Goal: Task Accomplishment & Management: Manage account settings

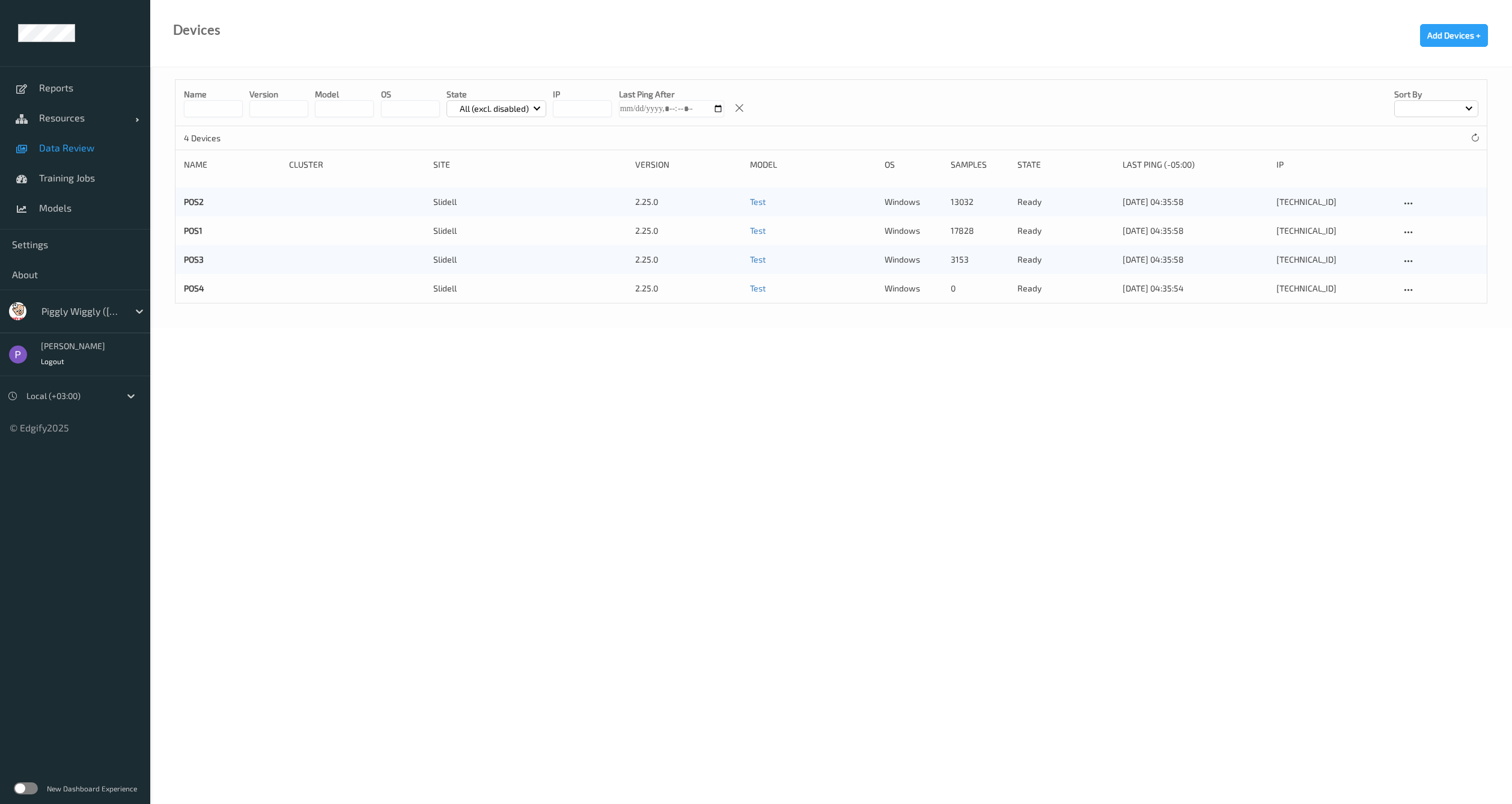
click at [67, 145] on span "Data Review" at bounding box center [89, 148] width 99 height 12
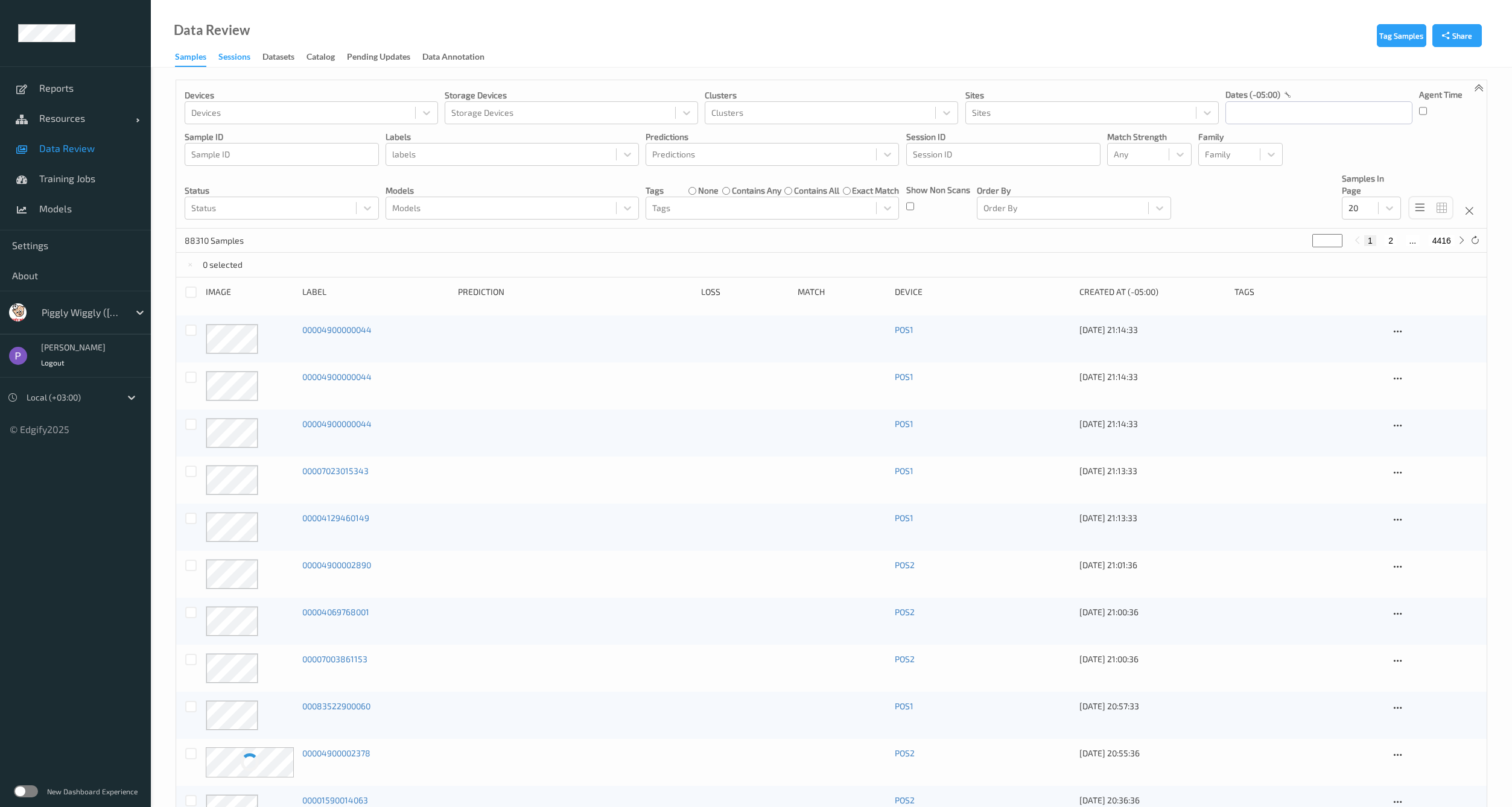
click at [226, 57] on div "Sessions" at bounding box center [234, 58] width 32 height 15
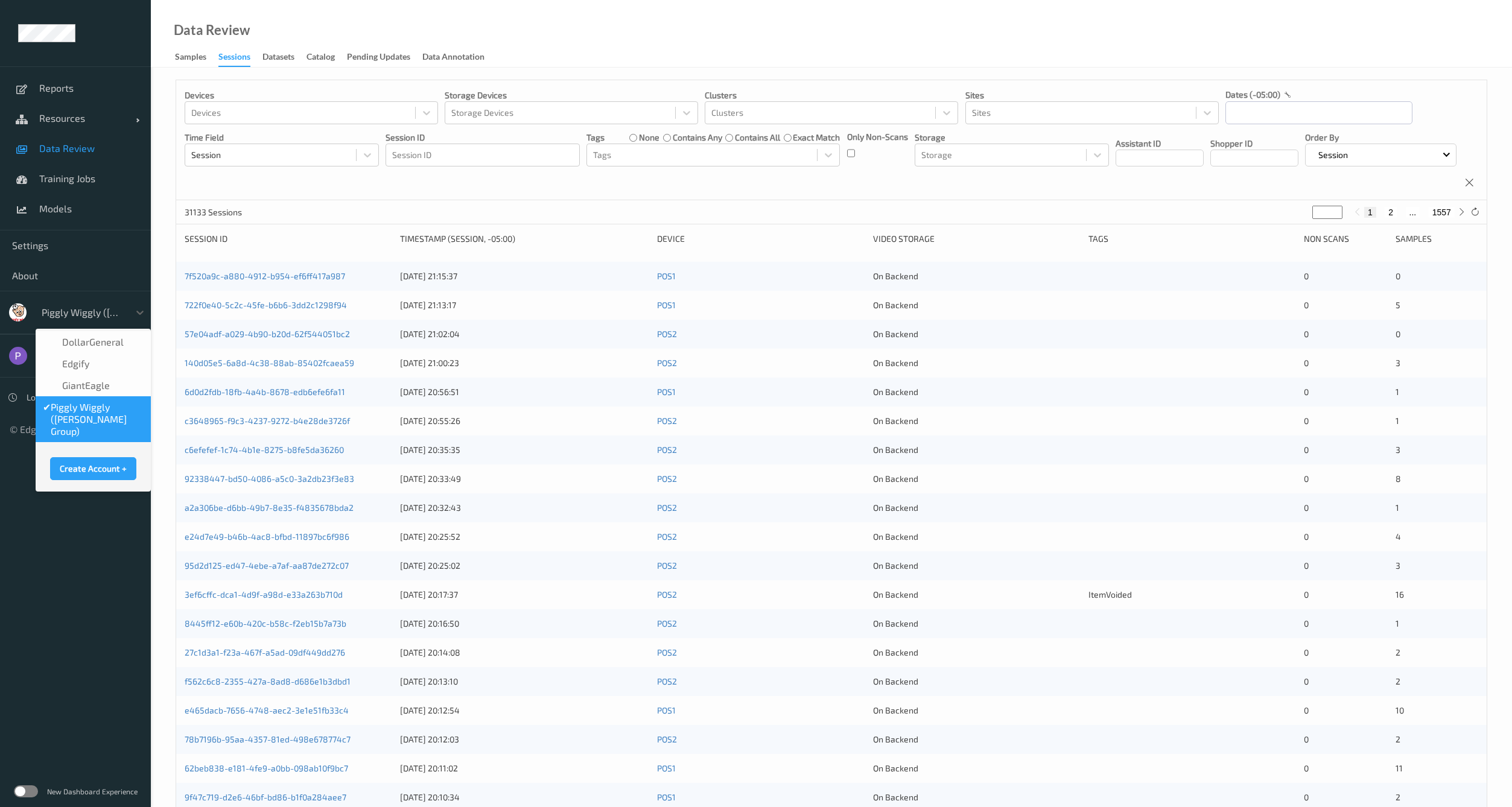
click at [128, 317] on div "Piggly Wiggly (Jason Cook Group)" at bounding box center [82, 312] width 93 height 19
click at [116, 343] on span "DollarGeneral" at bounding box center [92, 342] width 62 height 12
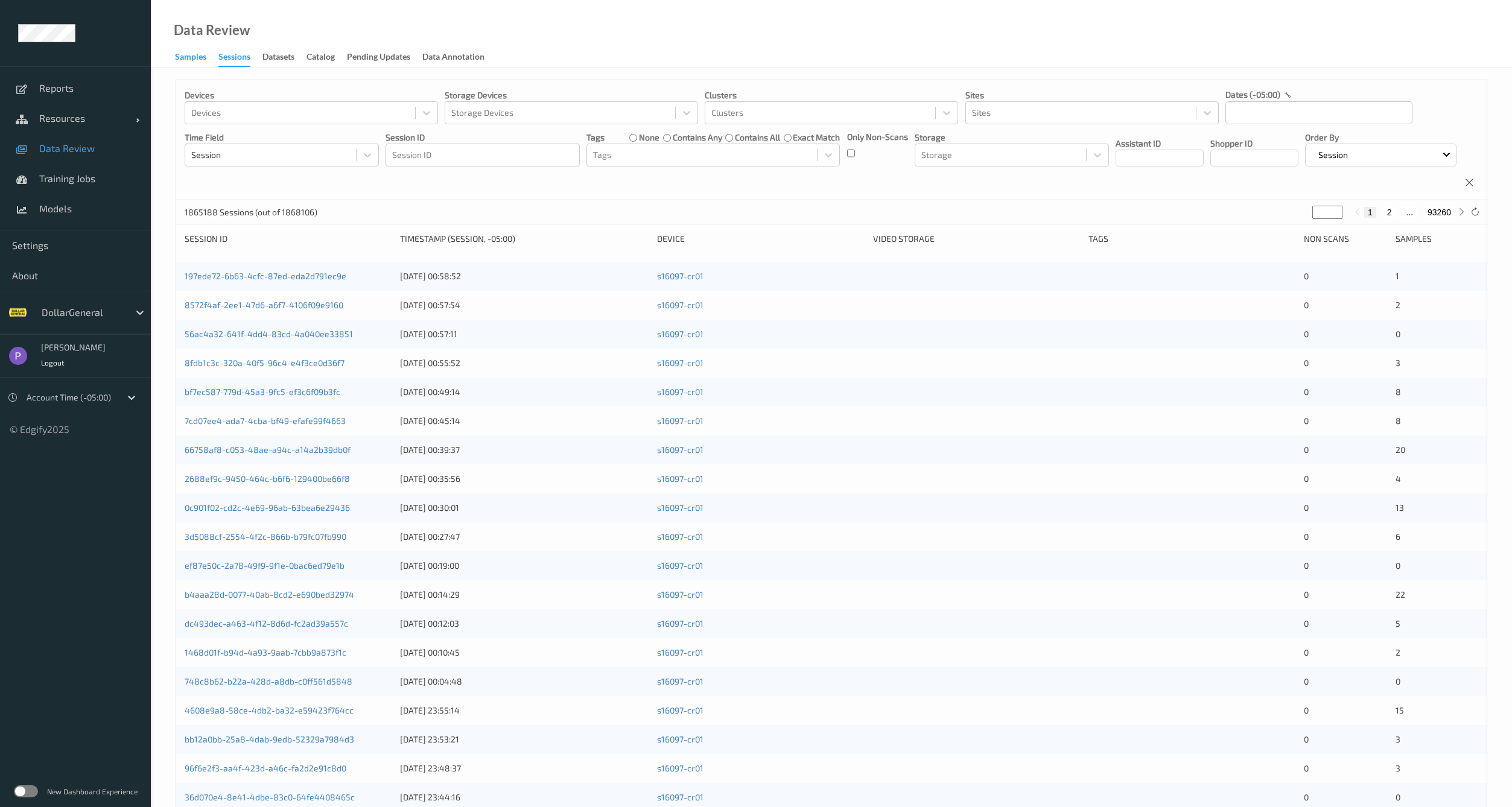
click at [200, 62] on div "Samples" at bounding box center [190, 58] width 31 height 15
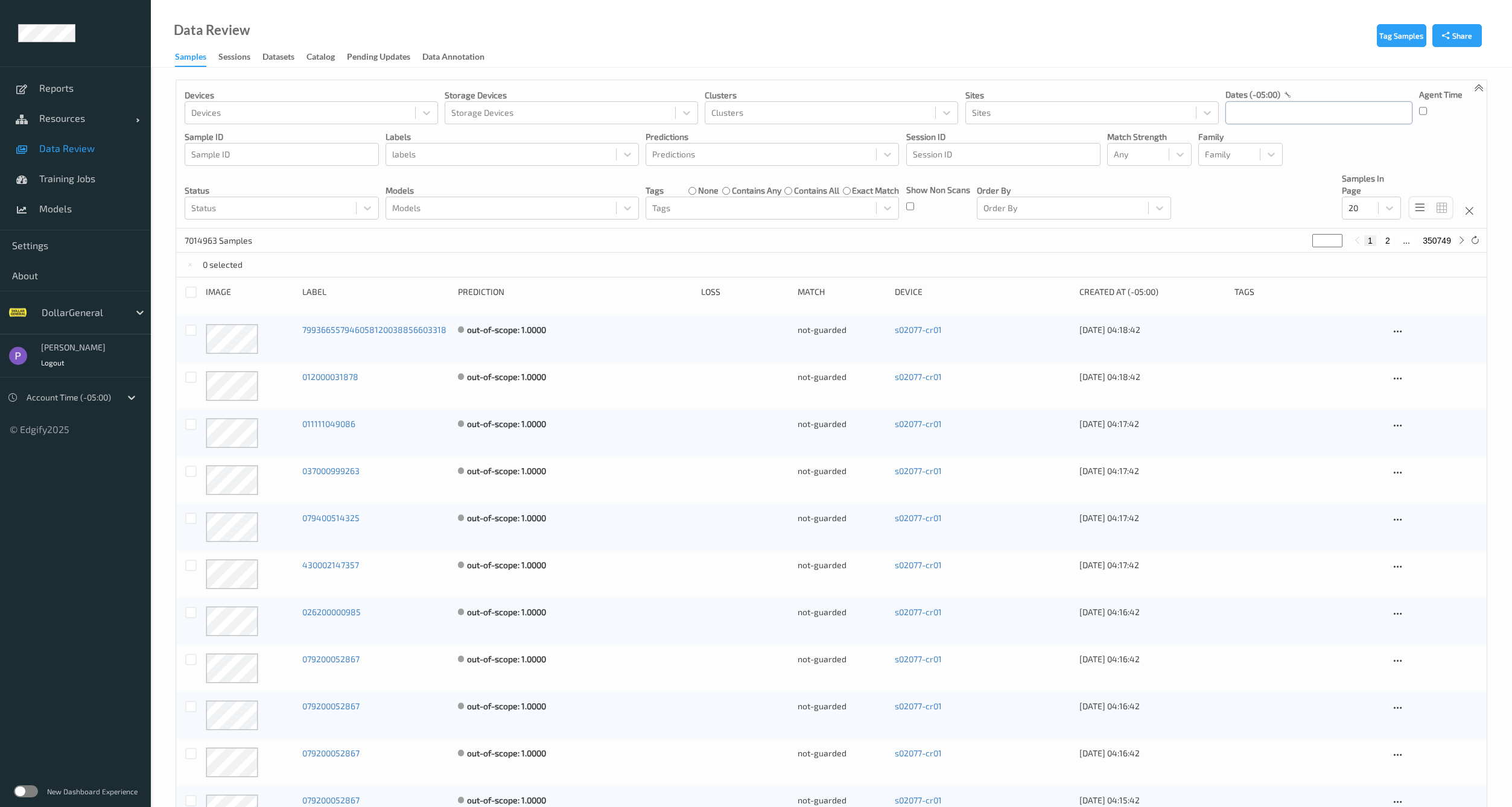
click at [1256, 122] on input "text" at bounding box center [1319, 113] width 187 height 23
click at [1237, 145] on icon "button" at bounding box center [1237, 147] width 5 height 5
click at [1301, 240] on span "13" at bounding box center [1303, 234] width 16 height 16
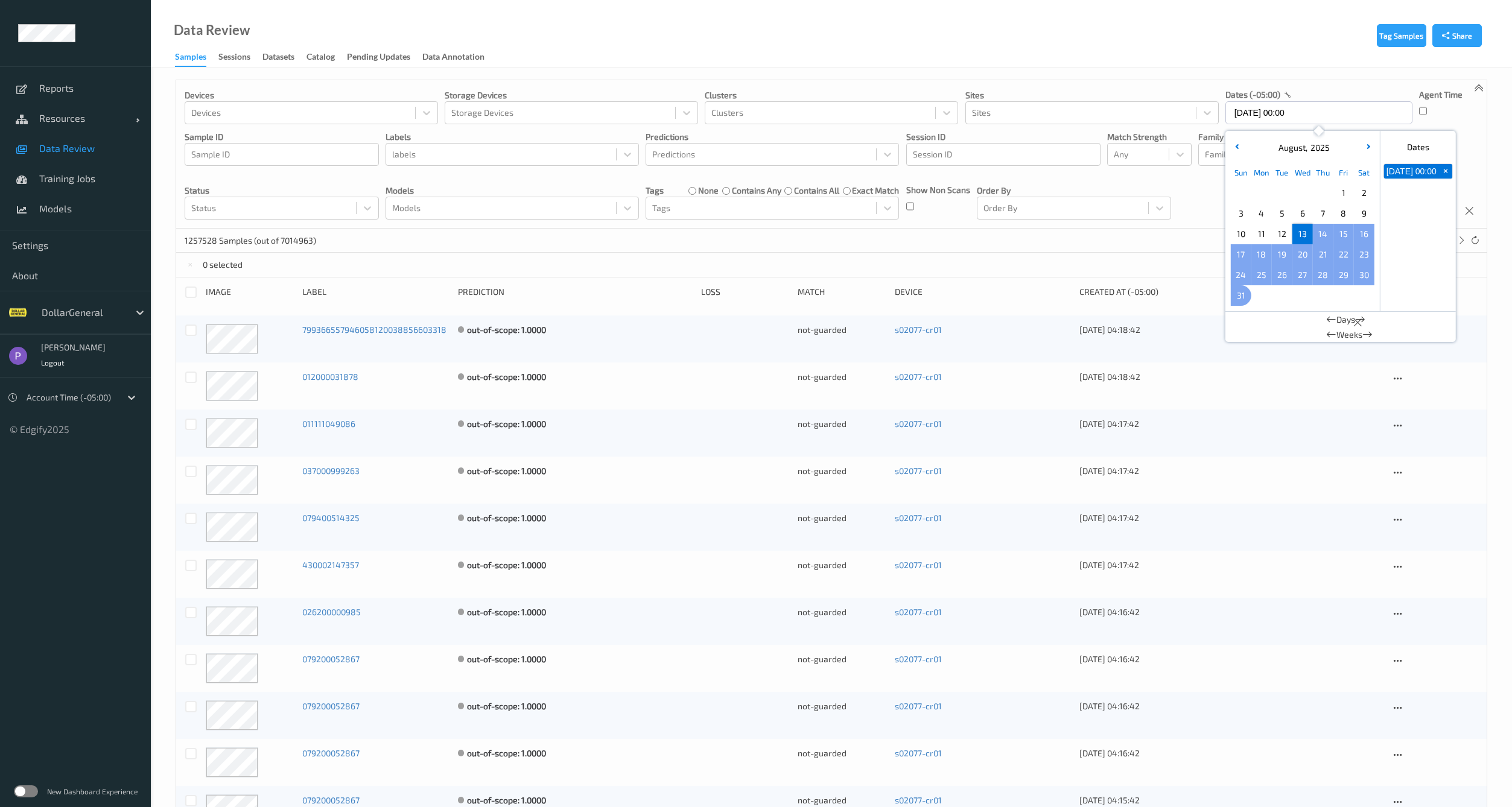
click at [1231, 296] on div "31" at bounding box center [1241, 295] width 21 height 21
type input "13/08/2025 00:00 -> 31/08/2025 23:59"
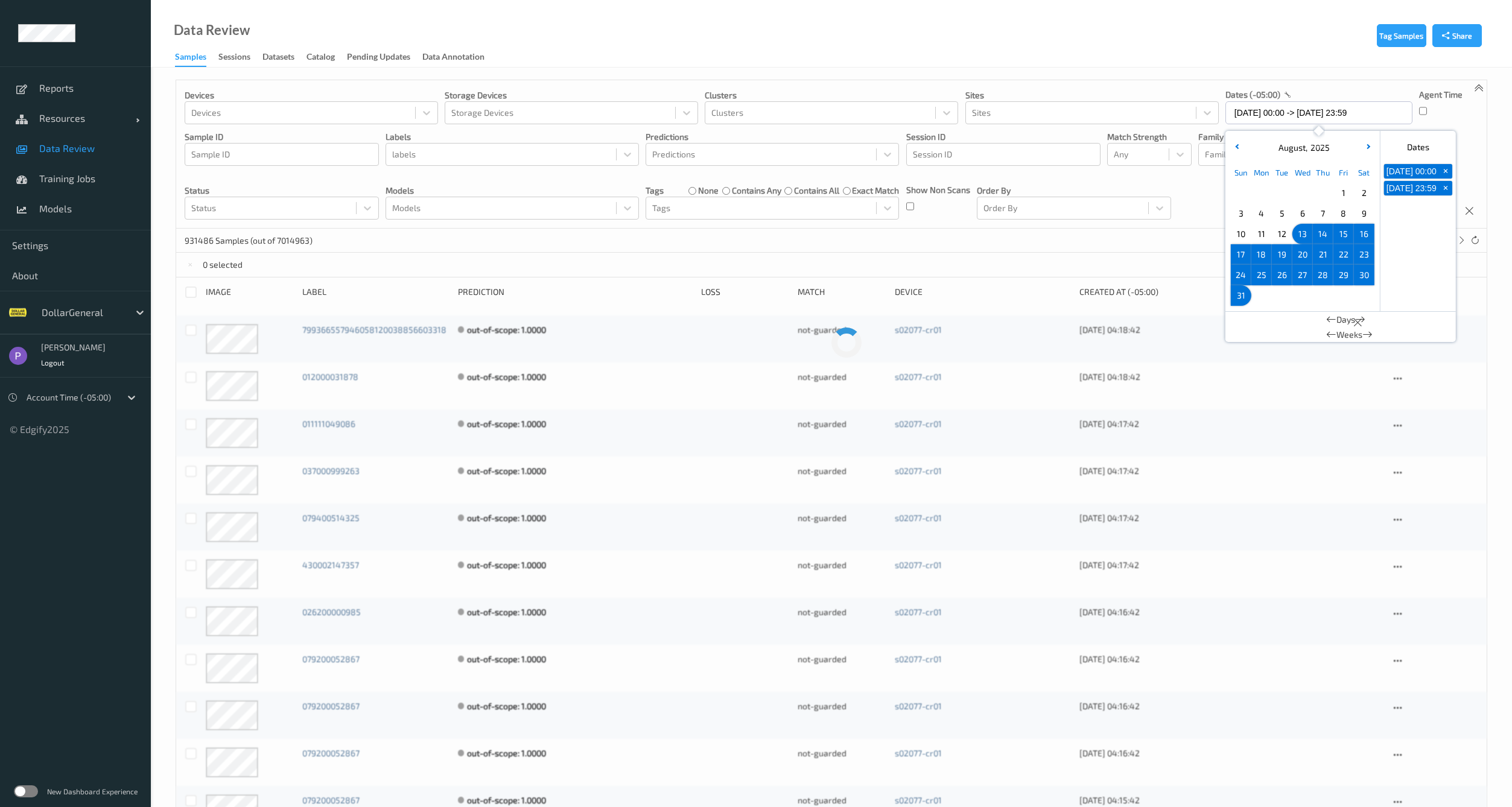
click at [1161, 250] on div "931486 Samples (out of 7014963) * 1 2 ... 46575" at bounding box center [832, 240] width 1311 height 24
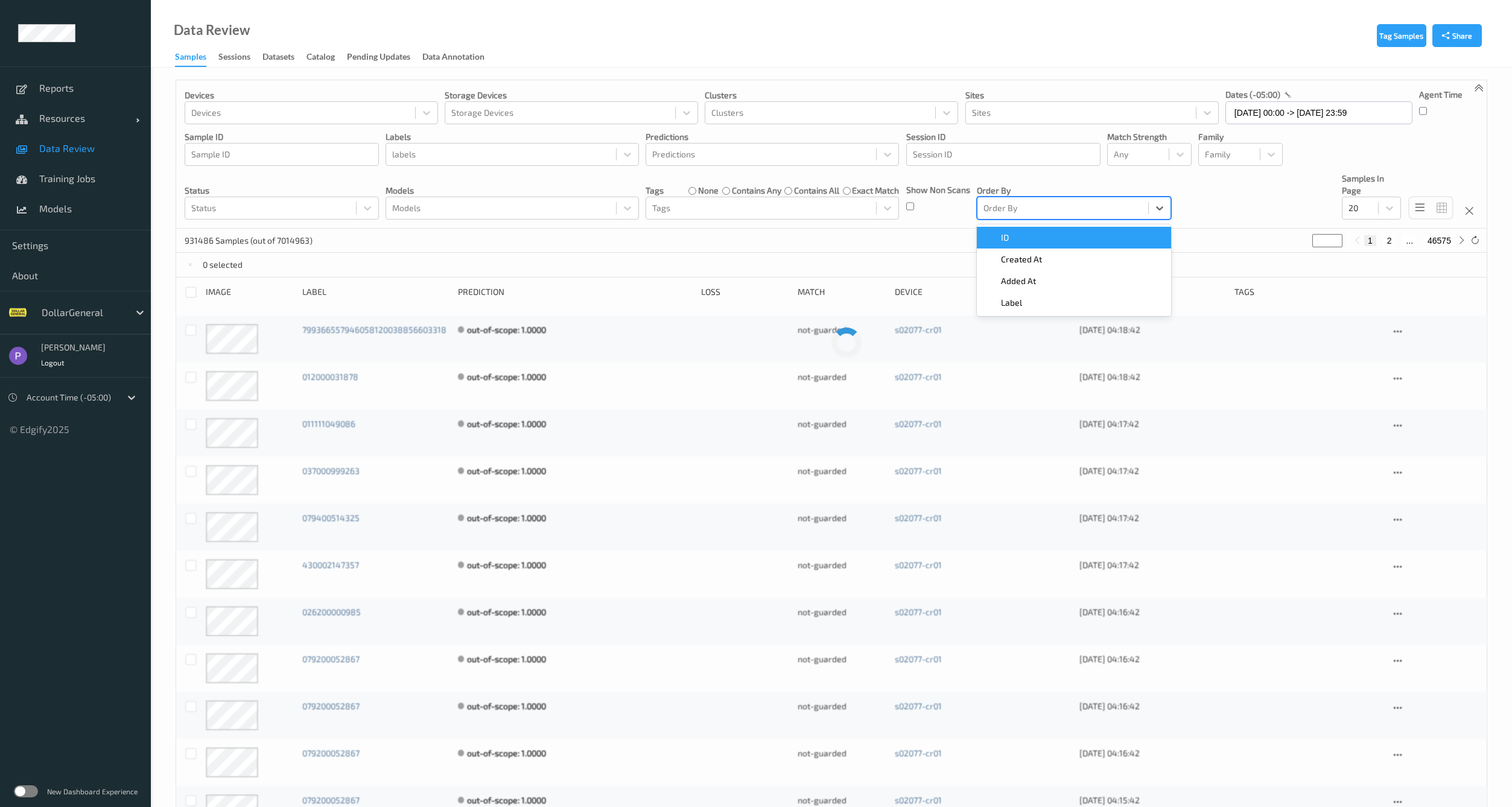
click at [1066, 217] on div "Order By" at bounding box center [1063, 208] width 171 height 19
click at [940, 242] on div "931486 Samples (out of 7014963) * 1 2 ... 46575" at bounding box center [832, 240] width 1311 height 24
click at [904, 204] on div "Devices Devices Storage Devices Storage Devices Clusters Clusters Sites Sites d…" at bounding box center [832, 154] width 1311 height 148
click at [416, 154] on div at bounding box center [501, 155] width 218 height 15
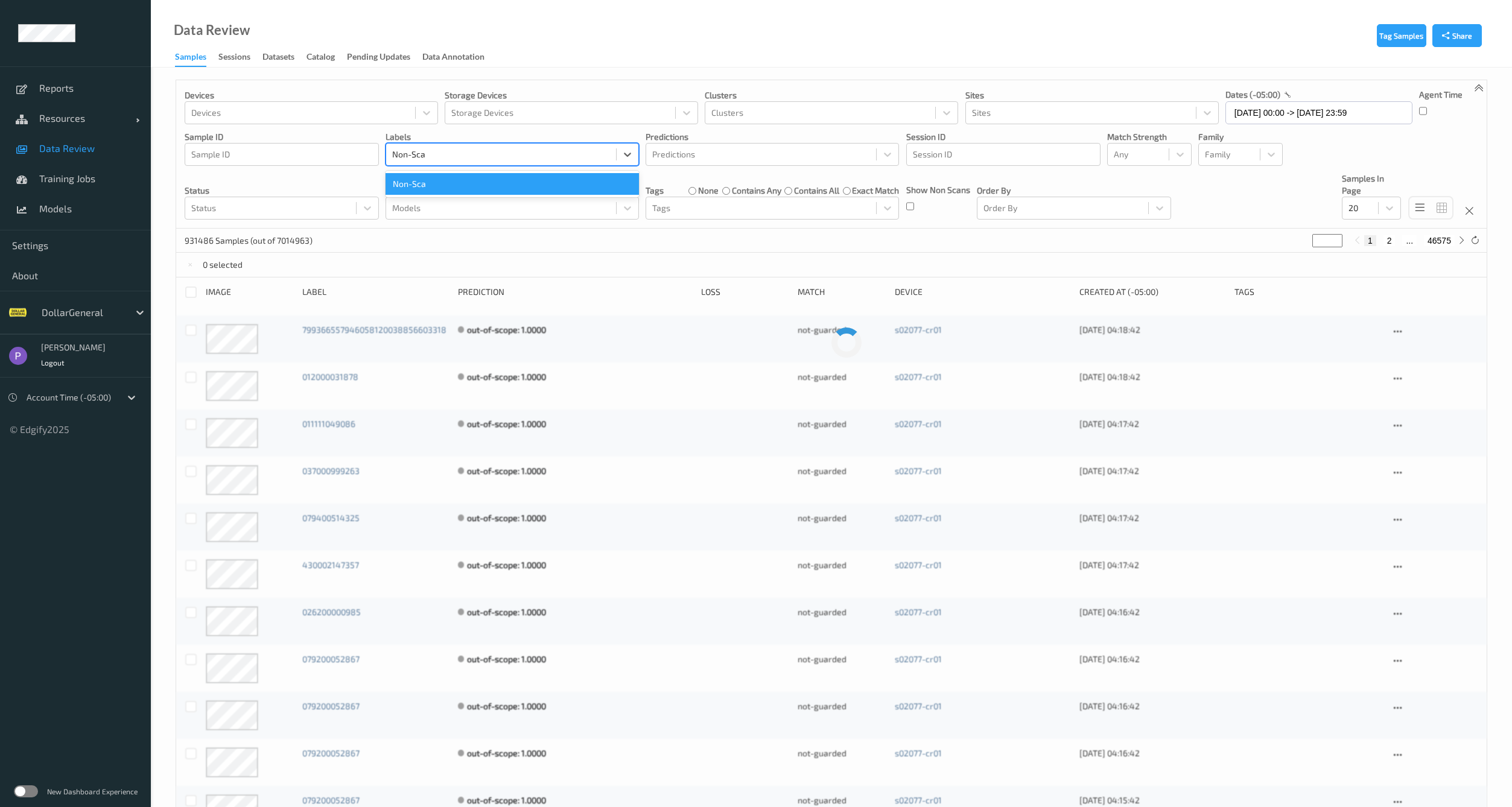
type input "Non-Scan"
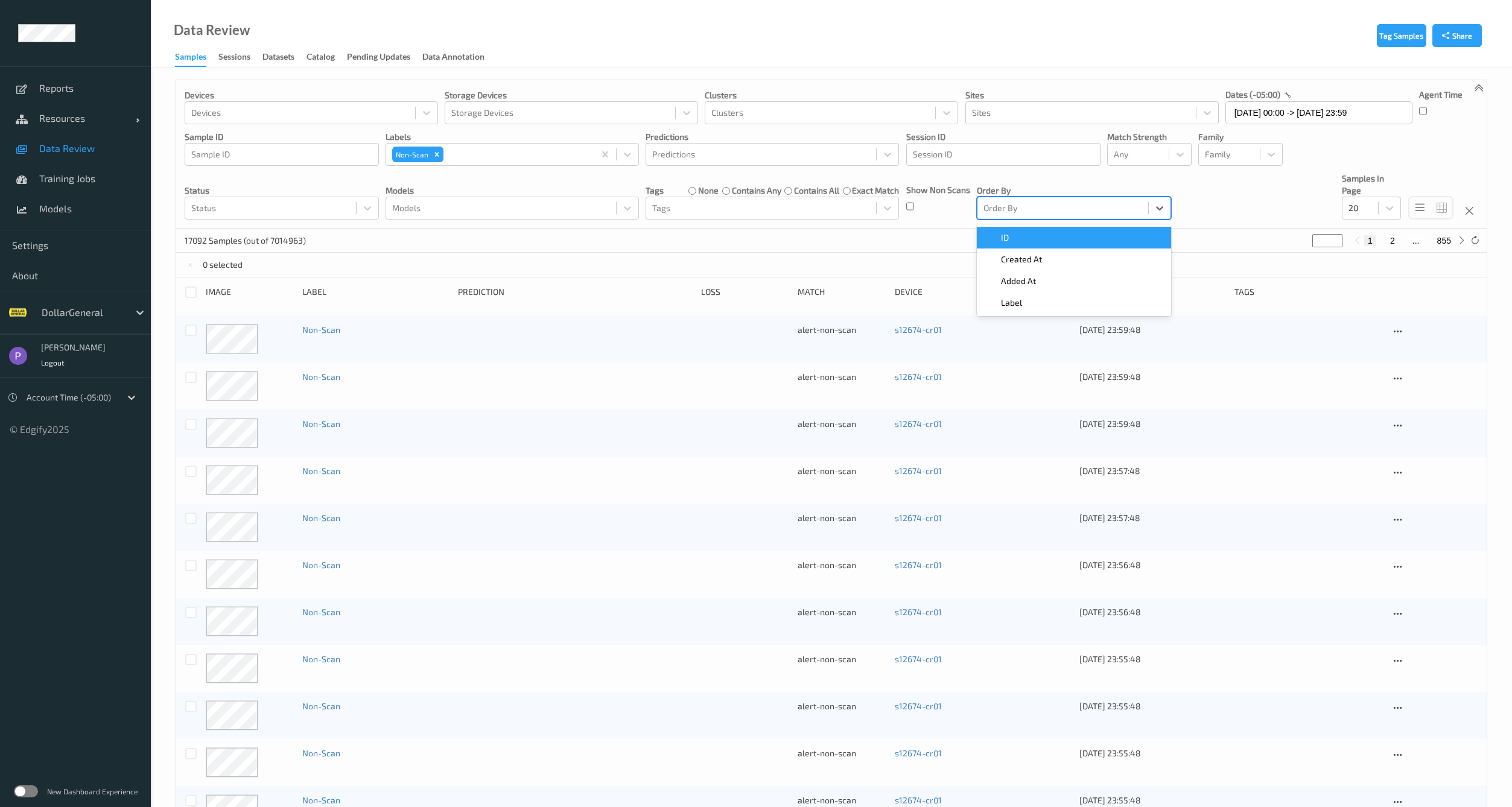
click at [1077, 210] on div at bounding box center [1063, 209] width 159 height 15
click at [1449, 239] on button "855" at bounding box center [1444, 240] width 21 height 11
type input "***"
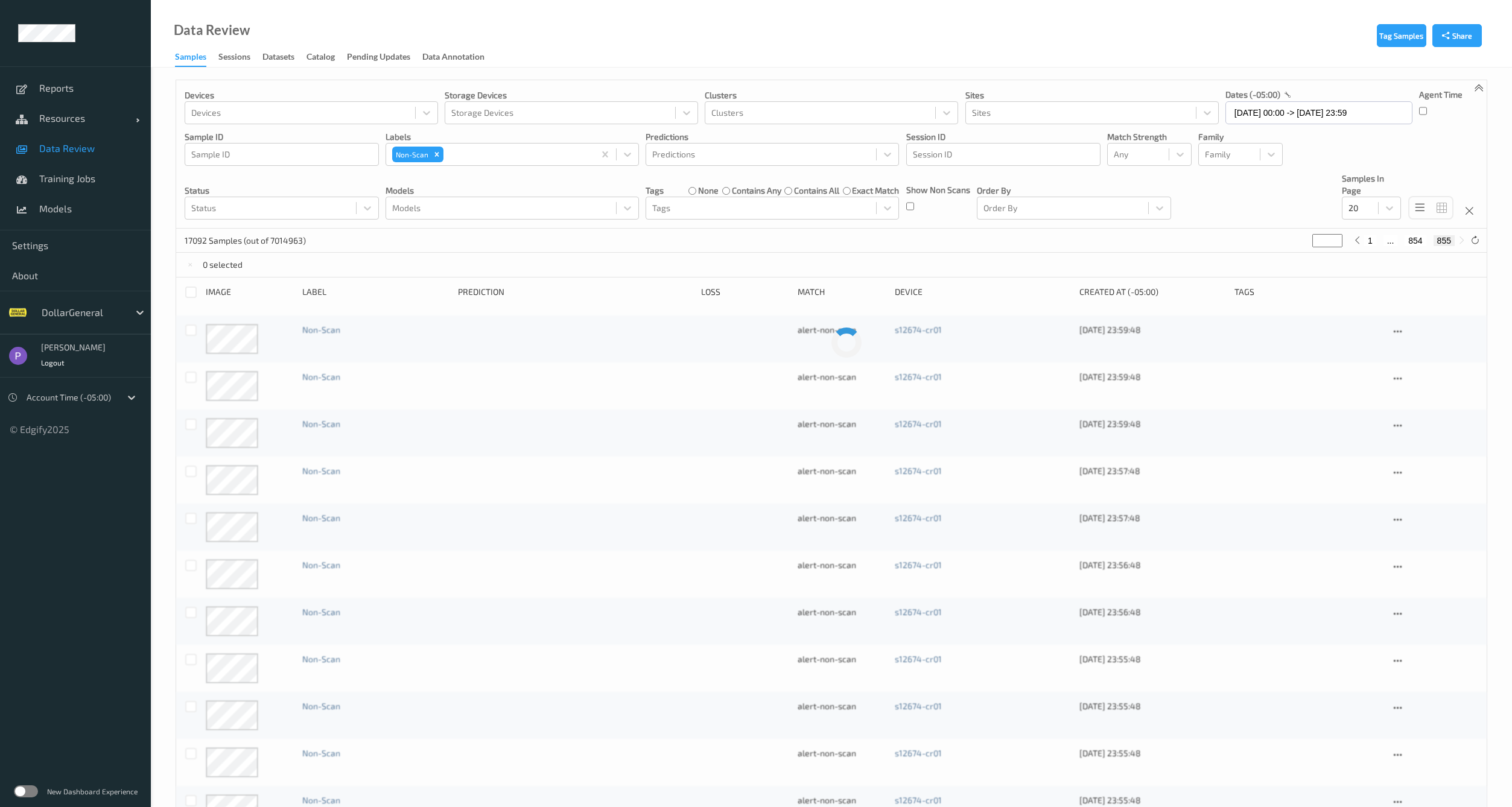
click at [1370, 242] on button "1" at bounding box center [1370, 240] width 12 height 11
type input "*"
click at [1295, 109] on input "13/08/2025 00:00 -> 31/08/2025 23:59" at bounding box center [1319, 113] width 187 height 23
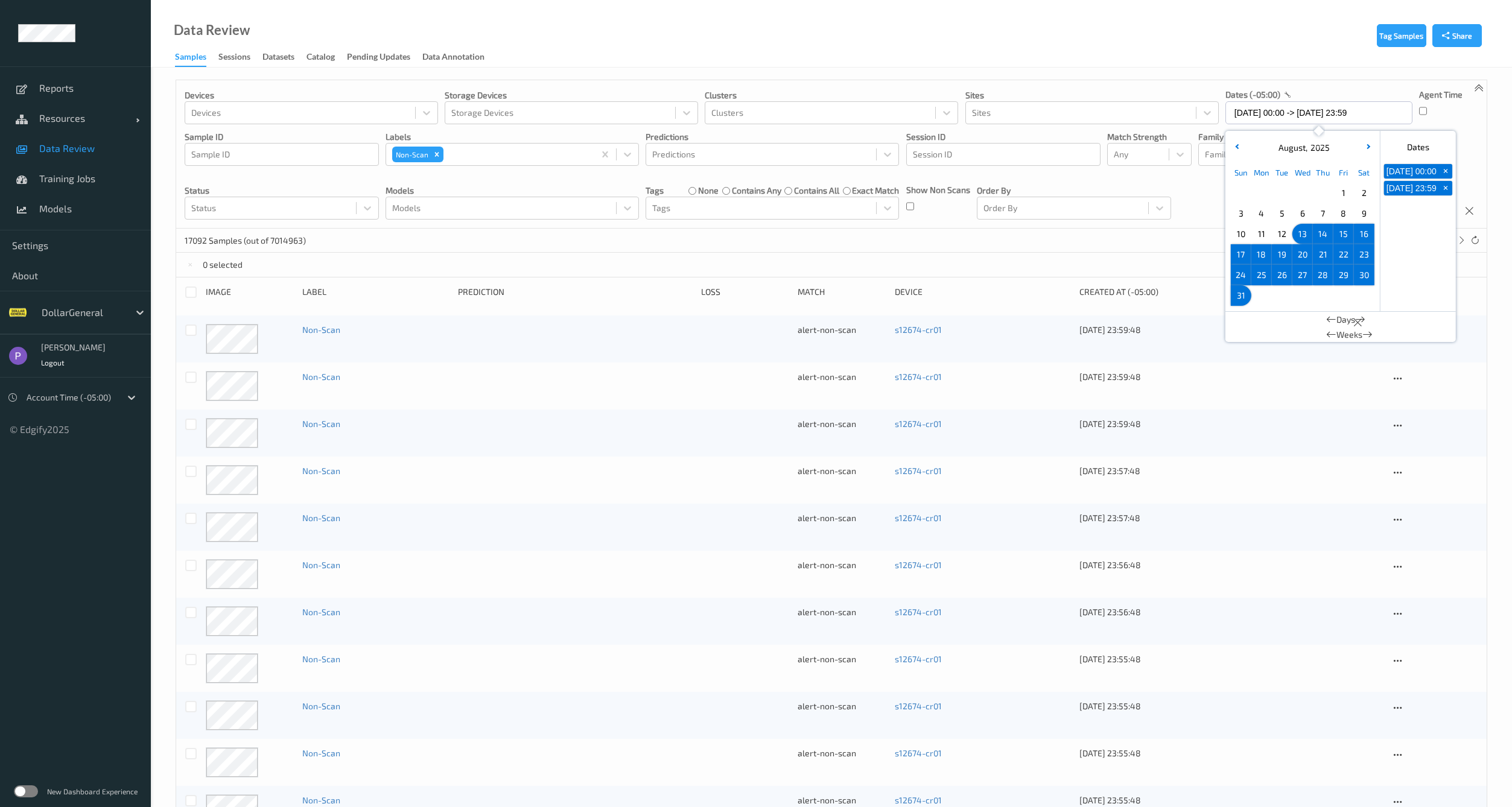
click at [1298, 233] on span "13" at bounding box center [1303, 234] width 16 height 16
click at [1299, 233] on span "13" at bounding box center [1303, 234] width 16 height 16
type input "13/08/2025 00:00 -> 13/08/2025 23:59"
click at [1134, 250] on div "~5077 Samples (out of 7014963) * 1 2 ..." at bounding box center [832, 240] width 1311 height 24
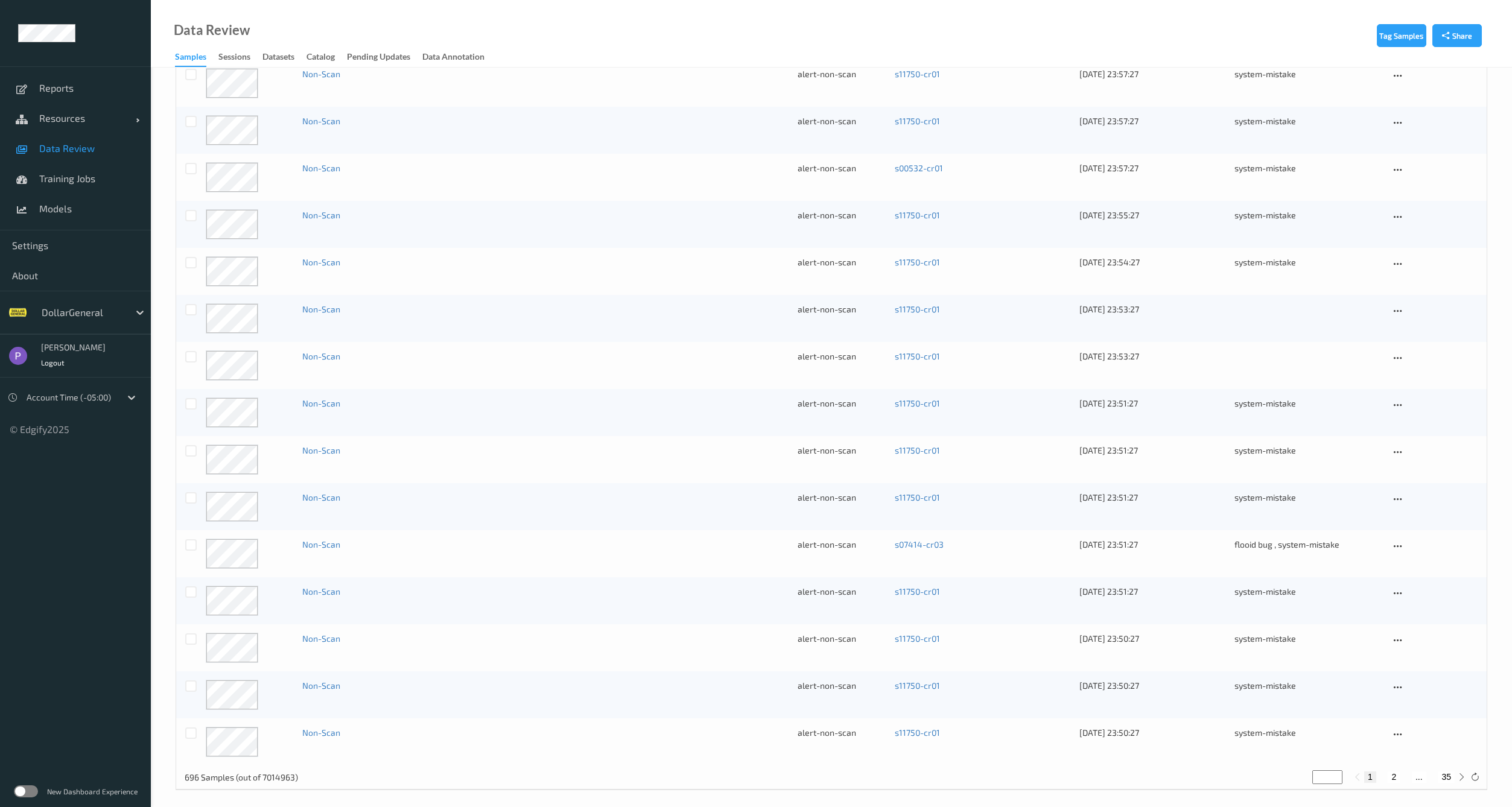
scroll to position [498, 0]
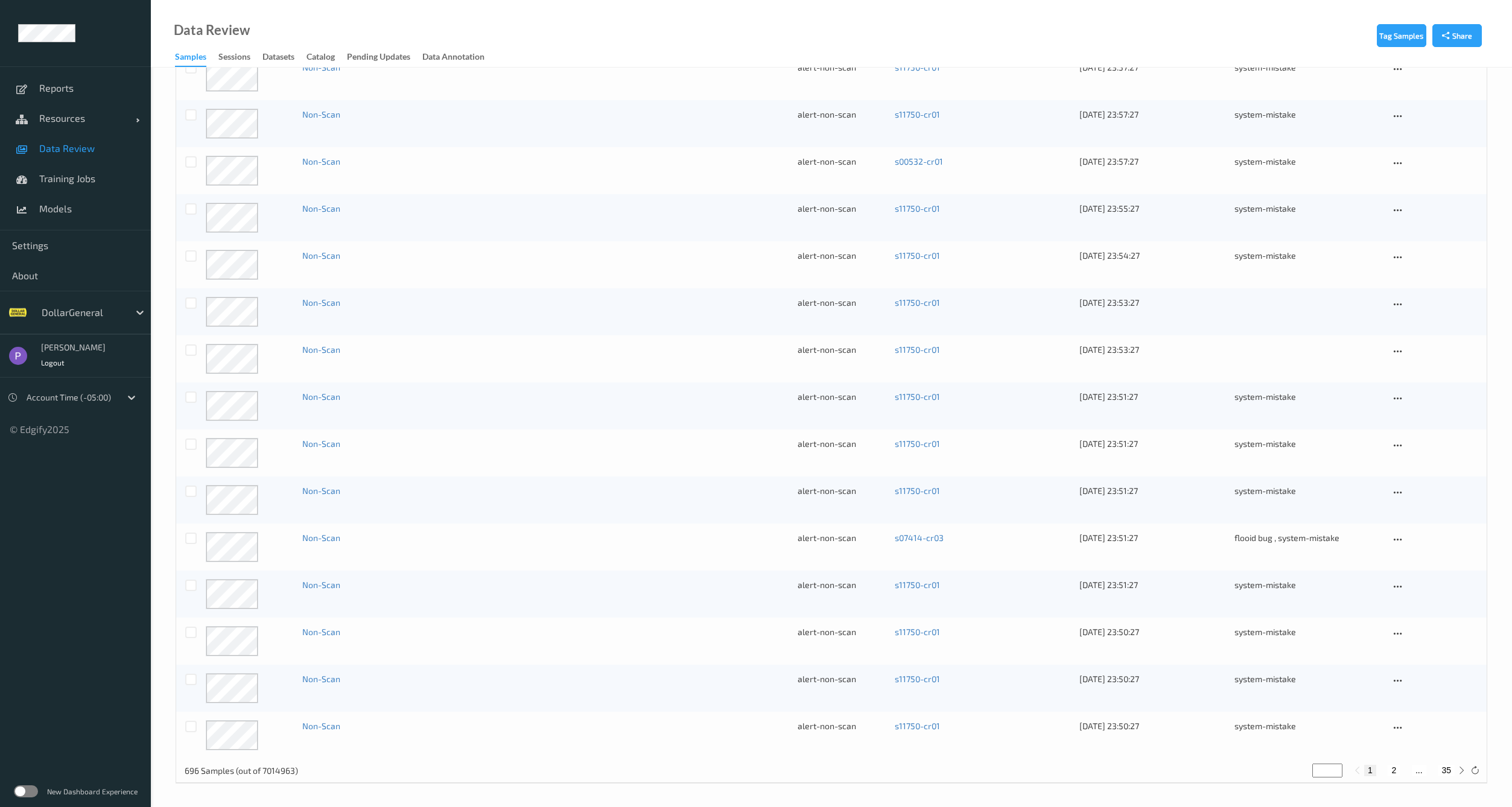
click at [1389, 771] on button "2" at bounding box center [1394, 770] width 12 height 11
type input "*"
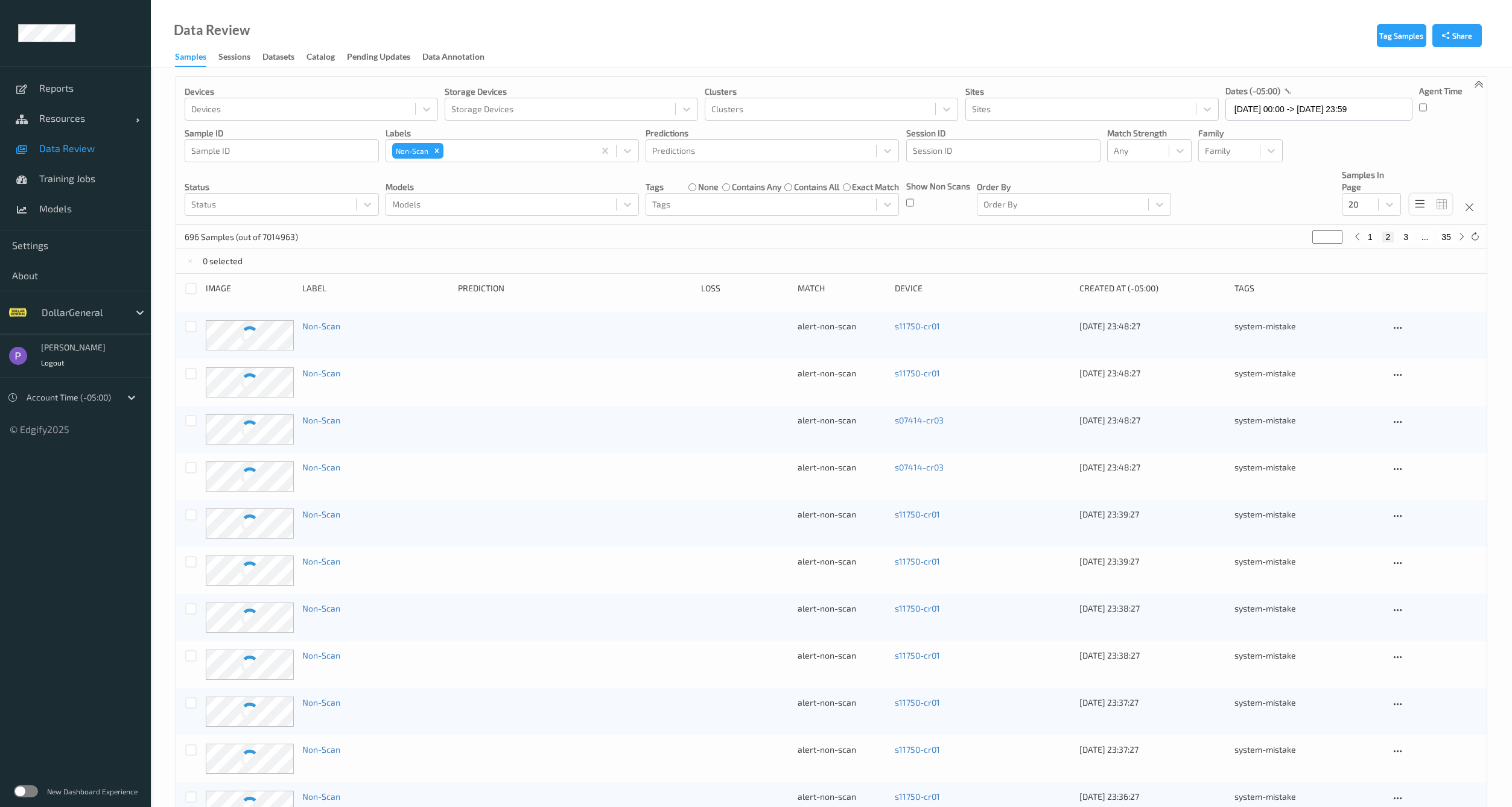
scroll to position [0, 0]
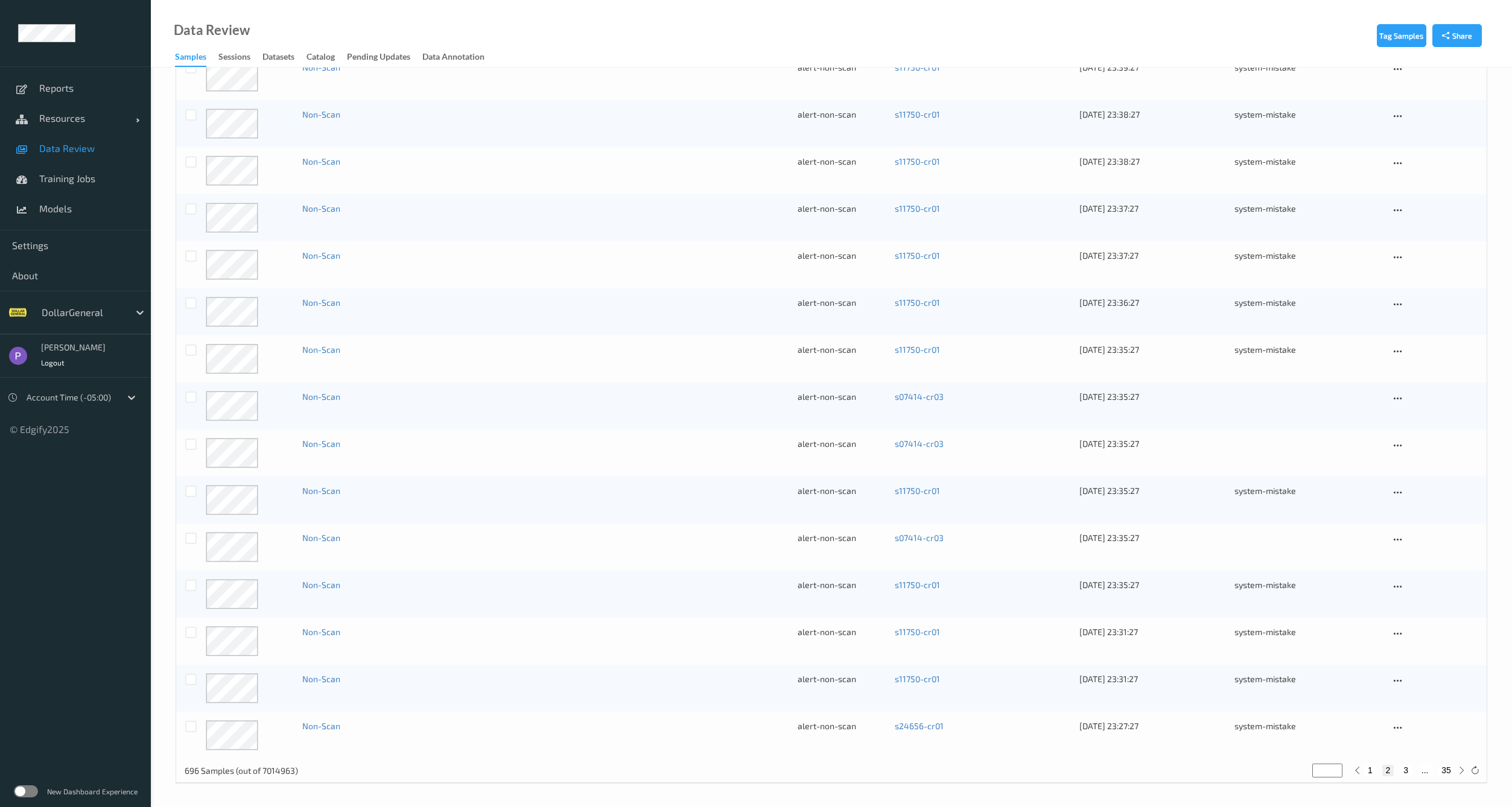
click at [1402, 769] on button "3" at bounding box center [1406, 770] width 12 height 11
type input "*"
click at [1413, 771] on button "4" at bounding box center [1413, 770] width 12 height 11
type input "*"
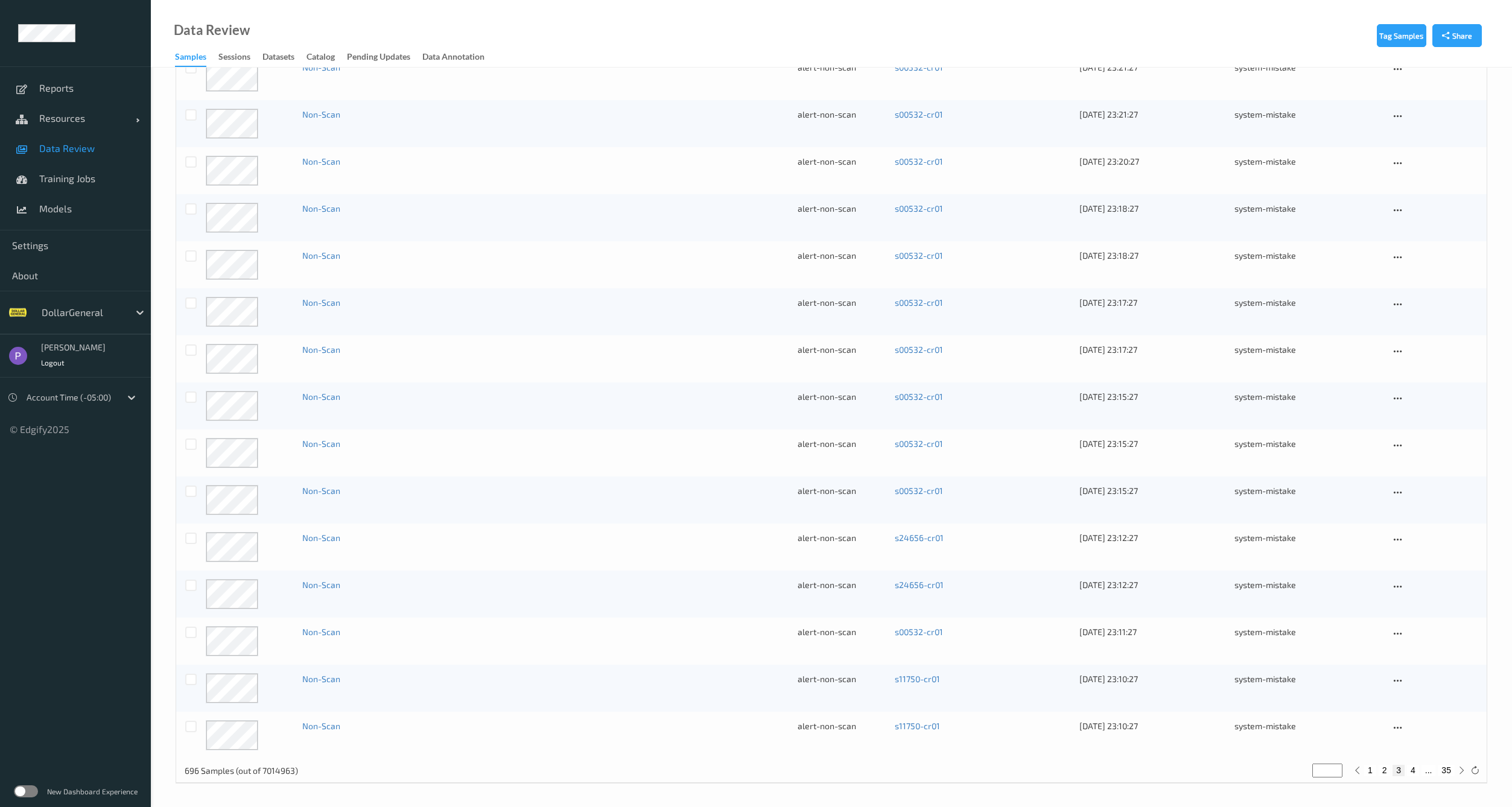
type input "*"
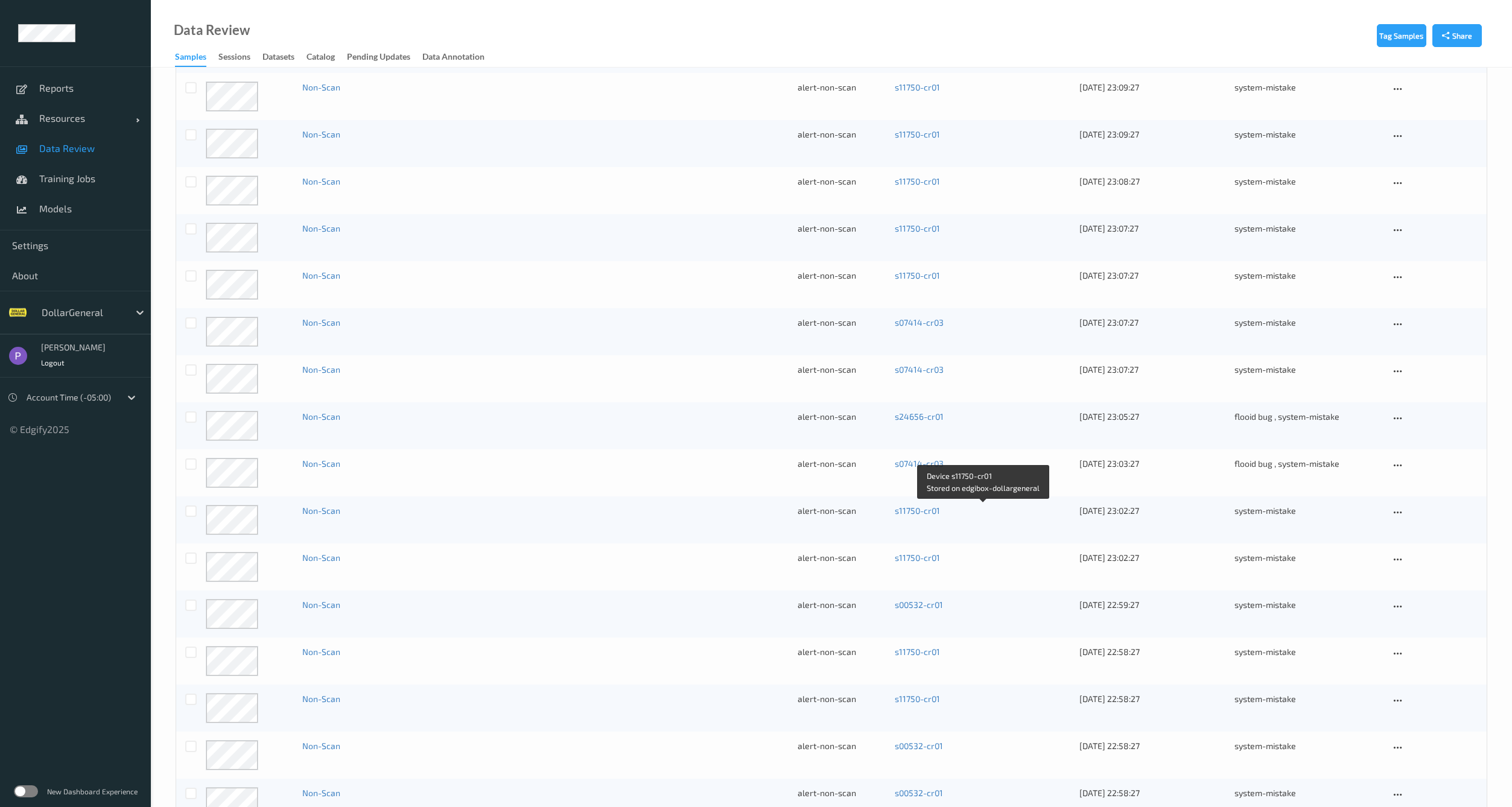
scroll to position [498, 0]
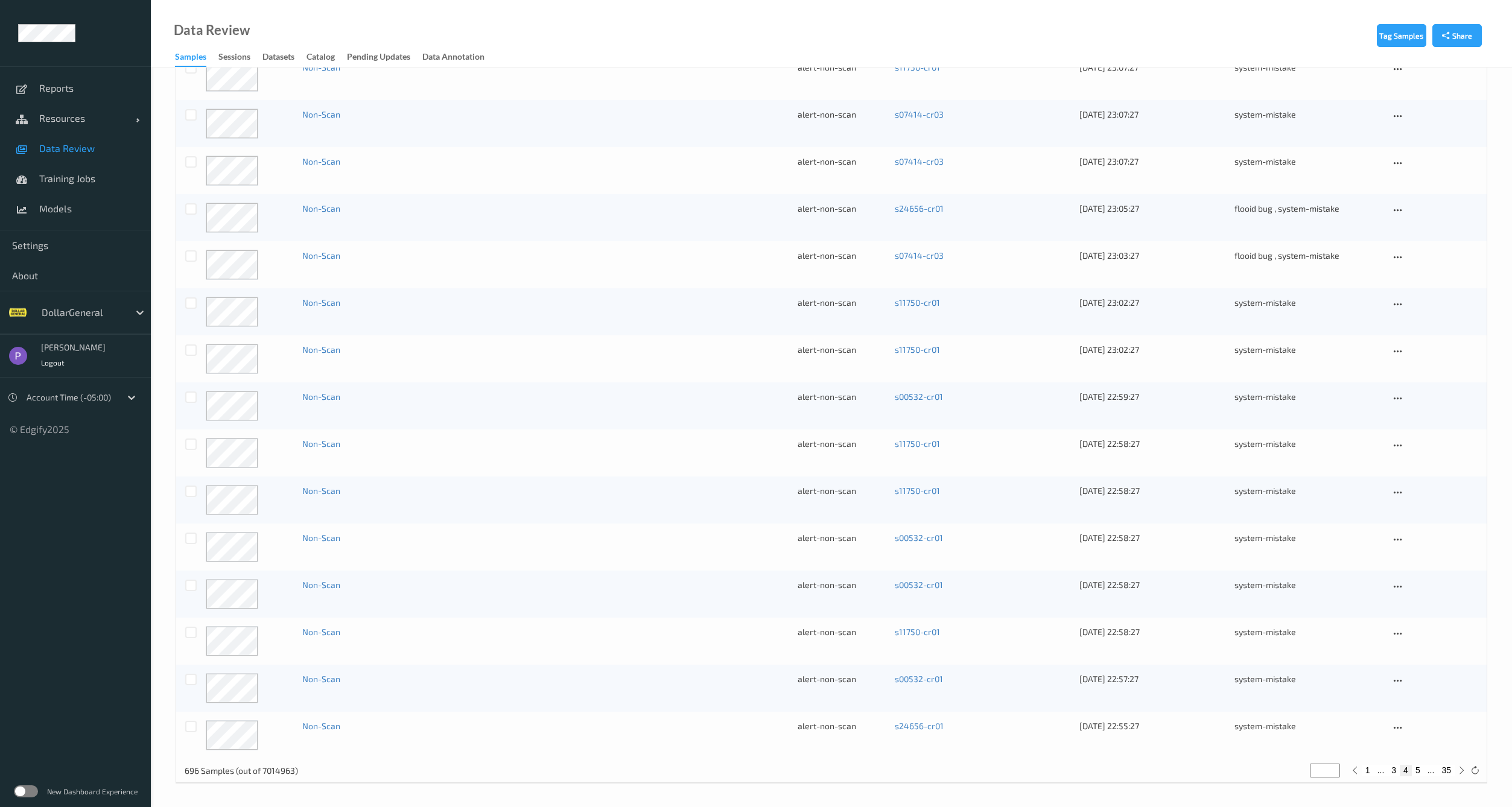
drag, startPoint x: 1416, startPoint y: 769, endPoint x: 1422, endPoint y: 767, distance: 6.3
click at [1417, 768] on button "5" at bounding box center [1418, 770] width 12 height 11
type input "*"
click at [1449, 769] on button "35" at bounding box center [1446, 770] width 16 height 11
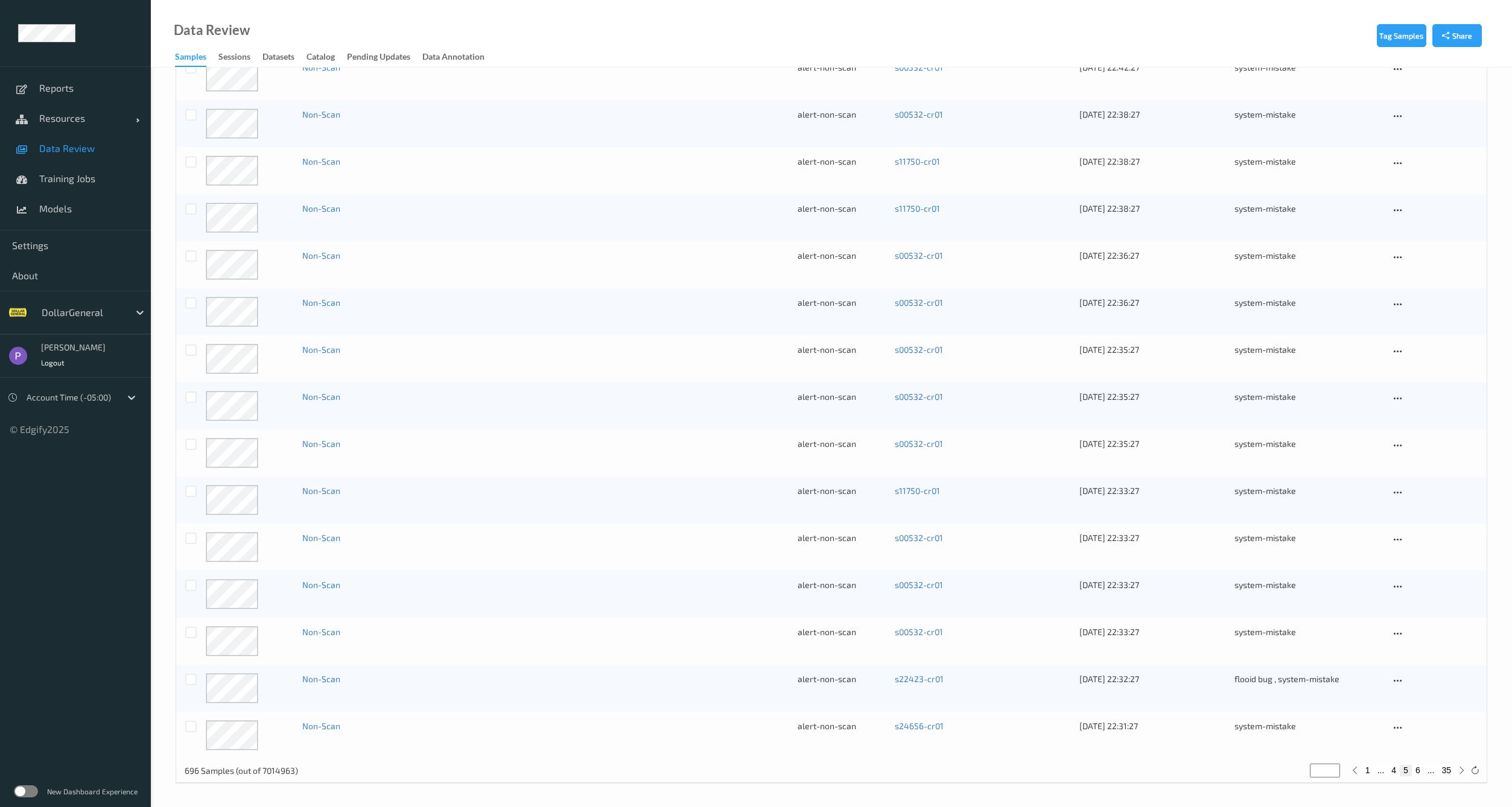
type input "**"
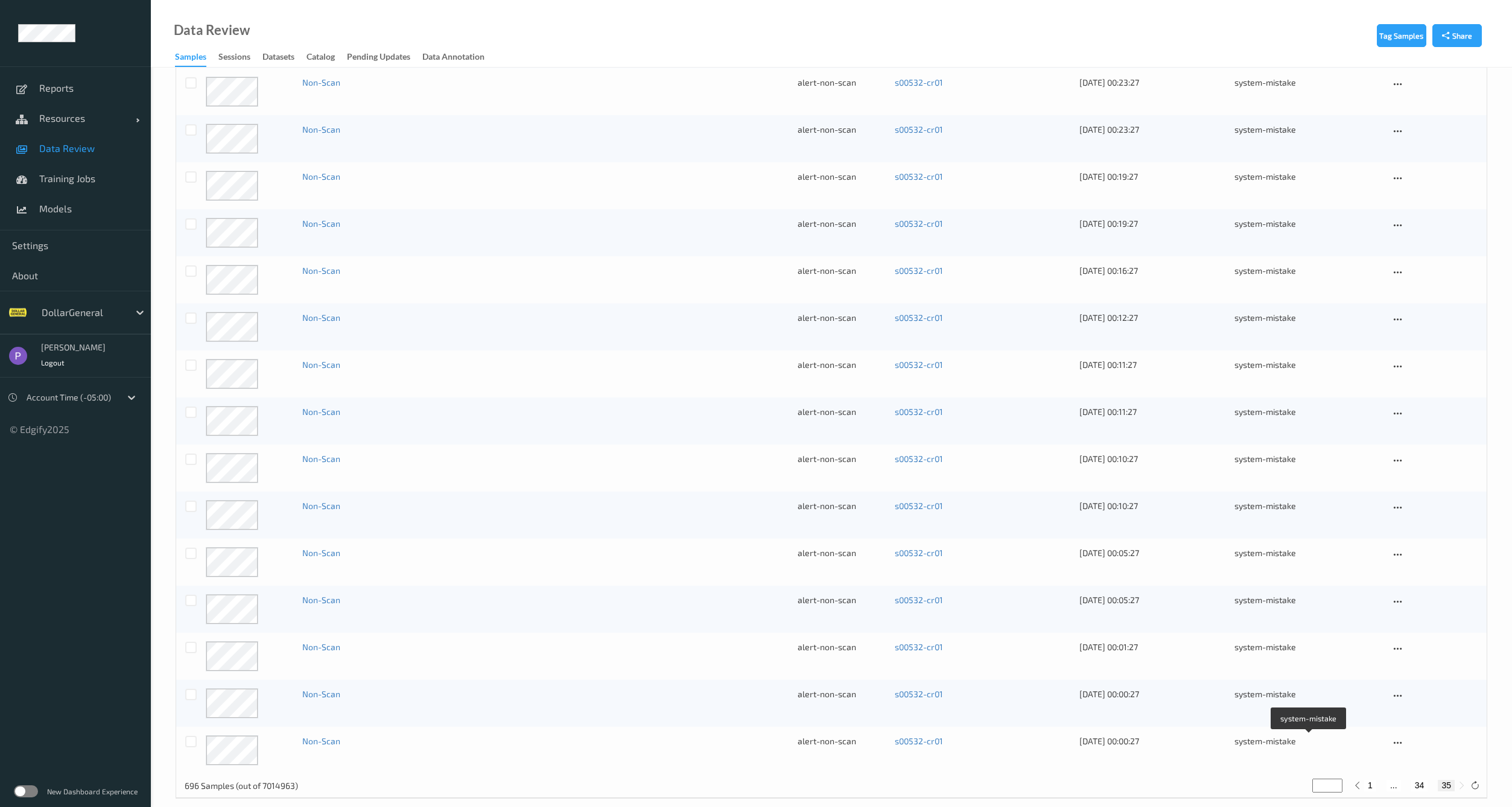
scroll to position [310, 0]
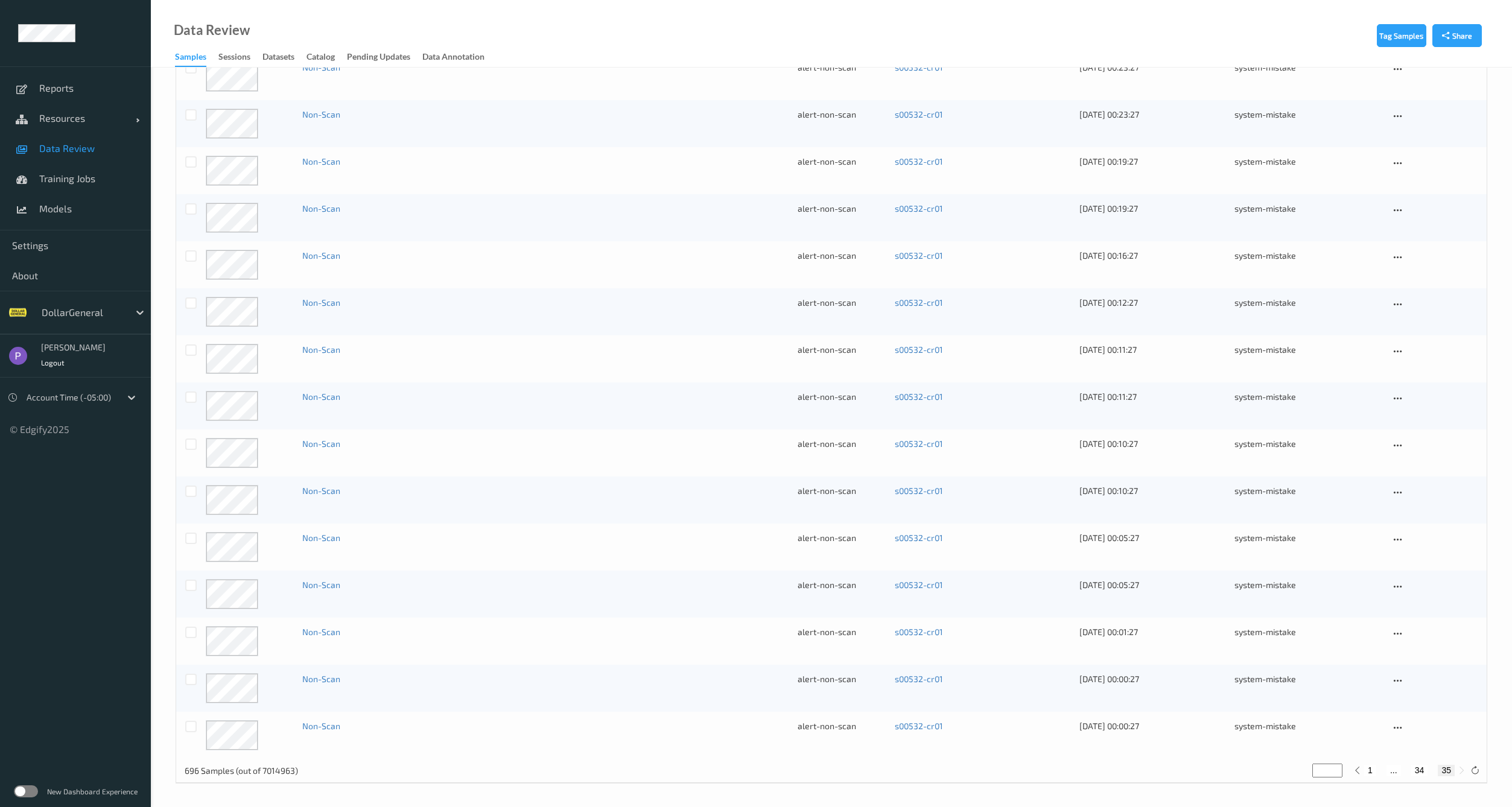
click at [1371, 772] on button "1" at bounding box center [1370, 770] width 12 height 11
type input "*"
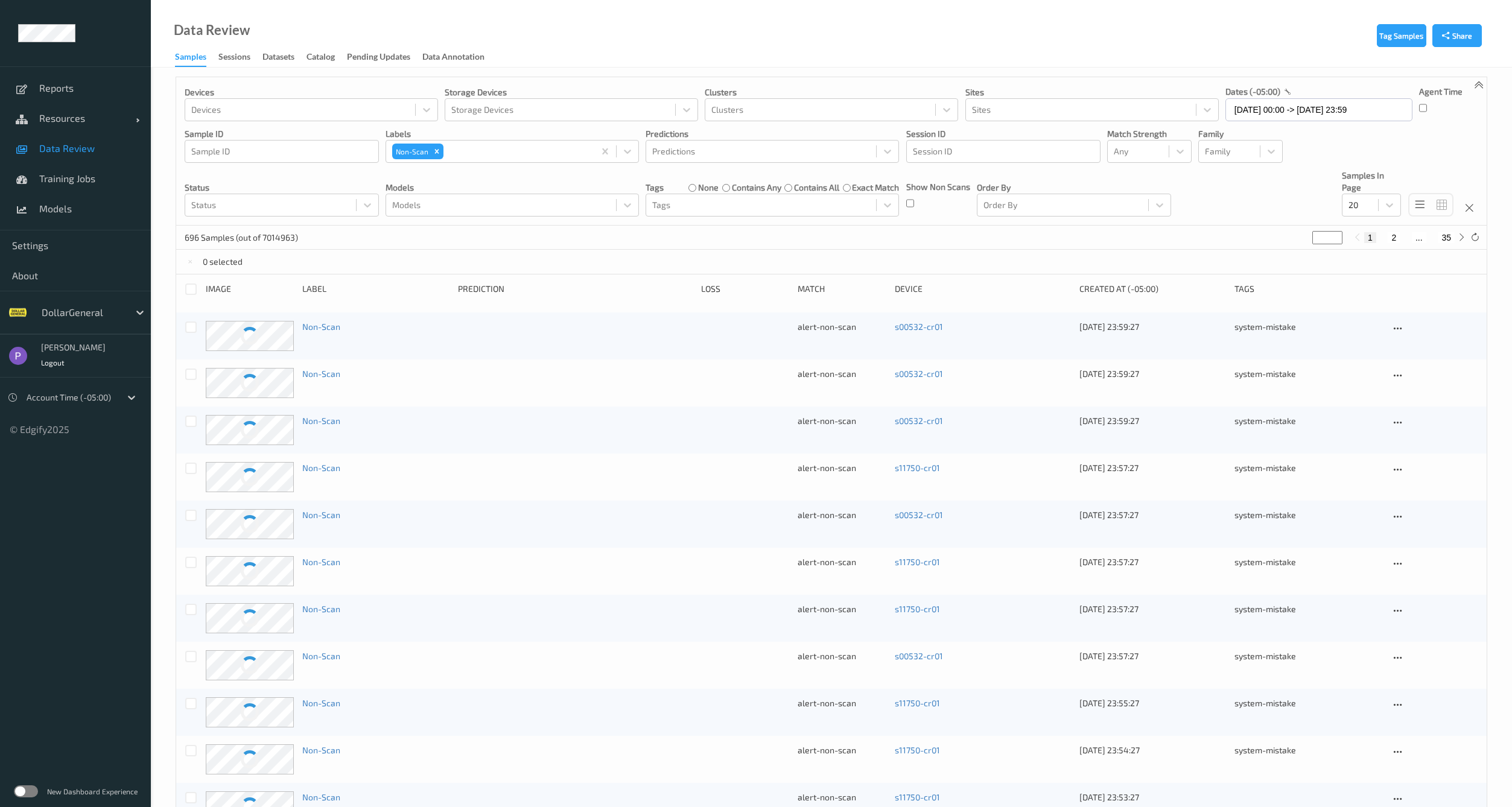
scroll to position [0, 0]
click at [1265, 111] on input "13/08/2025 00:00 -> 13/08/2025 23:59" at bounding box center [1319, 113] width 187 height 23
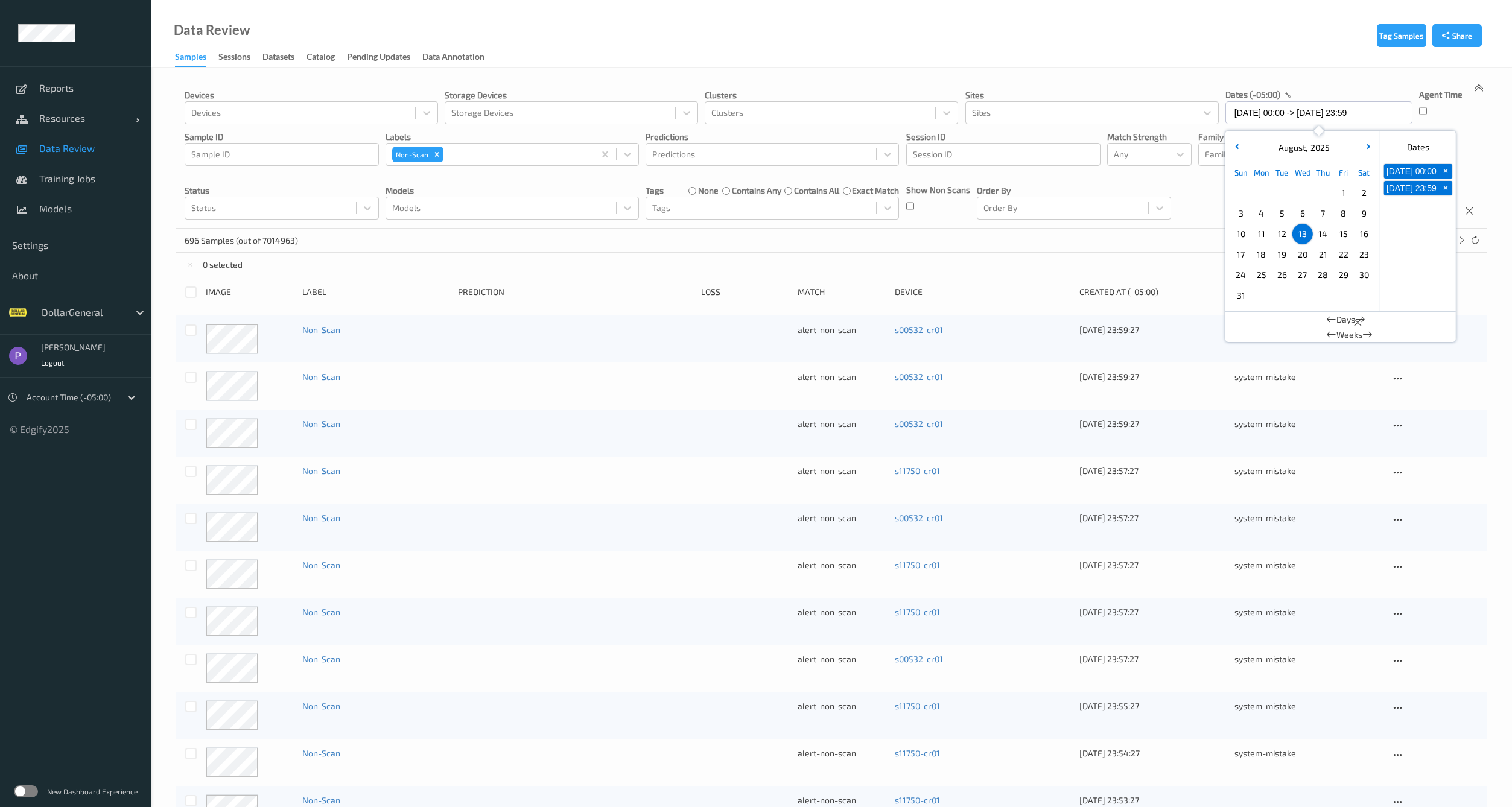
click at [1319, 234] on span "14" at bounding box center [1323, 234] width 16 height 16
type input "14/08/2025 00:00 -> 14/08/2025 23:59"
click at [1176, 223] on div "Devices Devices Storage Devices Storage Devices Clusters Clusters Sites Sites d…" at bounding box center [832, 154] width 1311 height 148
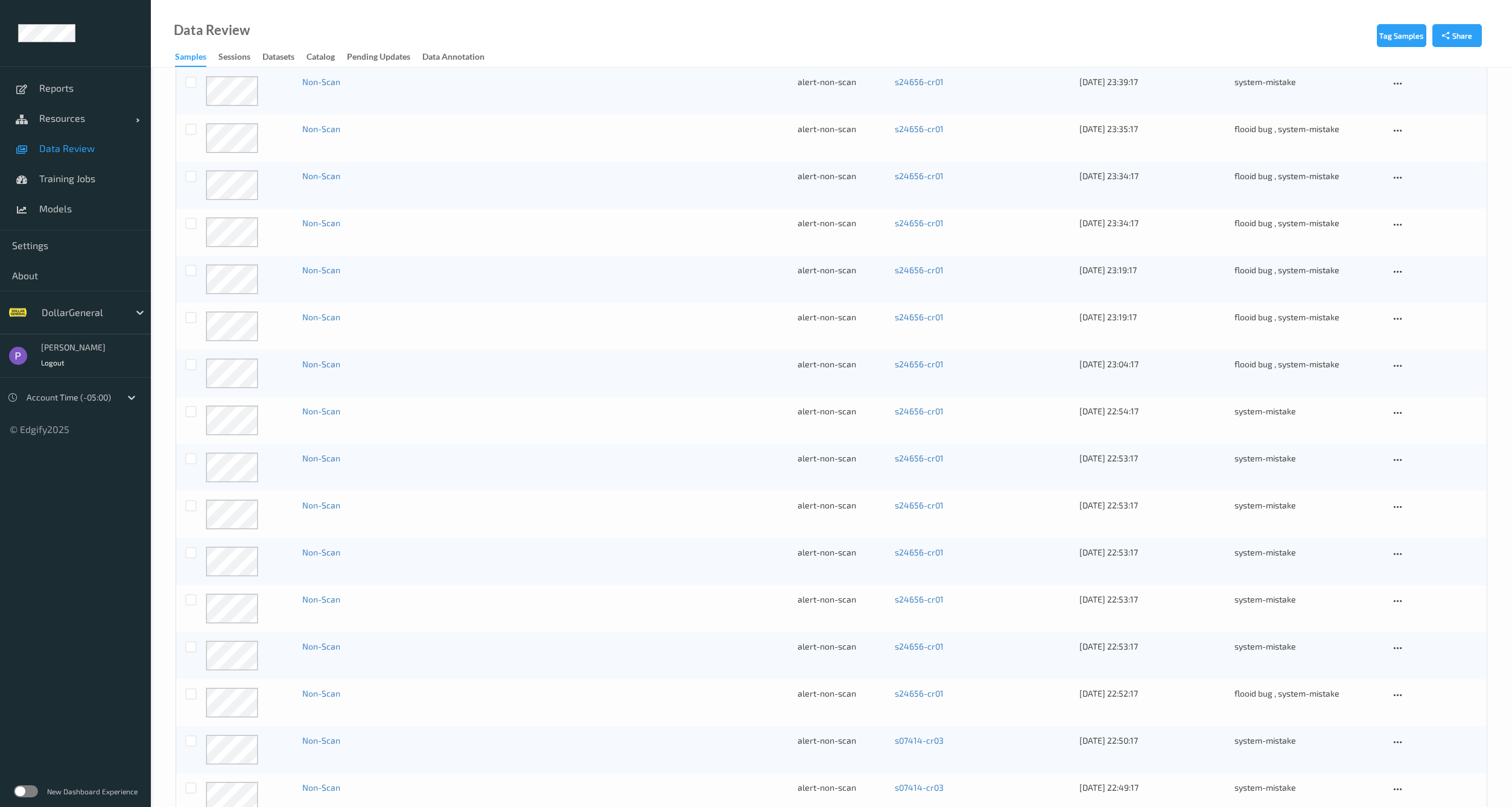
scroll to position [498, 0]
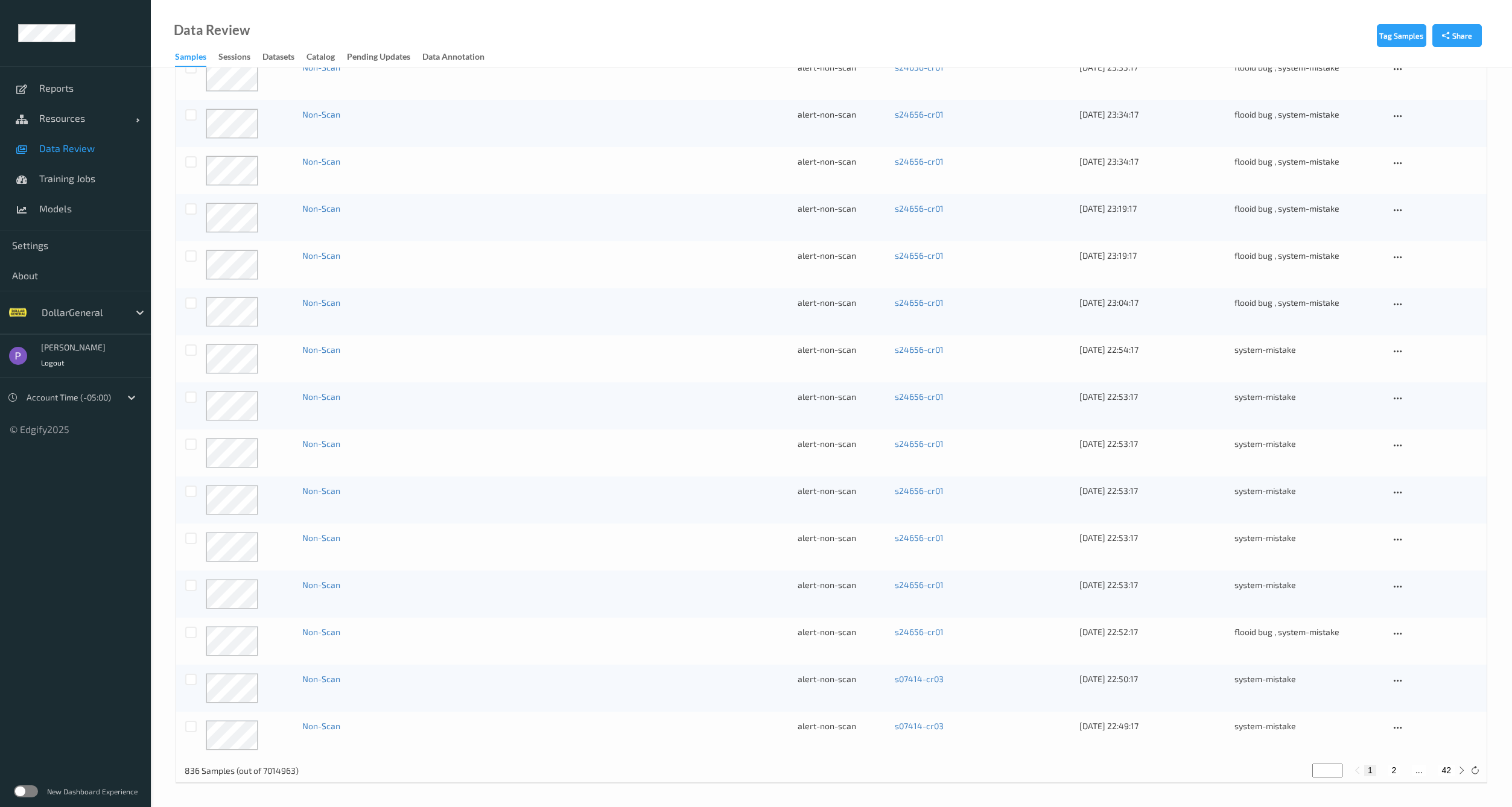
click at [1396, 773] on button "2" at bounding box center [1394, 770] width 12 height 11
type input "*"
click at [1406, 767] on button "3" at bounding box center [1406, 770] width 12 height 11
type input "*"
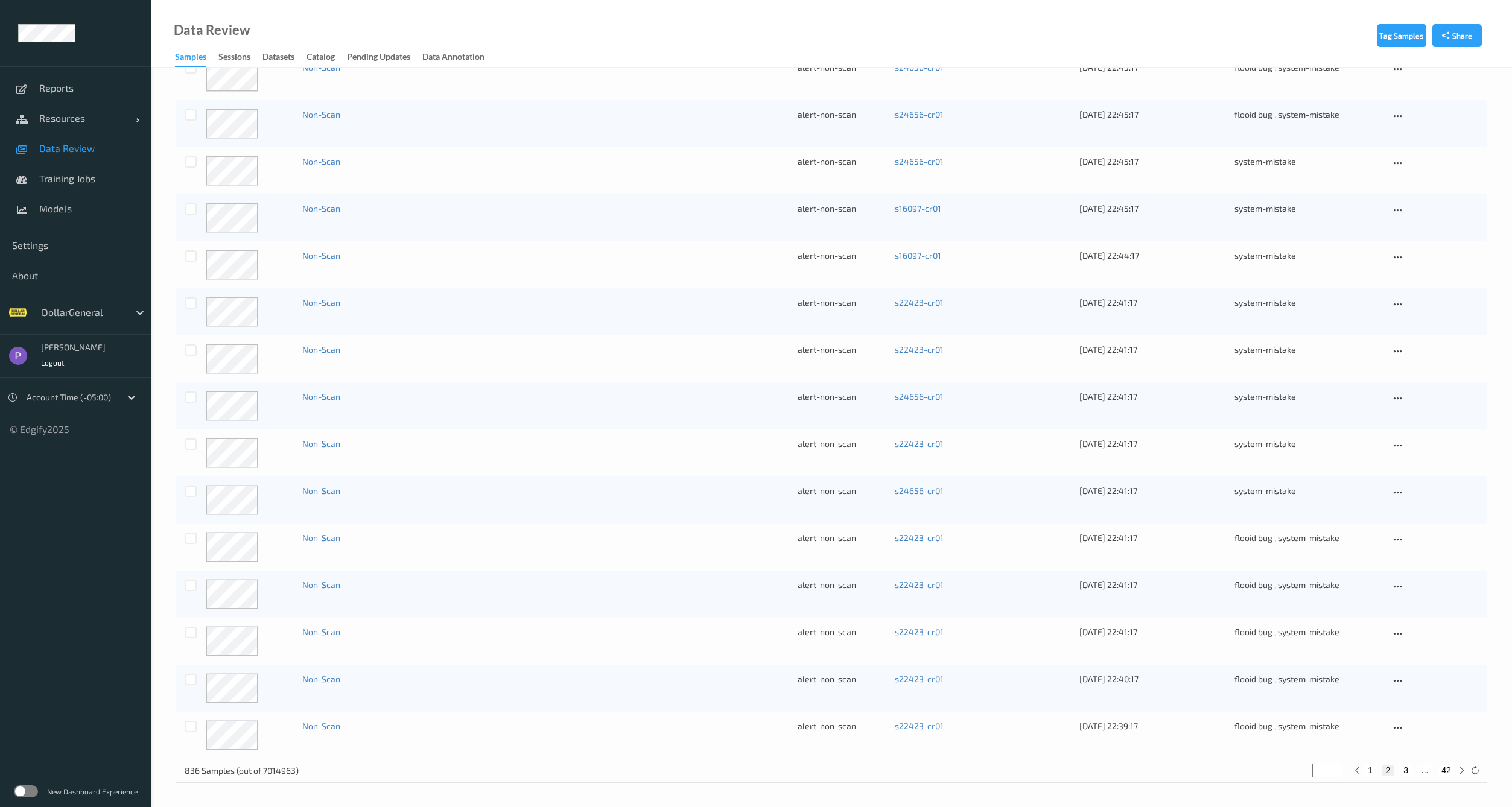
type input "*"
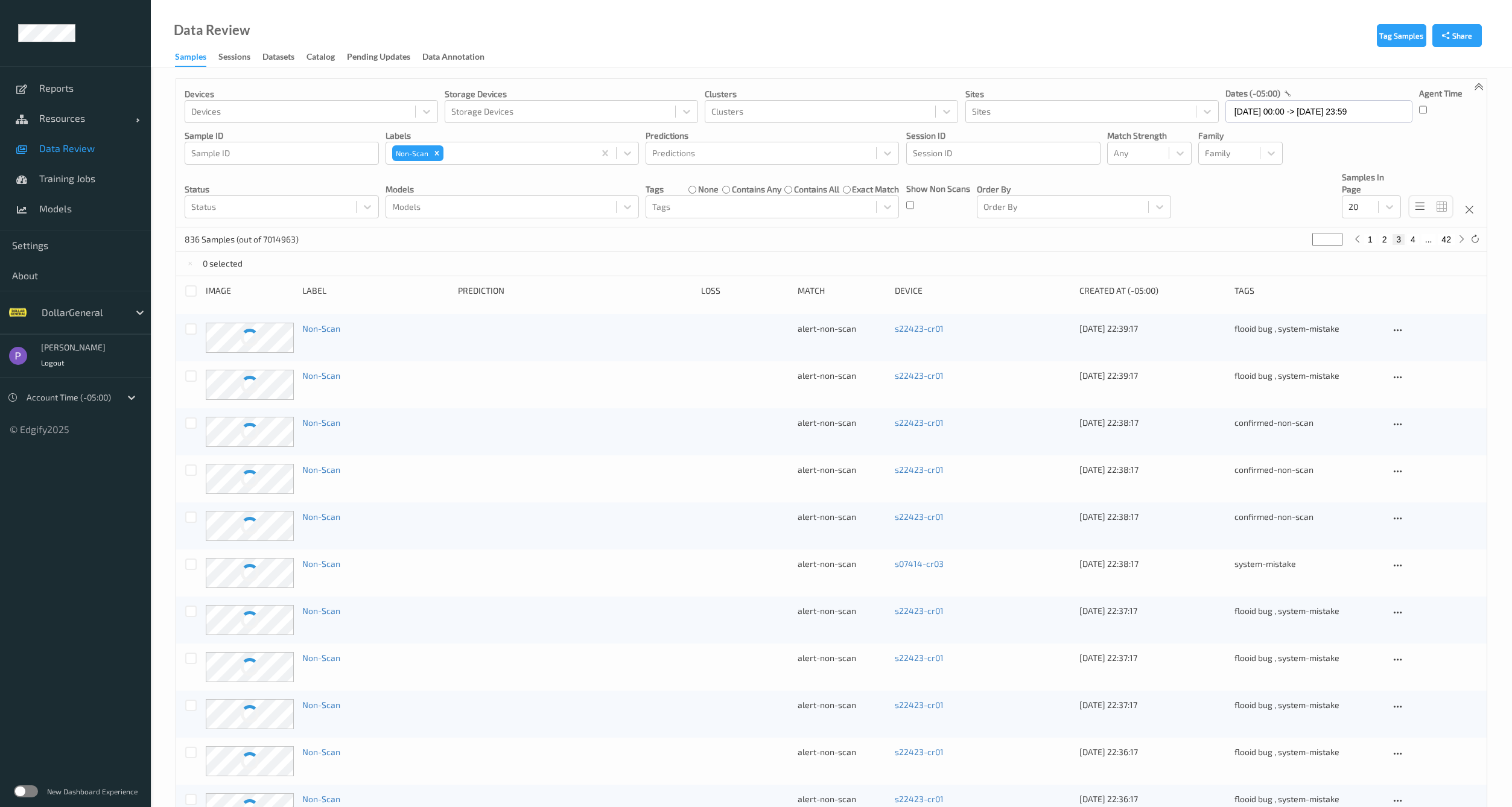
scroll to position [0, 0]
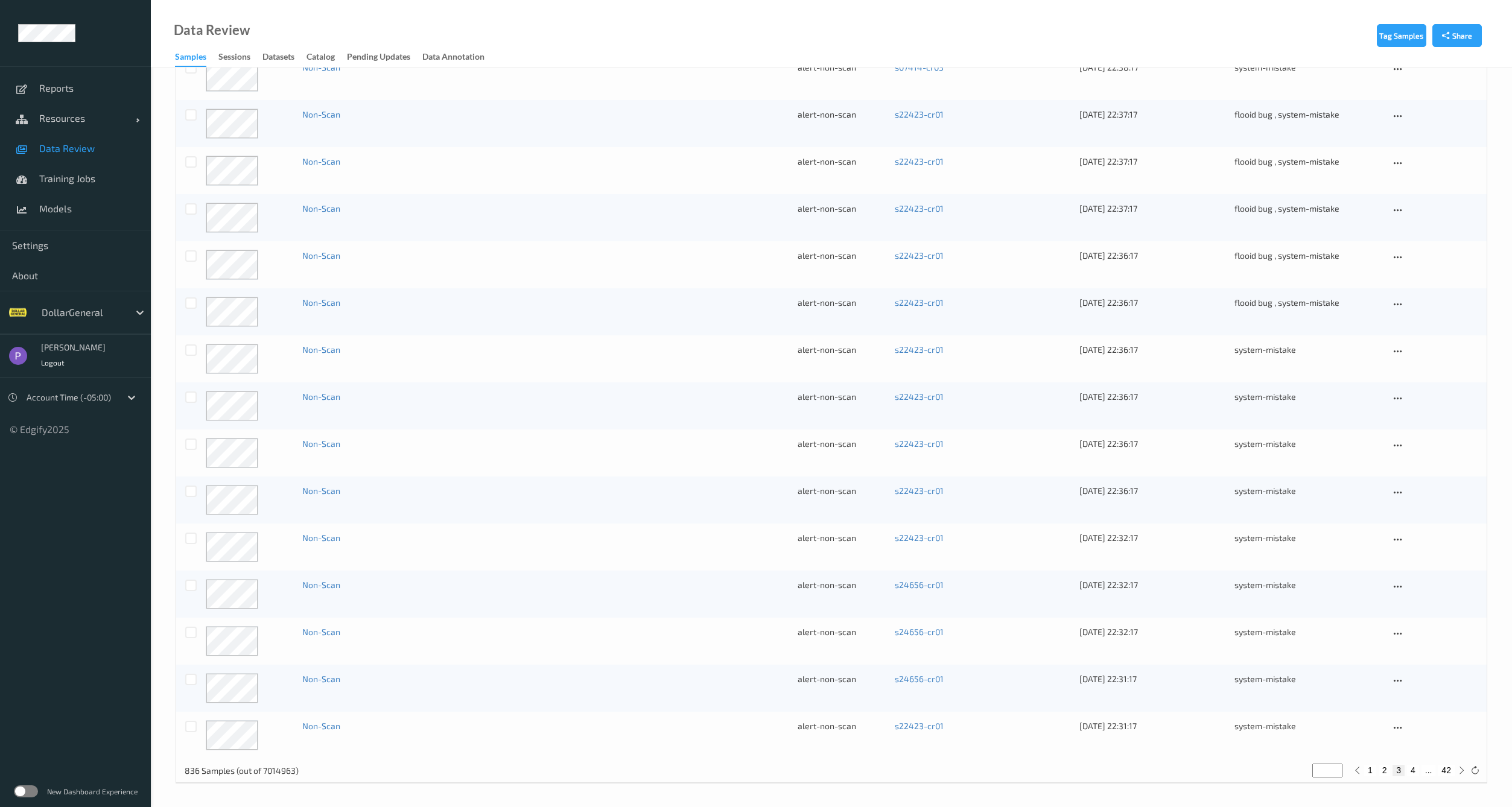
click at [1413, 771] on button "4" at bounding box center [1413, 770] width 12 height 11
type input "*"
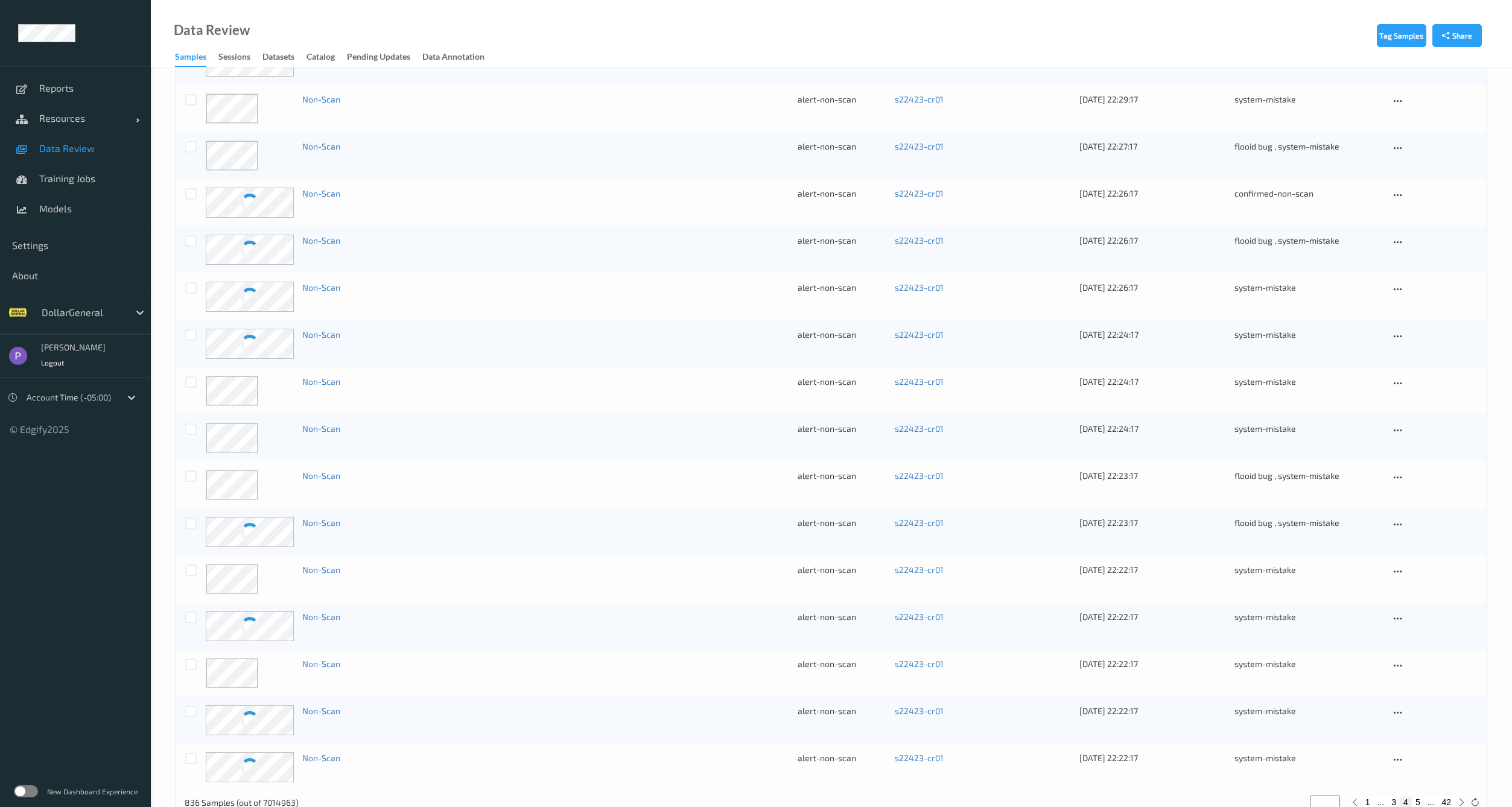
scroll to position [498, 0]
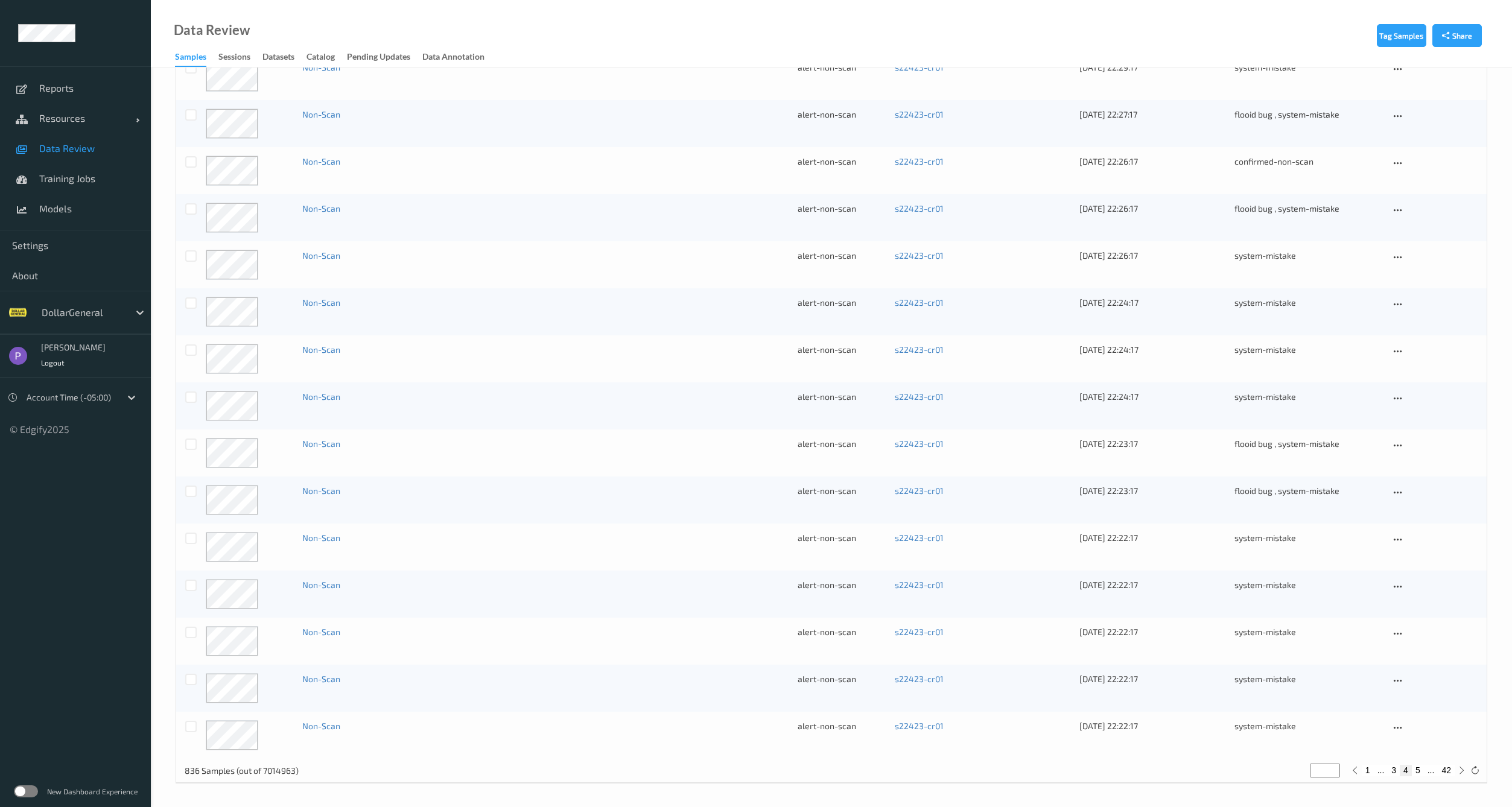
click at [1411, 765] on button "4" at bounding box center [1406, 770] width 12 height 11
click at [1416, 769] on button "5" at bounding box center [1418, 770] width 12 height 11
type input "*"
click at [1415, 771] on button "6" at bounding box center [1418, 770] width 12 height 11
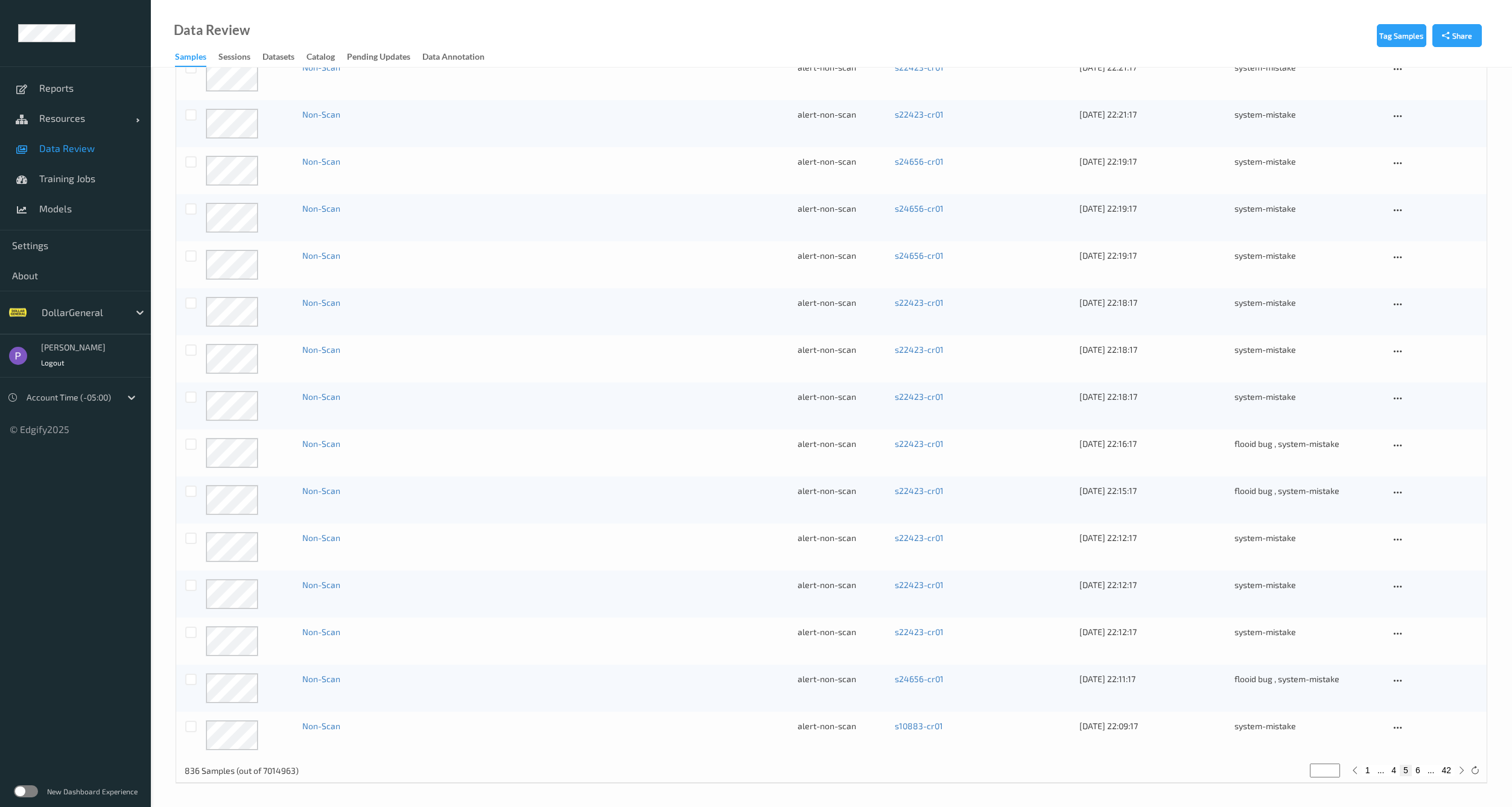
type input "*"
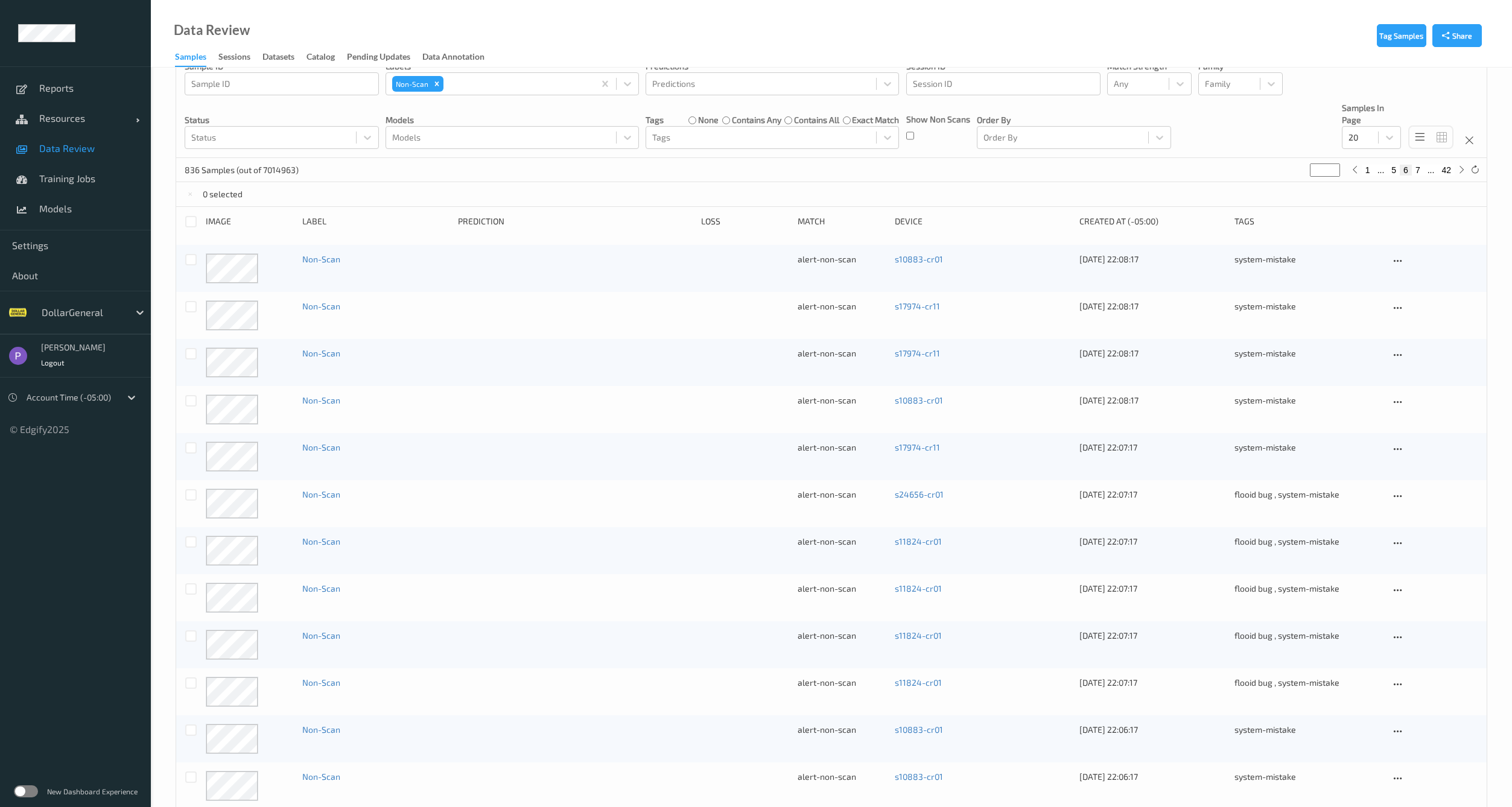
scroll to position [0, 0]
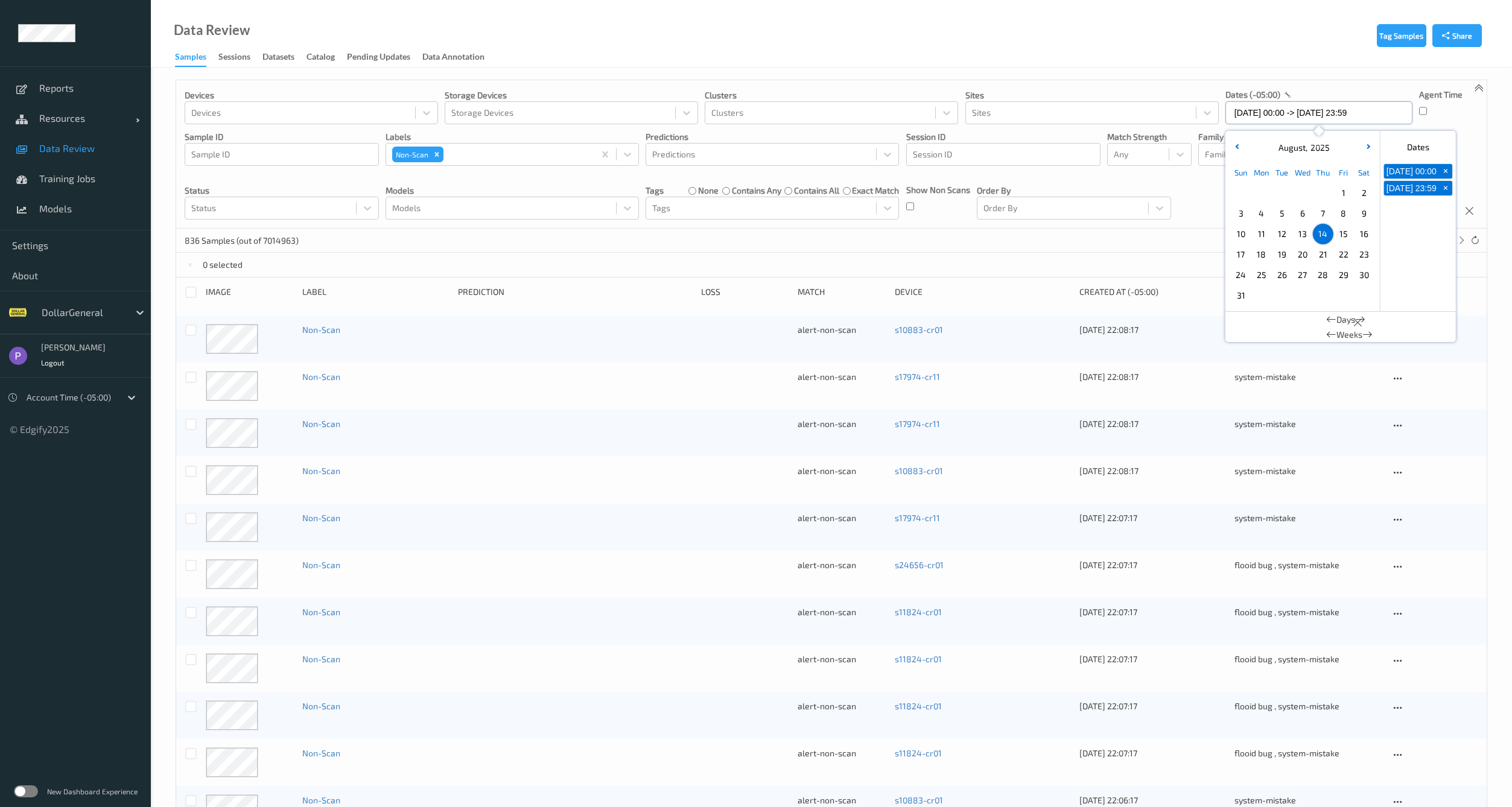
click at [1247, 112] on input "14/08/2025 00:00 -> 14/08/2025 23:59" at bounding box center [1319, 113] width 187 height 23
click at [1260, 253] on span "18" at bounding box center [1261, 255] width 16 height 16
type input "18/08/2025 00:00"
type input "*"
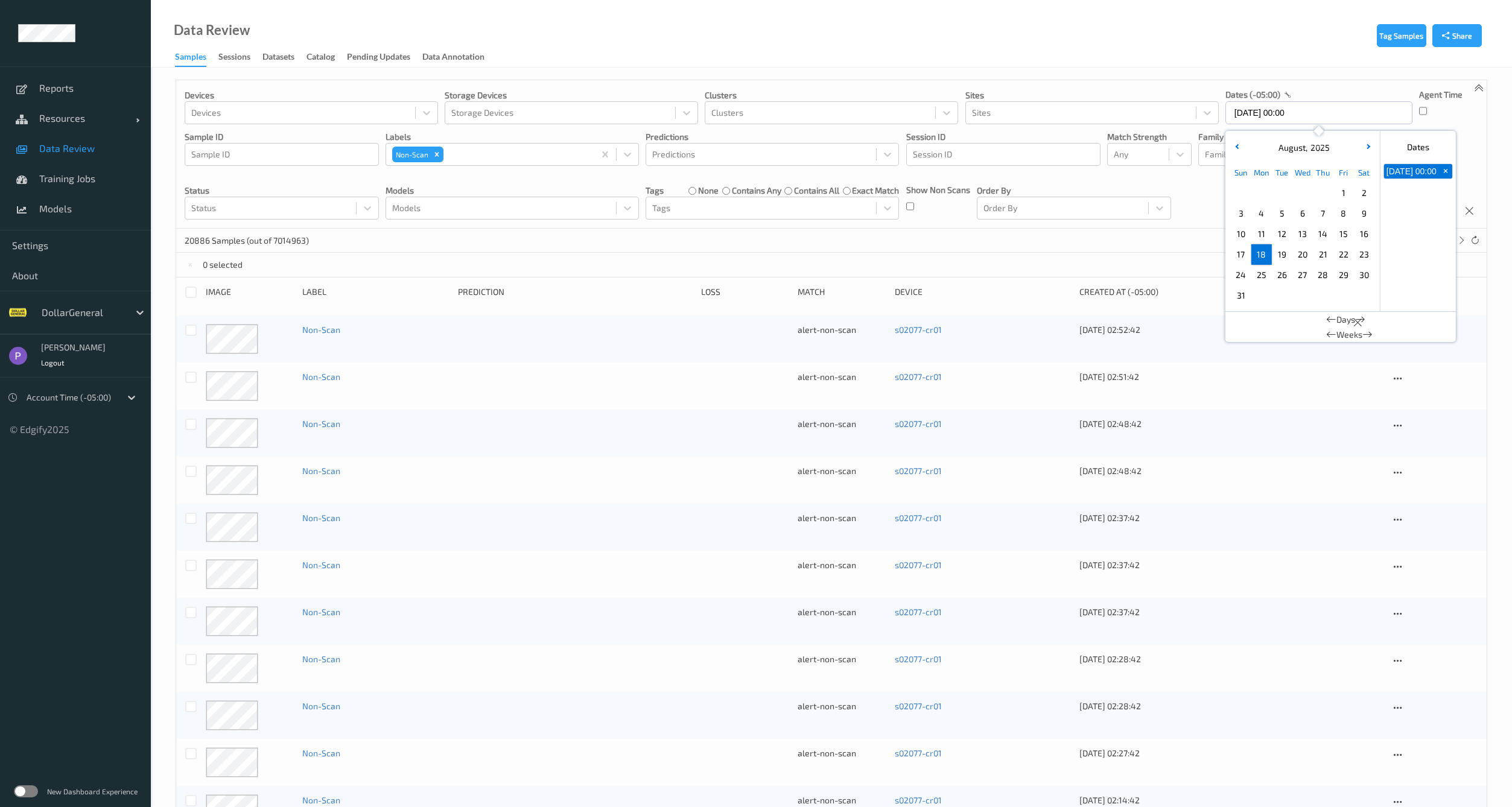
click at [1264, 255] on span "18" at bounding box center [1261, 255] width 16 height 16
type input "18/08/2025 00:00 -> 18/08/2025 23:59"
click at [554, 244] on div "385 Samples (out of 7014963) * 1 2 ... 20" at bounding box center [832, 240] width 1311 height 24
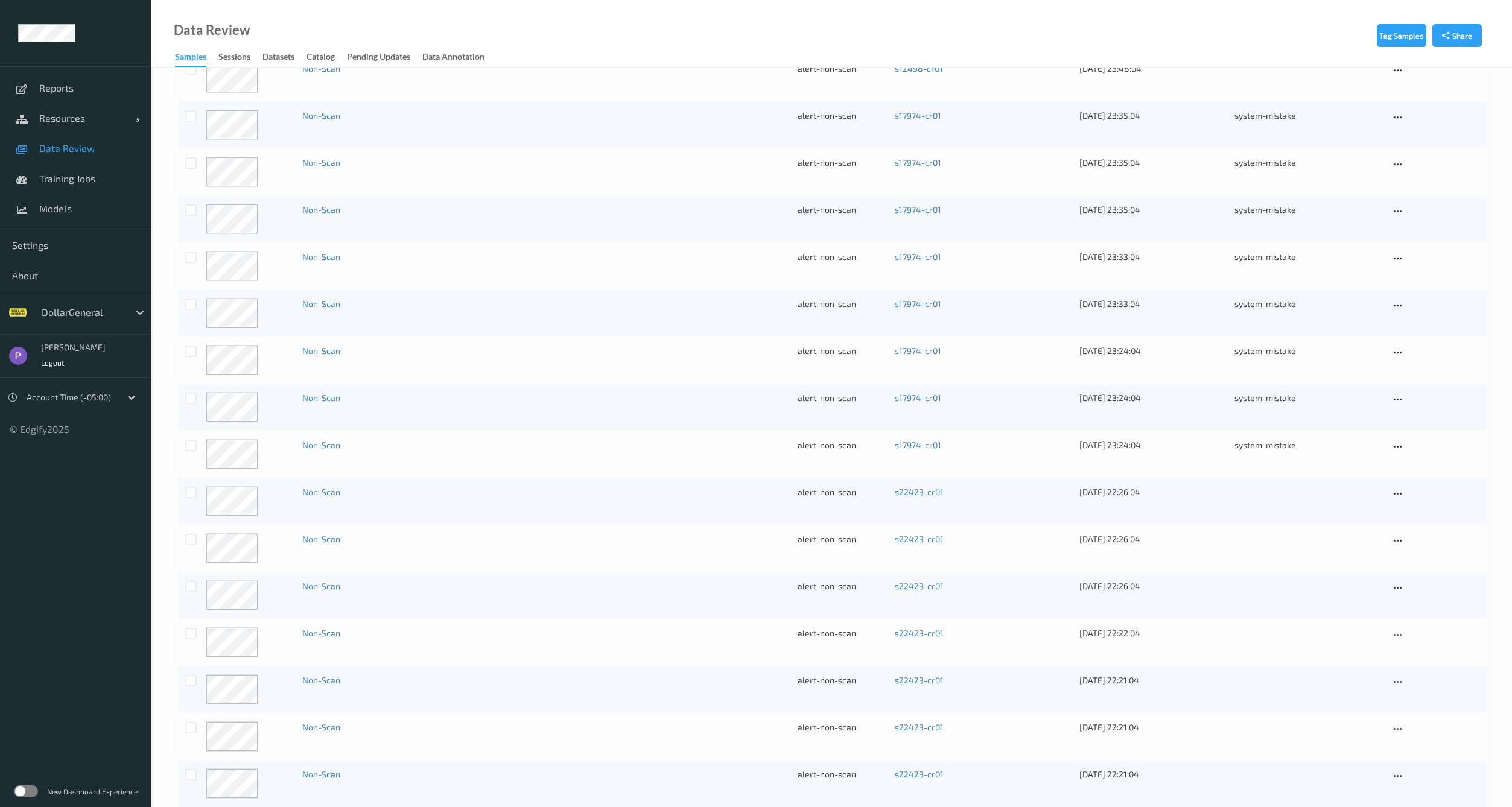
scroll to position [498, 0]
click at [1400, 771] on button "2" at bounding box center [1394, 770] width 12 height 11
type input "*"
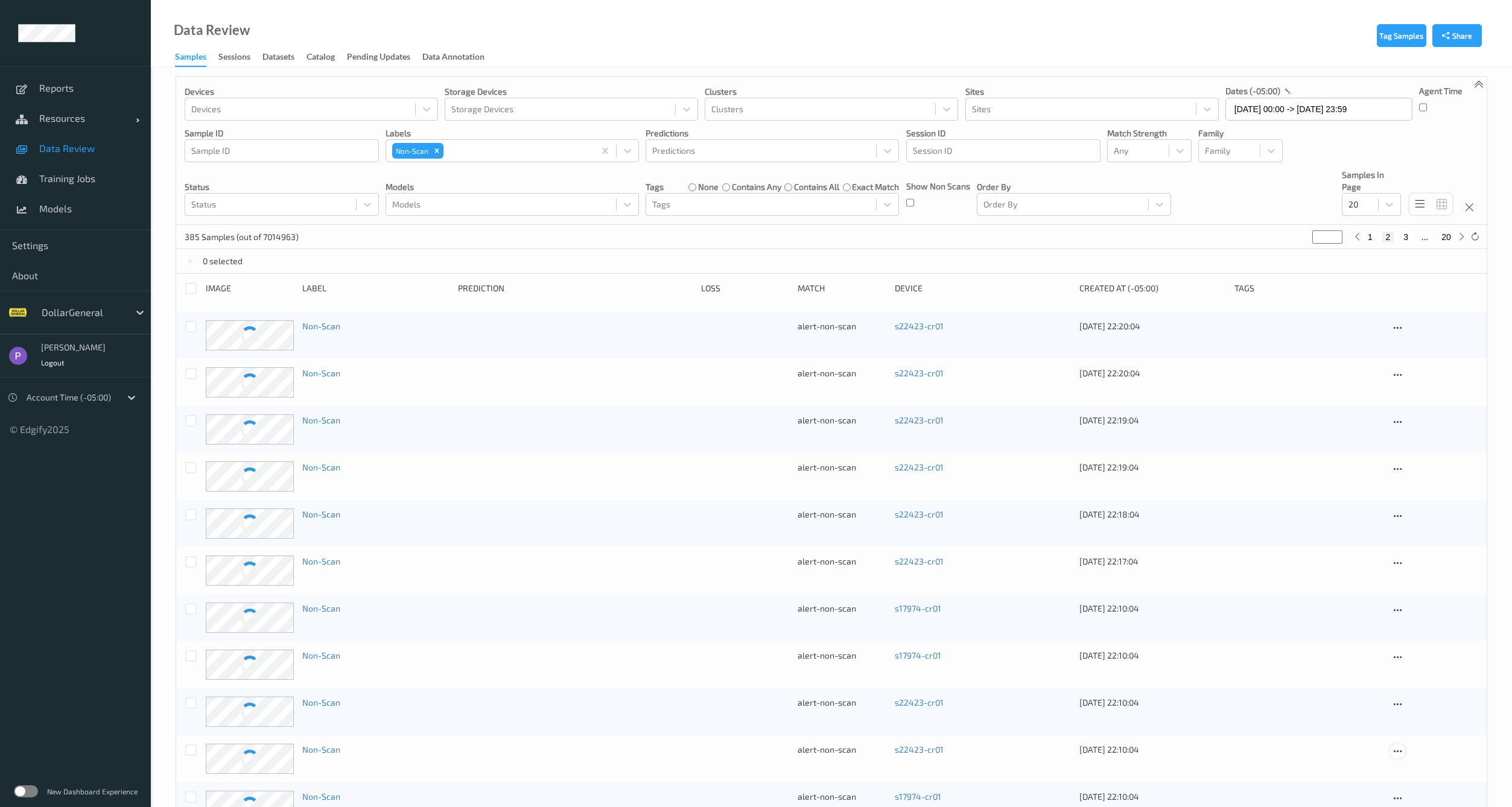
scroll to position [0, 0]
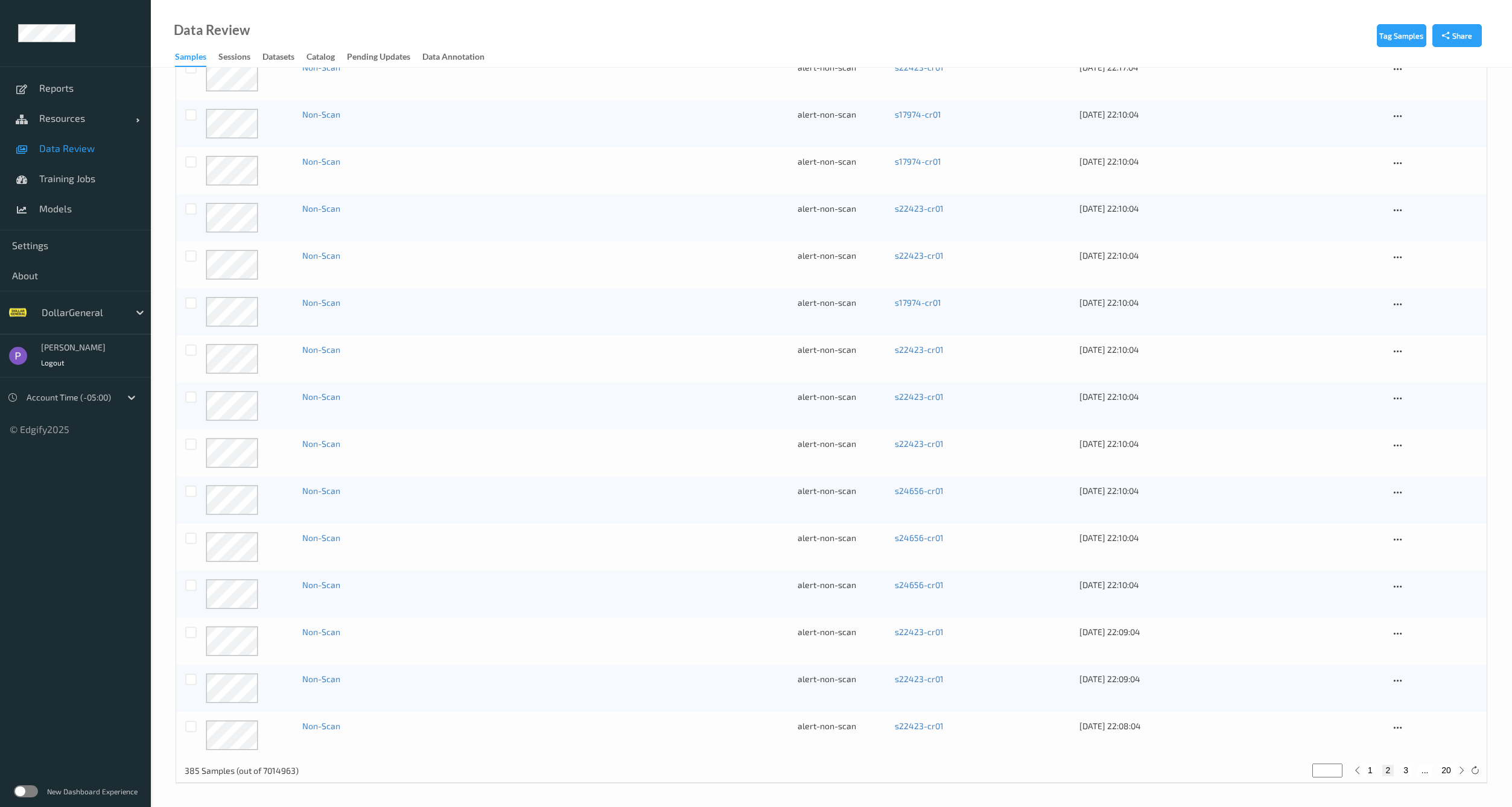
click at [1403, 767] on button "3" at bounding box center [1406, 770] width 12 height 11
type input "*"
click at [1413, 769] on button "4" at bounding box center [1413, 770] width 12 height 11
type input "*"
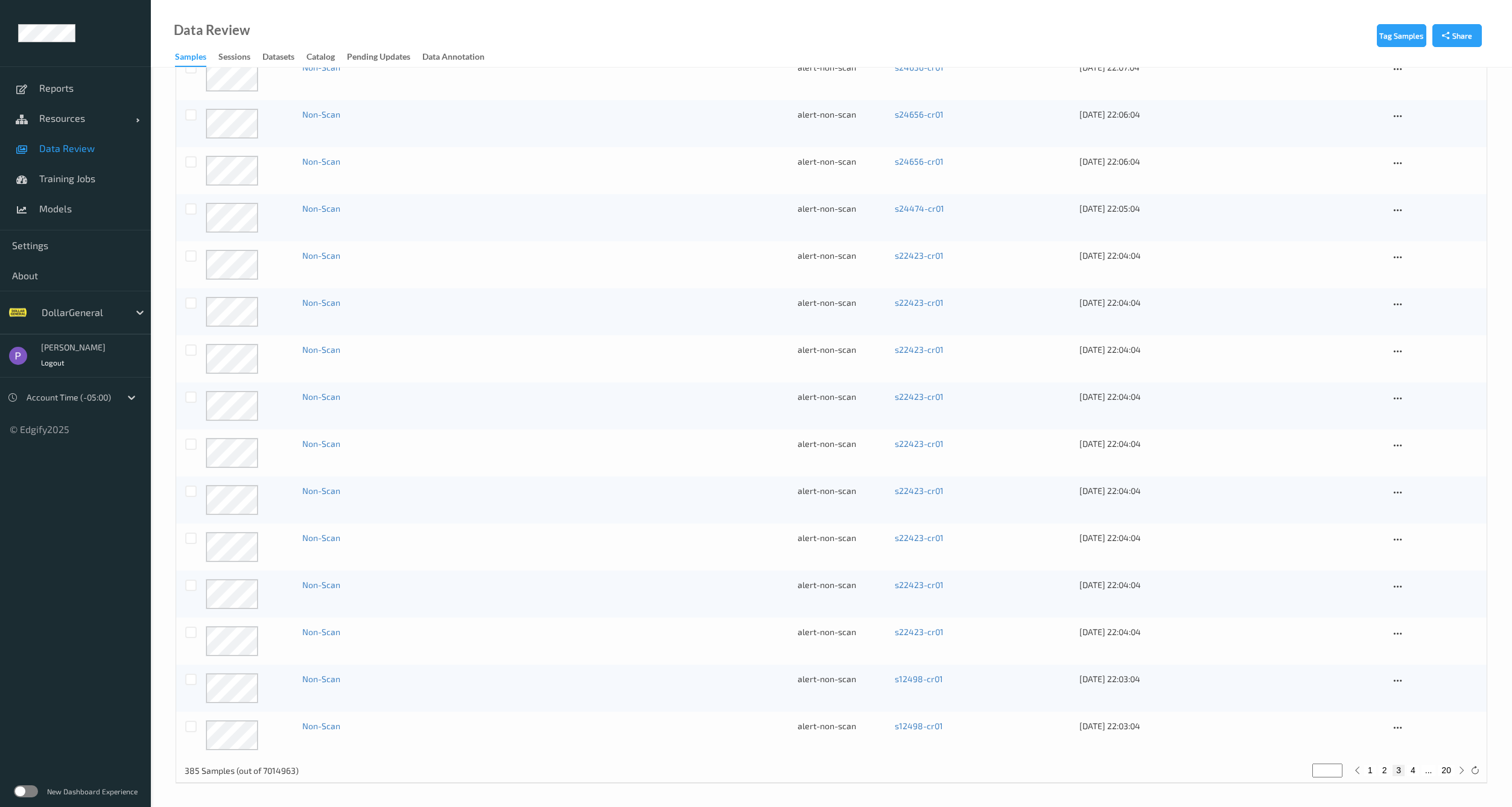
type input "*"
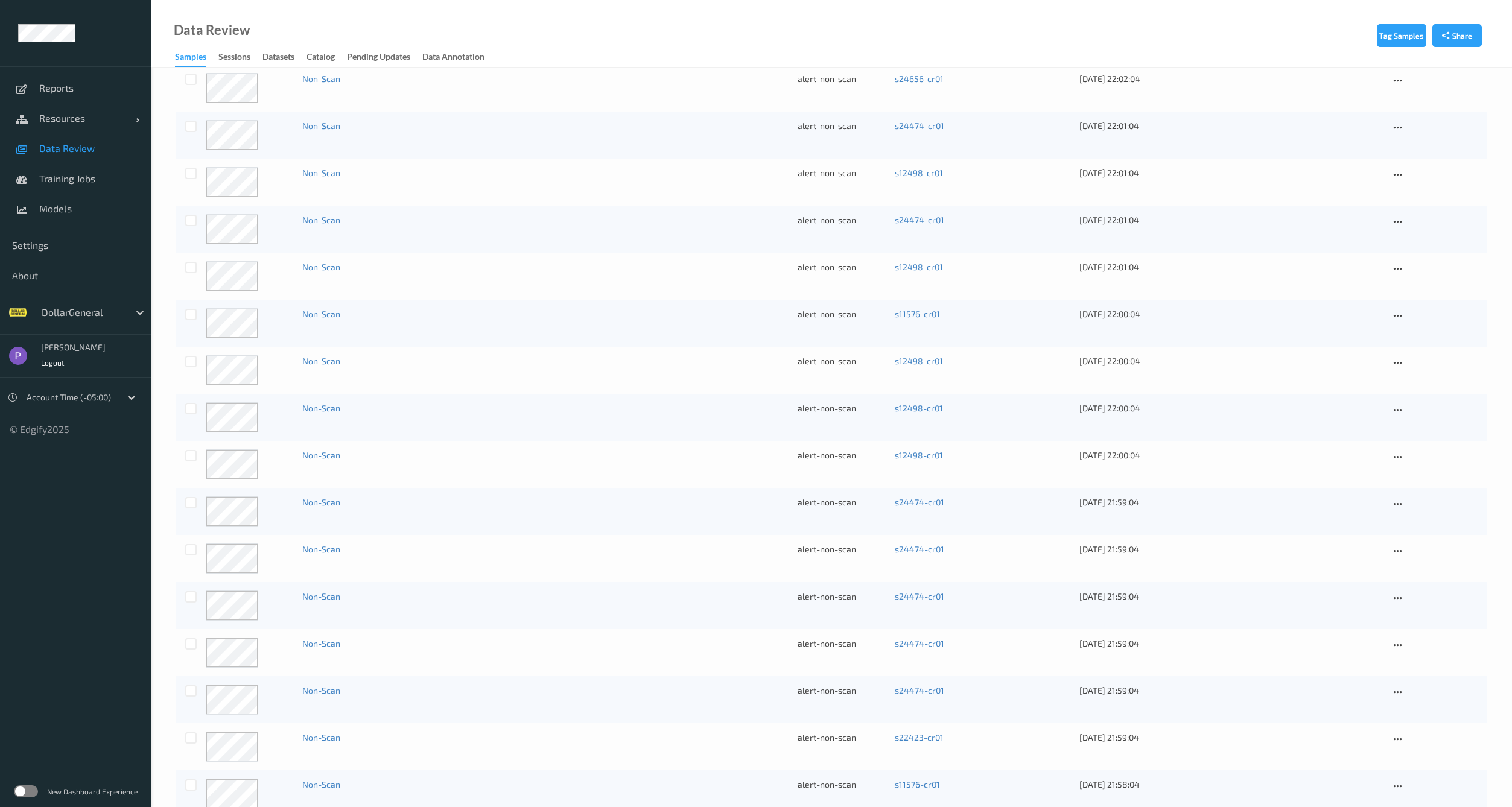
scroll to position [498, 0]
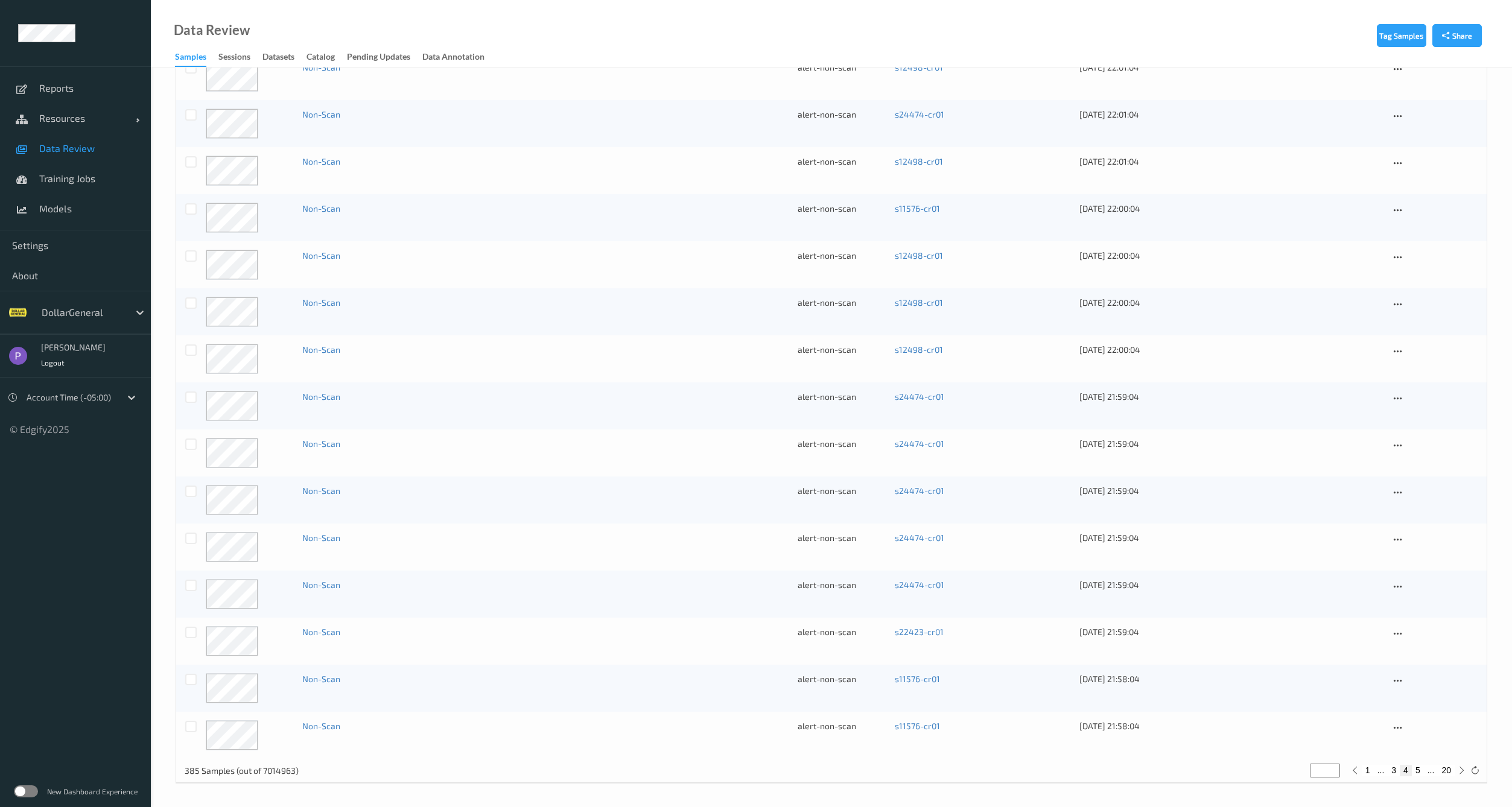
click at [1366, 771] on button "1" at bounding box center [1368, 770] width 12 height 11
type input "*"
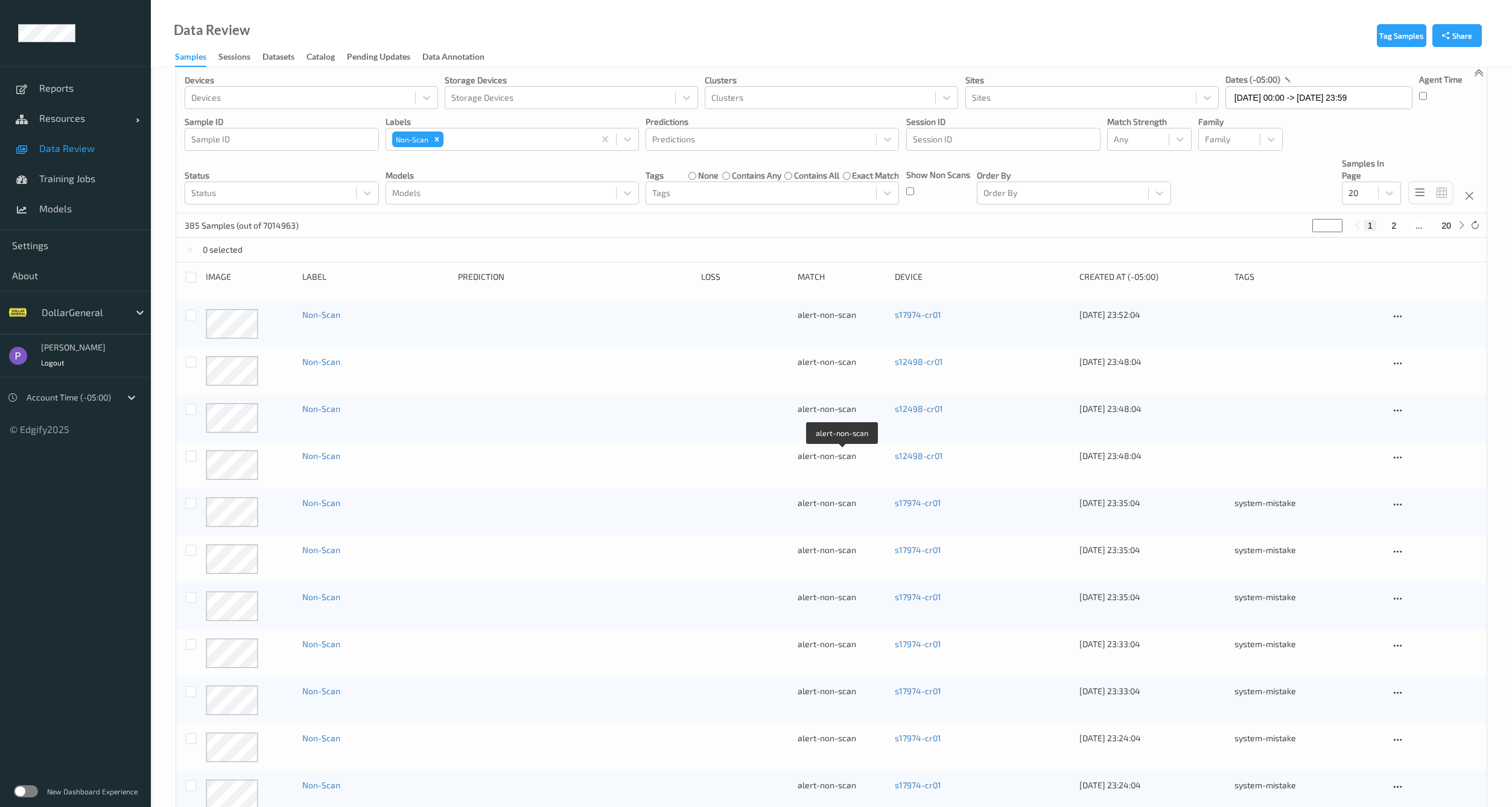
scroll to position [0, 0]
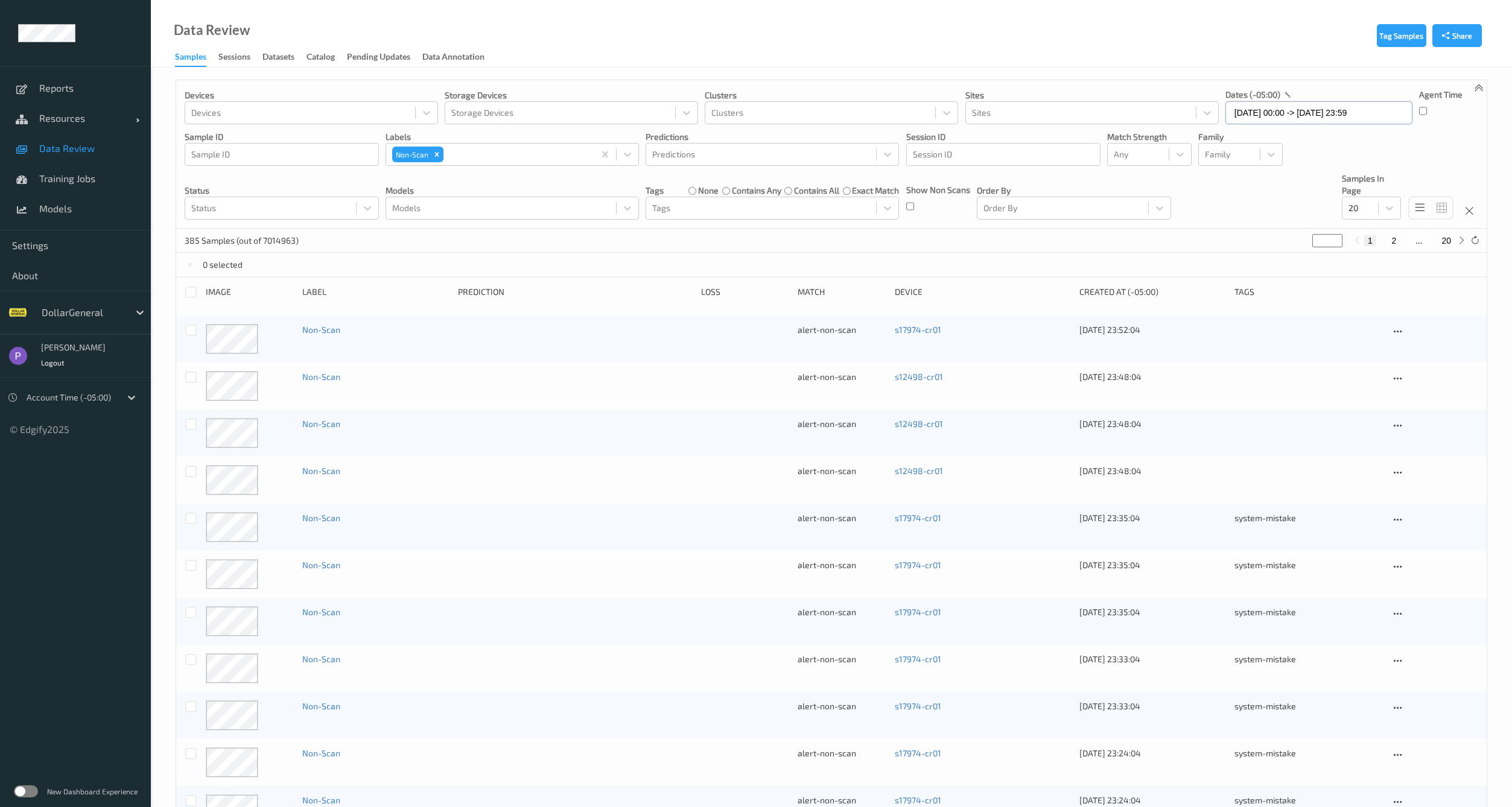
click at [1267, 114] on input "[DATE] 00:00 -> [DATE] 23:59" at bounding box center [1319, 113] width 187 height 23
click at [1264, 251] on span "18" at bounding box center [1261, 255] width 16 height 16
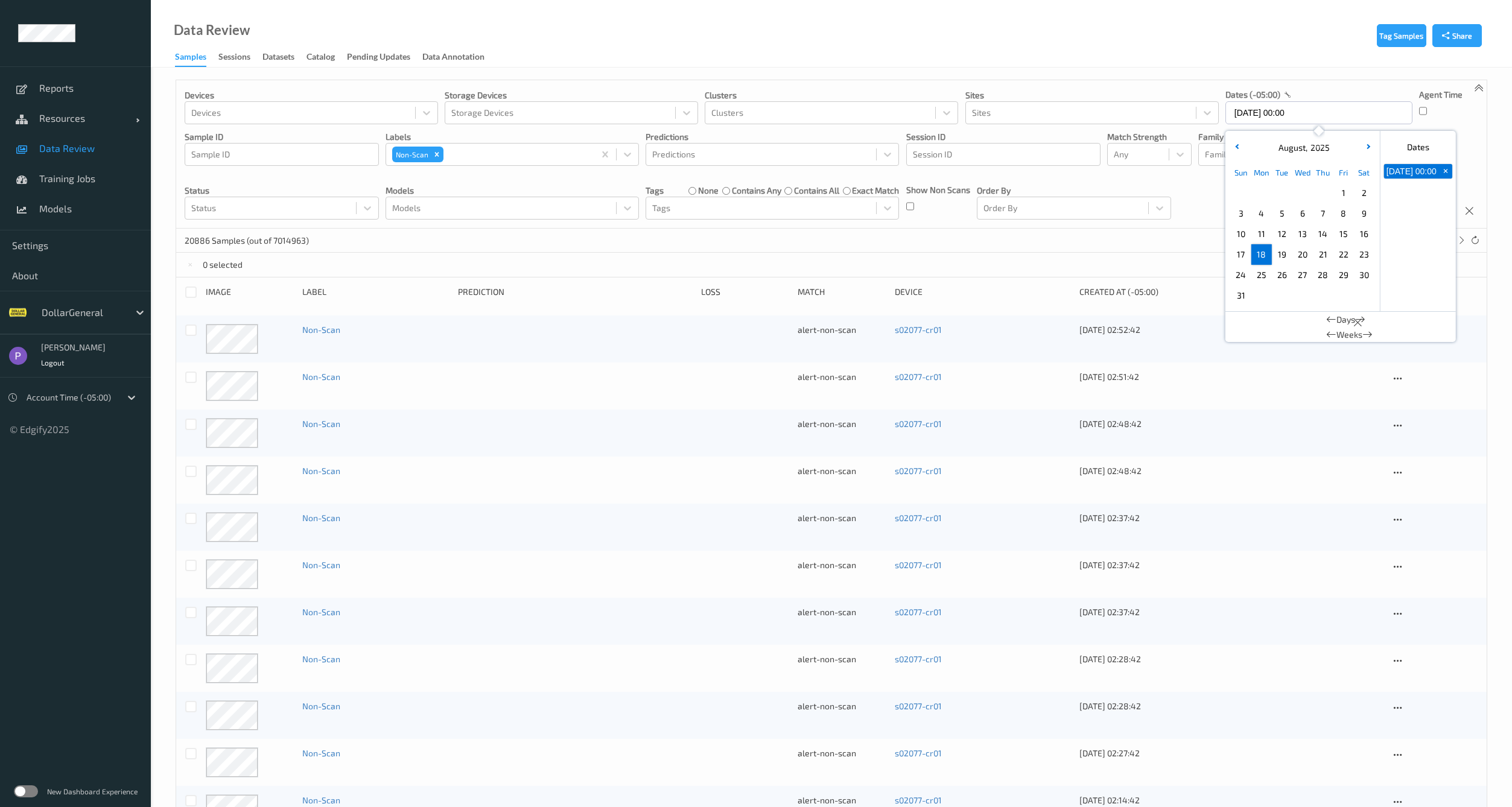
click at [1264, 252] on span "18" at bounding box center [1261, 255] width 16 height 16
click at [1247, 294] on span "31" at bounding box center [1241, 295] width 16 height 16
click at [1262, 252] on span "18" at bounding box center [1261, 255] width 16 height 16
type input "[DATE] 00:00 -> [DATE] 23:59"
click at [1269, 301] on div "Choose Monday September 01 of 2025" at bounding box center [1261, 295] width 21 height 21
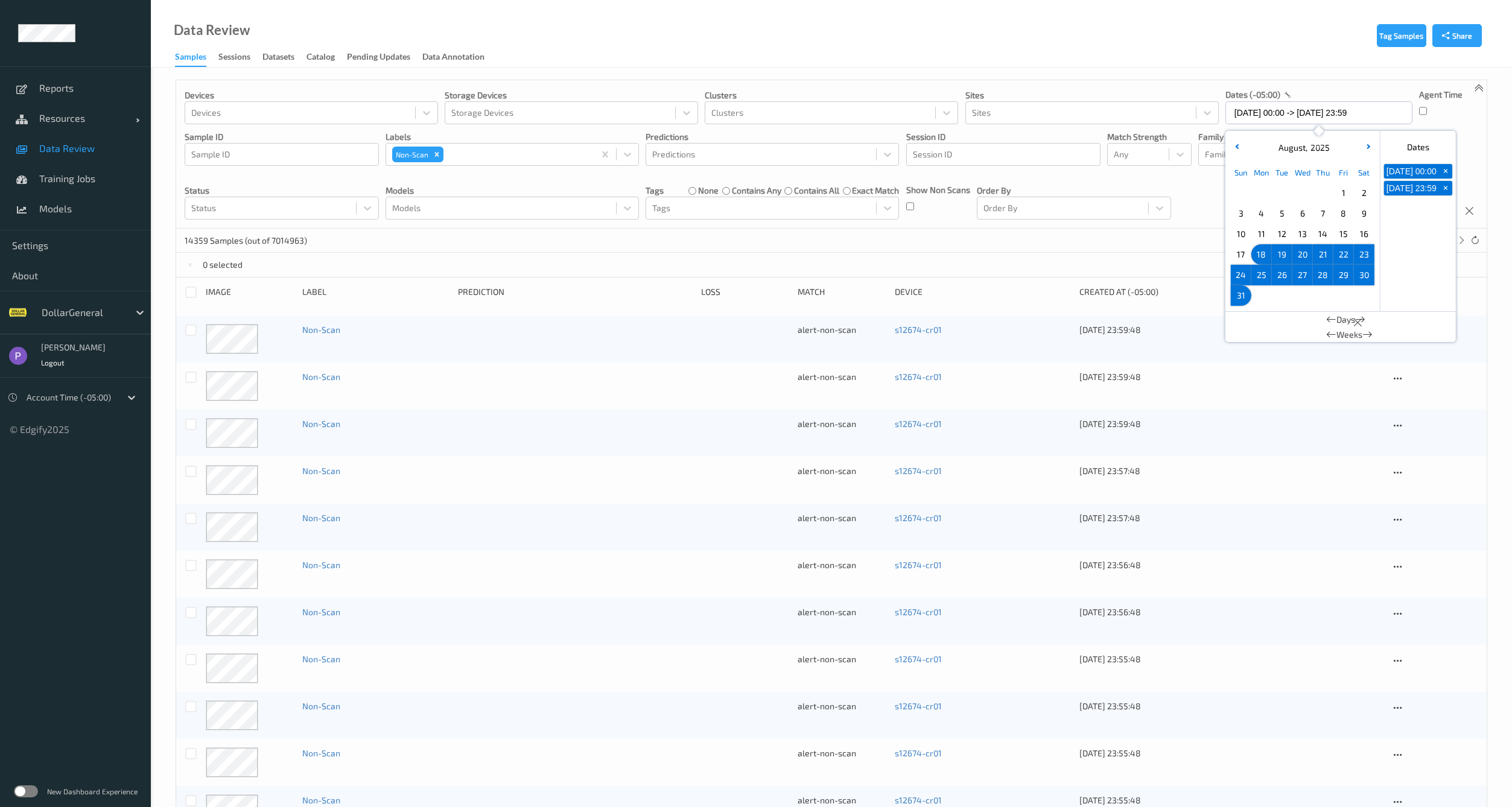
click at [1044, 251] on div "14359 Samples (out of 7014963) * 1 2 ... 718" at bounding box center [832, 240] width 1311 height 24
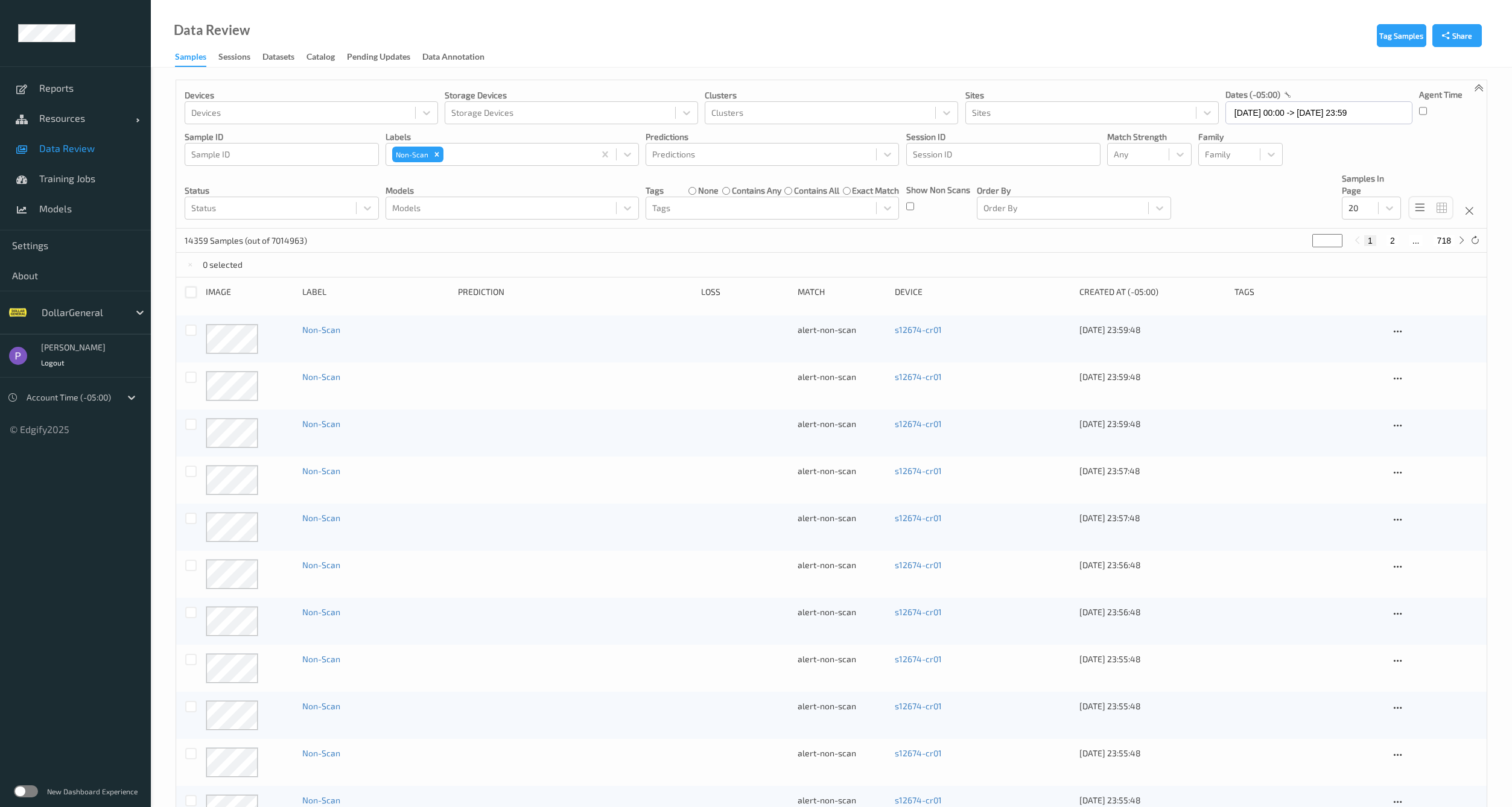
click at [188, 294] on div at bounding box center [191, 293] width 12 height 12
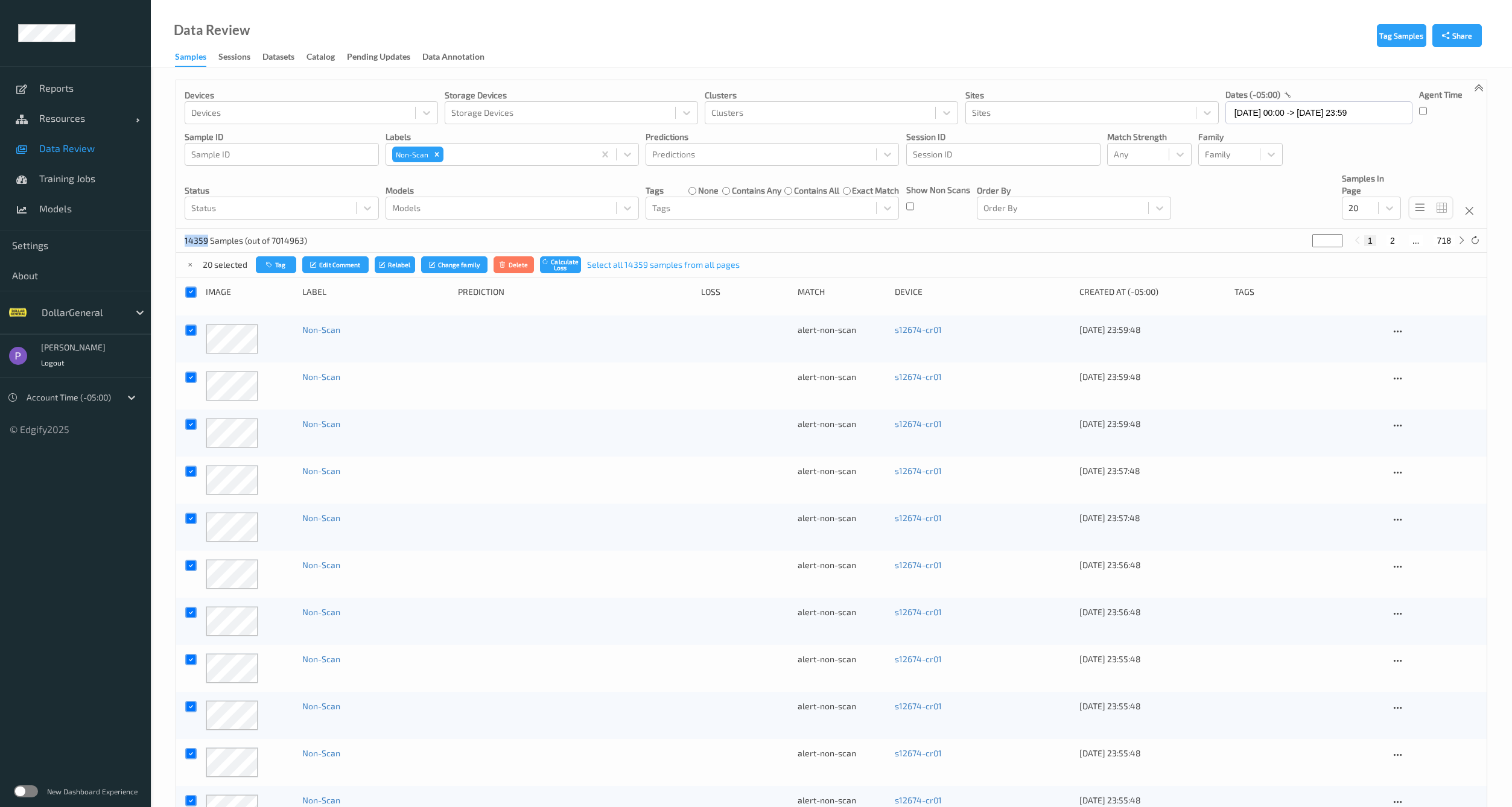
drag, startPoint x: 185, startPoint y: 240, endPoint x: 206, endPoint y: 243, distance: 21.2
click at [206, 243] on p "14359 Samples (out of 7014963)" at bounding box center [246, 241] width 123 height 12
click at [190, 289] on icon at bounding box center [191, 293] width 8 height 8
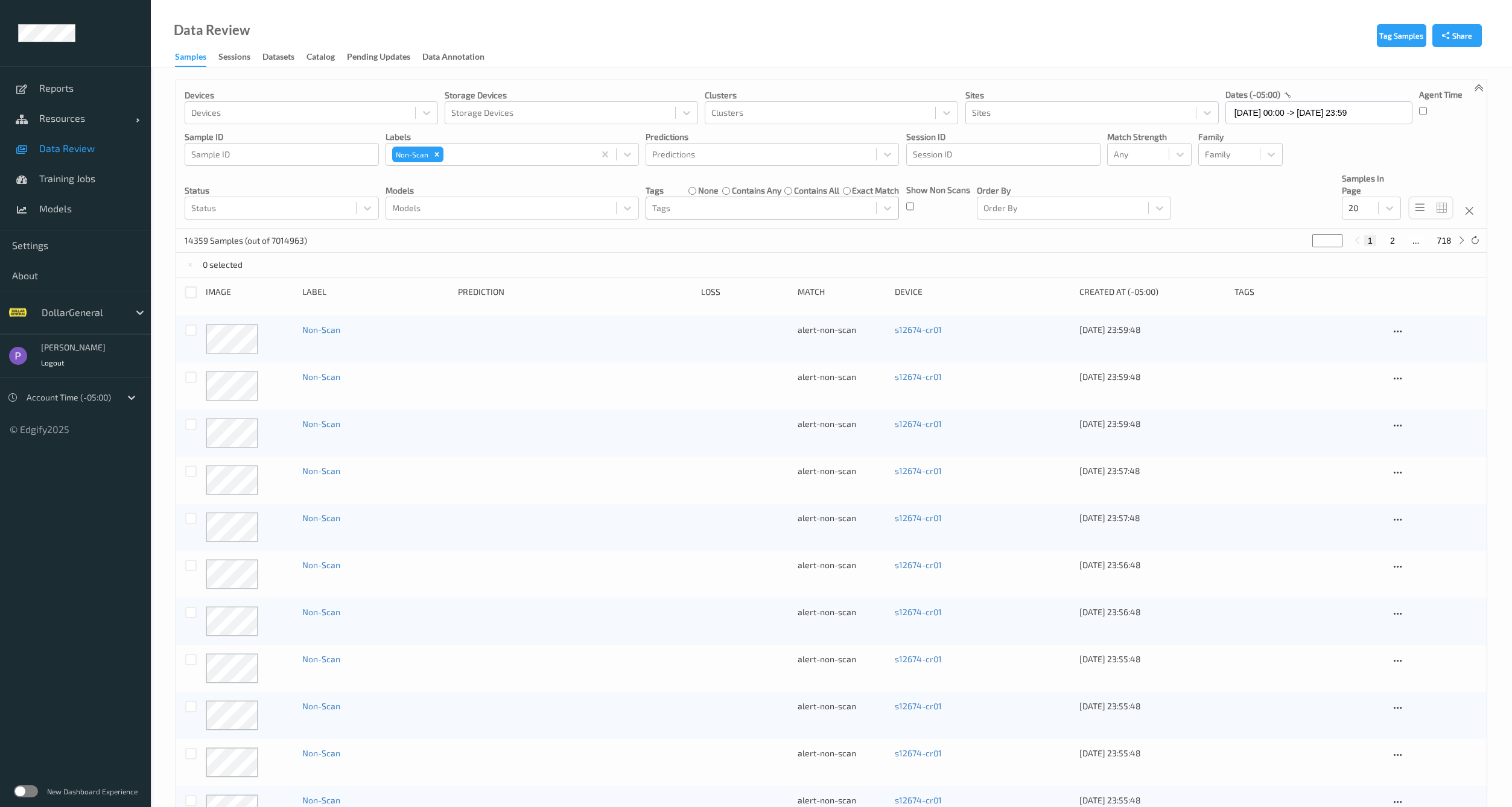
click at [782, 205] on div at bounding box center [761, 209] width 218 height 15
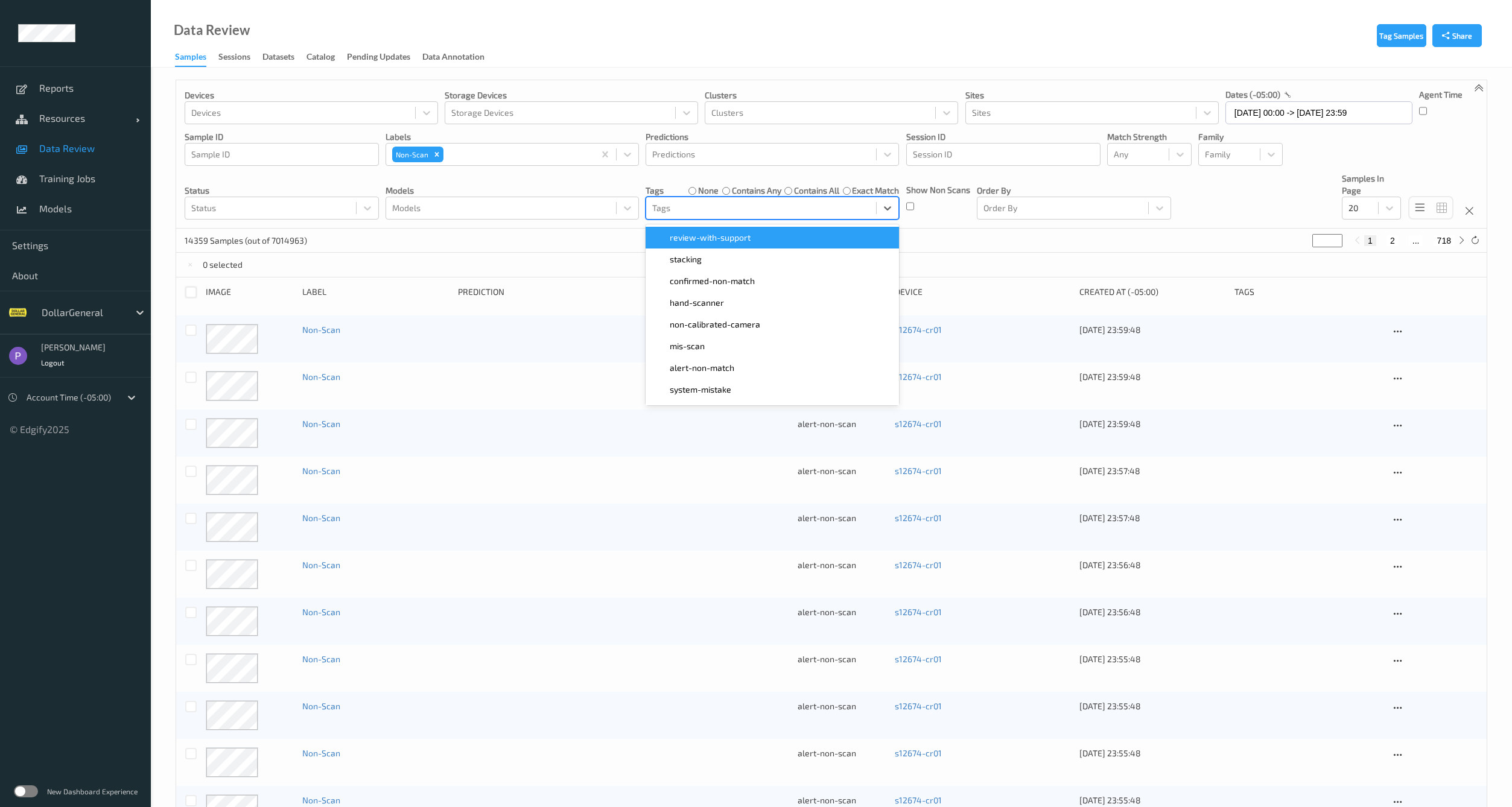
drag, startPoint x: 734, startPoint y: 205, endPoint x: 722, endPoint y: 202, distance: 12.4
click at [733, 208] on div at bounding box center [761, 209] width 218 height 15
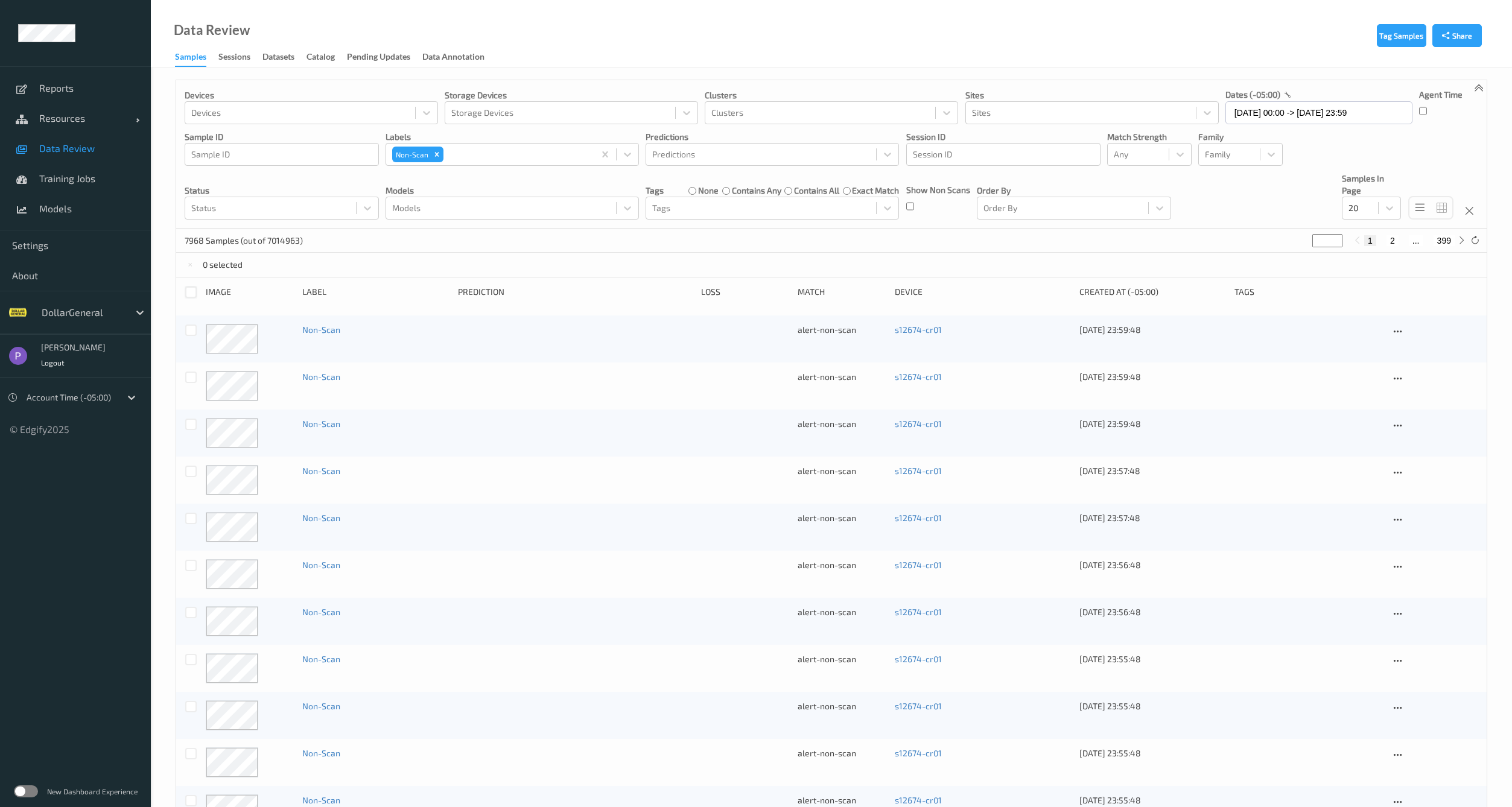
click at [200, 246] on p "7968 Samples (out of 7014963)" at bounding box center [243, 241] width 118 height 12
click at [198, 242] on p "7968 Samples (out of 7014963)" at bounding box center [243, 241] width 118 height 12
click at [752, 190] on label "contains any" at bounding box center [757, 190] width 49 height 12
click at [332, 125] on div "Devices Devices Storage Devices Storage Devices Clusters Clusters Sites Sites d…" at bounding box center [832, 154] width 1311 height 148
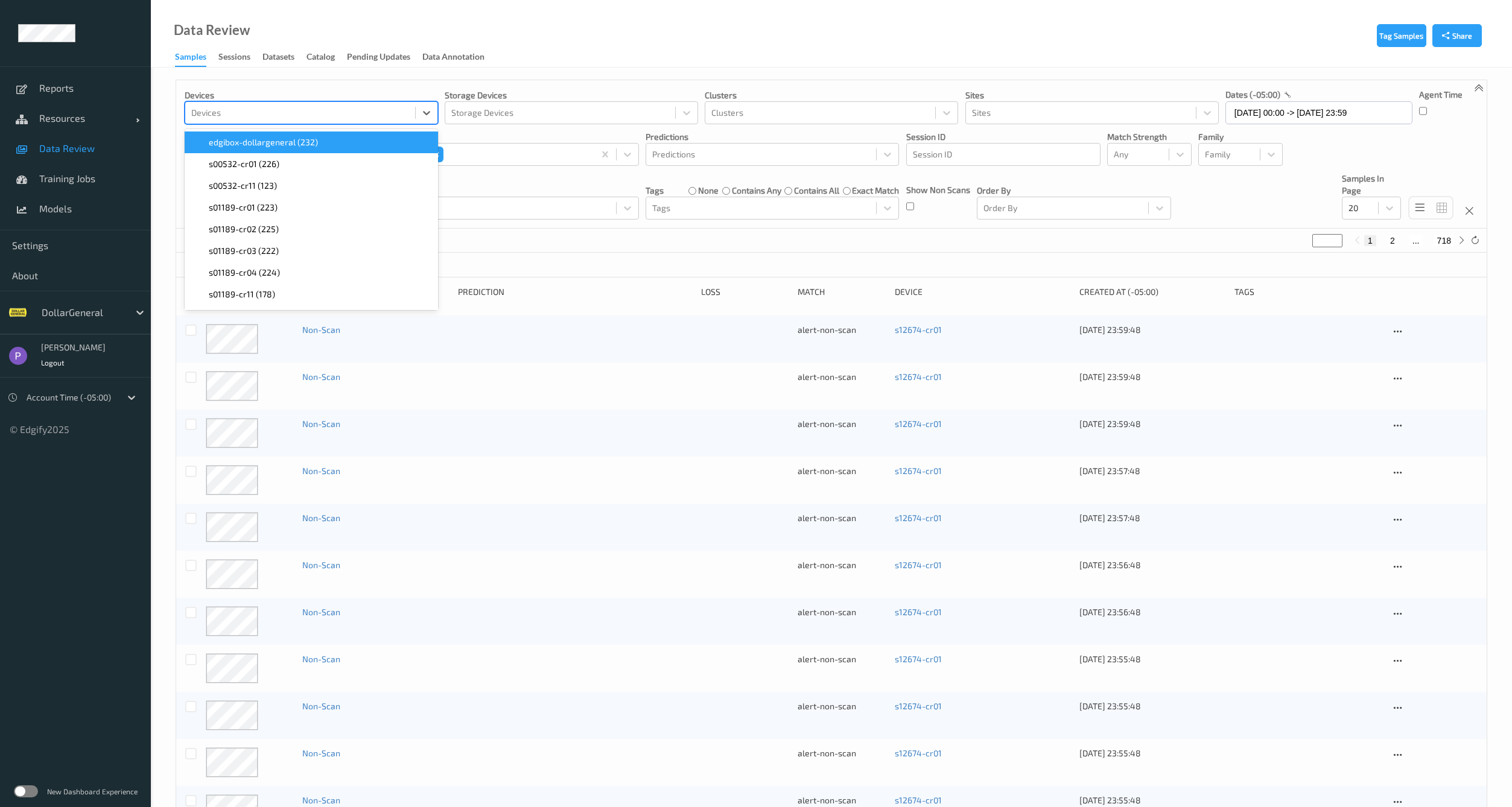
click at [331, 120] on div at bounding box center [300, 113] width 218 height 15
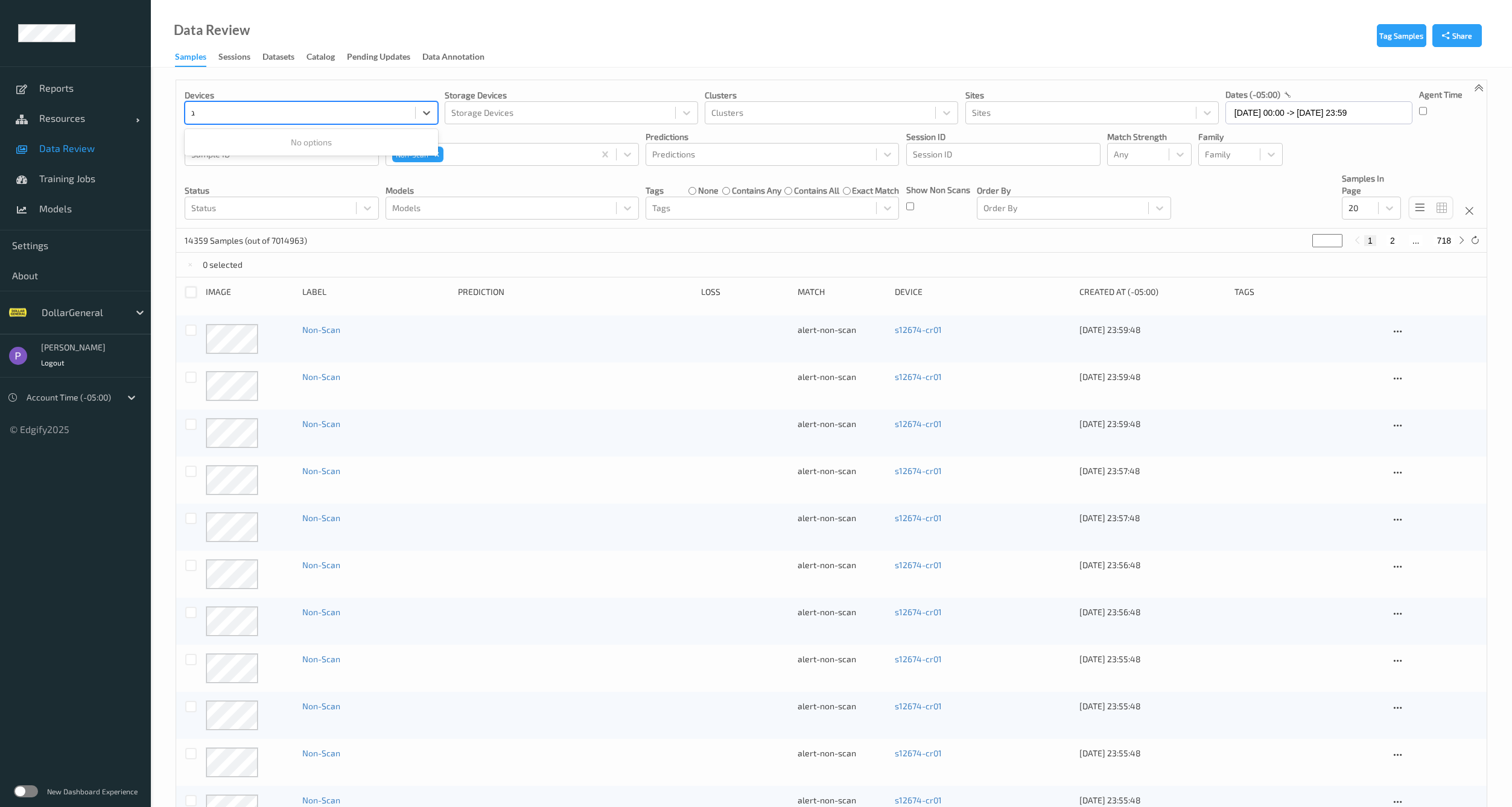
type input "גע"
click at [270, 114] on div at bounding box center [300, 113] width 218 height 15
type input "dg"
click at [266, 143] on span "edgibox-dollargeneral (232)" at bounding box center [263, 142] width 109 height 12
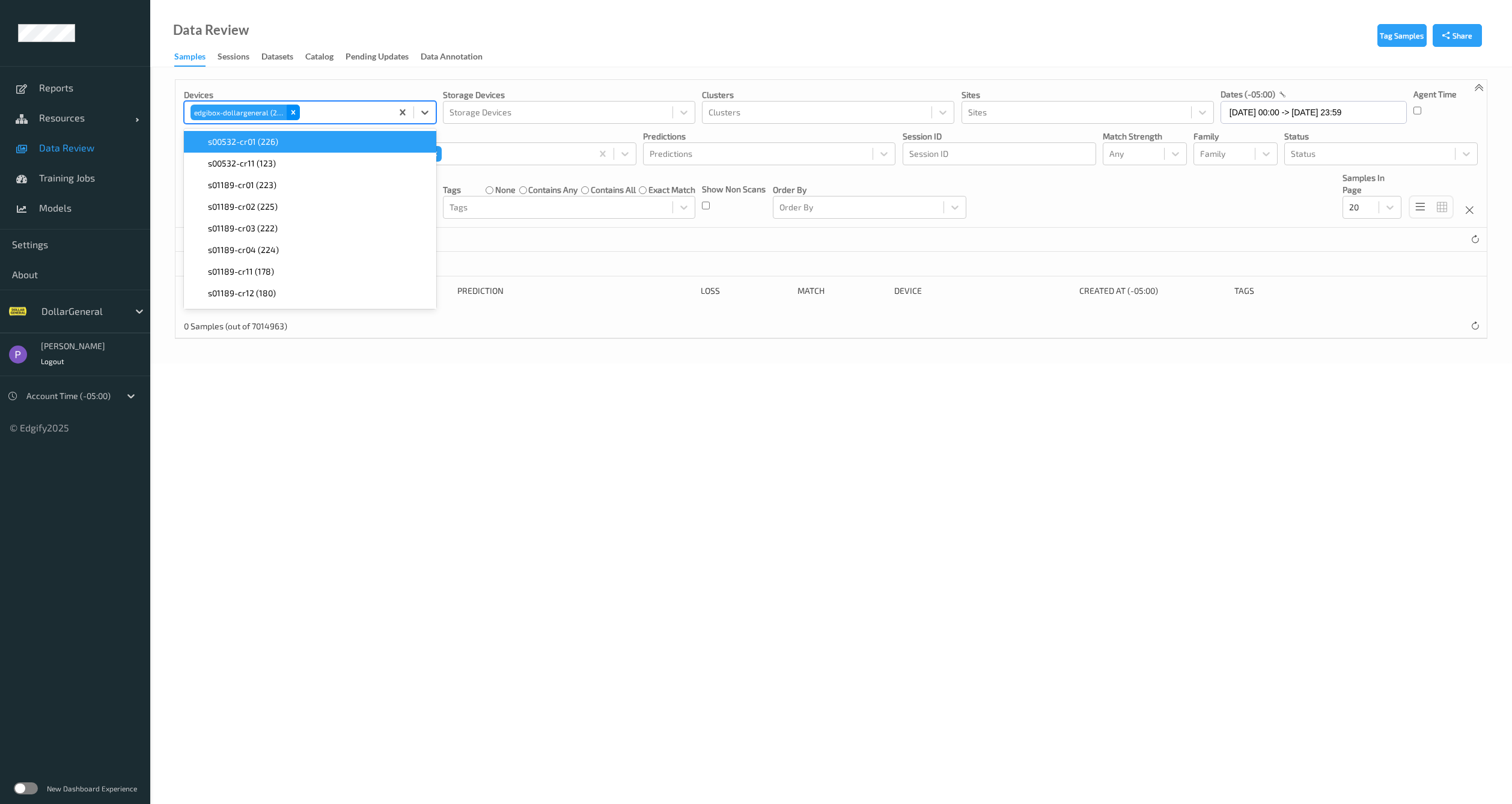
click at [291, 111] on icon "Remove edgibox-dollargeneral (232)" at bounding box center [293, 112] width 4 height 4
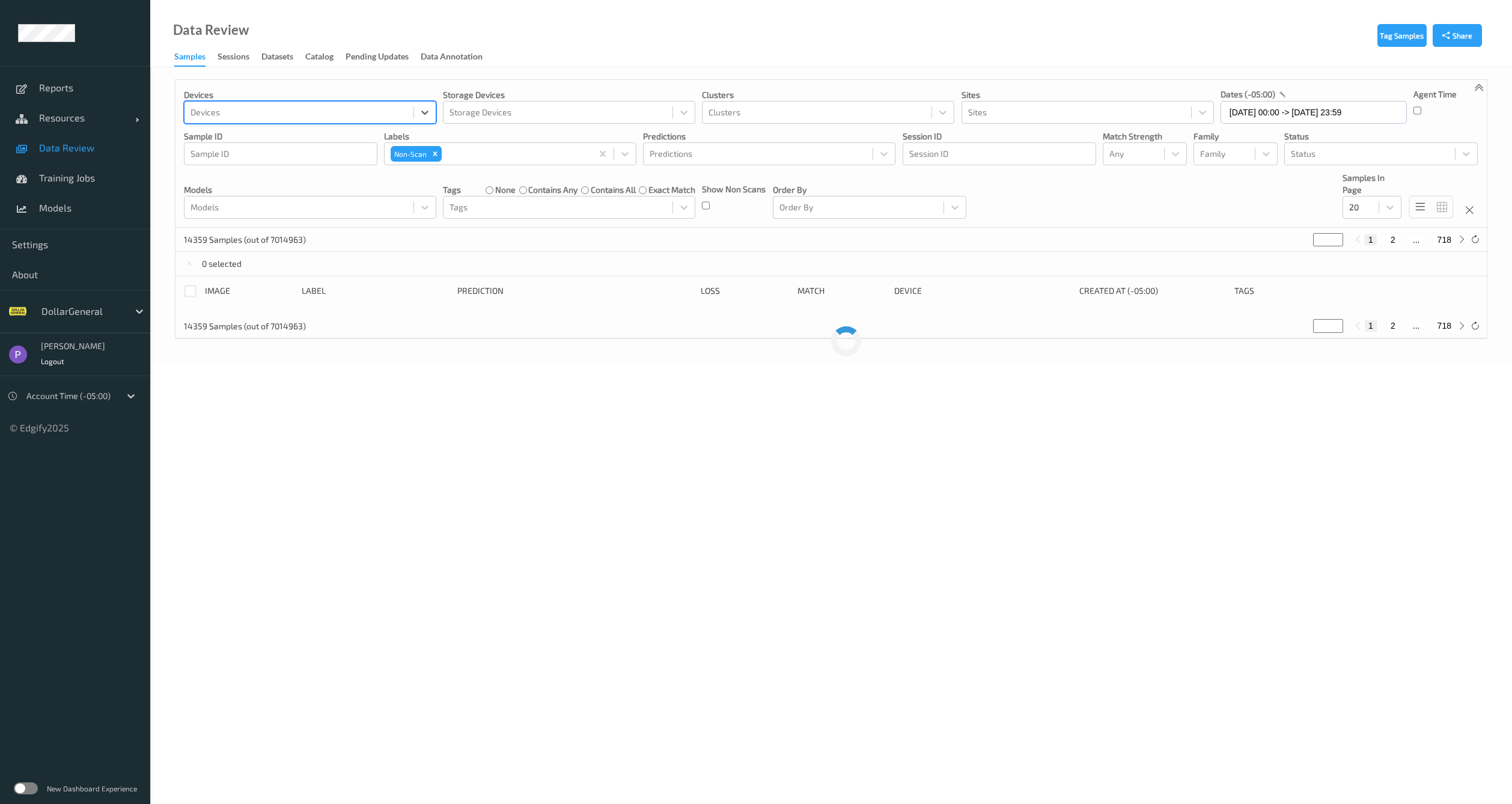
click at [291, 111] on div at bounding box center [299, 113] width 217 height 15
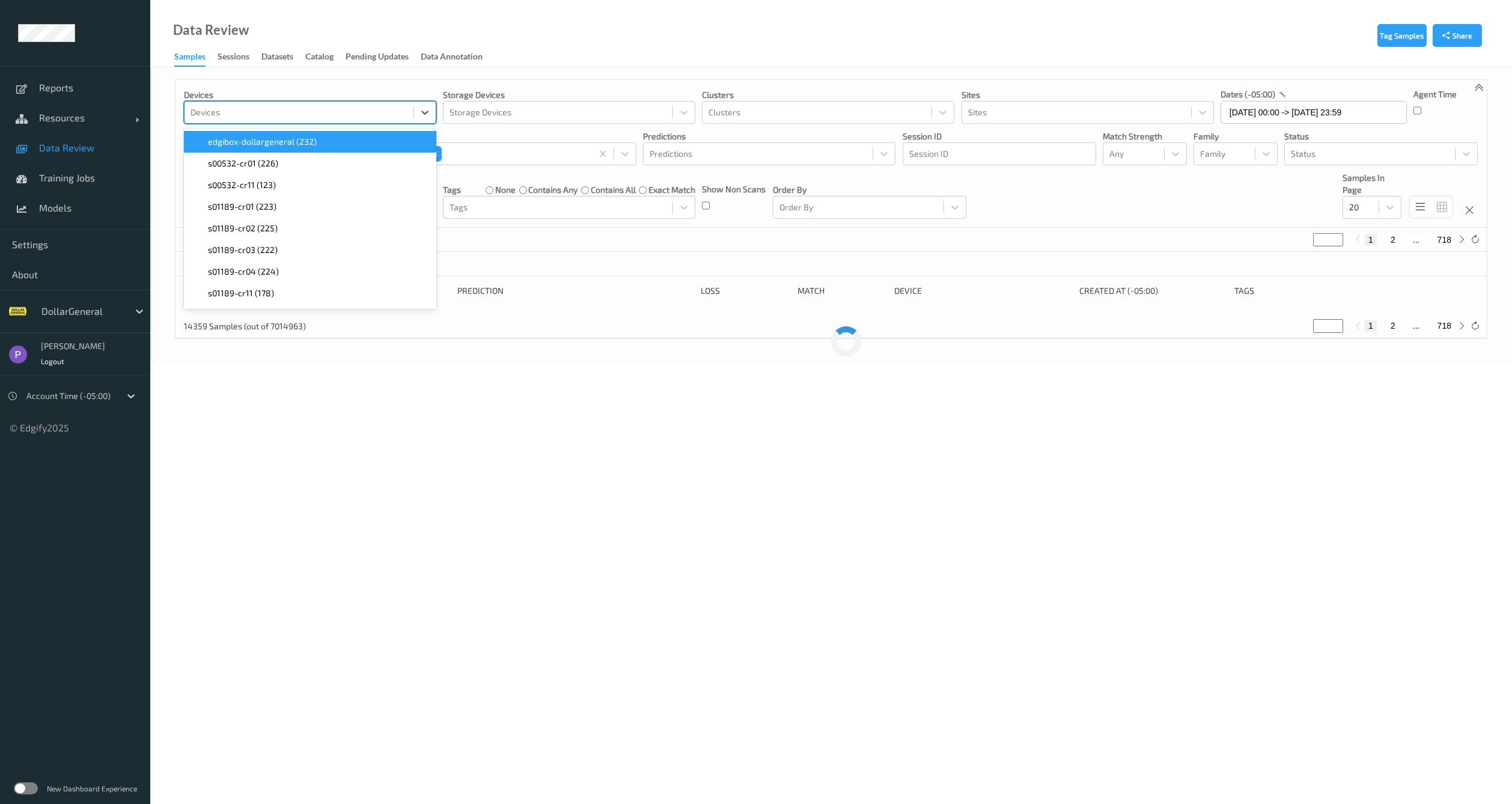
click at [291, 111] on div at bounding box center [299, 113] width 217 height 15
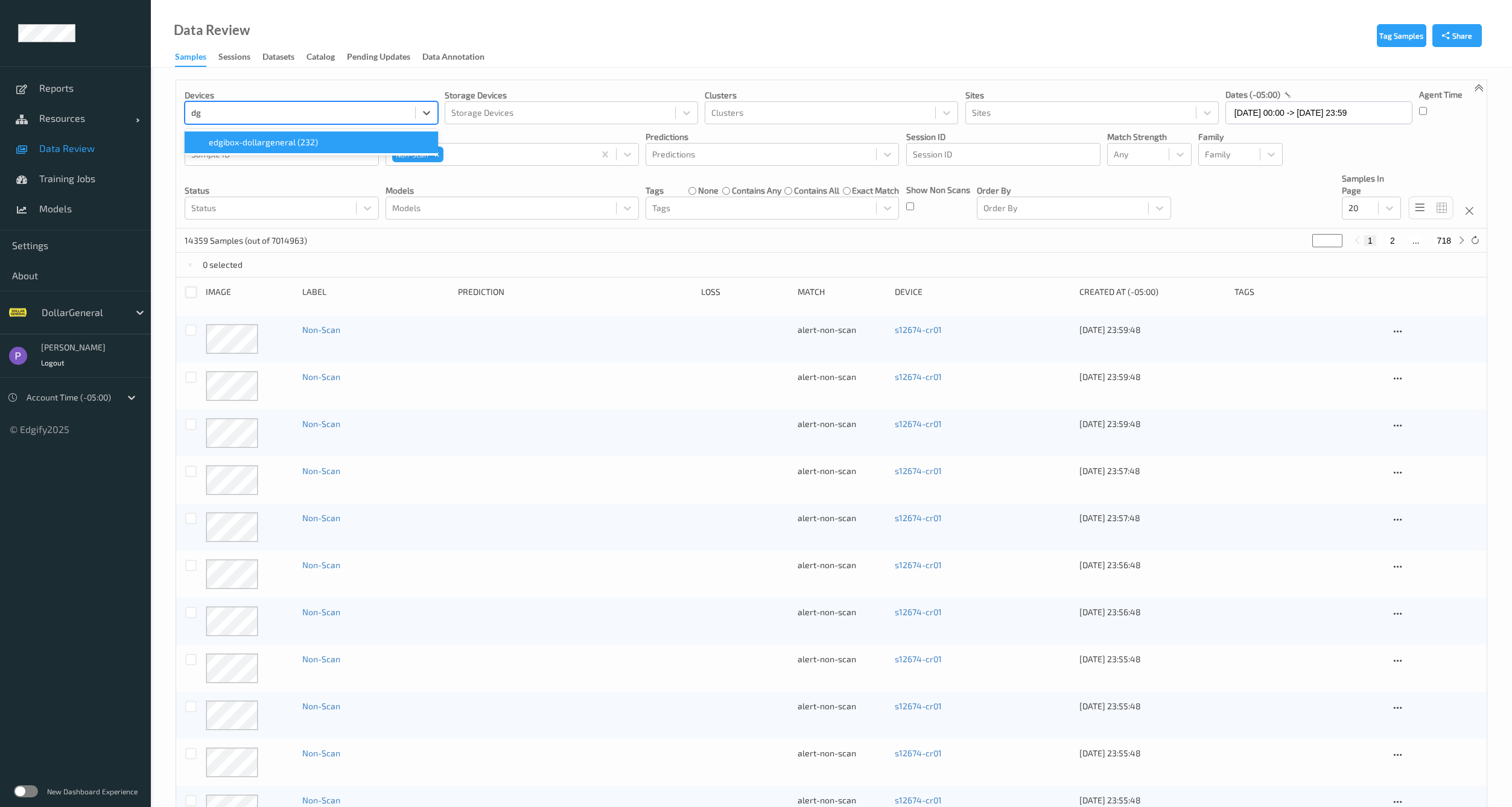
type input "d"
click at [262, 101] on div "Devices" at bounding box center [311, 113] width 253 height 23
type input "lab"
click at [261, 116] on div at bounding box center [300, 113] width 218 height 15
click at [265, 116] on div at bounding box center [300, 113] width 218 height 15
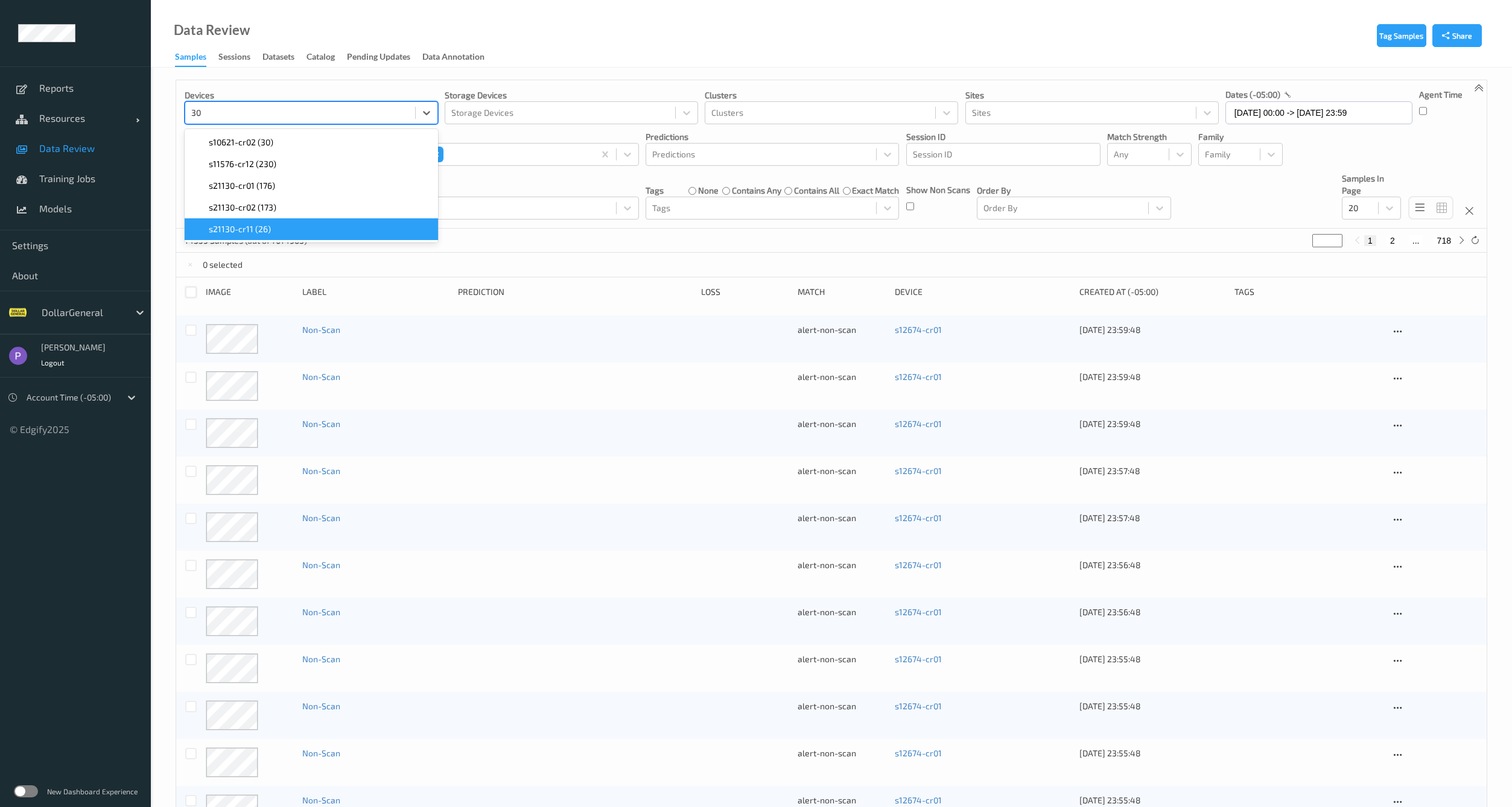
type input "3"
type input "s3"
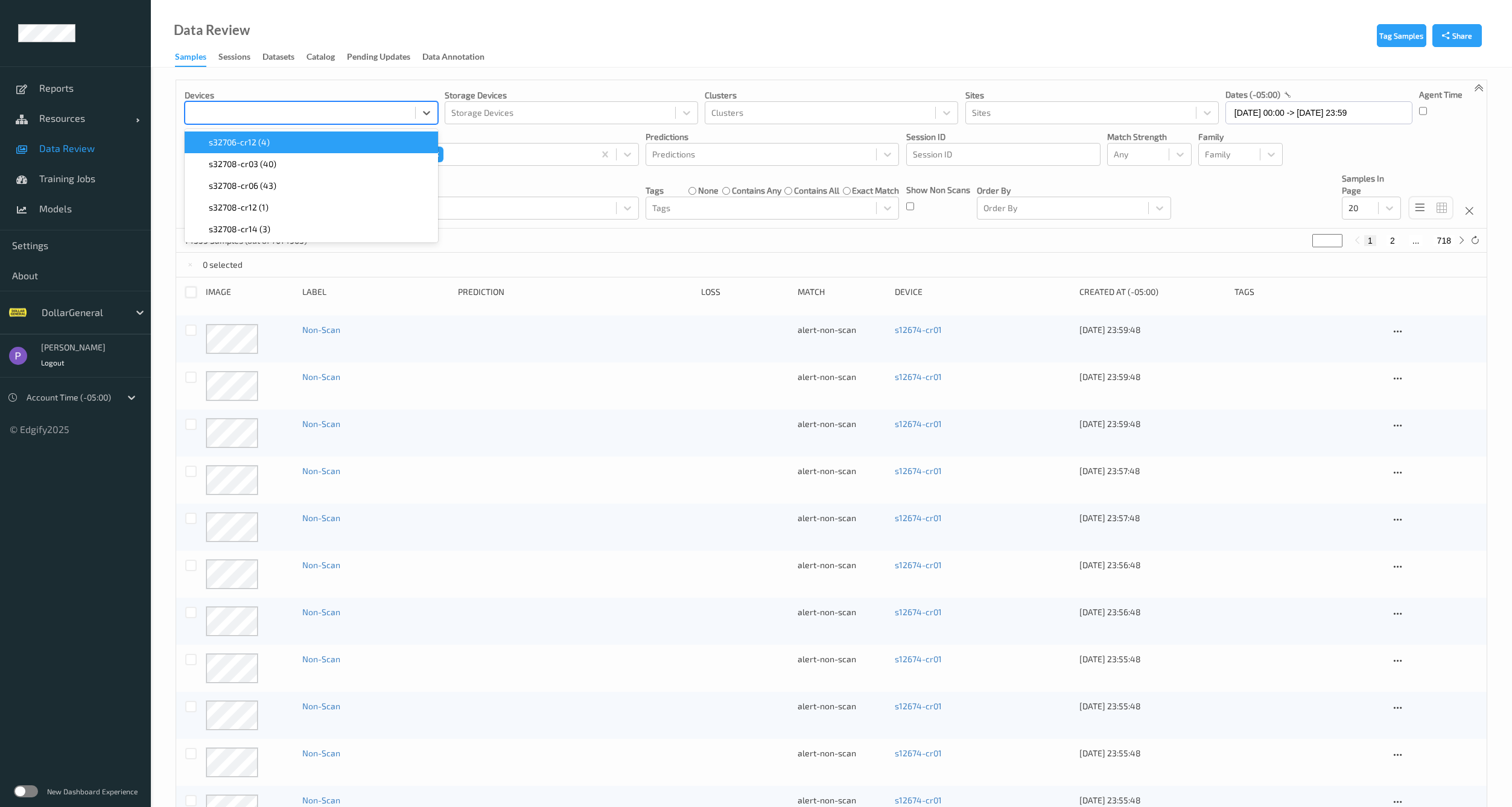
click at [226, 109] on div at bounding box center [300, 113] width 218 height 15
click at [389, 135] on p "labels" at bounding box center [512, 137] width 253 height 12
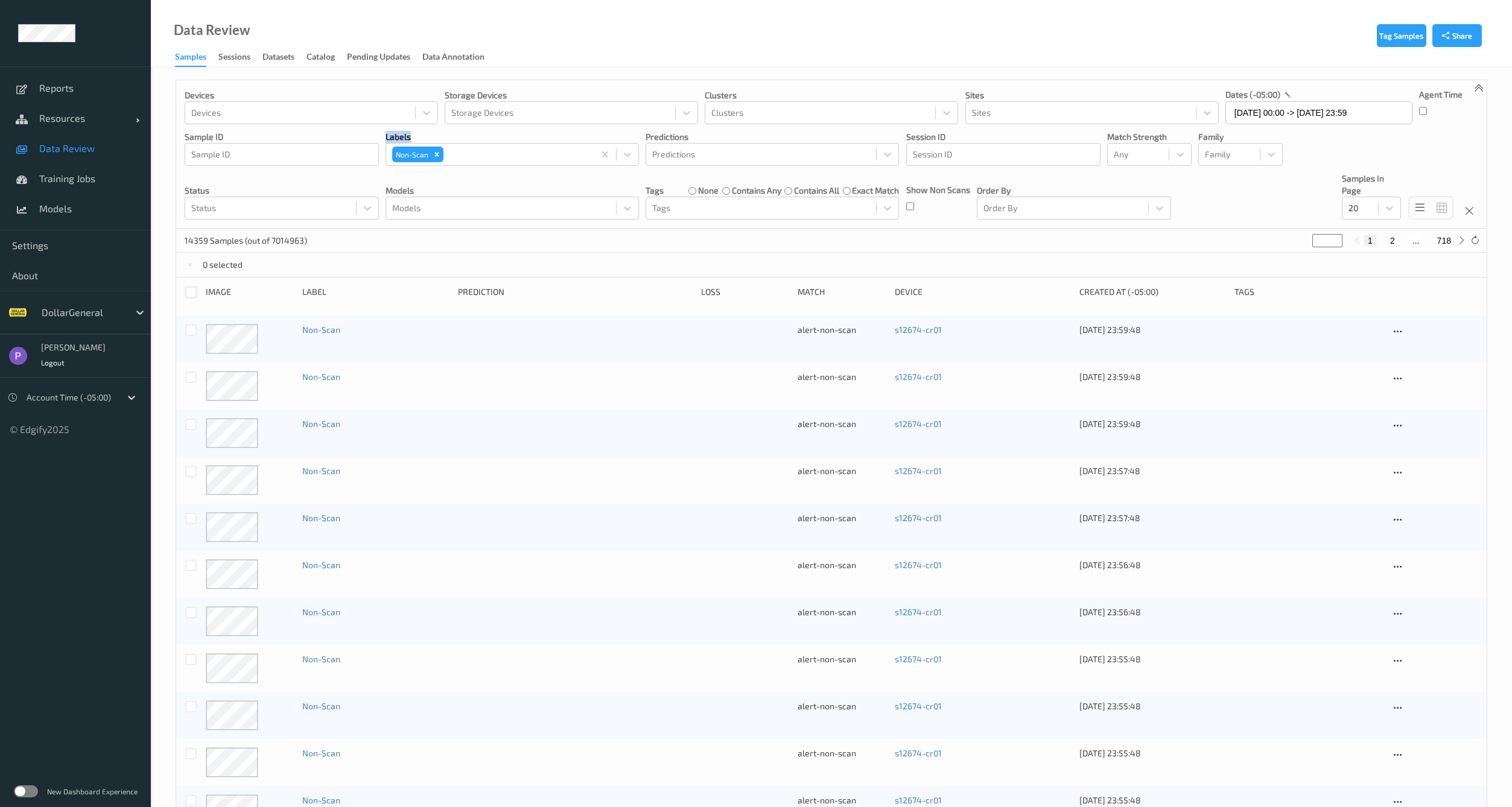
click at [389, 135] on p "labels" at bounding box center [512, 137] width 253 height 12
click at [185, 287] on div at bounding box center [191, 293] width 12 height 12
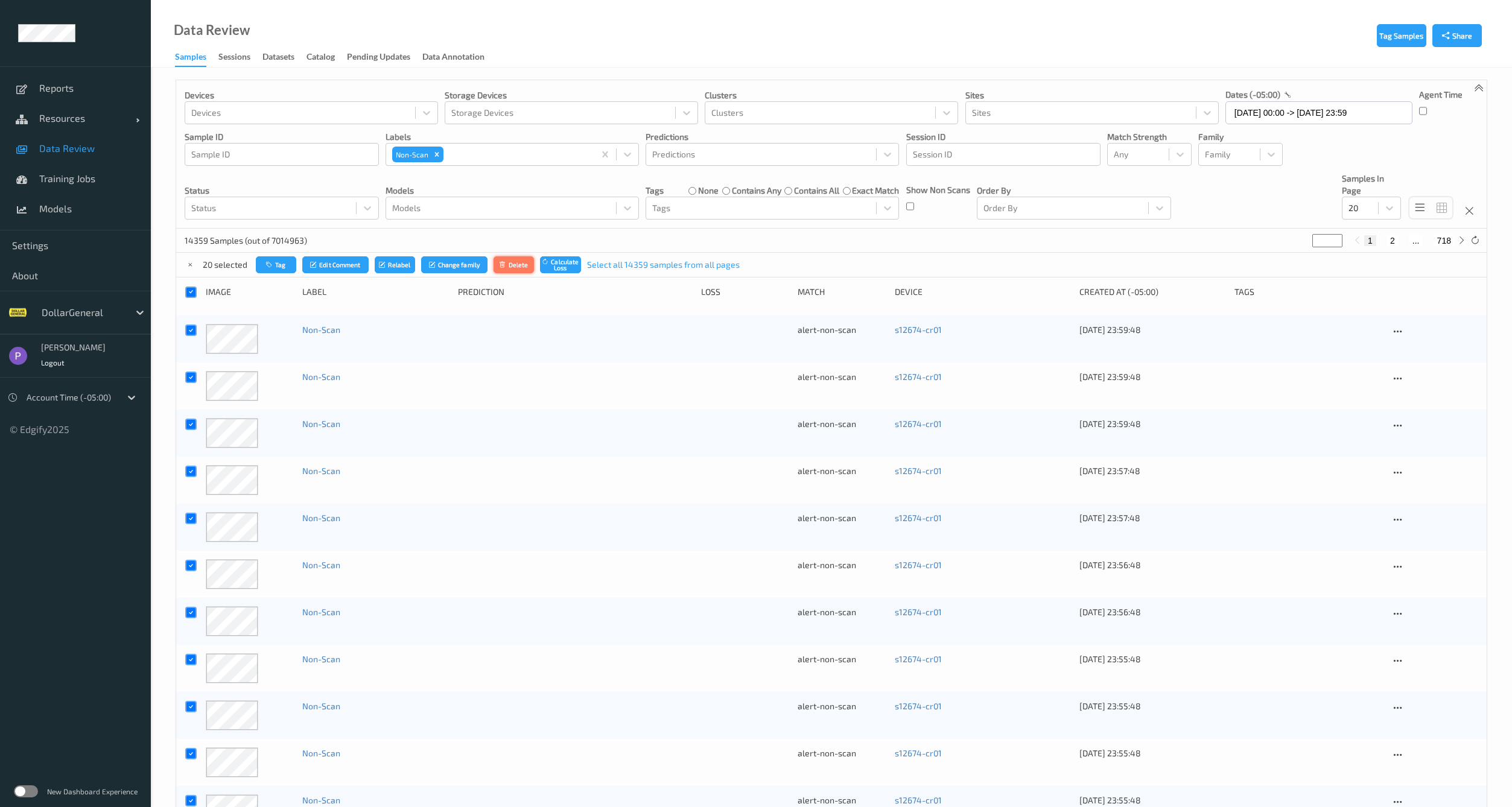
click at [519, 270] on button "Delete" at bounding box center [514, 265] width 41 height 17
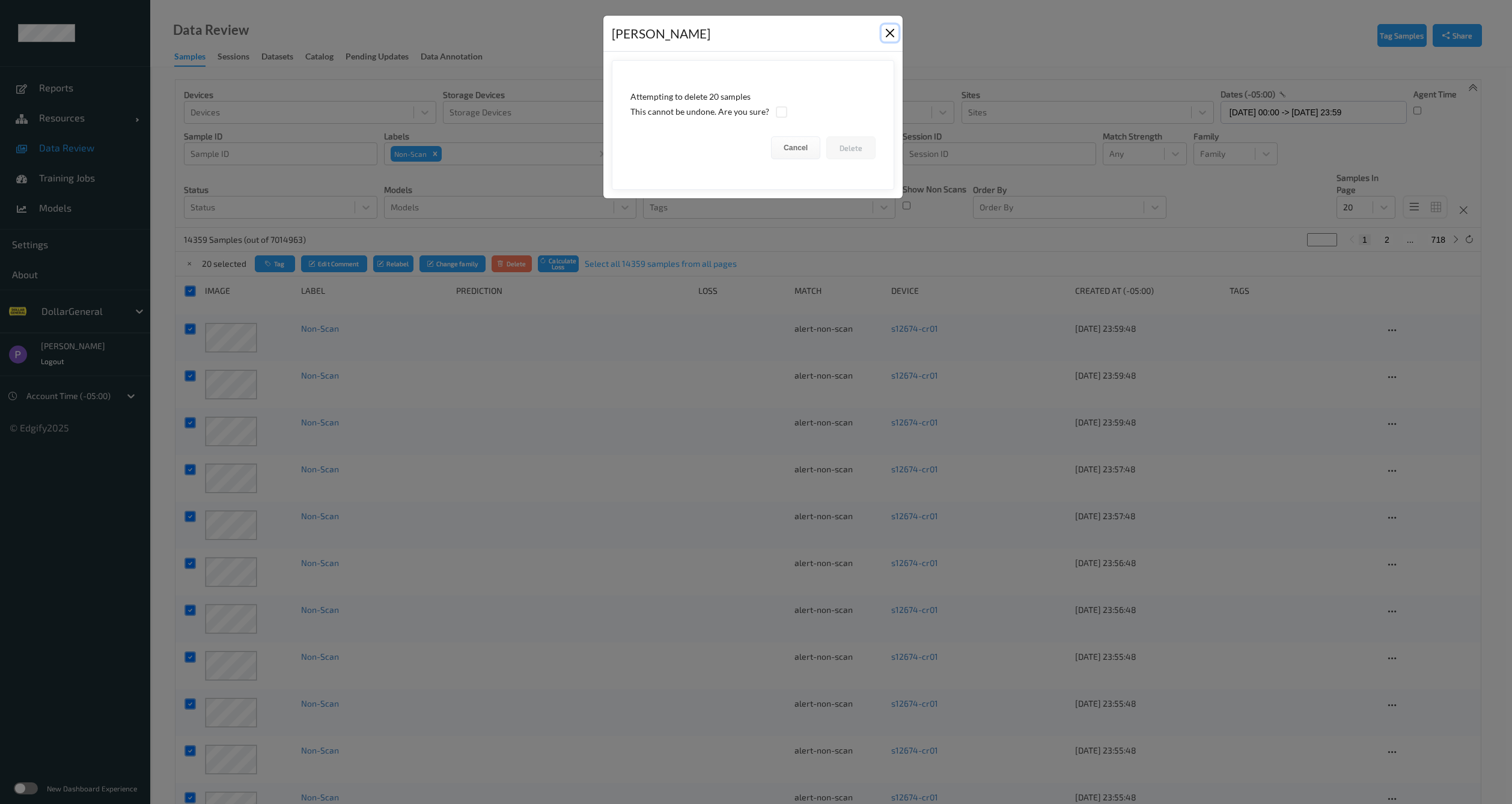
click at [891, 33] on button "Close" at bounding box center [890, 33] width 16 height 16
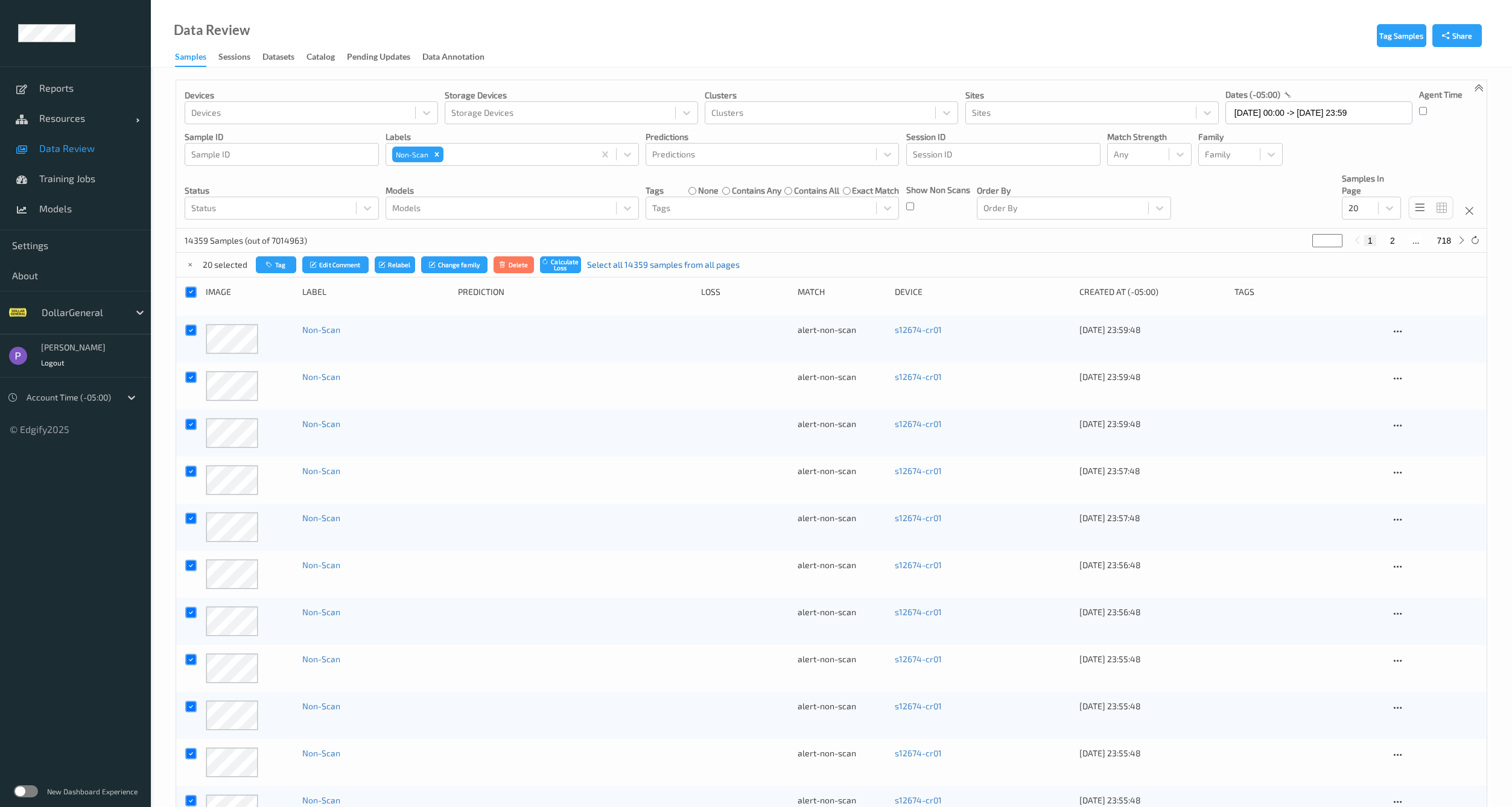
click at [646, 267] on link "Select all 14359 samples from all pages" at bounding box center [663, 265] width 153 height 12
click at [654, 264] on link "Deselect all 14359 samples from all pages" at bounding box center [682, 265] width 162 height 12
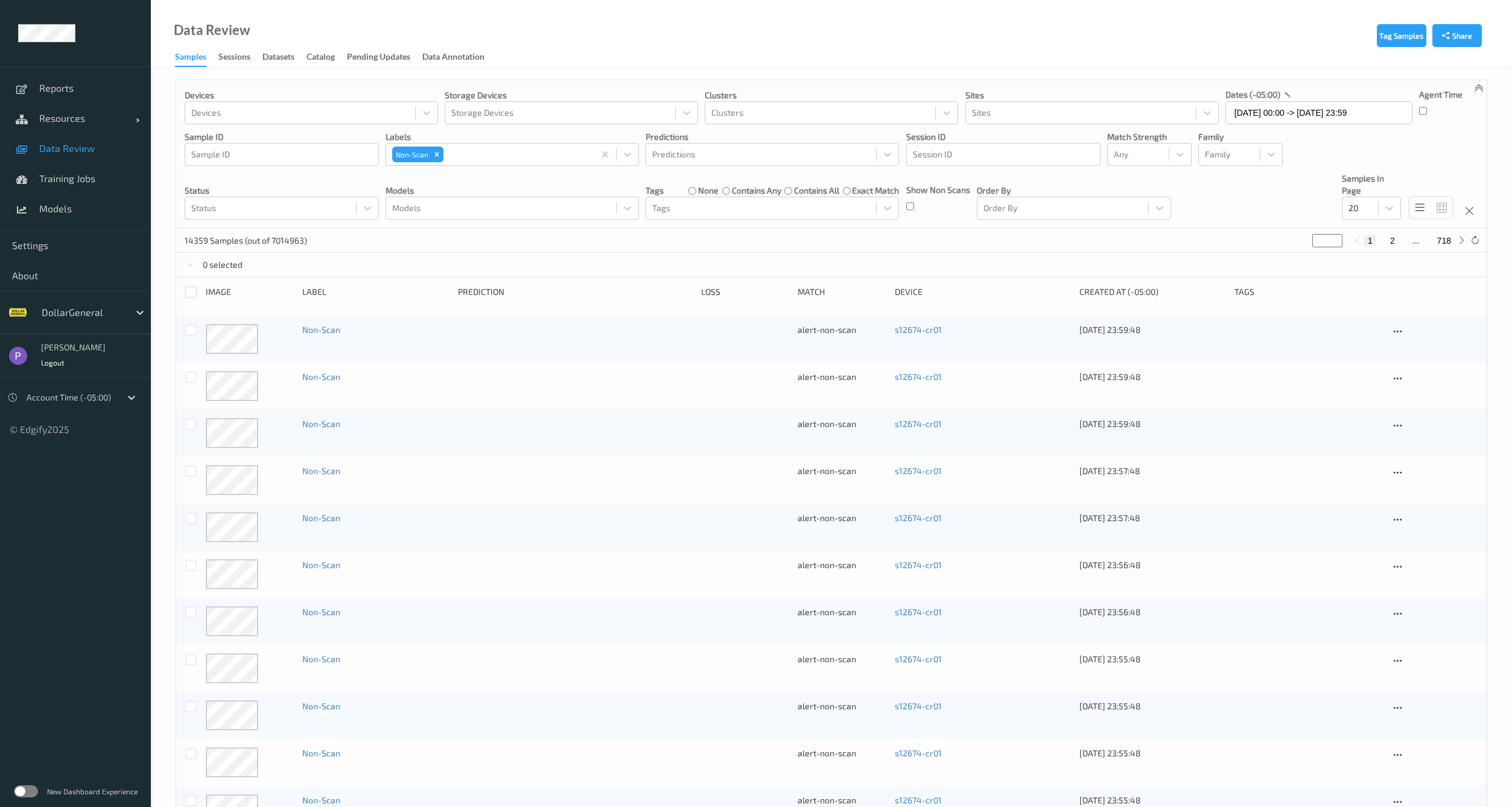
click at [188, 293] on div at bounding box center [191, 293] width 12 height 12
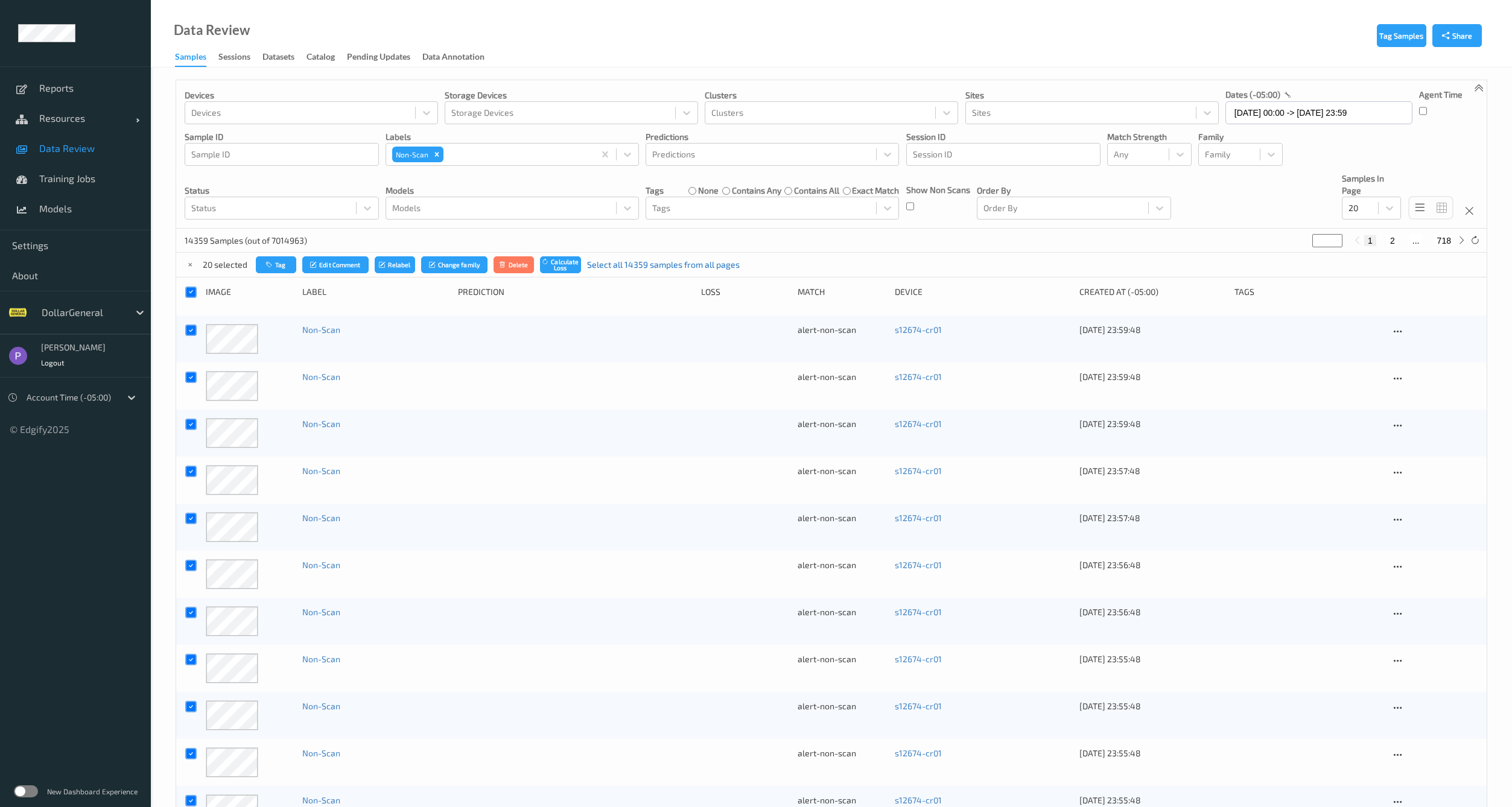
click at [640, 263] on link "Select all 14359 samples from all pages" at bounding box center [663, 265] width 153 height 12
click at [531, 267] on button "Delete" at bounding box center [528, 265] width 41 height 17
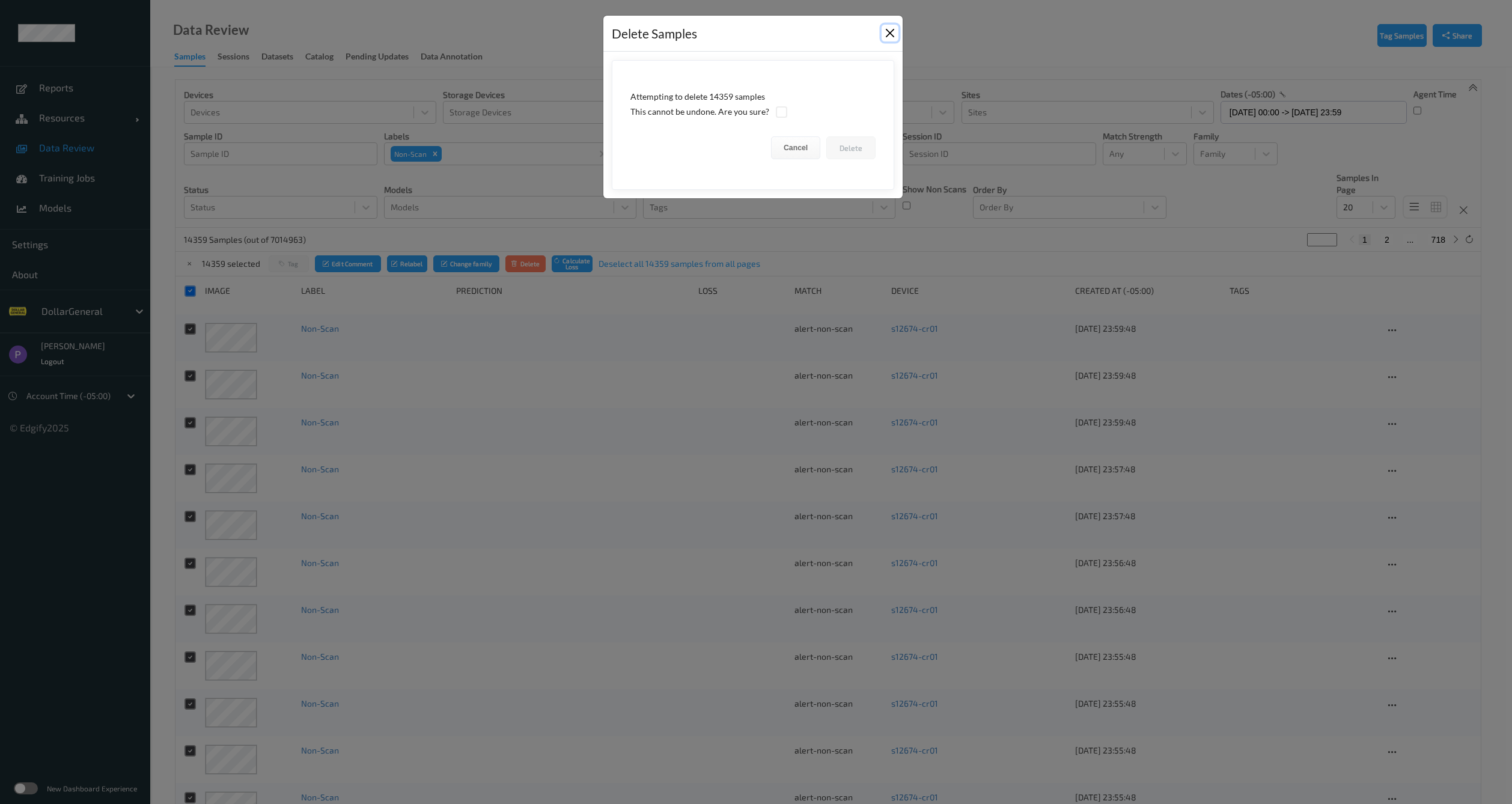
click at [883, 39] on button "Close" at bounding box center [890, 33] width 16 height 16
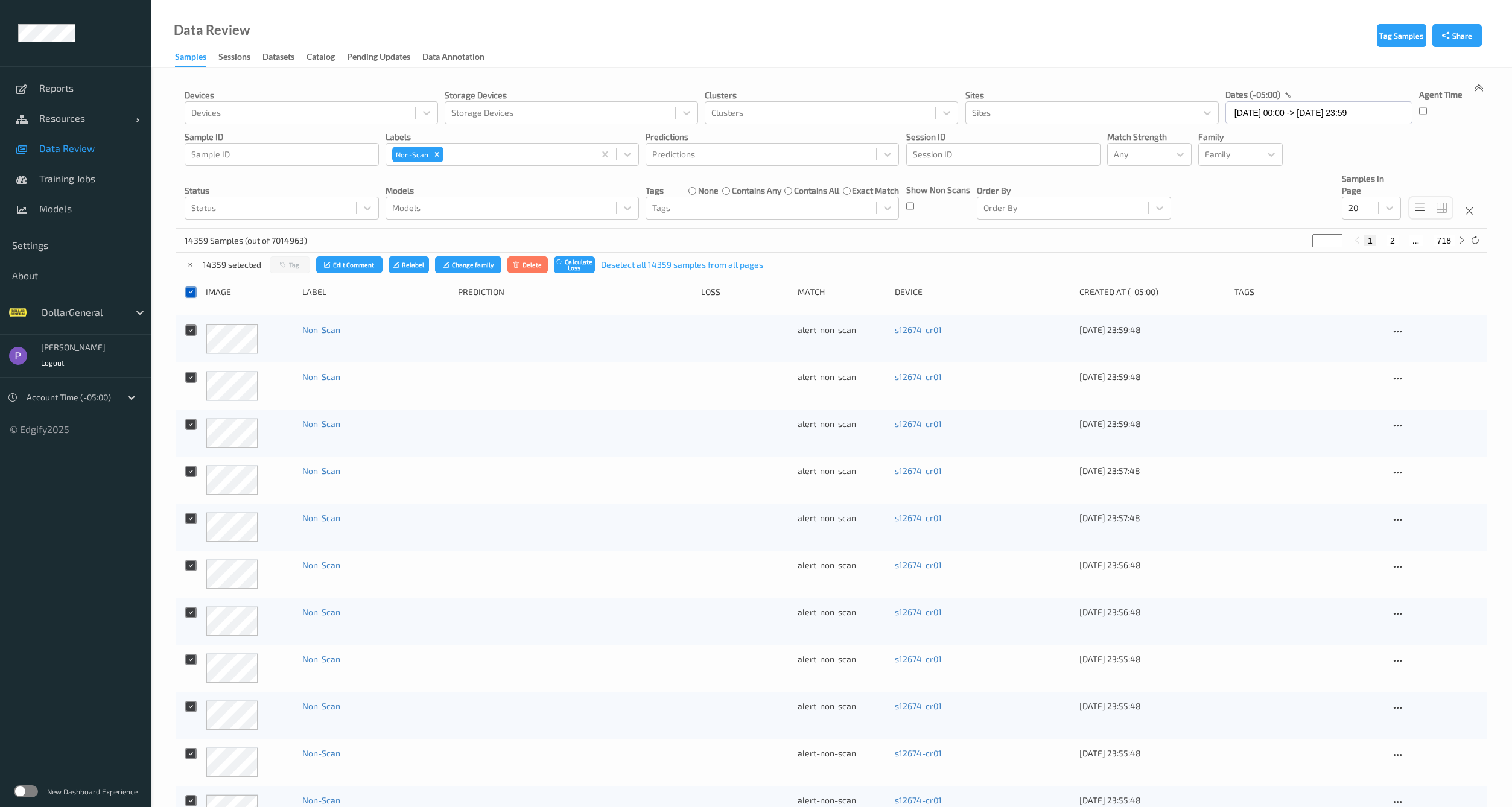
click at [191, 295] on icon at bounding box center [191, 293] width 8 height 8
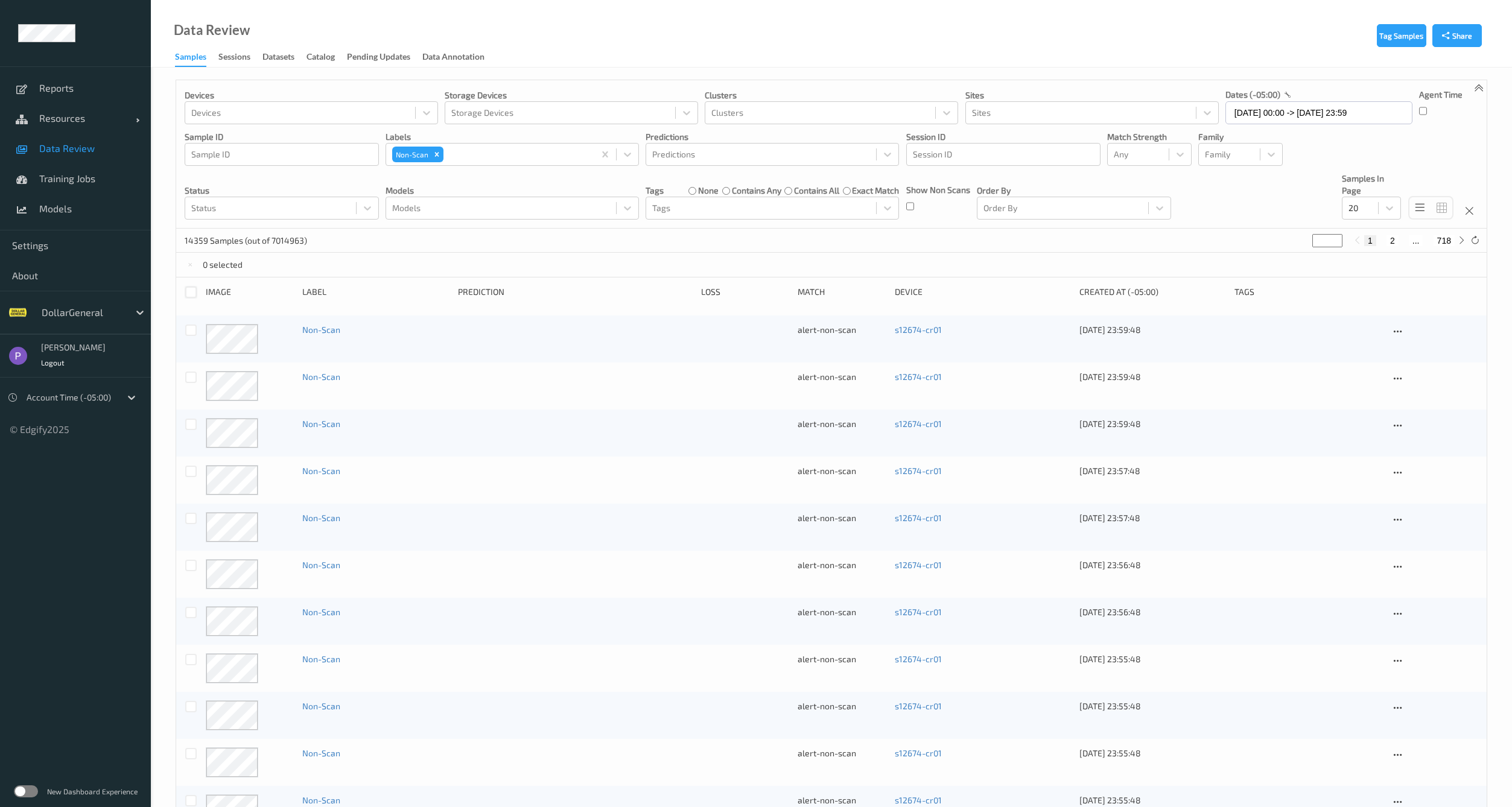
click at [192, 295] on div at bounding box center [191, 293] width 12 height 12
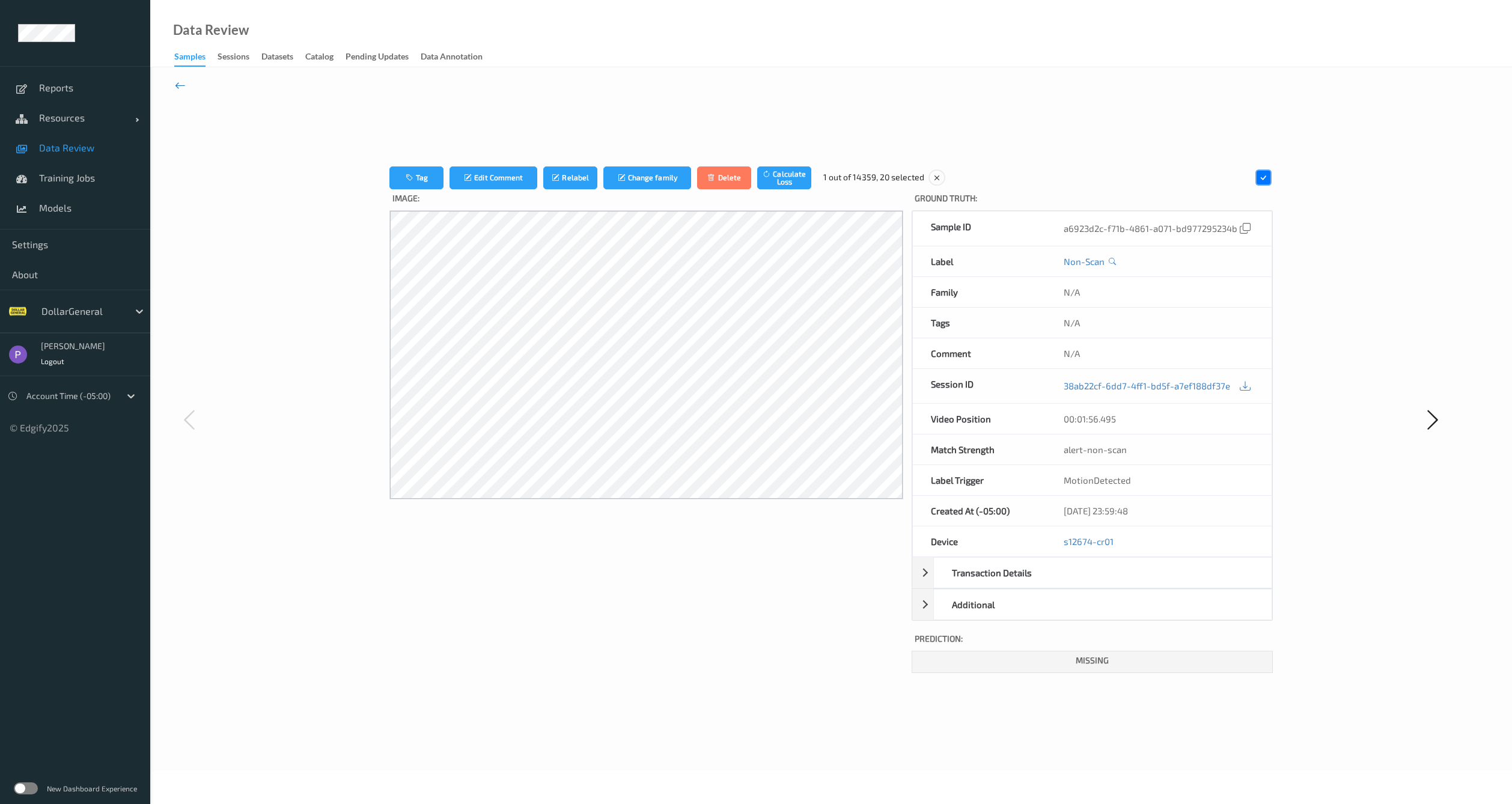
click at [181, 82] on icon at bounding box center [180, 85] width 11 height 13
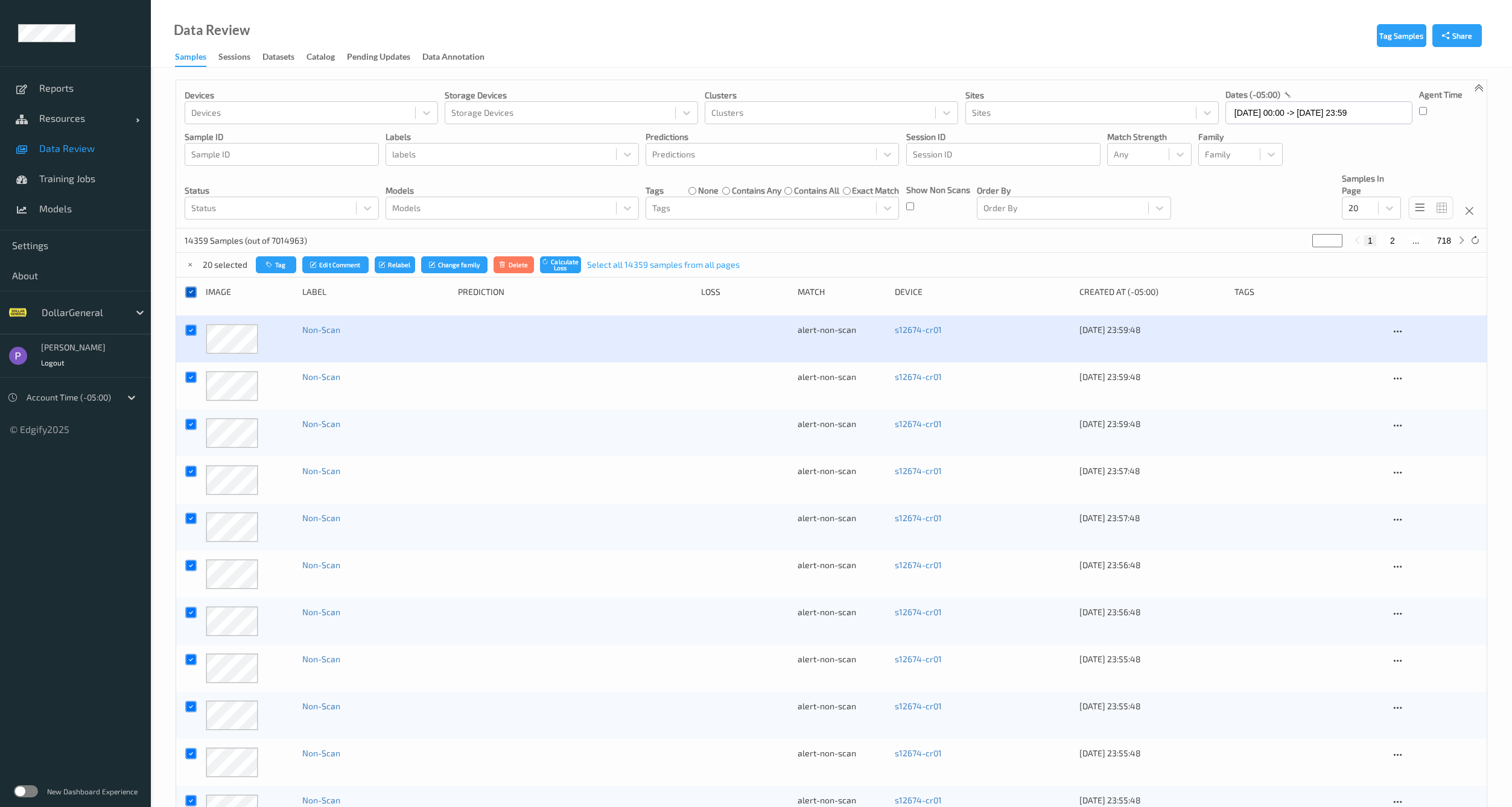
click at [190, 287] on div at bounding box center [191, 293] width 12 height 12
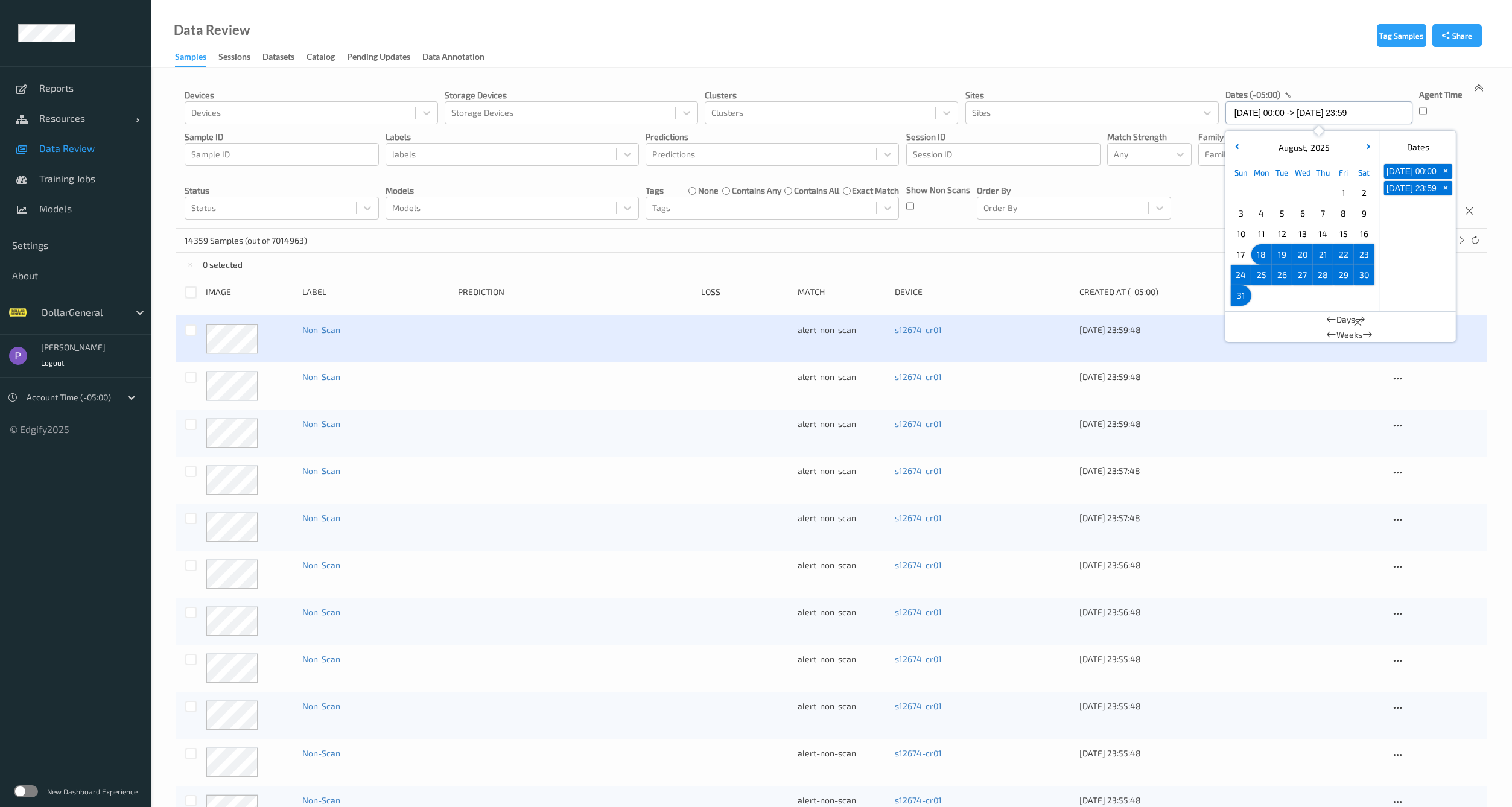
click at [1287, 118] on input "18/08/2025 00:00 -> 31/08/2025 23:59" at bounding box center [1319, 113] width 187 height 23
click at [1262, 253] on span "18" at bounding box center [1261, 255] width 16 height 16
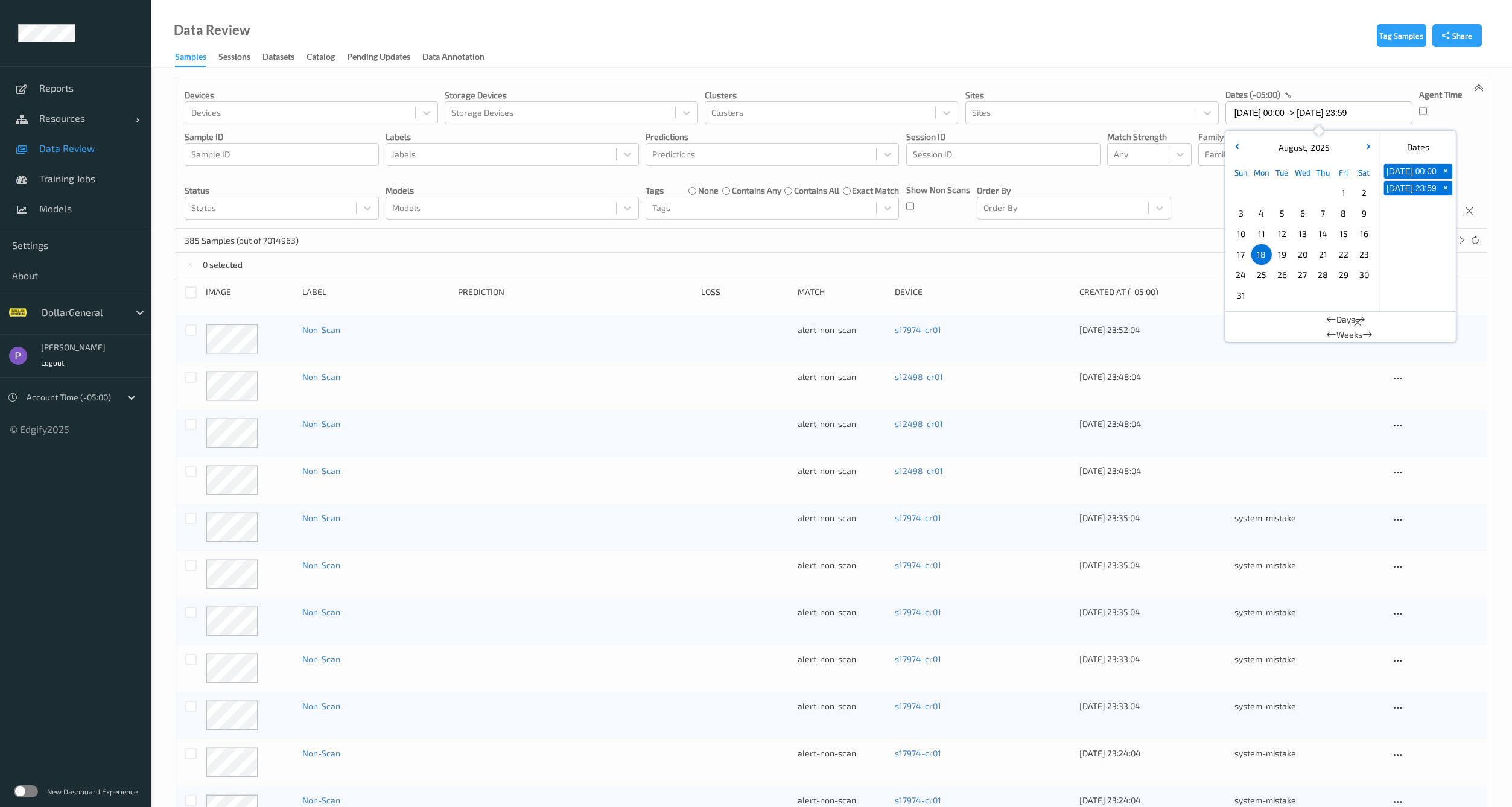
click at [1158, 240] on div "385 Samples (out of 7014963) * 1 2 ... 20" at bounding box center [832, 240] width 1311 height 24
click at [190, 293] on div at bounding box center [191, 293] width 12 height 12
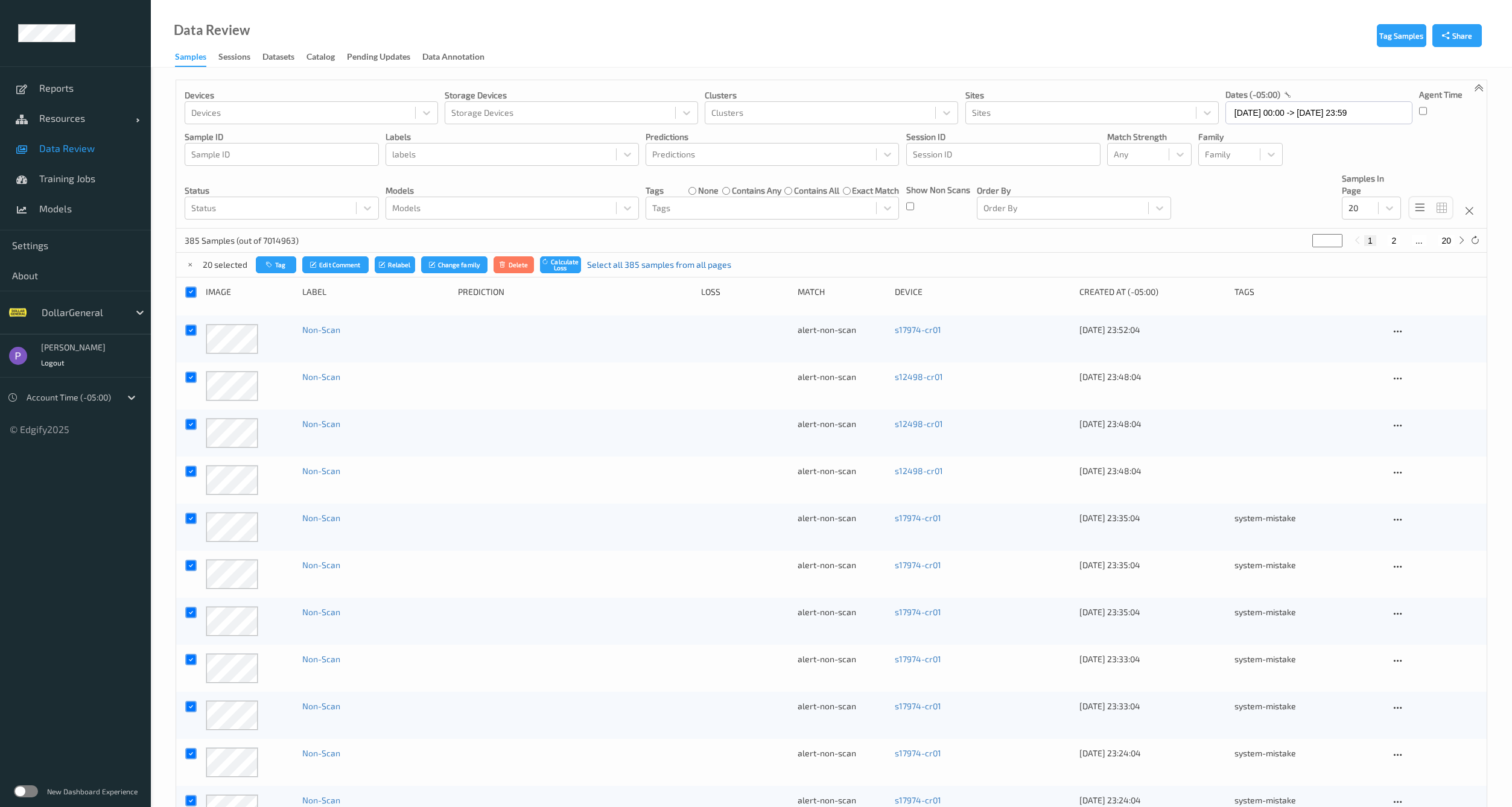
click at [613, 267] on link "Select all 385 samples from all pages" at bounding box center [659, 265] width 144 height 12
click at [1272, 120] on input "18/08/2025 00:00 -> 18/08/2025 23:59" at bounding box center [1319, 113] width 187 height 23
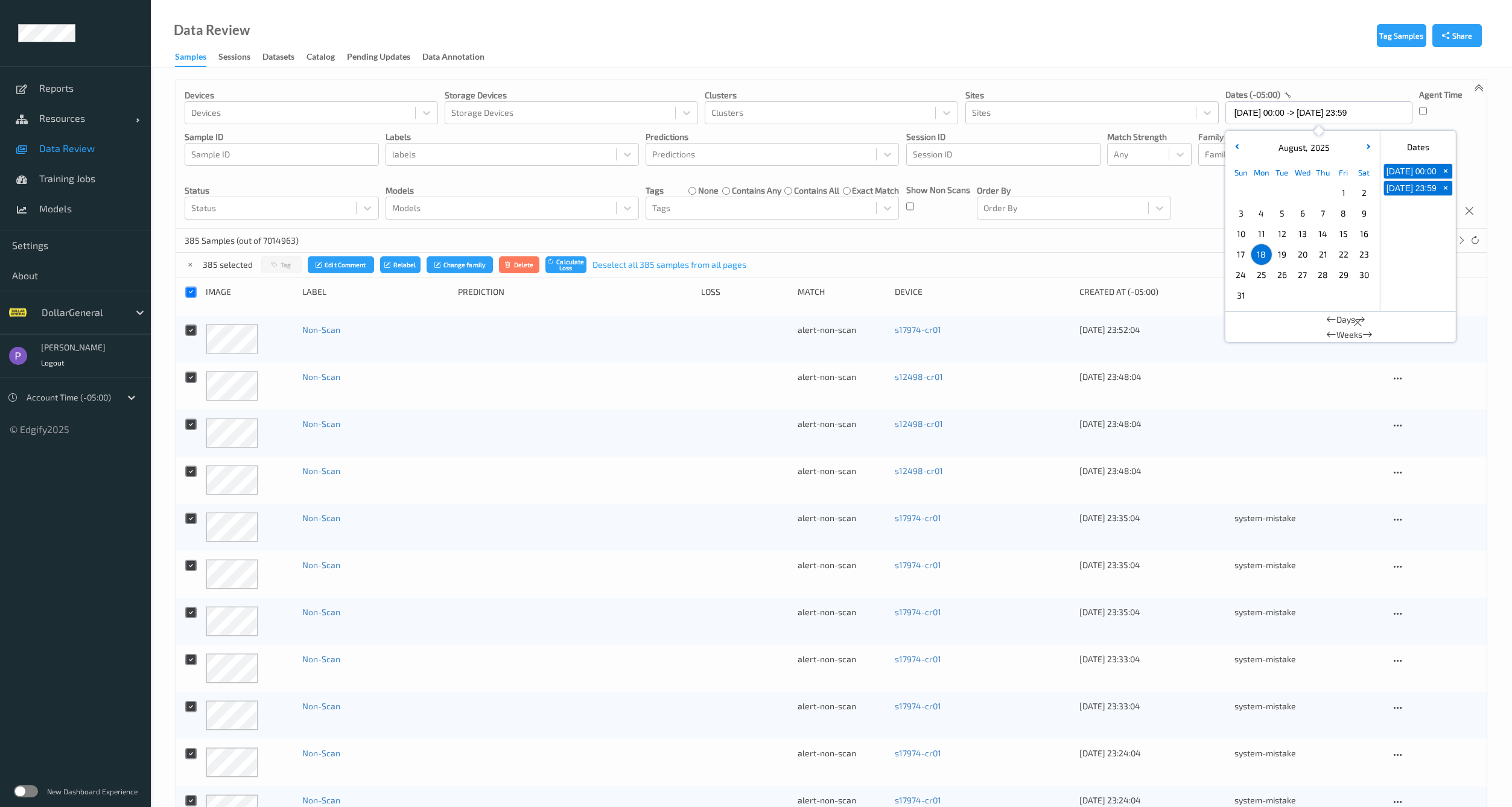
click at [1266, 255] on span "18" at bounding box center [1261, 255] width 16 height 16
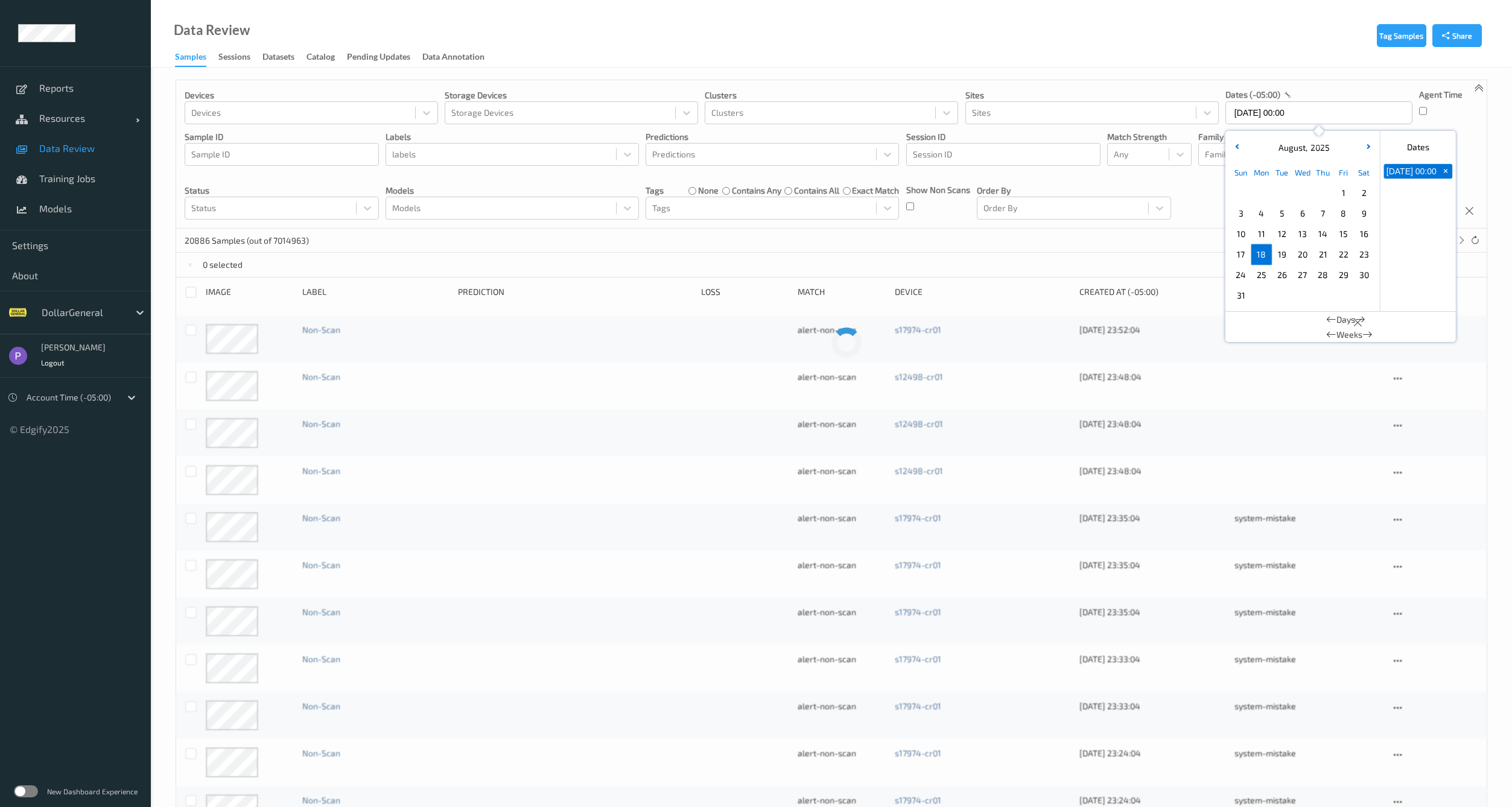
click at [1265, 258] on span "18" at bounding box center [1261, 255] width 16 height 16
click at [1239, 297] on span "31" at bounding box center [1241, 295] width 16 height 16
click at [1259, 256] on span "18" at bounding box center [1261, 255] width 16 height 16
type input "18/08/2025 00:00 -> 31/08/2025 23:59"
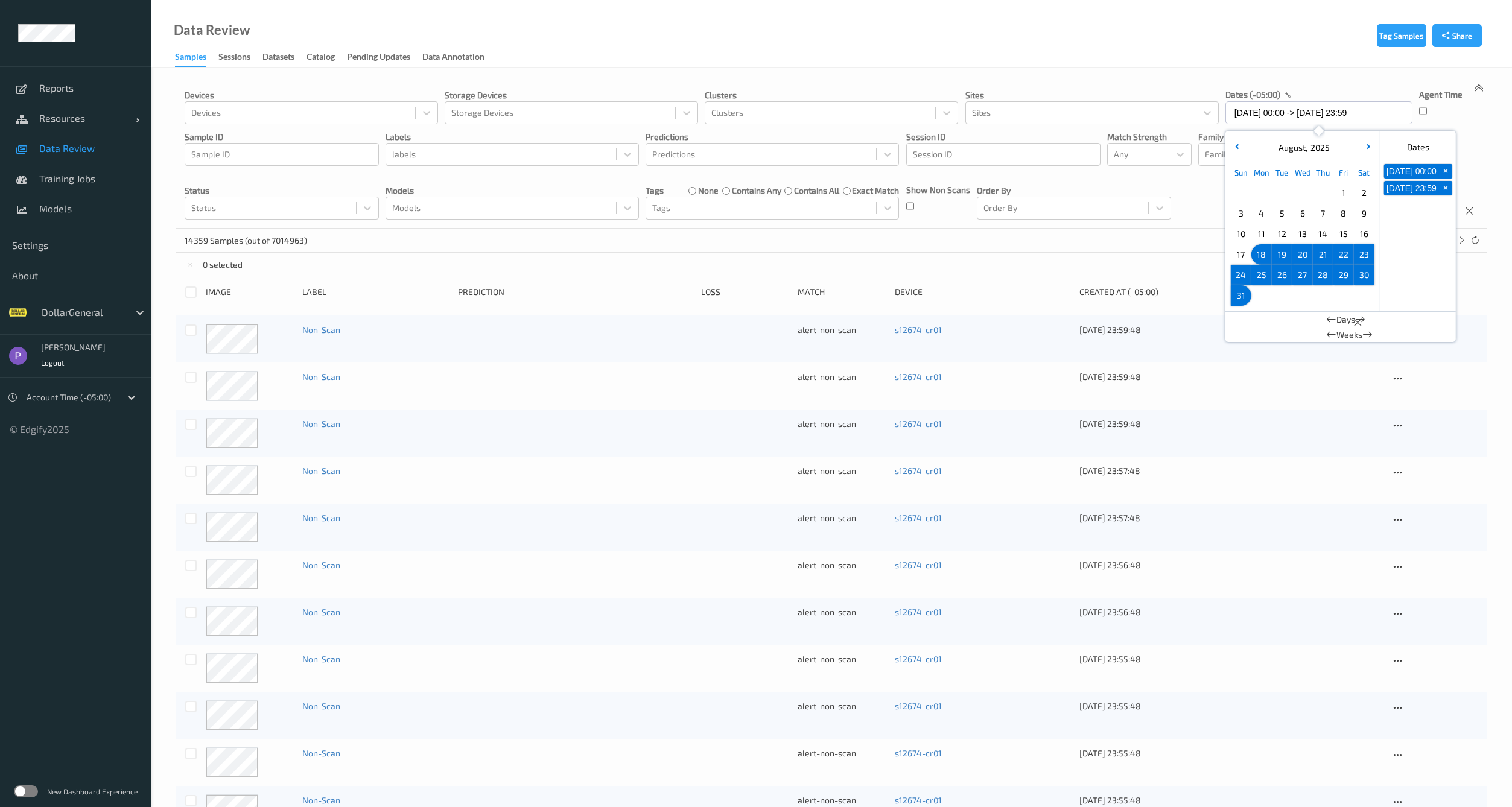
click at [1165, 240] on div "14359 Samples (out of 7014963) * 1 2 ... 718" at bounding box center [832, 240] width 1311 height 24
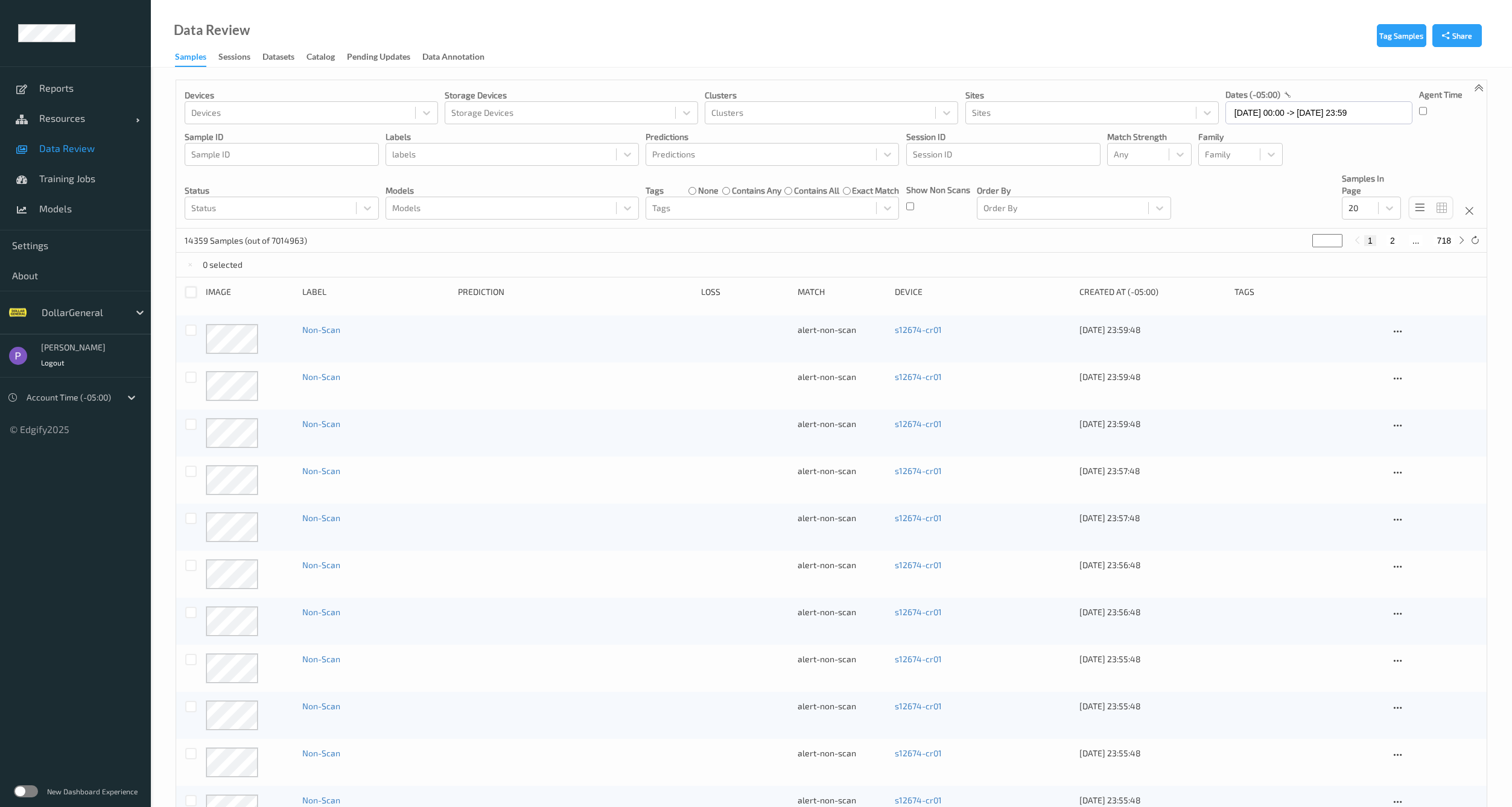
click at [188, 292] on div at bounding box center [191, 293] width 12 height 12
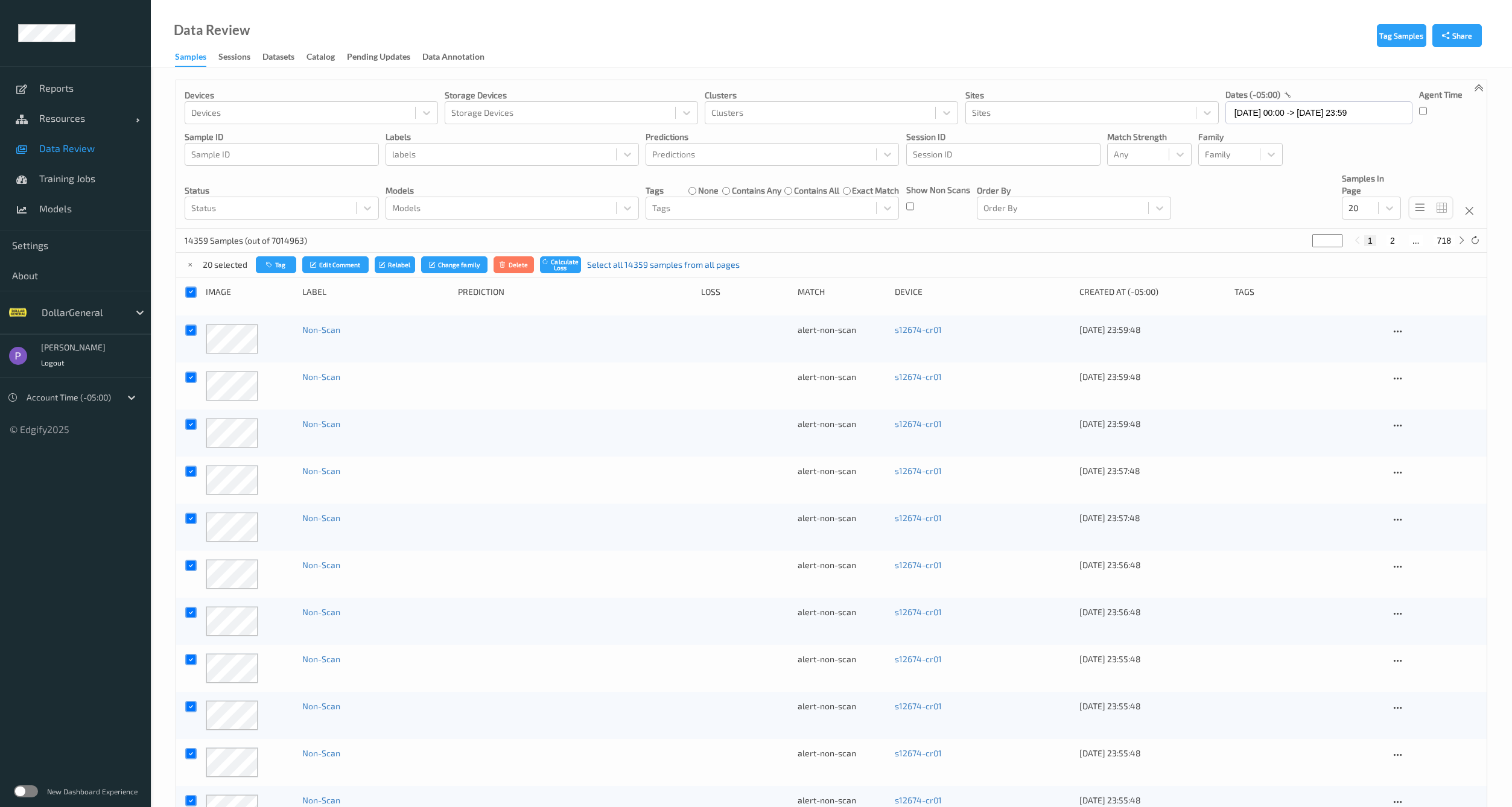
click at [620, 269] on link "Select all 14359 samples from all pages" at bounding box center [663, 265] width 153 height 12
click at [204, 266] on p "14359 selected" at bounding box center [232, 265] width 59 height 12
click at [518, 265] on icon "submit" at bounding box center [517, 265] width 9 height 7
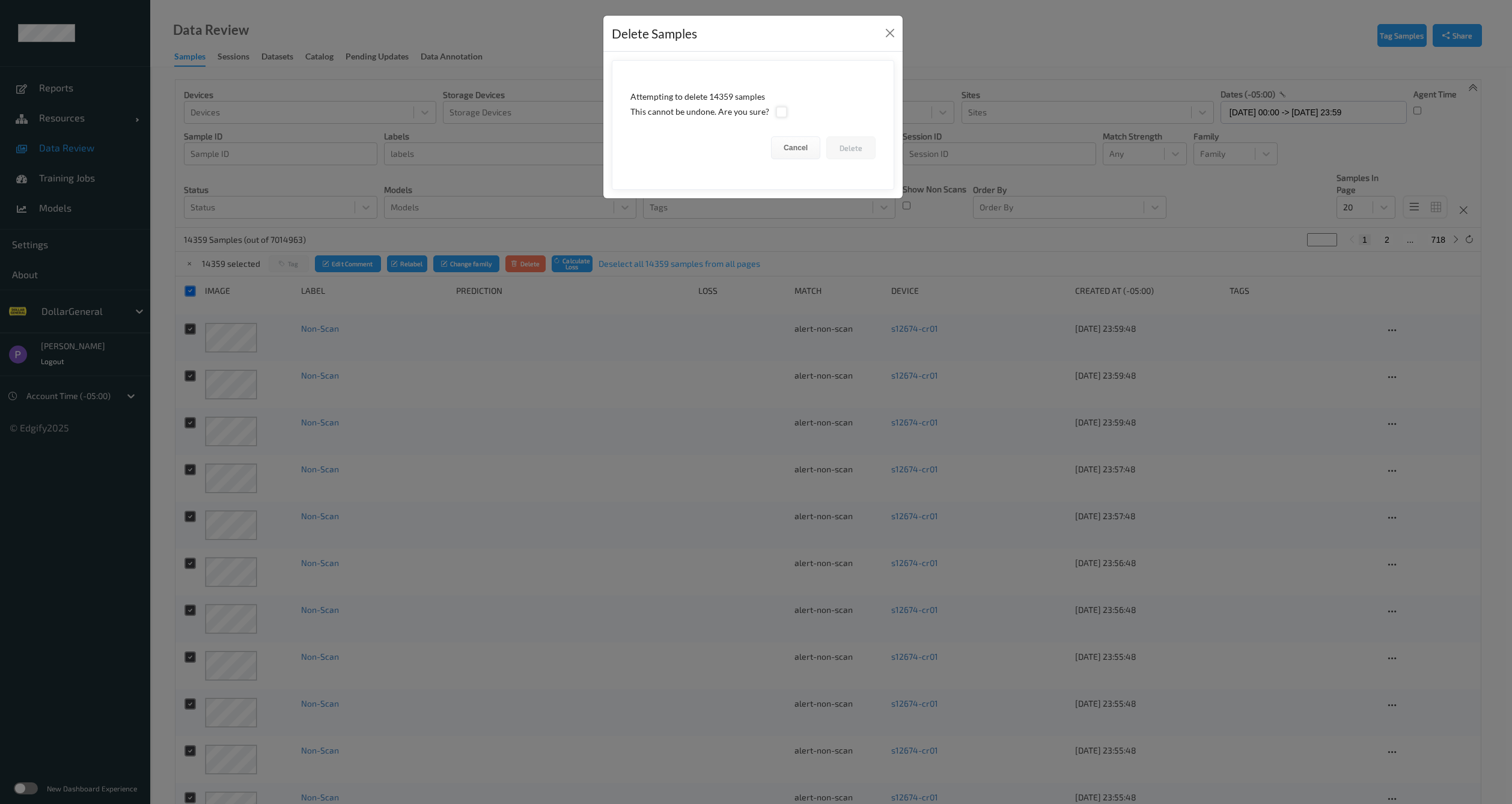
click at [779, 112] on div at bounding box center [781, 113] width 11 height 11
click at [863, 149] on button "Delete" at bounding box center [850, 148] width 49 height 23
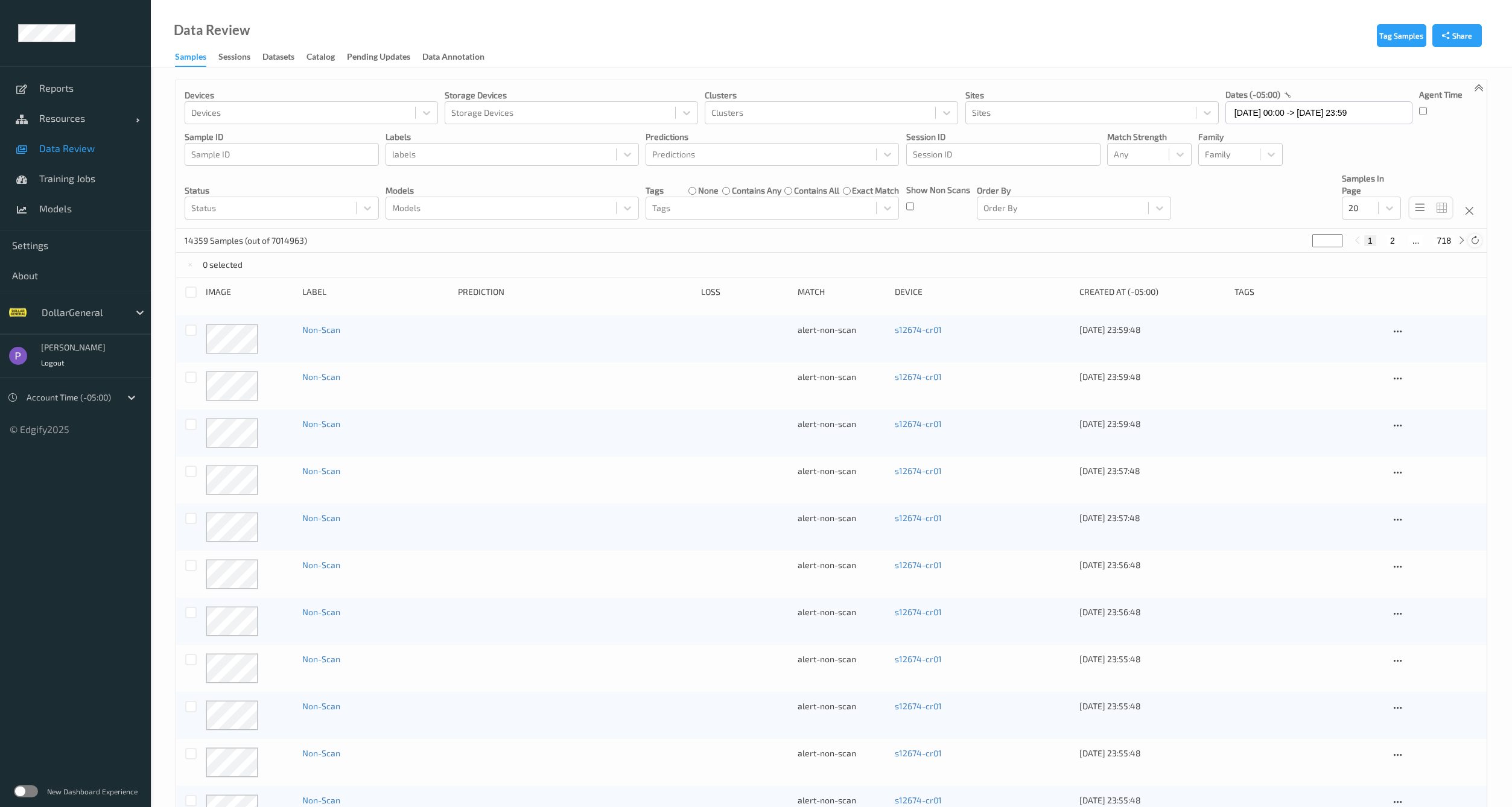
click at [1475, 242] on icon at bounding box center [1475, 240] width 9 height 9
click at [1481, 245] on div at bounding box center [1475, 241] width 13 height 13
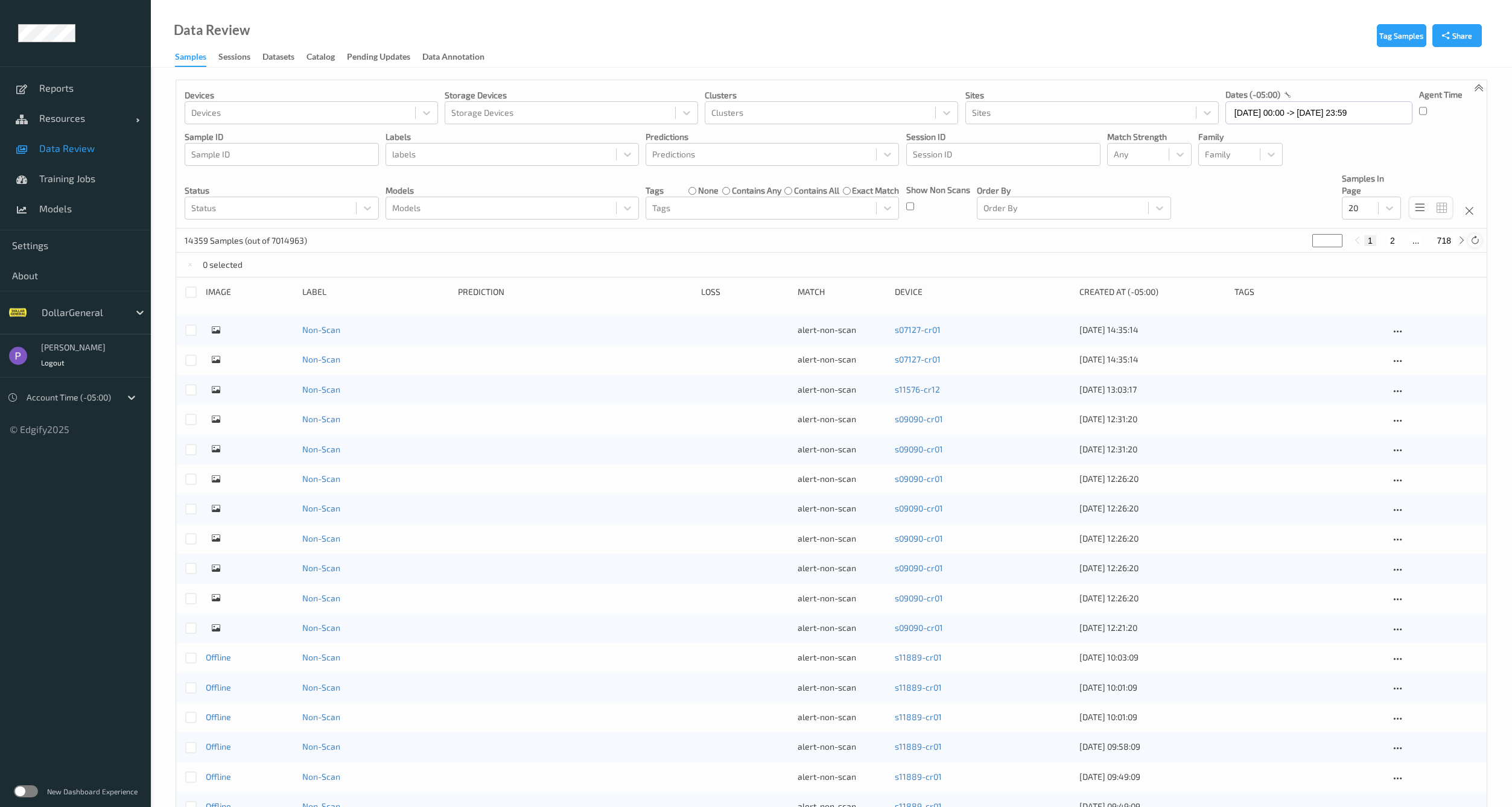
click at [1481, 242] on div at bounding box center [1475, 241] width 13 height 13
click at [1480, 242] on div at bounding box center [1475, 241] width 13 height 13
click at [1476, 242] on icon at bounding box center [1475, 240] width 9 height 9
click at [222, 54] on div "Sessions" at bounding box center [234, 58] width 32 height 15
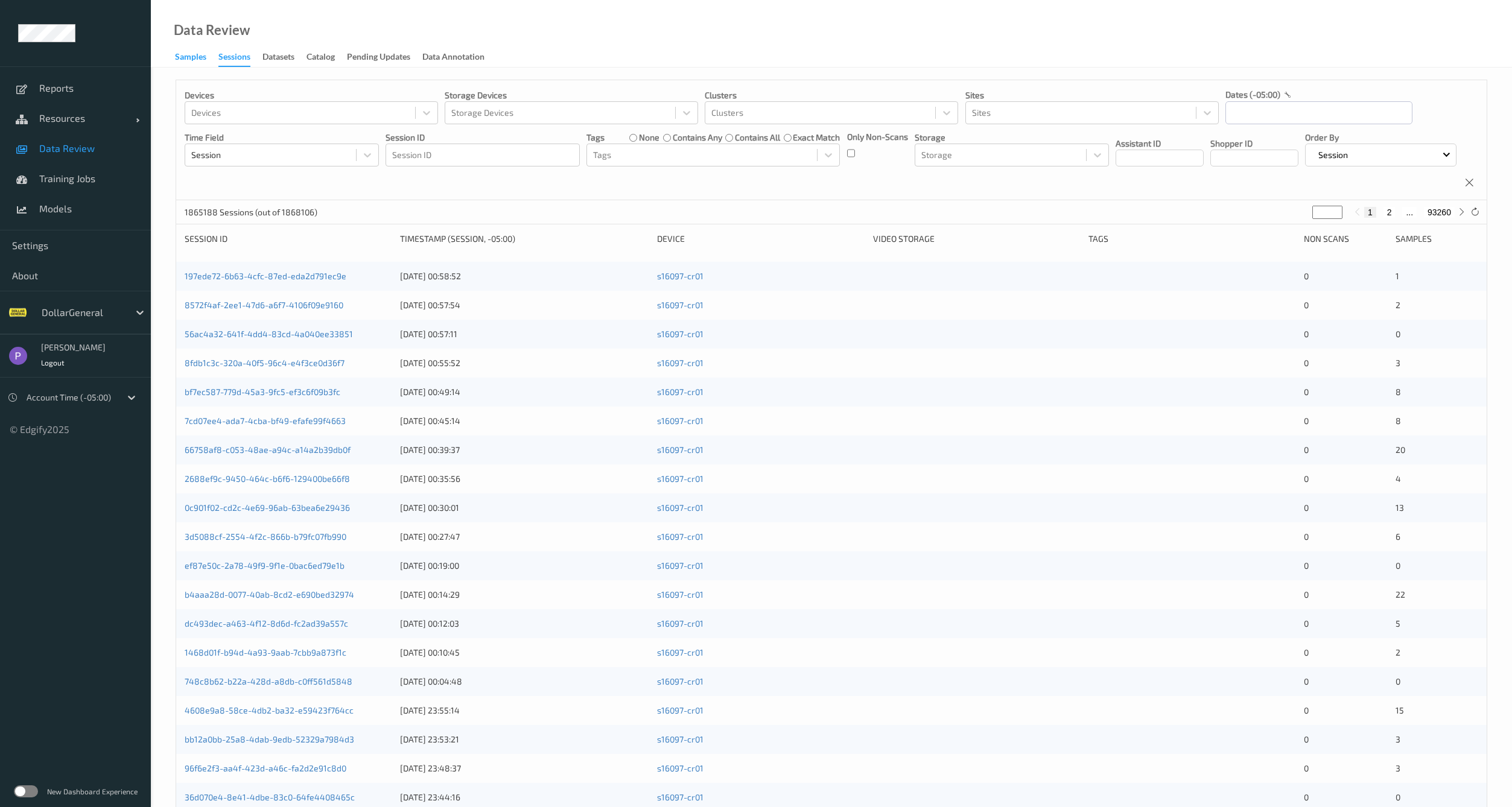
click at [199, 59] on div "Samples" at bounding box center [190, 58] width 31 height 15
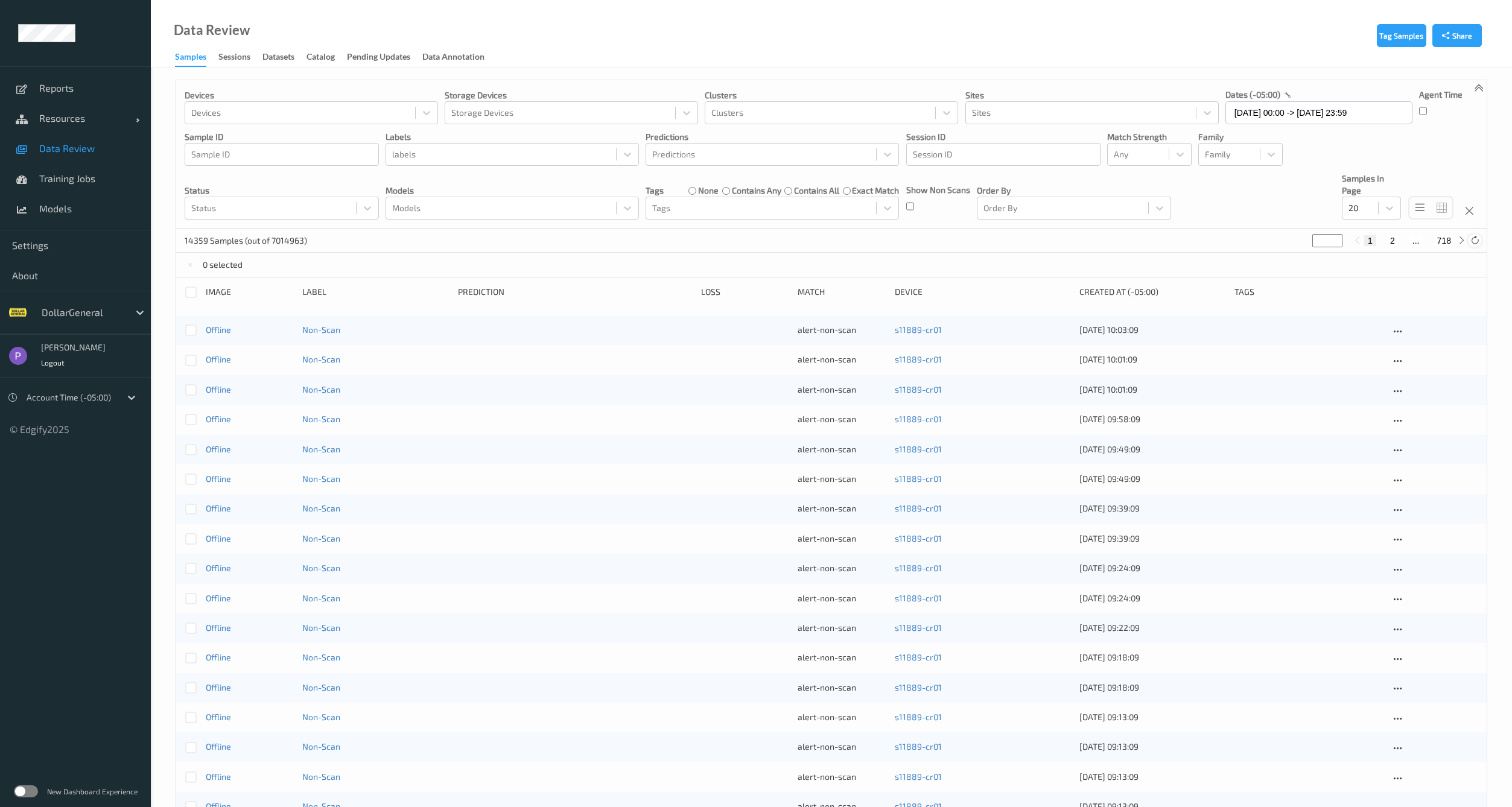
click at [1477, 240] on icon at bounding box center [1475, 240] width 9 height 9
click at [1478, 239] on icon at bounding box center [1475, 240] width 9 height 9
click at [402, 60] on div "Pending Updates" at bounding box center [378, 58] width 63 height 15
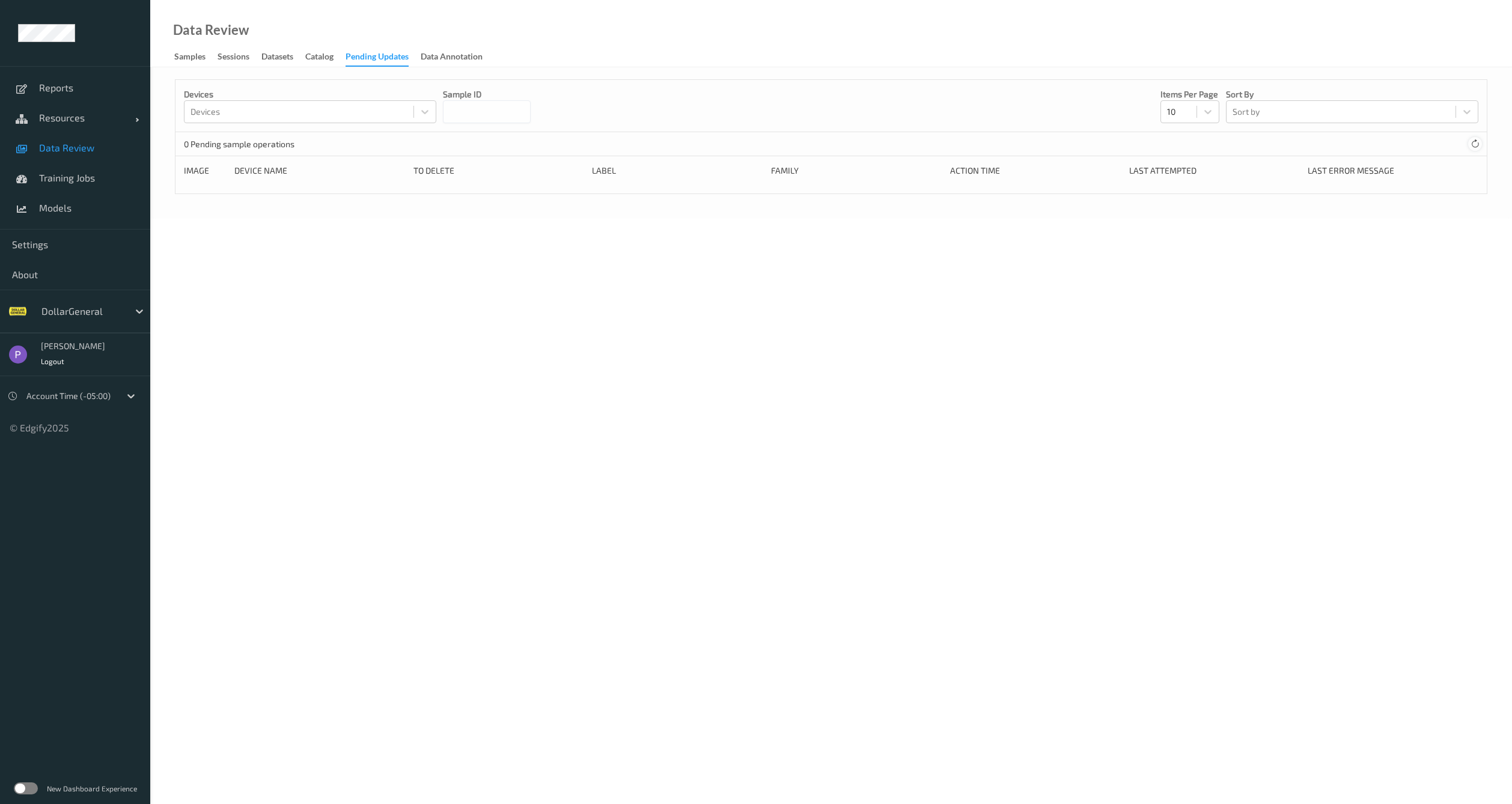
click at [1478, 140] on icon at bounding box center [1474, 144] width 9 height 9
click at [1479, 142] on icon at bounding box center [1474, 144] width 9 height 9
drag, startPoint x: 223, startPoint y: 59, endPoint x: 184, endPoint y: 57, distance: 39.1
click at [222, 59] on div "Sessions" at bounding box center [233, 57] width 32 height 15
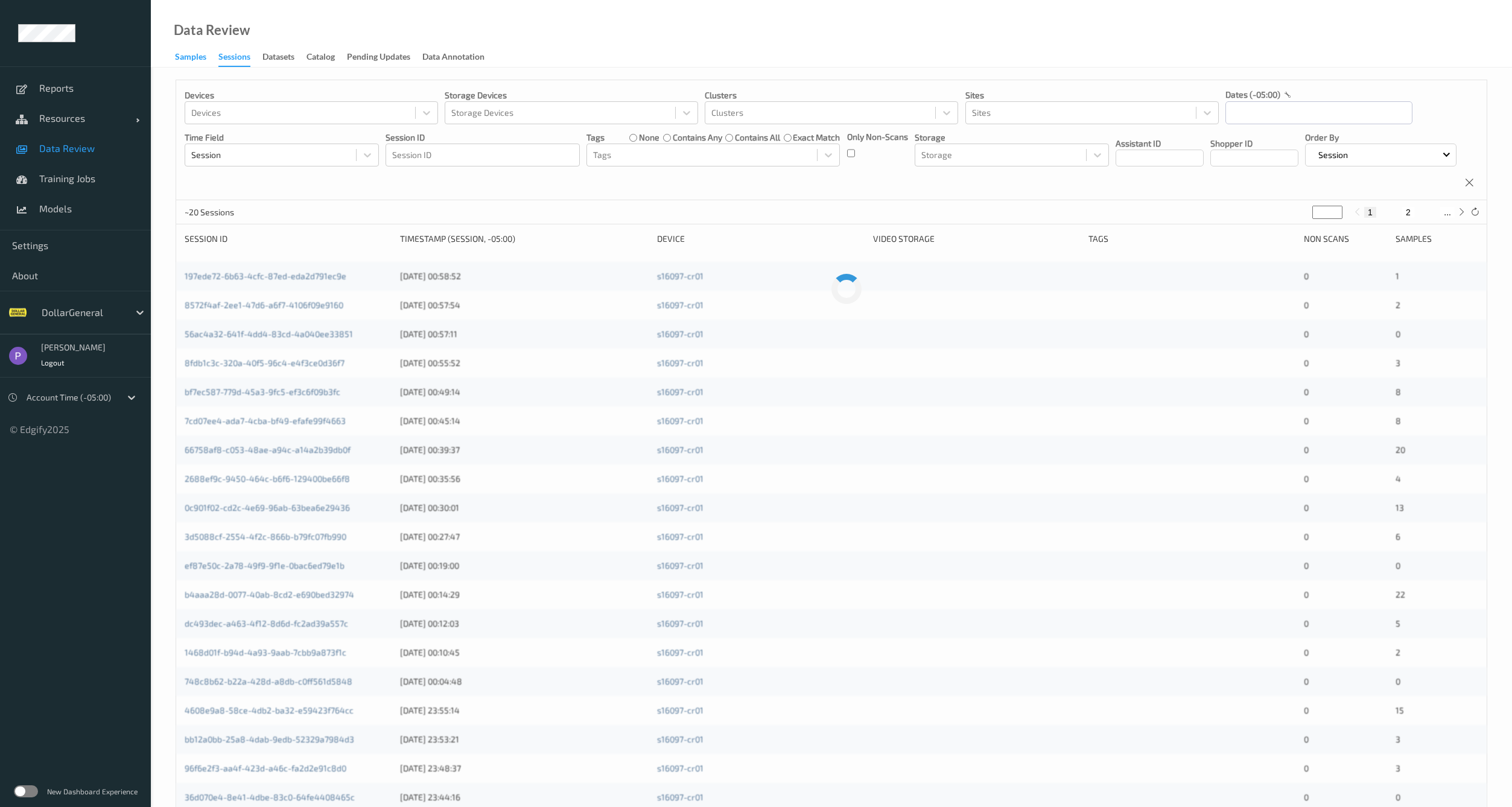
click at [185, 58] on div "Samples" at bounding box center [190, 58] width 31 height 15
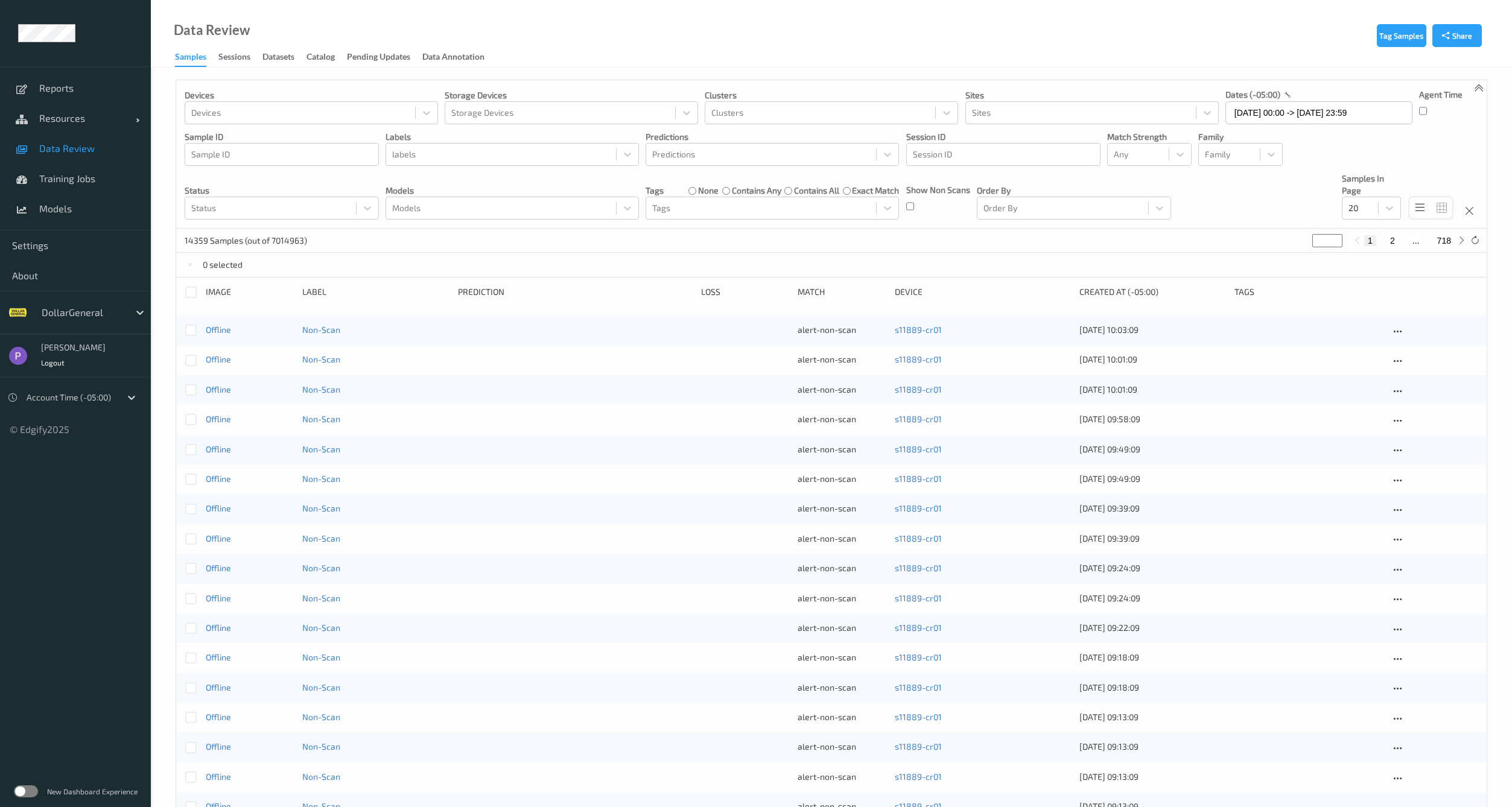
click at [1482, 240] on div "14359 Samples (out of 7014963) * 1 2 ... 718" at bounding box center [832, 240] width 1311 height 24
click at [1478, 240] on icon at bounding box center [1475, 240] width 9 height 9
click at [1473, 242] on icon at bounding box center [1475, 240] width 9 height 9
click at [187, 244] on p "14359 Samples (out of 7014963)" at bounding box center [246, 241] width 123 height 12
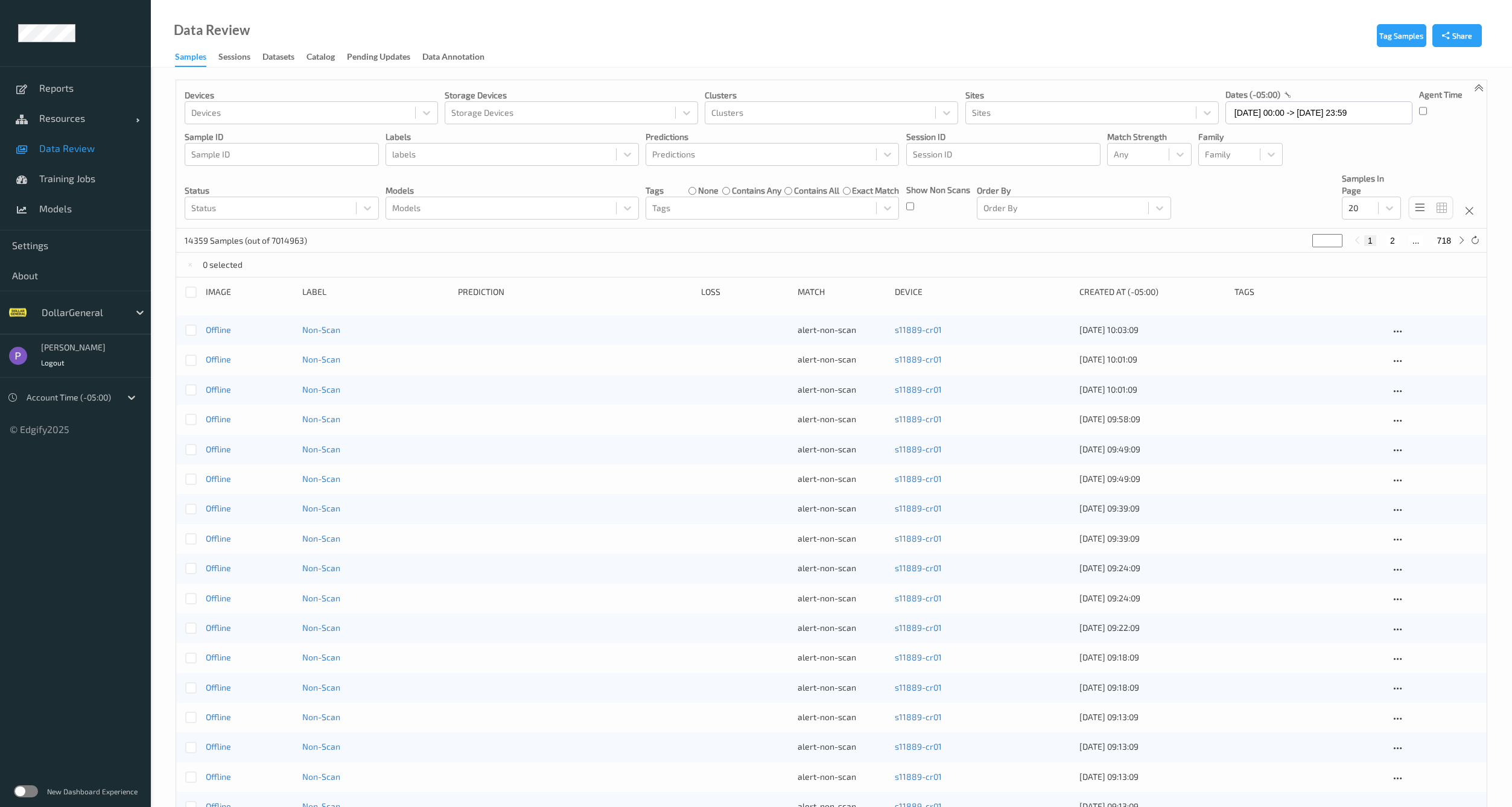
click at [218, 241] on p "14359 Samples (out of 7014963)" at bounding box center [246, 241] width 123 height 12
click at [361, 262] on div "0 selected" at bounding box center [832, 265] width 1311 height 24
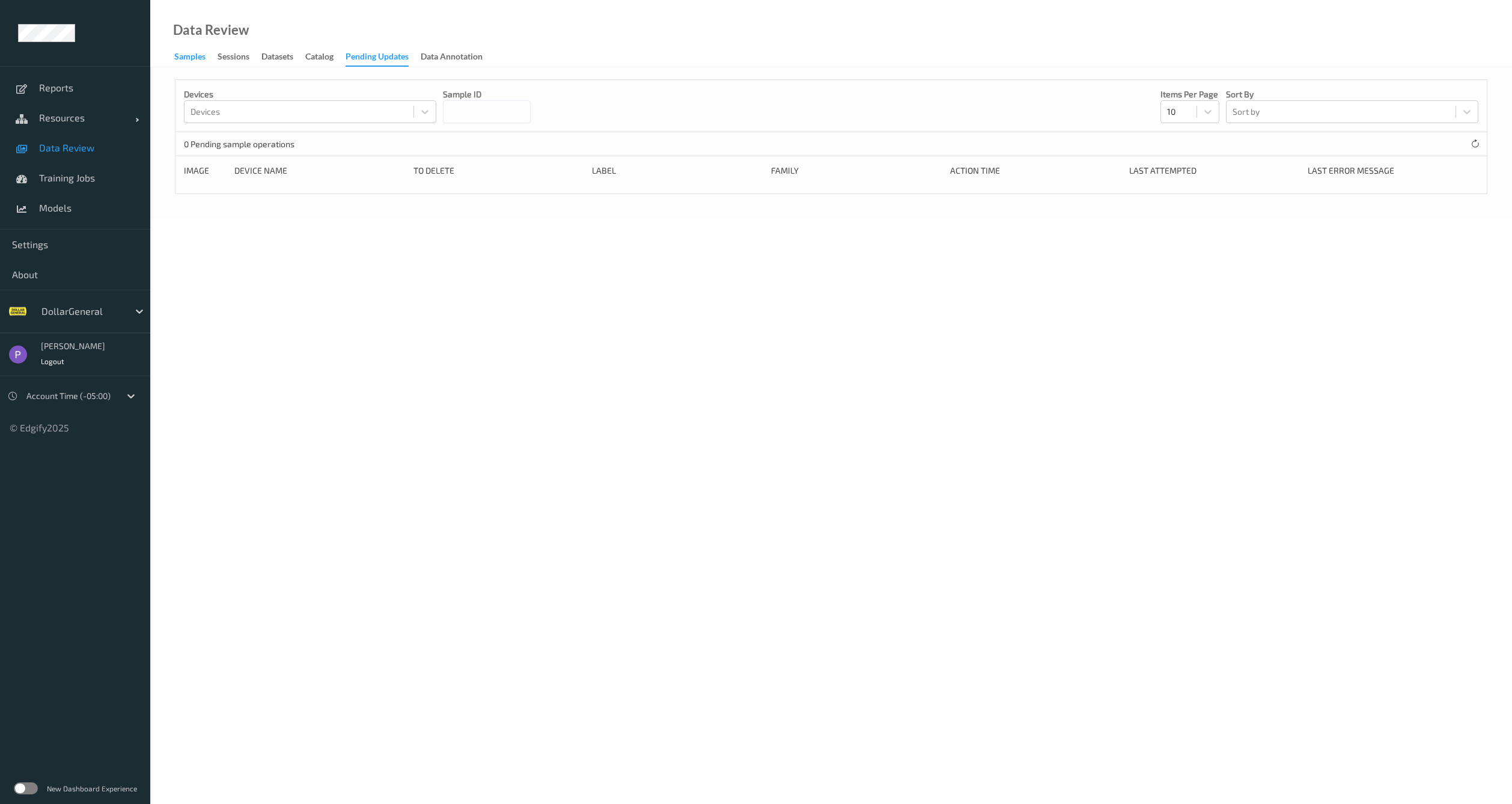
click at [191, 57] on div "Samples" at bounding box center [190, 57] width 31 height 15
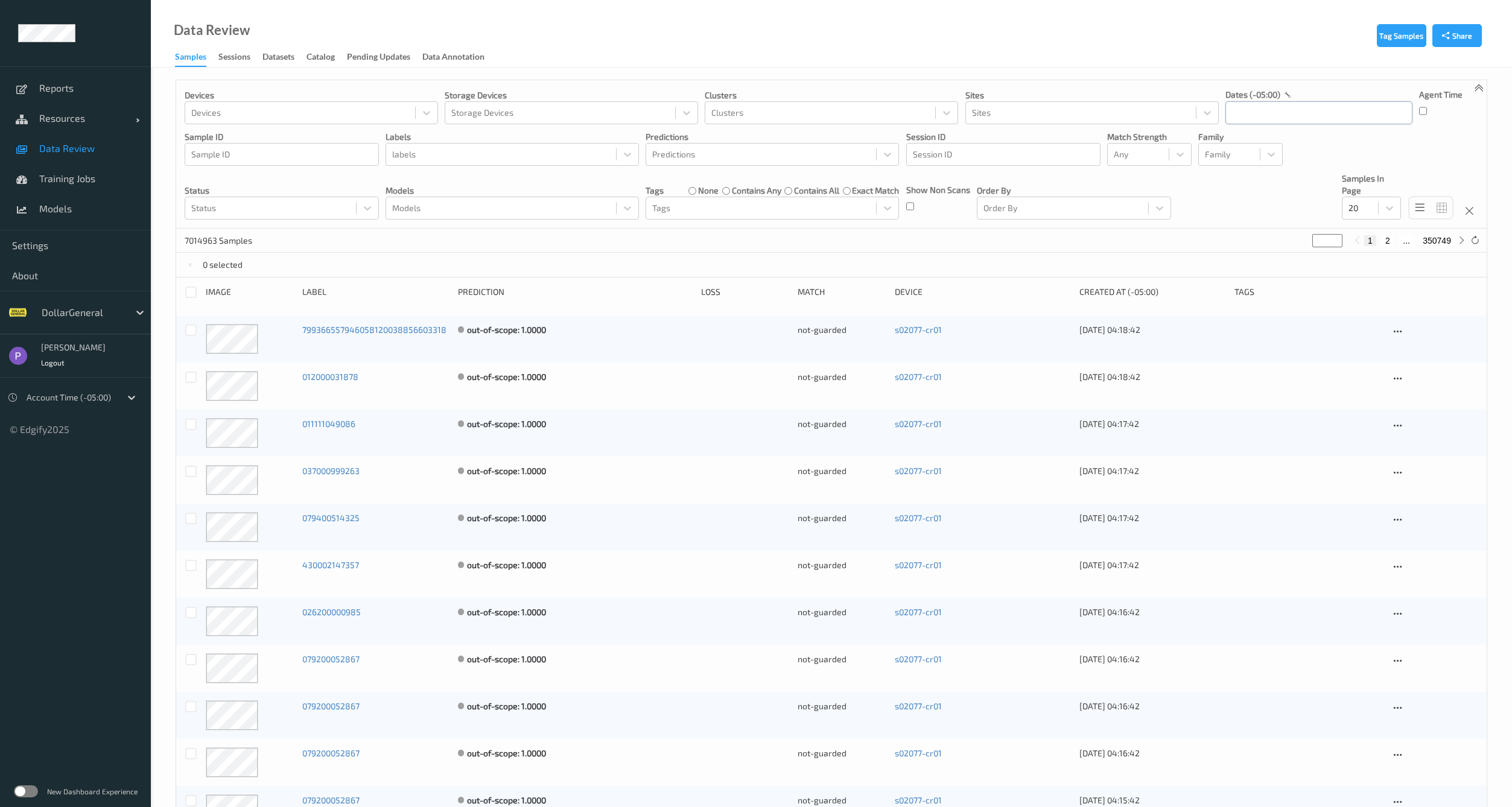
click at [1256, 115] on input "text" at bounding box center [1319, 113] width 187 height 23
click at [1322, 236] on span "18" at bounding box center [1323, 234] width 16 height 16
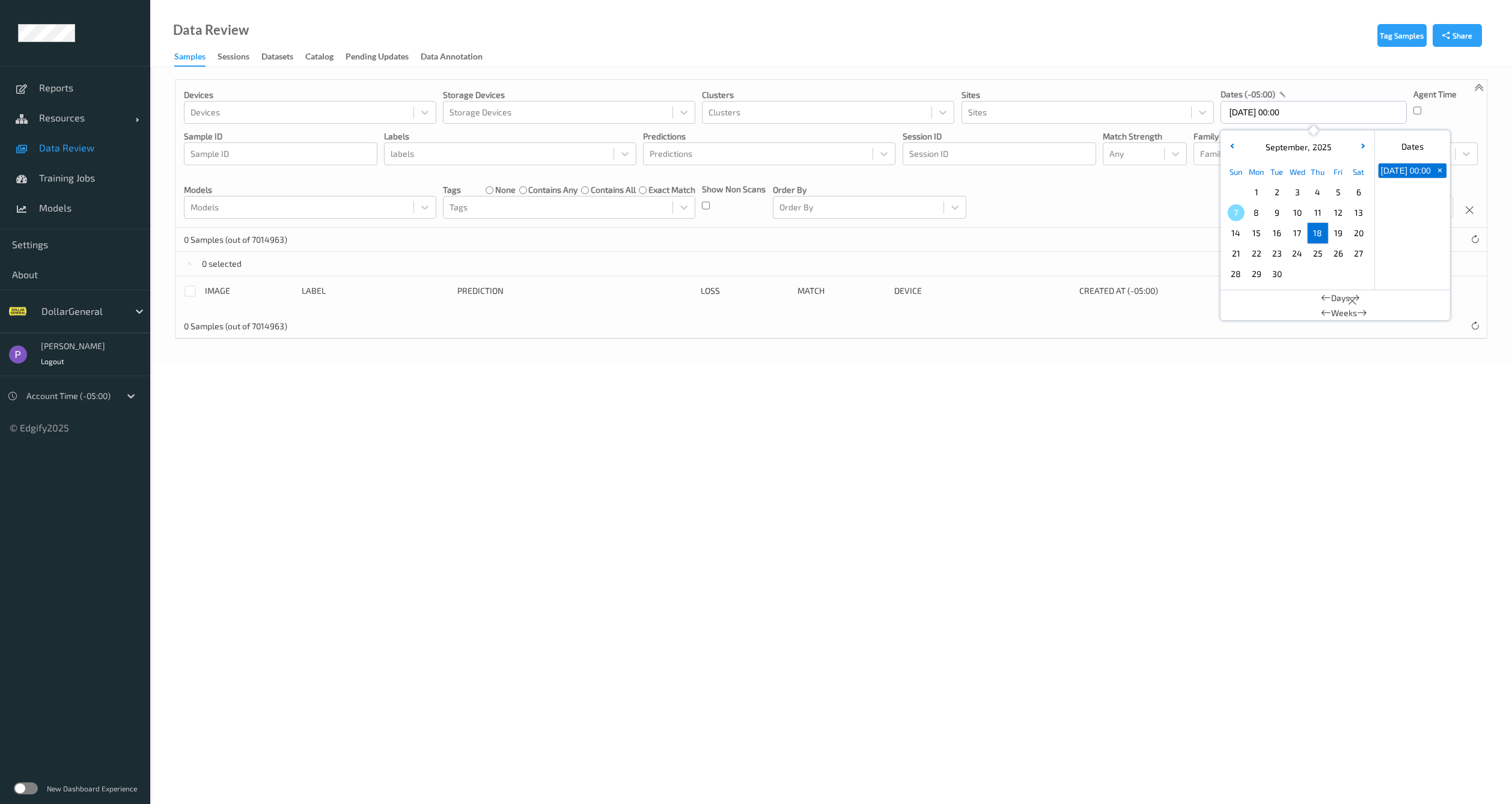
click at [1315, 237] on span "18" at bounding box center [1317, 233] width 16 height 16
click at [1234, 149] on button "button" at bounding box center [1231, 147] width 12 height 12
click at [1262, 255] on span "18" at bounding box center [1256, 254] width 16 height 16
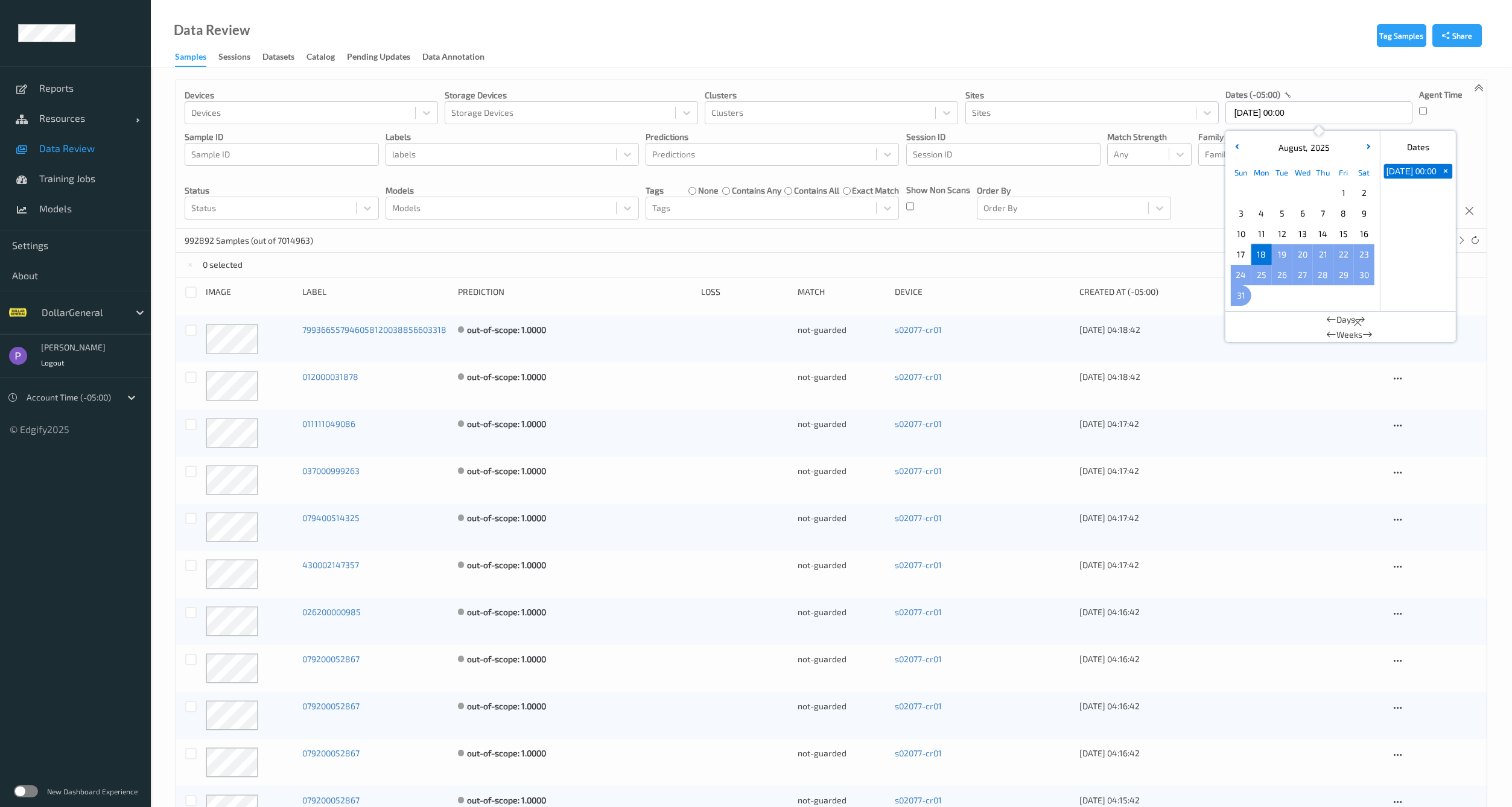
click at [1243, 296] on span "31" at bounding box center [1241, 295] width 16 height 16
type input "18/08/2025 00:00 -> 31/08/2025 23:59"
click at [1010, 239] on div "666850 Samples (out of 7014963) * 1 2 ... 33343" at bounding box center [832, 240] width 1311 height 24
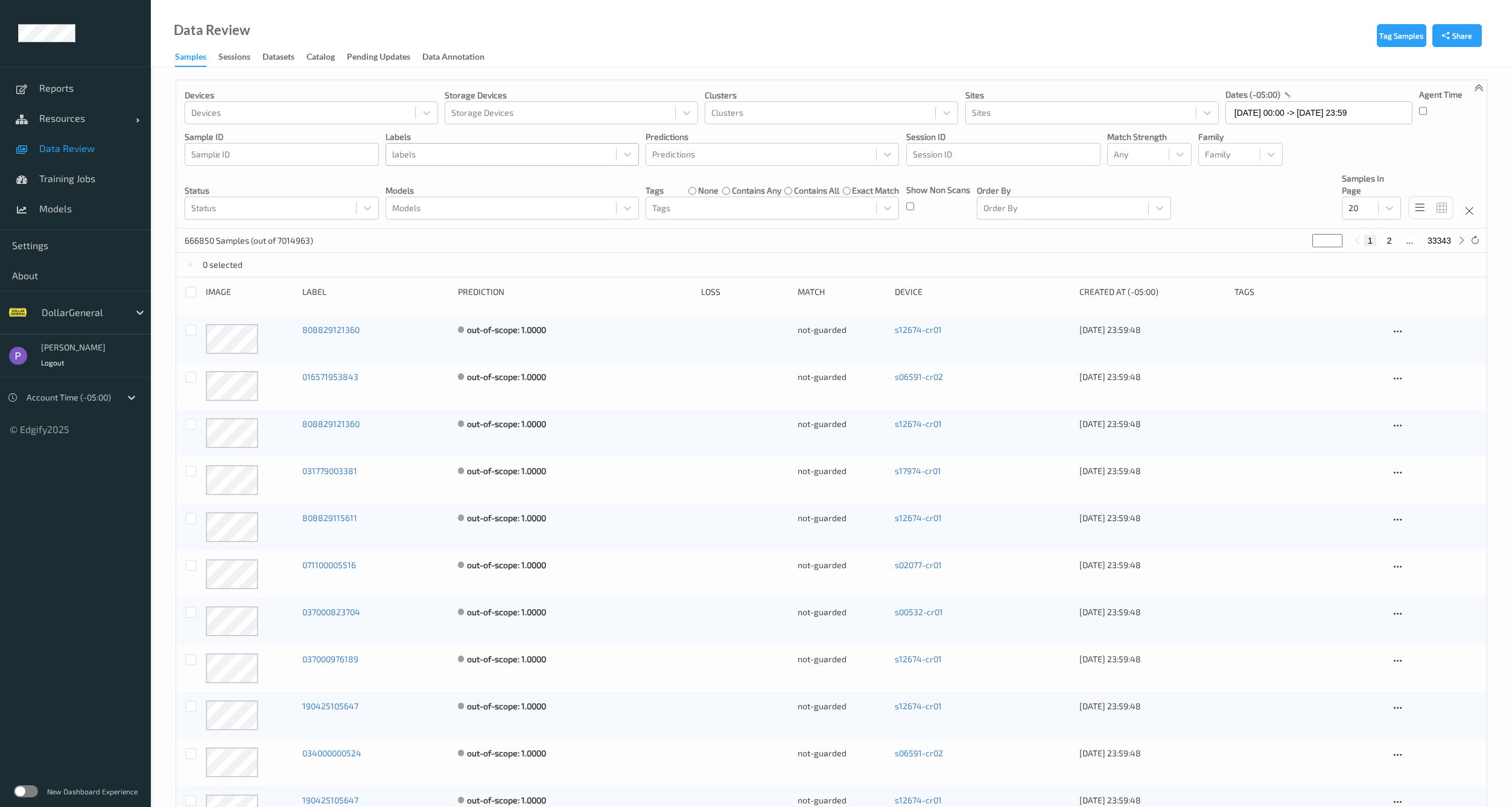
click at [439, 150] on div at bounding box center [501, 155] width 218 height 15
type input "Non-Scan"
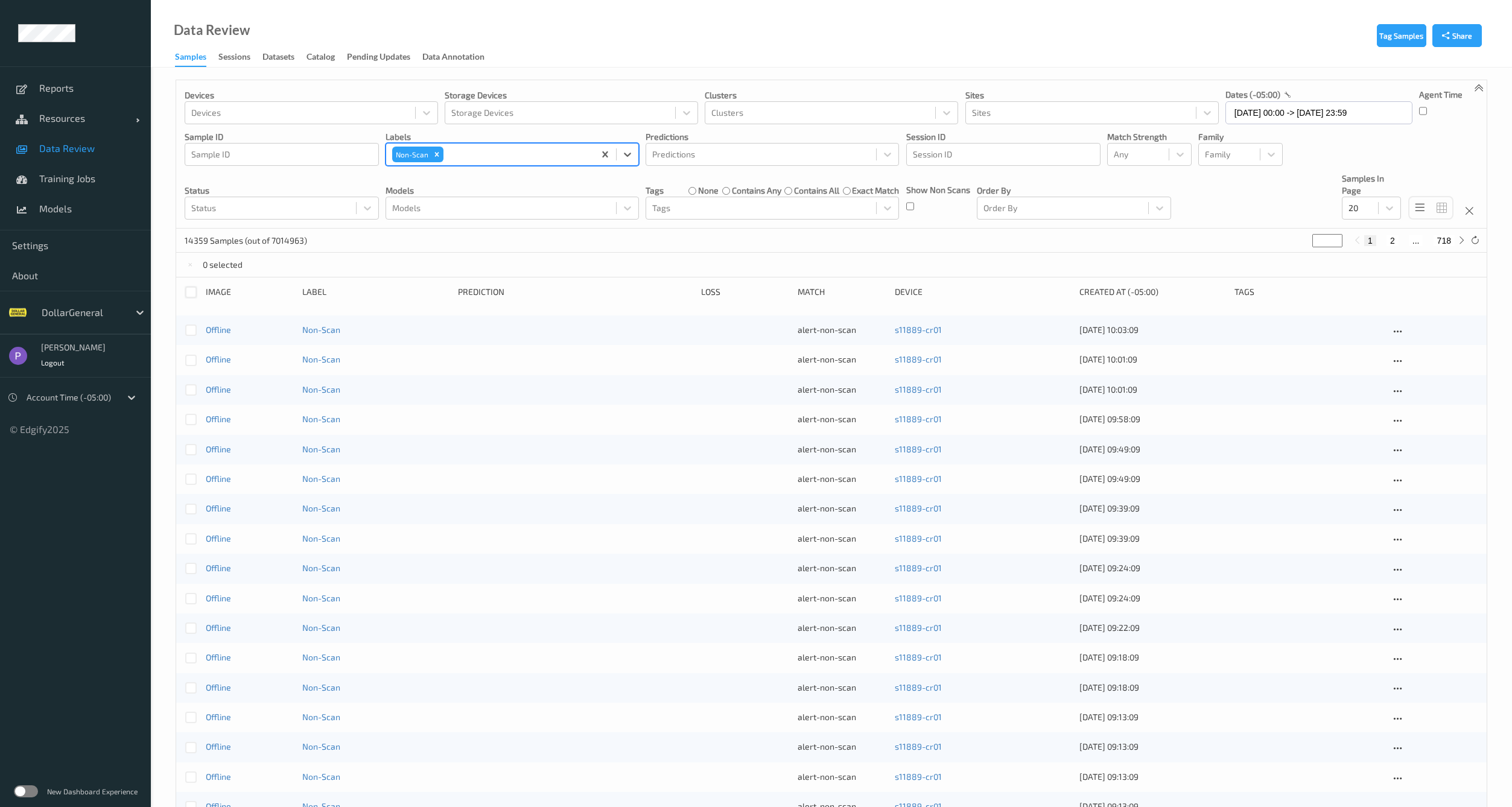
click at [187, 292] on div at bounding box center [191, 293] width 12 height 12
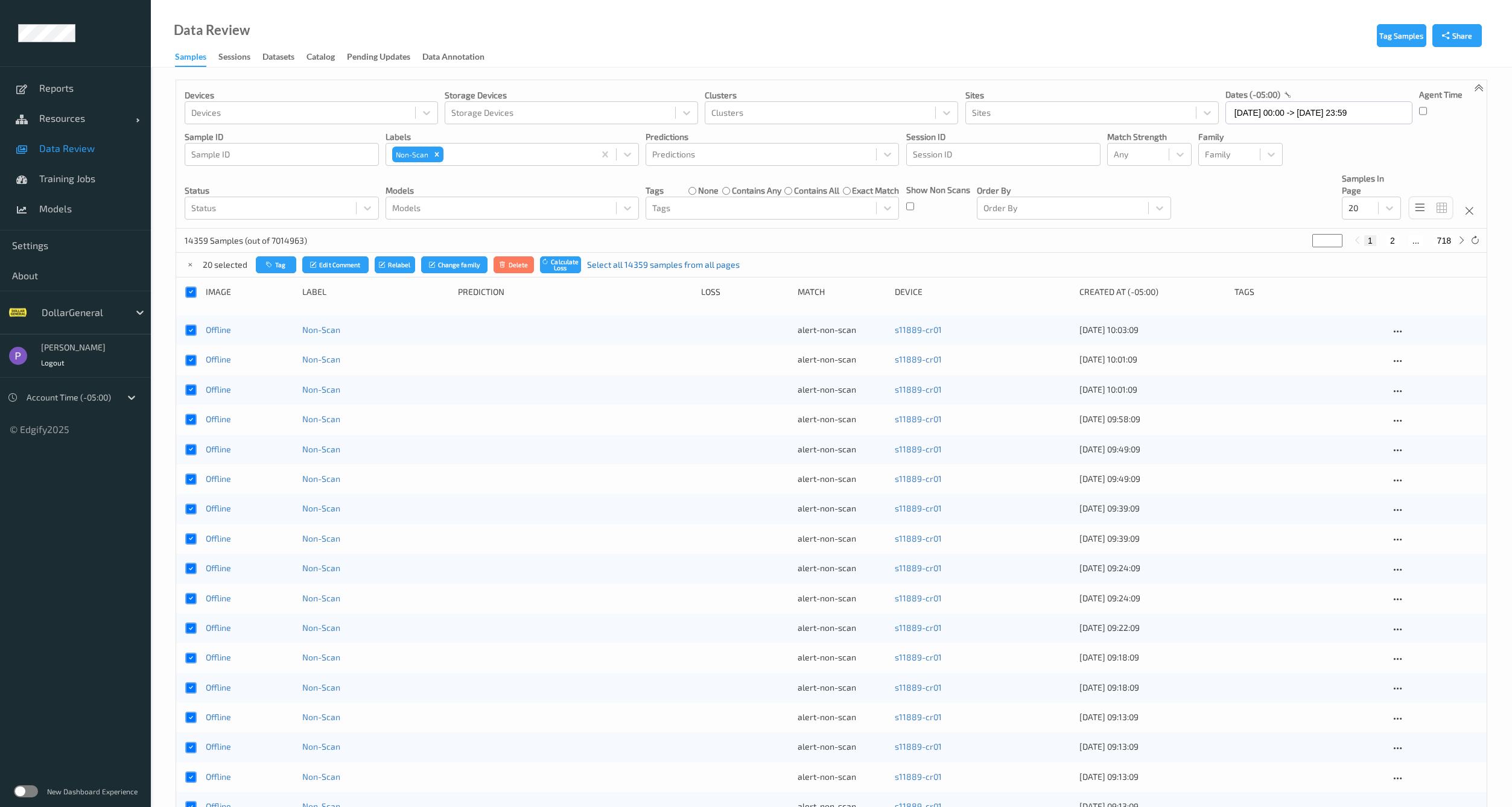
click at [616, 269] on link "Select all 14359 samples from all pages" at bounding box center [663, 265] width 153 height 12
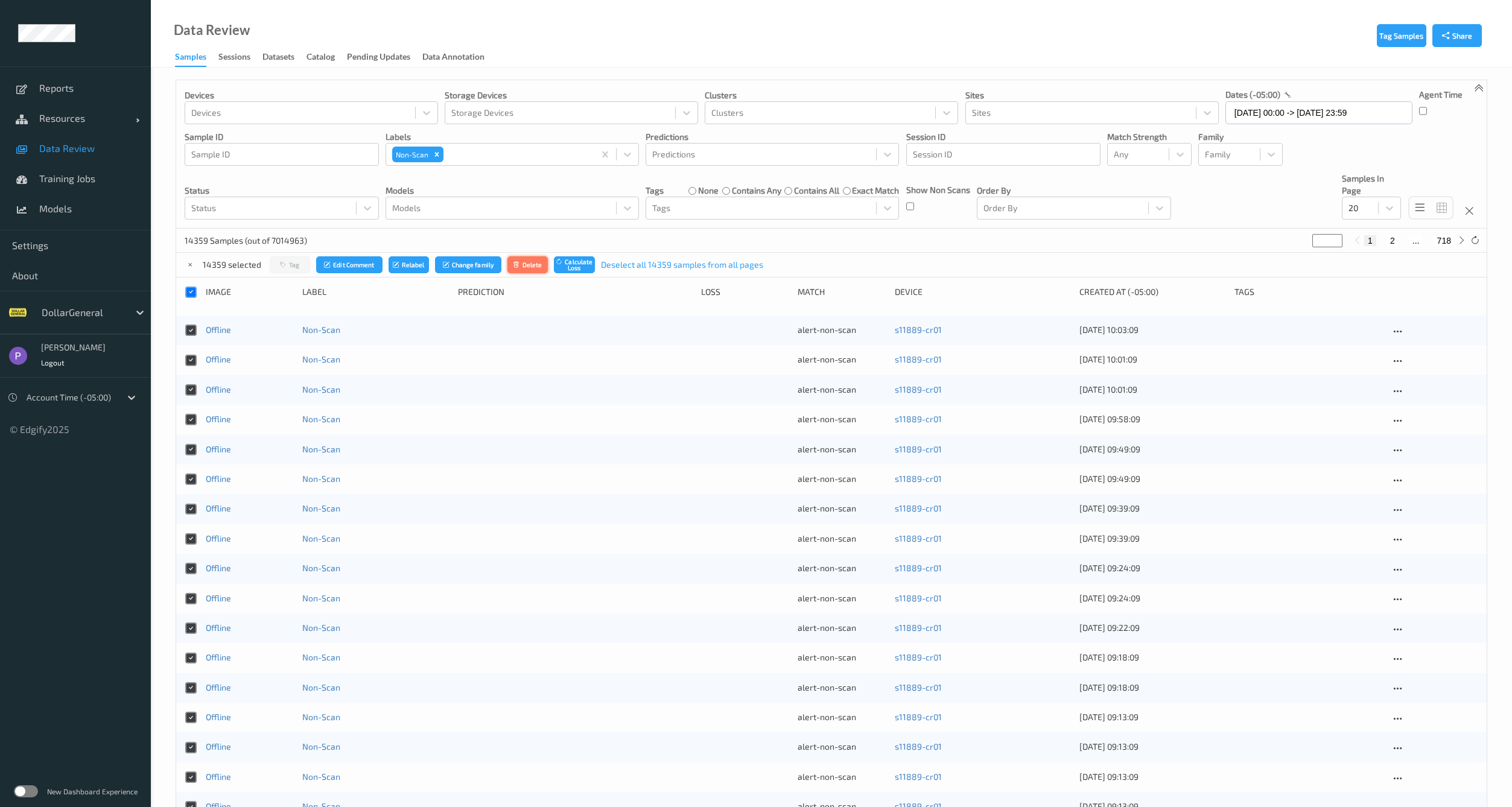
click at [514, 265] on icon "submit" at bounding box center [517, 265] width 9 height 7
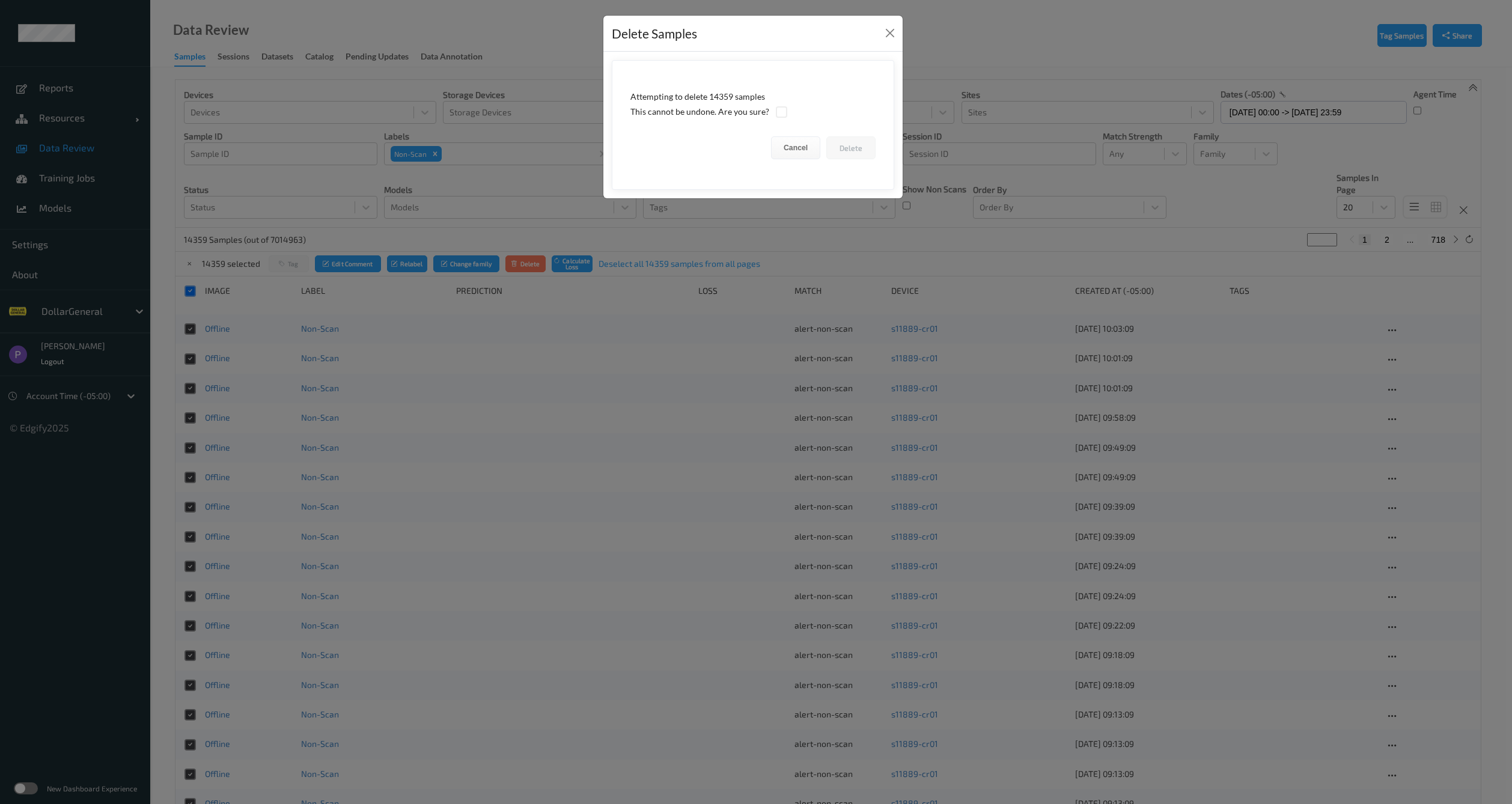
click at [775, 112] on div at bounding box center [781, 112] width 12 height 12
click at [777, 112] on div at bounding box center [781, 113] width 11 height 11
click at [846, 149] on button "Delete" at bounding box center [850, 148] width 49 height 23
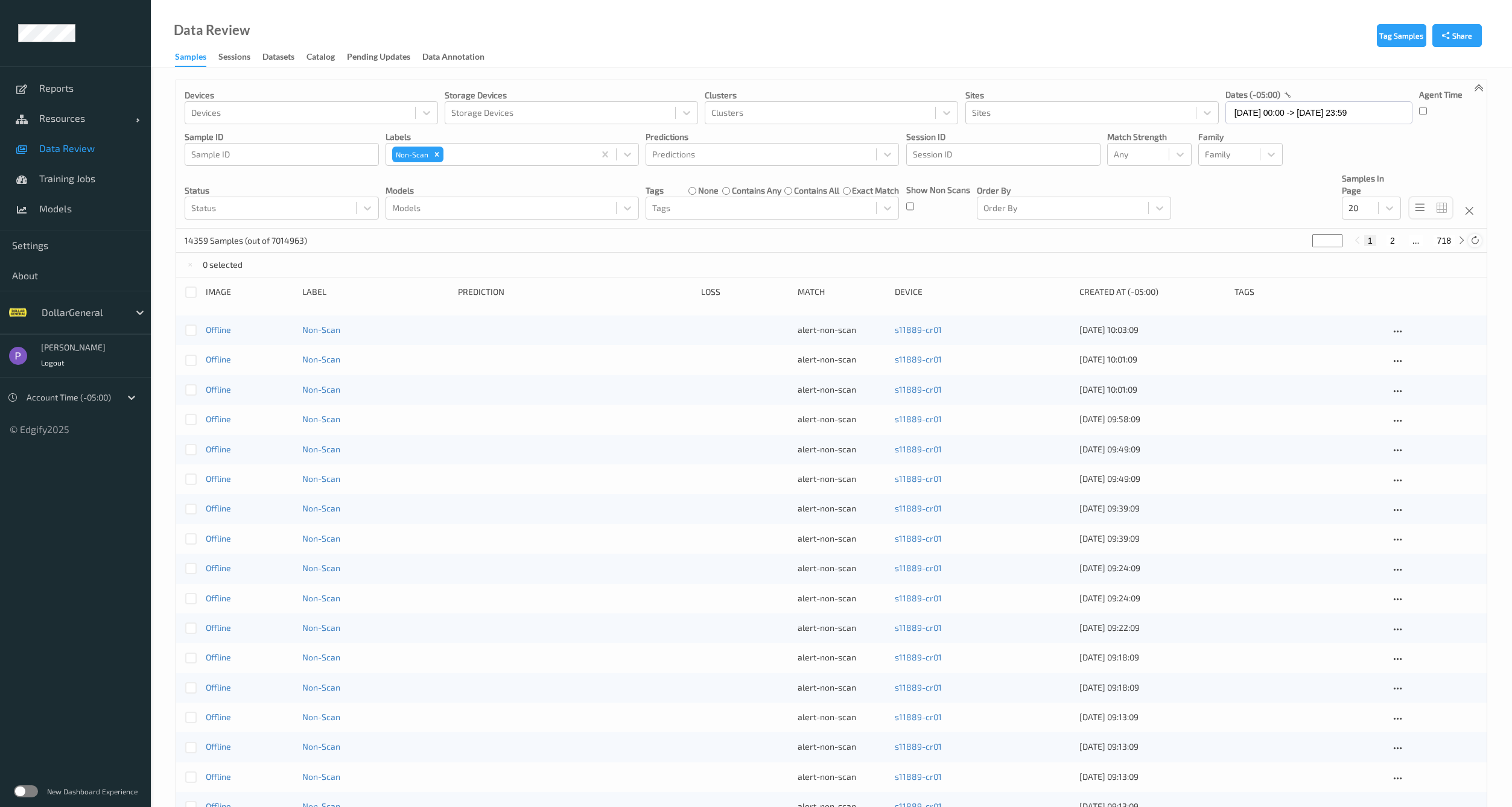
click at [1481, 237] on div at bounding box center [1475, 241] width 13 height 13
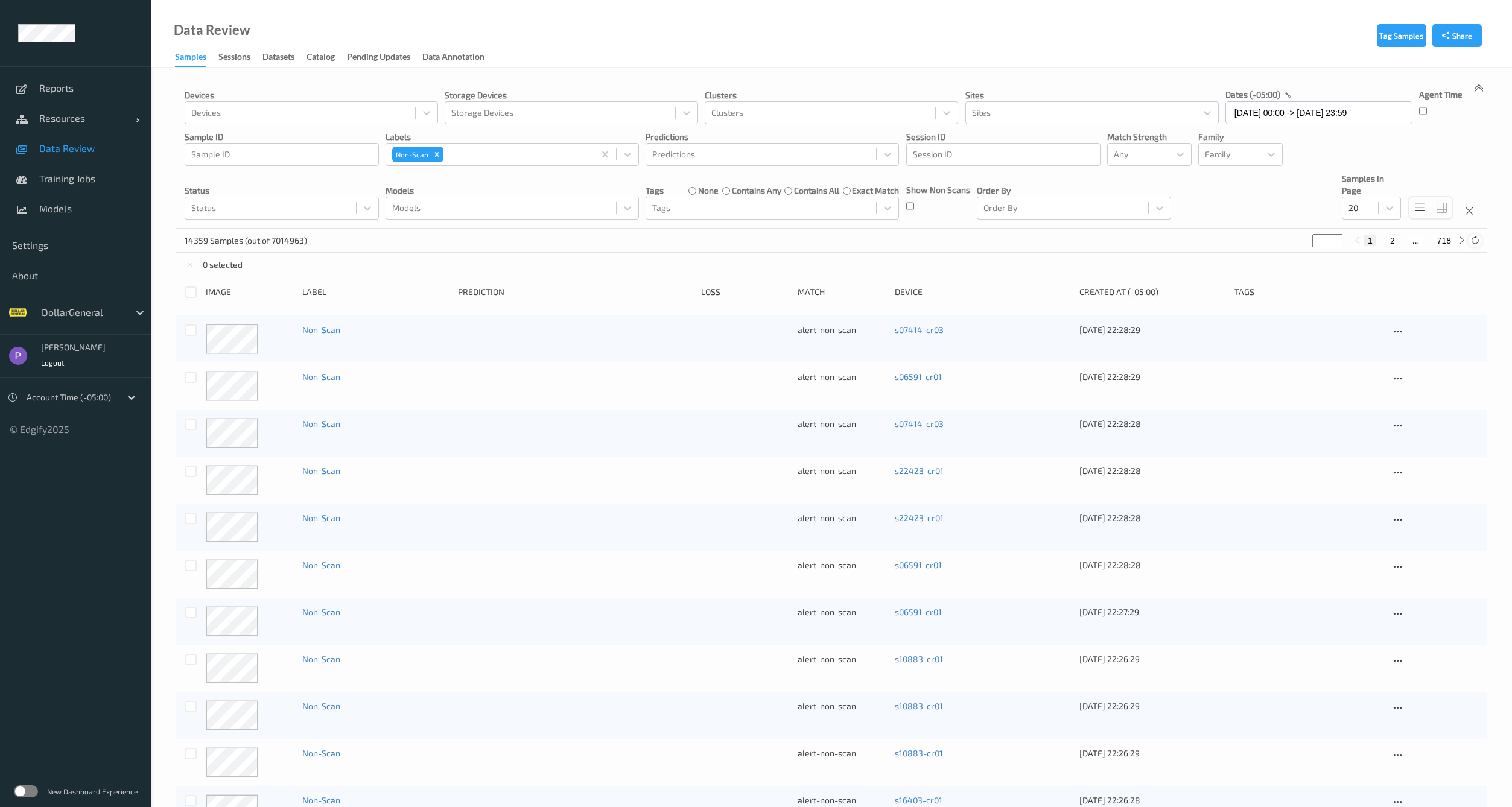
click at [1475, 241] on icon at bounding box center [1475, 240] width 9 height 9
click at [1471, 239] on icon at bounding box center [1475, 240] width 9 height 9
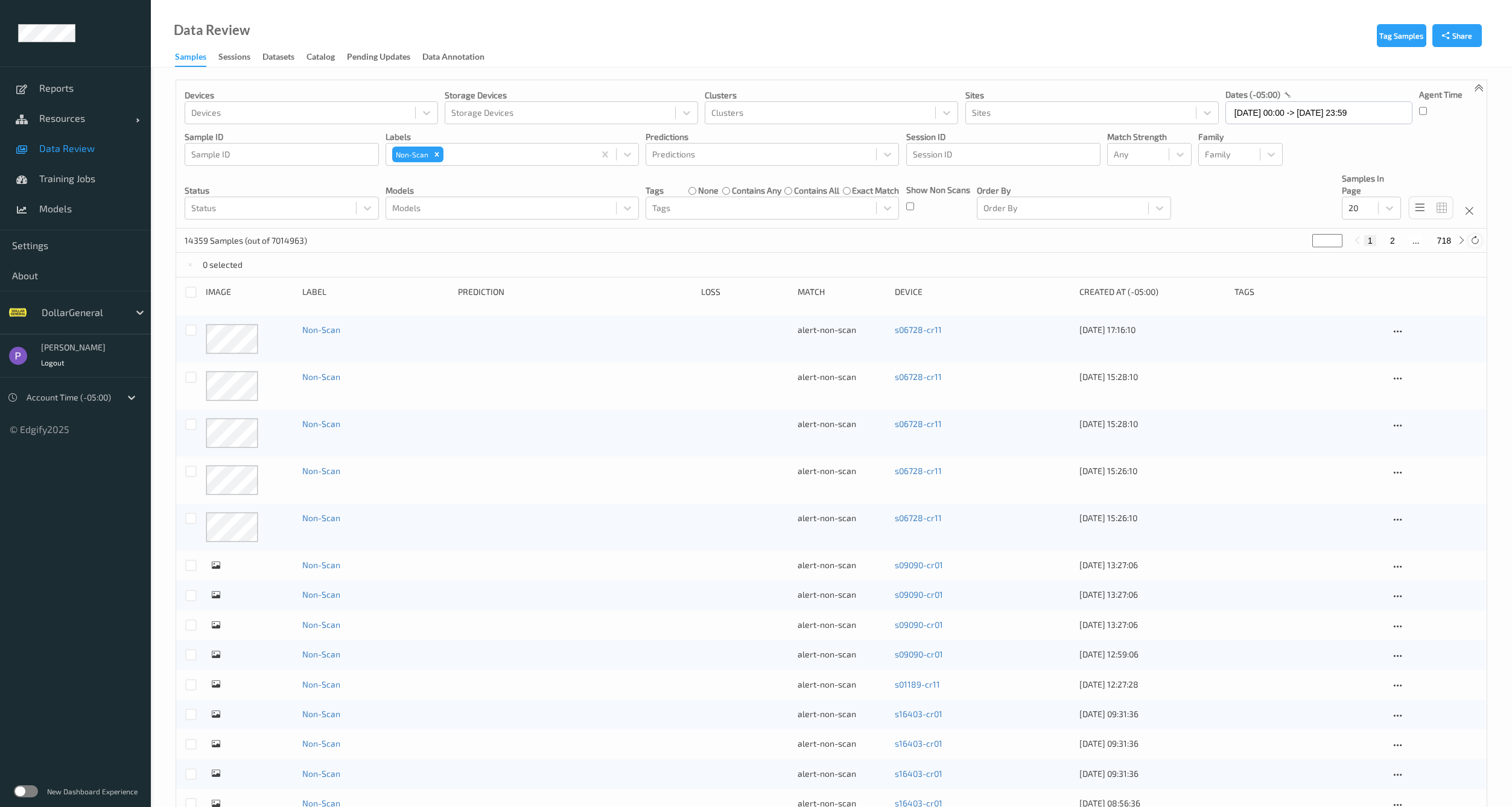
click at [1474, 242] on icon at bounding box center [1475, 240] width 9 height 9
click at [1475, 245] on div at bounding box center [1475, 241] width 13 height 13
click at [754, 190] on label "contains any" at bounding box center [757, 190] width 49 height 12
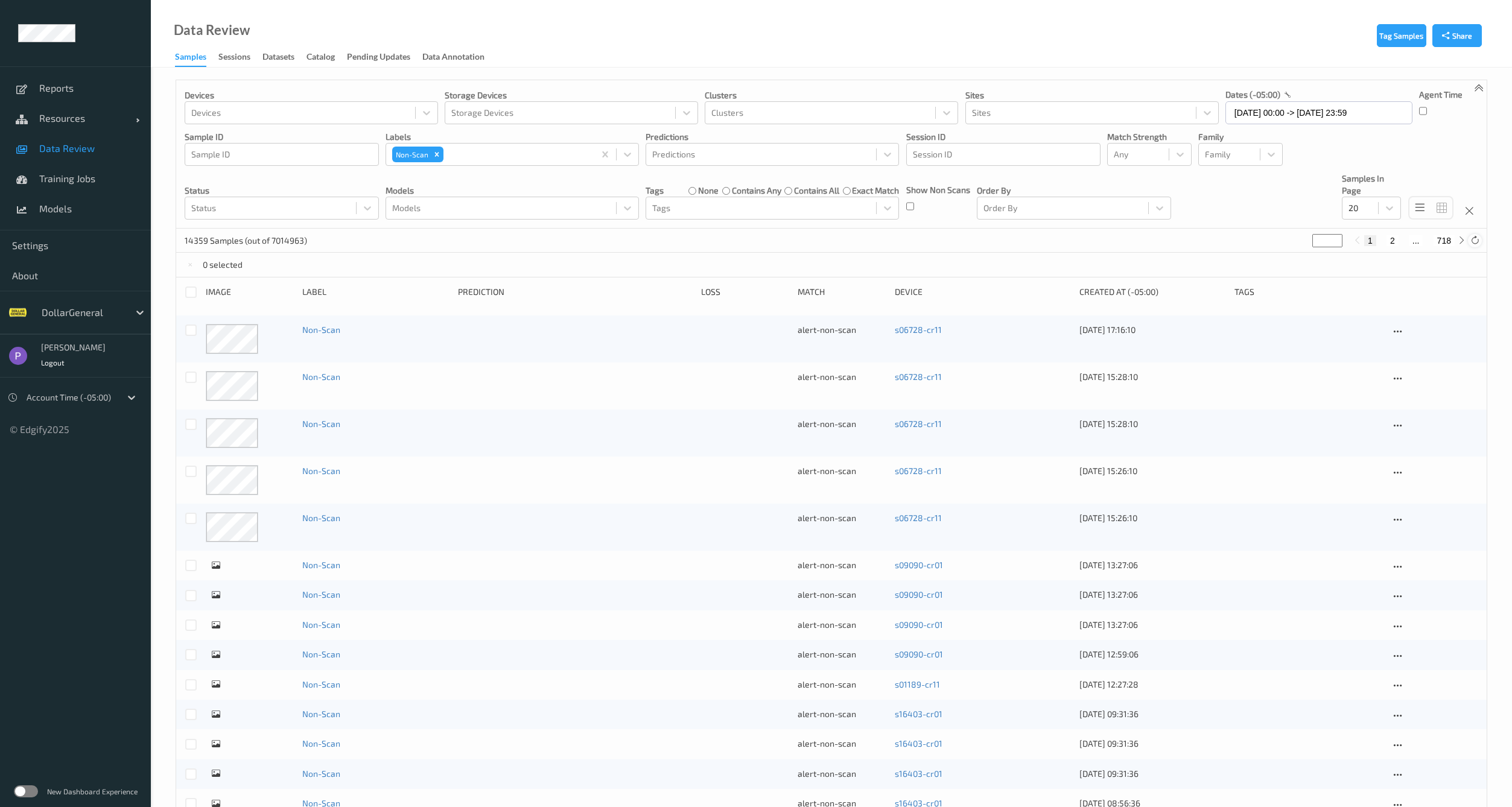
click at [1477, 245] on icon at bounding box center [1475, 240] width 9 height 9
click at [1475, 237] on icon at bounding box center [1475, 240] width 9 height 9
click at [1475, 239] on icon at bounding box center [1475, 240] width 9 height 9
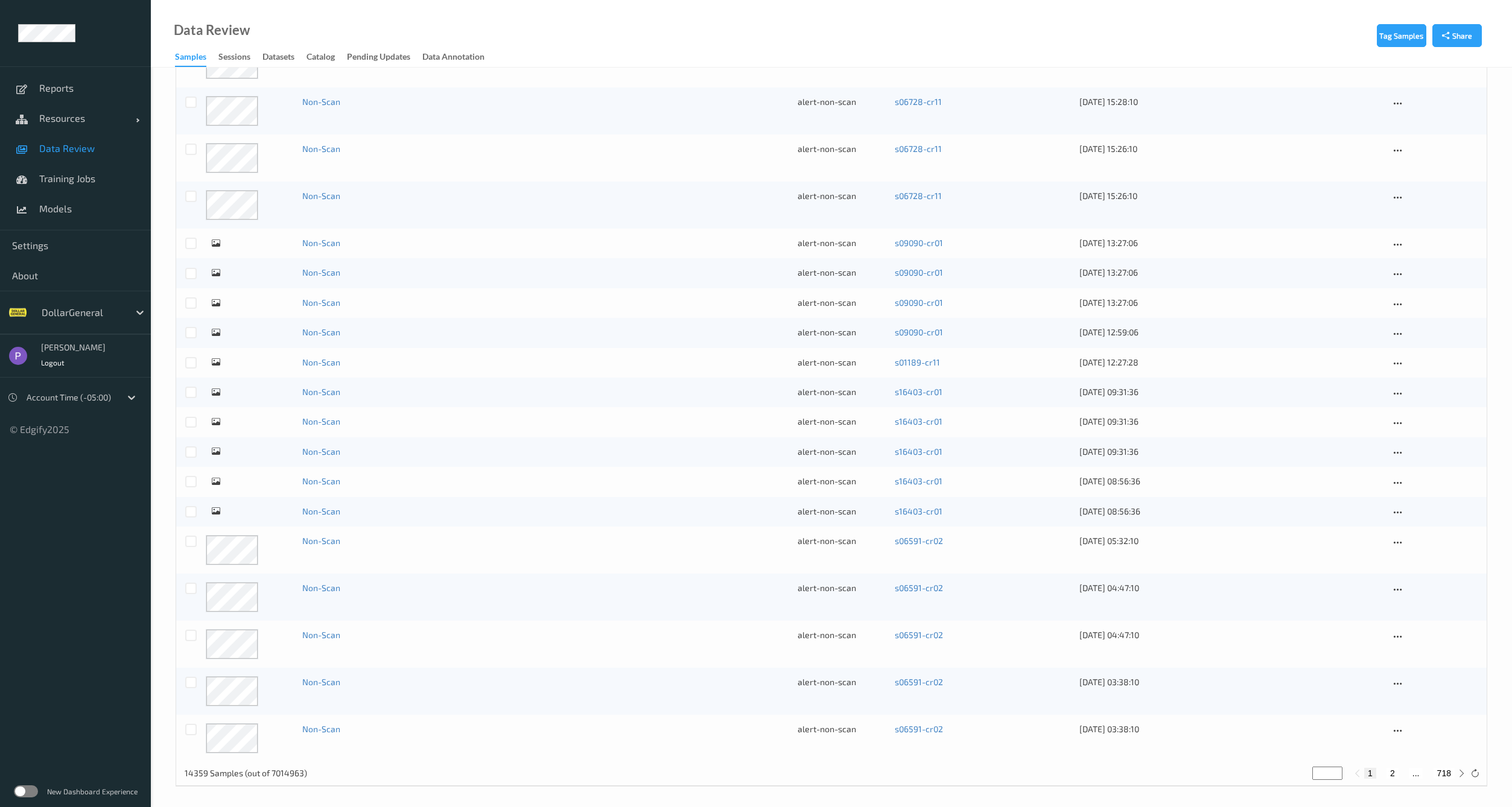
scroll to position [326, 0]
click at [1389, 772] on button "2" at bounding box center [1392, 770] width 12 height 11
type input "*"
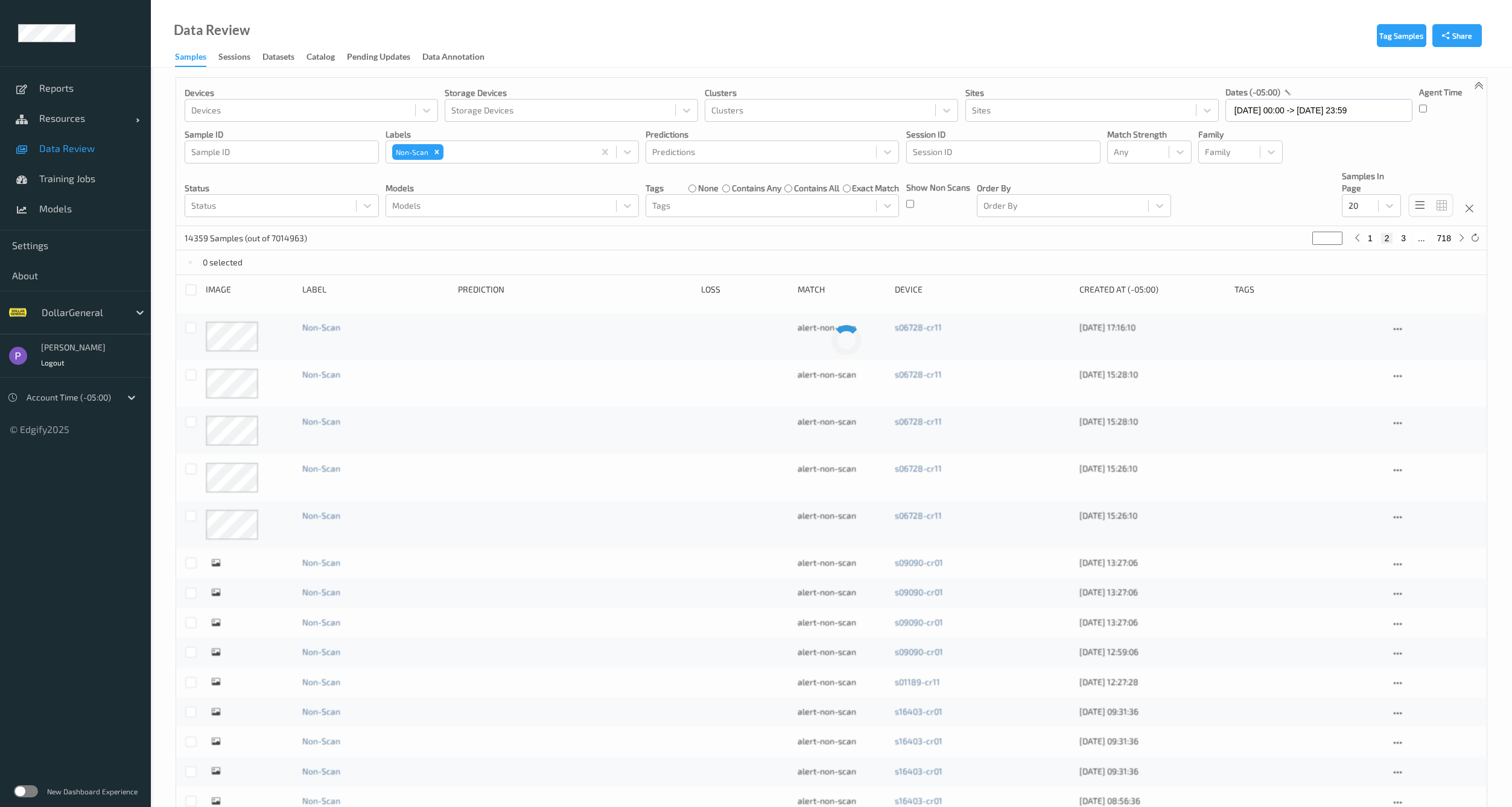
scroll to position [0, 0]
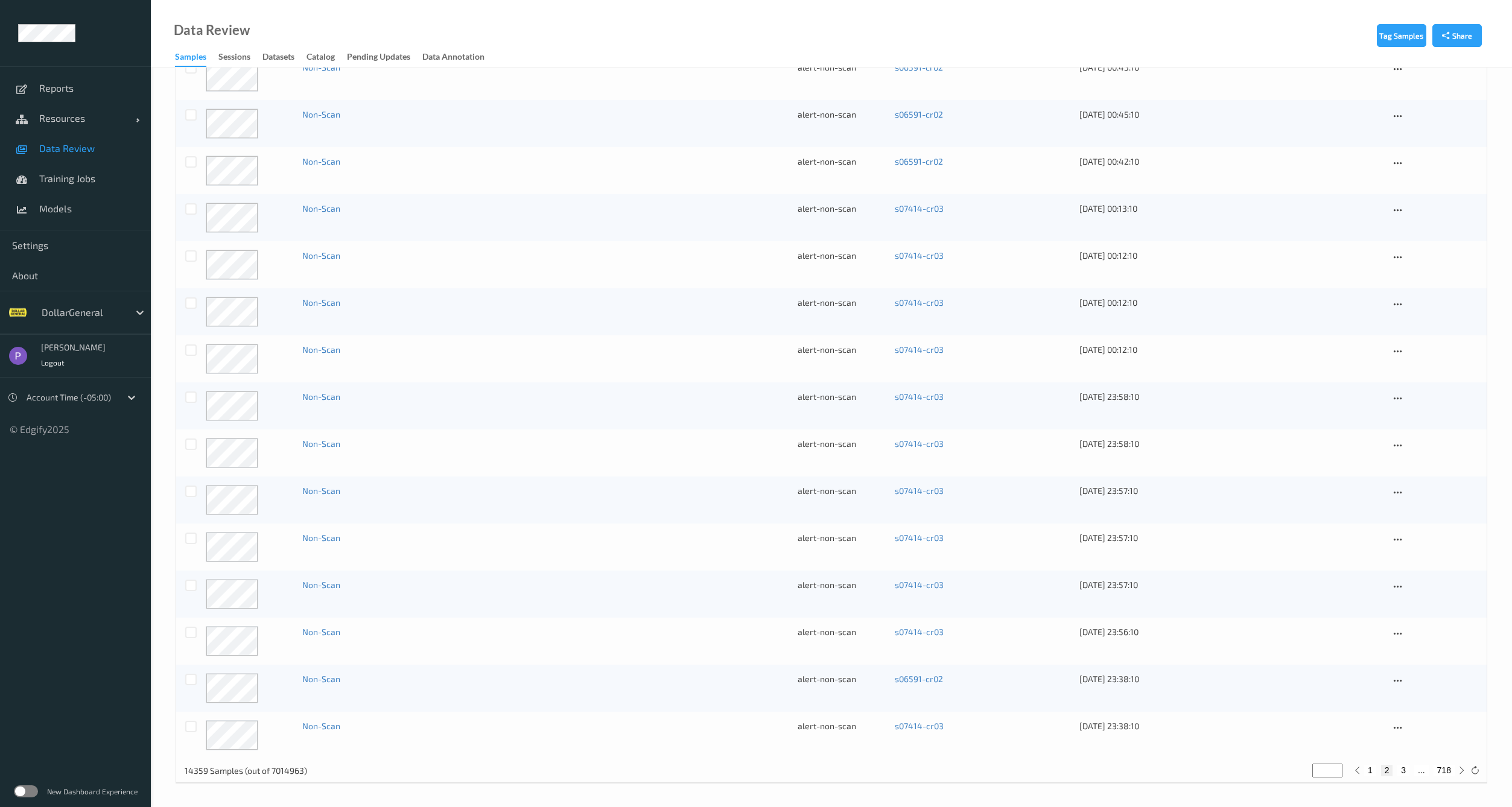
click at [1405, 771] on button "3" at bounding box center [1403, 770] width 12 height 11
type input "*"
click at [1412, 768] on button "4" at bounding box center [1410, 770] width 12 height 11
type input "*"
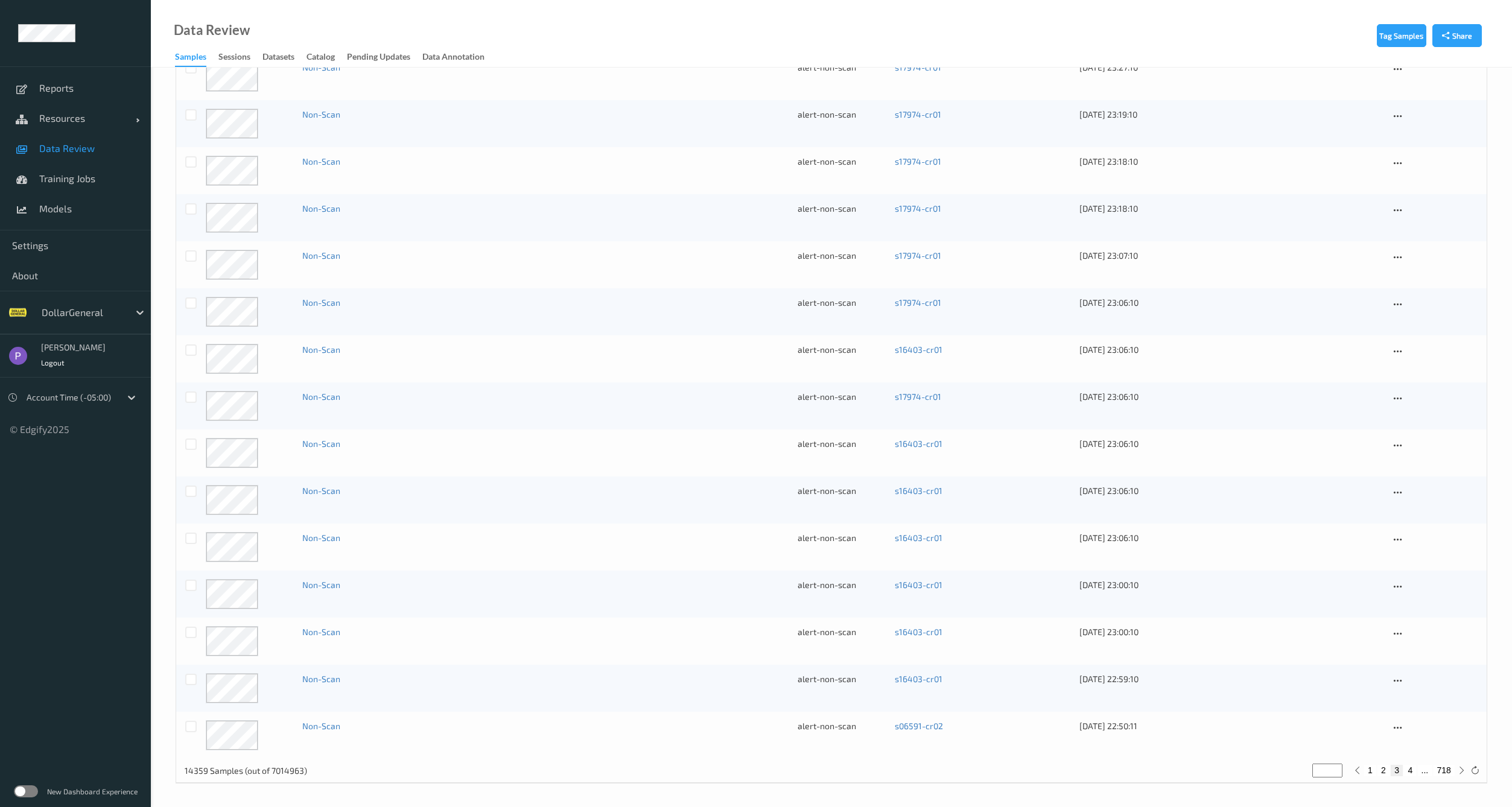
type input "*"
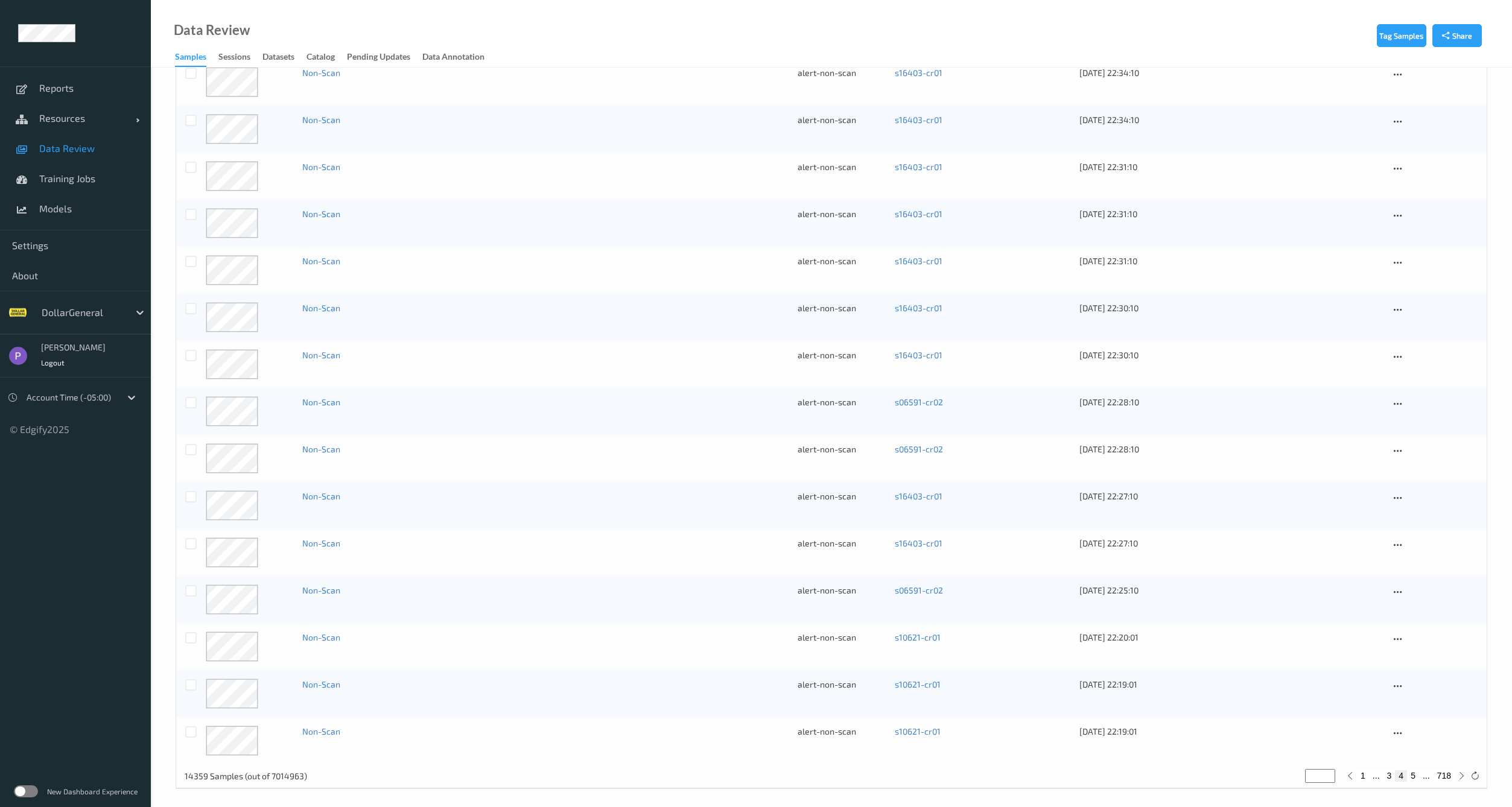
scroll to position [498, 0]
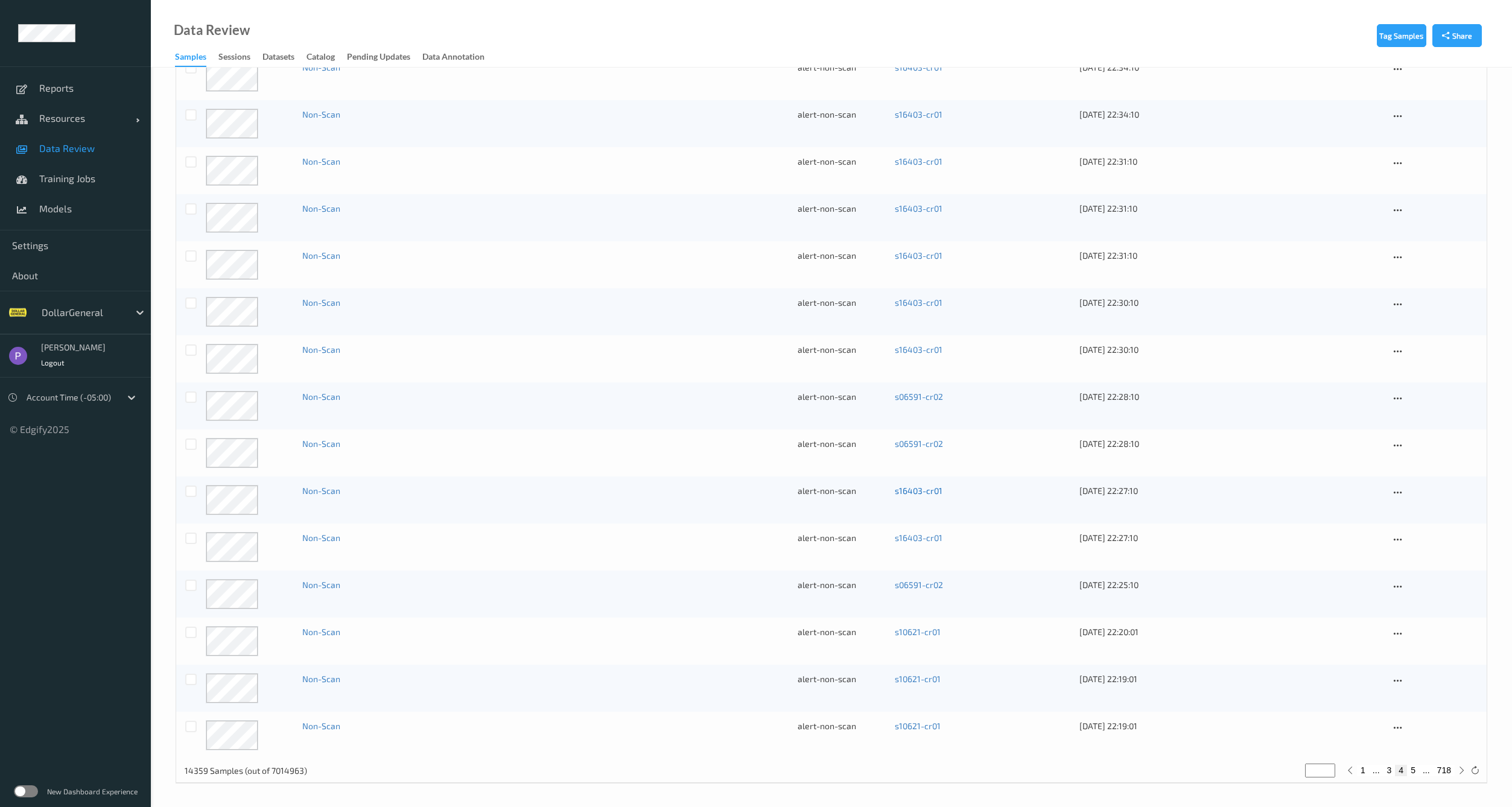
click at [924, 492] on link "s16403-cr01" at bounding box center [919, 490] width 48 height 10
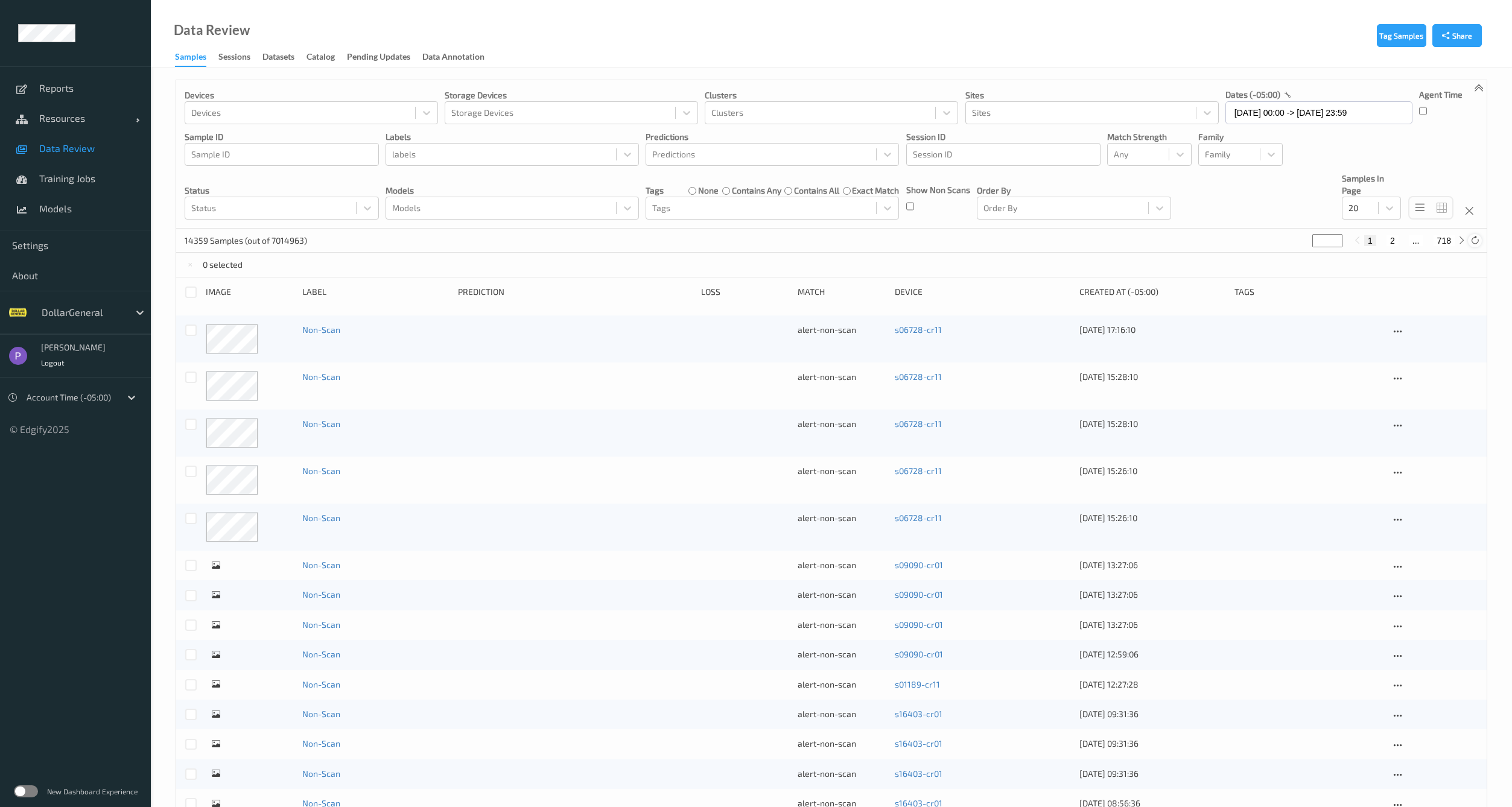
click at [1478, 242] on div at bounding box center [1475, 241] width 13 height 13
click at [538, 157] on div at bounding box center [501, 155] width 218 height 15
click at [535, 157] on div at bounding box center [501, 155] width 218 height 15
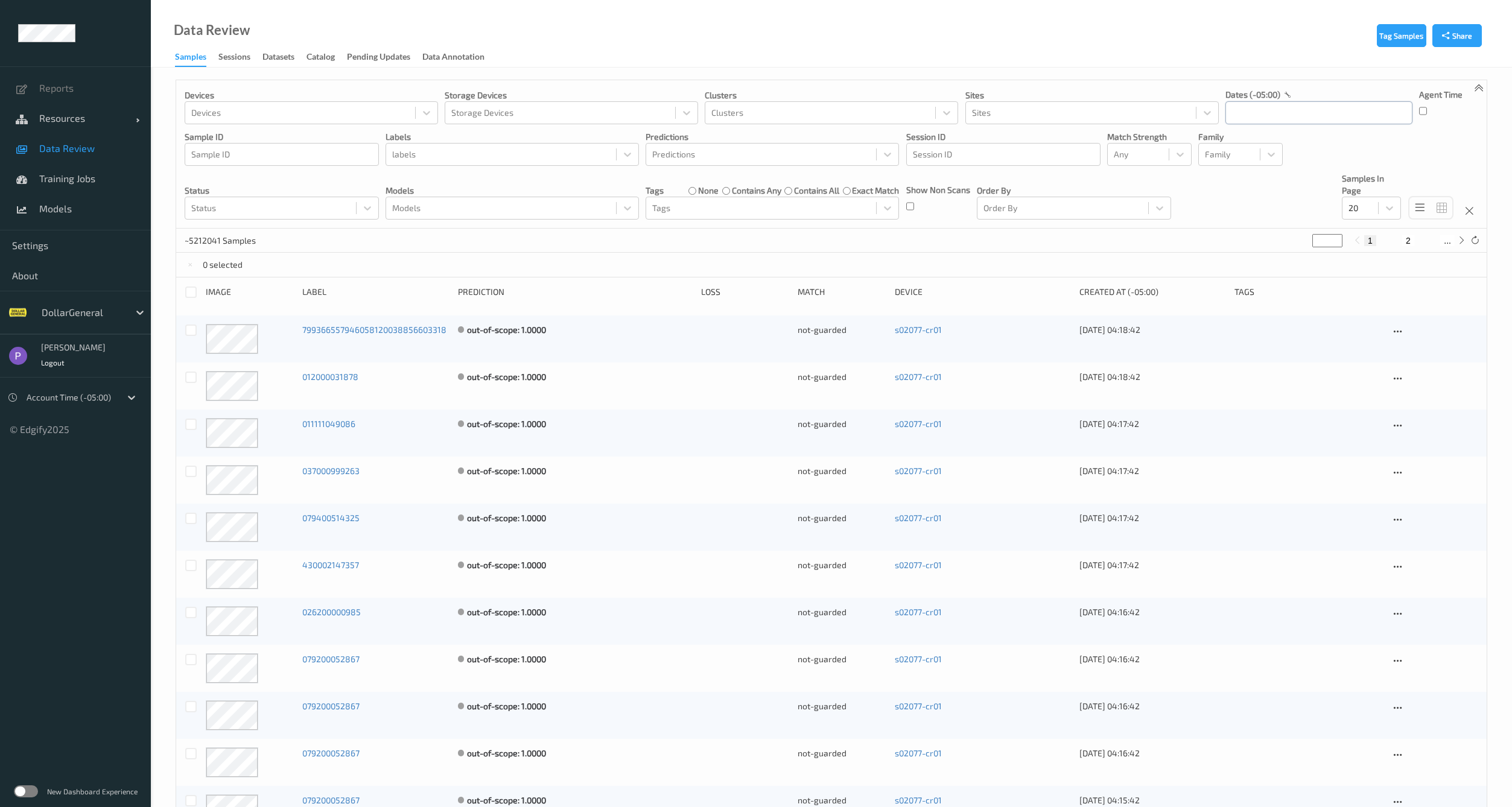
click at [1265, 111] on input "text" at bounding box center [1319, 113] width 187 height 23
click at [1322, 239] on span "18" at bounding box center [1323, 234] width 16 height 16
type input "18/09/2025 00:00"
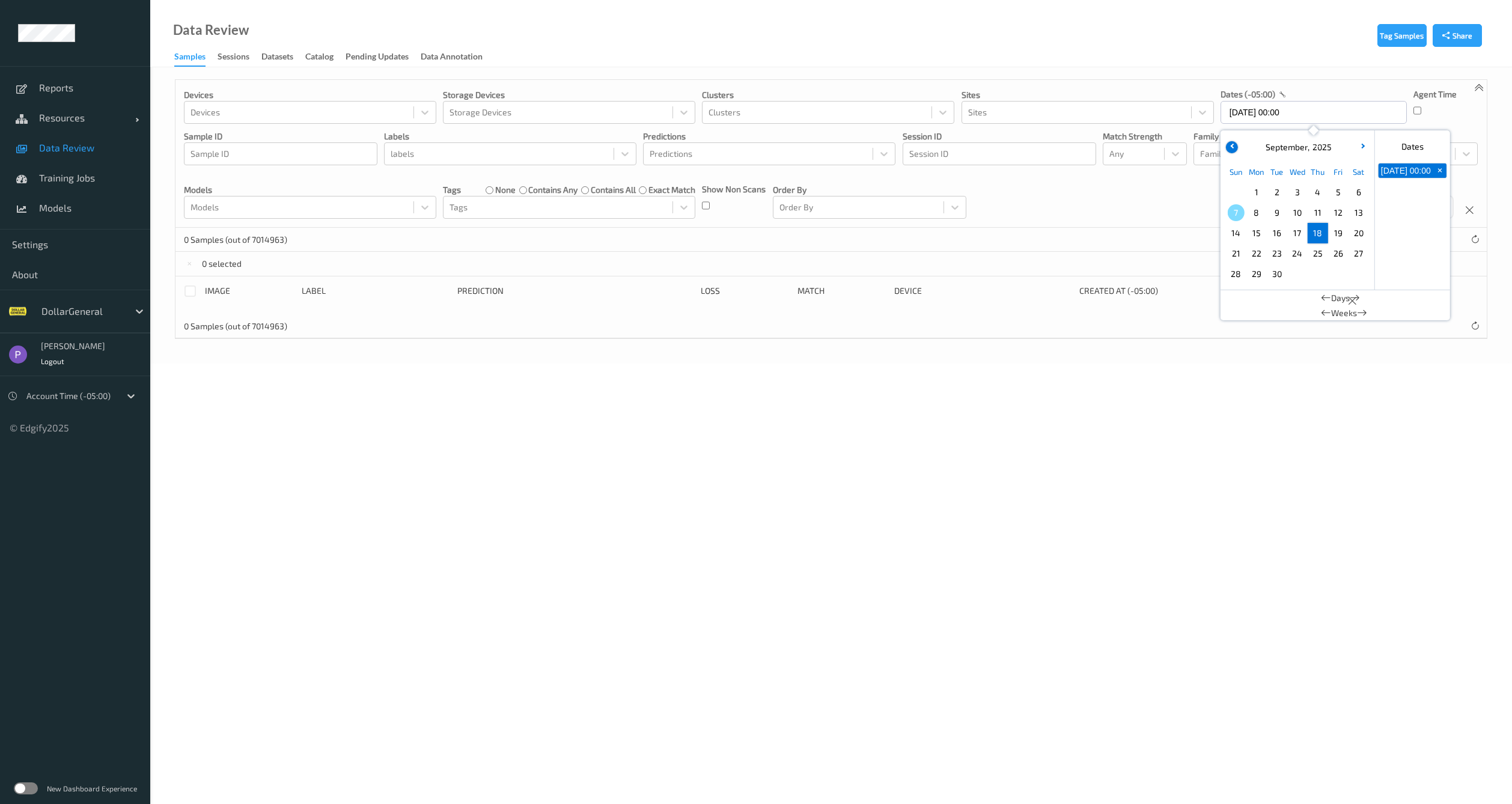
click at [1230, 146] on icon "button" at bounding box center [1232, 146] width 5 height 5
click at [1316, 288] on span "Choose Thursday September 04 of 2025" at bounding box center [1317, 294] width 16 height 16
click at [1308, 306] on div "Sun Mon Tue Wed Thu Fri Sat 1 2 3 4 5 6 7 8 9 10 11 12 13 14 15 16 17 18 19 20 …" at bounding box center [1298, 233] width 149 height 149
click at [1259, 255] on span "18" at bounding box center [1256, 254] width 16 height 16
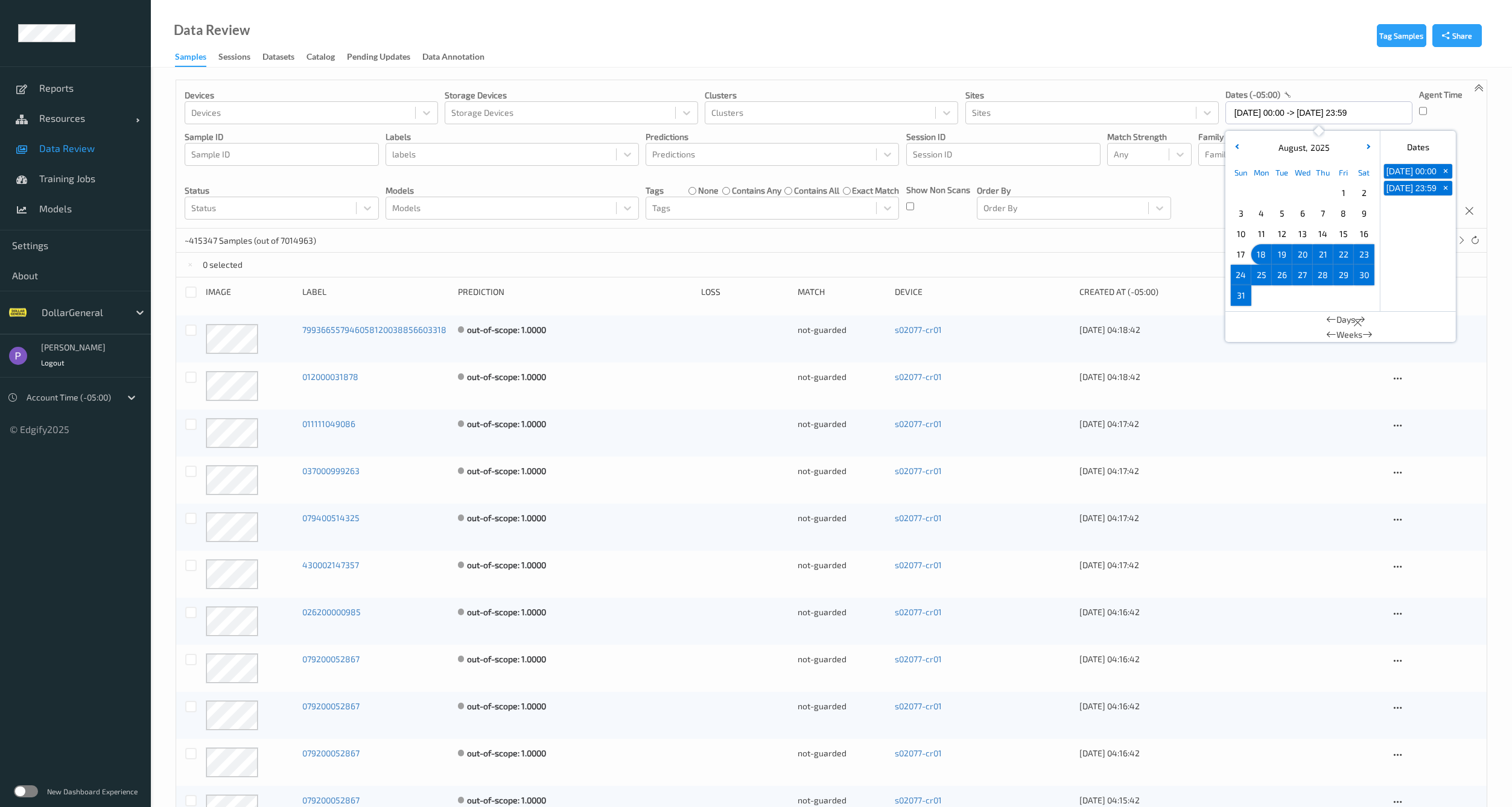
click at [1259, 251] on span "18" at bounding box center [1261, 255] width 16 height 16
click at [1244, 296] on span "31" at bounding box center [1241, 295] width 16 height 16
type input "18/08/2025 00:00 -> 31/08/2025 23:59"
click at [1293, 301] on div "Choose Wednesday September 03 of 2025" at bounding box center [1303, 295] width 21 height 21
click at [1075, 250] on div "666850 Samples (out of 7014963) * 1 2 ... 33343" at bounding box center [832, 240] width 1311 height 24
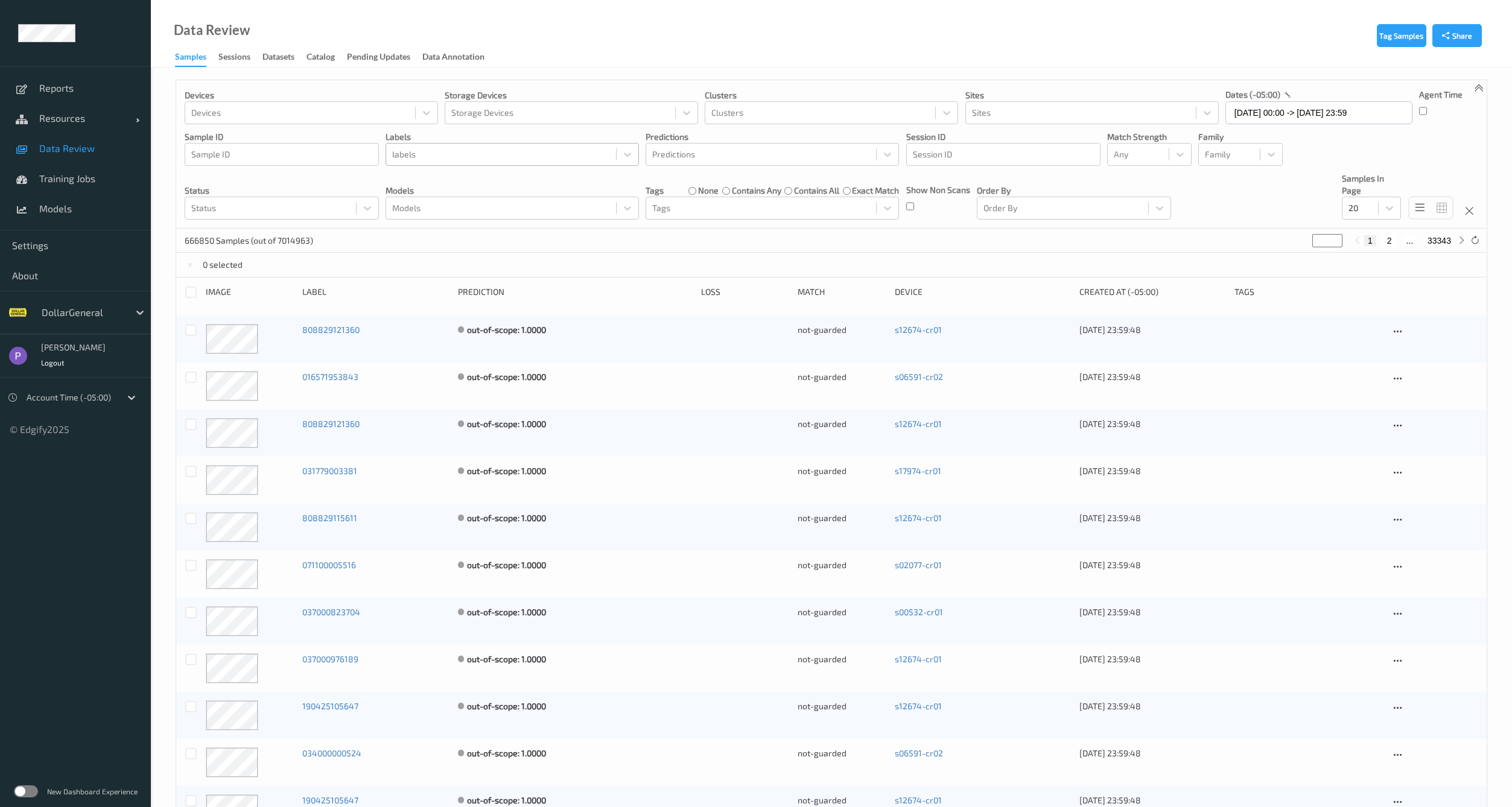
click at [492, 155] on div at bounding box center [501, 155] width 218 height 15
type input "Non-Scan"
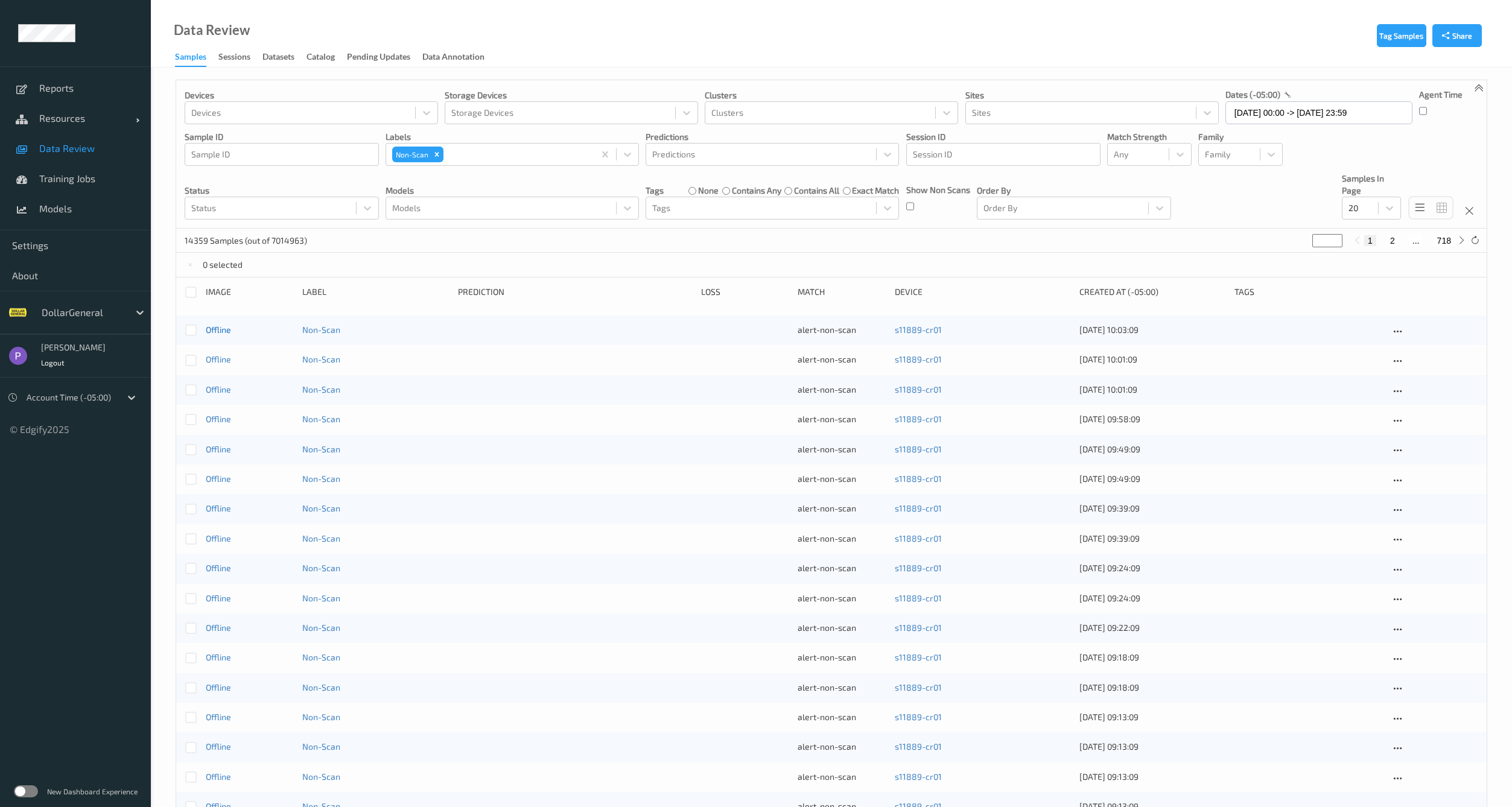
click at [223, 334] on link "Offline" at bounding box center [218, 330] width 26 height 10
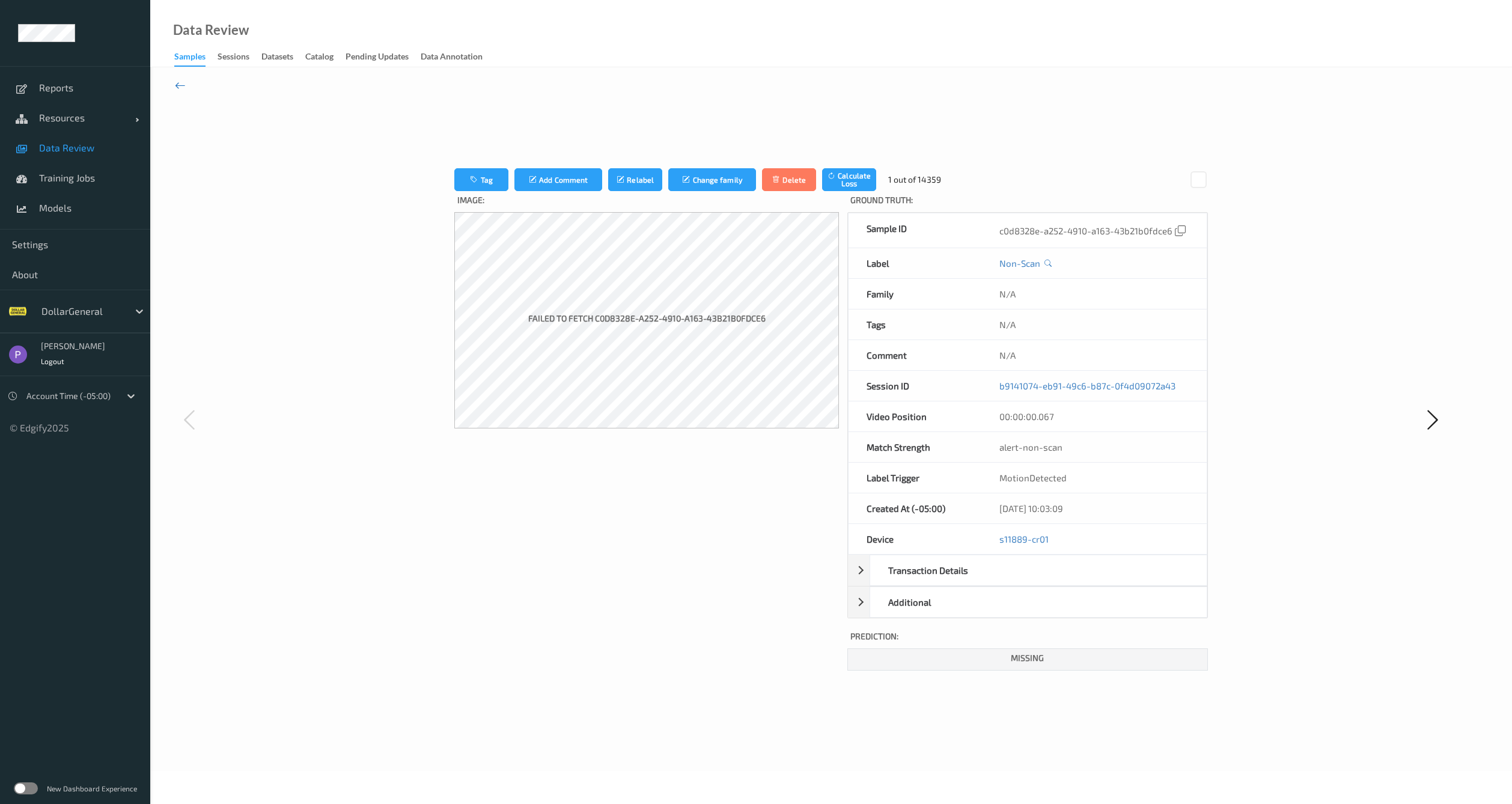
click at [182, 82] on icon at bounding box center [180, 85] width 11 height 13
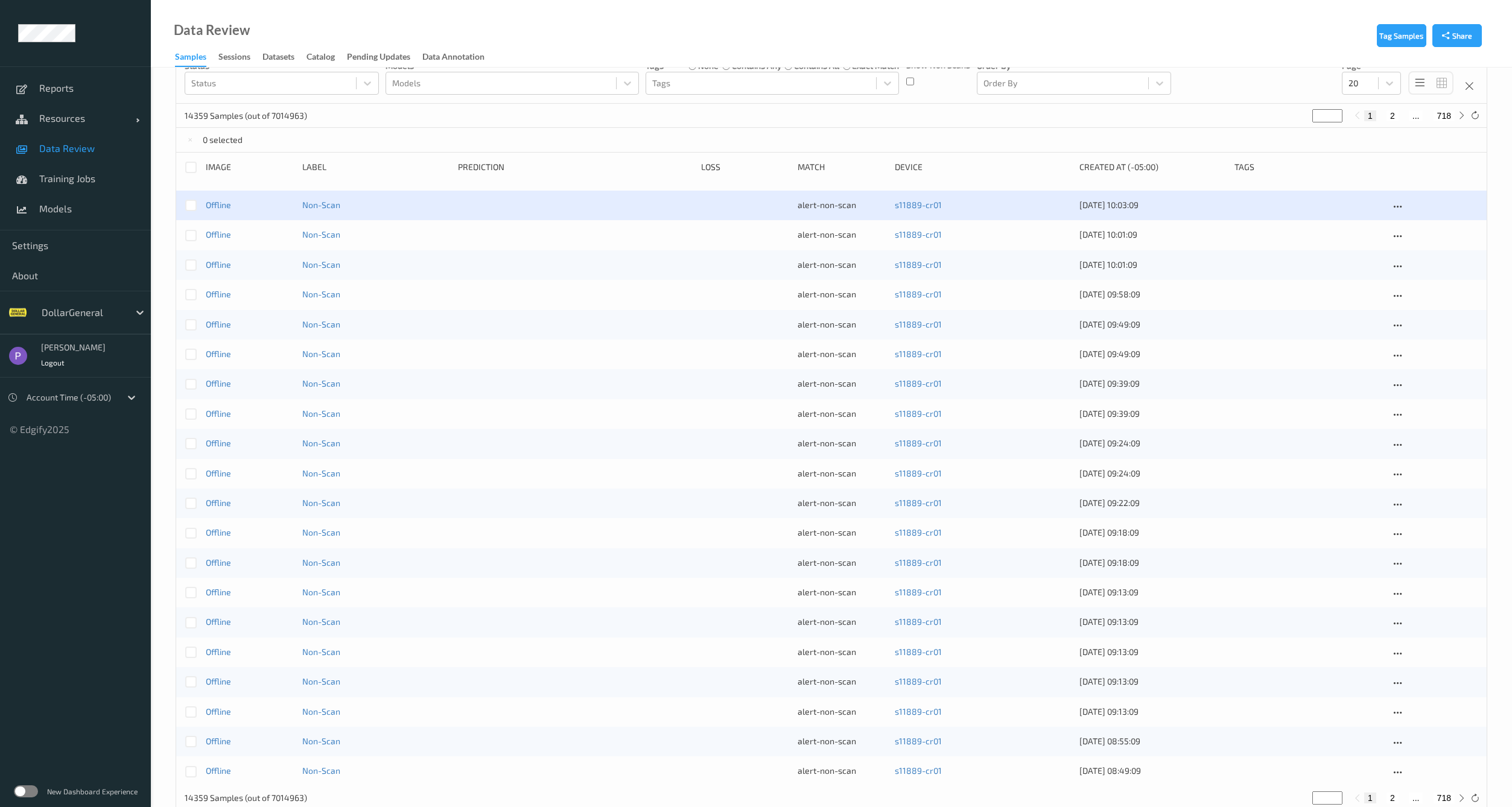
scroll to position [105, 0]
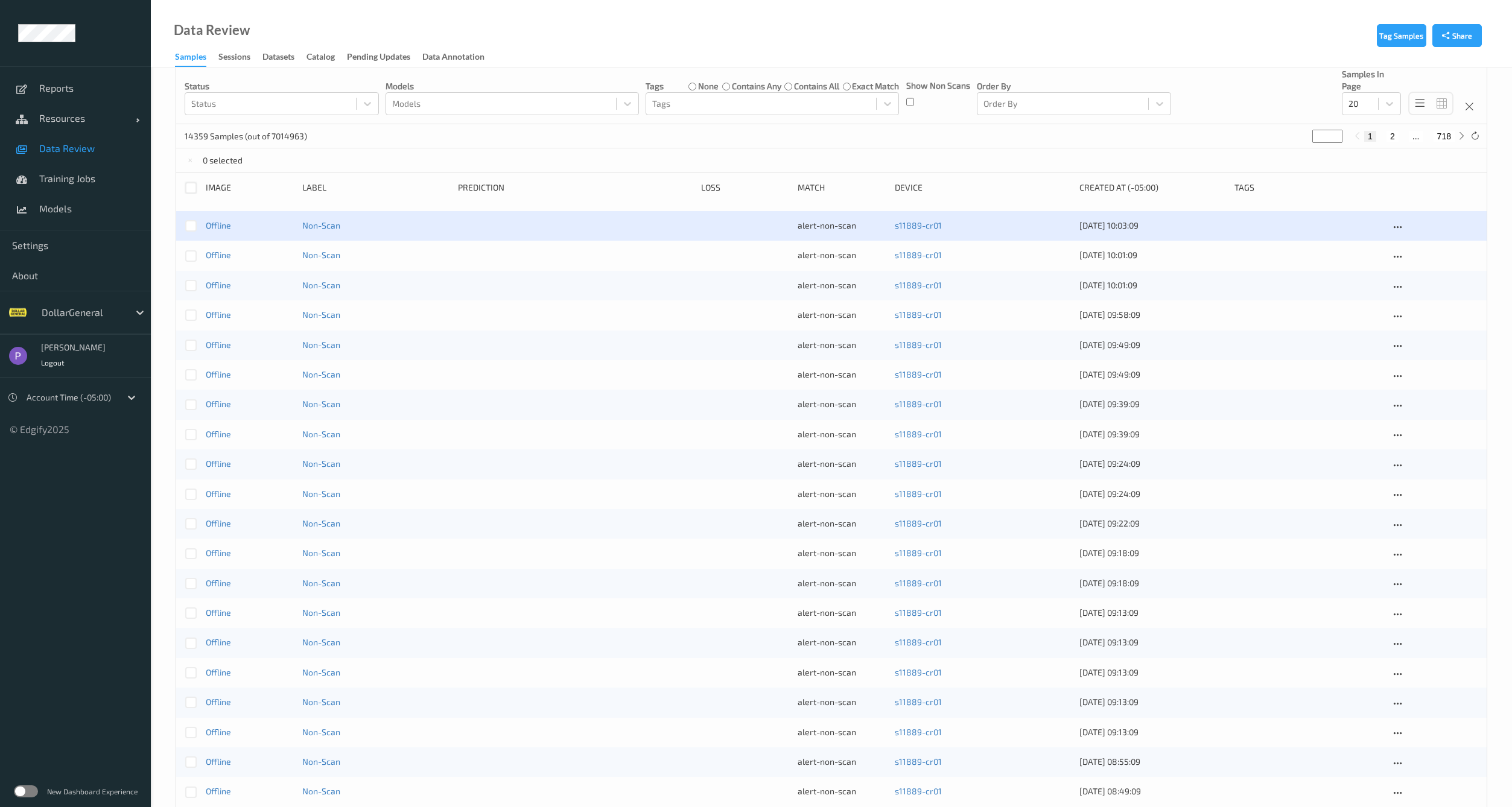
click at [193, 189] on div at bounding box center [191, 188] width 12 height 12
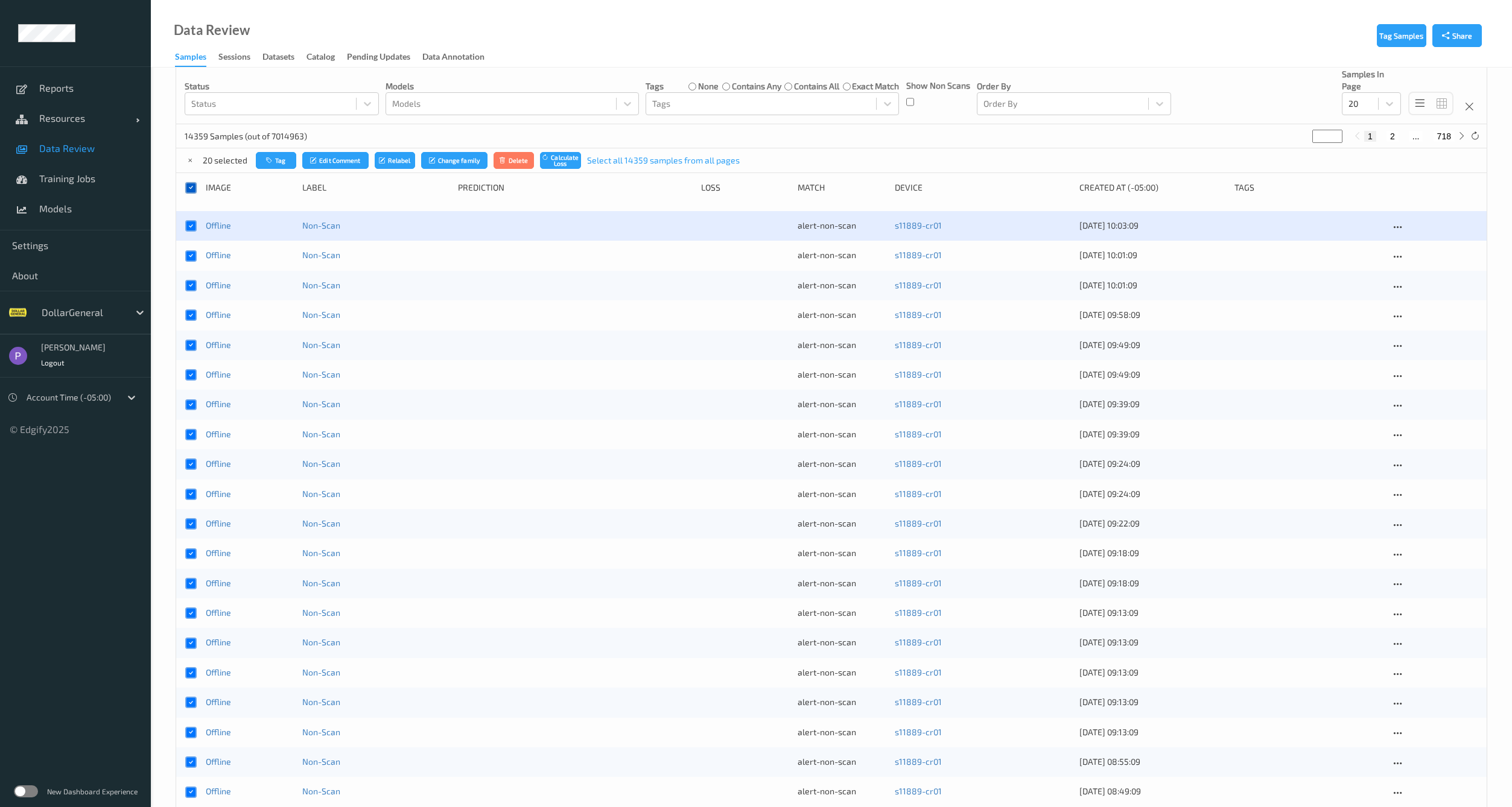
click at [193, 189] on icon at bounding box center [191, 188] width 8 height 8
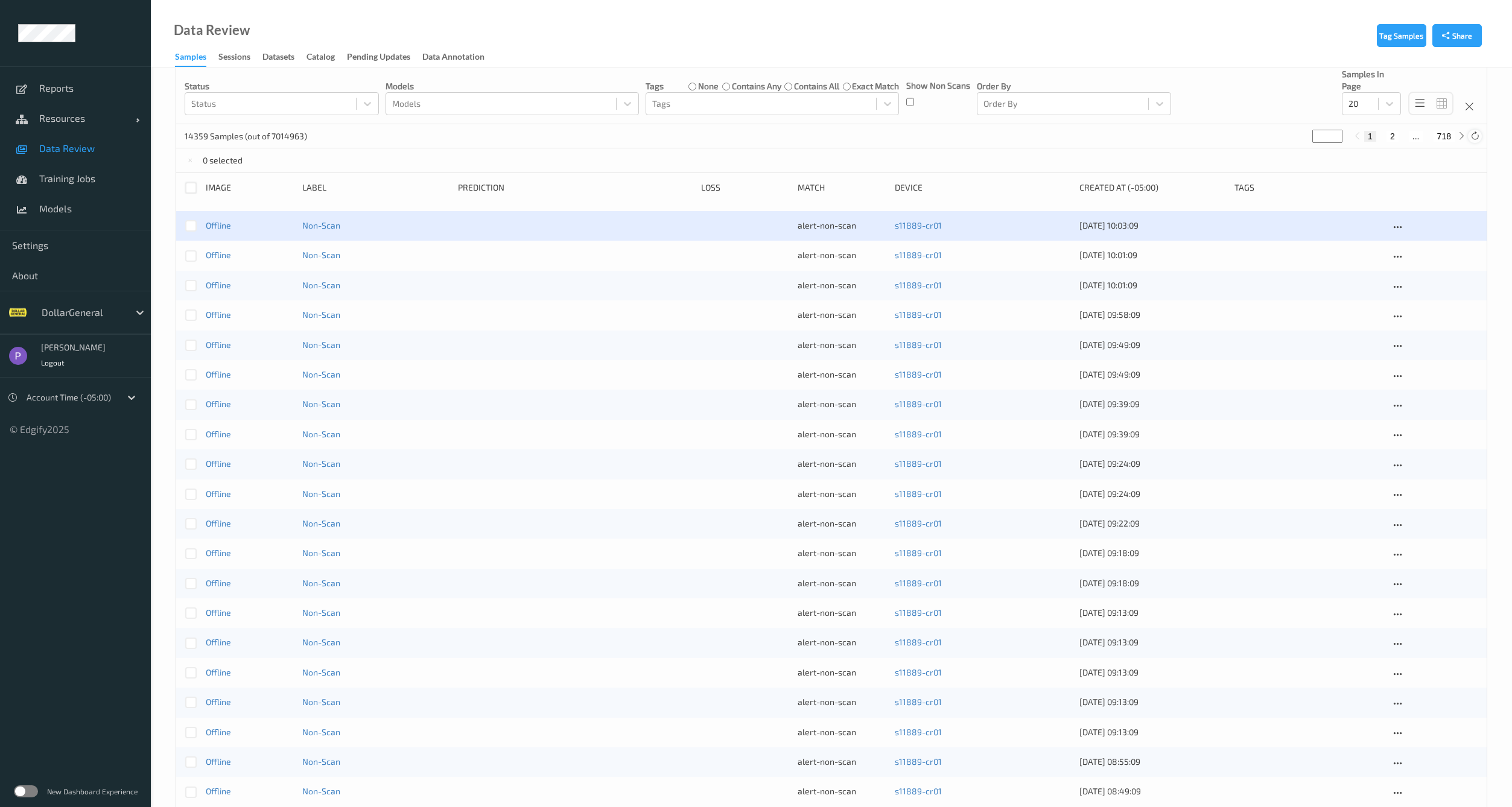
click at [1473, 138] on icon at bounding box center [1475, 136] width 9 height 9
click at [218, 228] on link "Offline" at bounding box center [218, 225] width 26 height 10
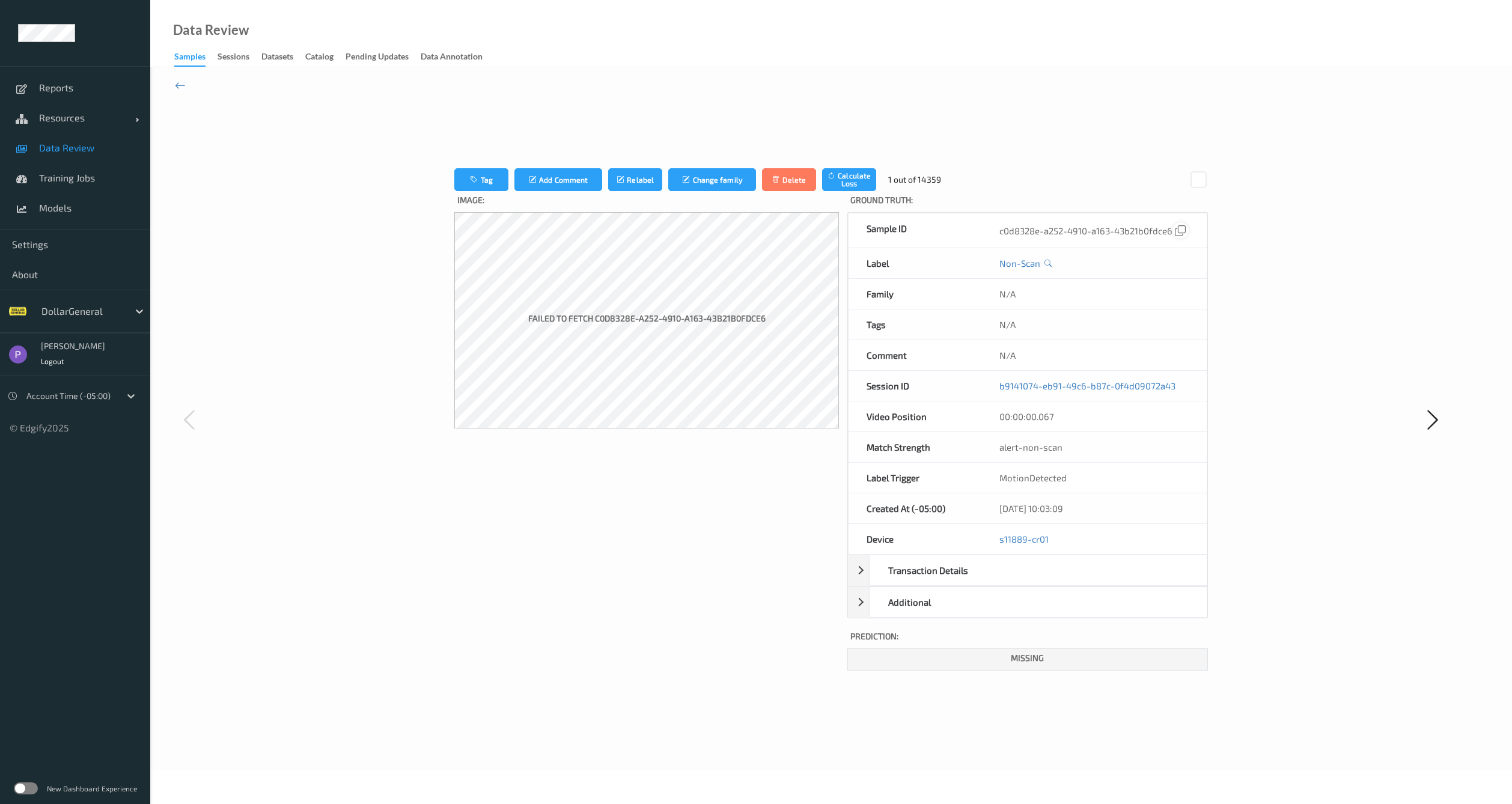
click at [1183, 236] on icon at bounding box center [1180, 230] width 11 height 11
click at [181, 89] on icon at bounding box center [180, 85] width 11 height 13
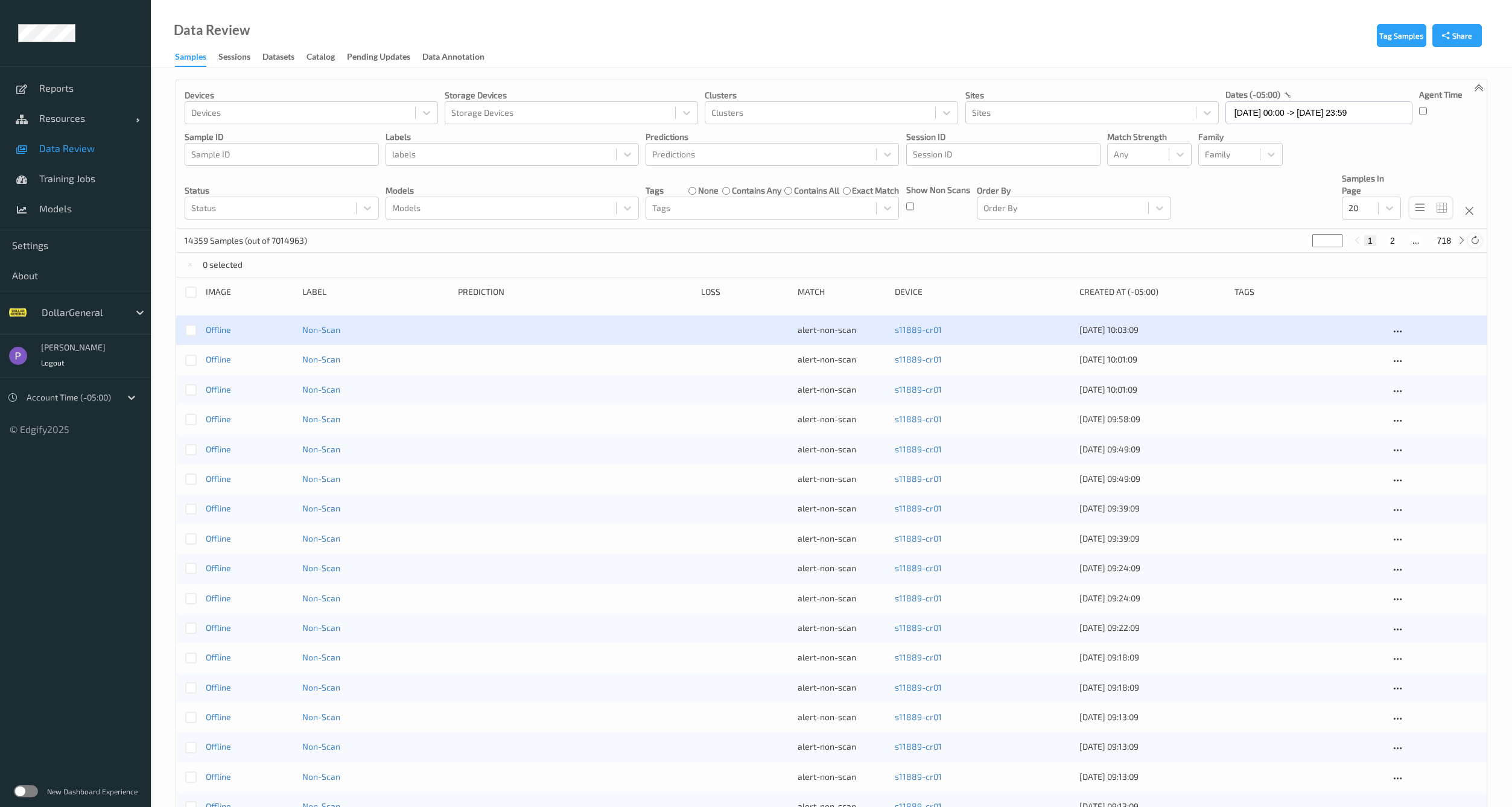
click at [1471, 242] on icon at bounding box center [1475, 240] width 9 height 9
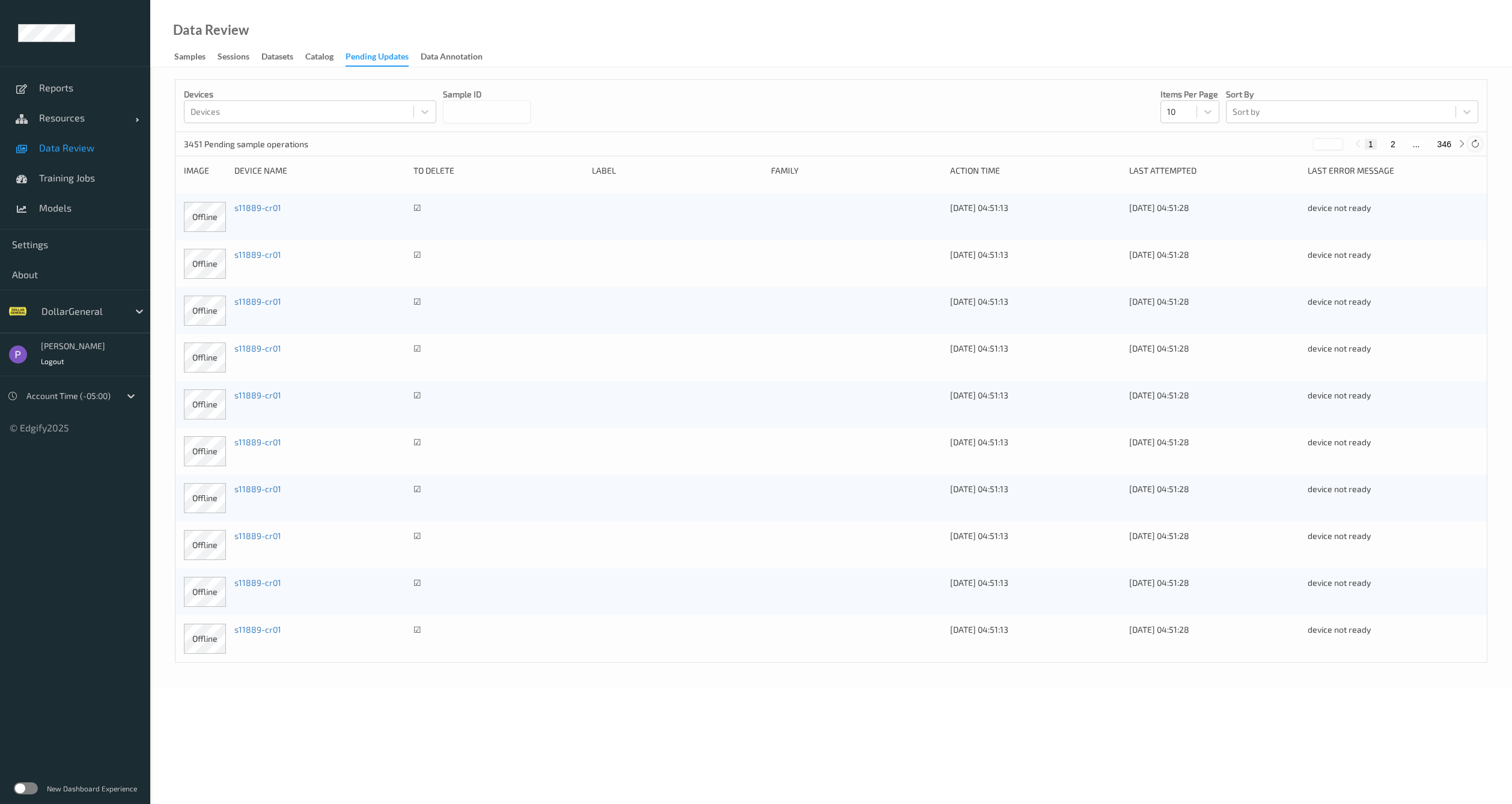
click at [1476, 145] on icon at bounding box center [1474, 144] width 9 height 9
click at [1473, 142] on icon at bounding box center [1474, 144] width 9 height 9
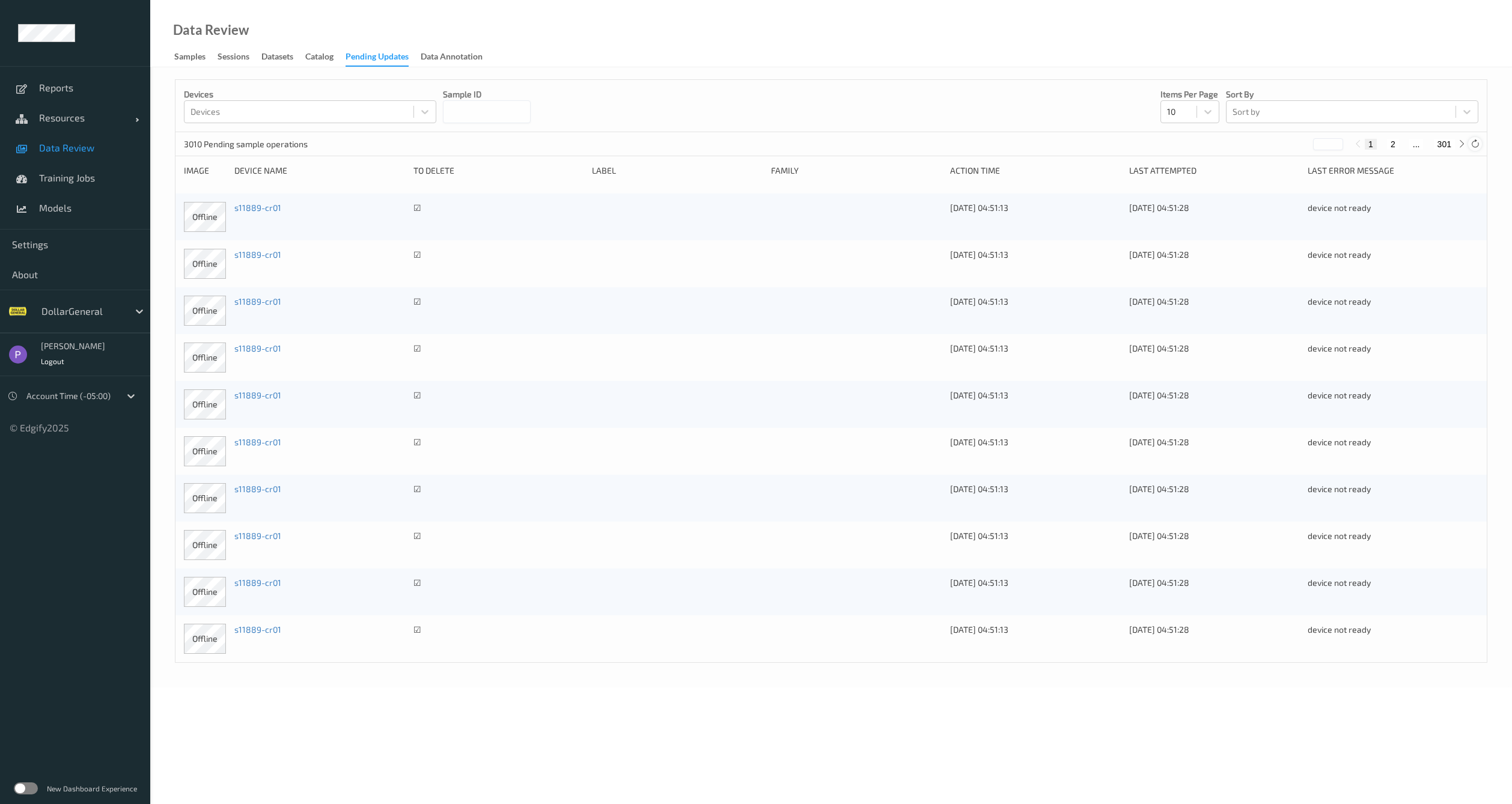
click at [1473, 142] on icon at bounding box center [1474, 144] width 9 height 9
click at [1473, 145] on icon at bounding box center [1474, 144] width 9 height 9
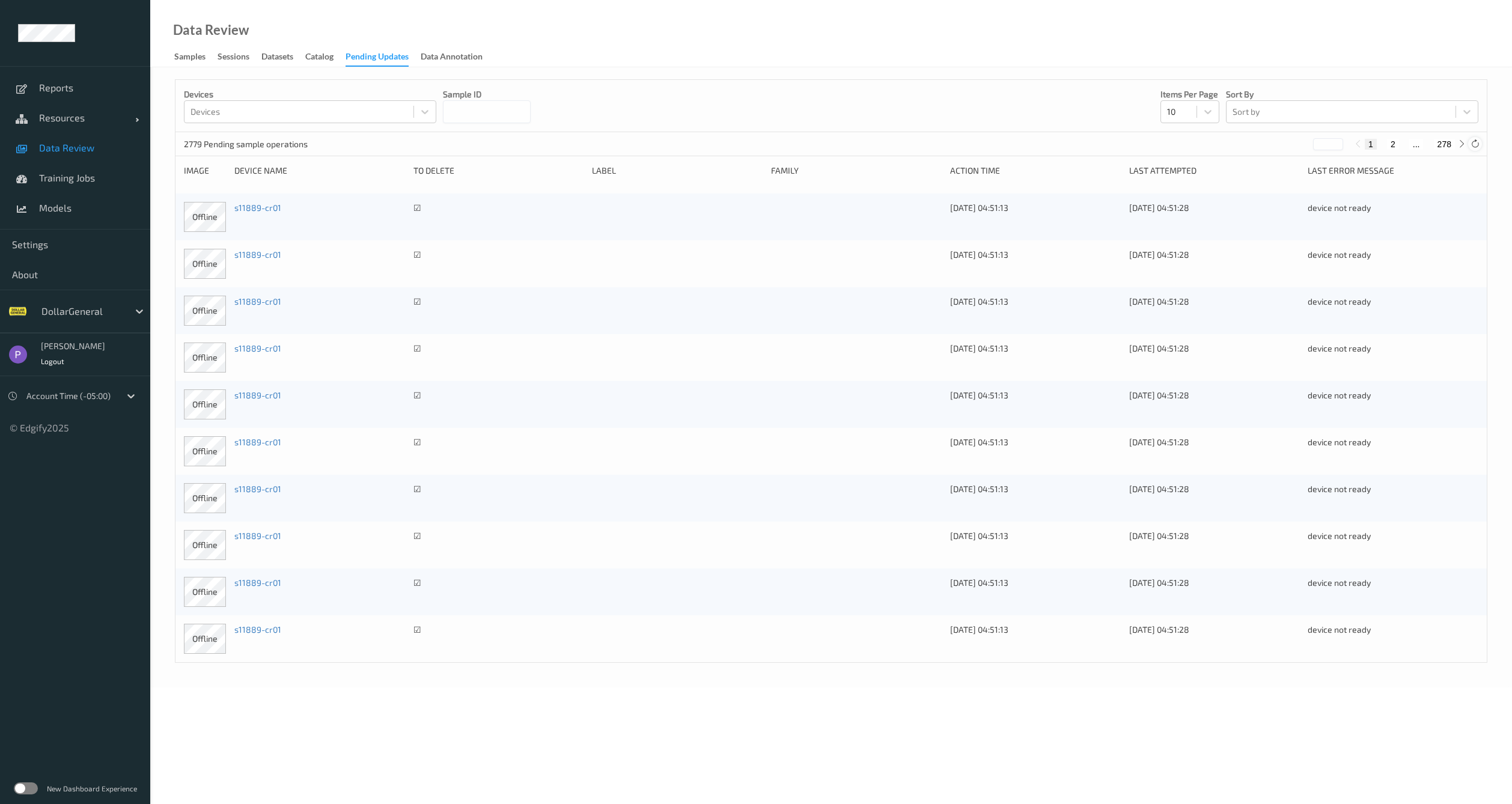
click at [1473, 145] on icon at bounding box center [1474, 144] width 9 height 9
click at [1473, 145] on icon at bounding box center [1474, 144] width 9 height 9
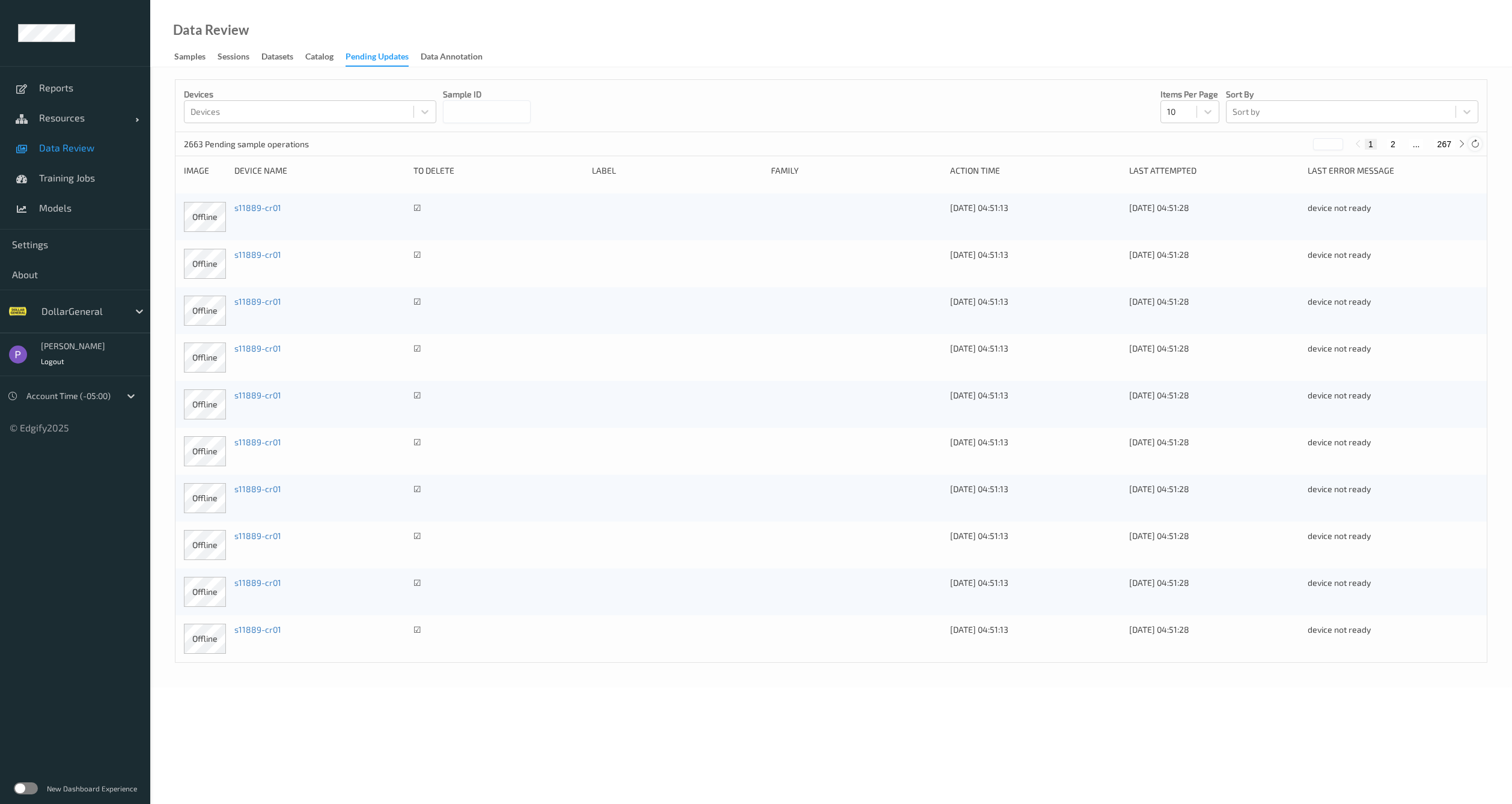
click at [1473, 145] on icon at bounding box center [1474, 144] width 9 height 9
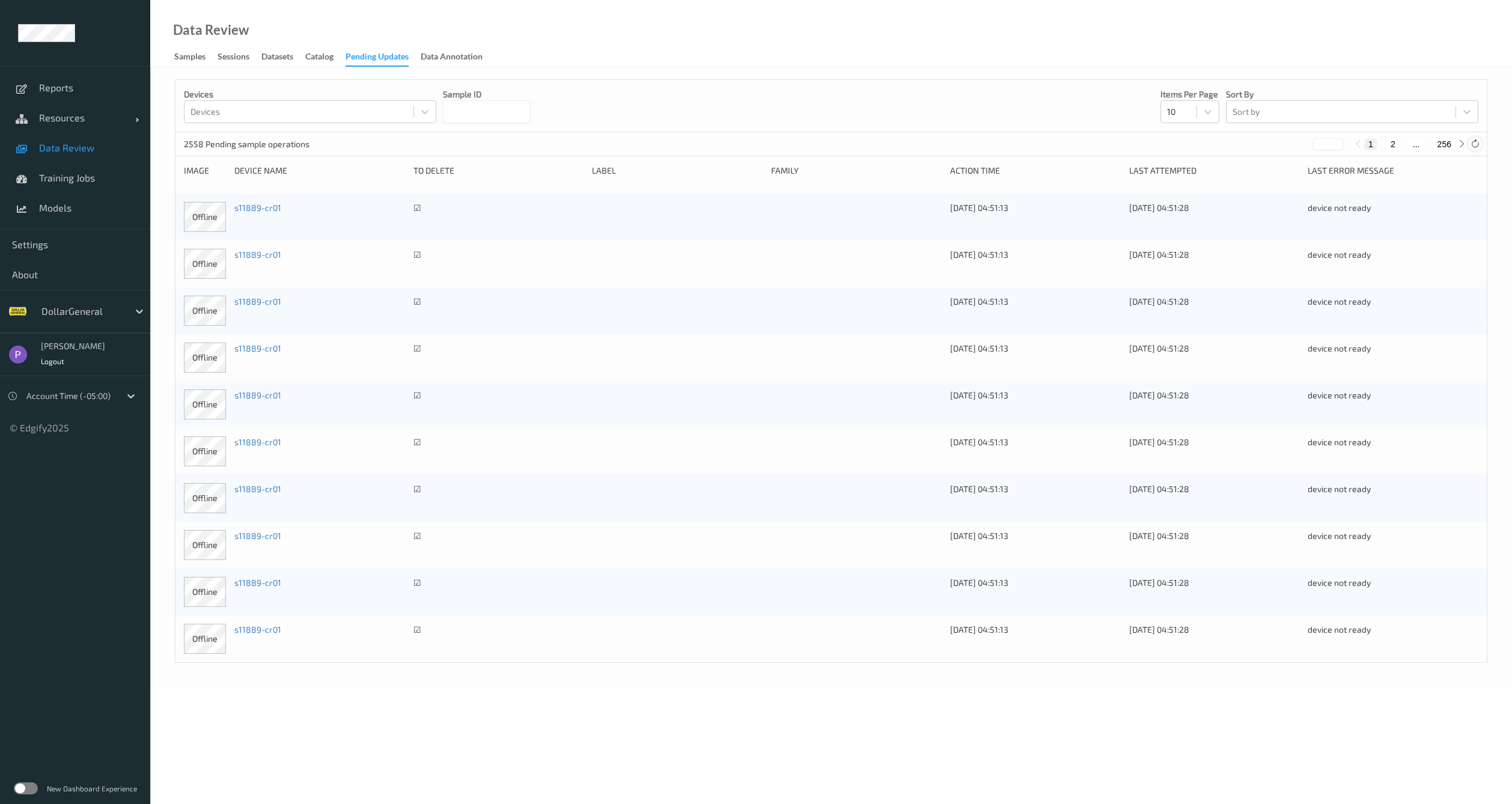
click at [1473, 145] on icon at bounding box center [1474, 144] width 9 height 9
click at [1476, 149] on div at bounding box center [1474, 144] width 13 height 13
click at [1476, 147] on icon at bounding box center [1474, 144] width 9 height 9
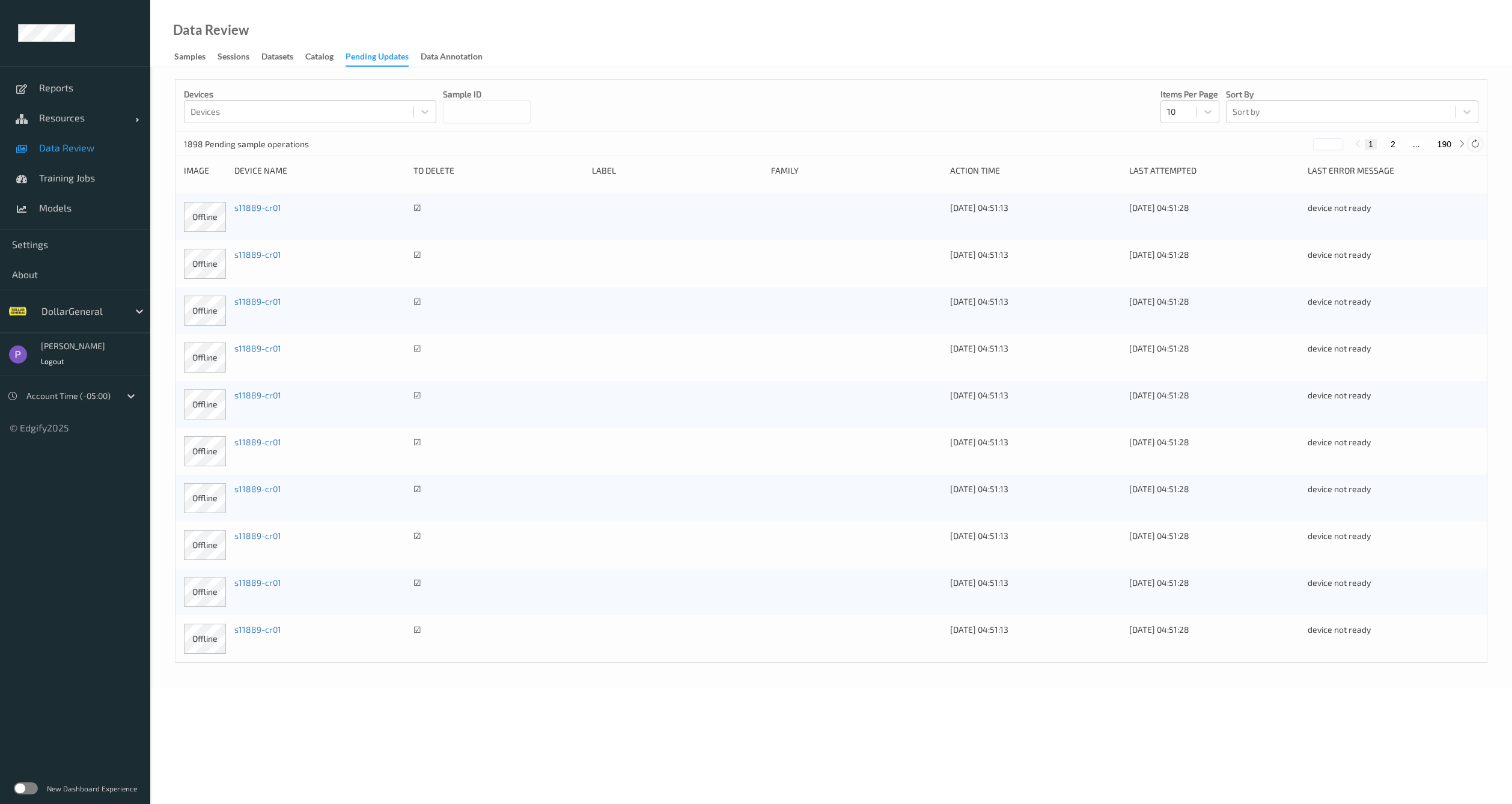
click at [1476, 147] on icon at bounding box center [1474, 144] width 9 height 9
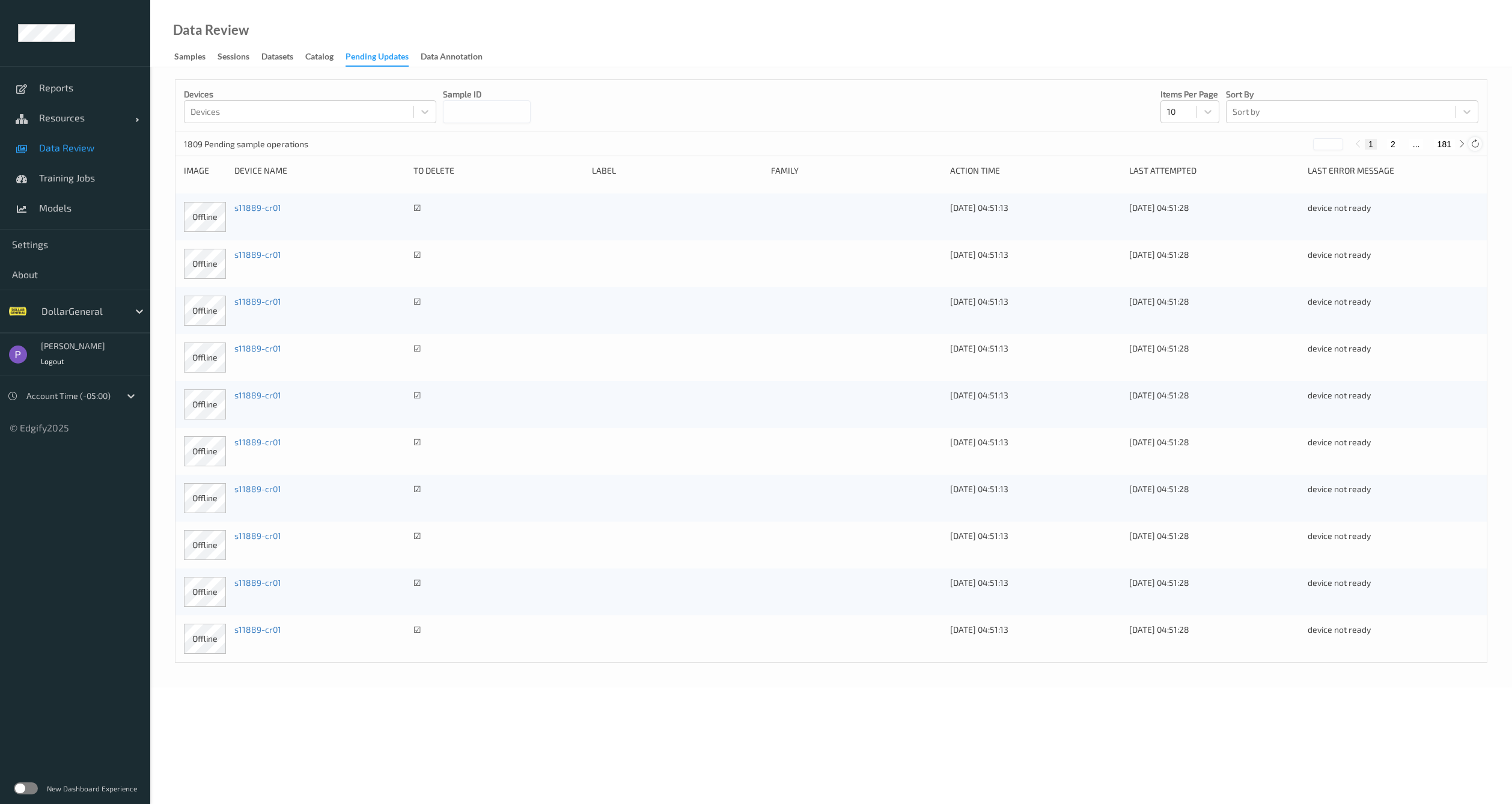
click at [1476, 147] on icon at bounding box center [1474, 144] width 9 height 9
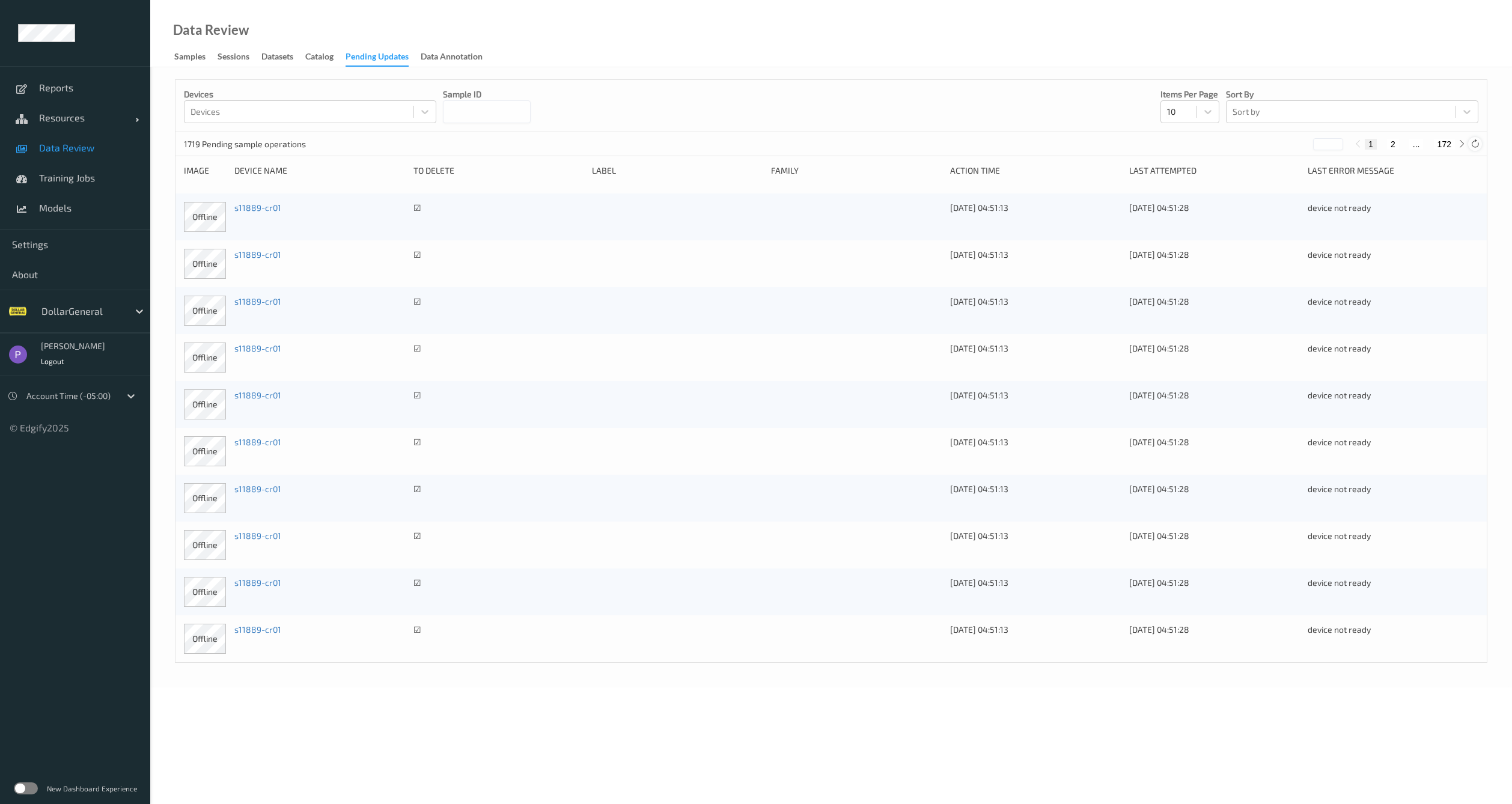
click at [1476, 142] on icon at bounding box center [1474, 144] width 9 height 9
click at [1479, 145] on div at bounding box center [1474, 144] width 13 height 13
click at [1480, 145] on div at bounding box center [1474, 144] width 13 height 13
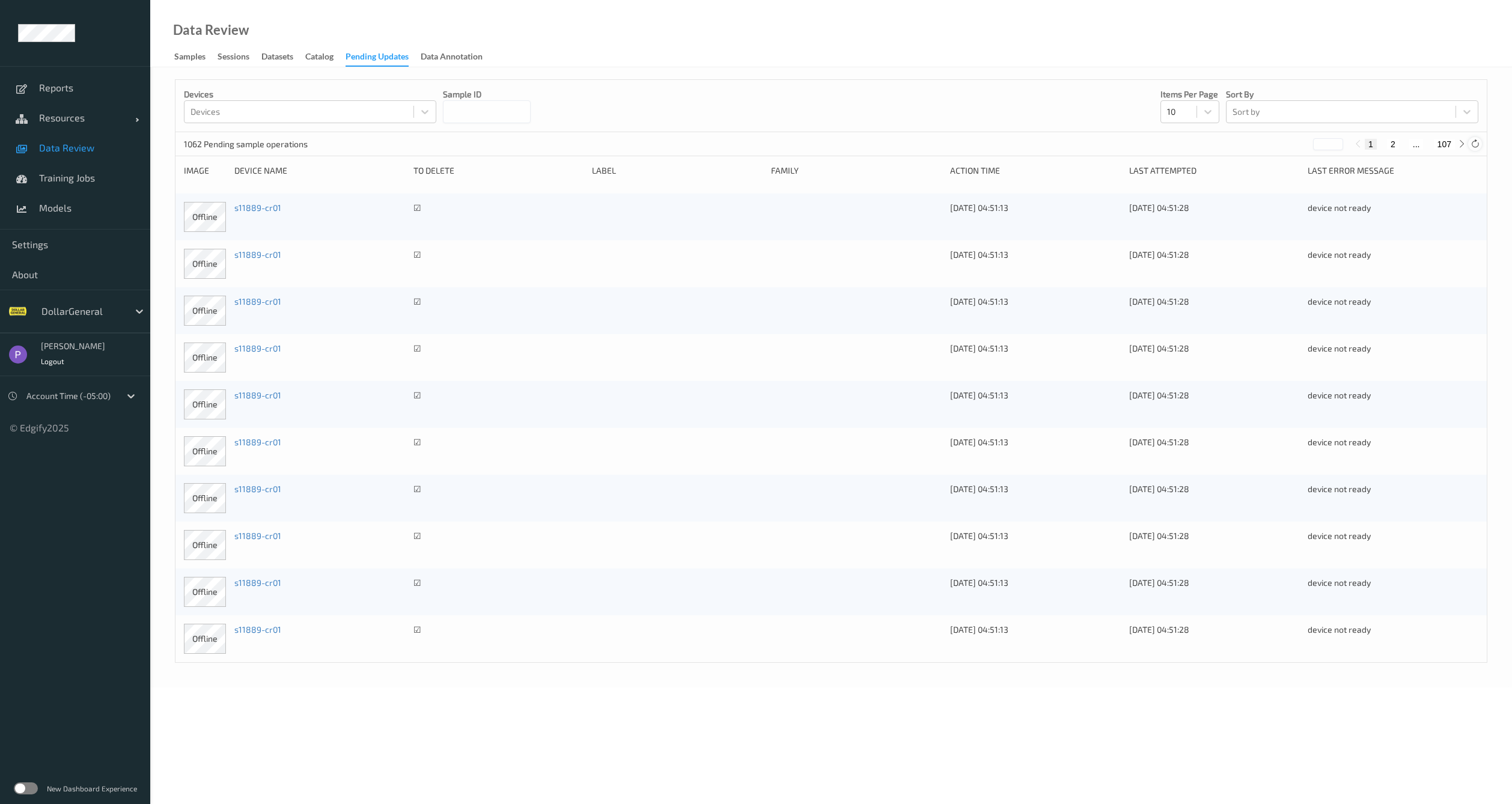
click at [1480, 145] on div at bounding box center [1474, 144] width 13 height 13
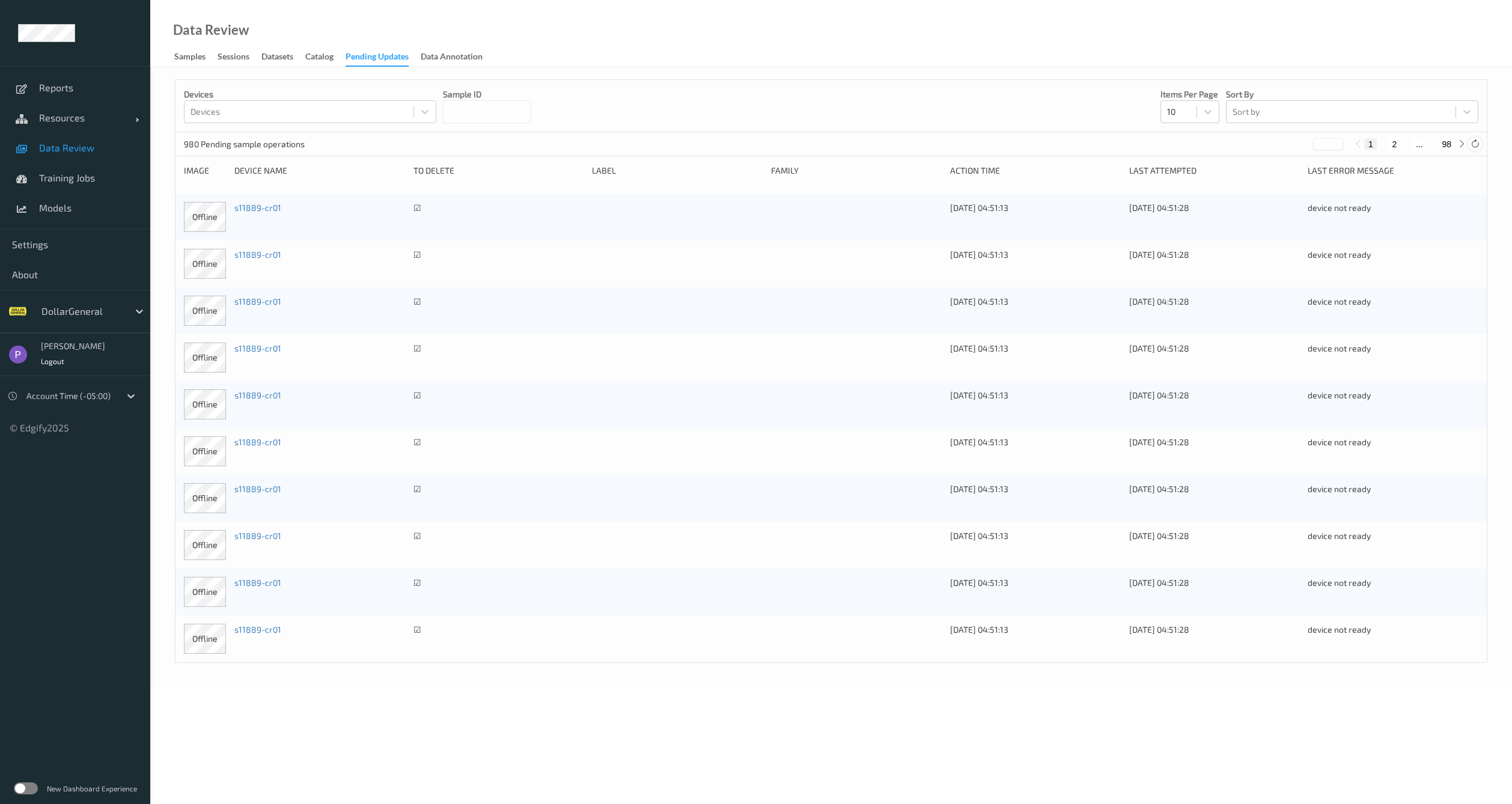
click at [1480, 145] on div at bounding box center [1474, 144] width 13 height 13
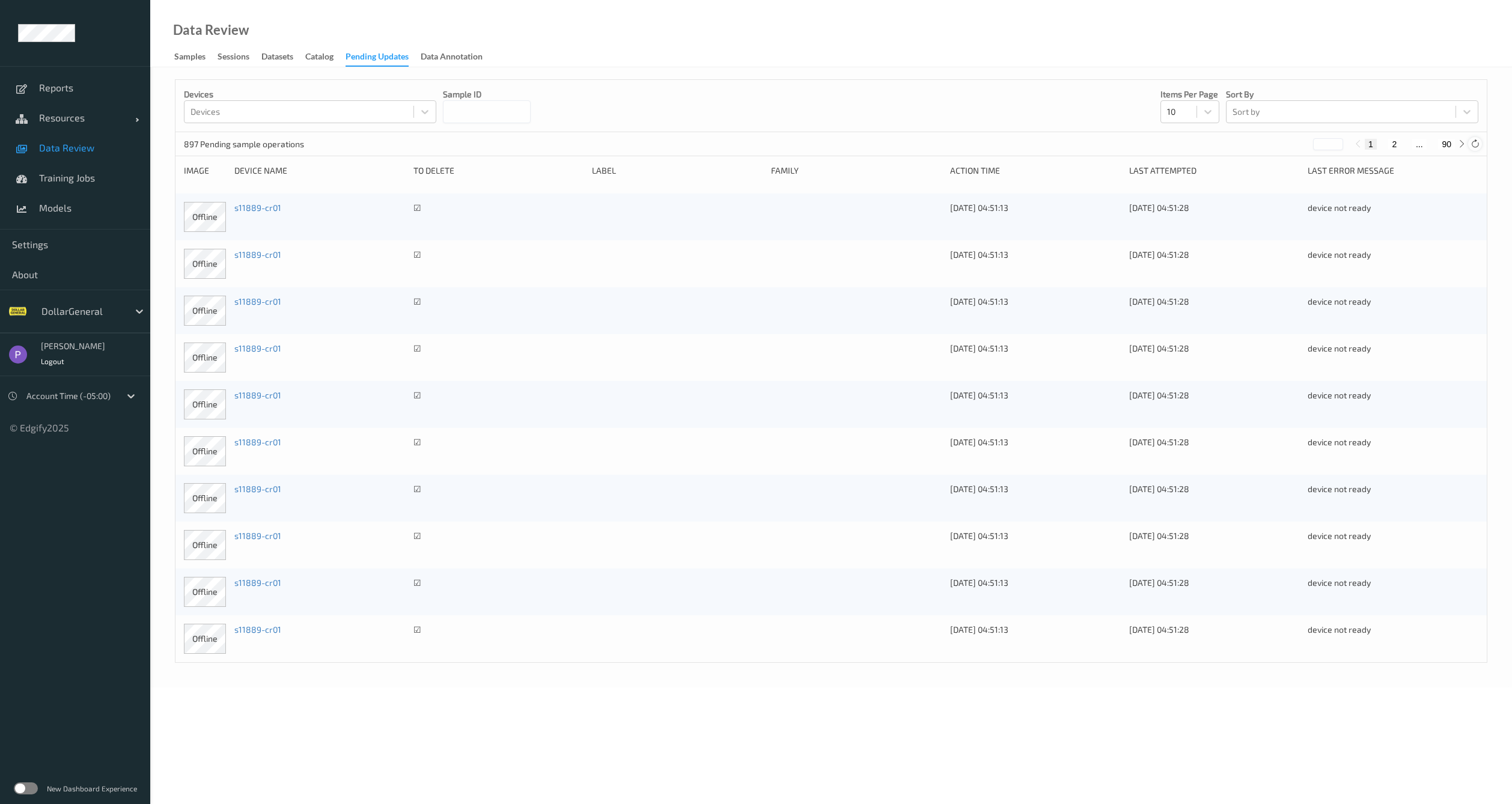
click at [1480, 145] on div at bounding box center [1474, 144] width 13 height 13
click at [1478, 145] on icon at bounding box center [1474, 144] width 9 height 9
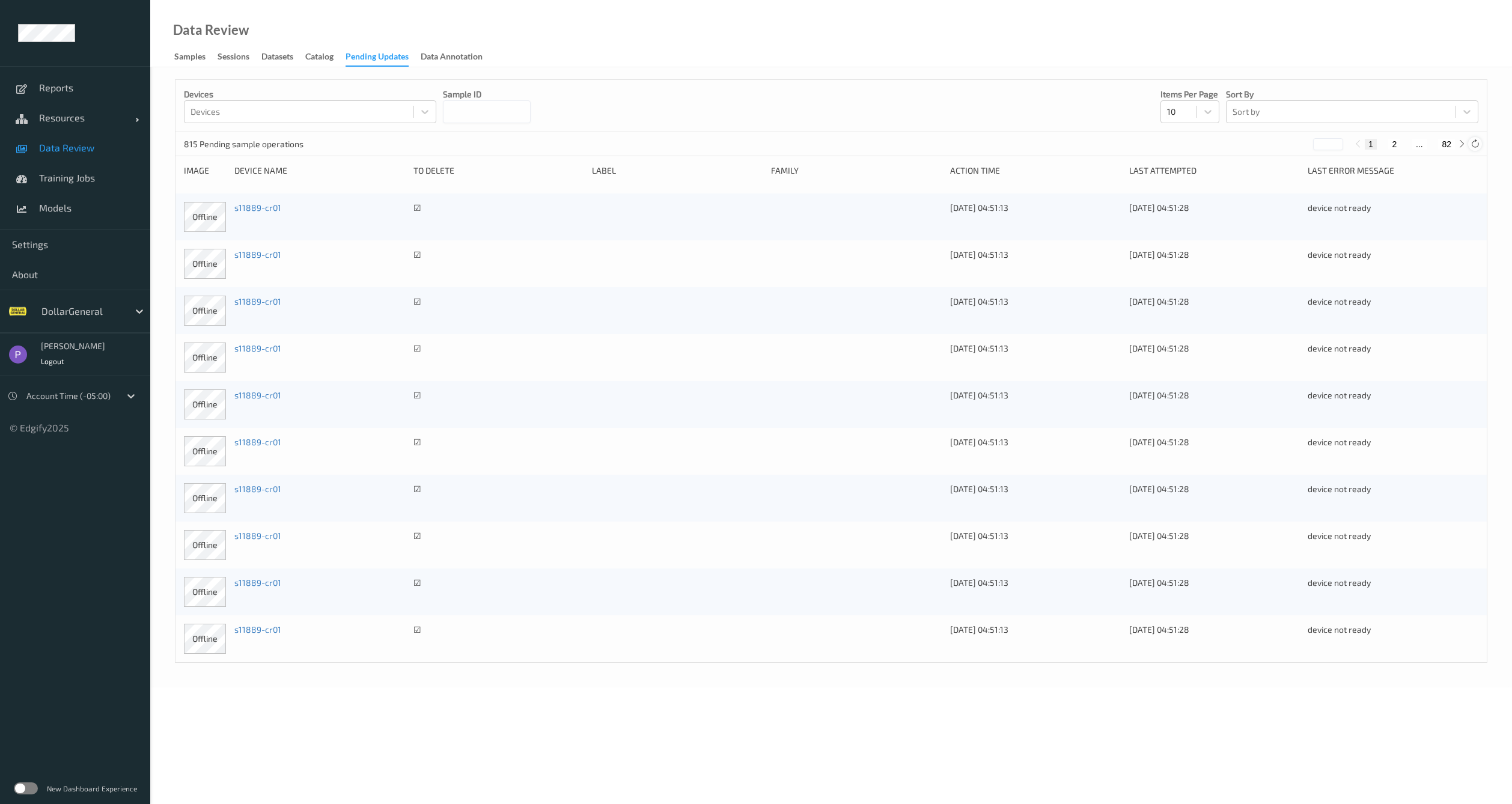
click at [1477, 145] on icon at bounding box center [1474, 144] width 9 height 9
click at [1474, 145] on icon at bounding box center [1474, 144] width 9 height 9
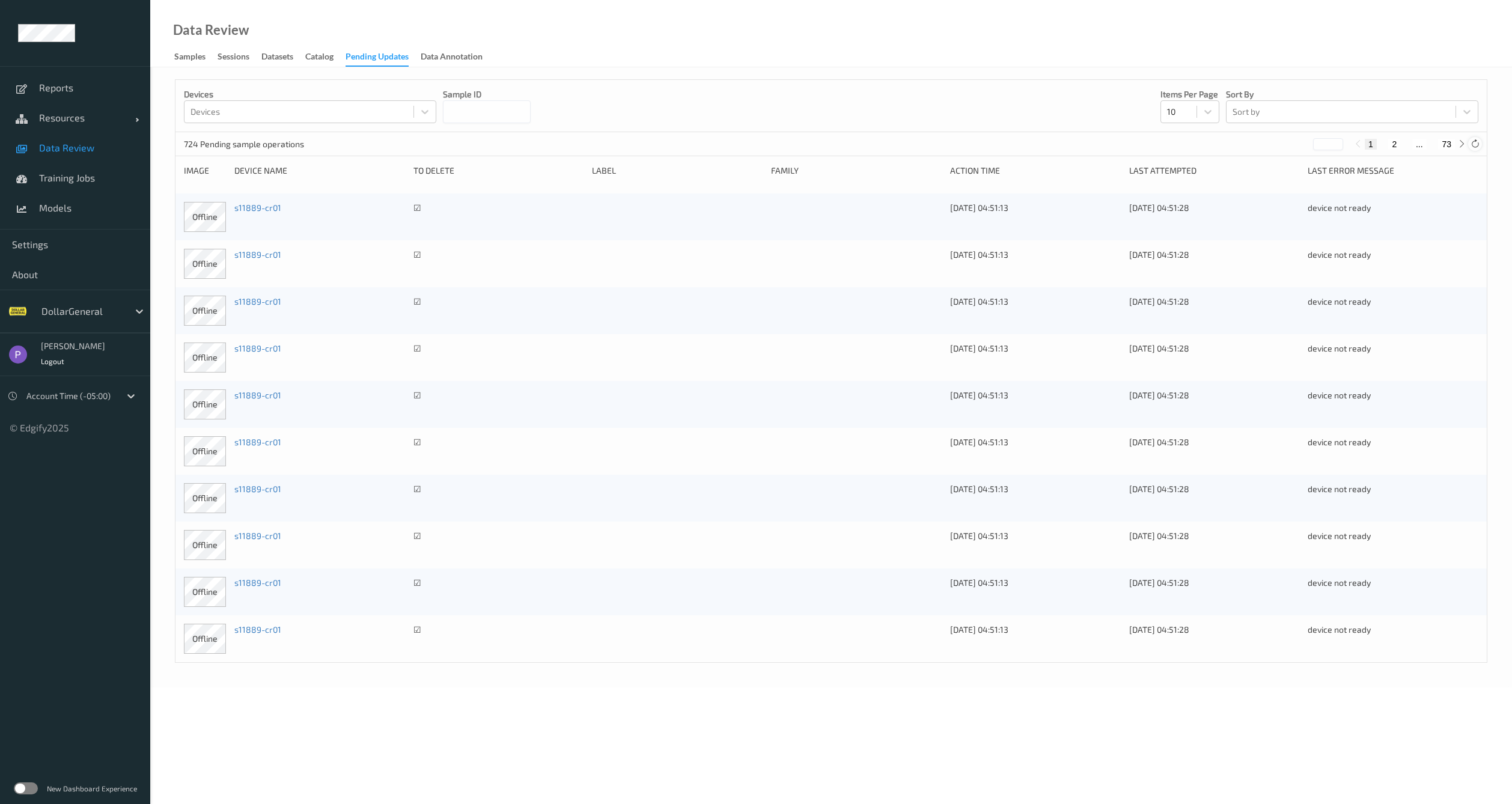
click at [1477, 142] on icon at bounding box center [1474, 144] width 9 height 9
click at [1476, 143] on icon at bounding box center [1474, 144] width 9 height 9
click at [1477, 142] on icon at bounding box center [1474, 144] width 9 height 9
click at [1477, 145] on icon at bounding box center [1474, 144] width 9 height 9
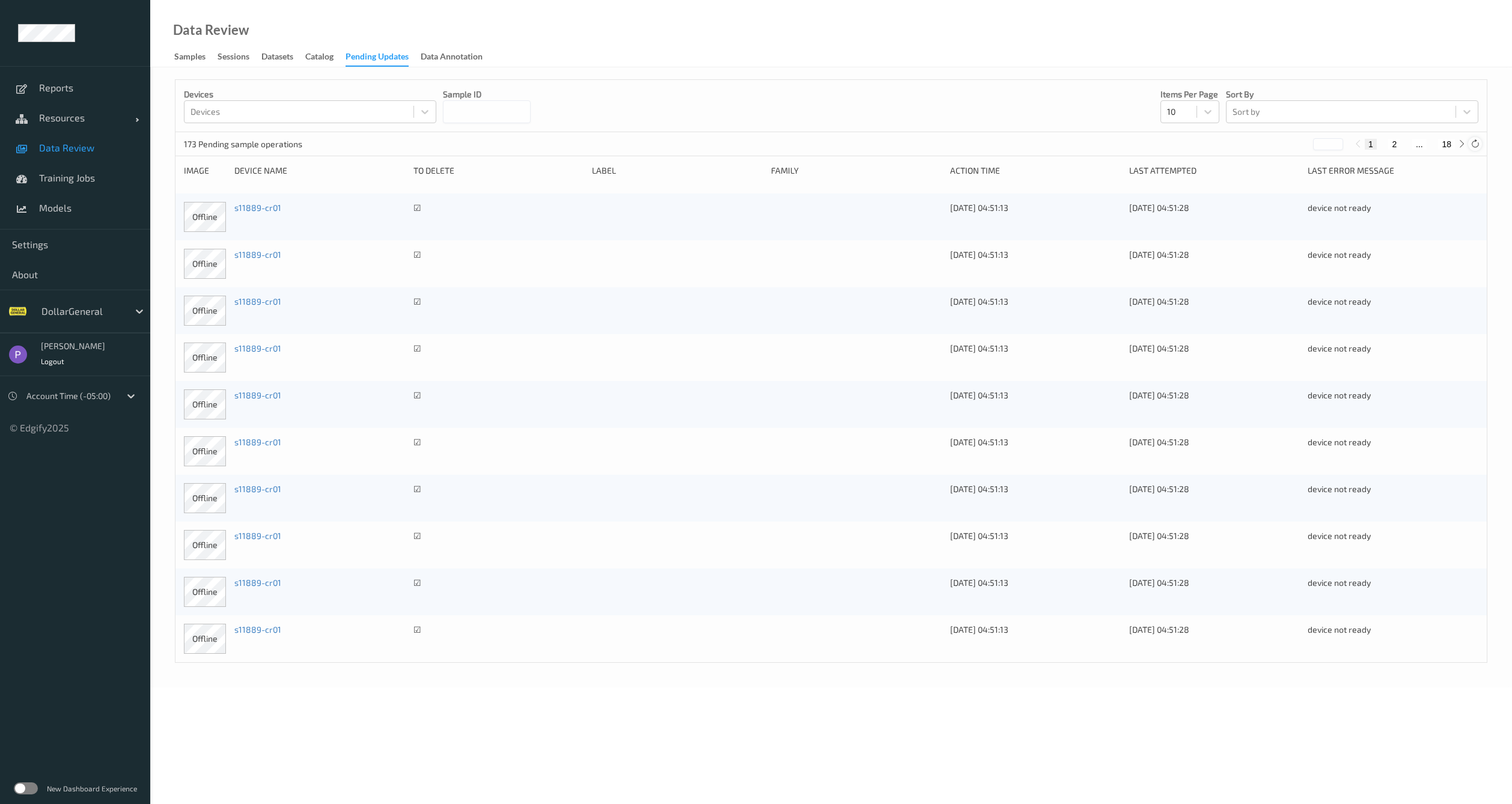
click at [1477, 145] on icon at bounding box center [1474, 144] width 9 height 9
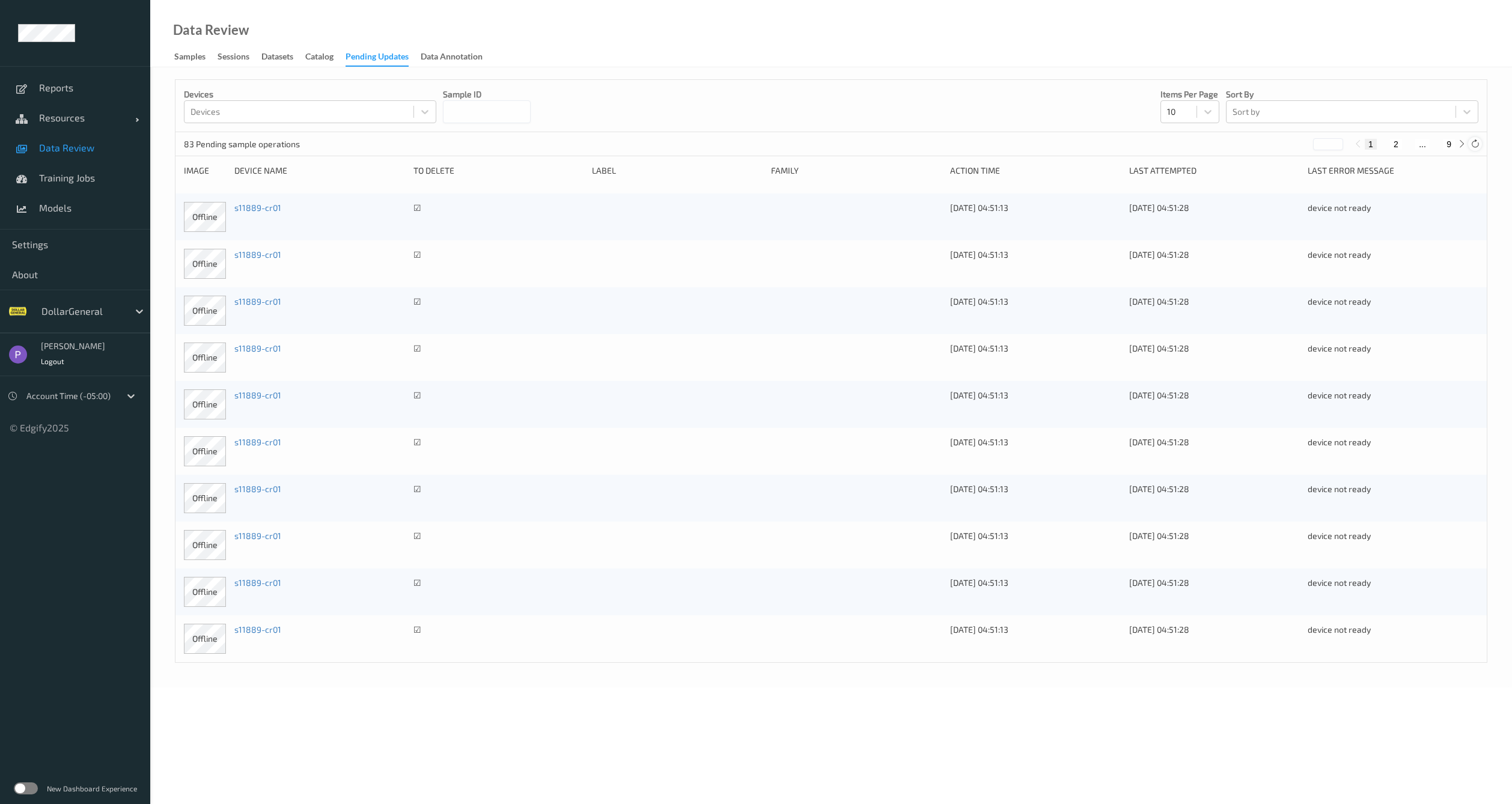
click at [1477, 145] on icon at bounding box center [1474, 144] width 9 height 9
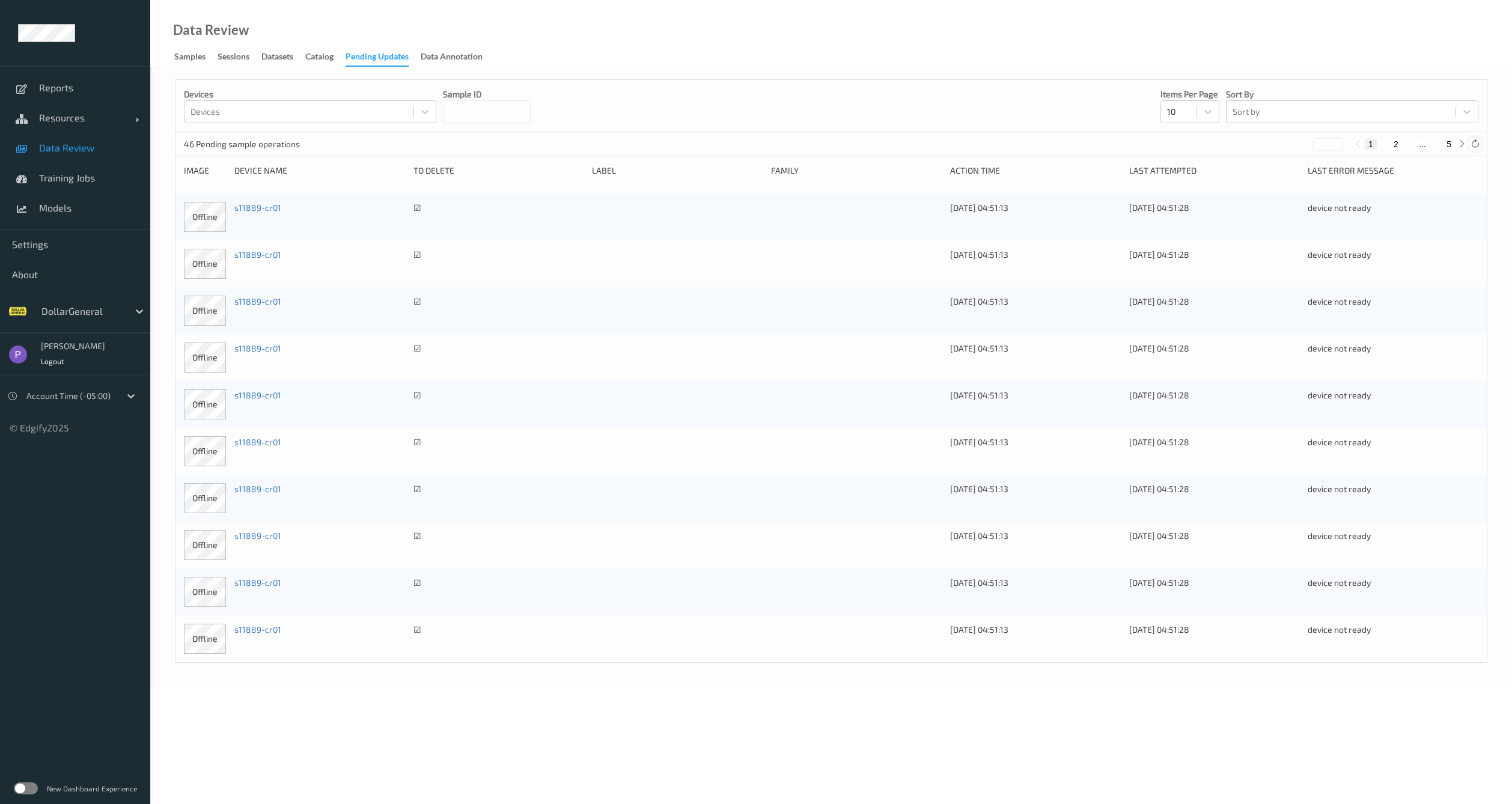
click at [1477, 145] on icon at bounding box center [1474, 144] width 9 height 9
click at [1477, 146] on icon at bounding box center [1474, 144] width 9 height 9
click at [1477, 147] on icon at bounding box center [1474, 144] width 9 height 9
click at [1391, 145] on button "2" at bounding box center [1392, 144] width 12 height 11
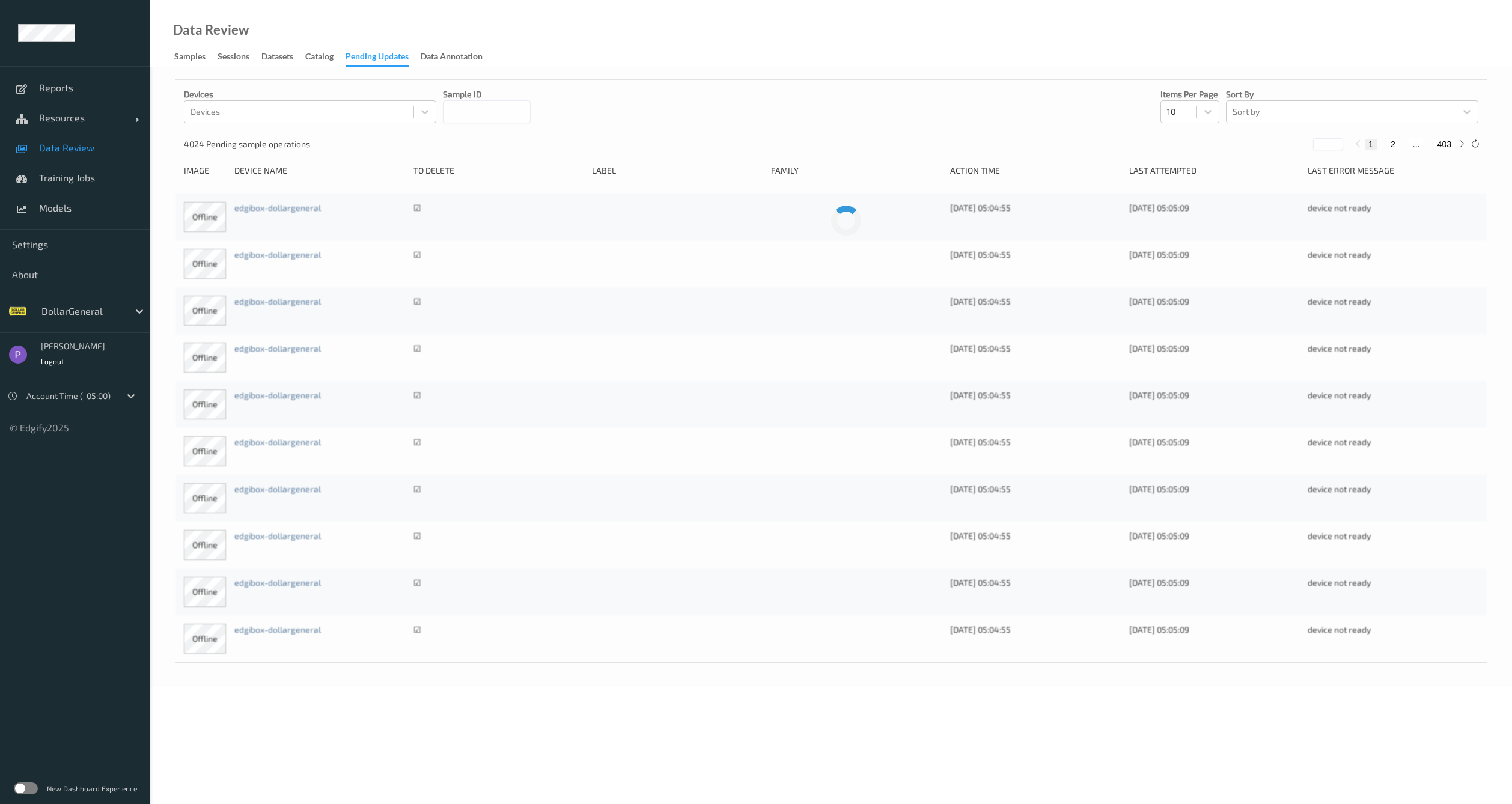
type input "*"
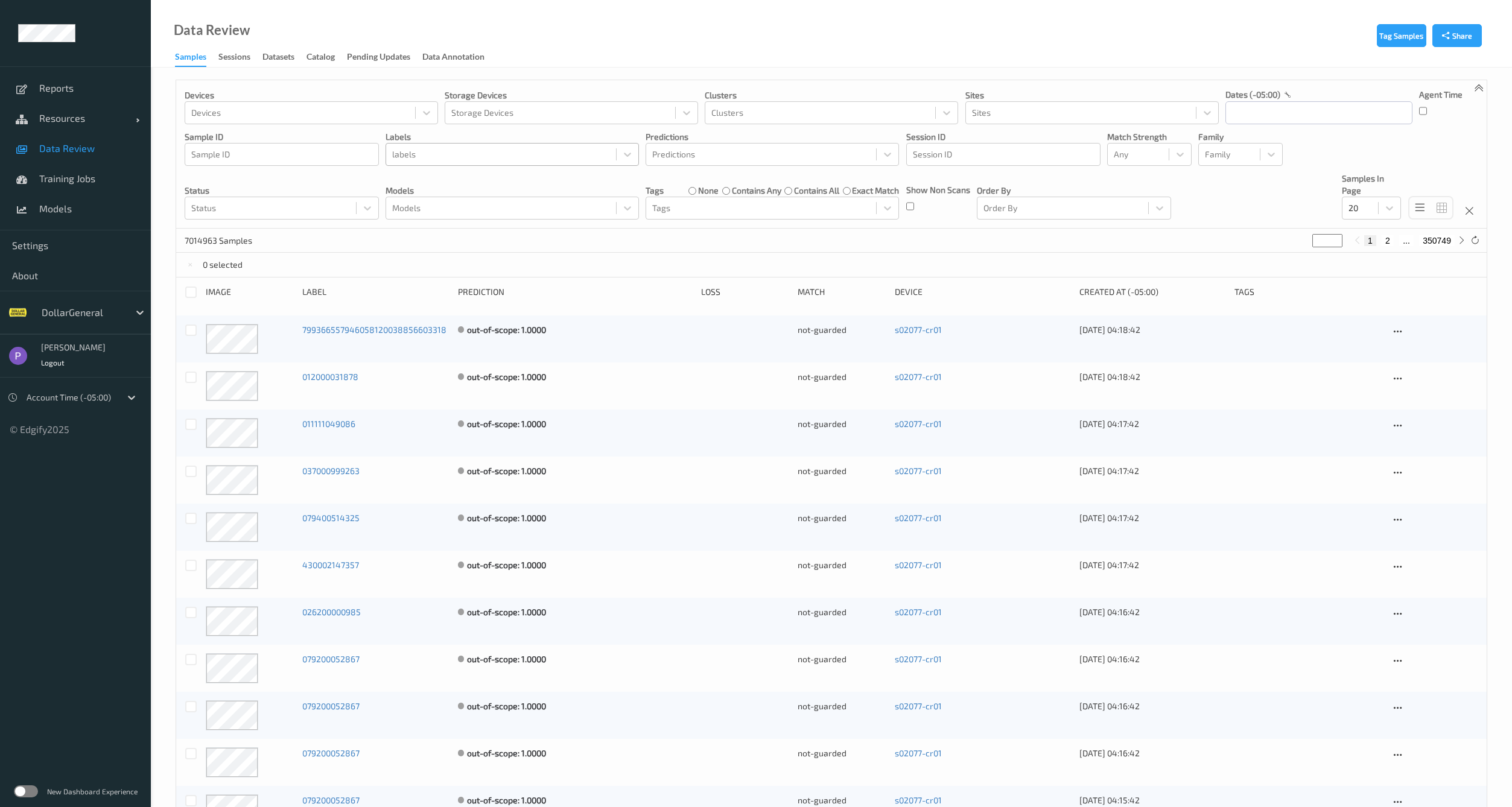
click at [514, 152] on div at bounding box center [501, 155] width 218 height 15
type input "Non-Scan"
click at [538, 189] on div "Non-Scan" at bounding box center [512, 184] width 253 height 21
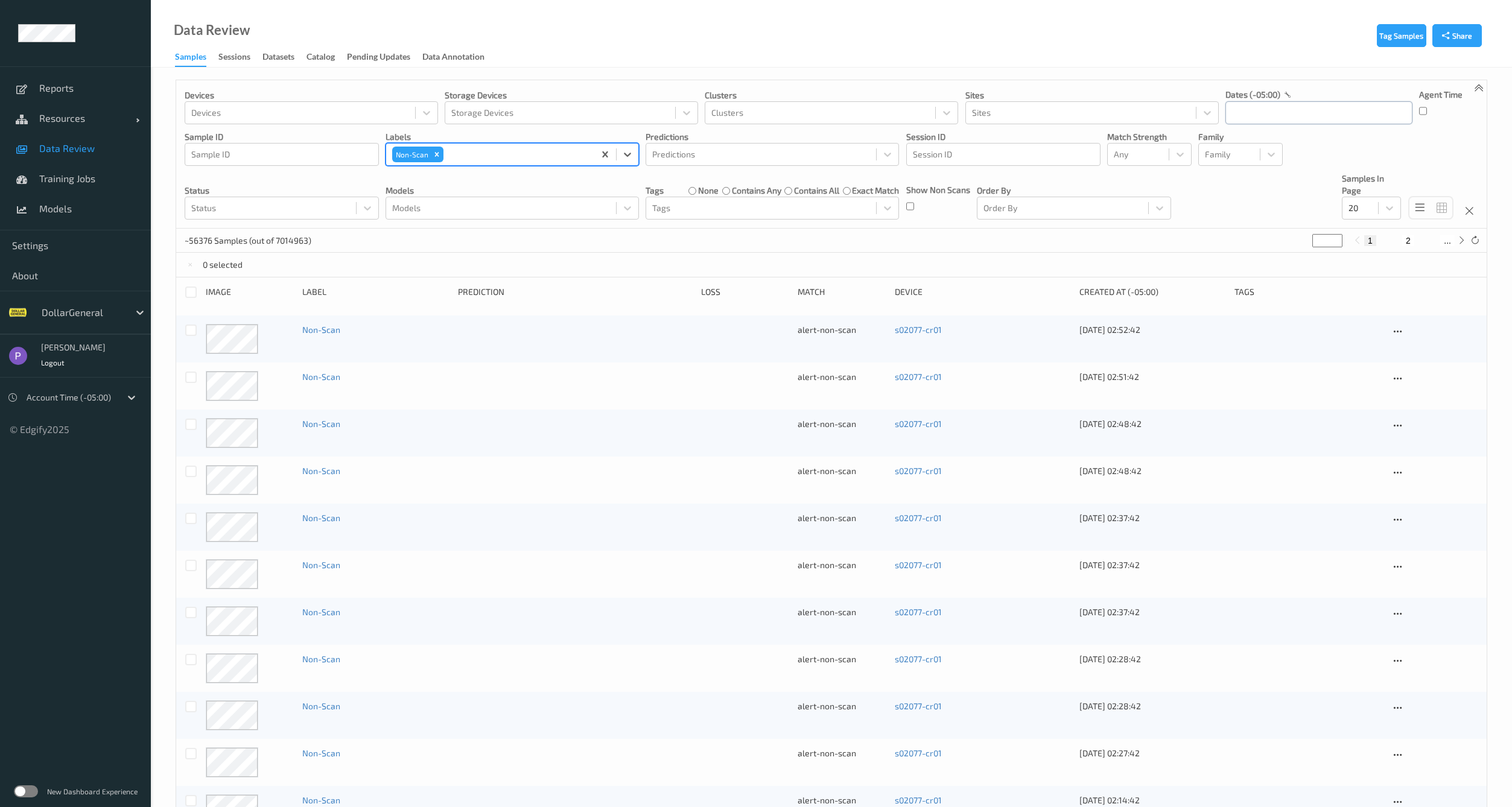
click at [1247, 109] on input "text" at bounding box center [1319, 113] width 187 height 23
click at [1241, 148] on button "button" at bounding box center [1237, 148] width 12 height 12
click at [1263, 260] on span "18" at bounding box center [1261, 255] width 16 height 16
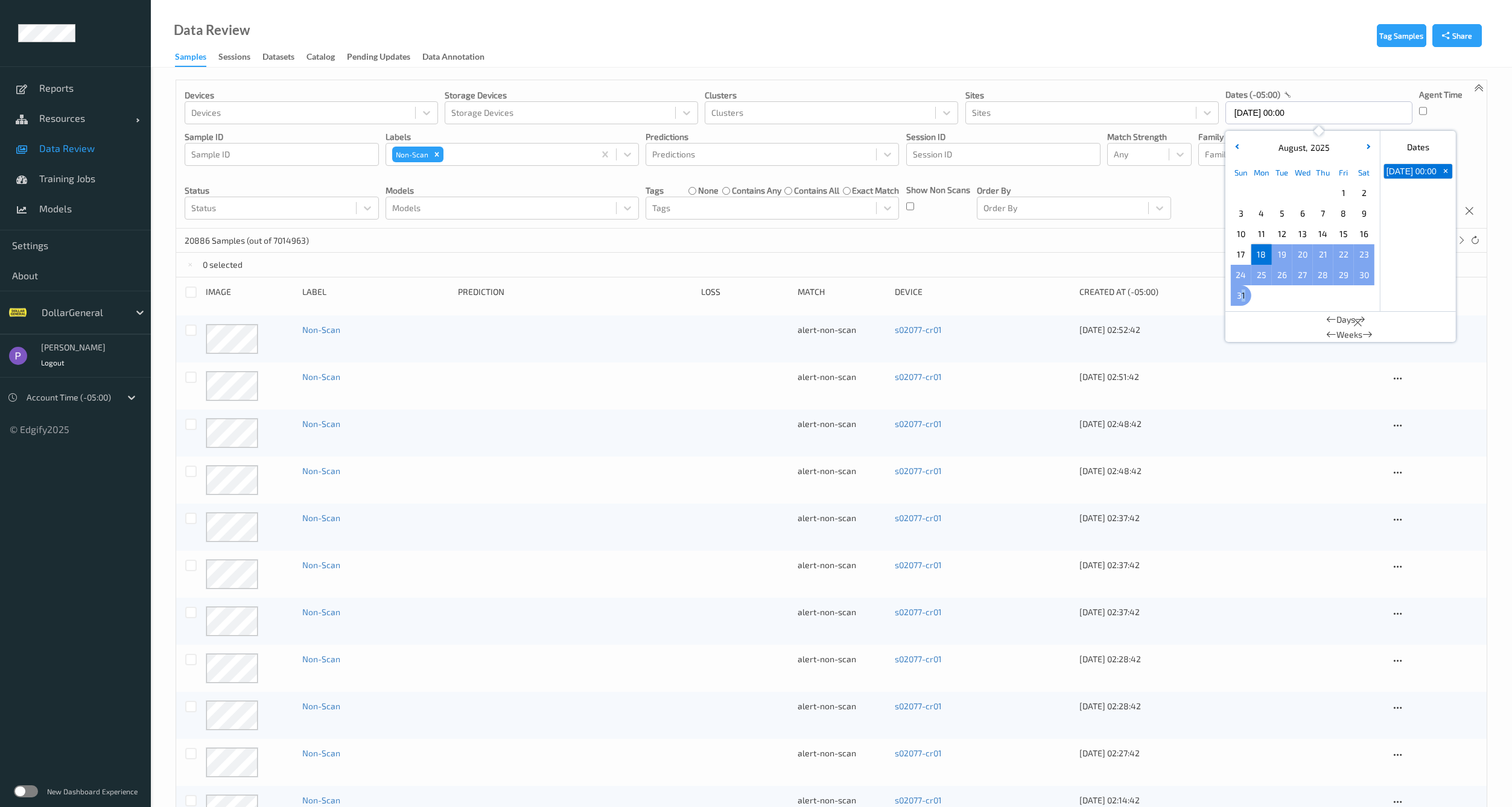
click at [1243, 293] on span "31" at bounding box center [1241, 295] width 16 height 16
type input "[DATE] 00:00 -> [DATE] 23:59"
click at [1159, 265] on div "0 selected" at bounding box center [832, 265] width 1311 height 24
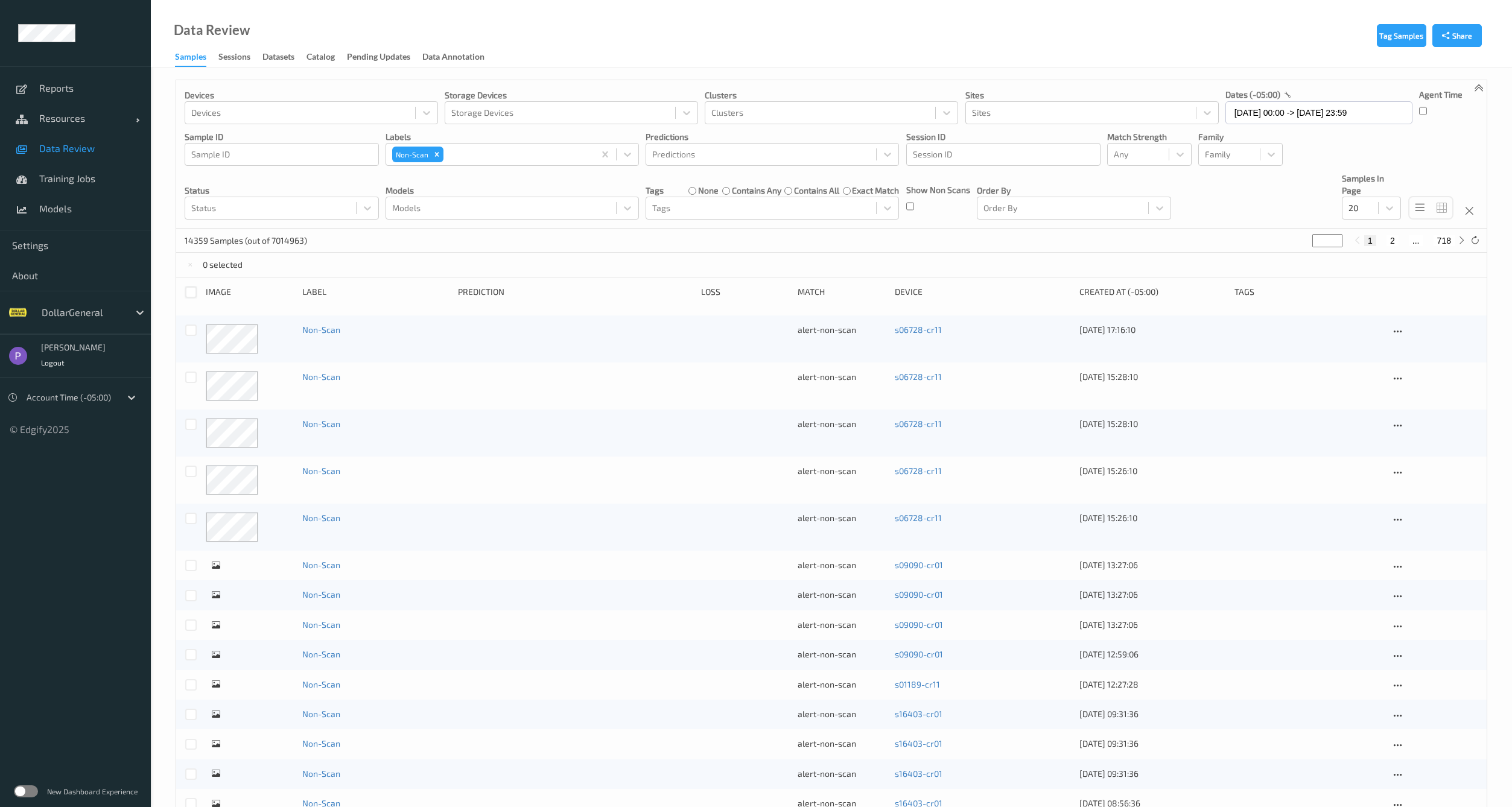
click at [190, 292] on div at bounding box center [191, 293] width 12 height 12
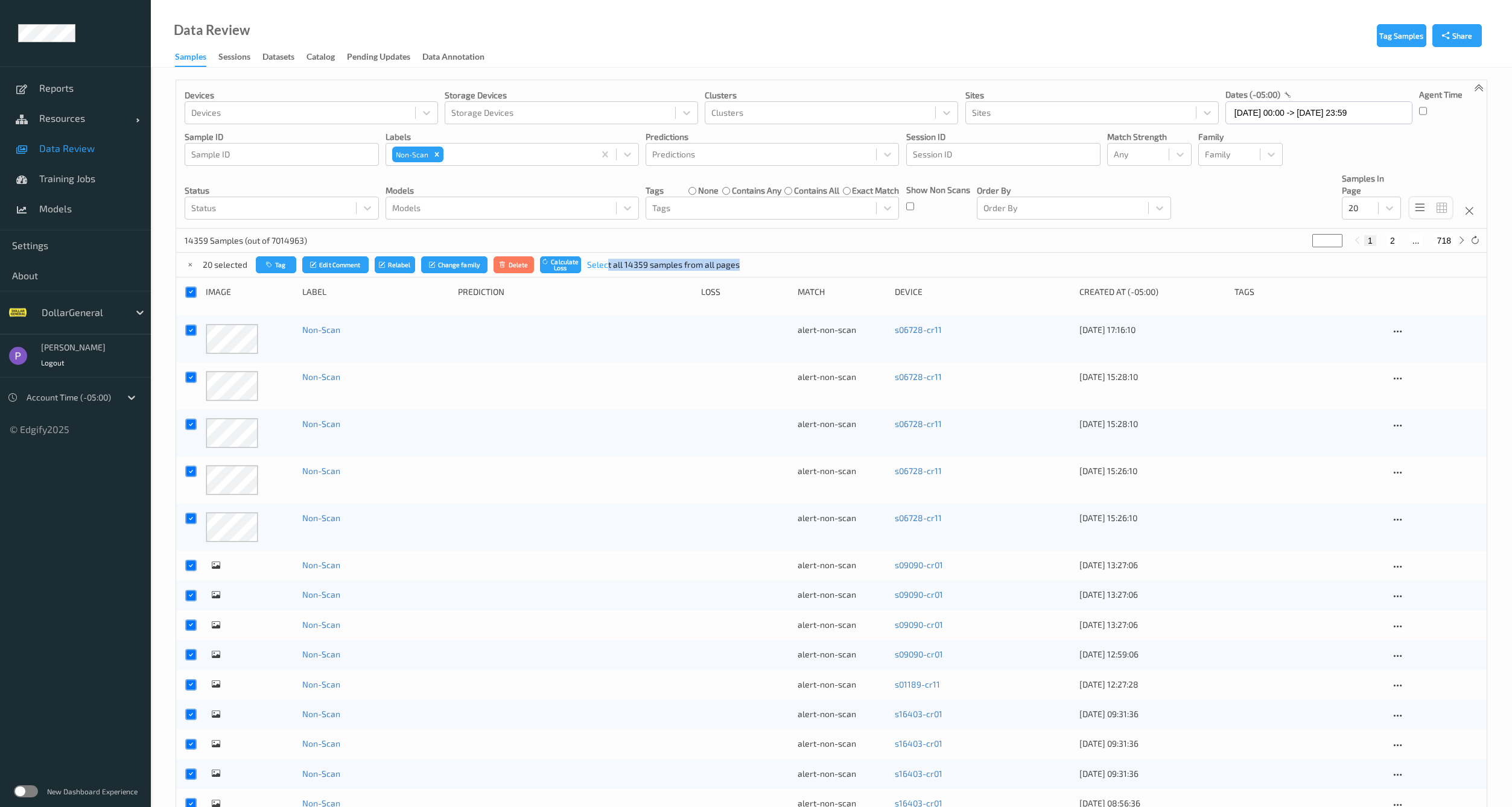
click at [608, 270] on div "Tag Edit Comment Relabel Change family Delete Calculate Loss Select all 14359 s…" at bounding box center [497, 265] width 484 height 17
click at [617, 265] on link "Select all 14359 samples from all pages" at bounding box center [663, 265] width 153 height 12
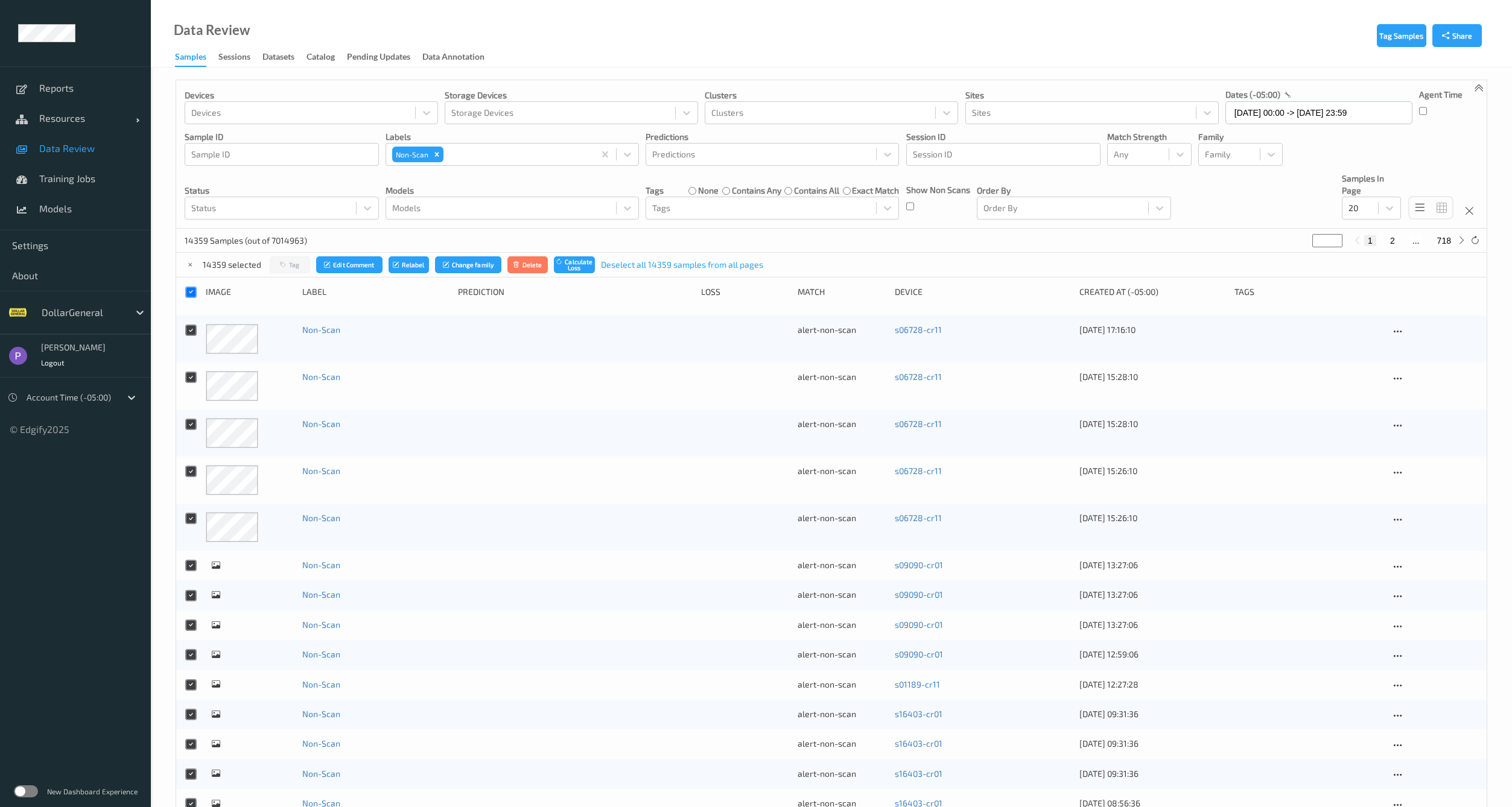
click at [572, 284] on div "Devices Devices Storage Devices Storage Devices Clusters Clusters Sites Sites d…" at bounding box center [831, 594] width 1312 height 1030
click at [541, 269] on button "Delete" at bounding box center [528, 265] width 41 height 17
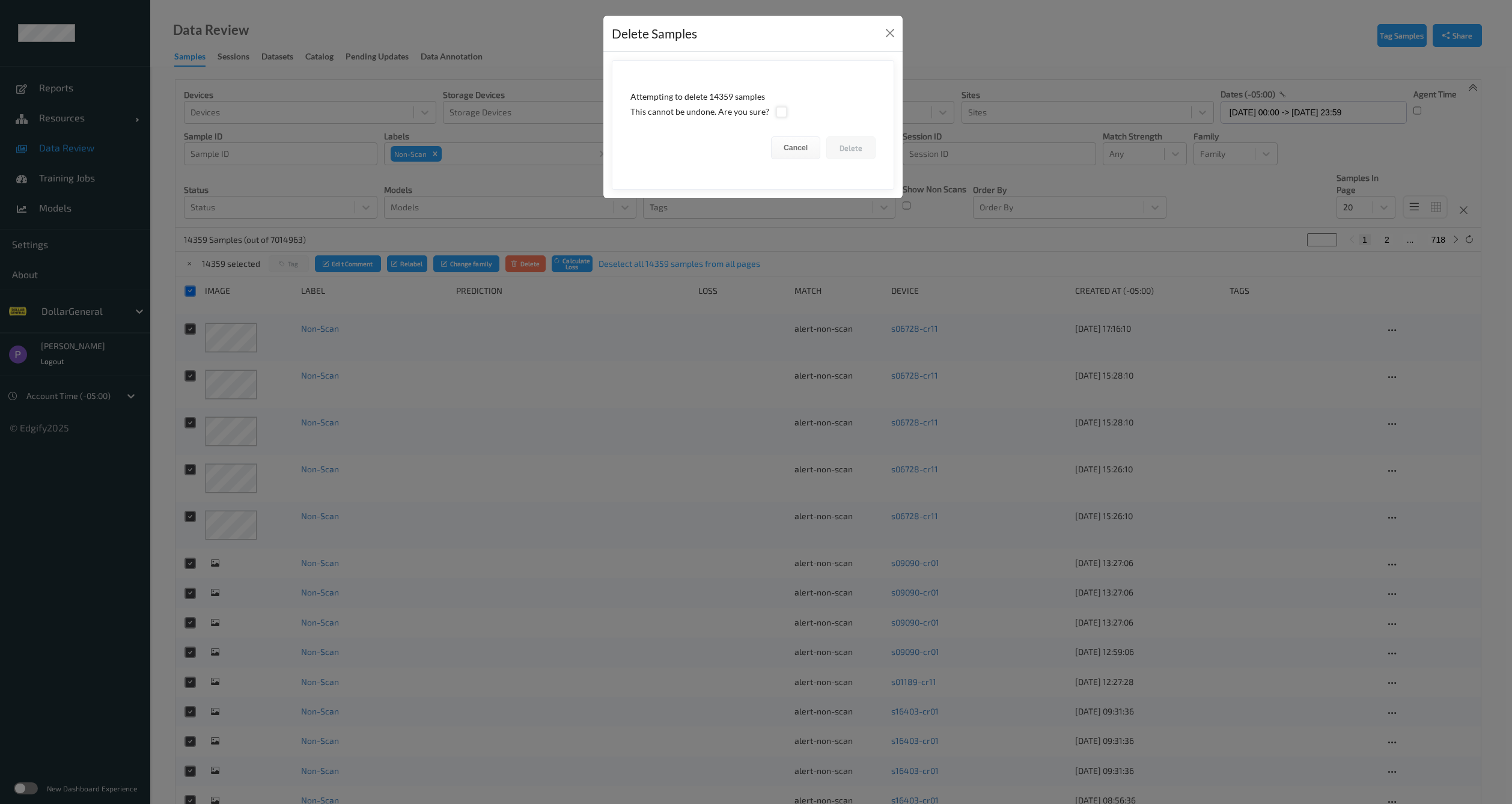
click at [777, 108] on div at bounding box center [781, 113] width 11 height 11
click at [850, 152] on button "Delete" at bounding box center [850, 148] width 49 height 23
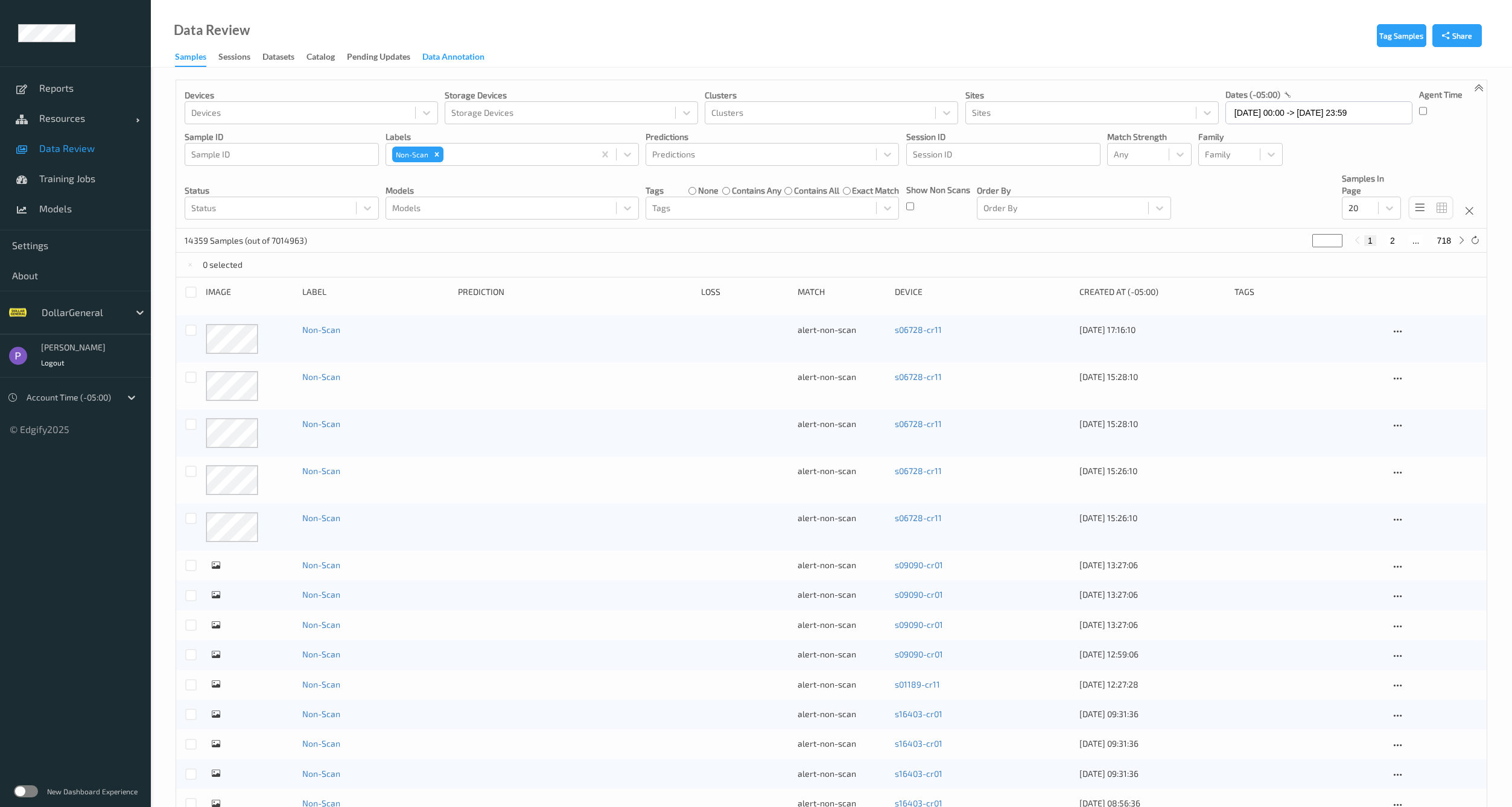
click at [468, 58] on div "Data Annotation" at bounding box center [453, 58] width 62 height 15
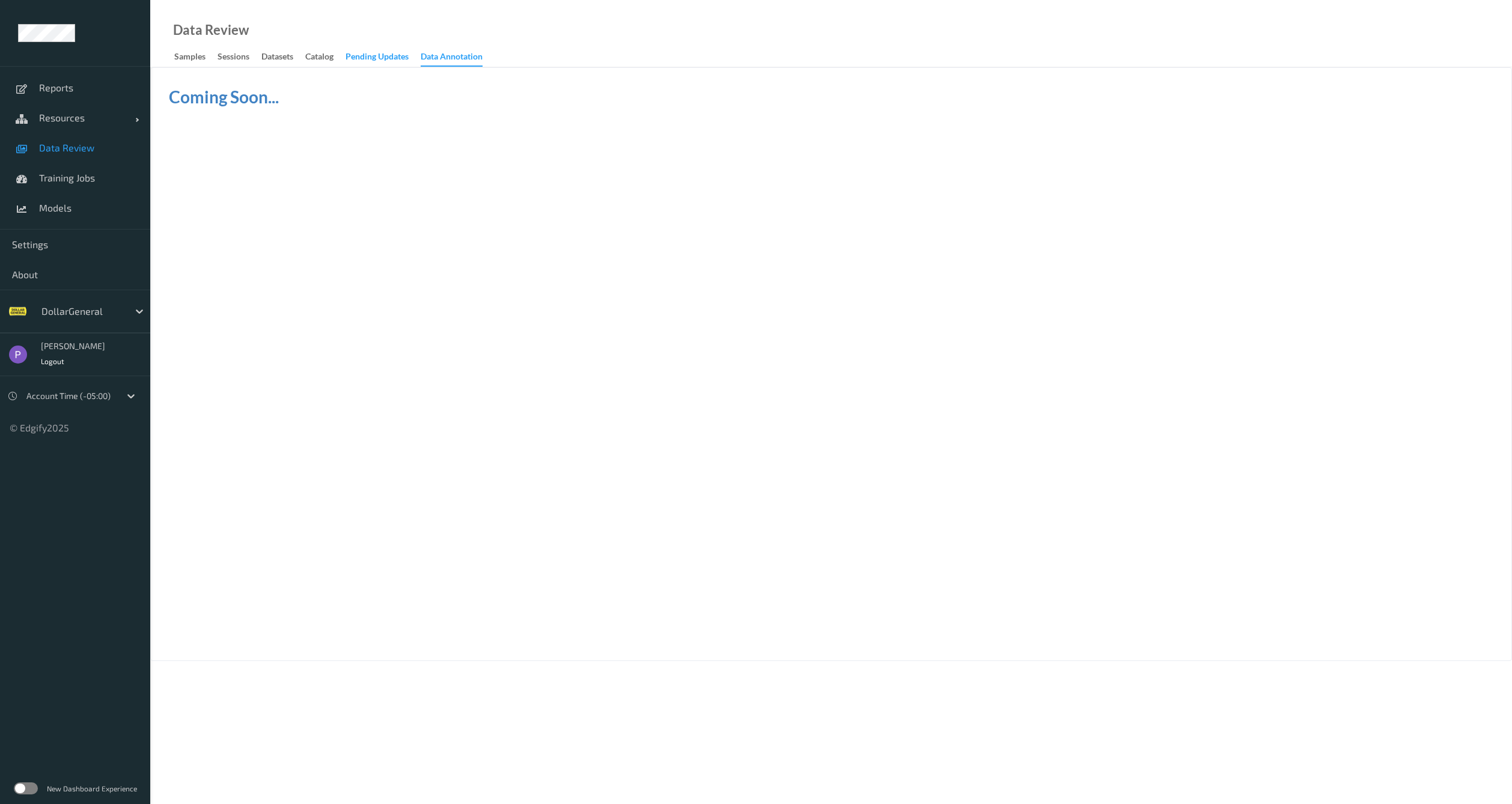
click at [383, 62] on div "Pending Updates" at bounding box center [377, 57] width 63 height 15
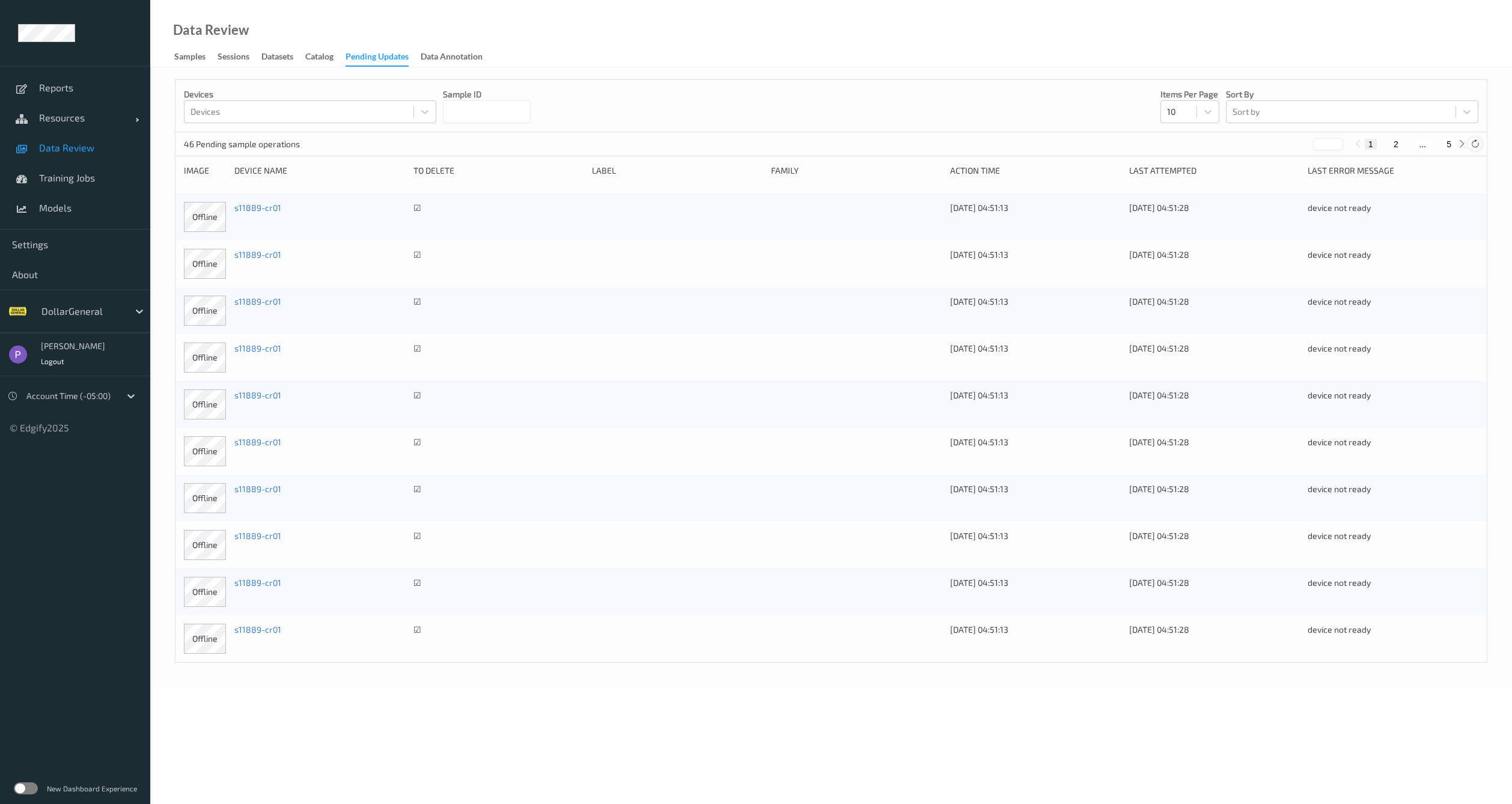
click at [1477, 145] on icon at bounding box center [1474, 144] width 9 height 9
click at [199, 65] on div "Samples" at bounding box center [190, 57] width 31 height 15
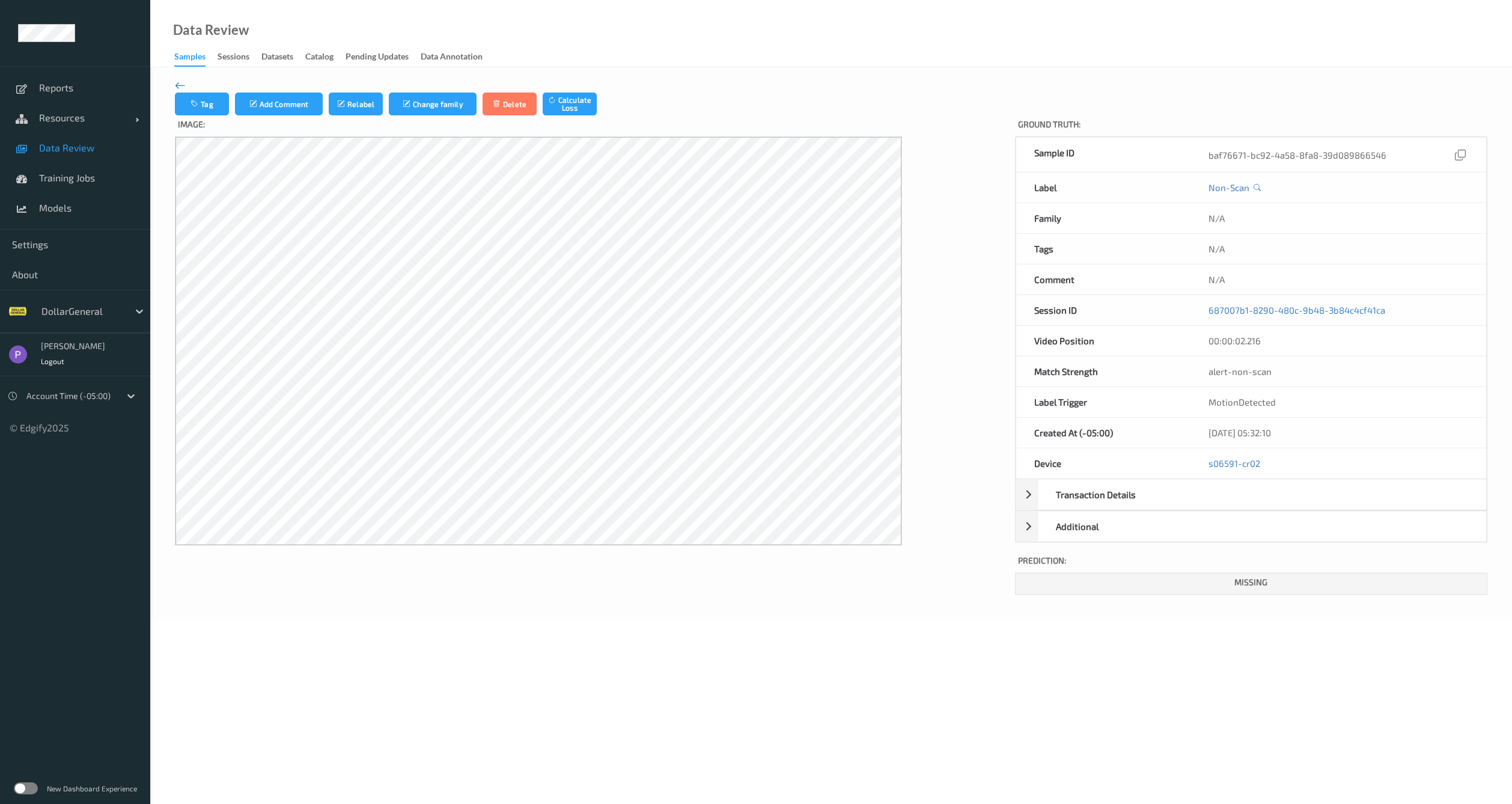
click at [177, 85] on icon at bounding box center [180, 85] width 11 height 13
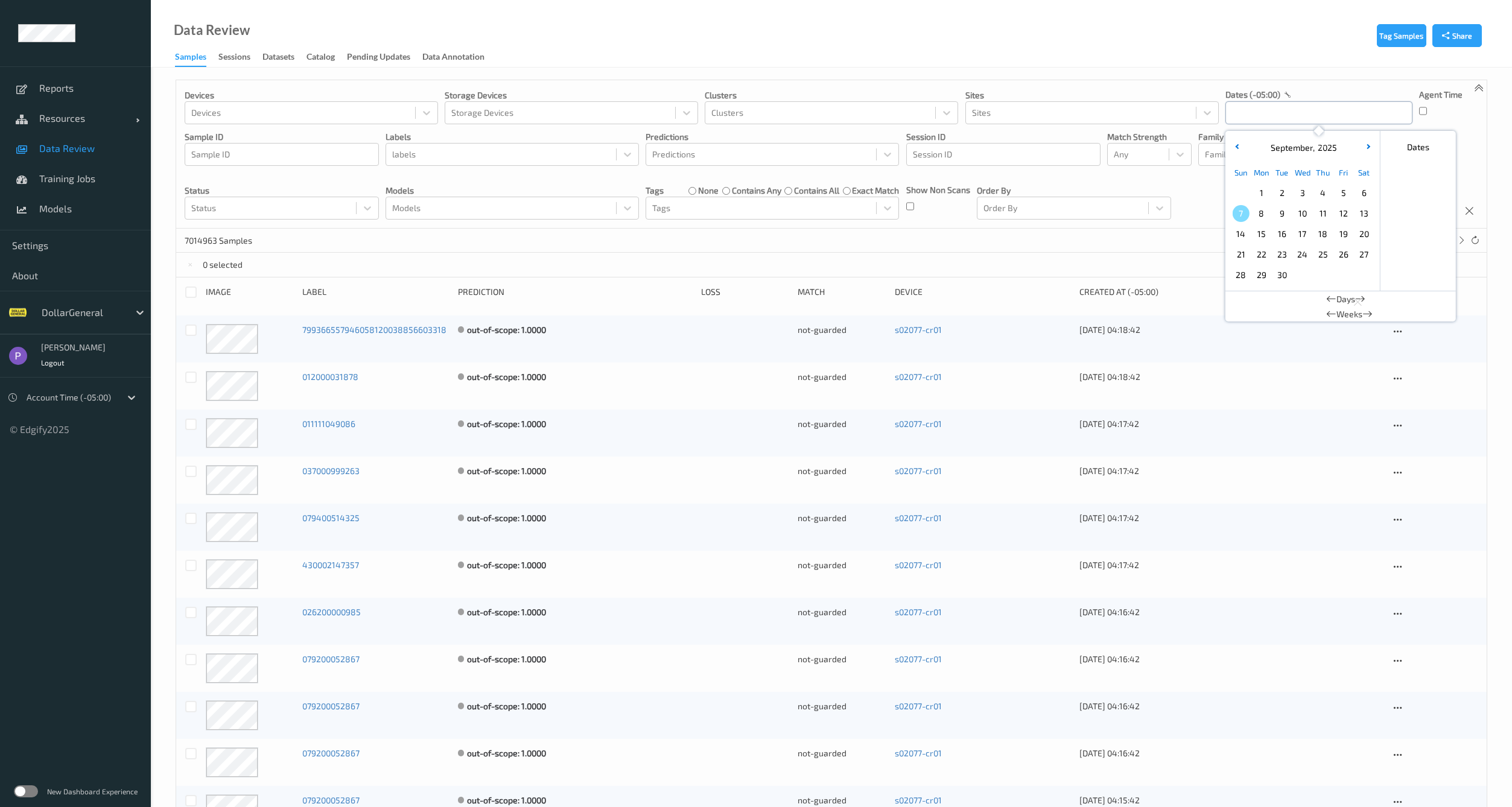
click at [1260, 118] on input "text" at bounding box center [1319, 113] width 187 height 23
click at [1327, 239] on span "18" at bounding box center [1323, 234] width 16 height 16
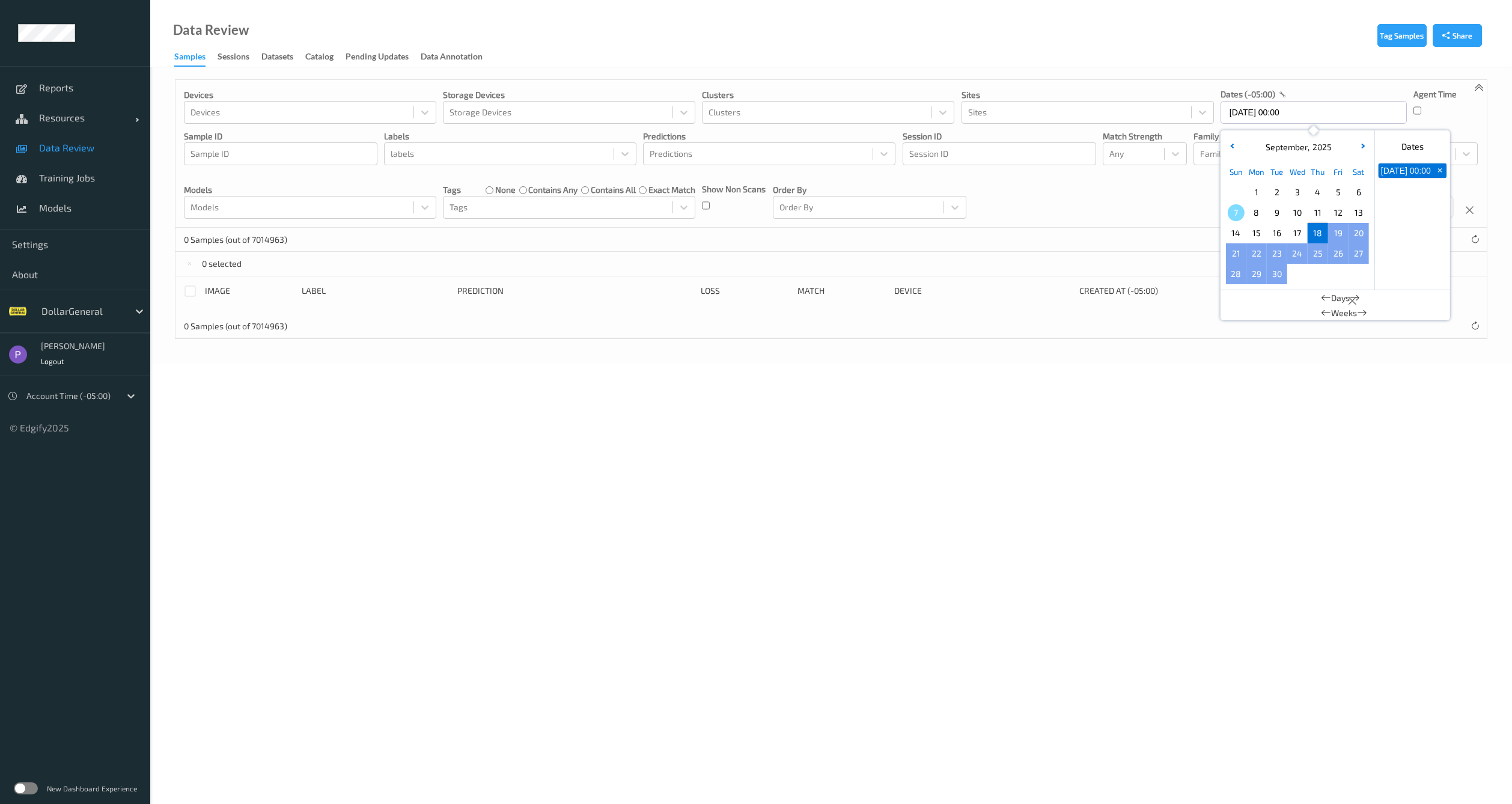
click at [1299, 276] on span "Choose Wednesday October 01 of 2025" at bounding box center [1297, 274] width 16 height 16
click at [1302, 269] on span "Choose Wednesday October 01 of 2025" at bounding box center [1297, 274] width 16 height 16
click at [1234, 147] on button "button" at bounding box center [1231, 147] width 12 height 12
click at [1257, 256] on span "18" at bounding box center [1256, 254] width 16 height 16
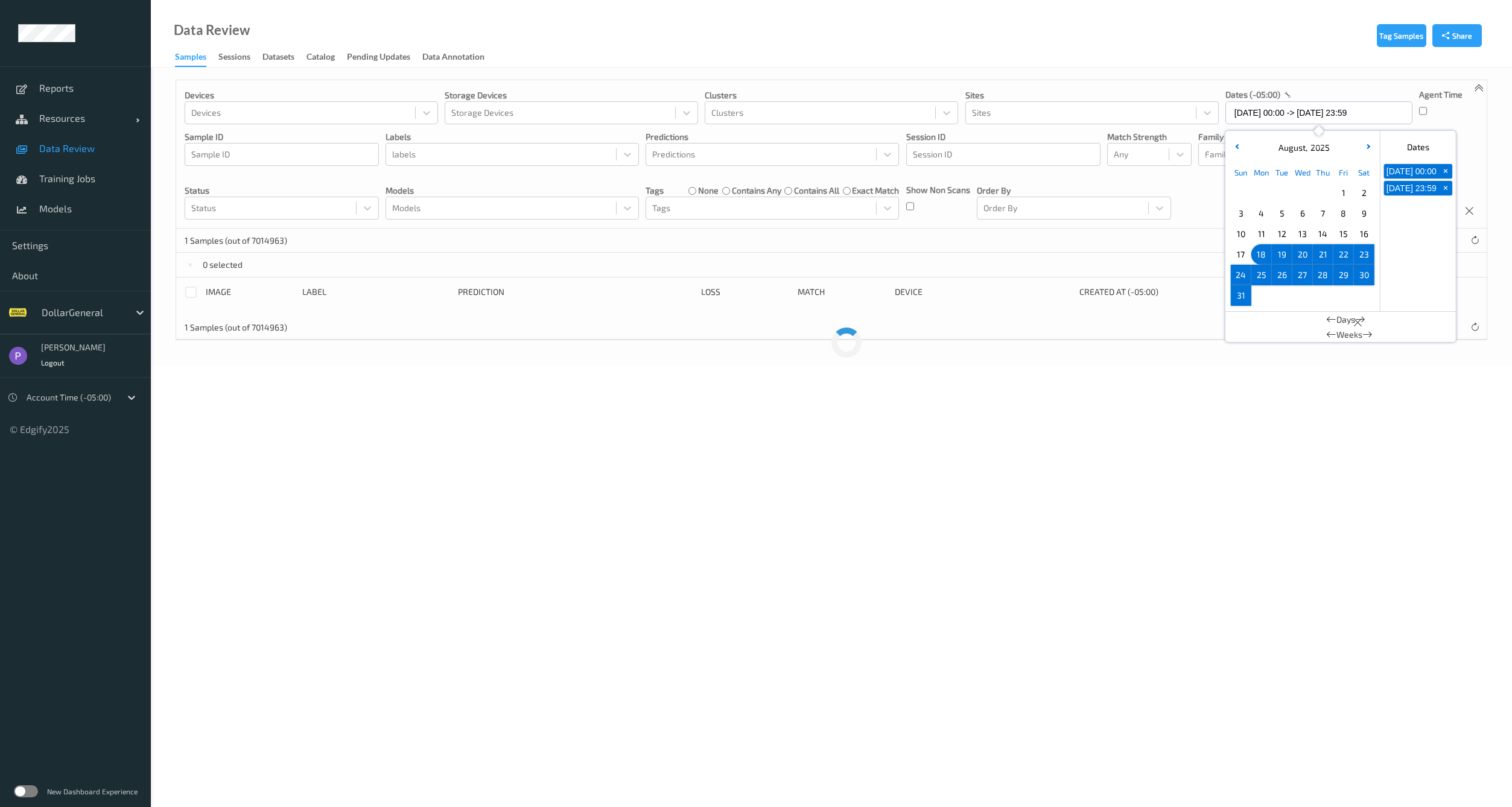
click at [1261, 256] on span "18" at bounding box center [1261, 255] width 16 height 16
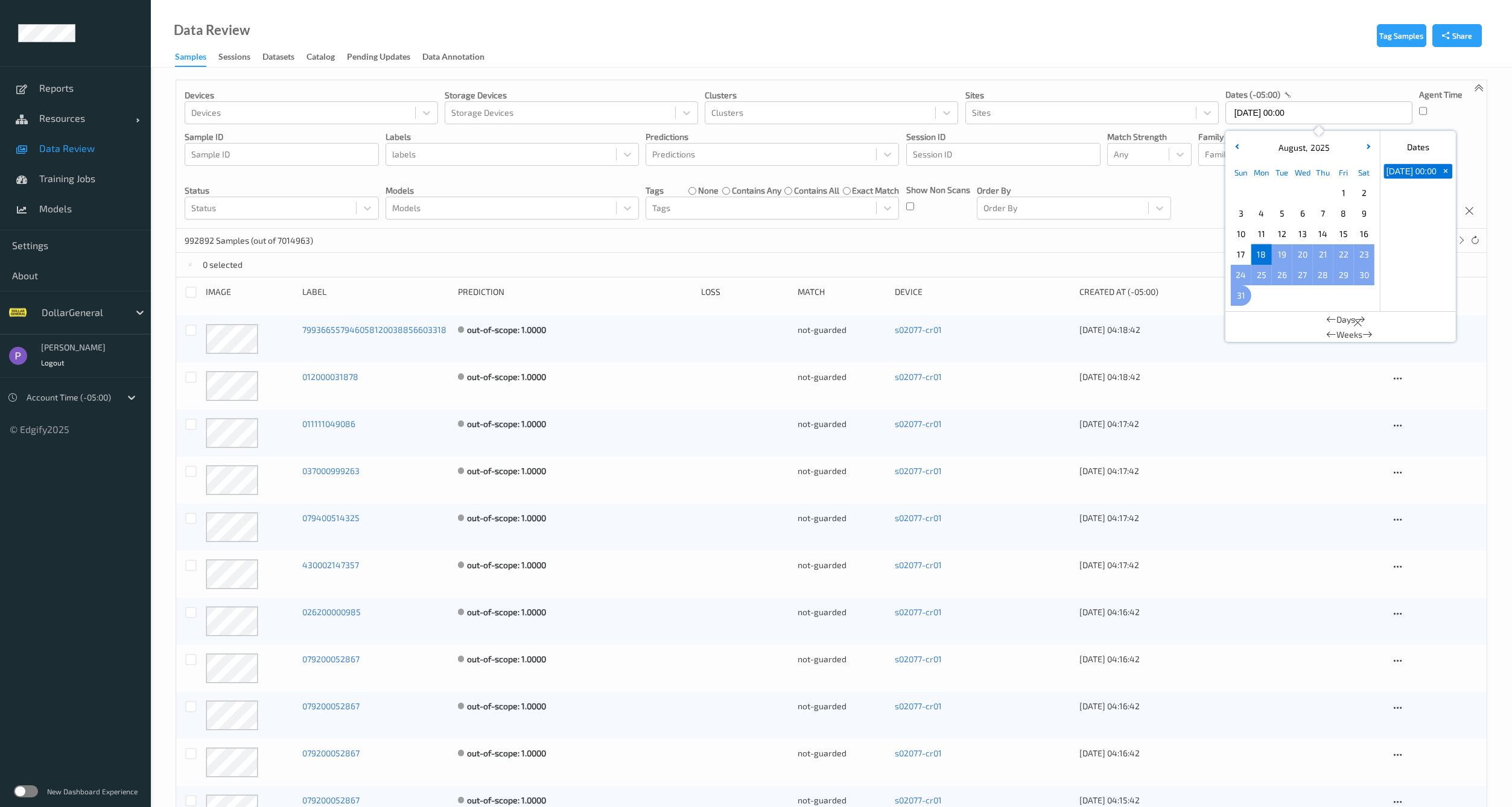
click at [1243, 298] on span "31" at bounding box center [1241, 295] width 16 height 16
type input "18/08/2025 00:00 -> 31/08/2025 23:59"
click at [1270, 303] on div "Choose Monday September 01 of 2025" at bounding box center [1261, 295] width 21 height 21
click at [1125, 254] on div "0 selected" at bounding box center [832, 265] width 1311 height 24
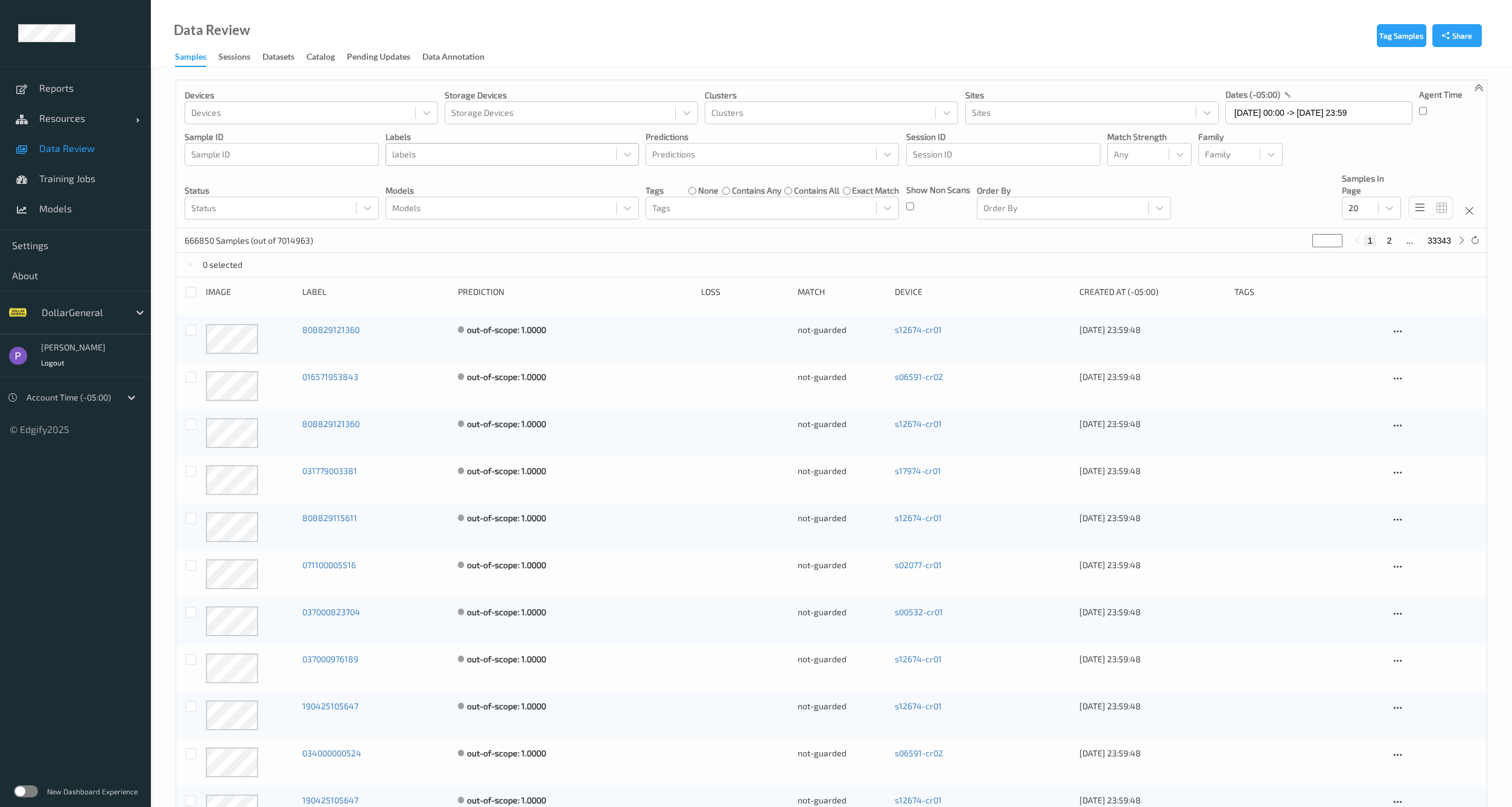
click at [551, 151] on div at bounding box center [501, 155] width 218 height 15
type input "Non-Scan"
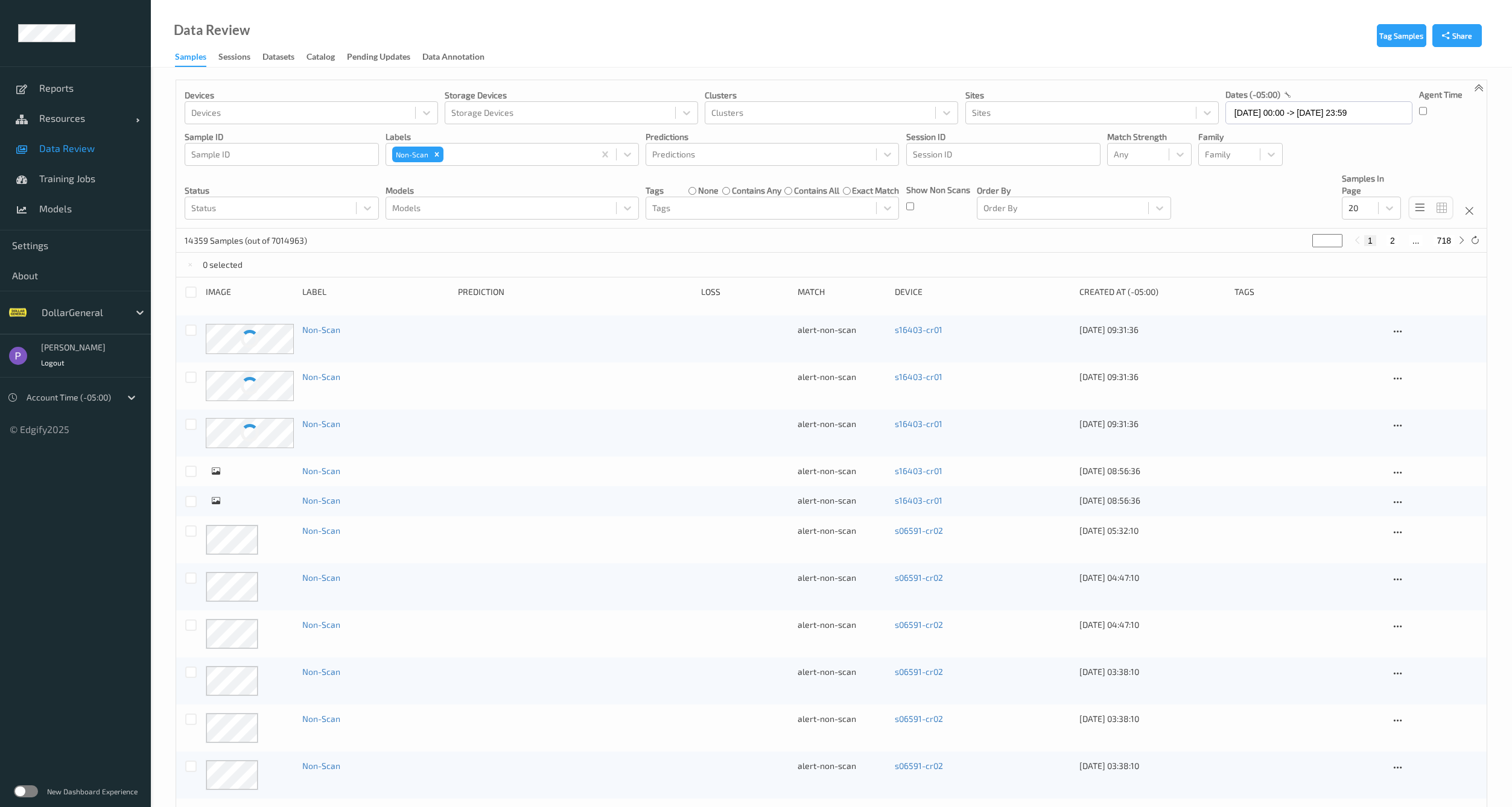
click at [560, 219] on div "Devices Devices Storage Devices Storage Devices Clusters Clusters Sites Sites d…" at bounding box center [832, 154] width 1311 height 148
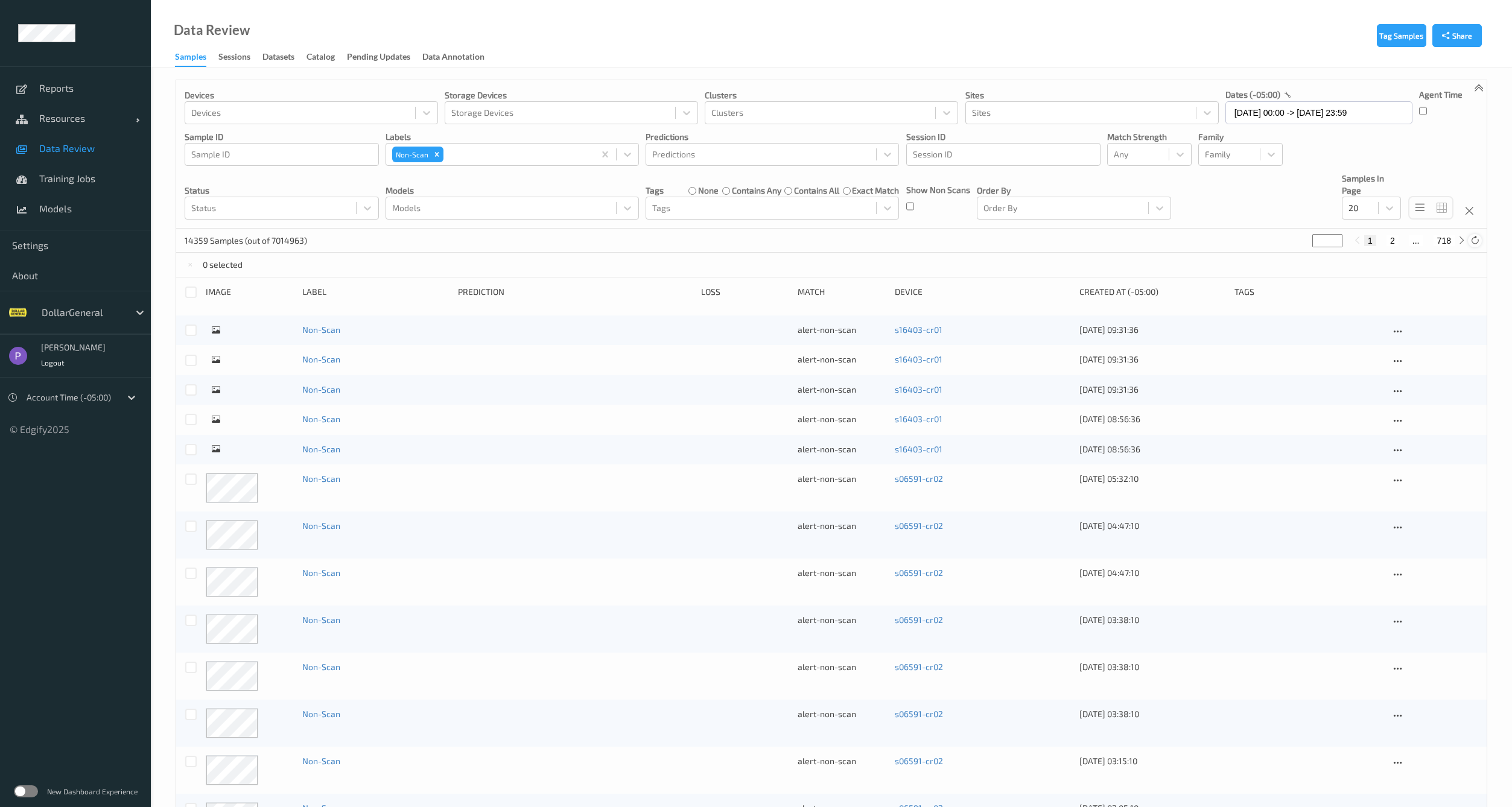
click at [1478, 242] on icon at bounding box center [1475, 240] width 9 height 9
click at [913, 204] on div "Show Non Scans" at bounding box center [938, 201] width 64 height 35
click at [1476, 242] on icon at bounding box center [1475, 240] width 9 height 9
click at [193, 289] on div at bounding box center [191, 293] width 12 height 12
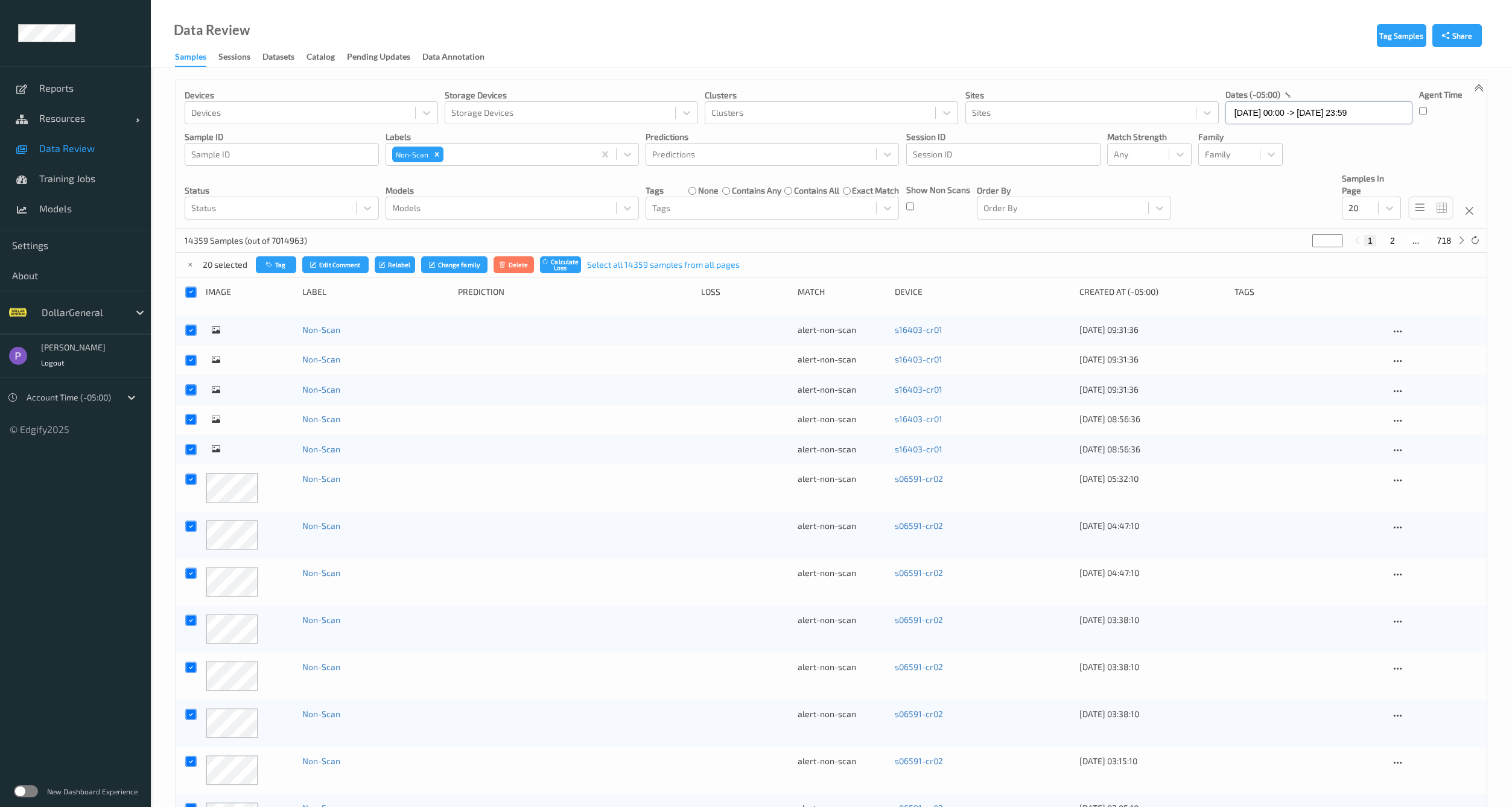
click at [1253, 111] on input "18/08/2025 00:00 -> 31/08/2025 23:59" at bounding box center [1319, 113] width 187 height 23
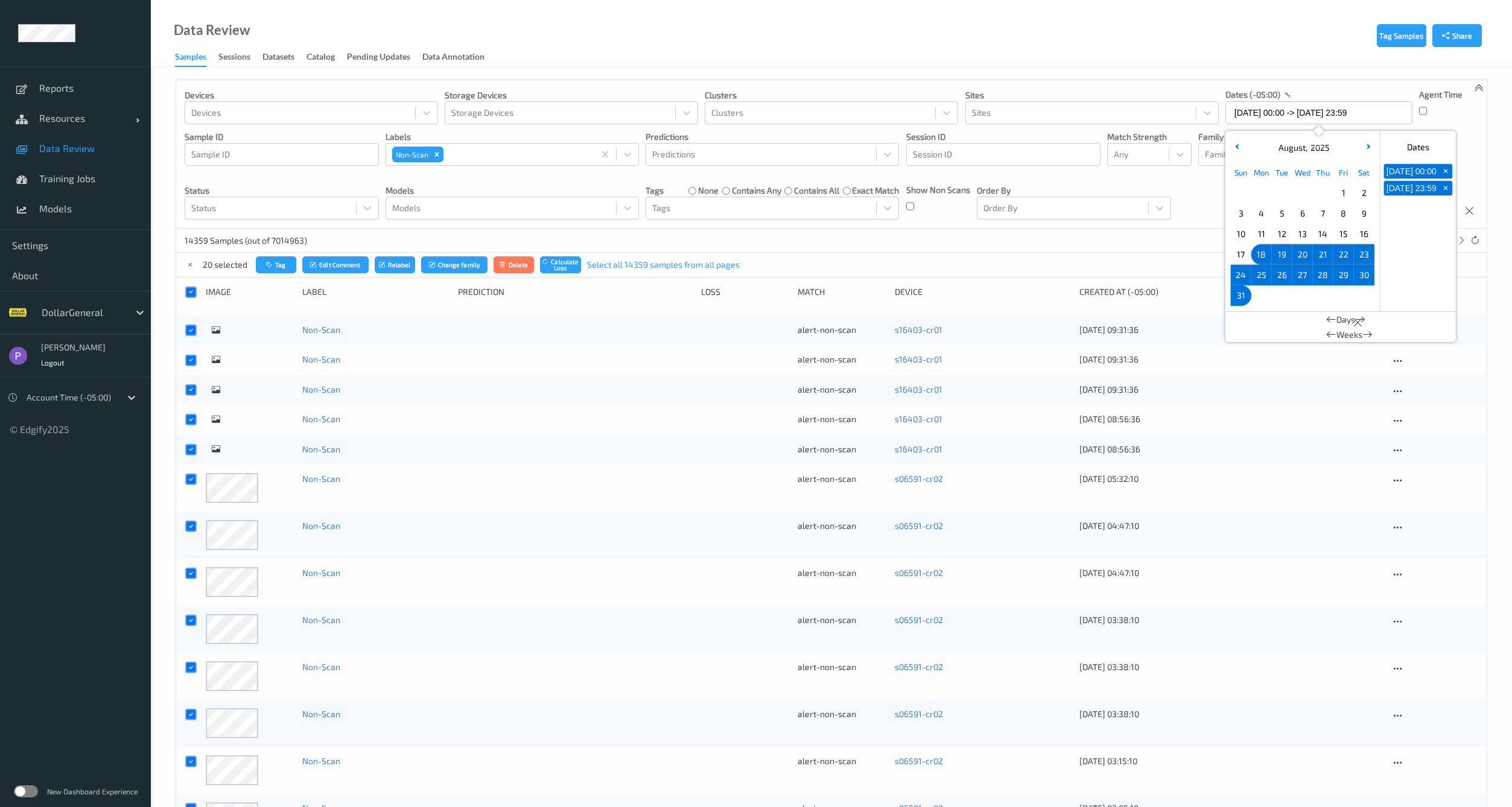
click at [1265, 256] on span "18" at bounding box center [1261, 255] width 16 height 16
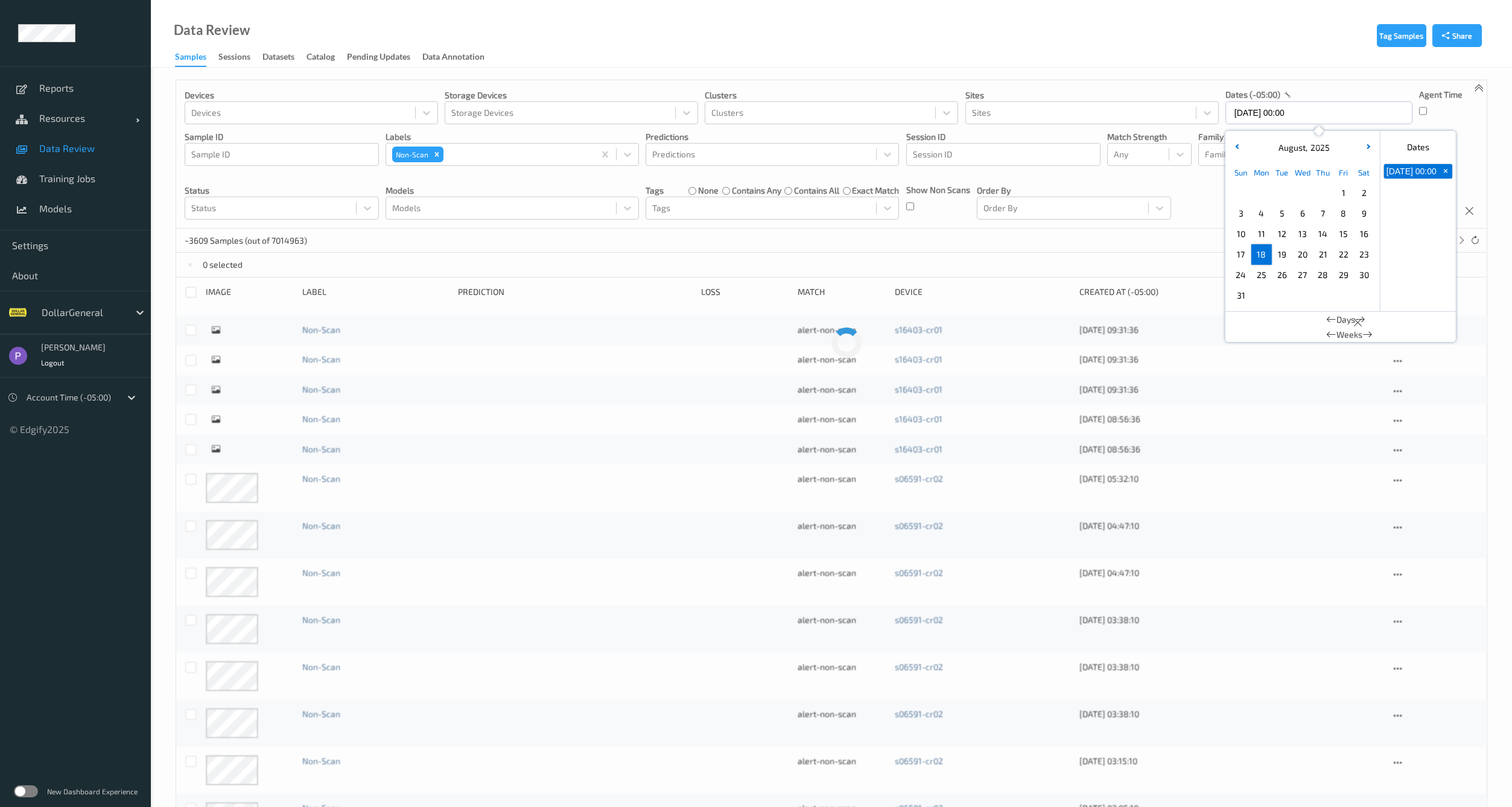
click at [1265, 256] on span "18" at bounding box center [1261, 255] width 16 height 16
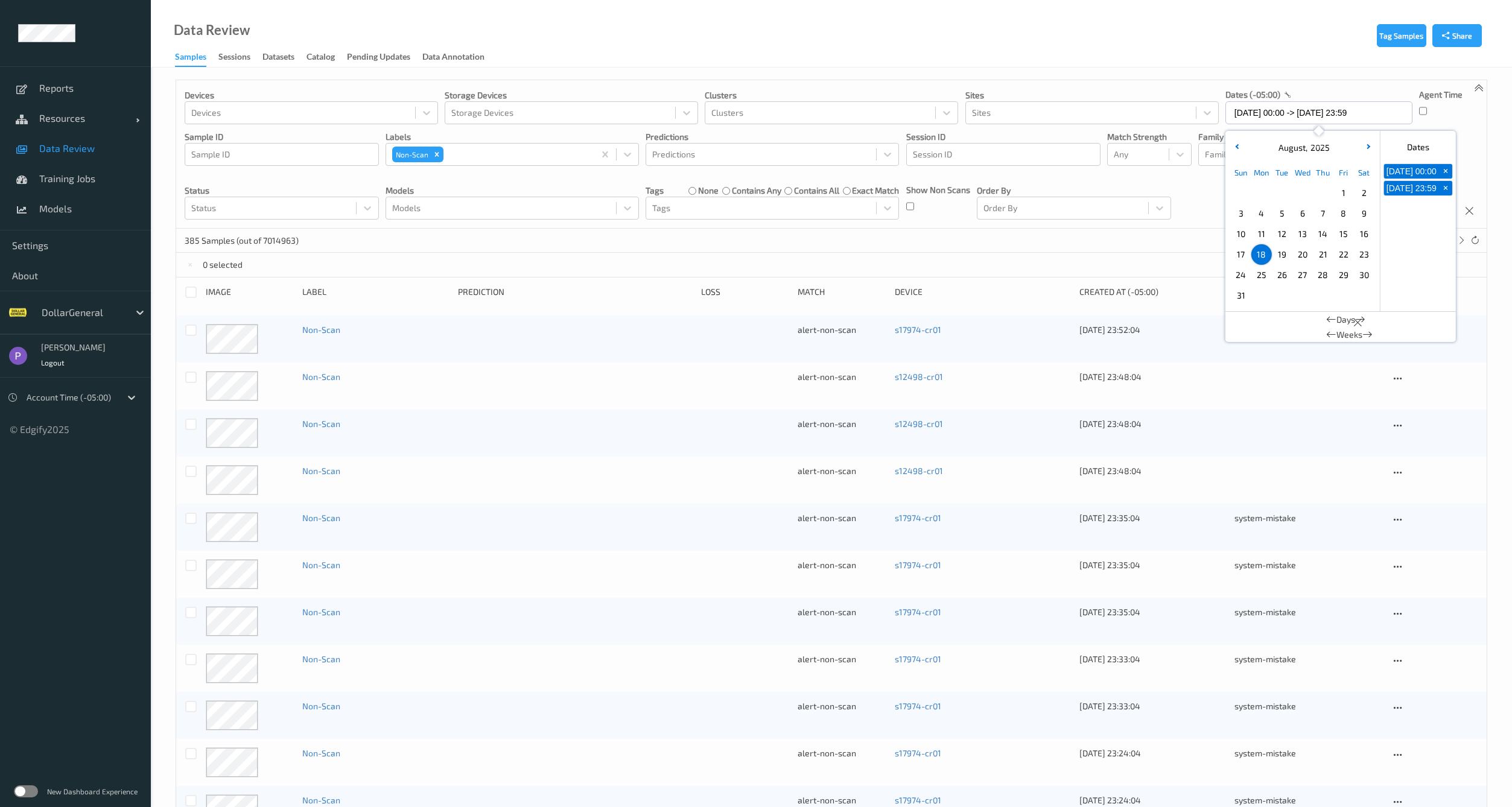
click at [951, 213] on div "Show Non Scans" at bounding box center [938, 201] width 64 height 35
click at [190, 294] on div at bounding box center [191, 293] width 12 height 12
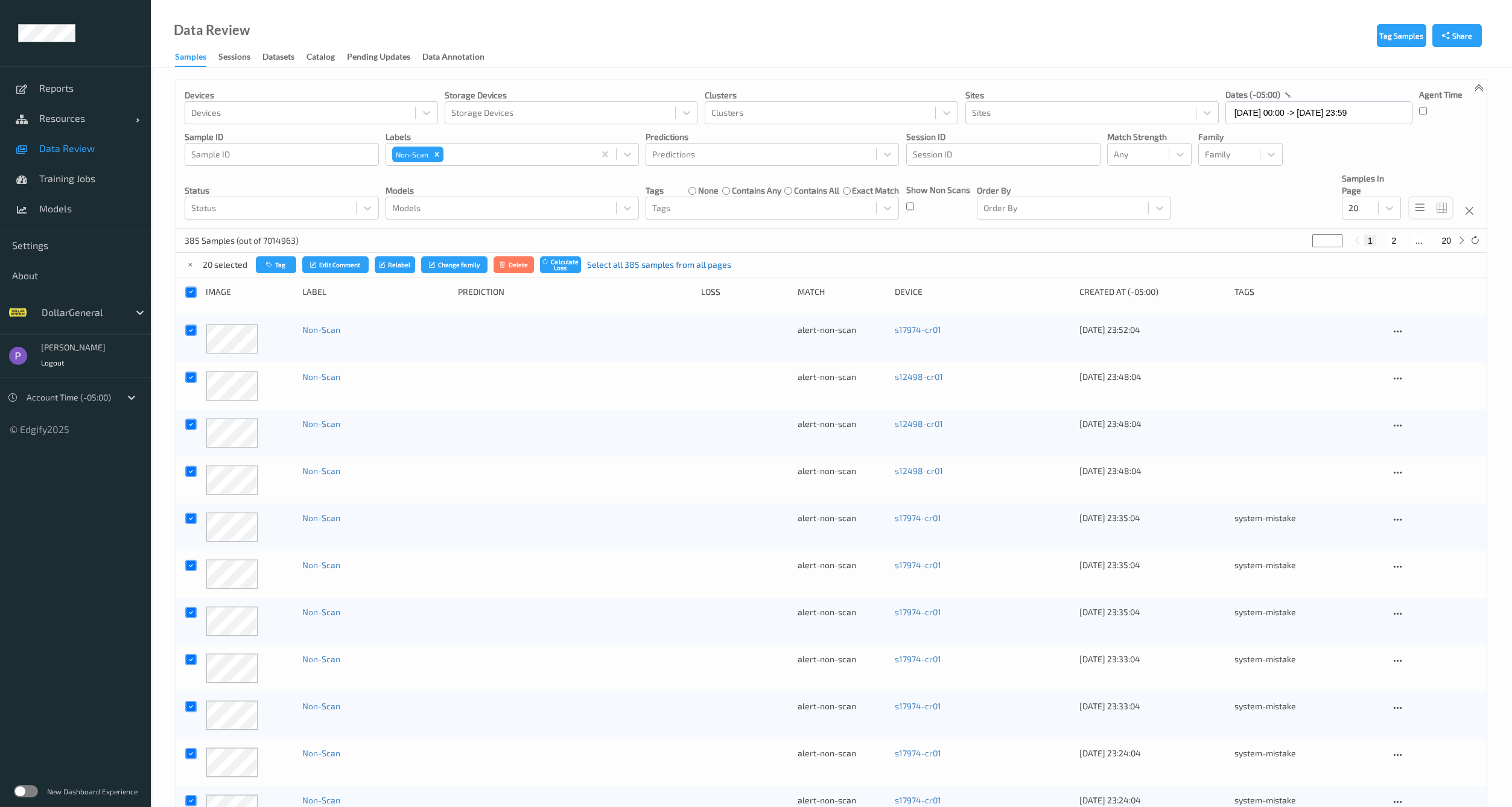
click at [614, 262] on link "Select all 385 samples from all pages" at bounding box center [659, 265] width 144 height 12
click at [621, 262] on link "Deselect all 385 samples from all pages" at bounding box center [669, 265] width 154 height 12
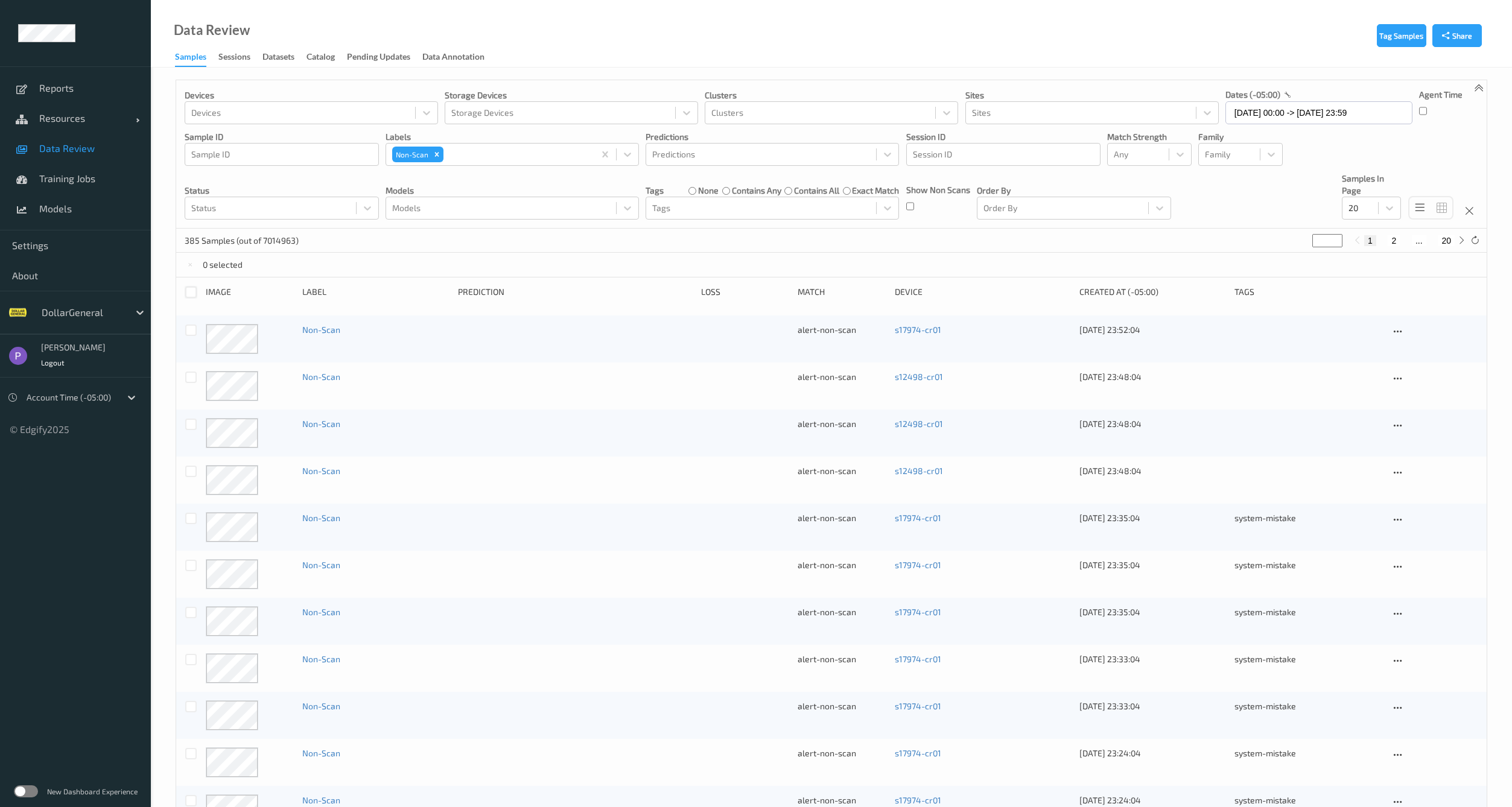
click at [195, 291] on div at bounding box center [191, 293] width 12 height 12
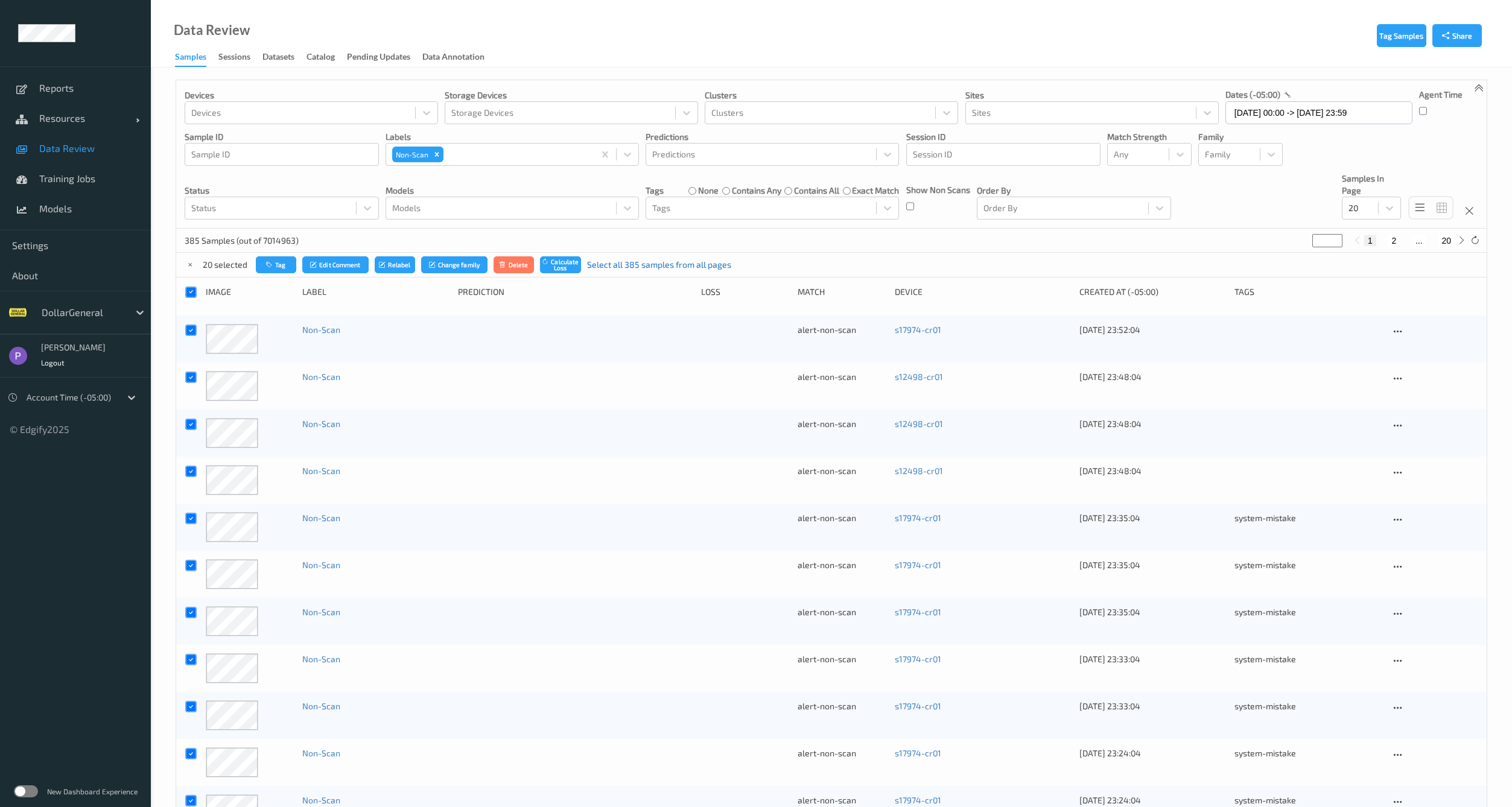
click at [629, 261] on link "Select all 385 samples from all pages" at bounding box center [659, 265] width 144 height 12
click at [509, 265] on icon "submit" at bounding box center [509, 265] width 9 height 7
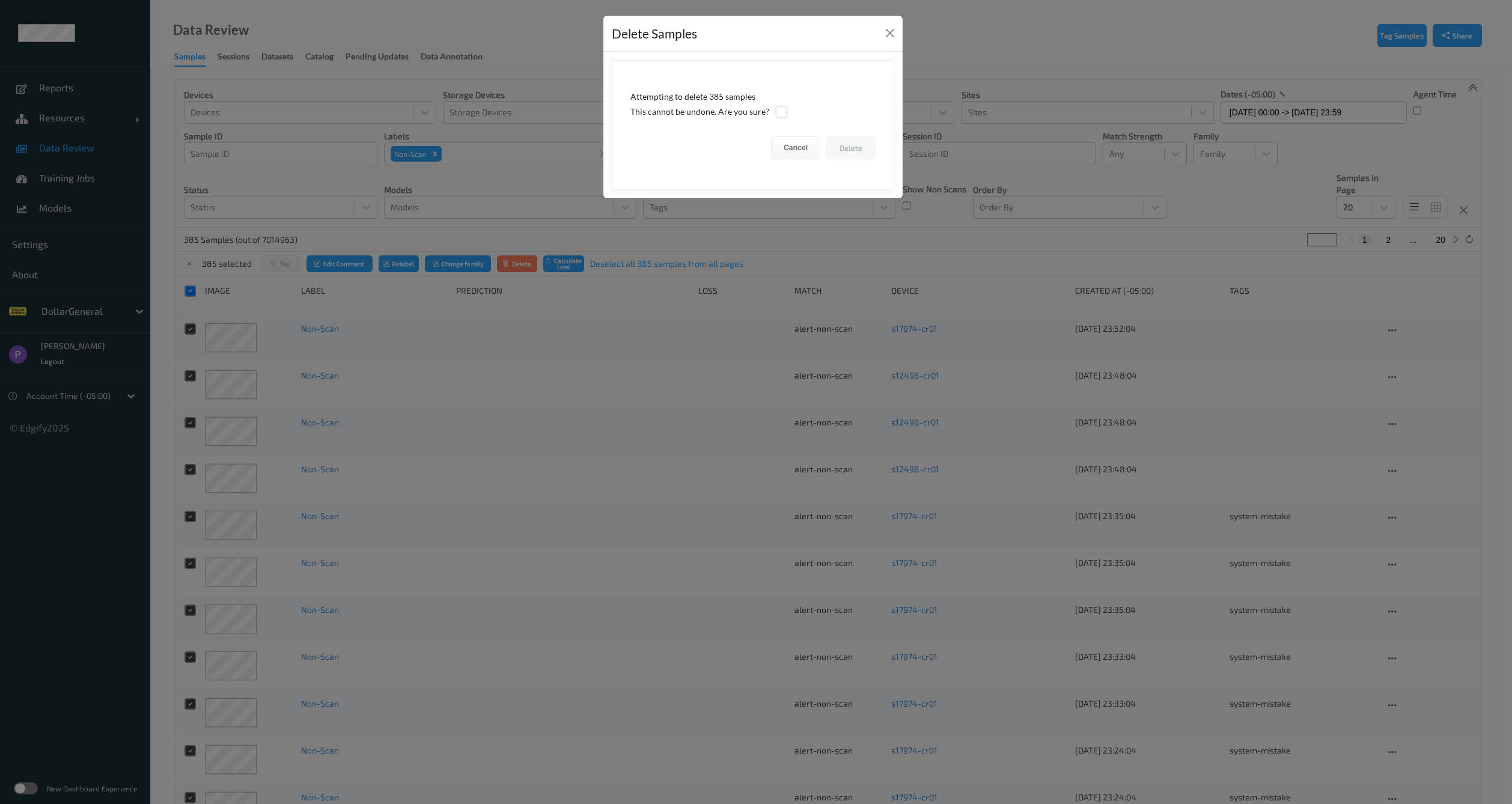
click at [777, 110] on div at bounding box center [781, 113] width 11 height 11
click at [845, 152] on button "Delete" at bounding box center [850, 148] width 49 height 23
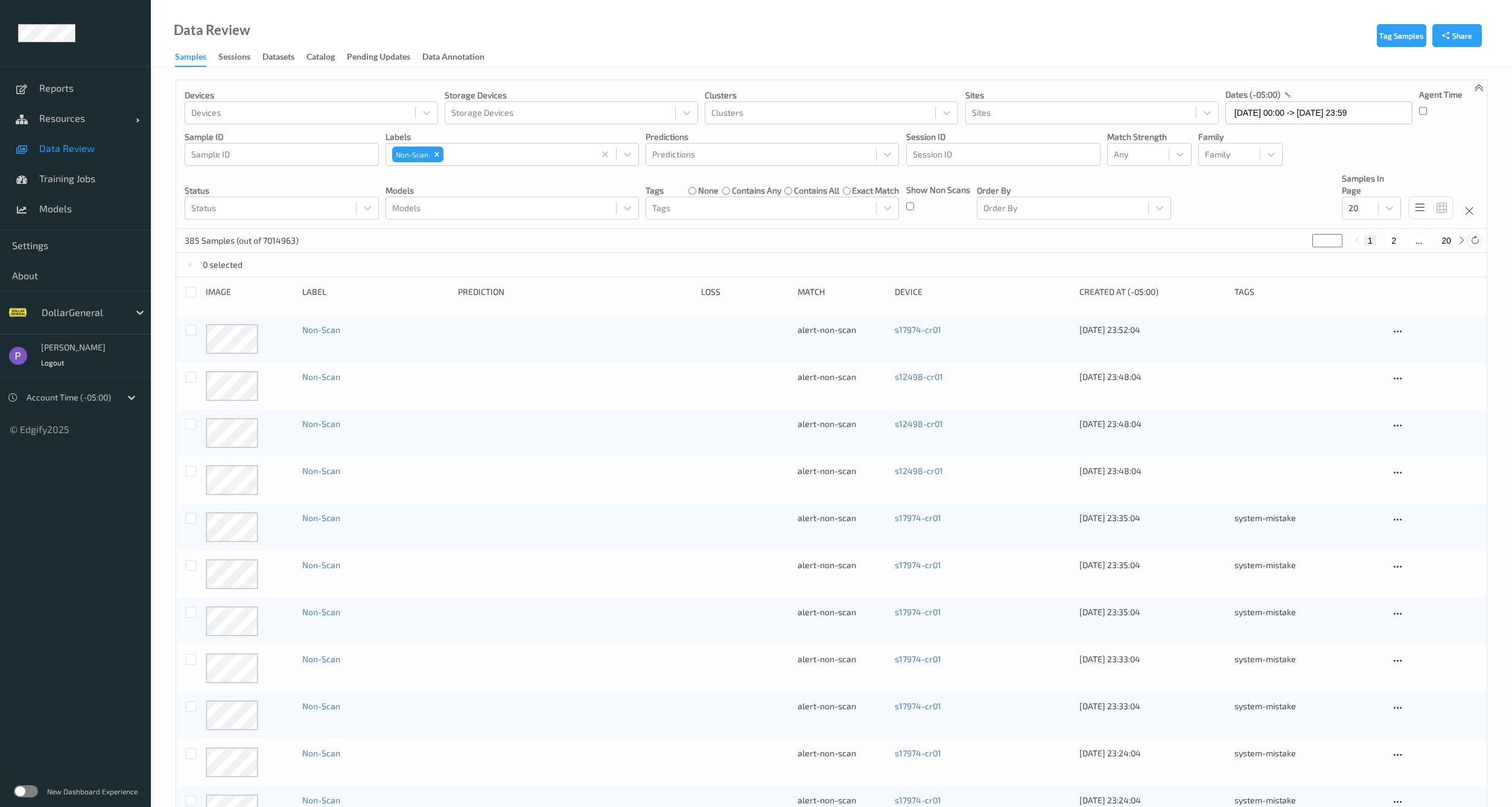
click at [1471, 242] on icon at bounding box center [1475, 240] width 9 height 9
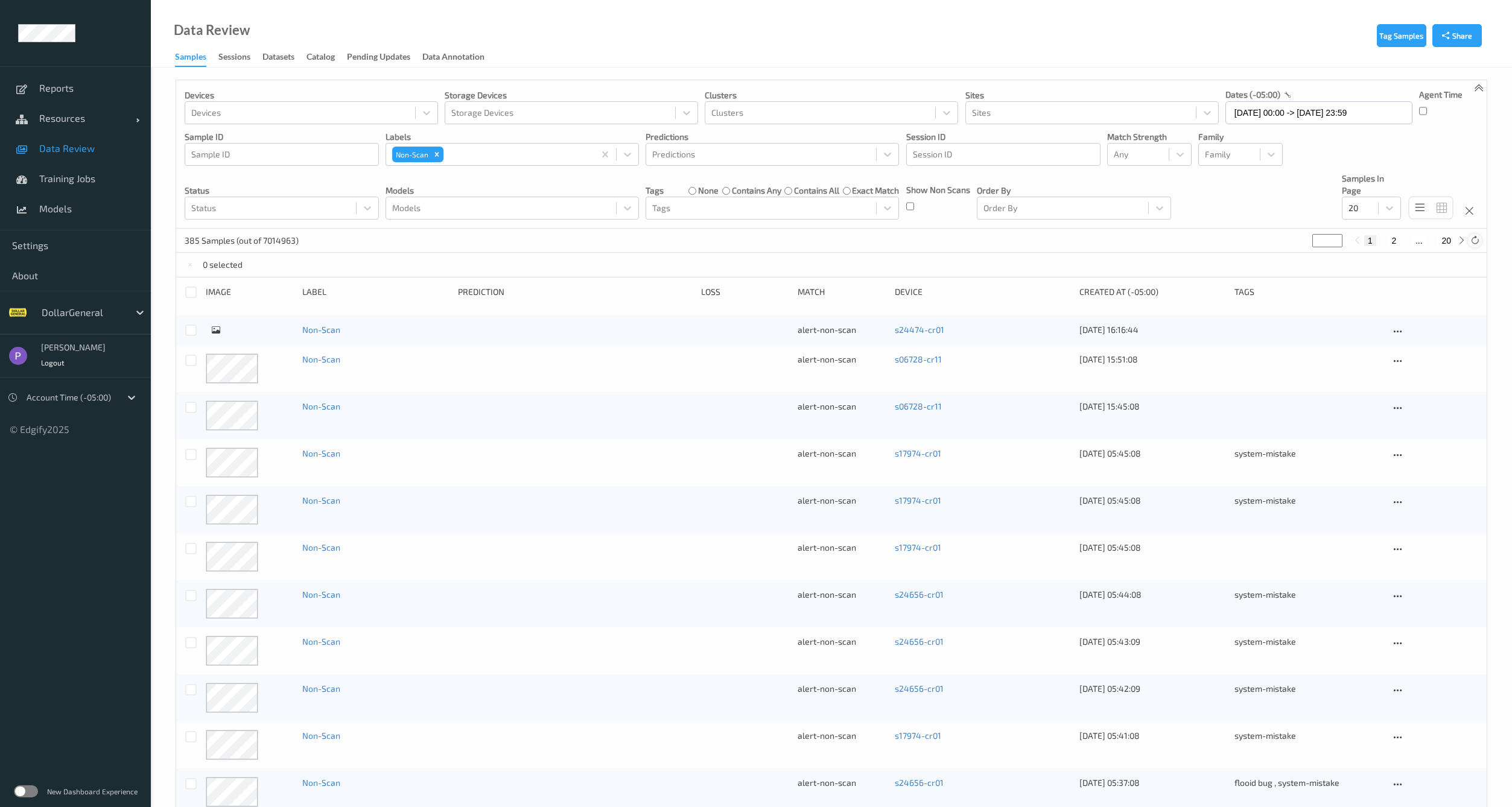
click at [1473, 242] on icon at bounding box center [1475, 240] width 9 height 9
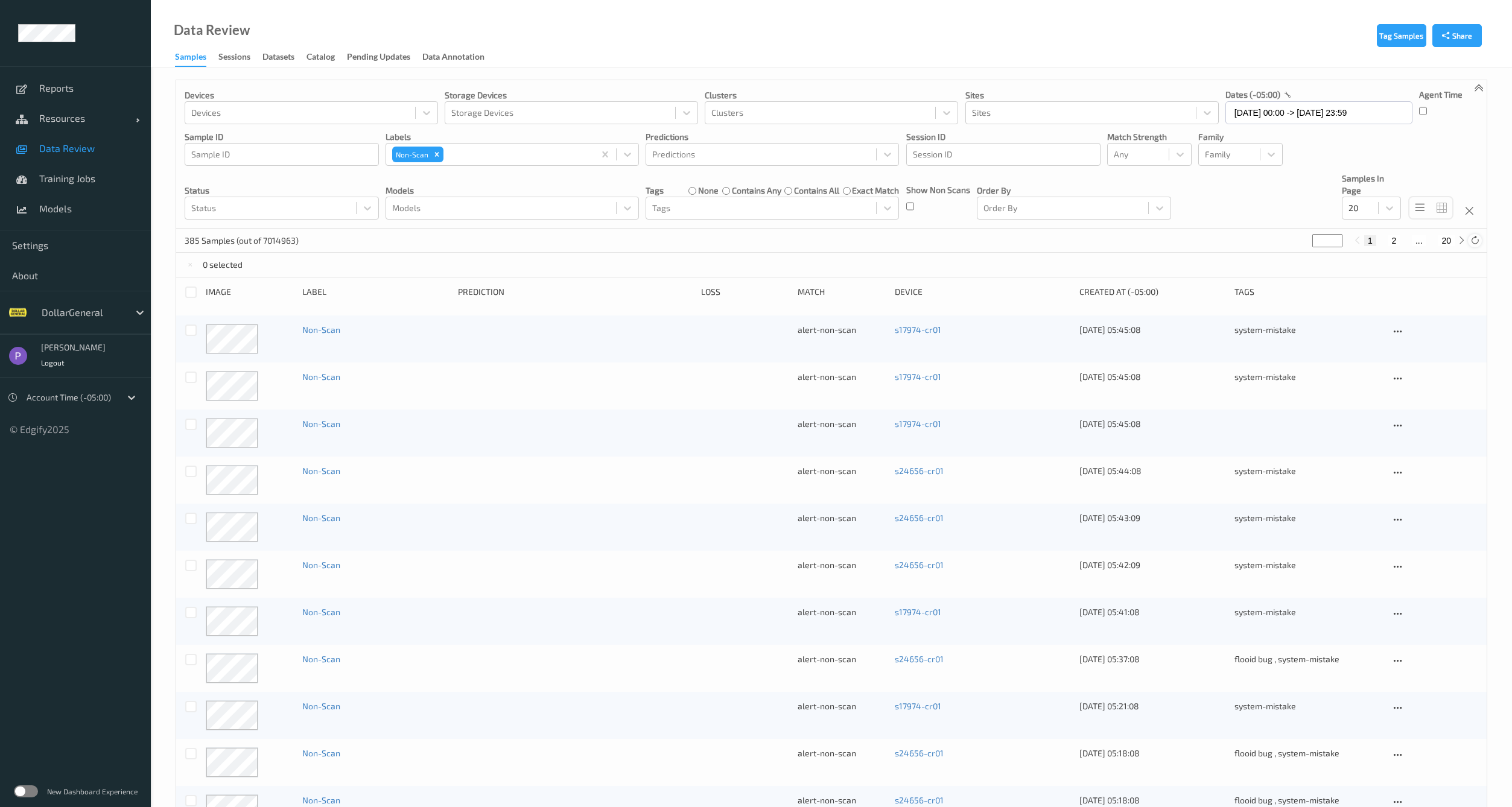
click at [1473, 242] on icon at bounding box center [1475, 240] width 9 height 9
click at [1474, 240] on icon at bounding box center [1475, 240] width 9 height 9
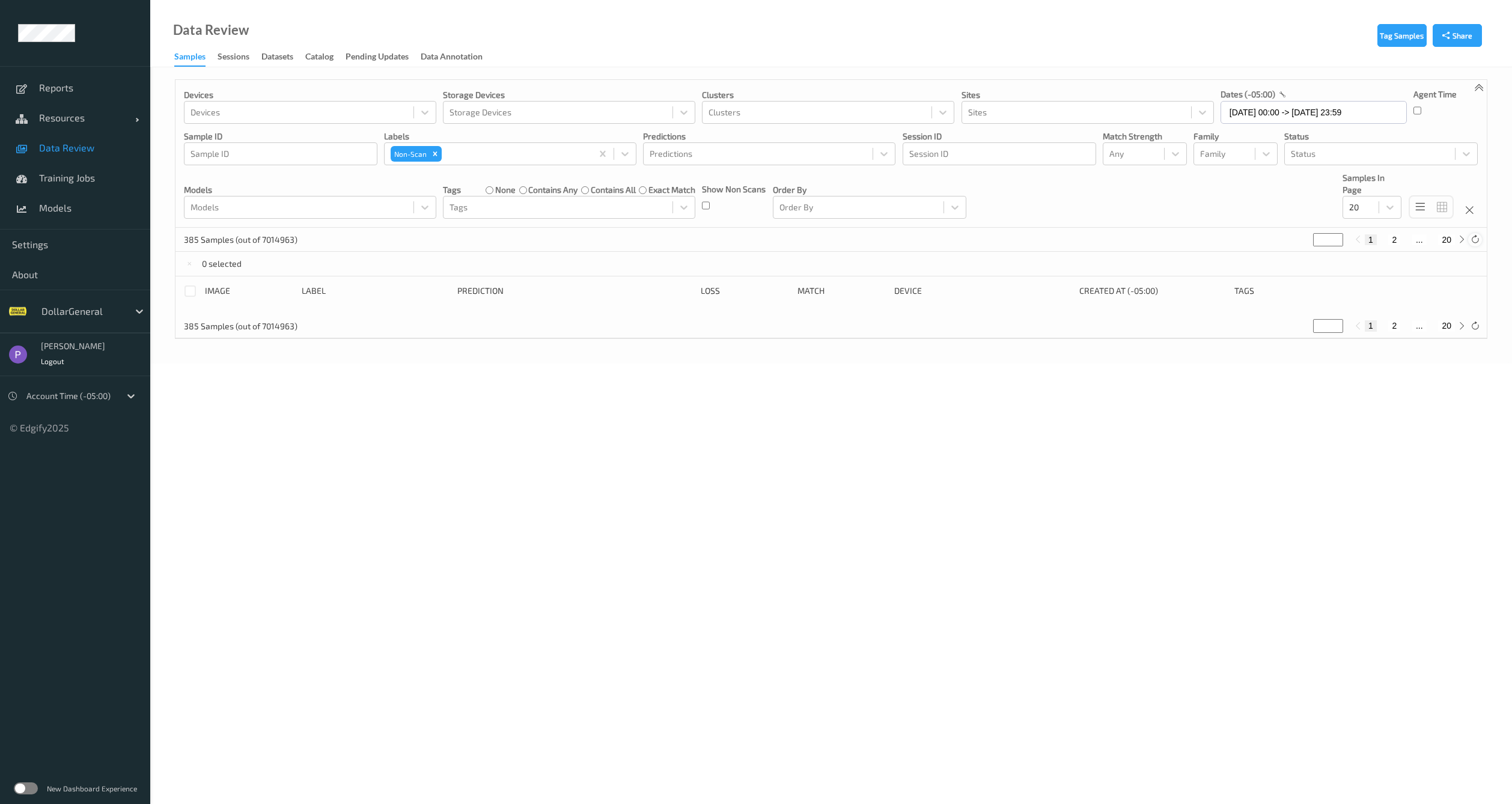
click at [1468, 239] on div at bounding box center [1474, 240] width 13 height 13
click at [1282, 117] on input "18/08/2025 00:00 -> 18/08/2025 23:59" at bounding box center [1313, 113] width 186 height 23
click at [1270, 257] on span "19" at bounding box center [1276, 254] width 16 height 16
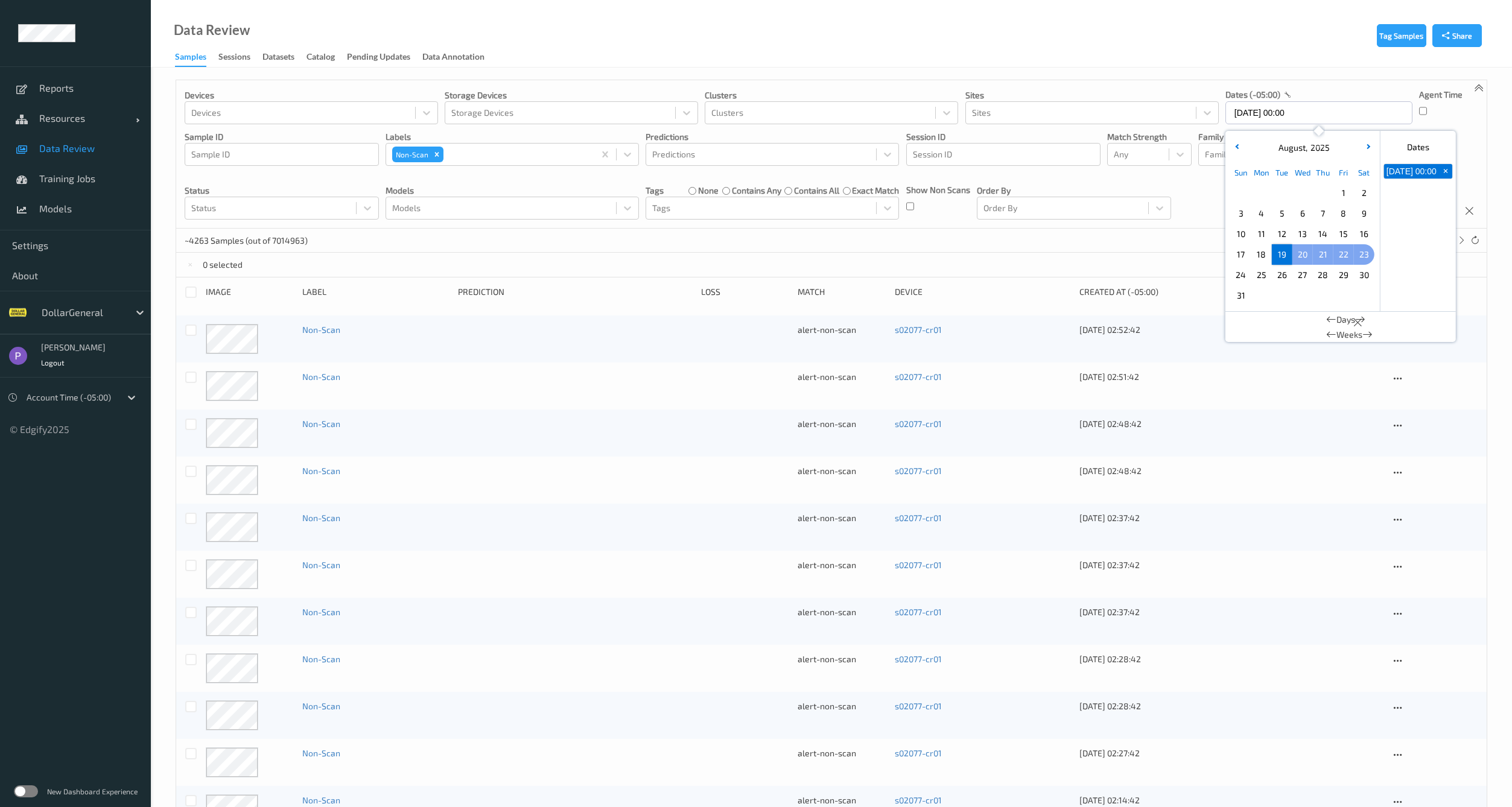
click at [1363, 252] on span "23" at bounding box center [1364, 255] width 16 height 16
click at [1126, 253] on div "0 selected" at bounding box center [832, 265] width 1311 height 24
click at [195, 287] on div at bounding box center [191, 293] width 12 height 12
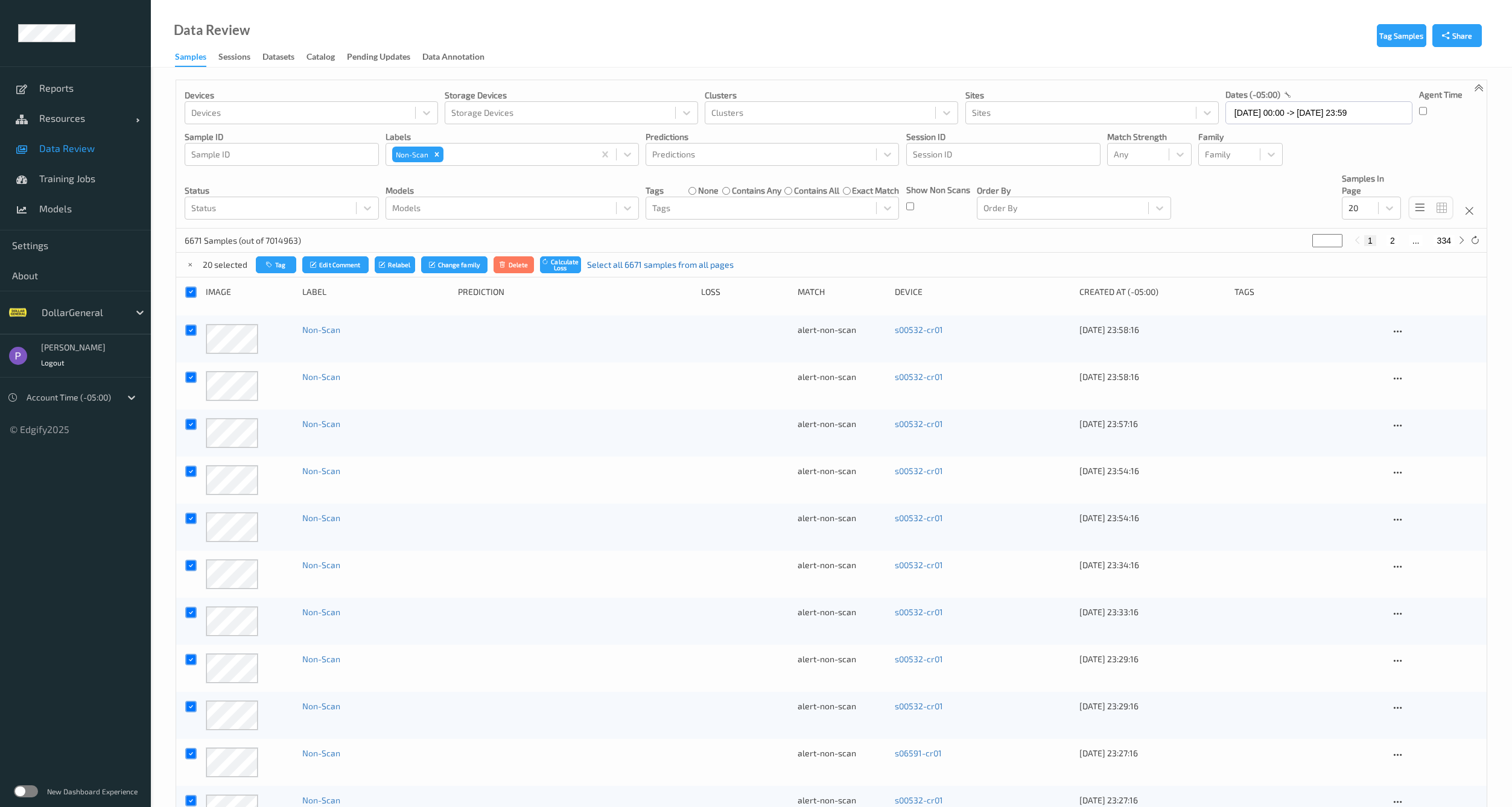
click at [627, 265] on link "Select all 6671 samples from all pages" at bounding box center [660, 265] width 147 height 12
click at [535, 267] on button "Delete" at bounding box center [522, 265] width 41 height 17
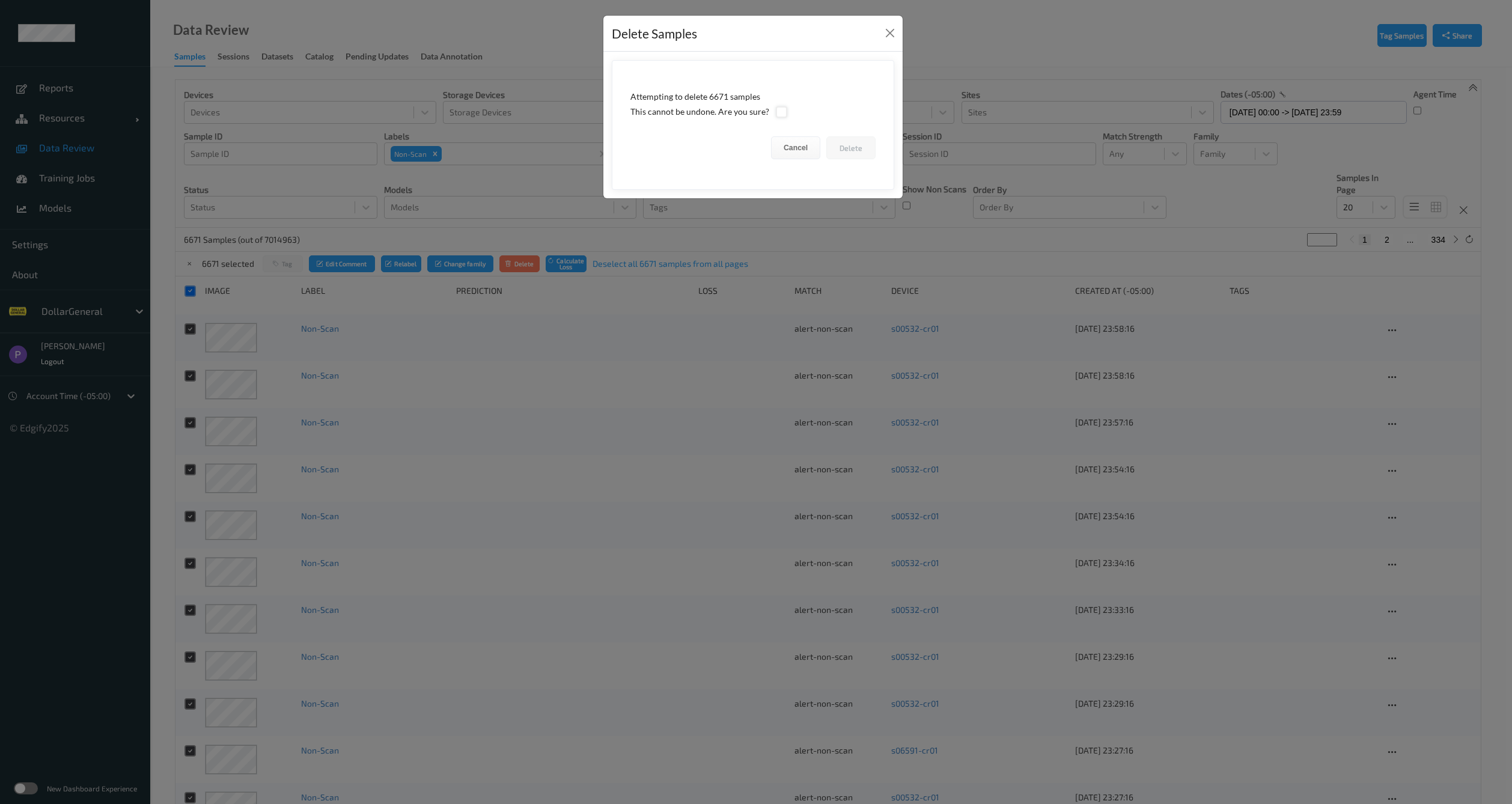
click at [781, 111] on div at bounding box center [781, 113] width 11 height 11
click at [850, 149] on button "Delete" at bounding box center [850, 148] width 49 height 23
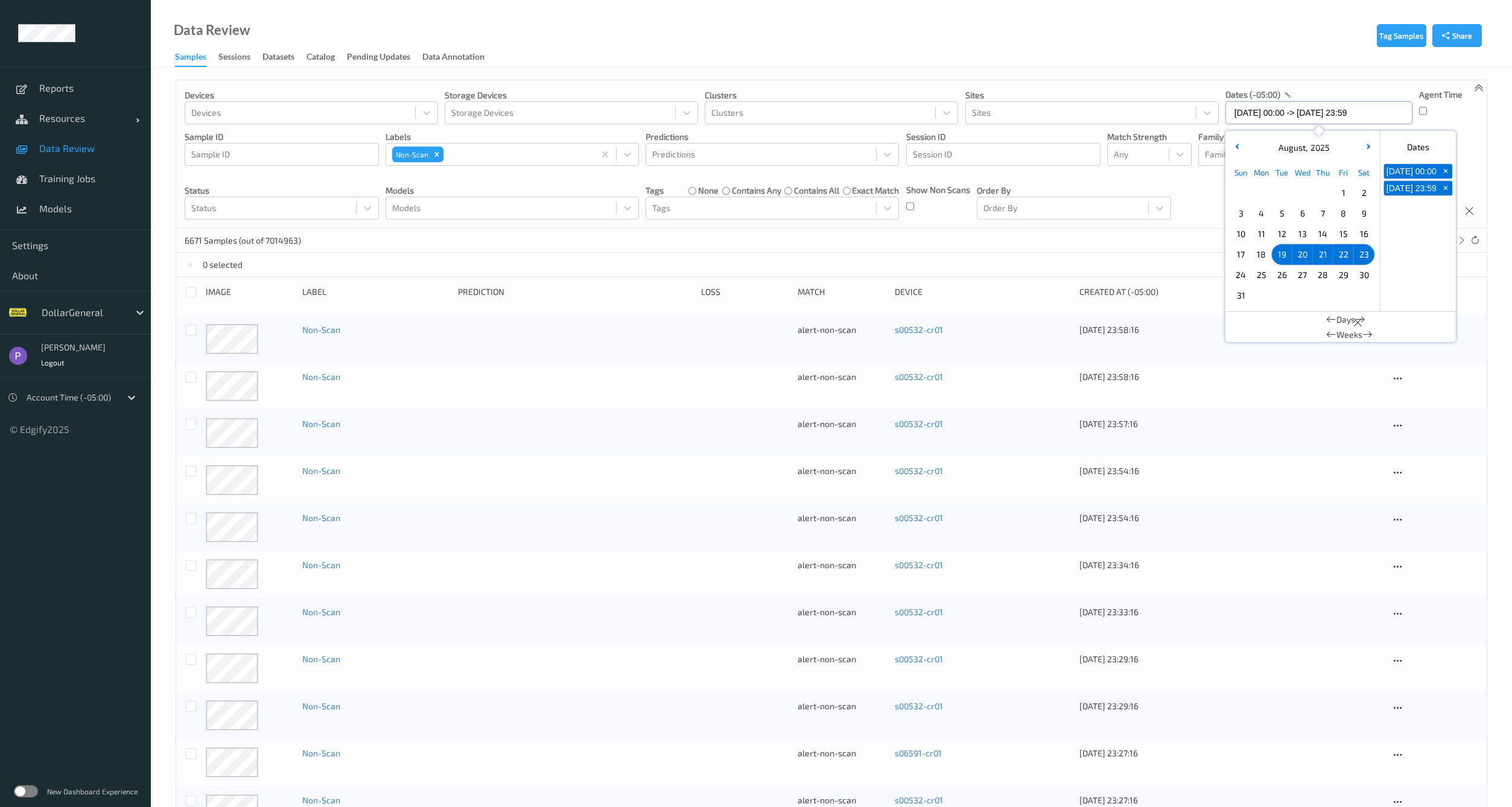
click at [1280, 112] on input "19/08/2025 00:00 -> 23/08/2025 23:59" at bounding box center [1319, 113] width 187 height 23
click at [1236, 272] on span "24" at bounding box center [1241, 275] width 16 height 16
click at [1361, 279] on span "30" at bounding box center [1364, 275] width 16 height 16
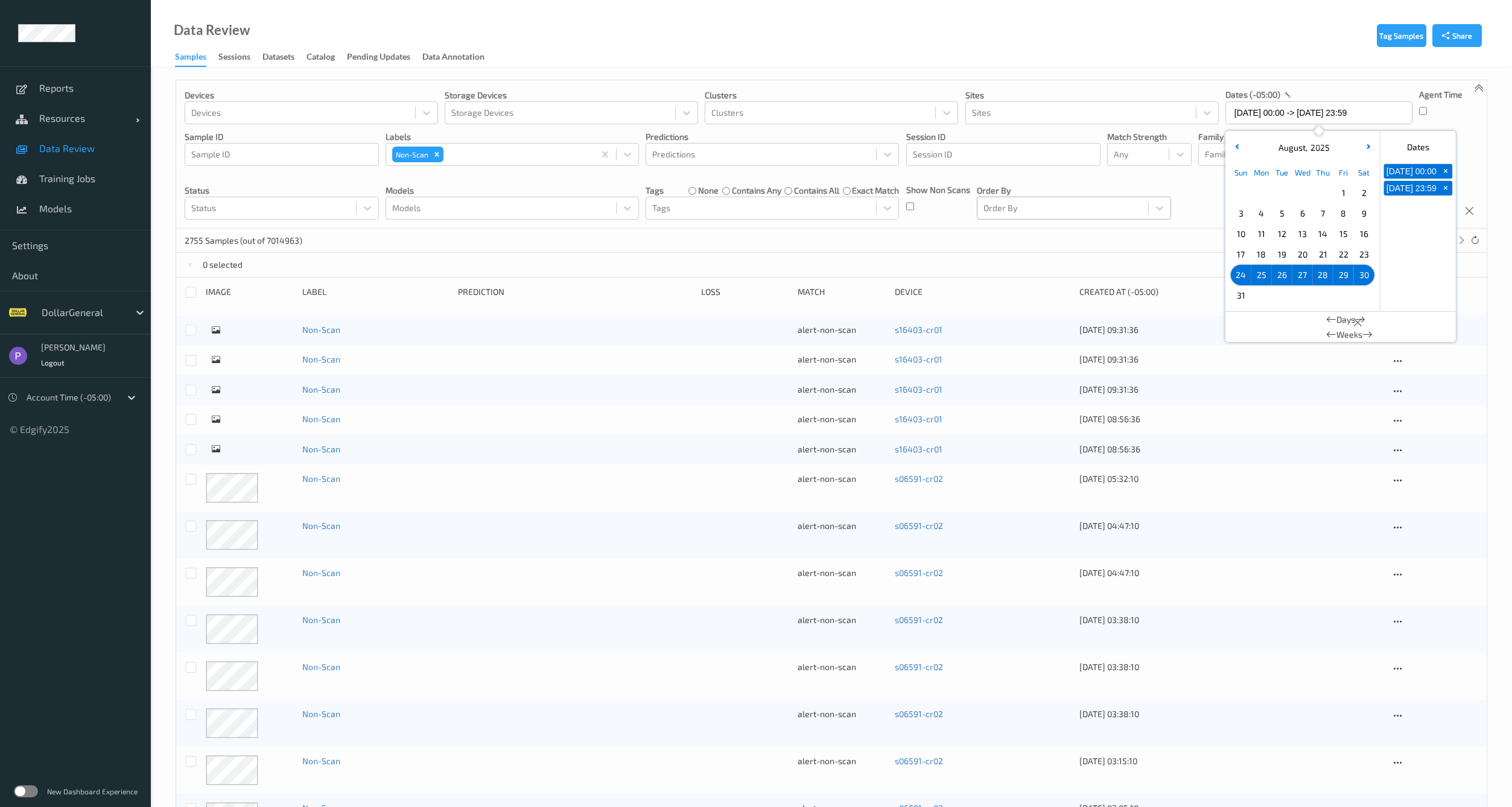
drag, startPoint x: 1168, startPoint y: 231, endPoint x: 1071, endPoint y: 204, distance: 100.7
click at [1166, 229] on div "2755 Samples (out of 7014963) * 1 2 ... 138" at bounding box center [832, 240] width 1311 height 24
click at [190, 291] on div at bounding box center [191, 293] width 12 height 12
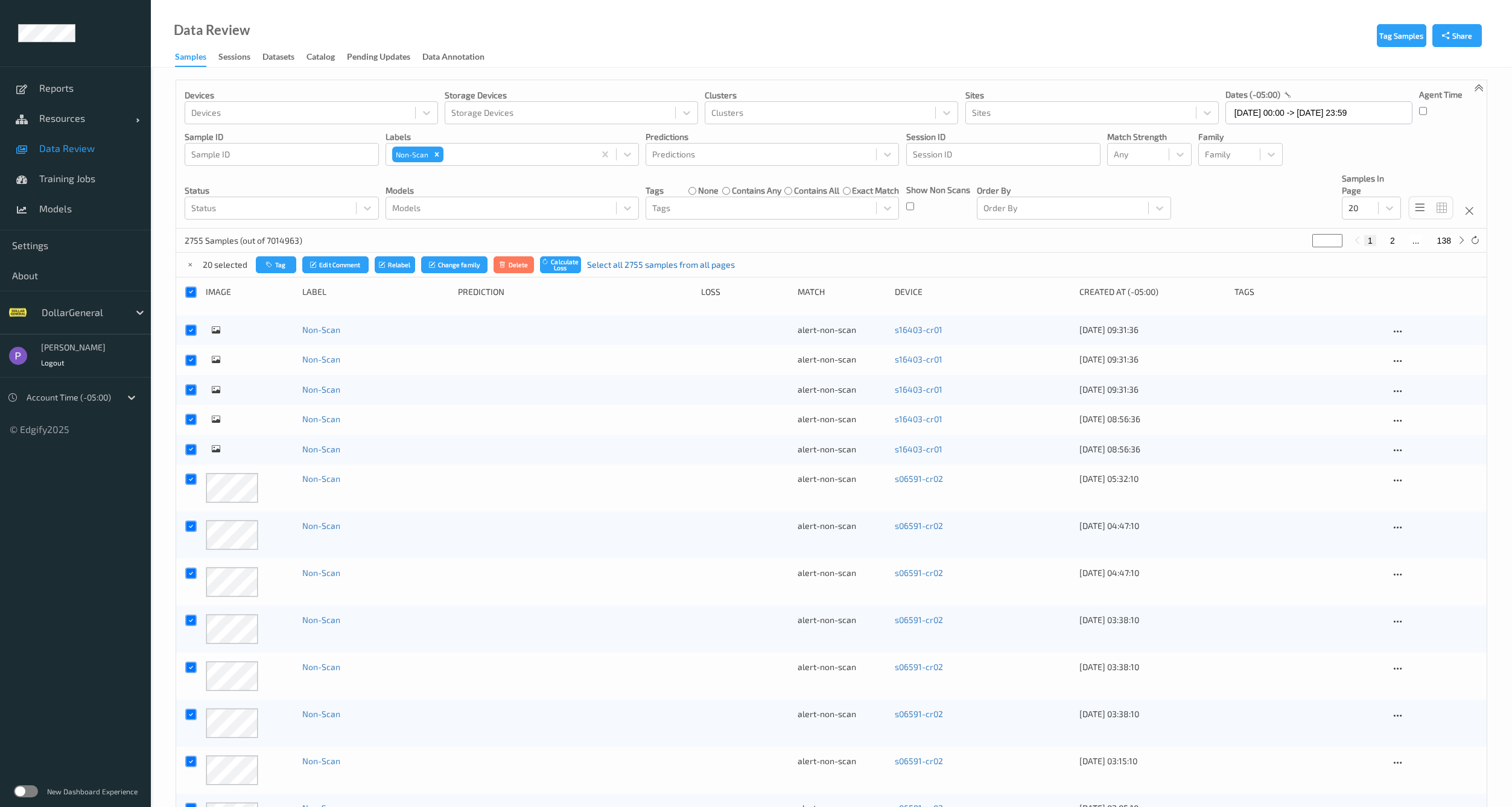
click at [622, 269] on link "Select all 2755 samples from all pages" at bounding box center [660, 265] width 148 height 12
click at [528, 268] on button "Delete" at bounding box center [524, 265] width 41 height 17
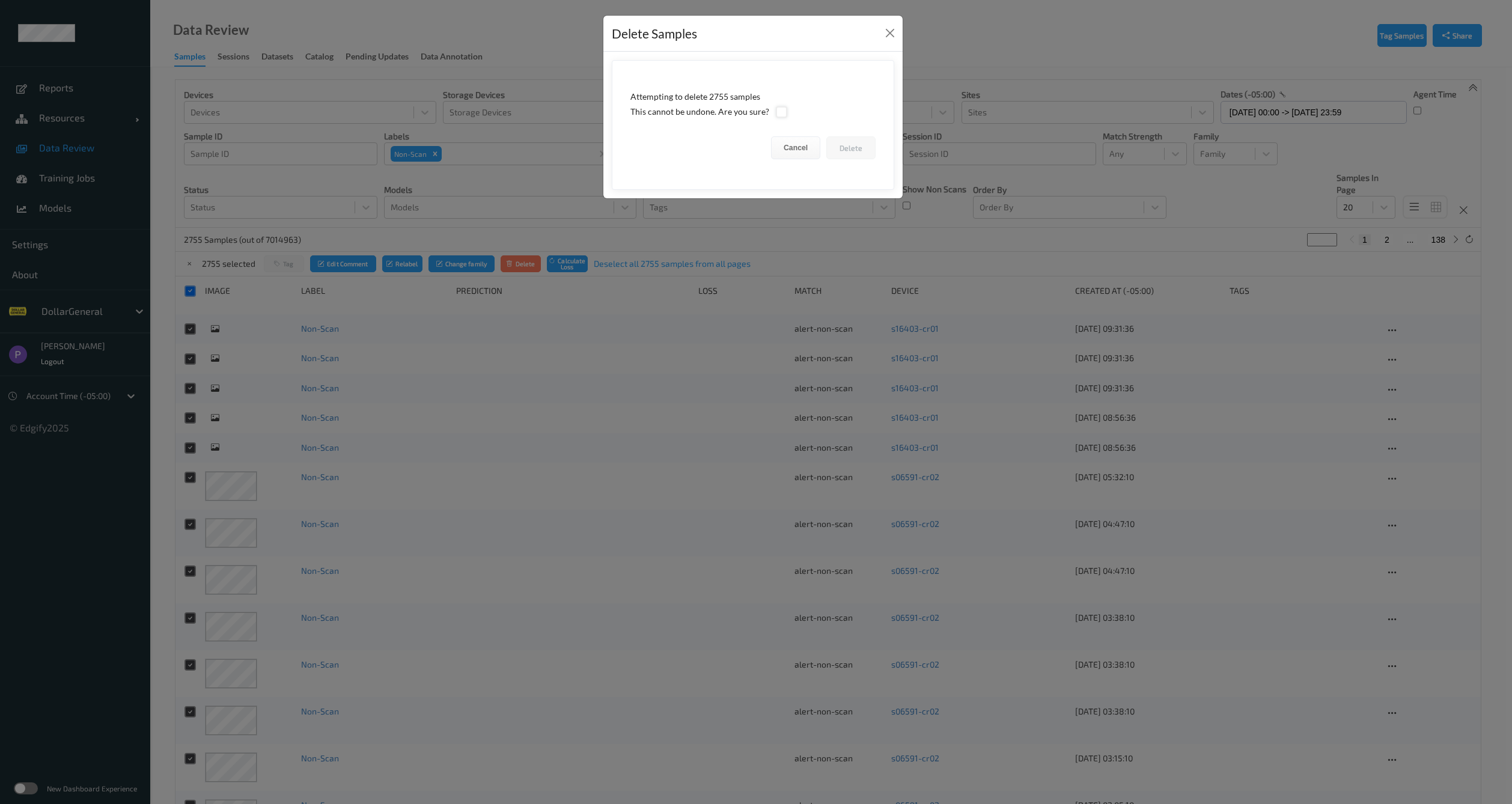
drag, startPoint x: 768, startPoint y: 113, endPoint x: 778, endPoint y: 113, distance: 10.0
click at [769, 113] on div "This cannot be undone. Are you sure?" at bounding box center [753, 112] width 245 height 12
click at [779, 113] on div at bounding box center [781, 113] width 11 height 11
click at [835, 153] on button "Delete" at bounding box center [850, 148] width 49 height 23
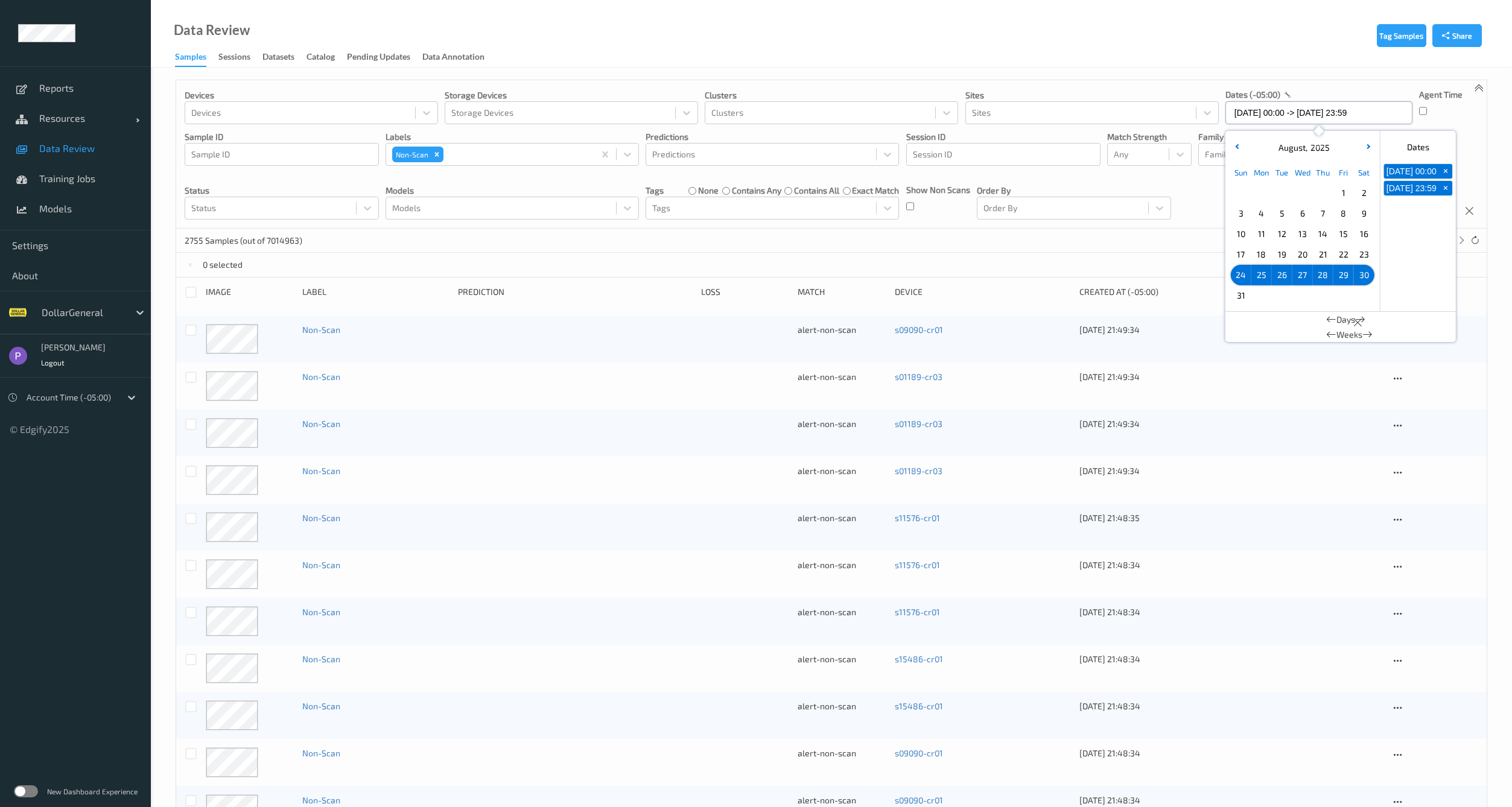
click at [1285, 122] on input "24/08/2025 00:00 -> 30/08/2025 23:59" at bounding box center [1319, 113] width 187 height 23
click at [1246, 292] on span "31" at bounding box center [1241, 295] width 16 height 16
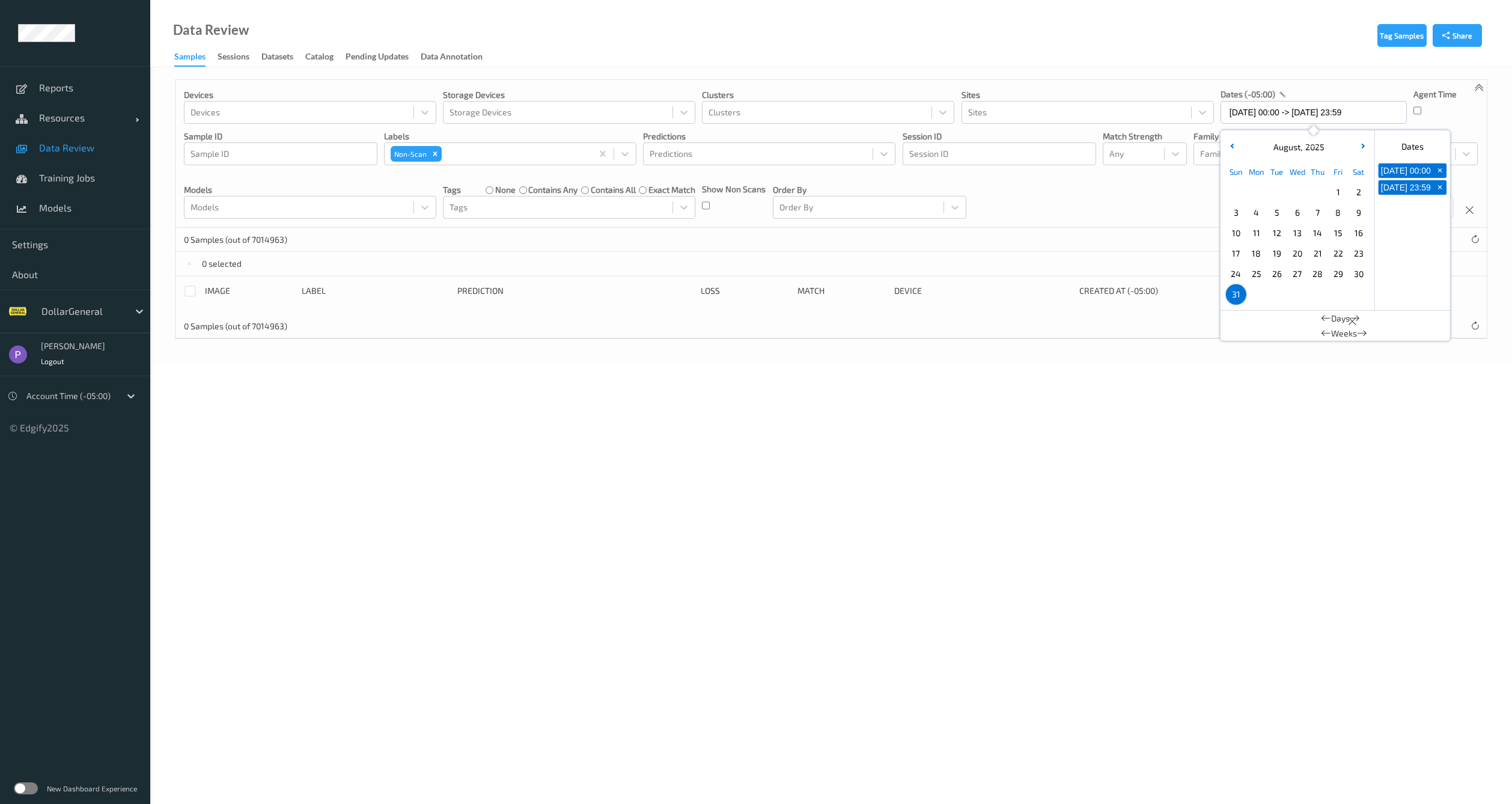
click at [1131, 241] on div "0 Samples (out of 7014963)" at bounding box center [831, 239] width 1311 height 24
click at [1277, 113] on input "31/08/2025 00:00 -> 31/08/2025 23:59" at bounding box center [1313, 113] width 186 height 23
click at [1352, 272] on span "30" at bounding box center [1359, 274] width 16 height 16
click at [1171, 239] on div "22 Samples (out of 7014963) * 1 2" at bounding box center [831, 239] width 1311 height 24
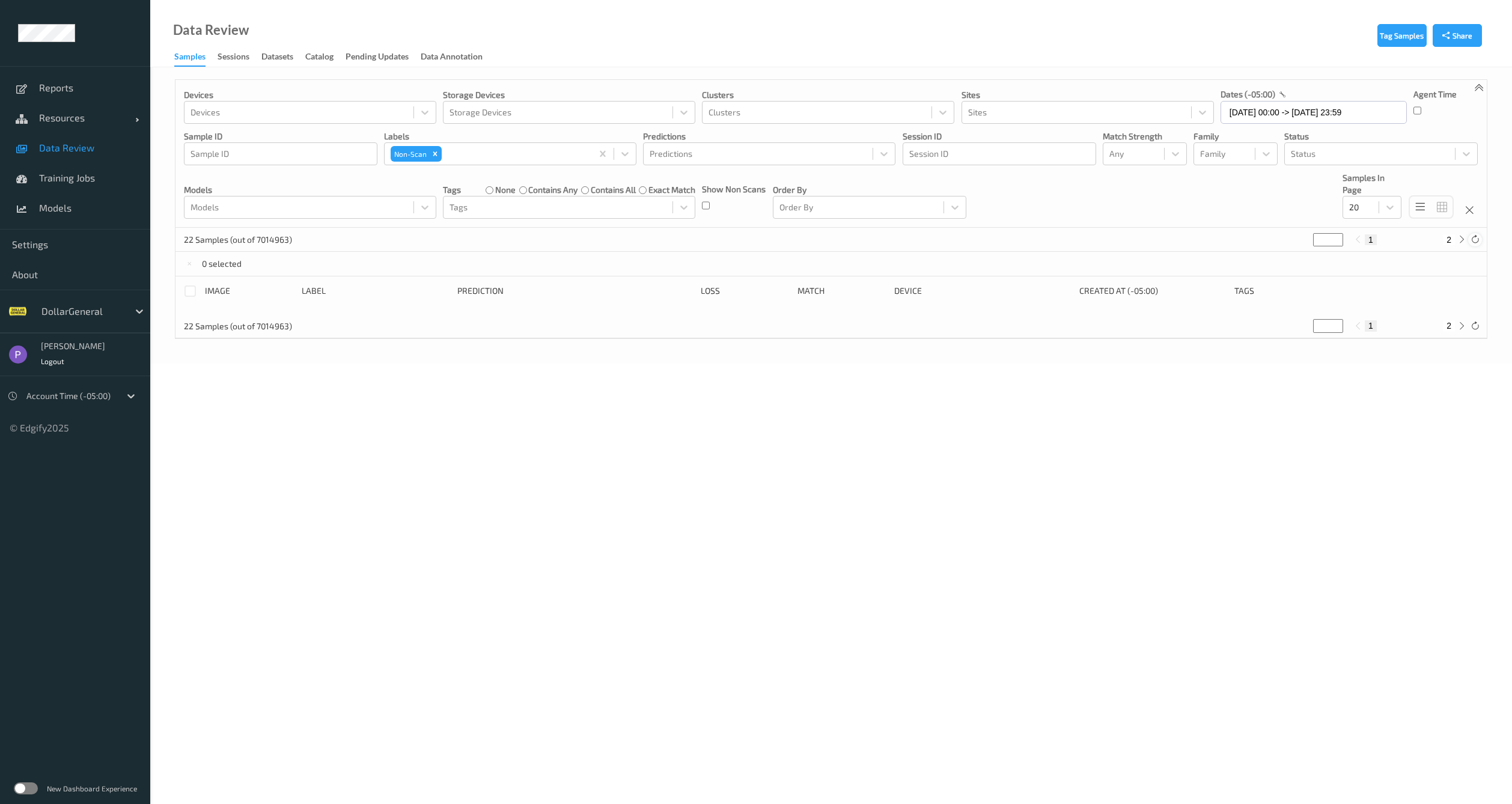
click at [1474, 241] on icon at bounding box center [1474, 239] width 9 height 9
click at [1292, 109] on input "30/08/2025 00:00 -> 30/08/2025 23:59" at bounding box center [1313, 113] width 186 height 23
click at [1261, 252] on span "18" at bounding box center [1256, 254] width 16 height 16
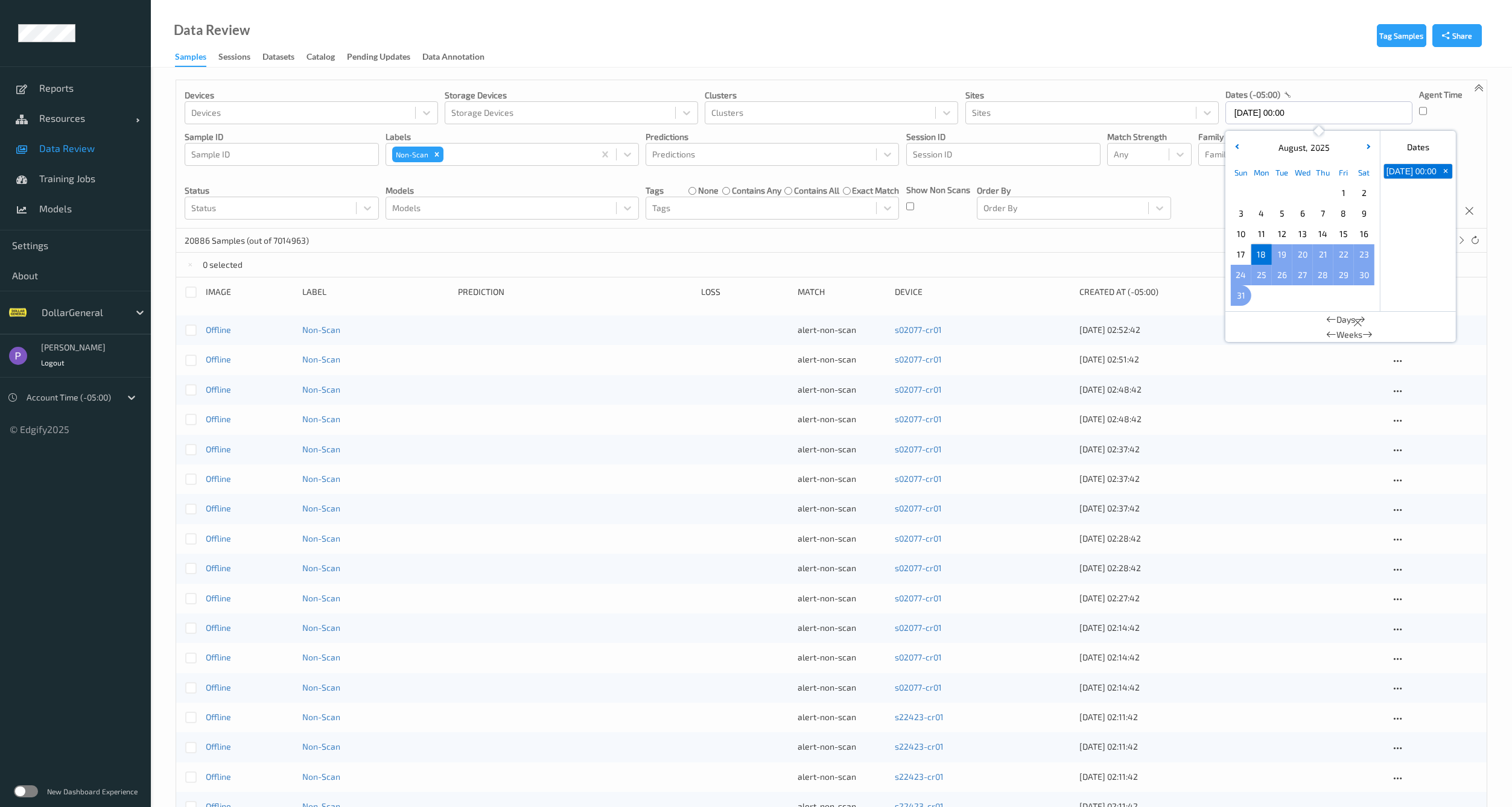
click at [1247, 293] on span "31" at bounding box center [1241, 295] width 16 height 16
type input "18/08/2025 00:00 -> 31/08/2025 23:59"
click at [1097, 251] on div "14359 Samples (out of 7014963) * 1 2 ... 718" at bounding box center [832, 240] width 1311 height 24
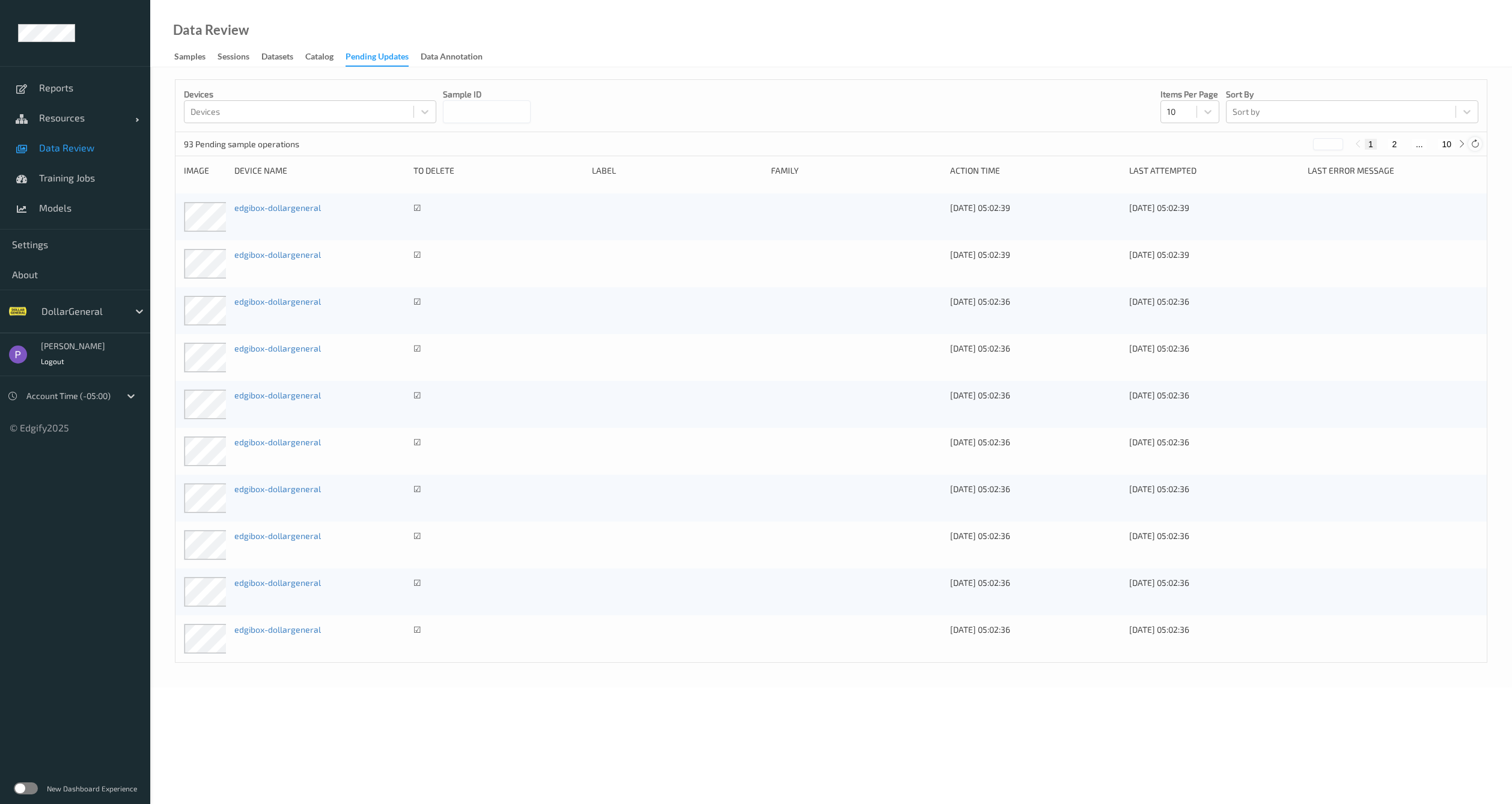
click at [1473, 142] on icon at bounding box center [1474, 144] width 9 height 9
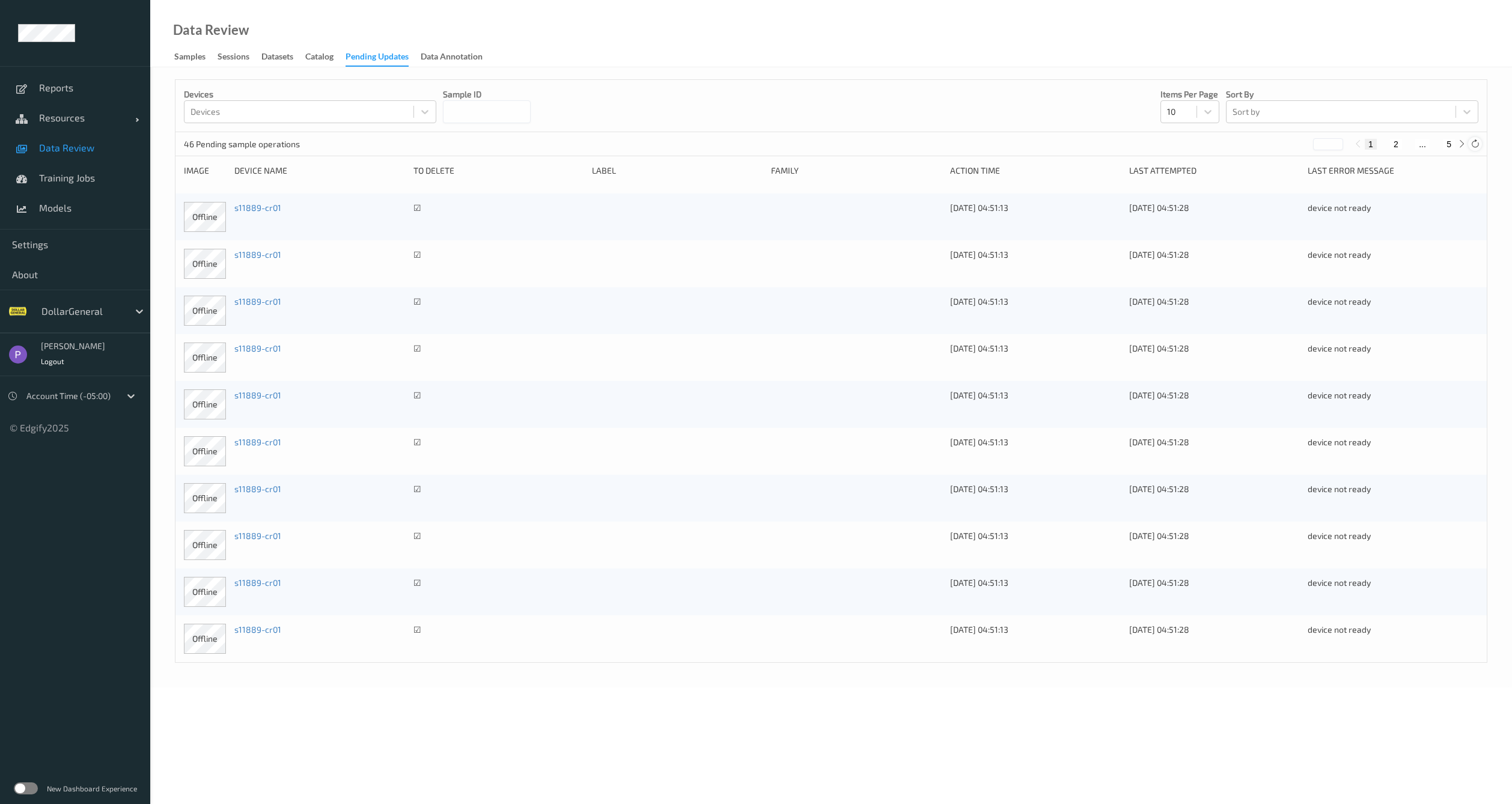
click at [1473, 142] on icon at bounding box center [1474, 144] width 9 height 9
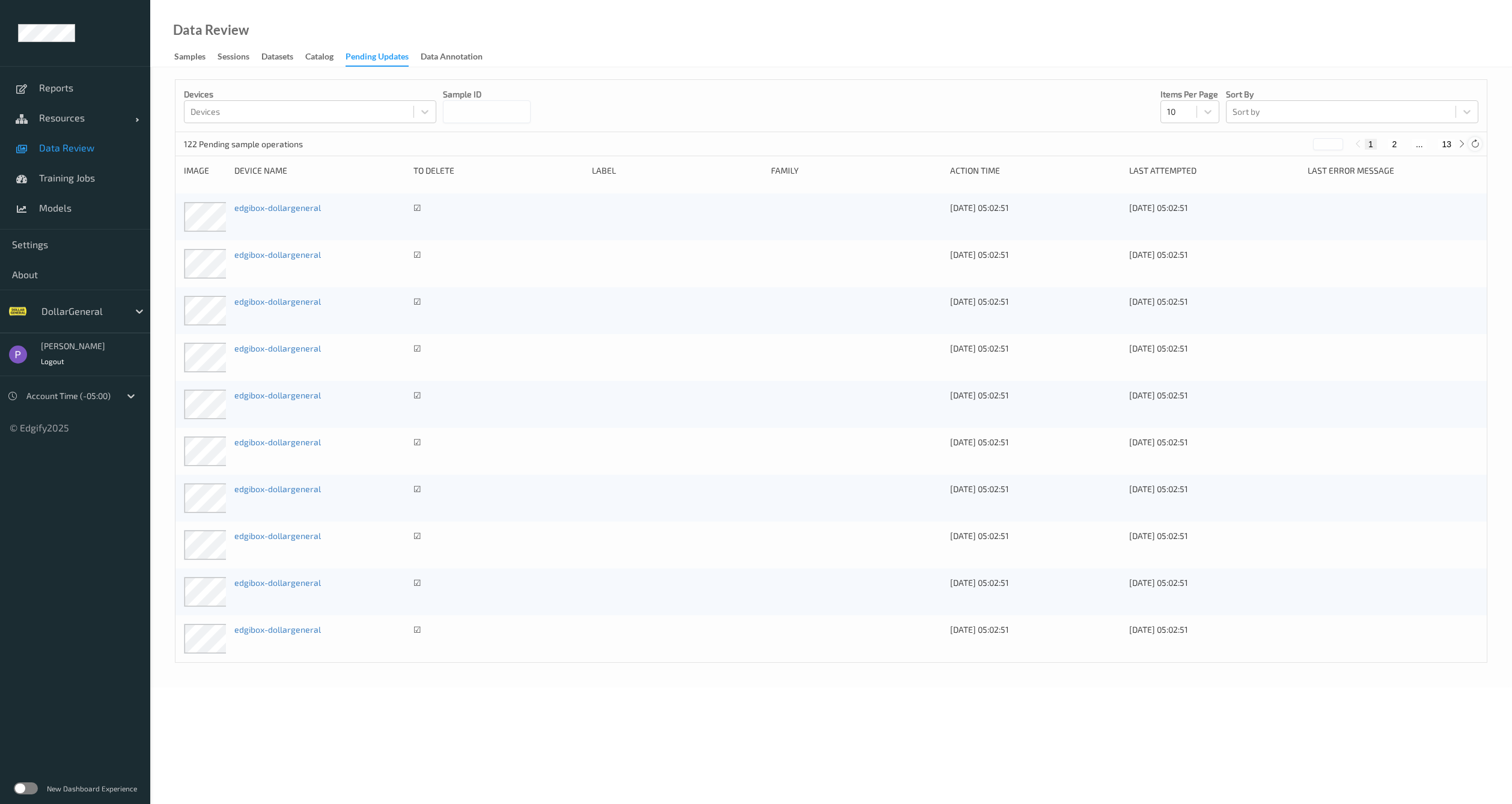
click at [1473, 142] on icon at bounding box center [1474, 144] width 9 height 9
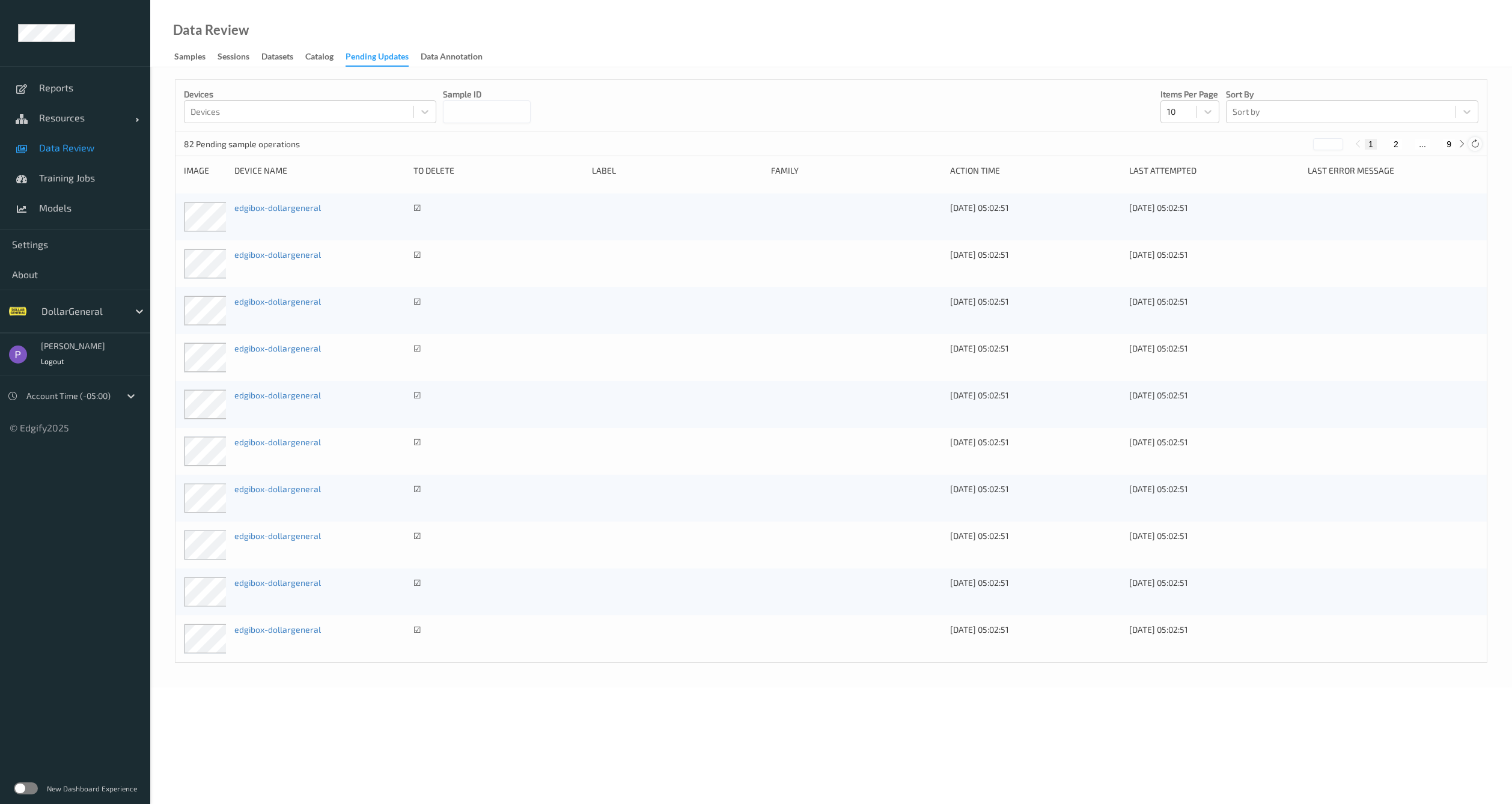
click at [1473, 142] on icon at bounding box center [1474, 144] width 9 height 9
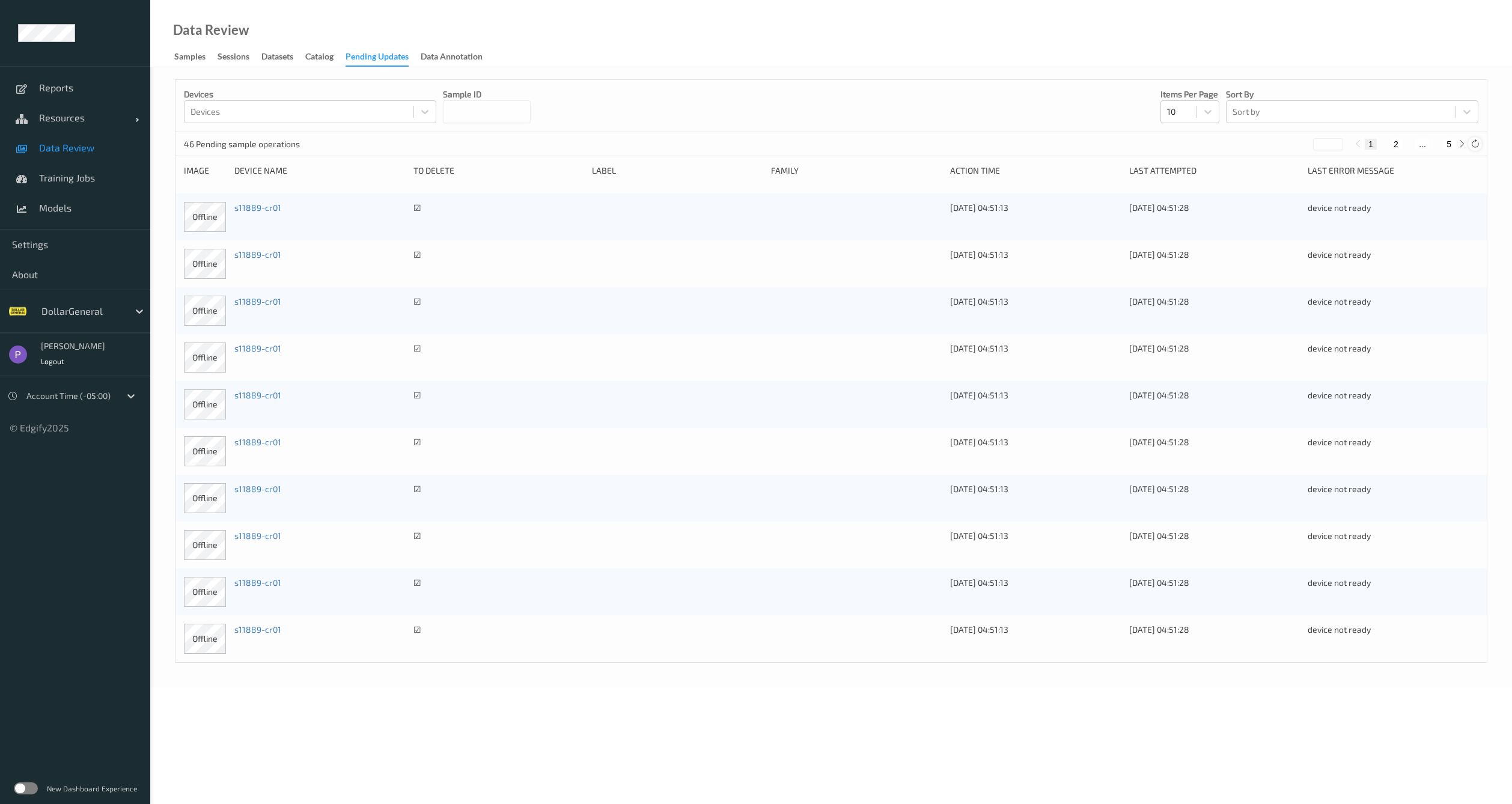
click at [1473, 142] on icon at bounding box center [1474, 144] width 9 height 9
click at [1477, 146] on icon at bounding box center [1474, 144] width 9 height 9
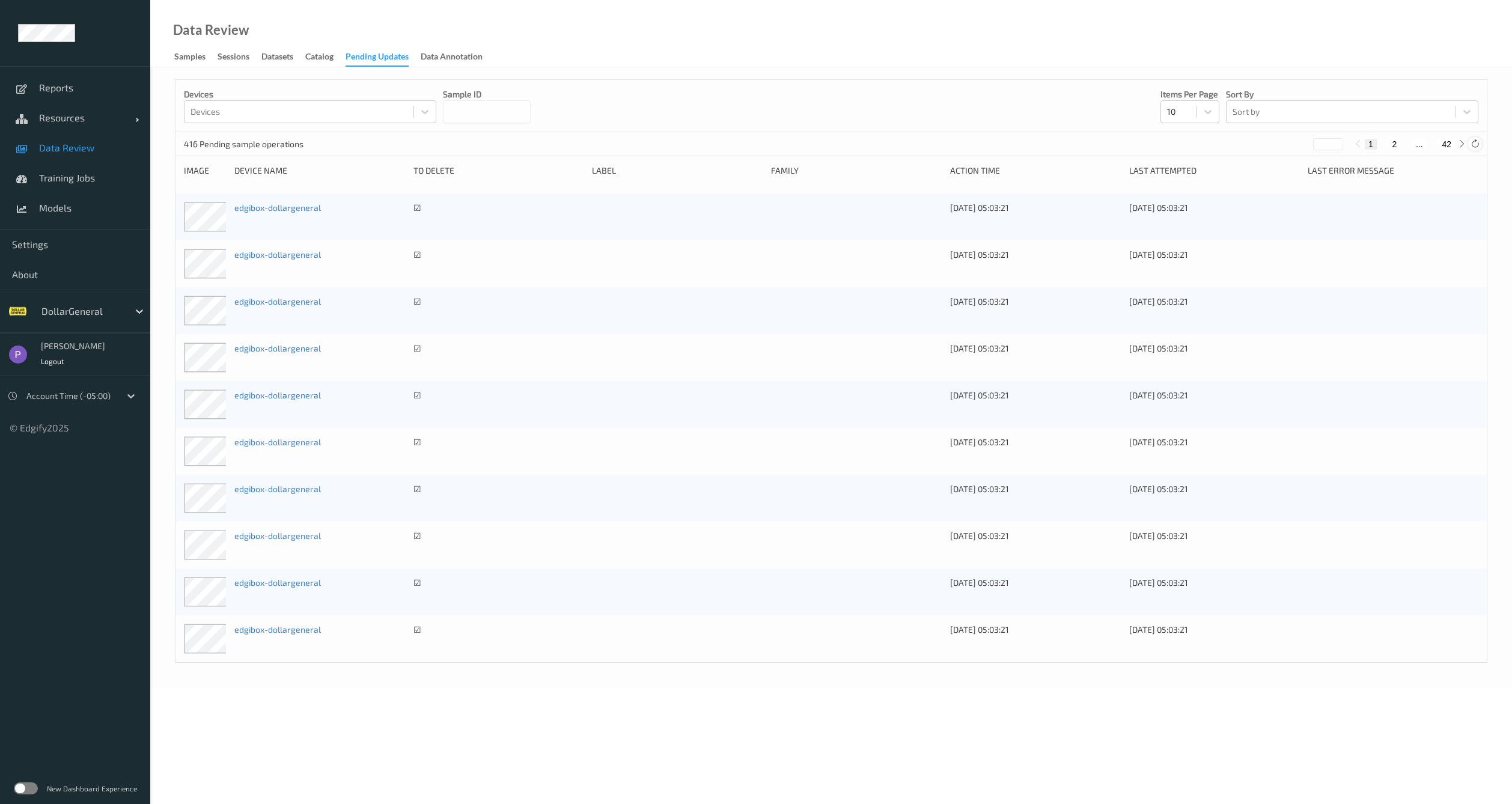
click at [1477, 145] on icon at bounding box center [1474, 144] width 9 height 9
click at [1476, 145] on icon at bounding box center [1474, 144] width 9 height 9
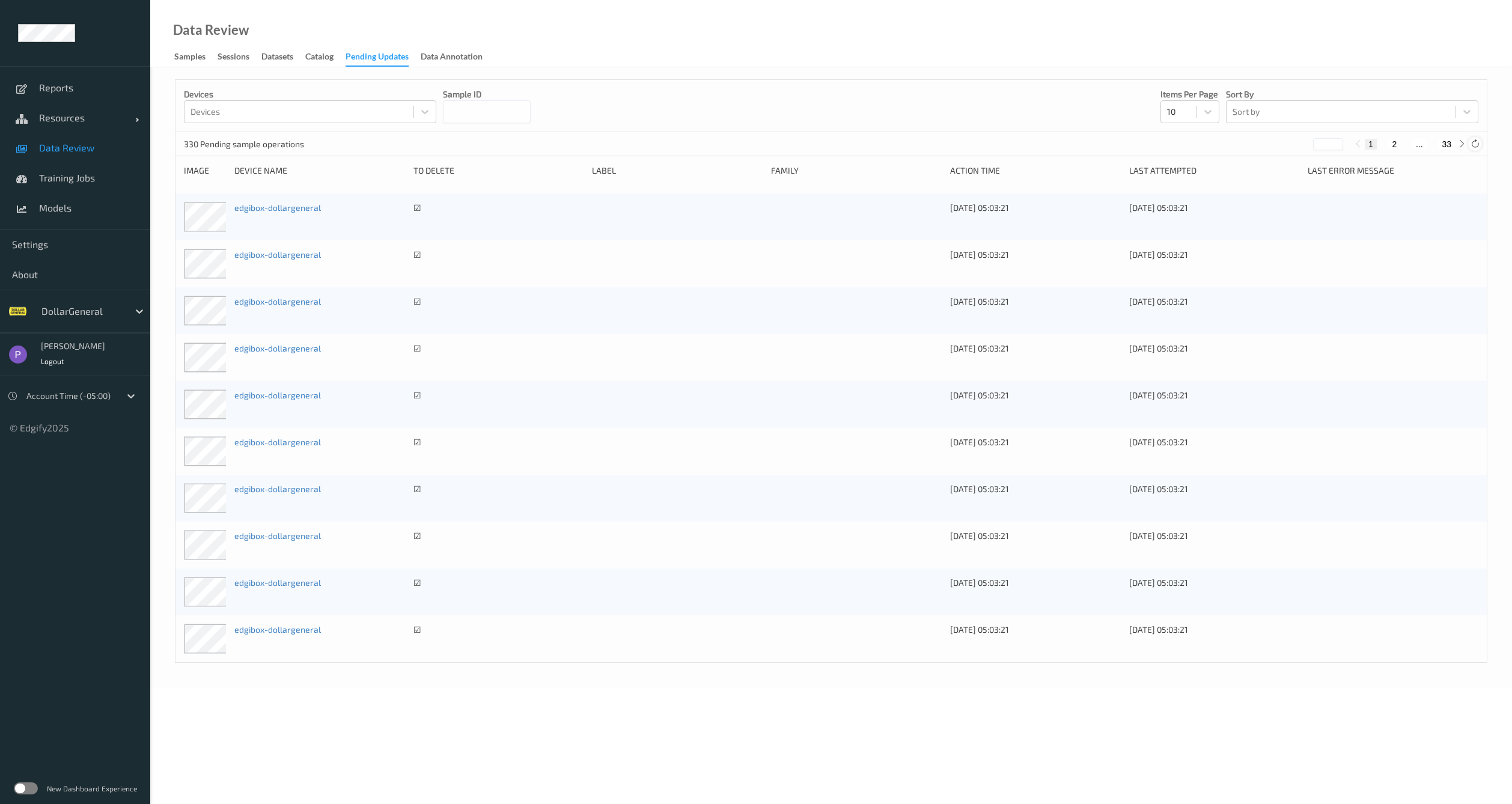
click at [1476, 145] on icon at bounding box center [1474, 144] width 9 height 9
click at [1475, 145] on icon at bounding box center [1474, 144] width 9 height 9
click at [1474, 143] on icon at bounding box center [1474, 144] width 9 height 9
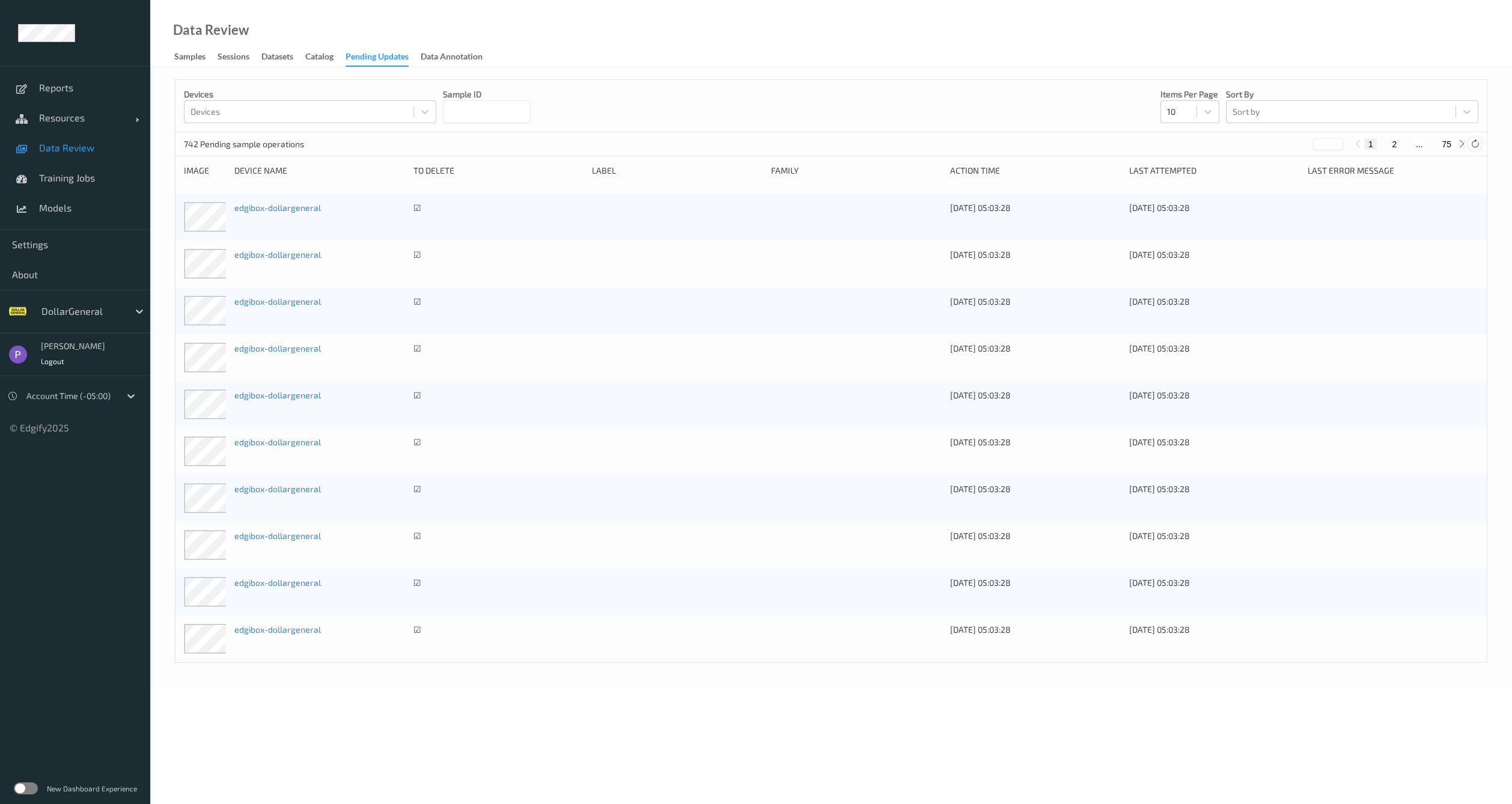
click at [1474, 143] on icon at bounding box center [1474, 144] width 9 height 9
click at [1473, 140] on icon at bounding box center [1474, 144] width 9 height 9
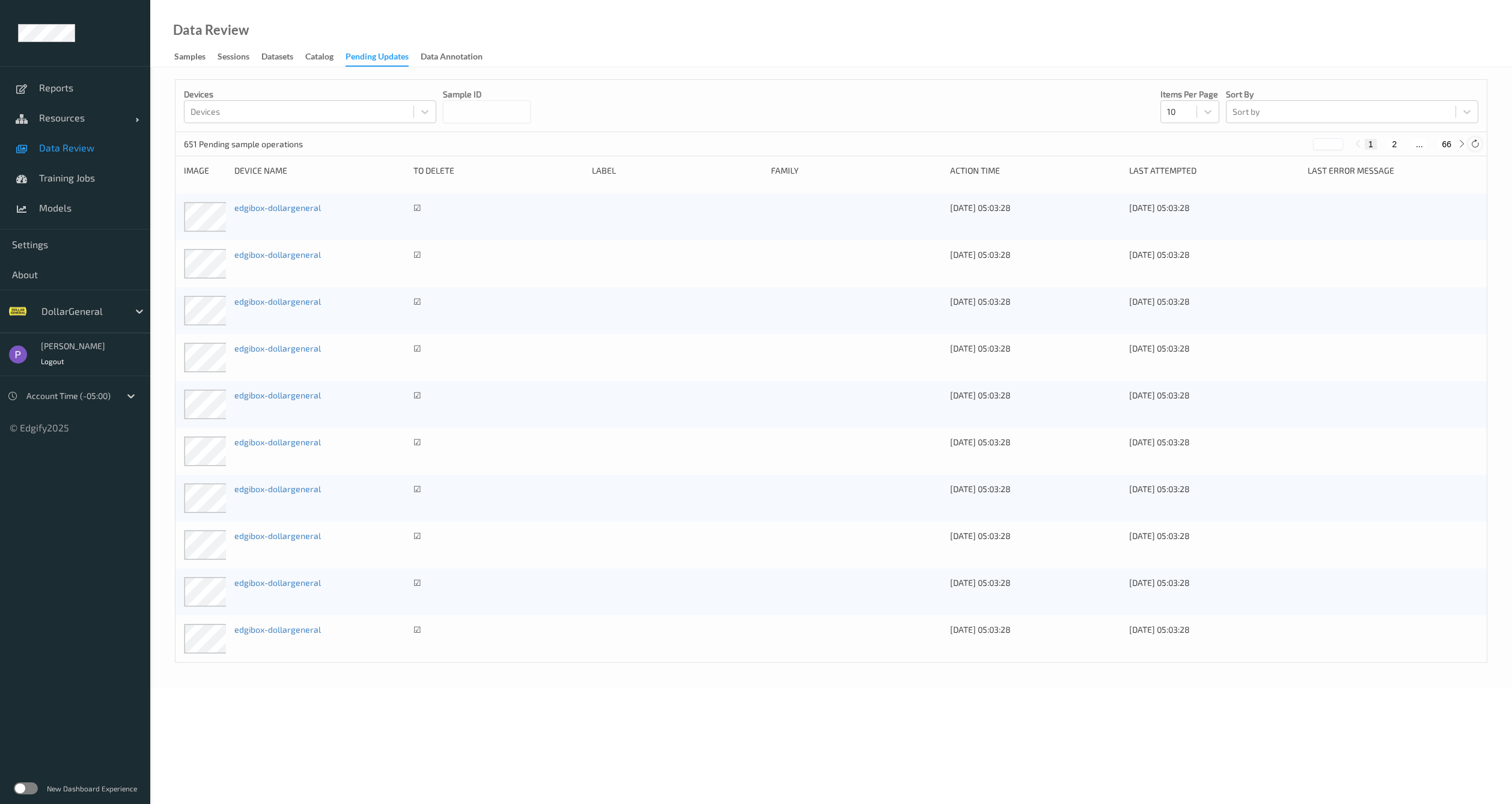
click at [1473, 140] on icon at bounding box center [1474, 144] width 9 height 9
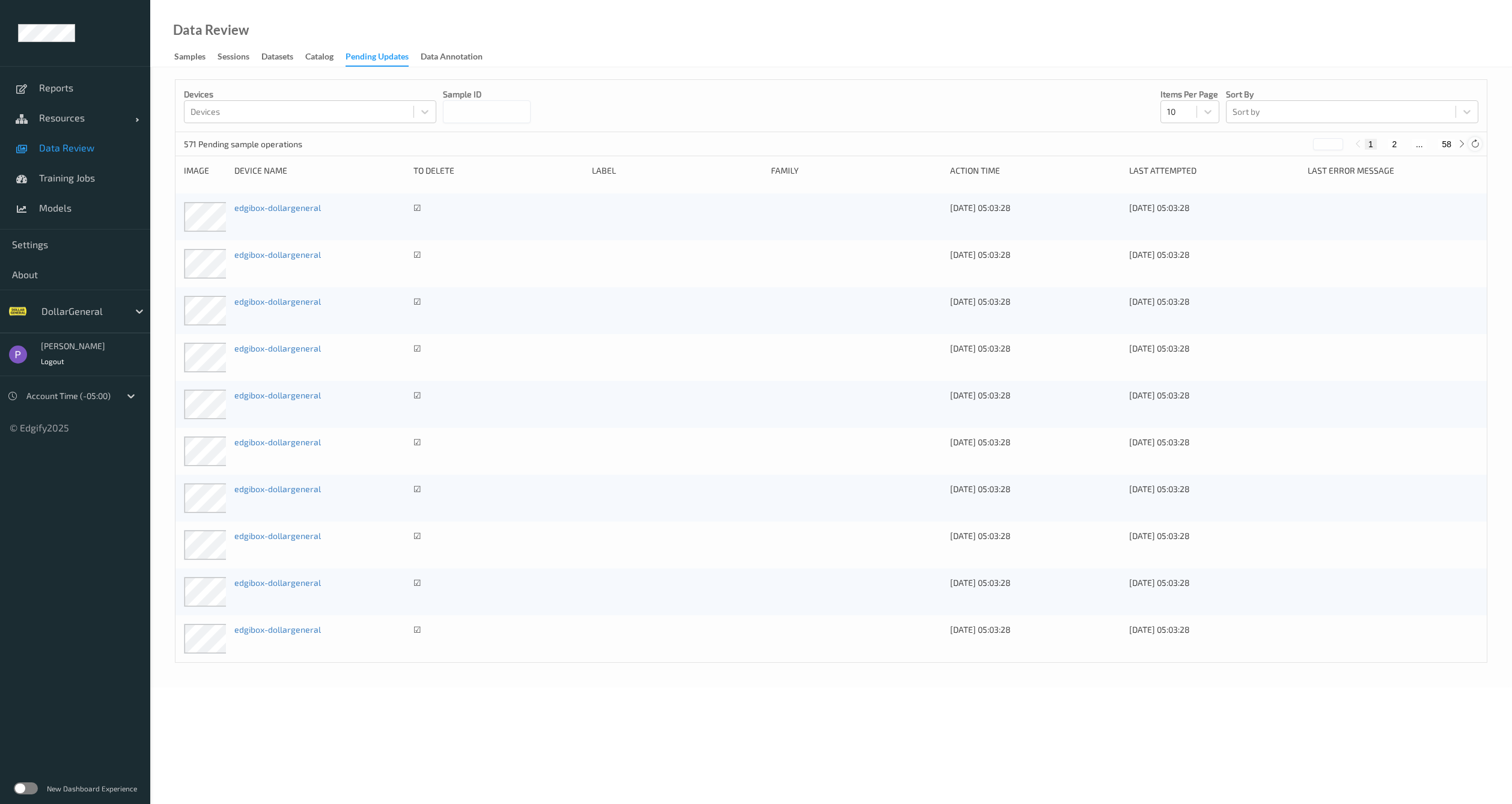
click at [1473, 140] on icon at bounding box center [1474, 144] width 9 height 9
click at [1469, 143] on div at bounding box center [1474, 144] width 13 height 13
click at [1481, 143] on div at bounding box center [1474, 144] width 13 height 13
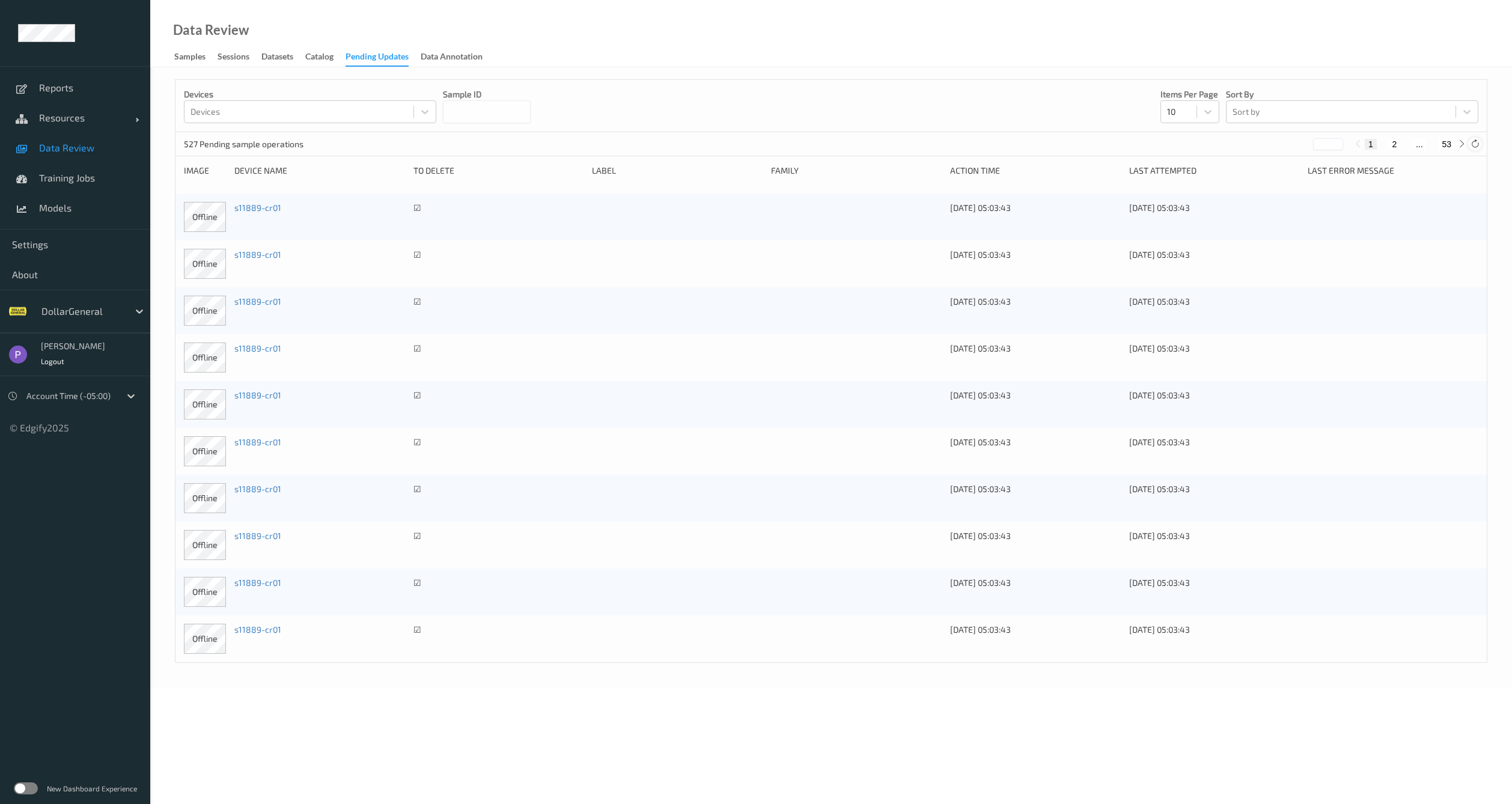
click at [1481, 145] on div at bounding box center [1474, 144] width 13 height 13
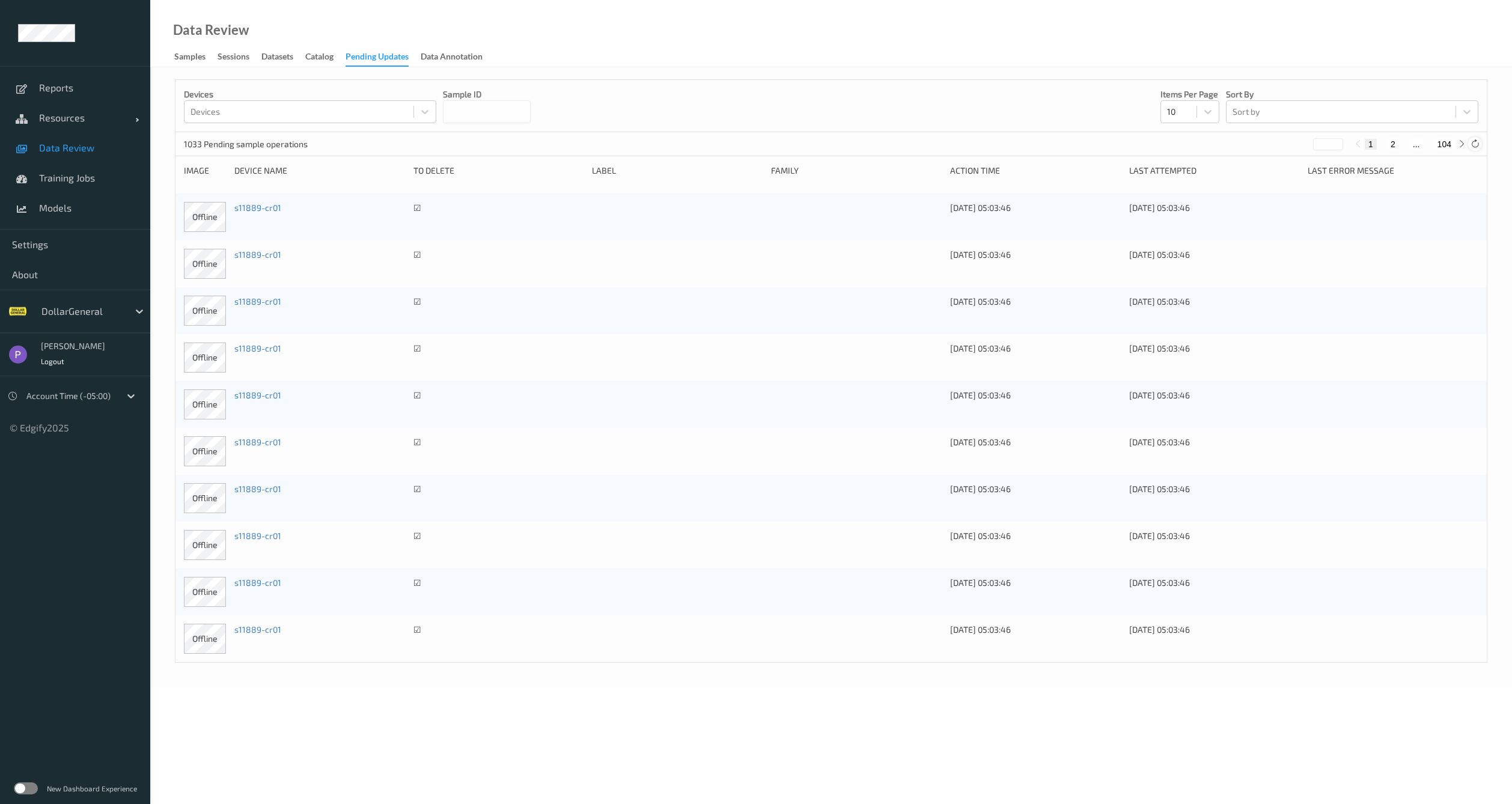
click at [1481, 145] on div at bounding box center [1474, 144] width 13 height 13
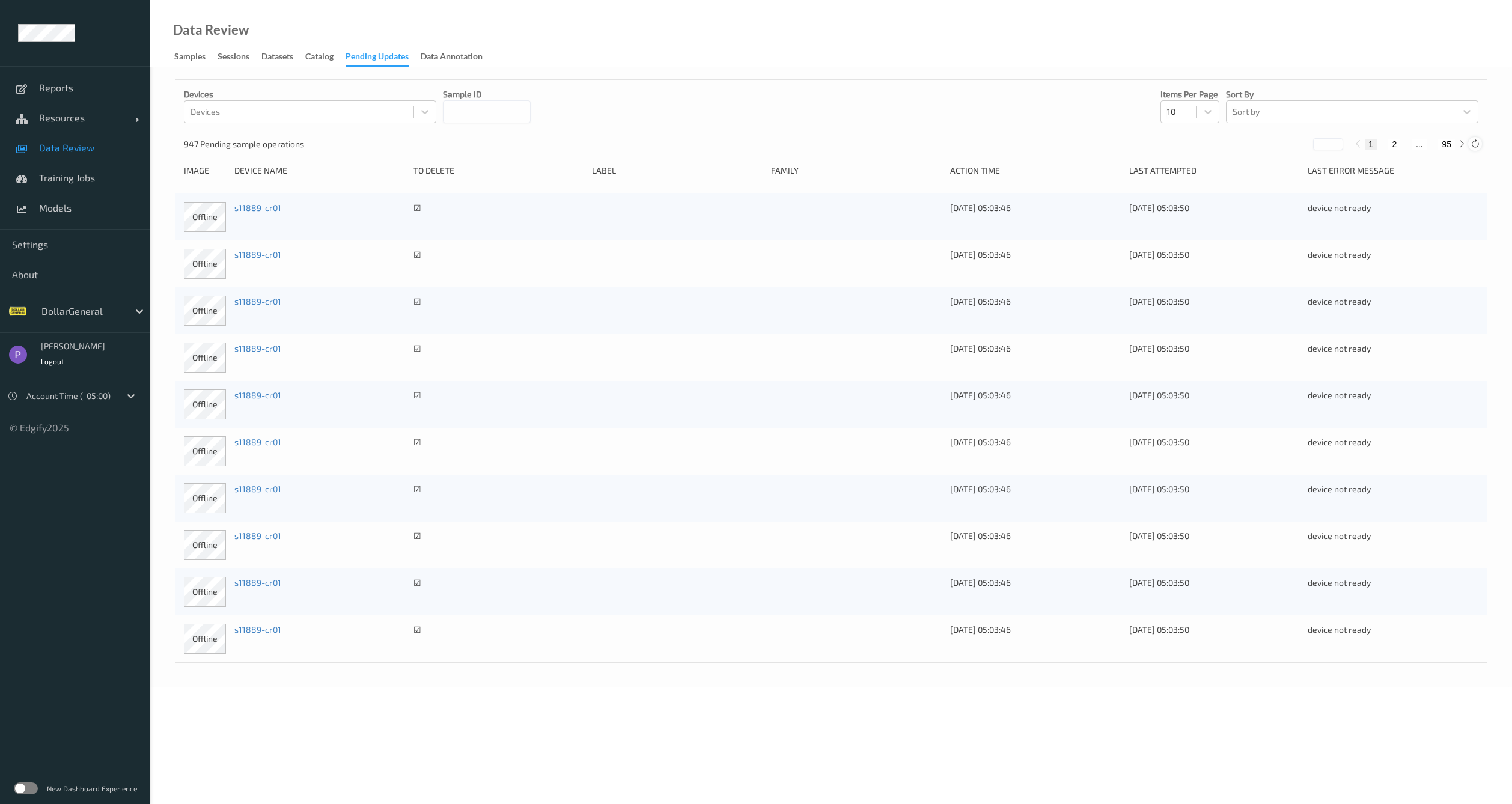
click at [1481, 145] on div at bounding box center [1474, 144] width 13 height 13
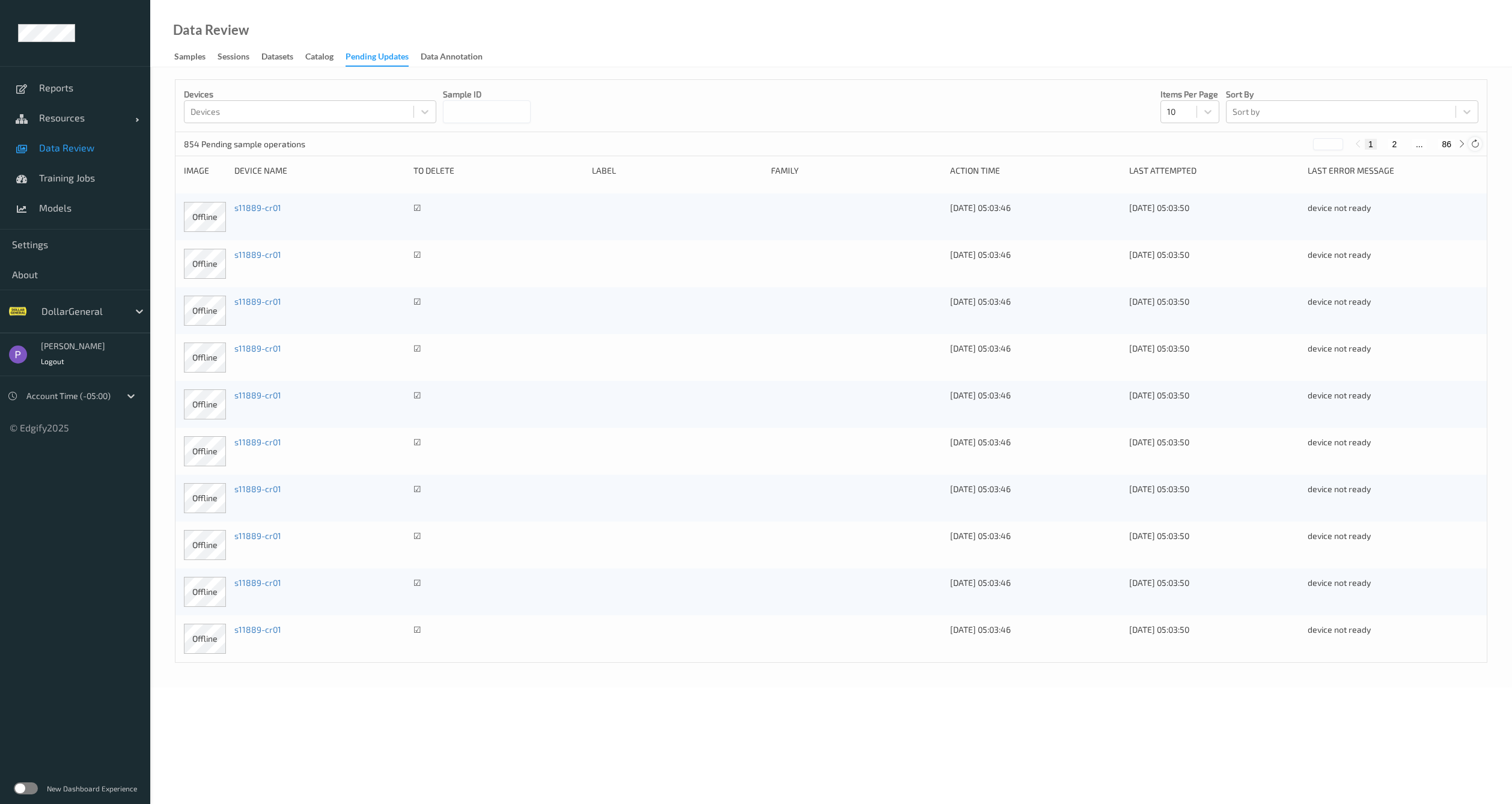
click at [1470, 145] on icon at bounding box center [1474, 144] width 9 height 9
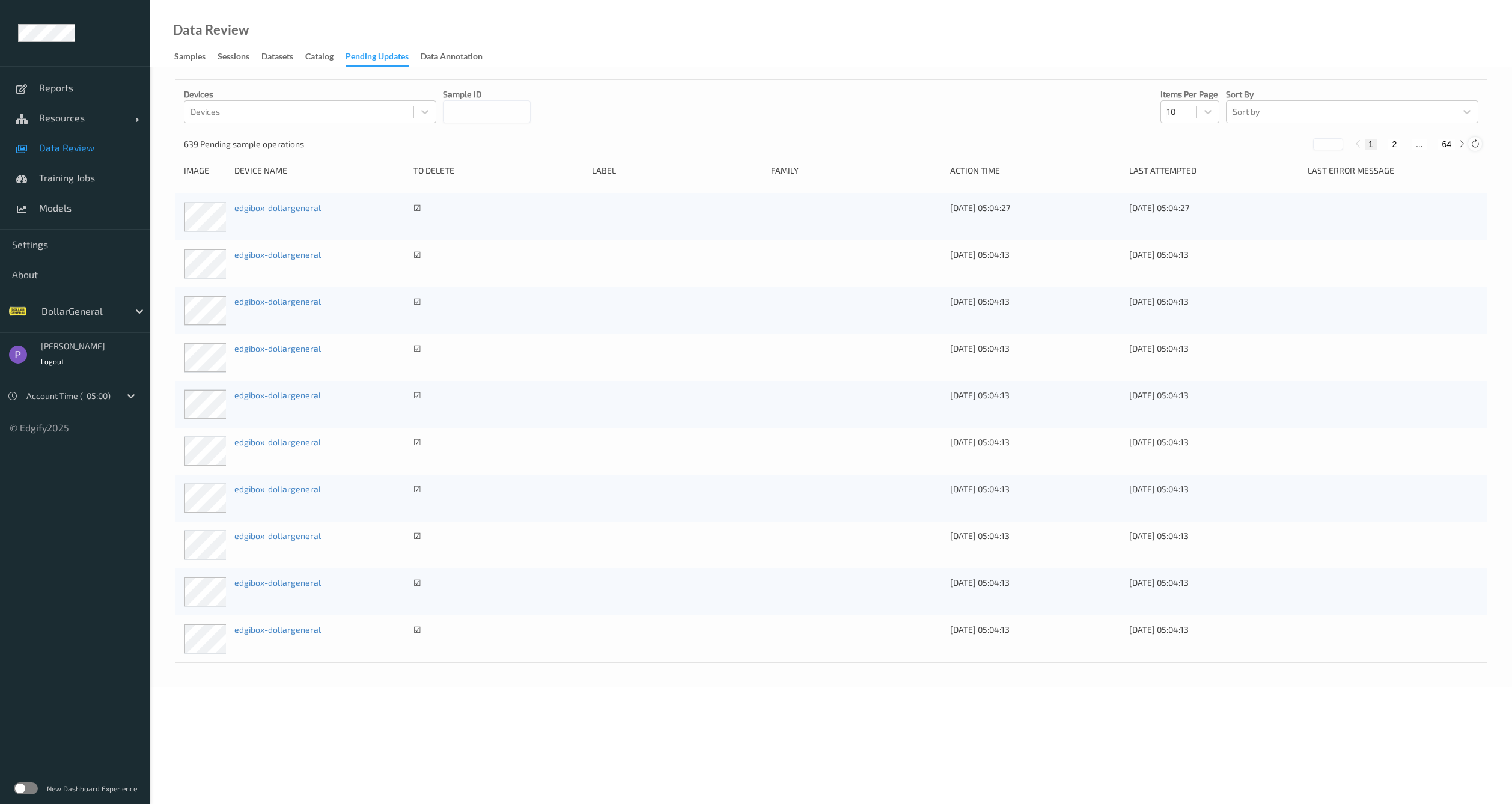
click at [1470, 145] on icon at bounding box center [1474, 144] width 9 height 9
click at [1469, 145] on div at bounding box center [1474, 144] width 13 height 13
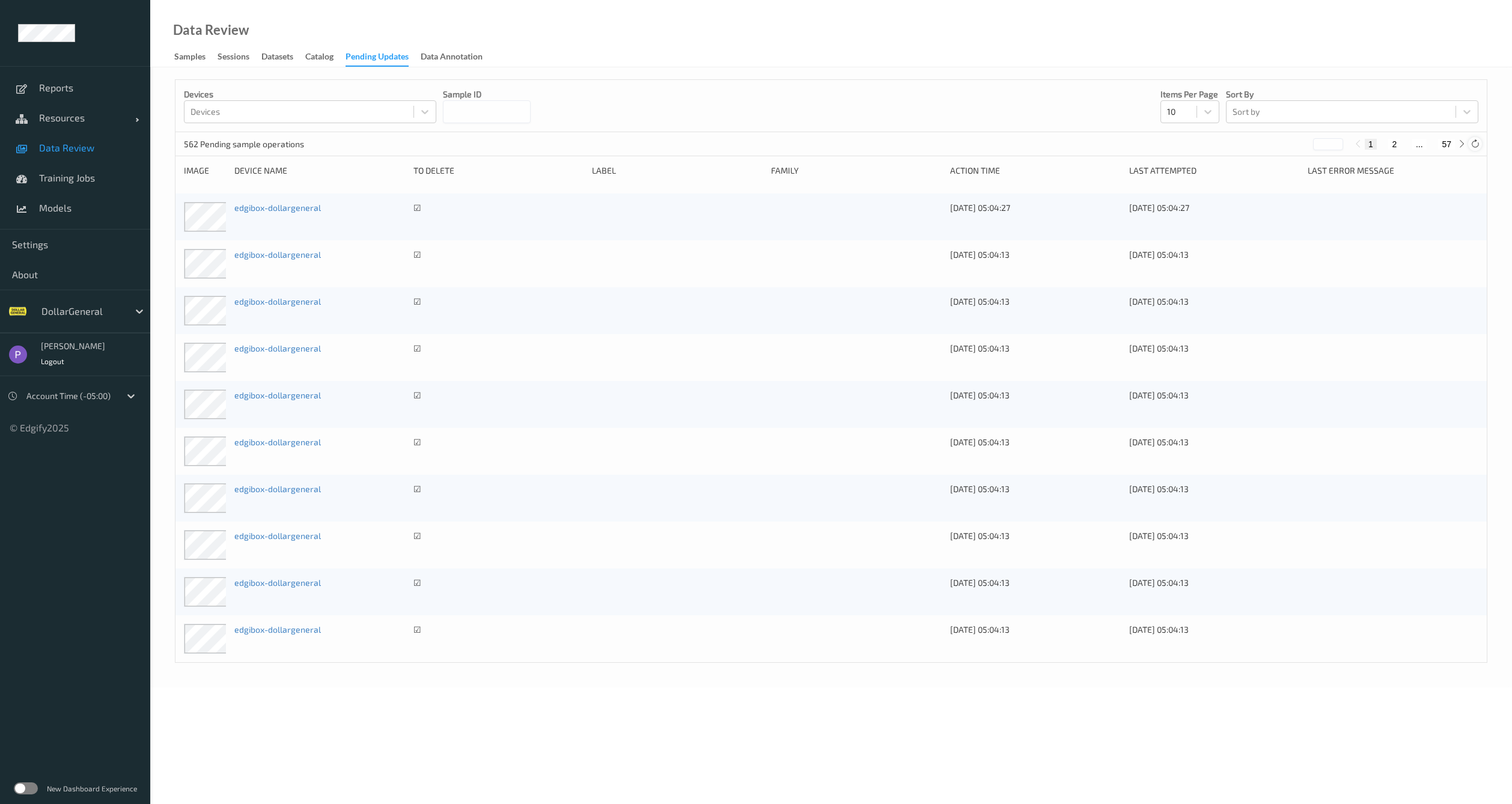
click at [1469, 145] on div at bounding box center [1474, 144] width 13 height 13
click at [1468, 145] on div at bounding box center [1474, 144] width 13 height 13
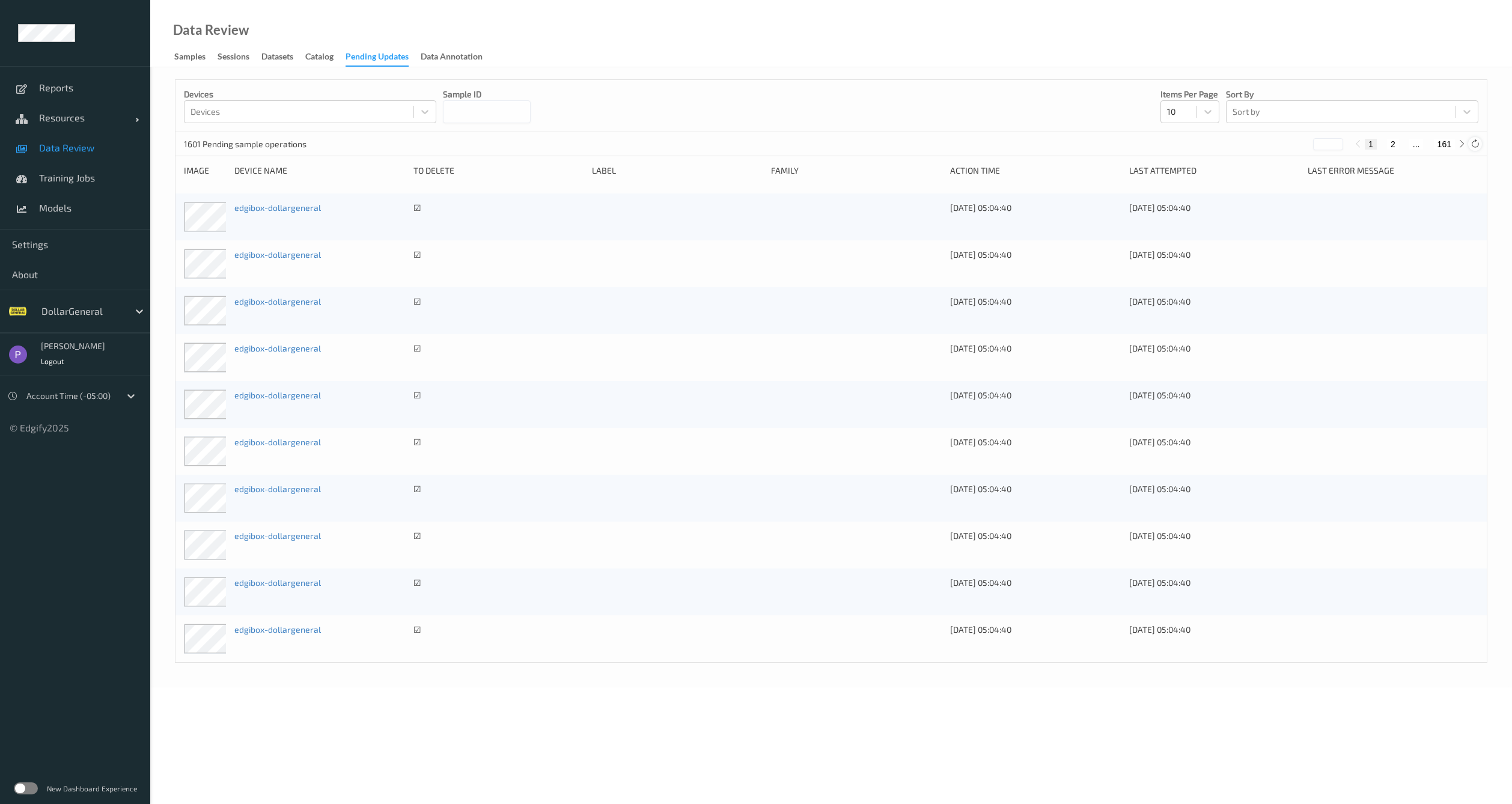
click at [1468, 145] on div at bounding box center [1474, 144] width 13 height 13
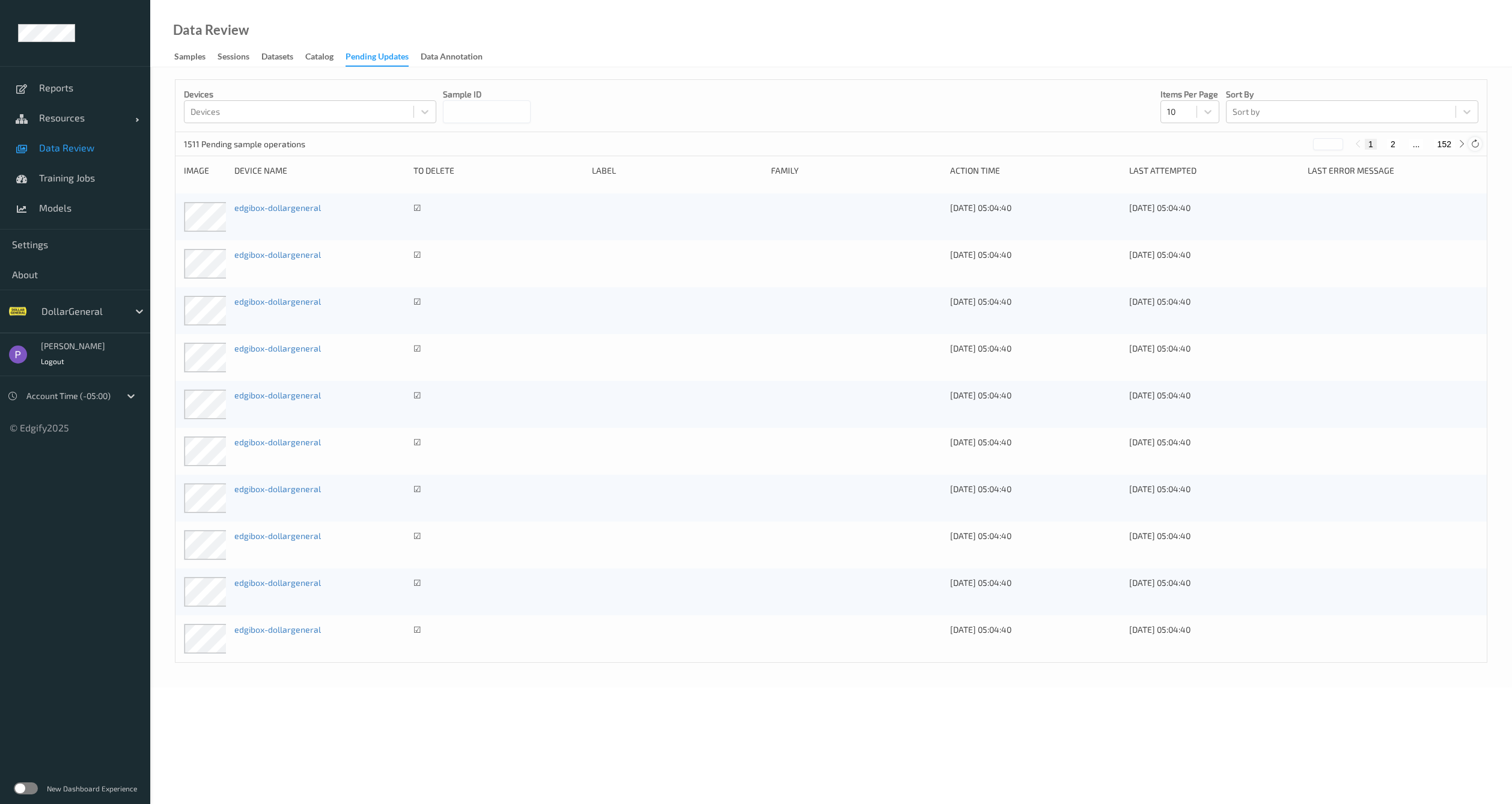
click at [1468, 145] on div at bounding box center [1474, 144] width 13 height 13
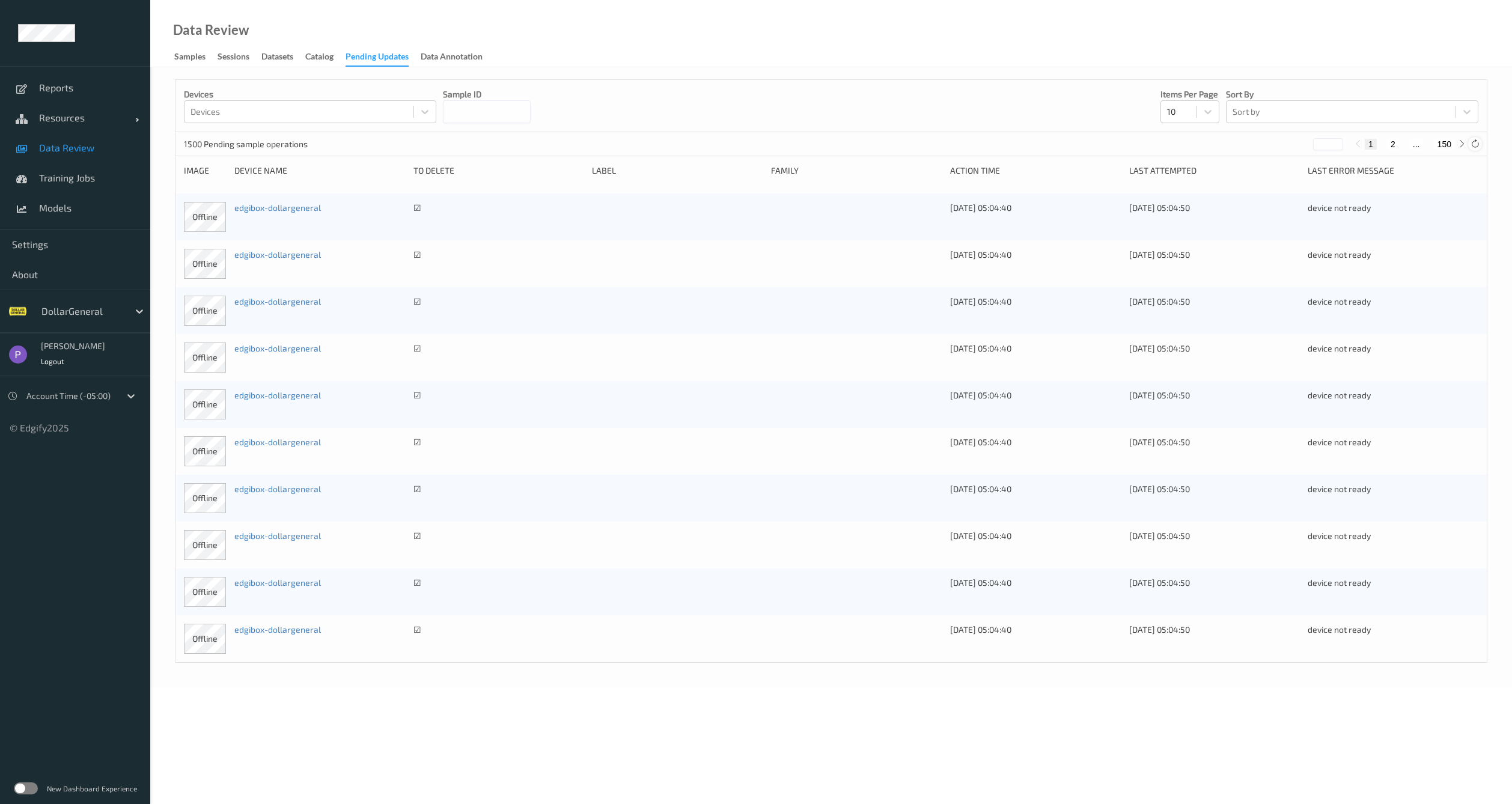
click at [1468, 145] on div at bounding box center [1474, 144] width 13 height 13
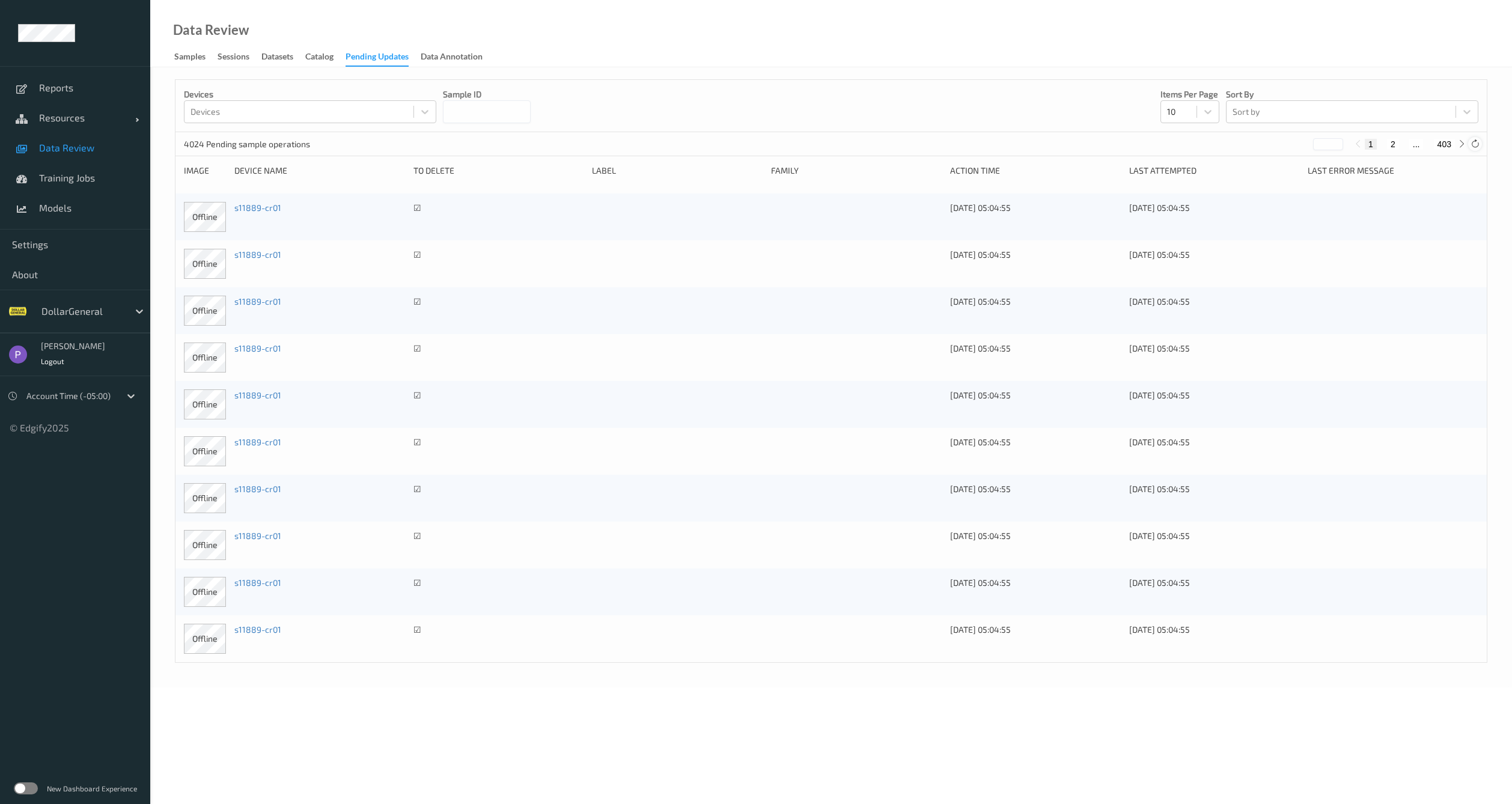
click at [1473, 145] on icon at bounding box center [1474, 144] width 9 height 9
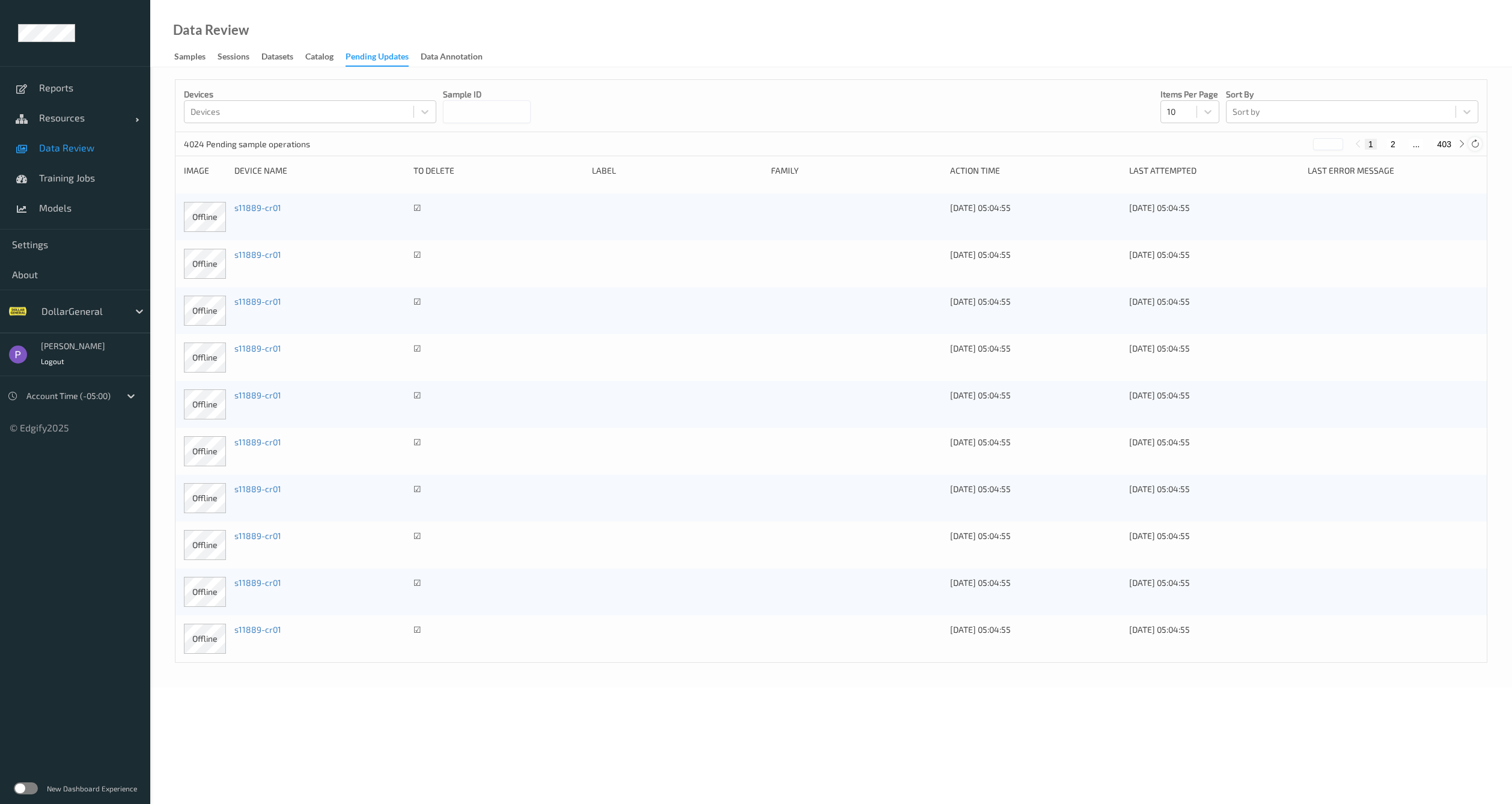
click at [1473, 145] on icon at bounding box center [1474, 144] width 9 height 9
click at [1470, 149] on div at bounding box center [1474, 144] width 13 height 13
click at [1473, 144] on icon at bounding box center [1474, 144] width 9 height 9
click at [1473, 143] on icon at bounding box center [1474, 144] width 9 height 9
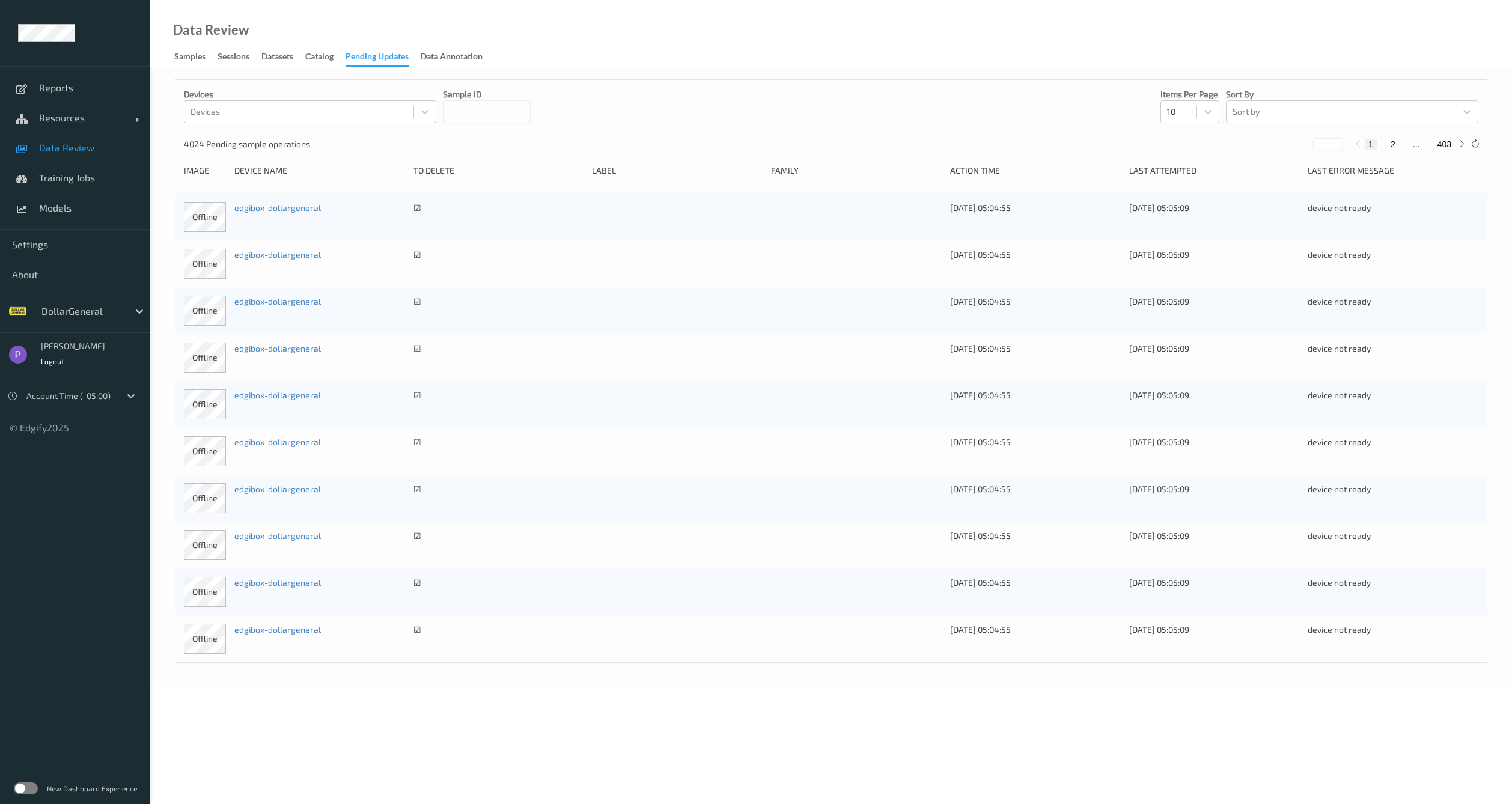
click at [1396, 144] on button "2" at bounding box center [1392, 144] width 12 height 11
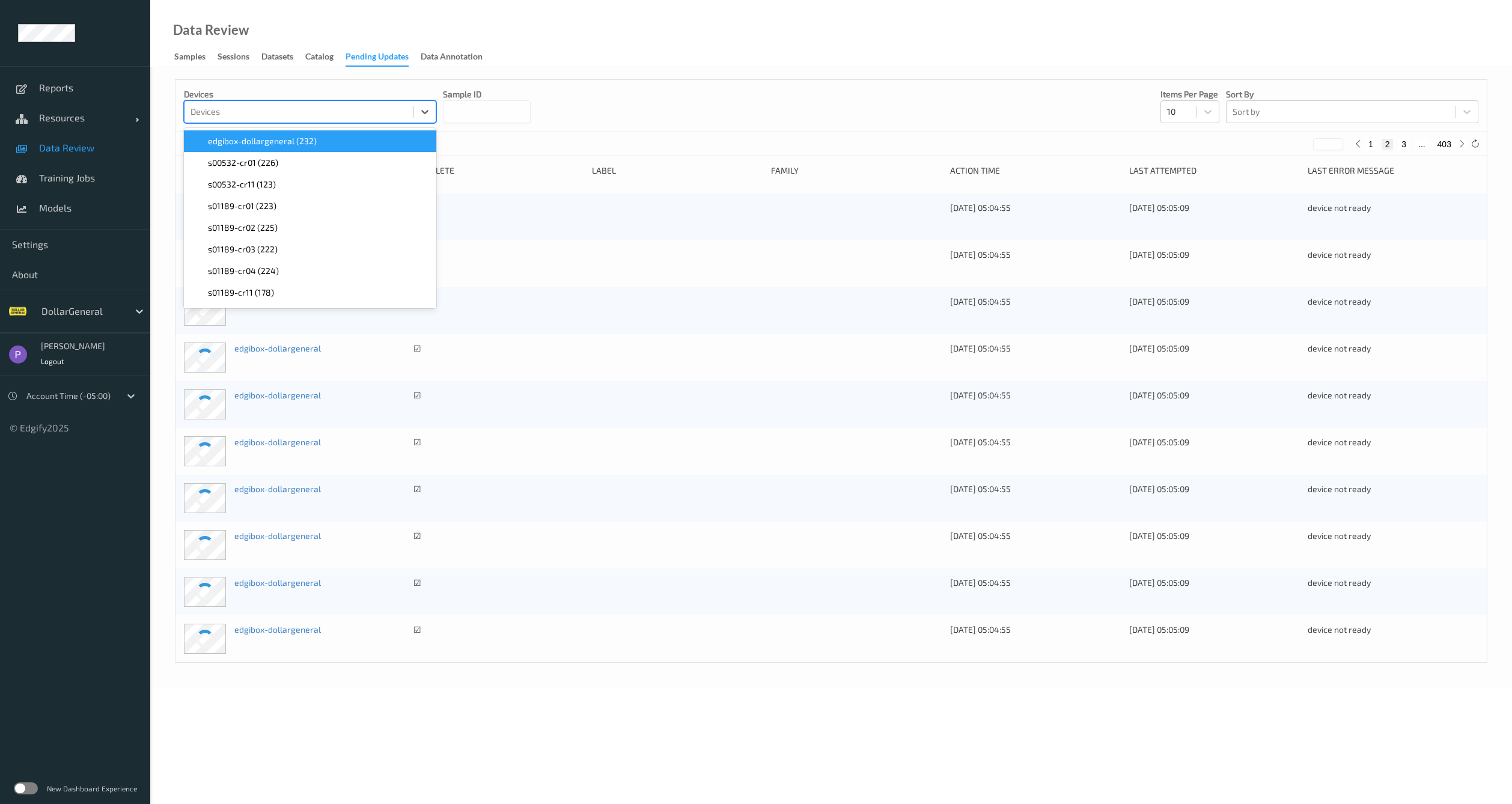
click at [393, 109] on div at bounding box center [299, 112] width 217 height 15
drag, startPoint x: 392, startPoint y: 108, endPoint x: 398, endPoint y: 109, distance: 6.1
click at [392, 108] on div at bounding box center [299, 112] width 217 height 15
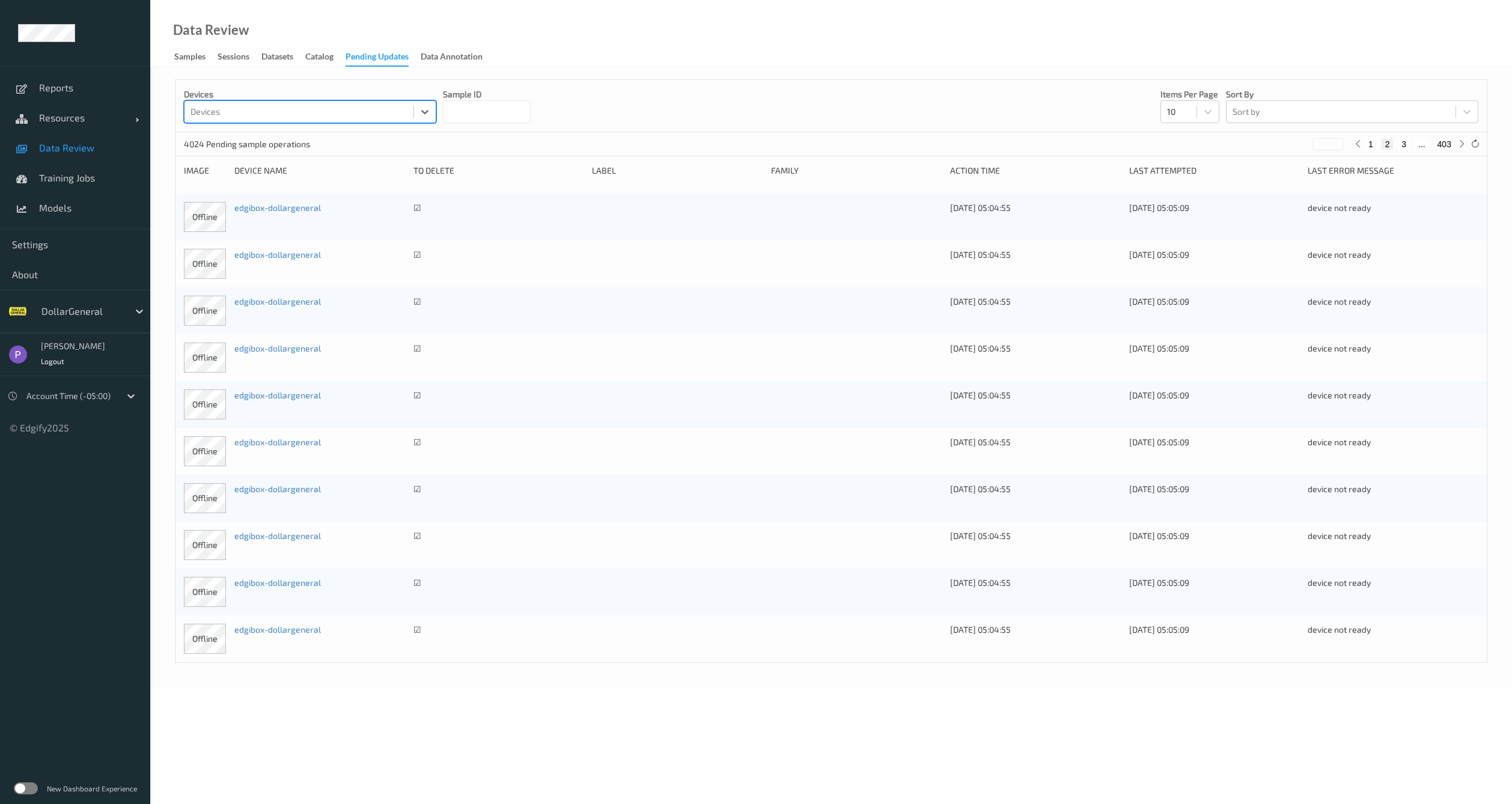
click at [1405, 145] on button "3" at bounding box center [1404, 144] width 12 height 11
click at [1416, 147] on button "4" at bounding box center [1410, 144] width 12 height 11
type input "*"
click at [285, 210] on link "edgibox-dollargeneral" at bounding box center [277, 208] width 86 height 10
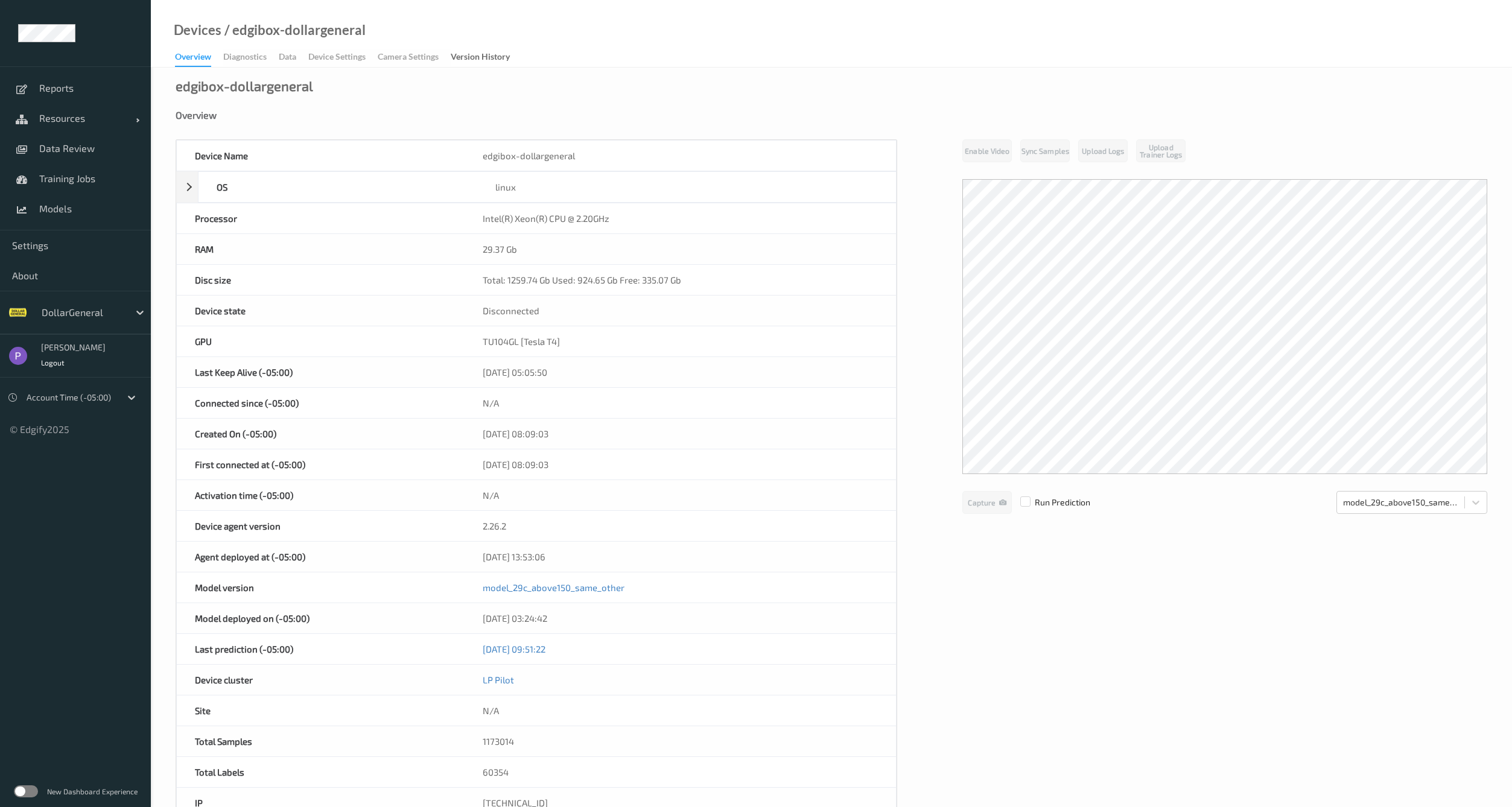
click at [109, 397] on div at bounding box center [70, 398] width 88 height 15
click at [107, 444] on div "Local (+03:00)" at bounding box center [82, 448] width 107 height 12
click at [105, 396] on div at bounding box center [70, 398] width 88 height 15
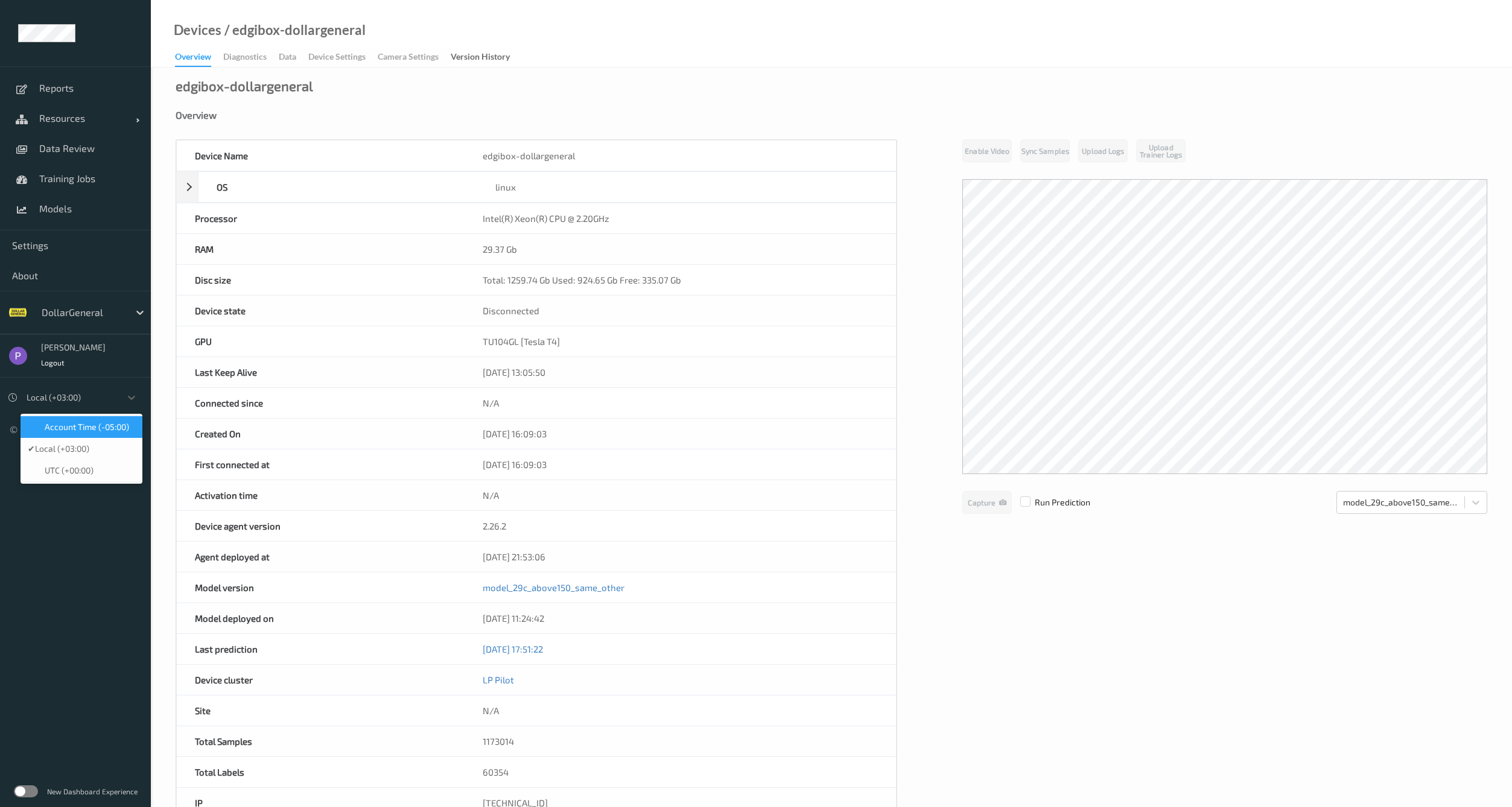
click at [104, 421] on span "Account Time (-05:00)" at bounding box center [87, 427] width 84 height 12
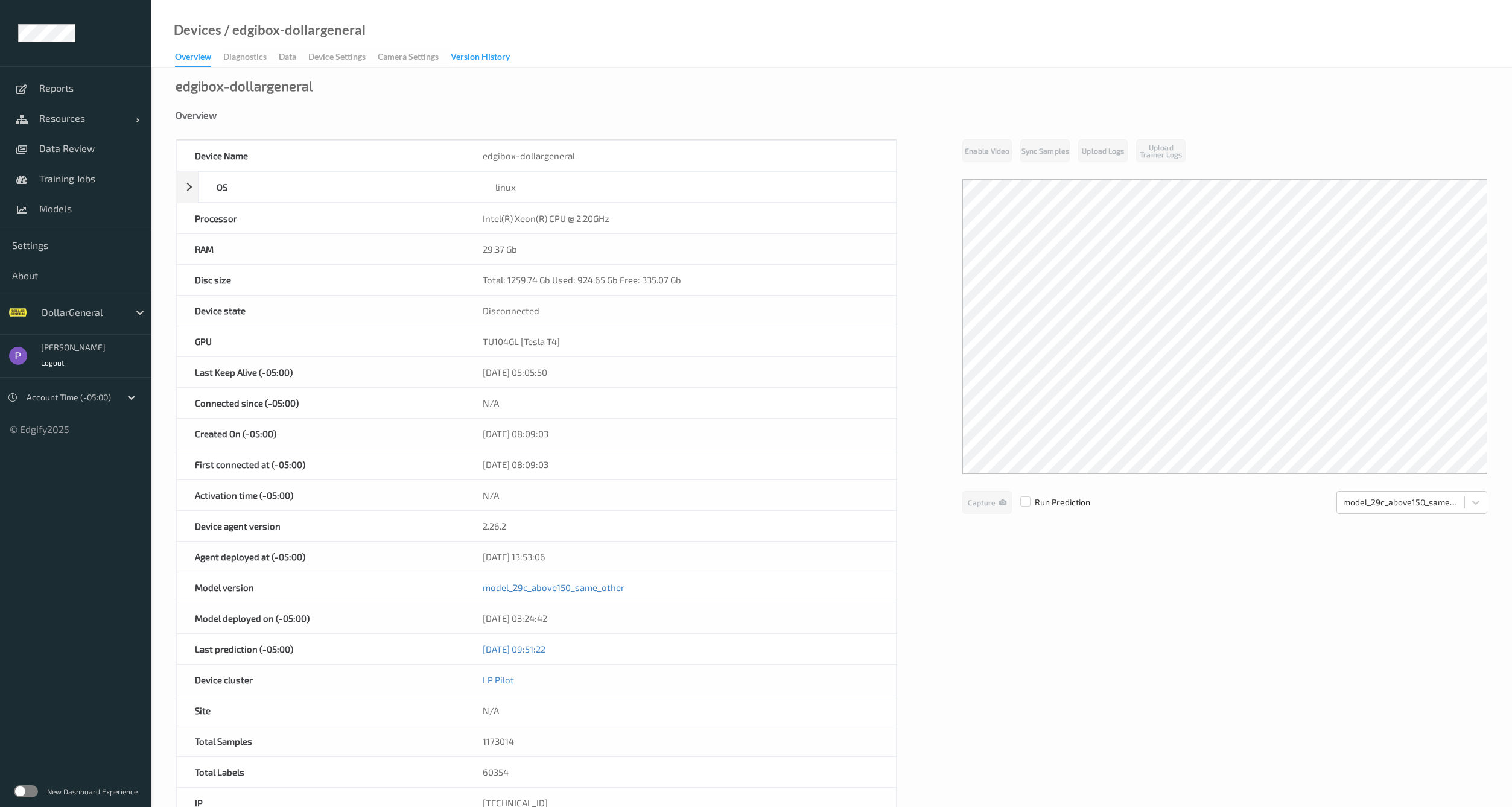
click at [508, 59] on div "Version History" at bounding box center [481, 58] width 59 height 15
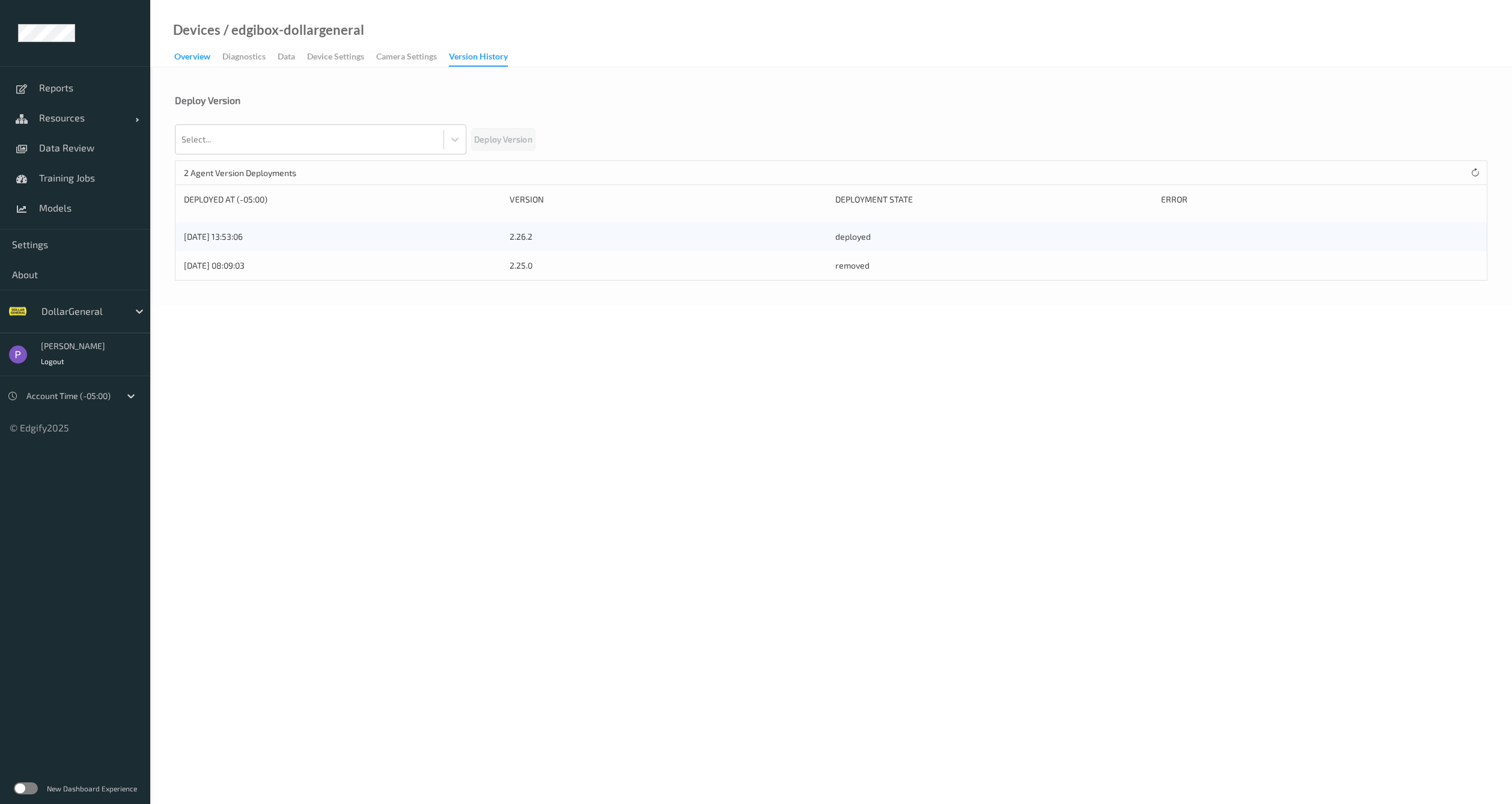
click at [190, 58] on div "Overview" at bounding box center [192, 57] width 36 height 15
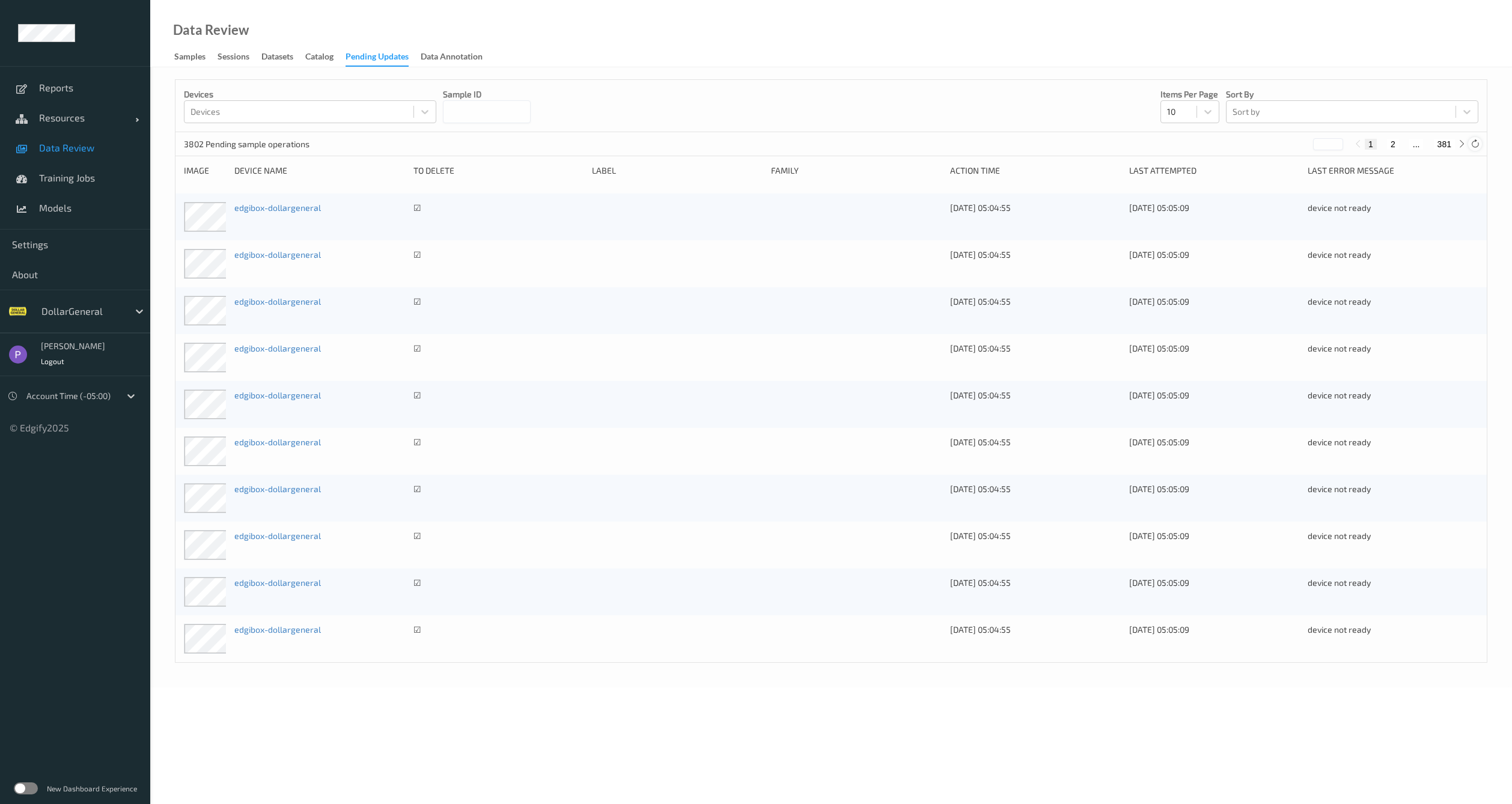
click at [1478, 145] on icon at bounding box center [1474, 144] width 9 height 9
click at [1477, 145] on icon at bounding box center [1474, 144] width 9 height 9
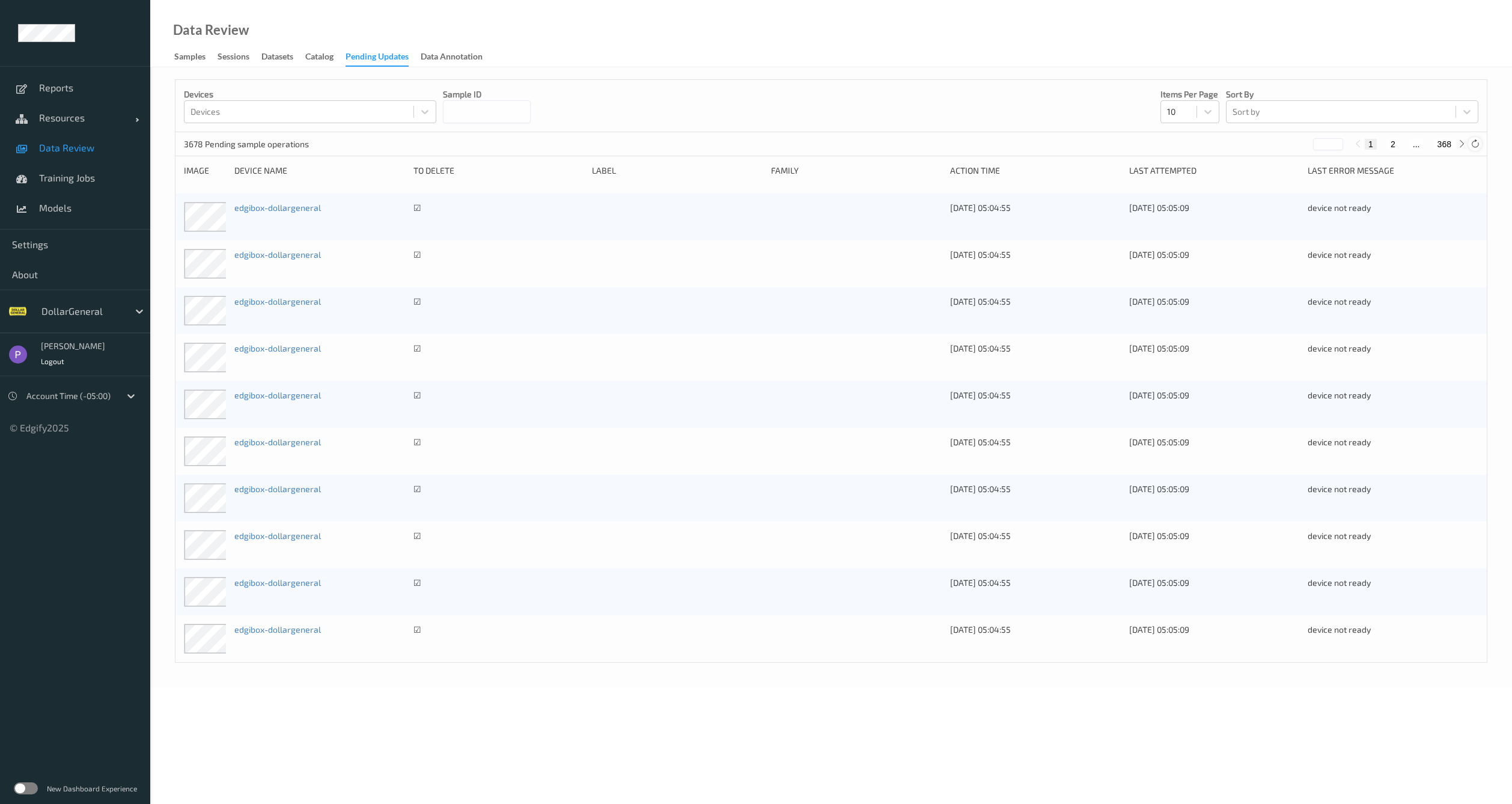
click at [1477, 145] on icon at bounding box center [1474, 144] width 9 height 9
click at [1476, 145] on icon at bounding box center [1474, 144] width 9 height 9
click at [1479, 143] on div at bounding box center [1474, 144] width 13 height 13
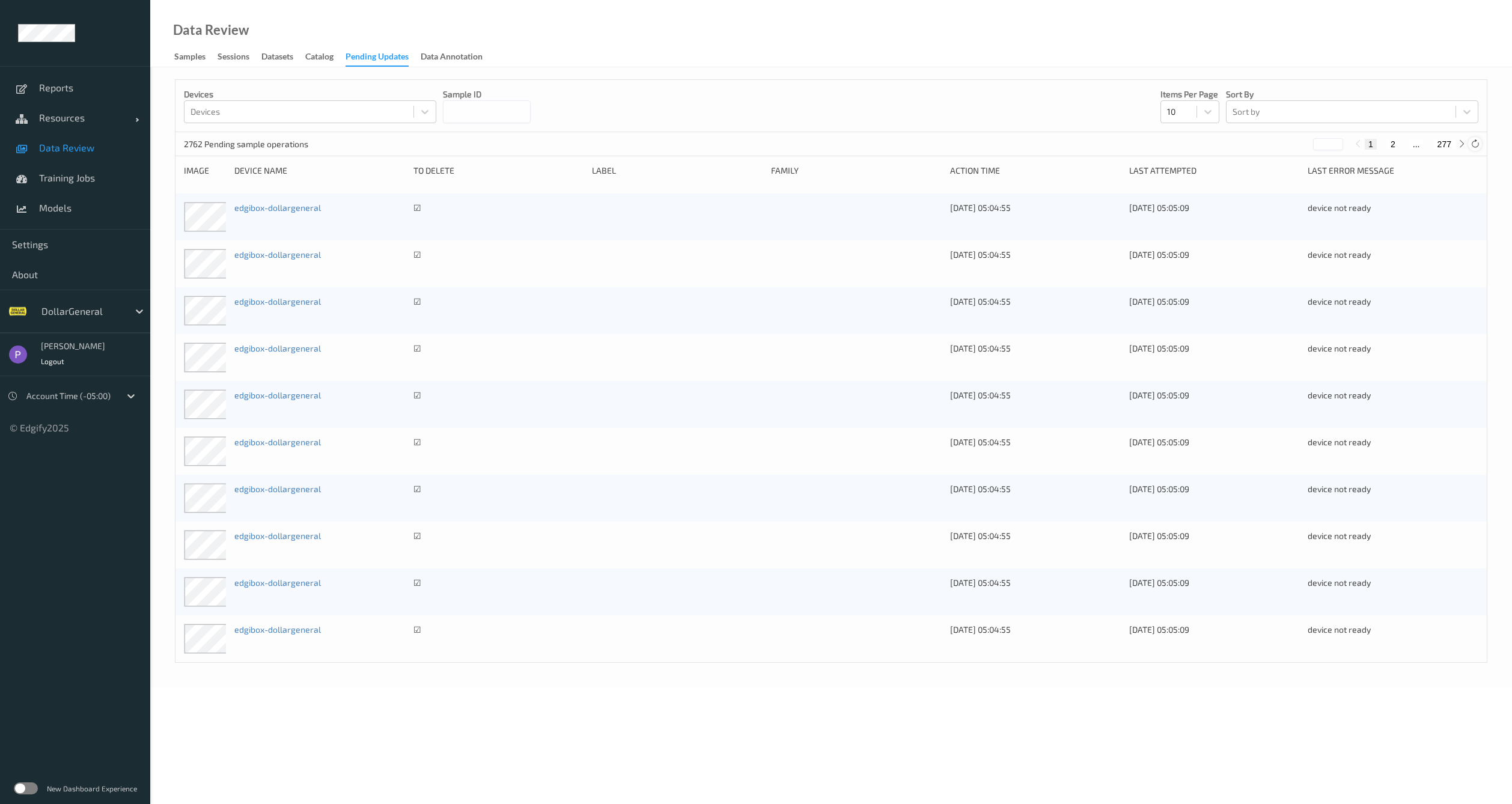
click at [1479, 143] on div at bounding box center [1474, 144] width 13 height 13
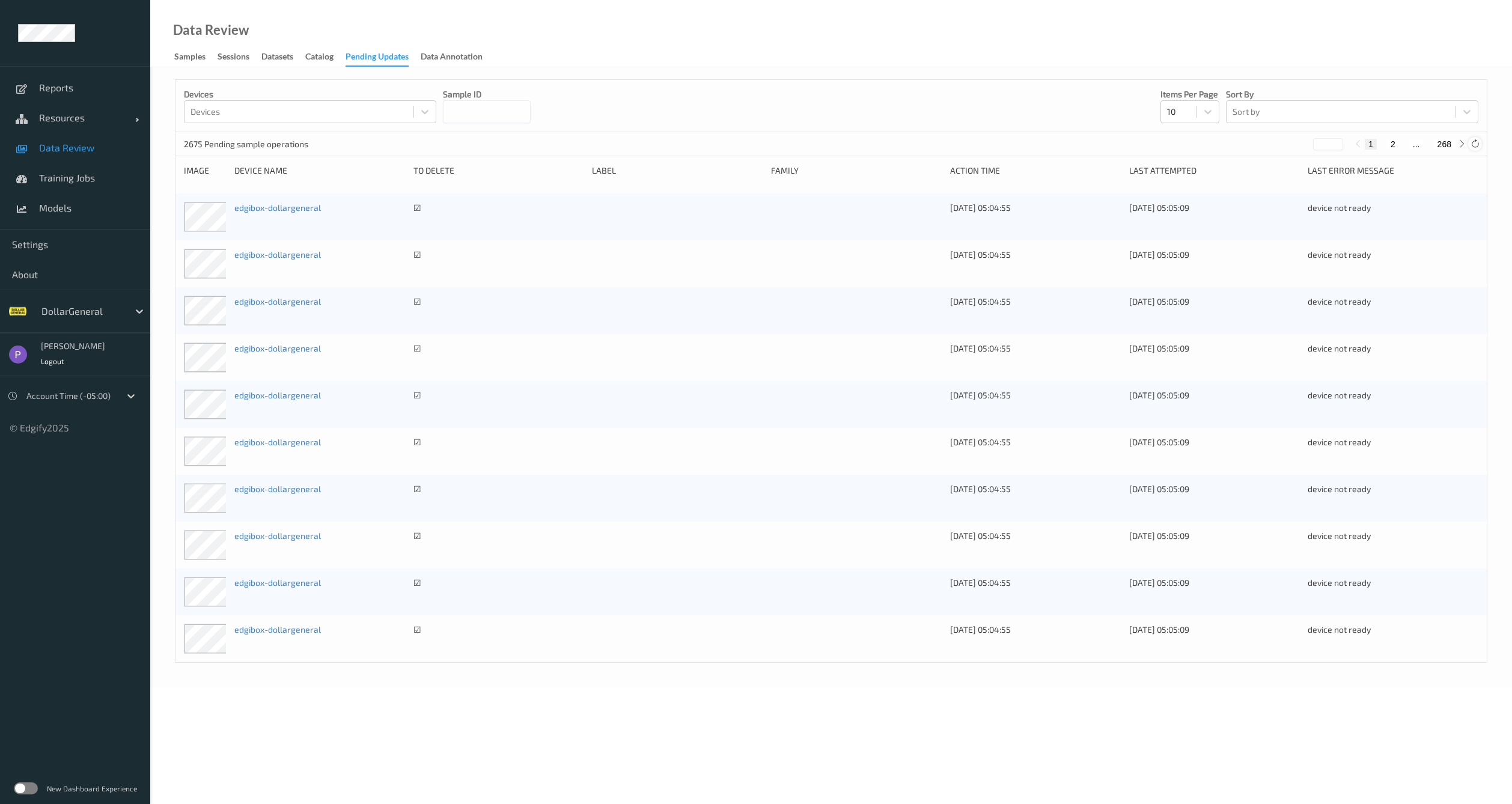
click at [1479, 143] on div at bounding box center [1474, 144] width 13 height 13
click at [1476, 144] on icon at bounding box center [1474, 144] width 9 height 9
click at [1474, 145] on icon at bounding box center [1474, 144] width 9 height 9
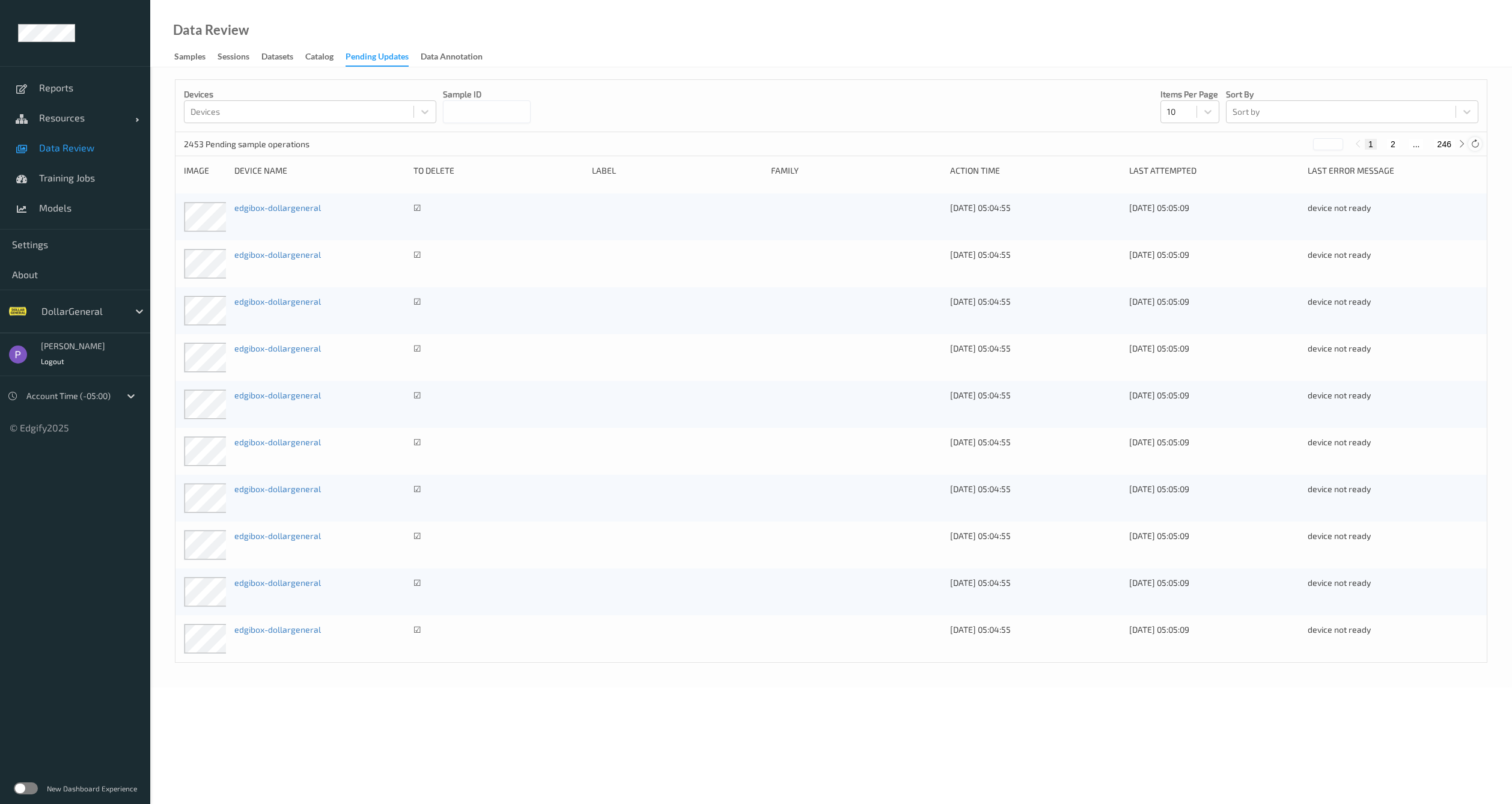
click at [1473, 144] on icon at bounding box center [1474, 144] width 9 height 9
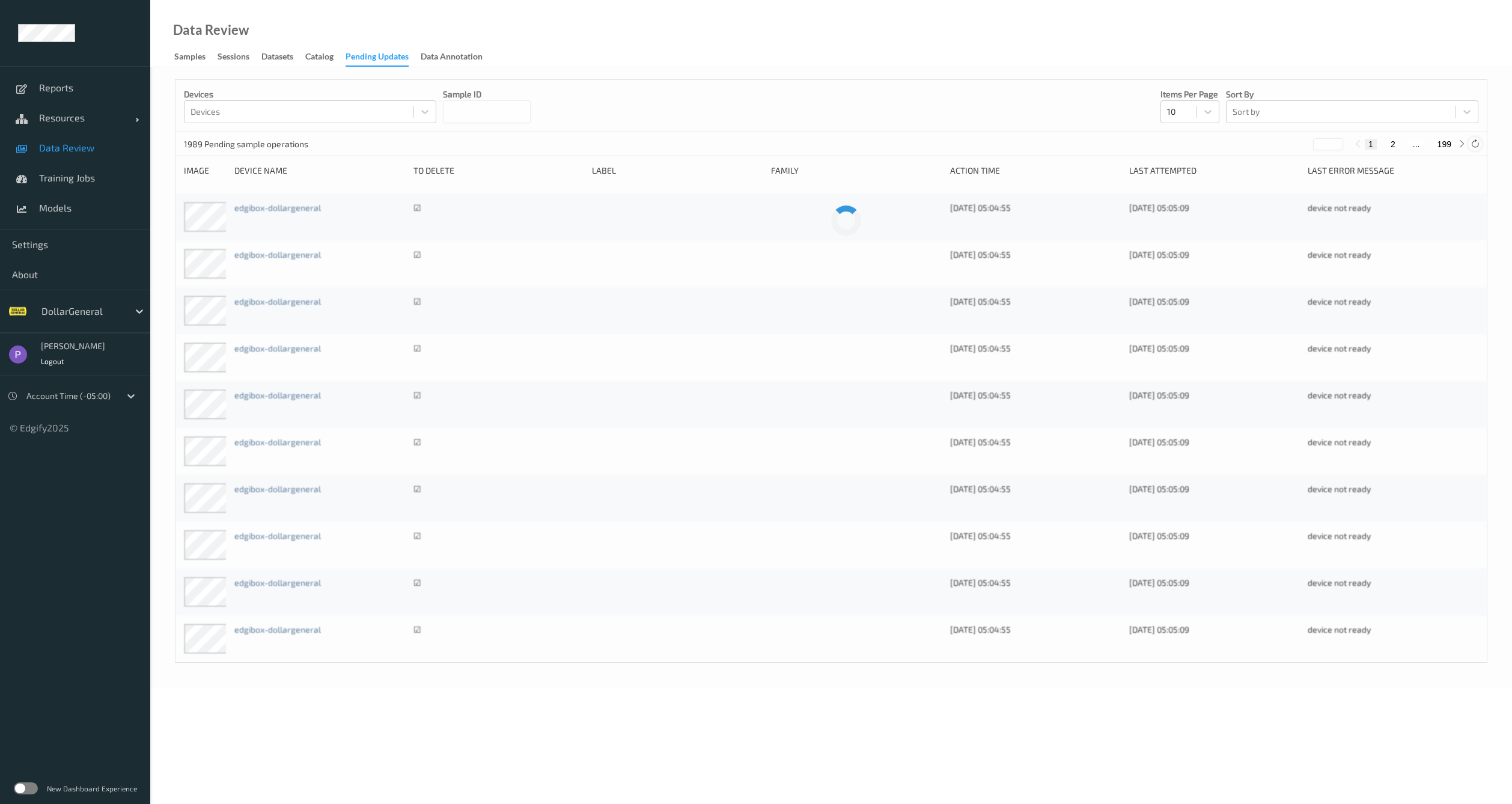
click at [1473, 144] on icon at bounding box center [1474, 144] width 9 height 9
click at [1478, 142] on icon at bounding box center [1474, 144] width 9 height 9
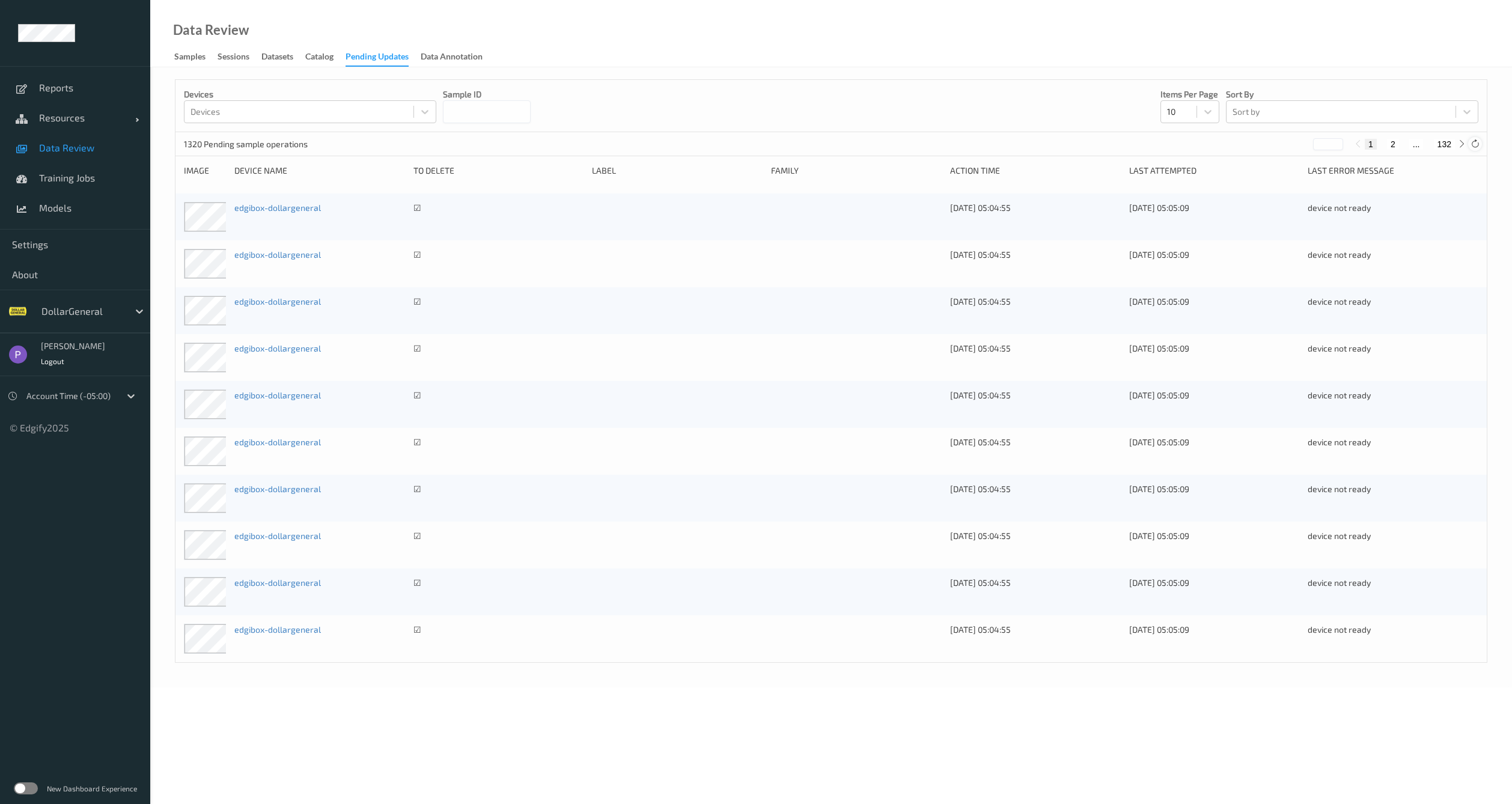
click at [1478, 142] on icon at bounding box center [1474, 144] width 9 height 9
click at [1476, 142] on icon at bounding box center [1474, 144] width 9 height 9
click at [1484, 145] on div "1251 Pending sample operations * 1 2 ... 126" at bounding box center [831, 144] width 1311 height 24
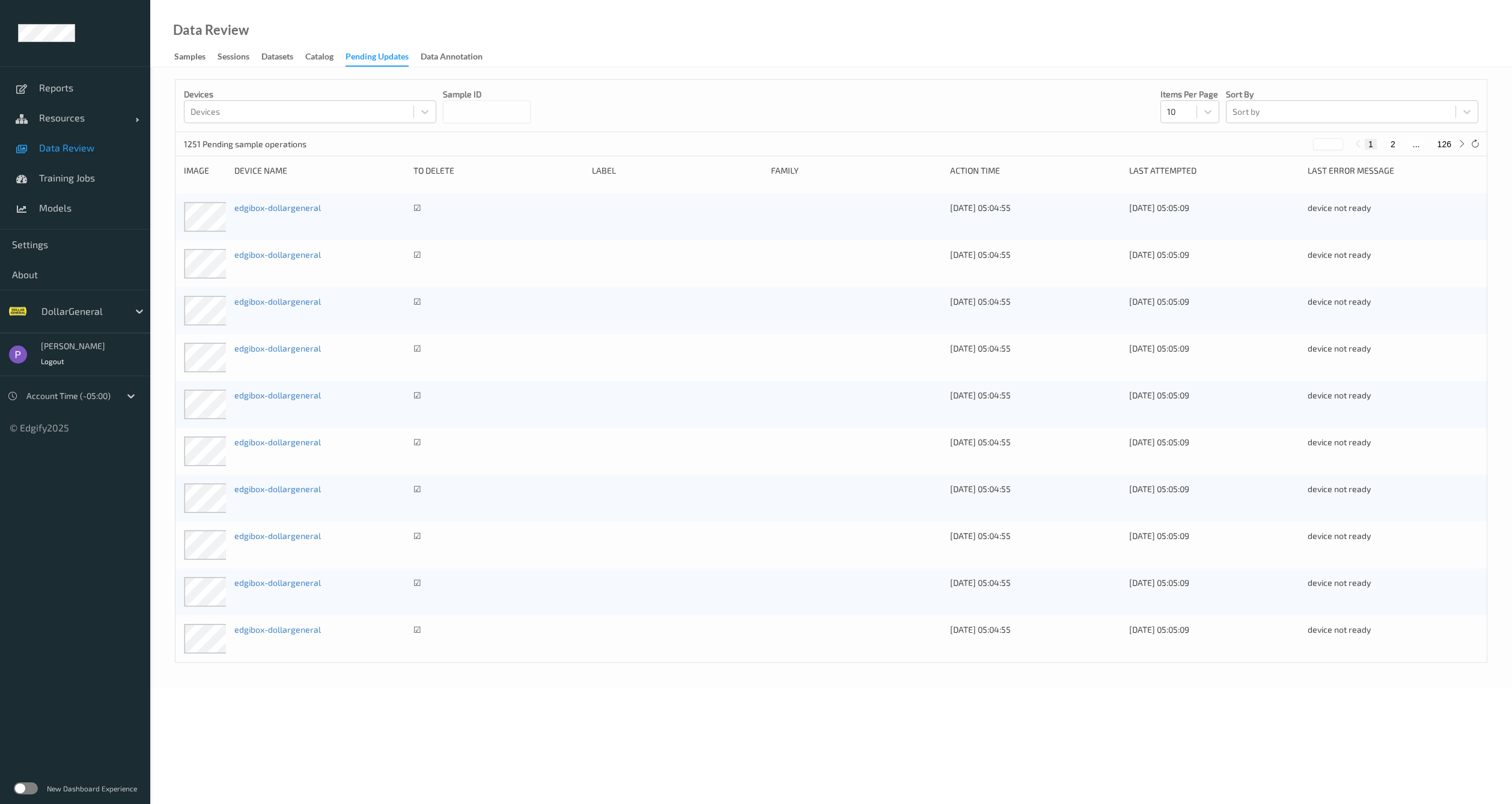
click at [1482, 141] on div "1251 Pending sample operations * 1 2 ... 126" at bounding box center [831, 144] width 1311 height 24
click at [1475, 142] on icon at bounding box center [1474, 144] width 9 height 9
click at [1472, 140] on icon at bounding box center [1474, 144] width 9 height 9
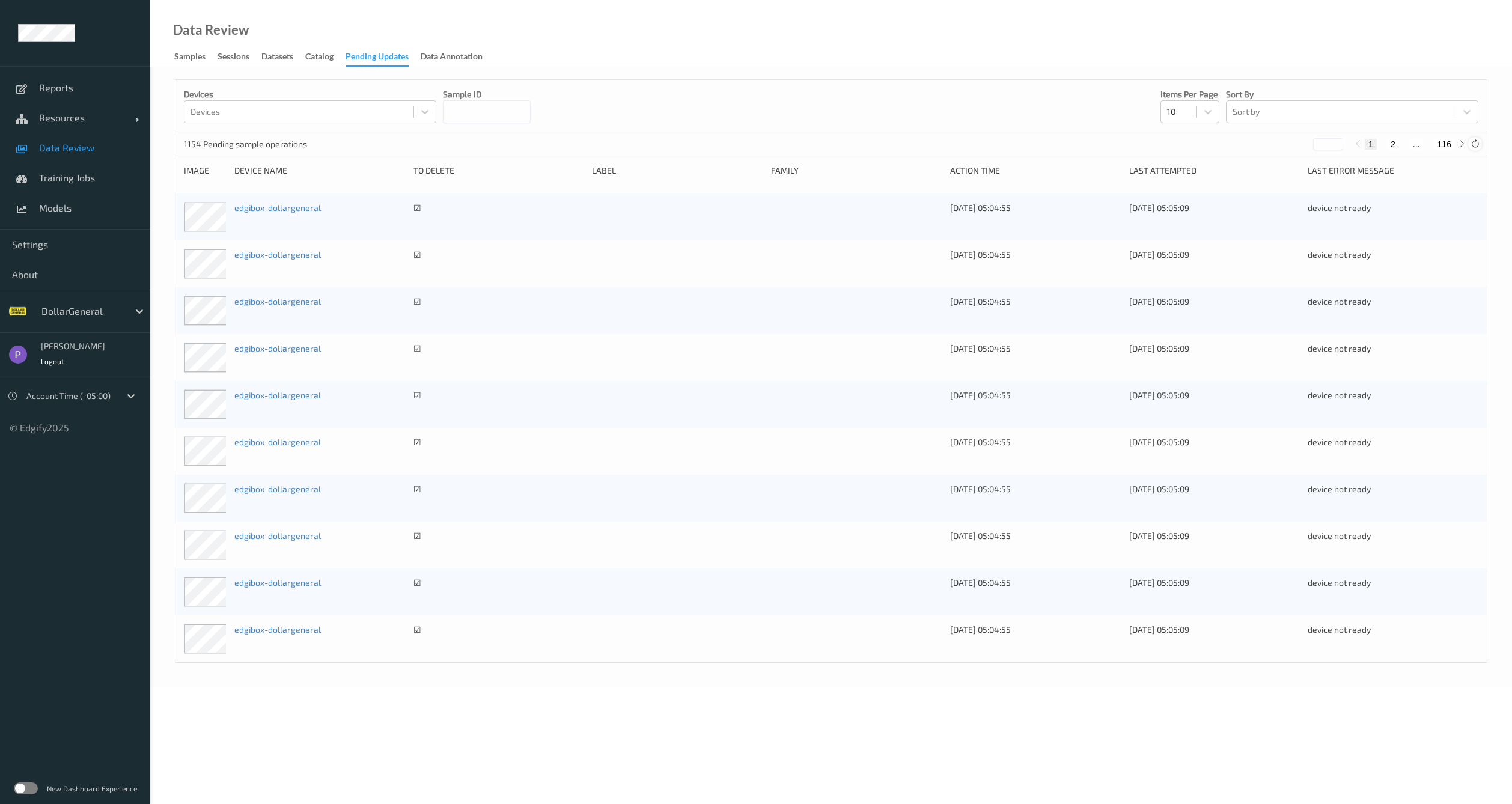
click at [1477, 143] on icon at bounding box center [1474, 144] width 9 height 9
click at [1476, 144] on icon at bounding box center [1474, 144] width 9 height 9
click at [1477, 144] on icon at bounding box center [1474, 144] width 9 height 9
click at [1473, 147] on icon at bounding box center [1474, 144] width 9 height 9
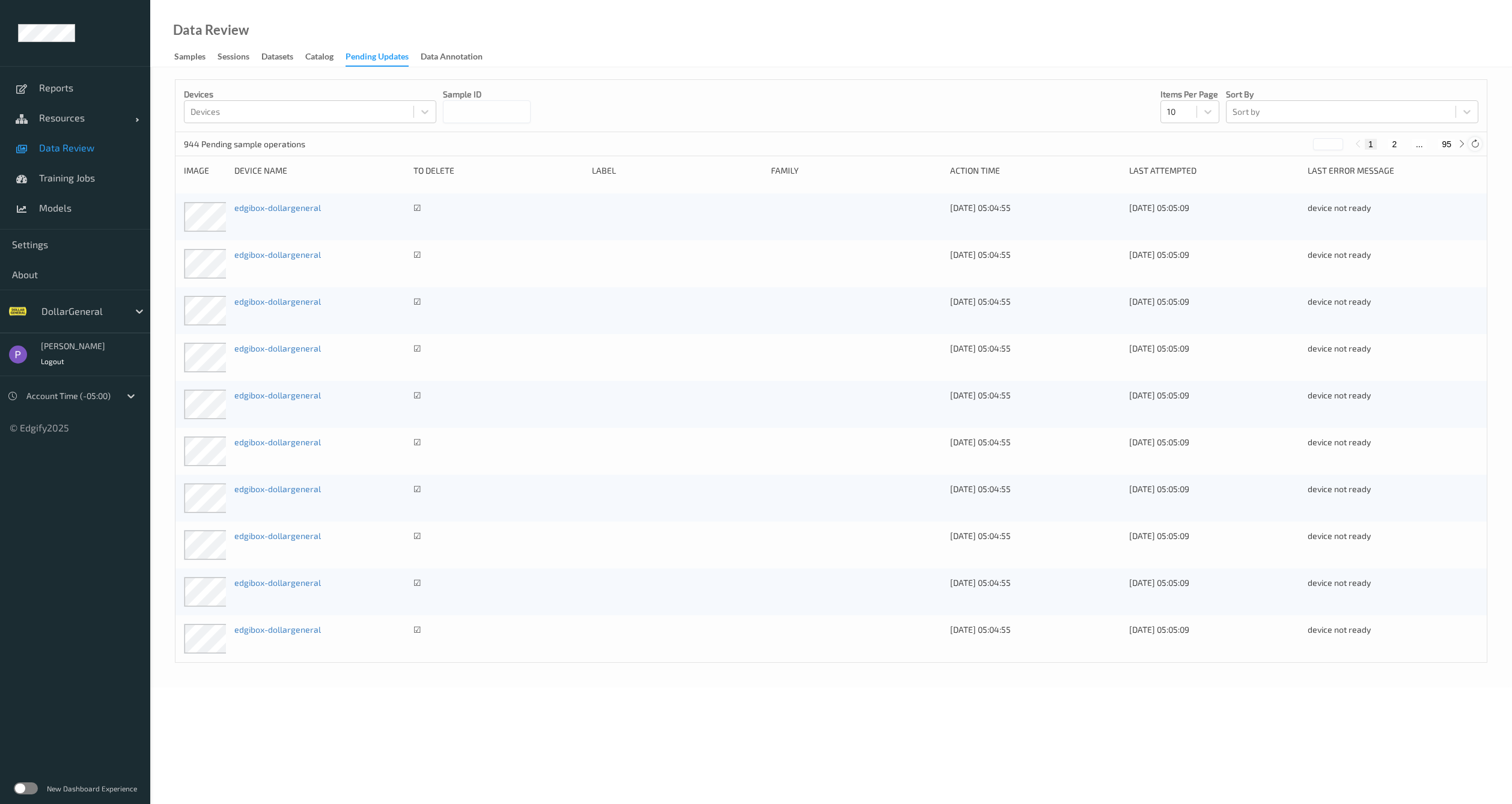
click at [1474, 147] on icon at bounding box center [1474, 144] width 9 height 9
click at [1472, 147] on icon at bounding box center [1474, 144] width 9 height 9
click at [193, 59] on div "Samples" at bounding box center [190, 57] width 31 height 15
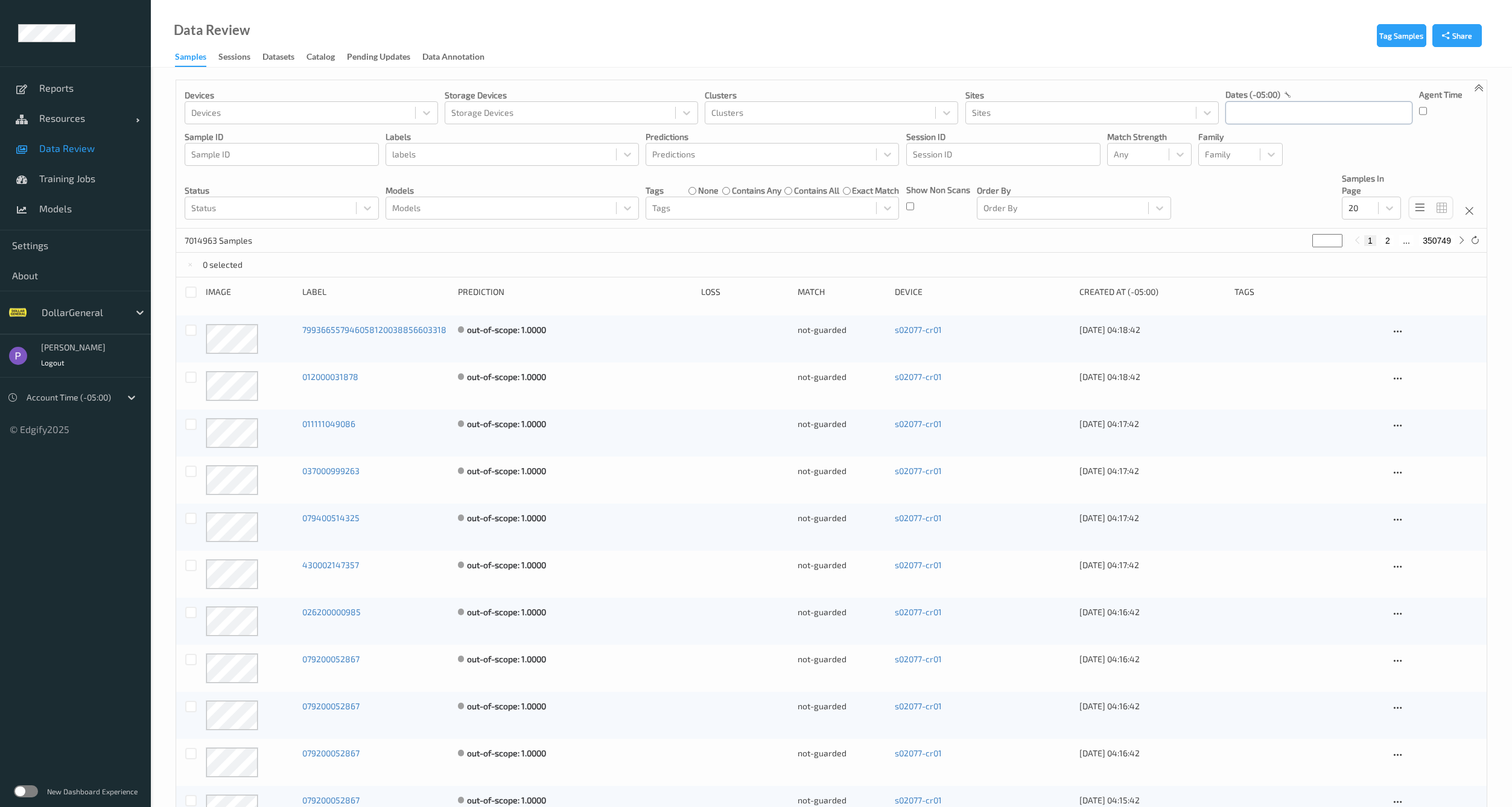
click at [1323, 115] on input "text" at bounding box center [1319, 113] width 187 height 23
click at [1241, 143] on button "button" at bounding box center [1237, 148] width 12 height 12
click at [1265, 260] on span "18" at bounding box center [1261, 255] width 16 height 16
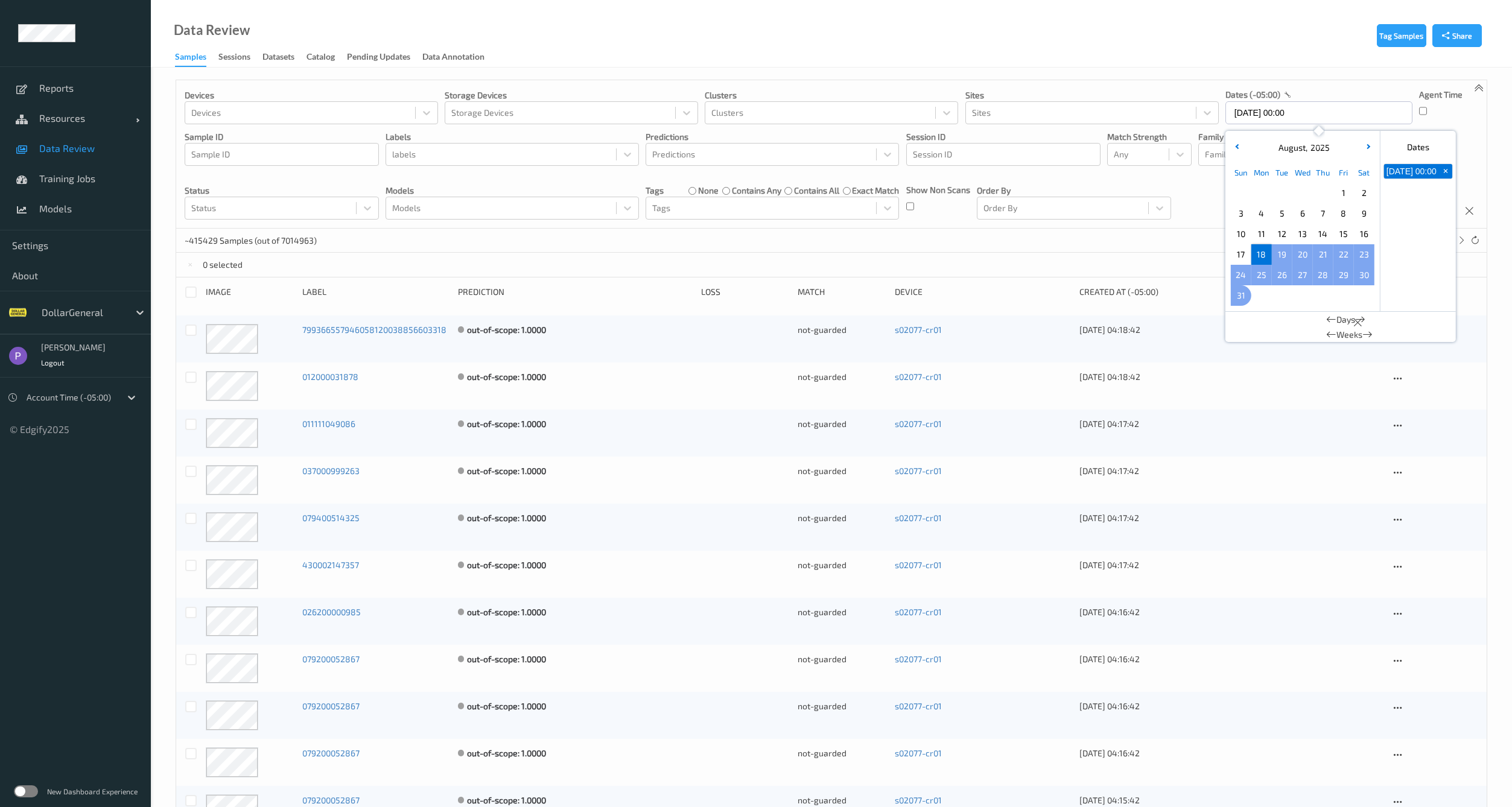
click at [1247, 293] on span "31" at bounding box center [1241, 295] width 16 height 16
type input "18/08/2025 00:00 -> 31/08/2025 23:59"
click at [1269, 301] on div "Choose Monday September 01 of 2025" at bounding box center [1261, 295] width 21 height 21
drag, startPoint x: 1039, startPoint y: 244, endPoint x: 973, endPoint y: 237, distance: 66.4
click at [1038, 244] on div "666850 Samples (out of 7014963) * 1 2 ... 33343" at bounding box center [832, 240] width 1311 height 24
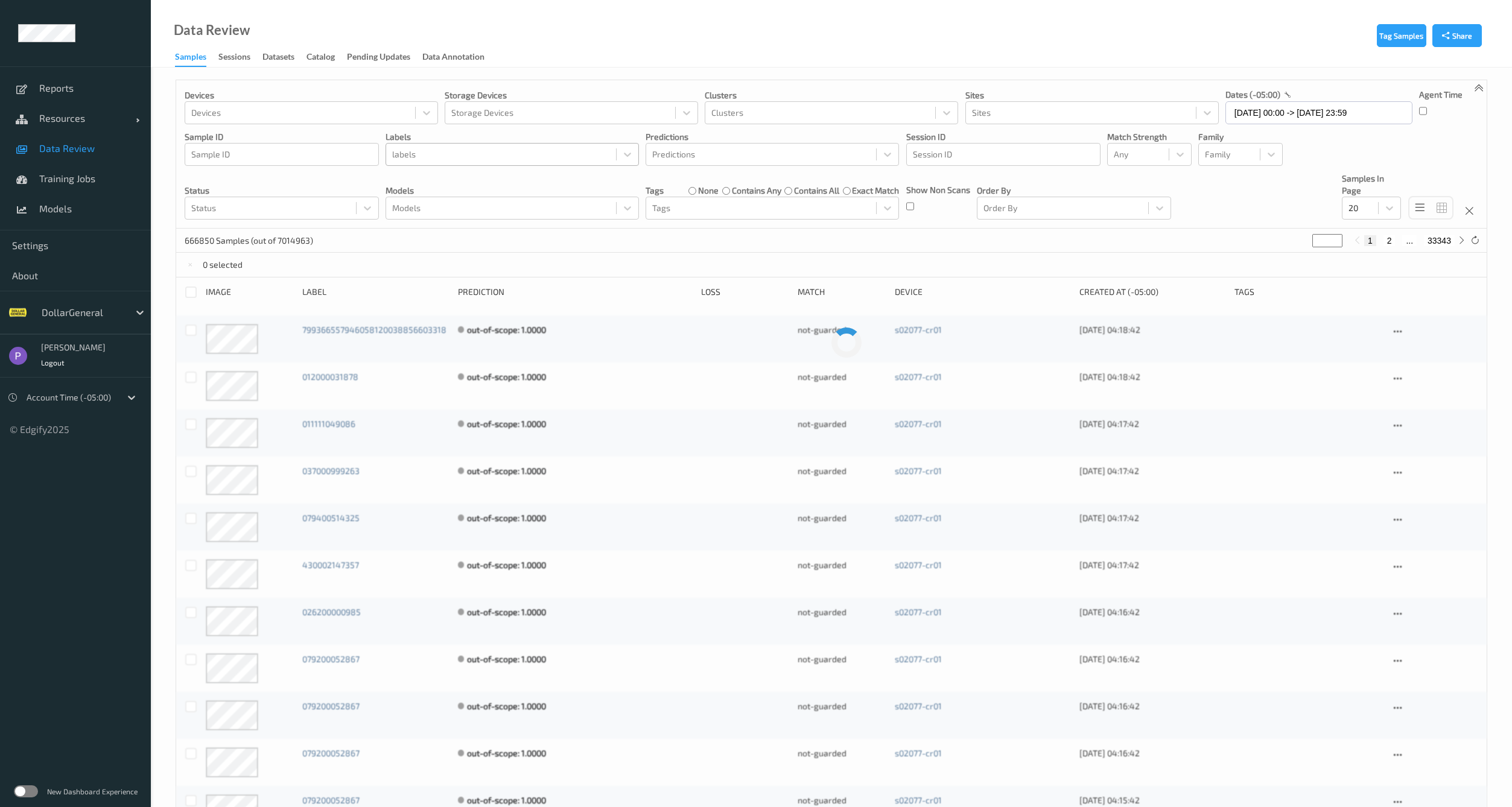
click at [473, 154] on div at bounding box center [501, 155] width 218 height 15
type input "Non-Scan"
click at [399, 242] on div "14359 Samples (out of 7014963) * 1 2 ... 718" at bounding box center [832, 240] width 1311 height 24
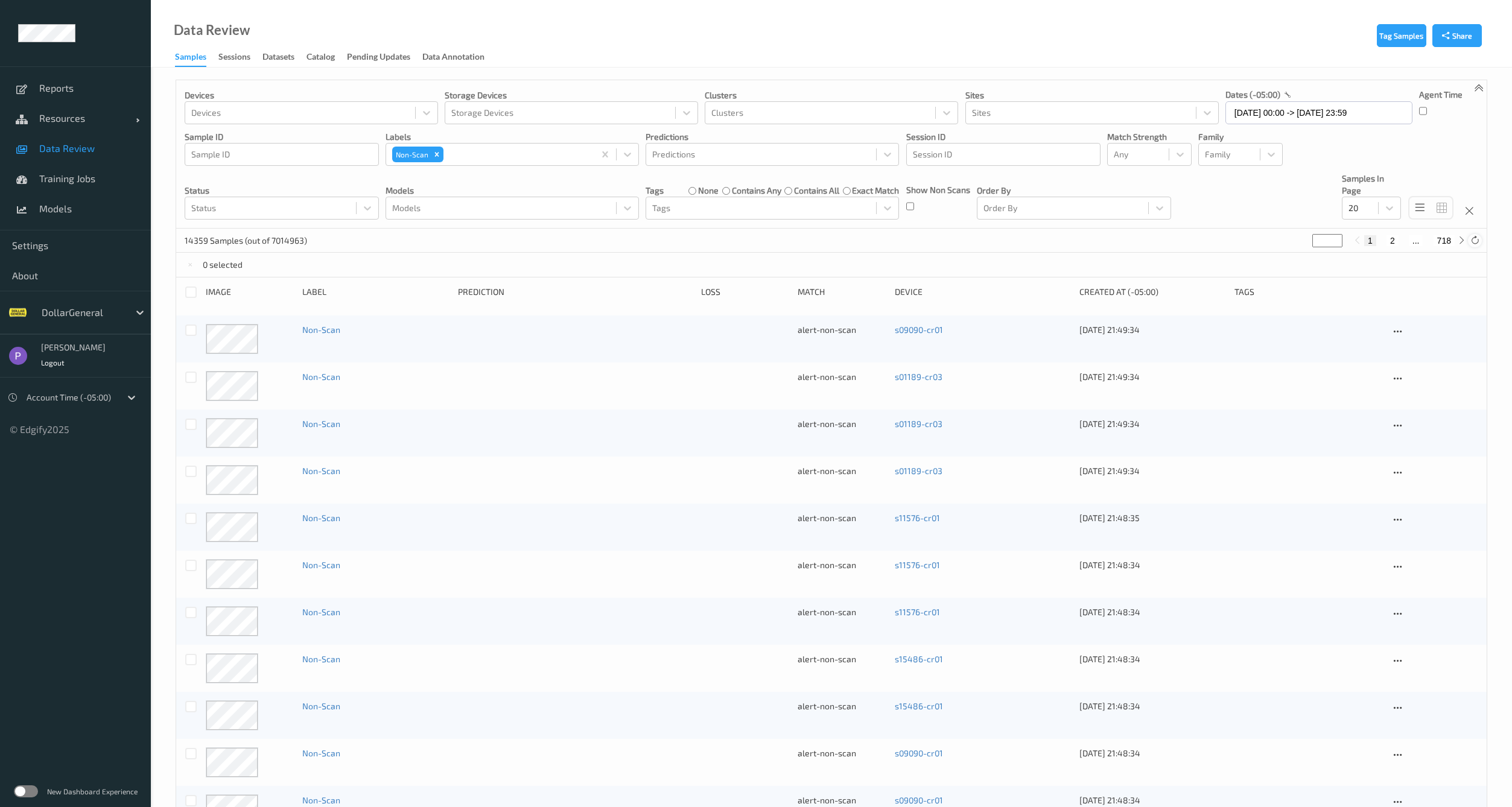
click at [1475, 239] on icon at bounding box center [1475, 240] width 9 height 9
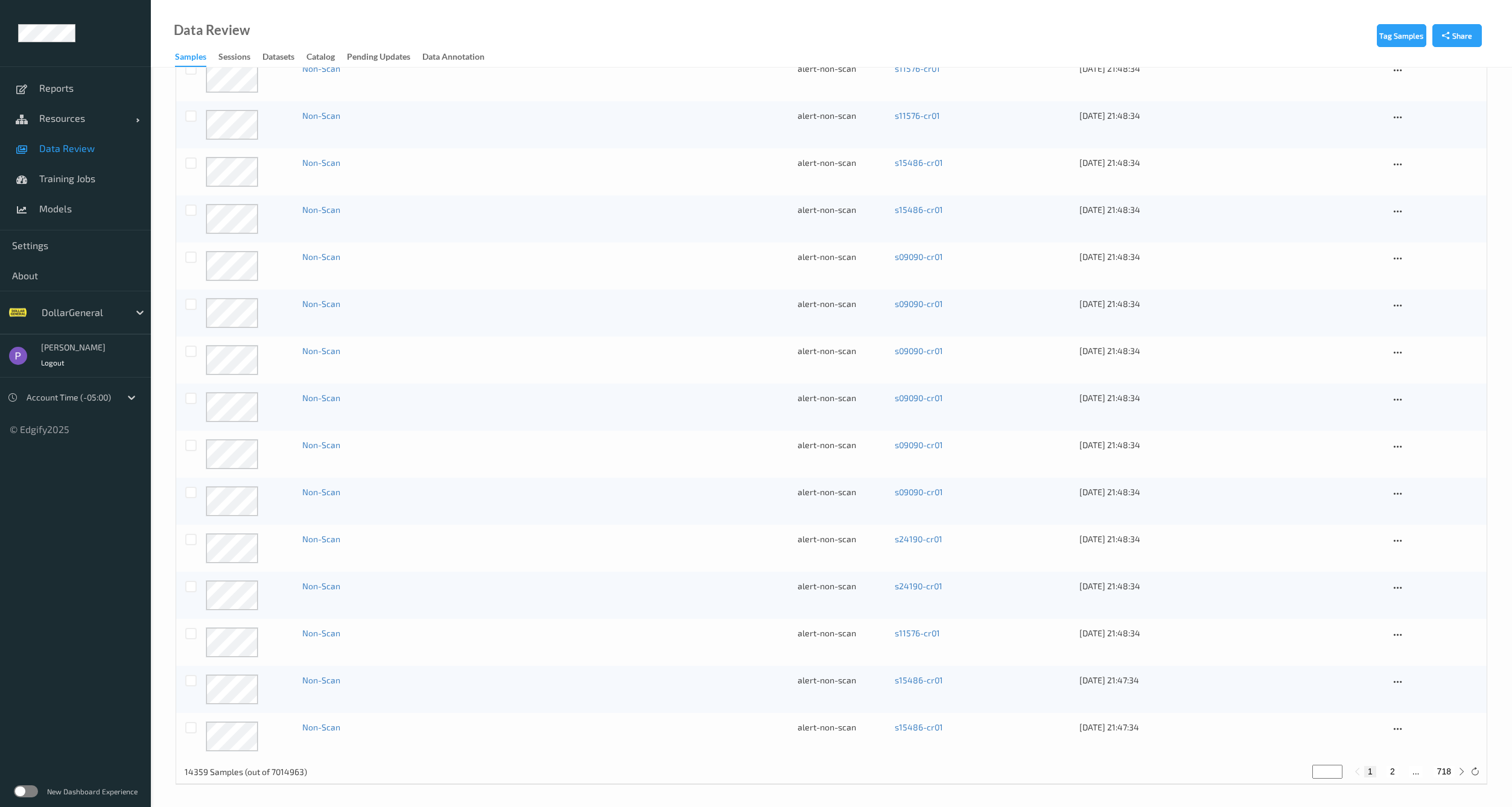
scroll to position [498, 0]
click at [1392, 771] on button "2" at bounding box center [1392, 770] width 12 height 11
type input "*"
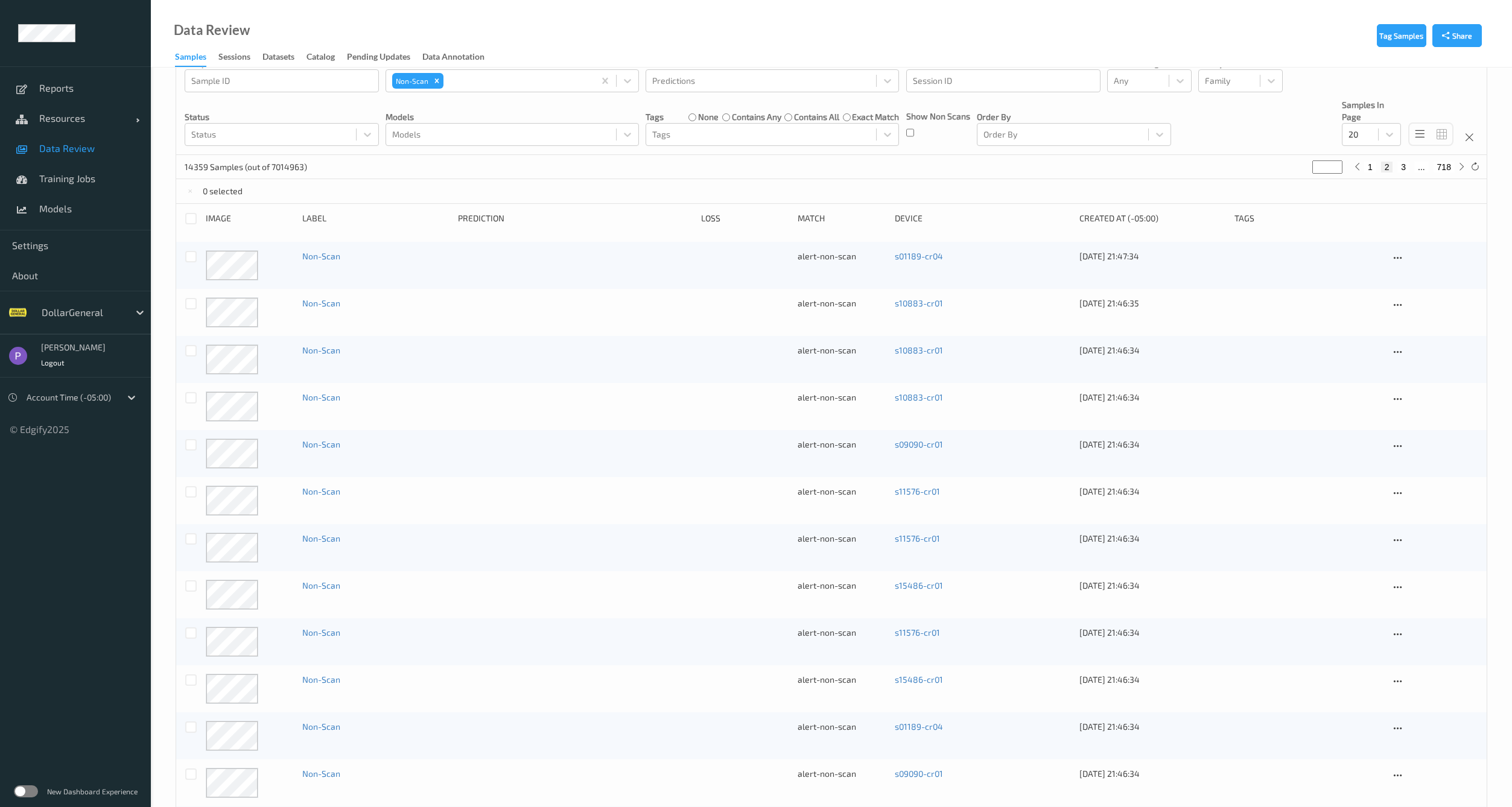
scroll to position [0, 0]
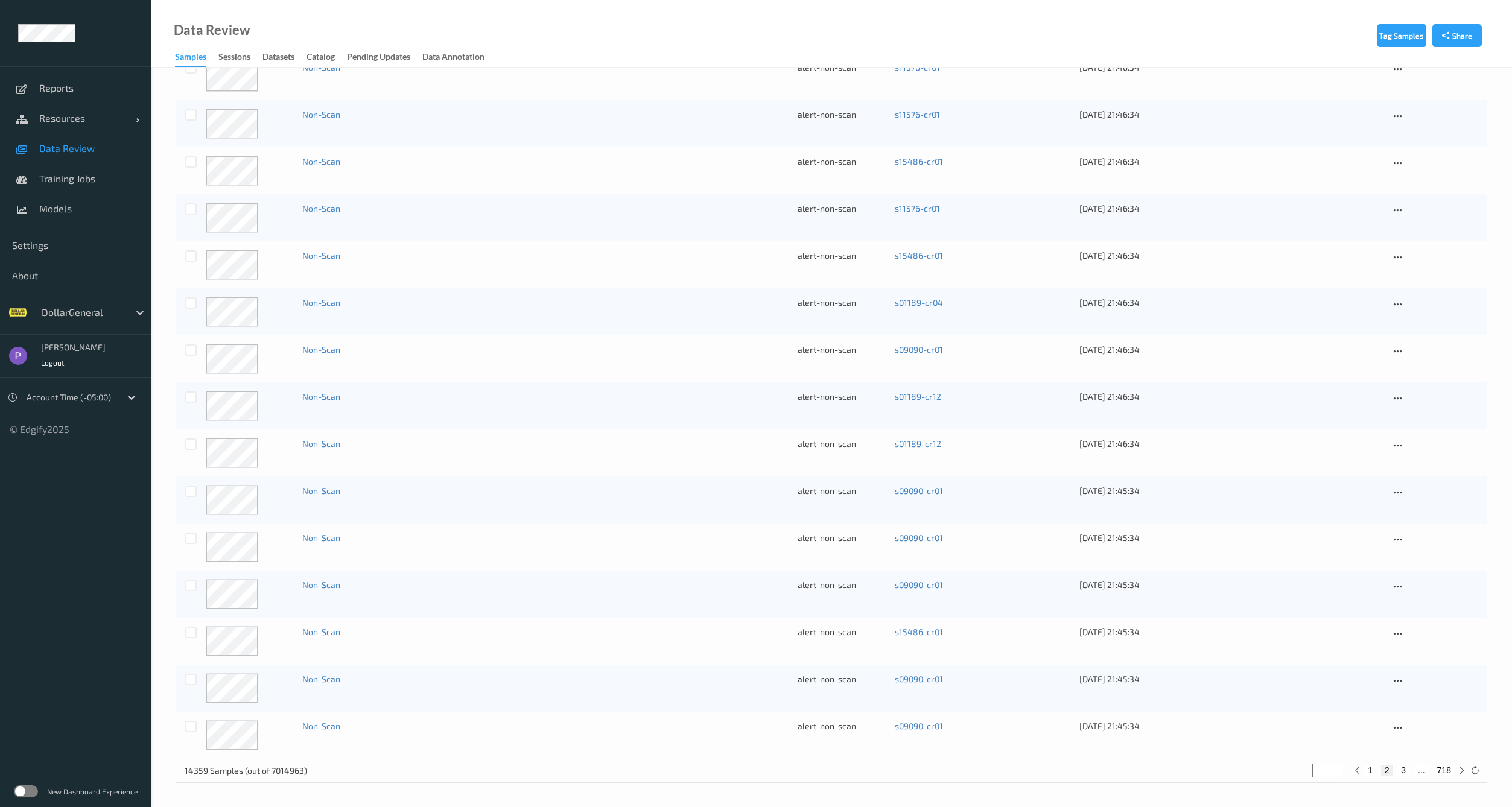
click at [1373, 767] on button "1" at bounding box center [1370, 770] width 12 height 11
type input "*"
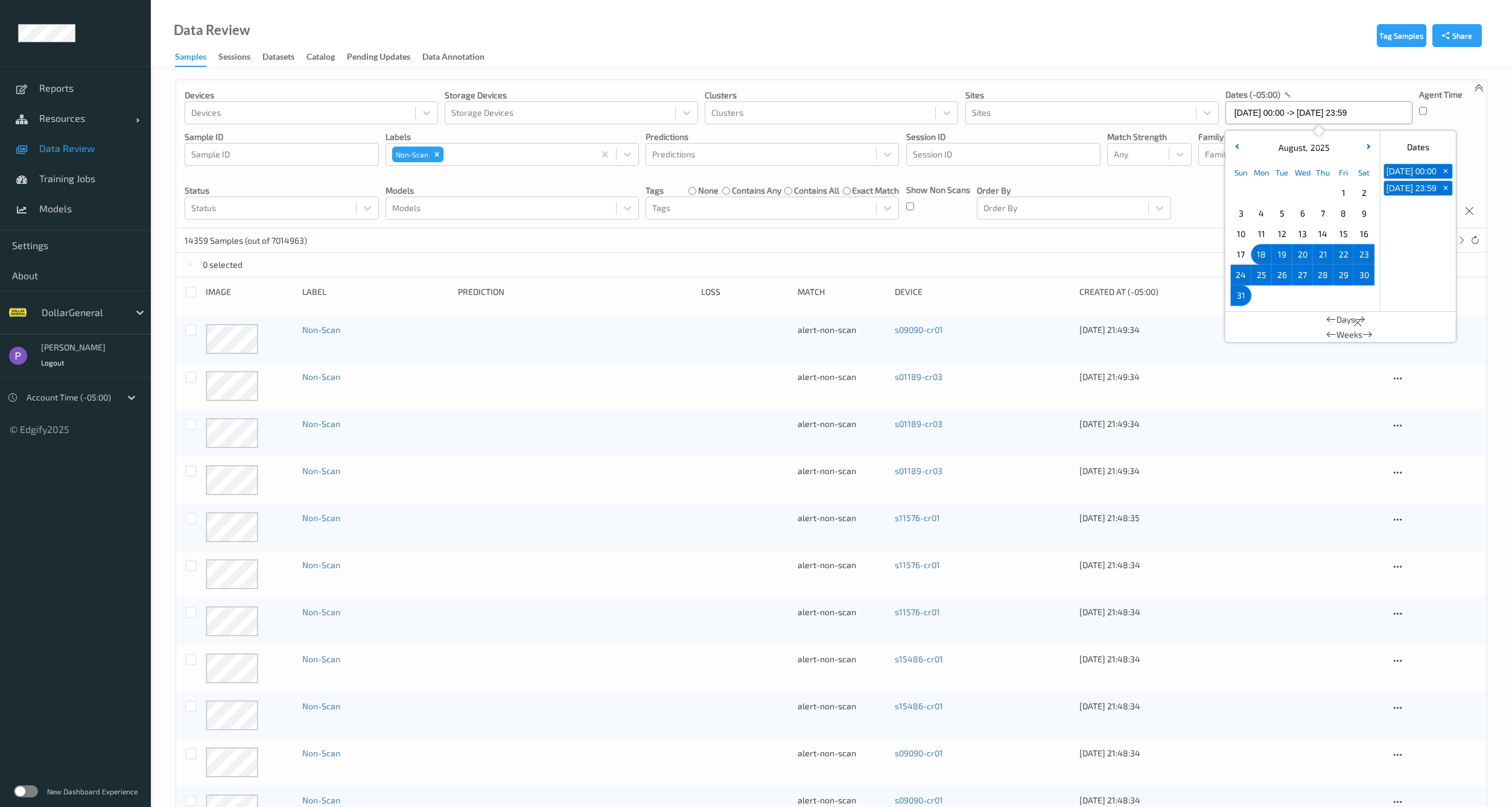
click at [1280, 115] on input "18/08/2025 00:00 -> 31/08/2025 23:59" at bounding box center [1319, 113] width 187 height 23
click at [1256, 256] on span "18" at bounding box center [1261, 255] width 16 height 16
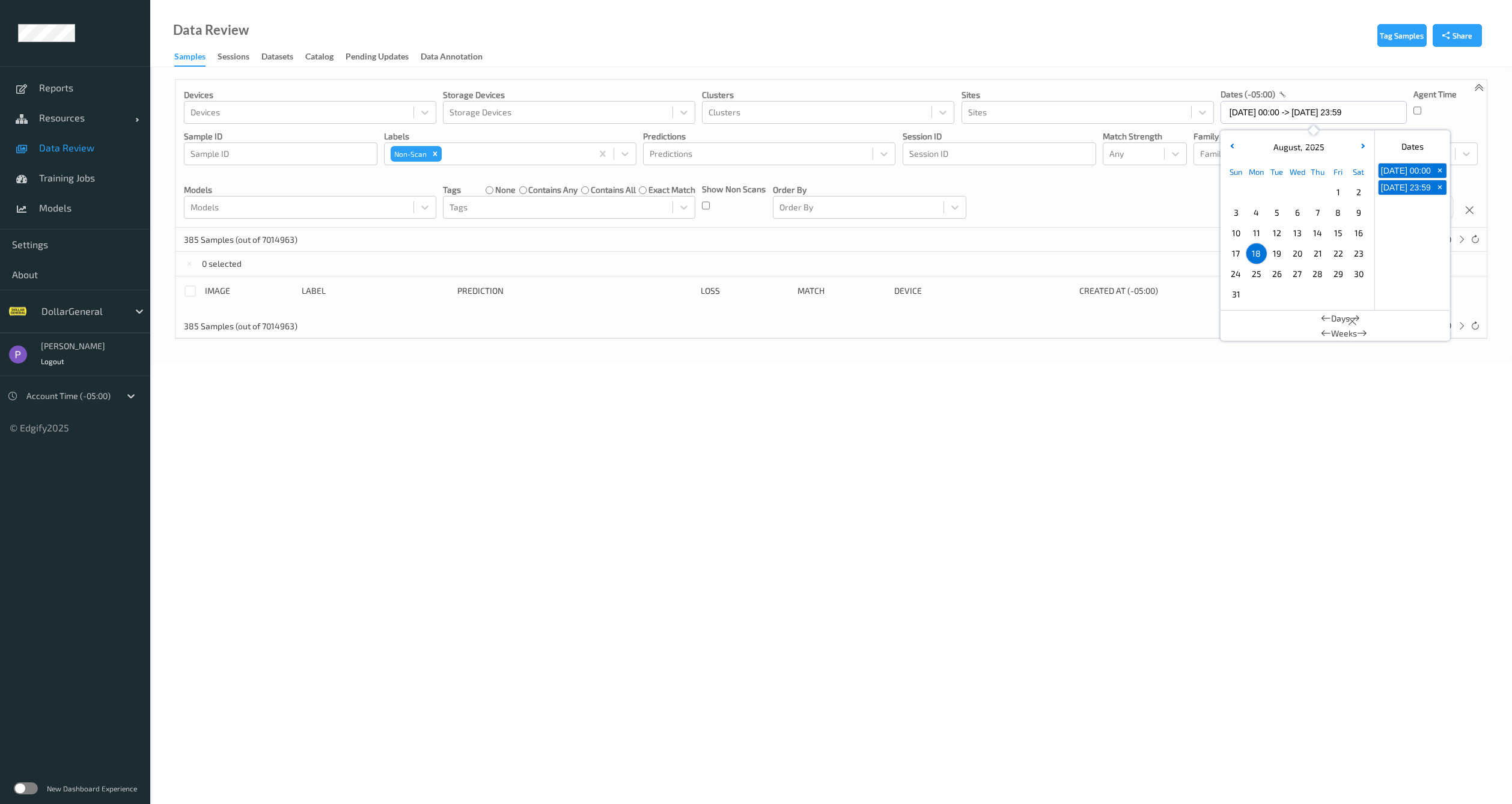
click at [1276, 252] on span "19" at bounding box center [1276, 254] width 16 height 16
click at [1275, 252] on span "19" at bounding box center [1276, 254] width 16 height 16
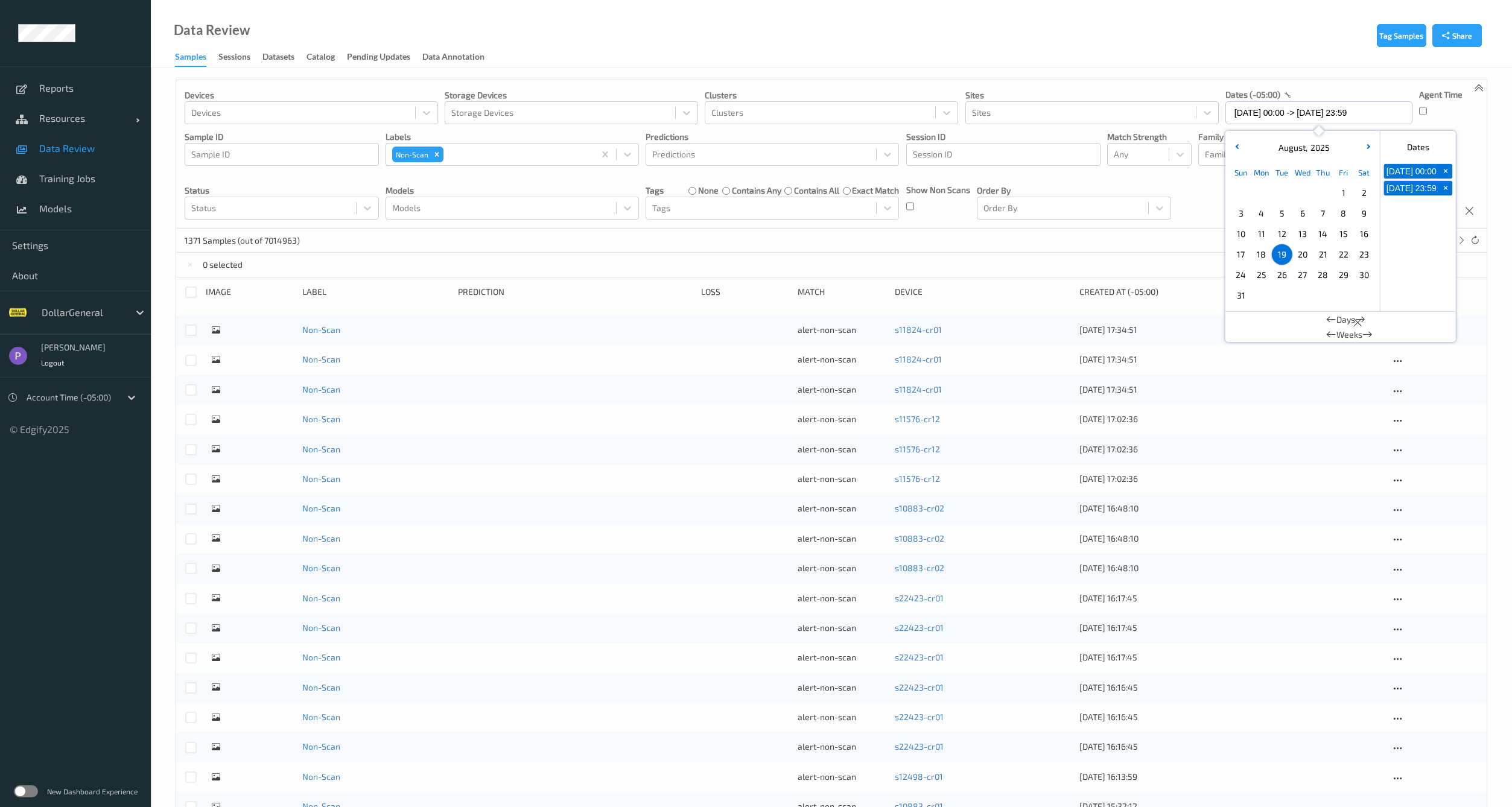
click at [985, 255] on div "0 selected" at bounding box center [832, 265] width 1311 height 24
click at [188, 291] on div at bounding box center [191, 293] width 12 height 12
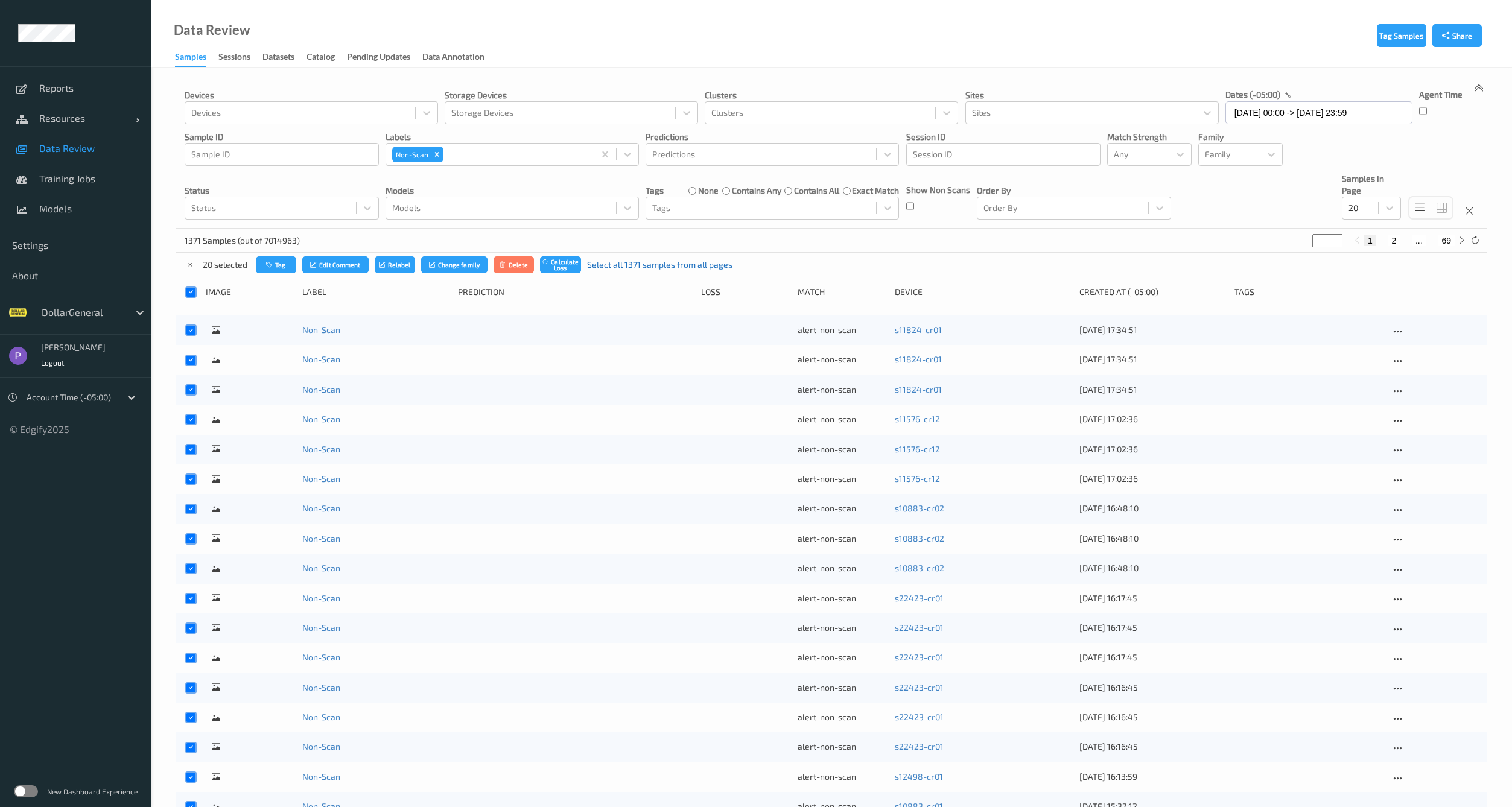
click at [607, 262] on link "Select all 1371 samples from all pages" at bounding box center [660, 265] width 145 height 12
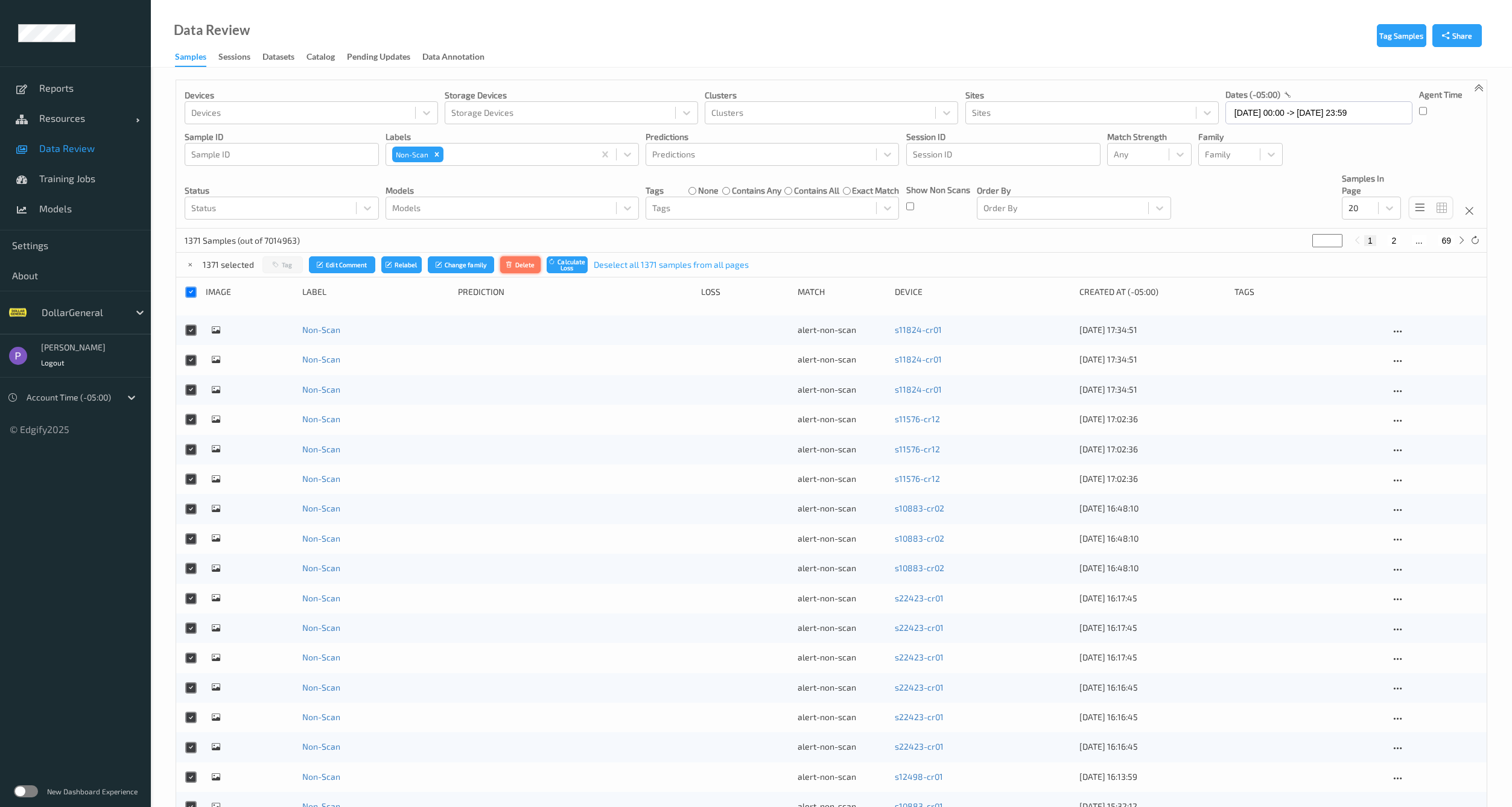
click at [510, 266] on icon "submit" at bounding box center [509, 265] width 9 height 7
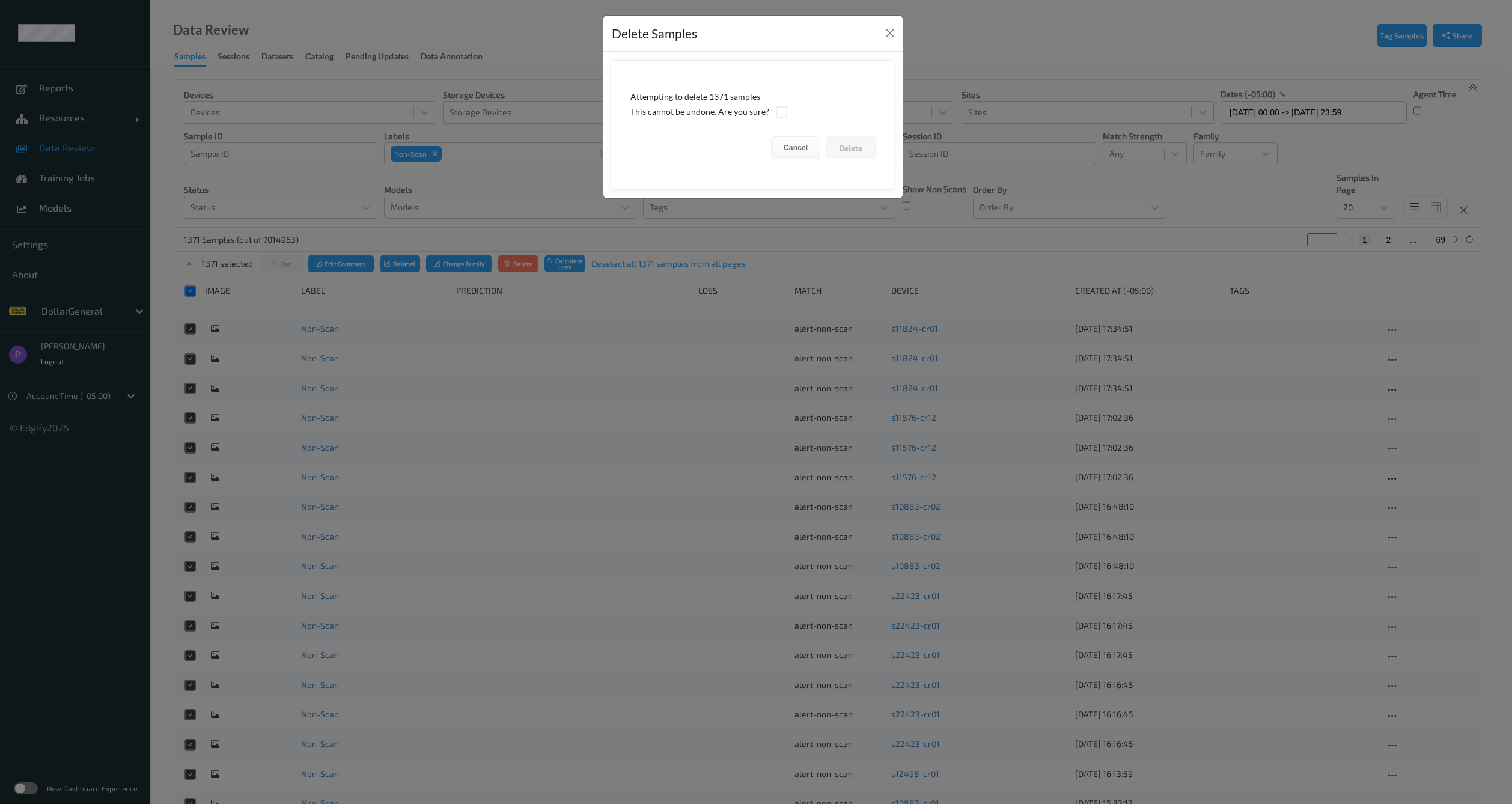
click at [775, 108] on div at bounding box center [781, 112] width 12 height 12
click at [779, 114] on div at bounding box center [781, 113] width 11 height 11
click at [858, 152] on button "Delete" at bounding box center [850, 148] width 49 height 23
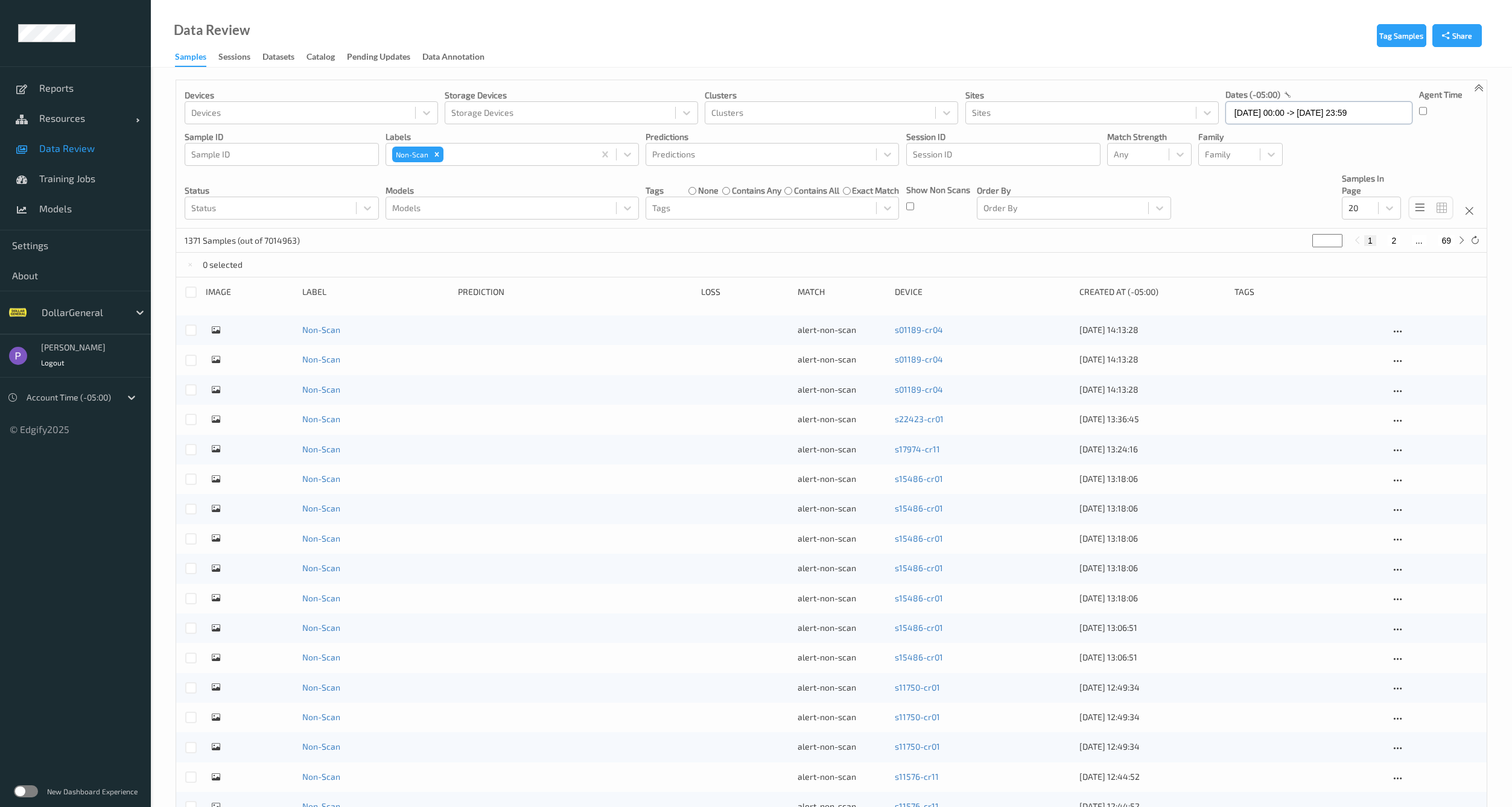
click at [1286, 120] on input "19/08/2025 00:00 -> 19/08/2025 23:59" at bounding box center [1319, 113] width 187 height 23
drag, startPoint x: 1015, startPoint y: 246, endPoint x: 1035, endPoint y: 246, distance: 20.0
click at [1015, 246] on div "1371 Samples (out of 7014963) * 1 2 ... 69" at bounding box center [832, 240] width 1311 height 24
click at [1475, 240] on icon at bounding box center [1475, 240] width 9 height 9
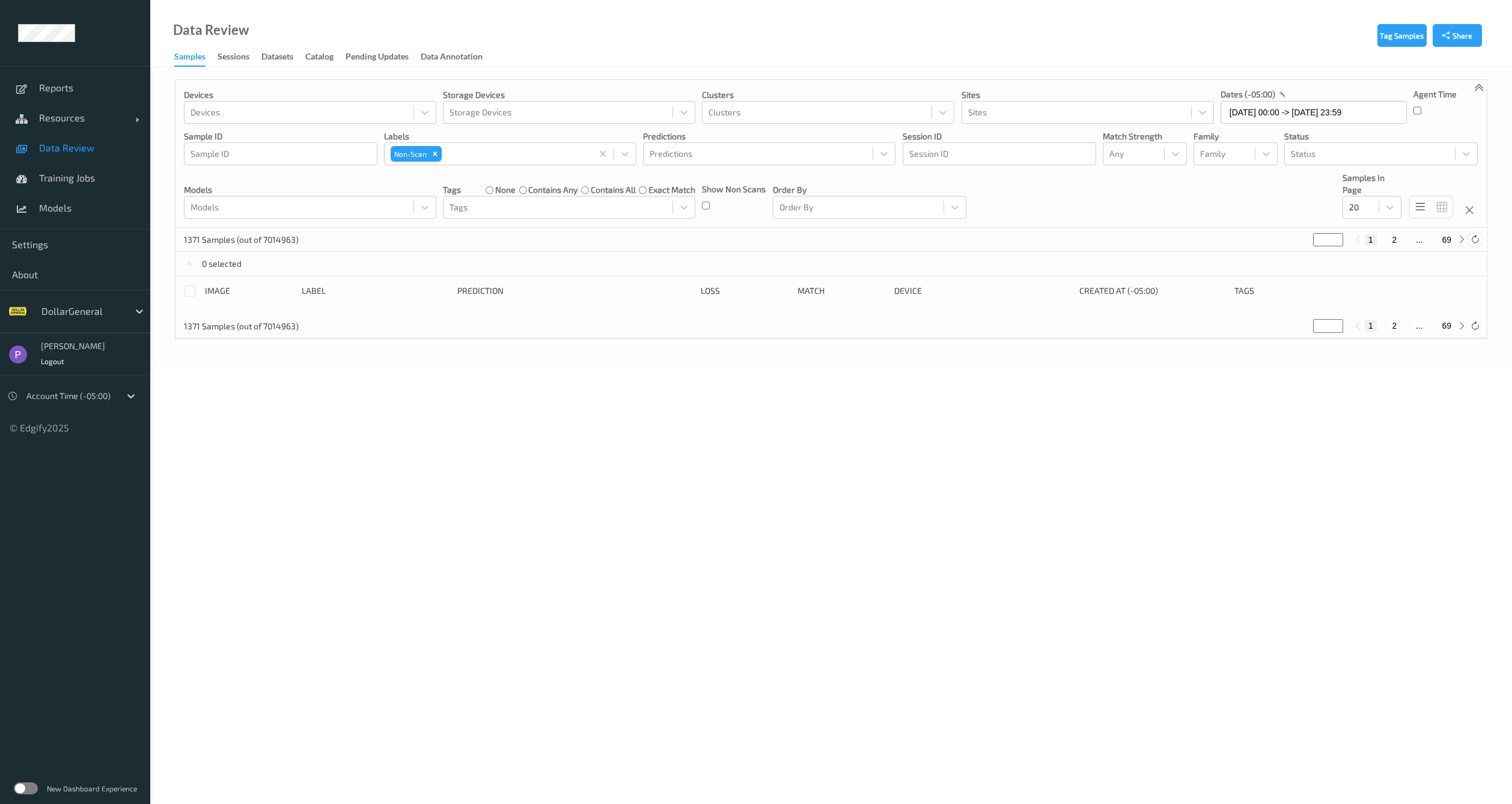
click at [1468, 239] on div at bounding box center [1474, 240] width 13 height 13
click at [1276, 114] on input "19/08/2025 00:00 -> 19/08/2025 23:59" at bounding box center [1313, 113] width 186 height 23
click at [1295, 252] on span "20" at bounding box center [1297, 254] width 16 height 16
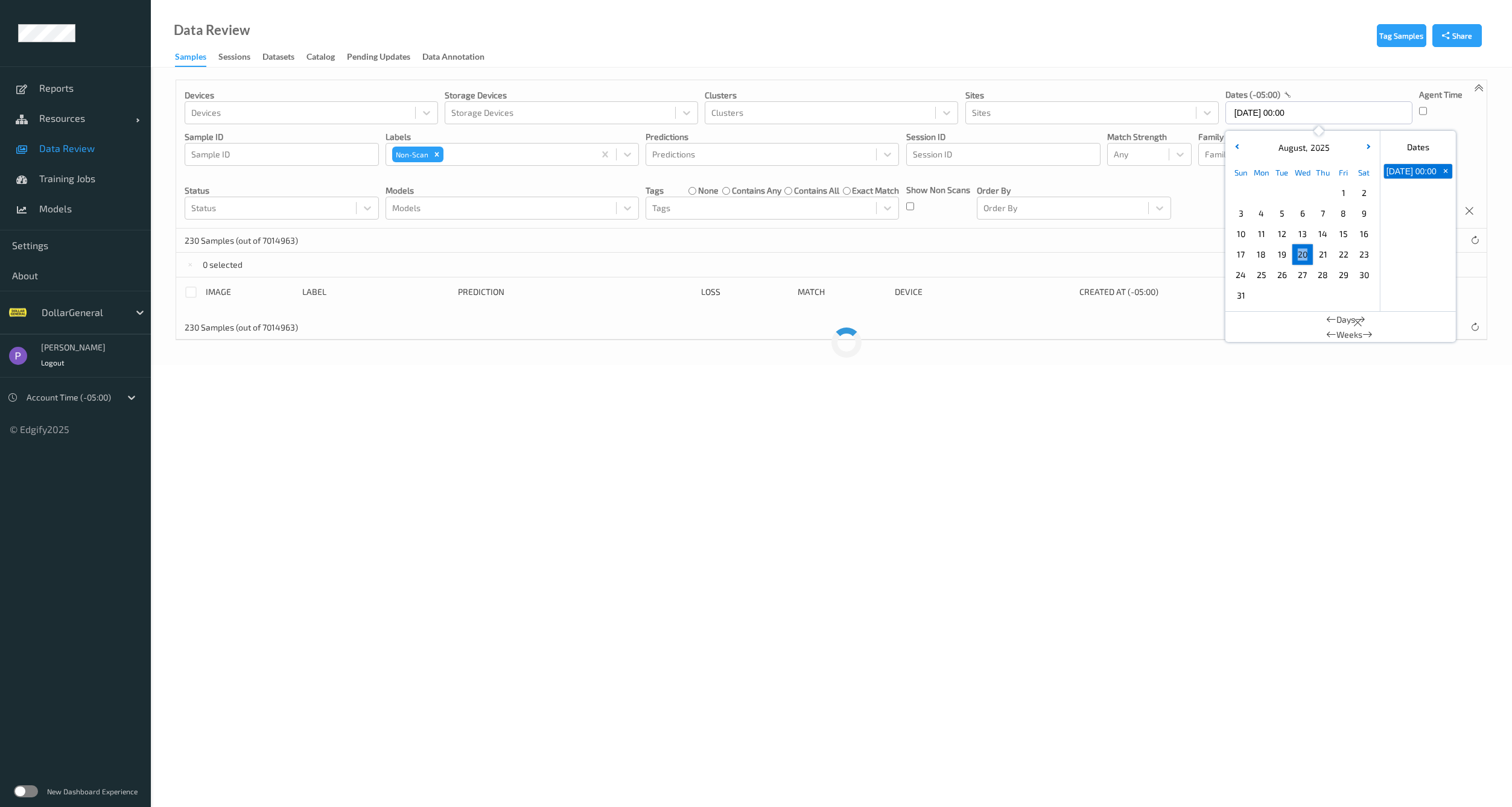
click at [1301, 253] on span "20" at bounding box center [1303, 255] width 16 height 16
click at [1148, 225] on div "Devices Devices Storage Devices Storage Devices Clusters Clusters Sites Sites d…" at bounding box center [834, 154] width 1317 height 148
click at [1284, 110] on input "20/08/2025 00:00 -> 20/08/2025 23:59" at bounding box center [1319, 113] width 187 height 23
click at [1323, 253] on span "21" at bounding box center [1323, 255] width 16 height 16
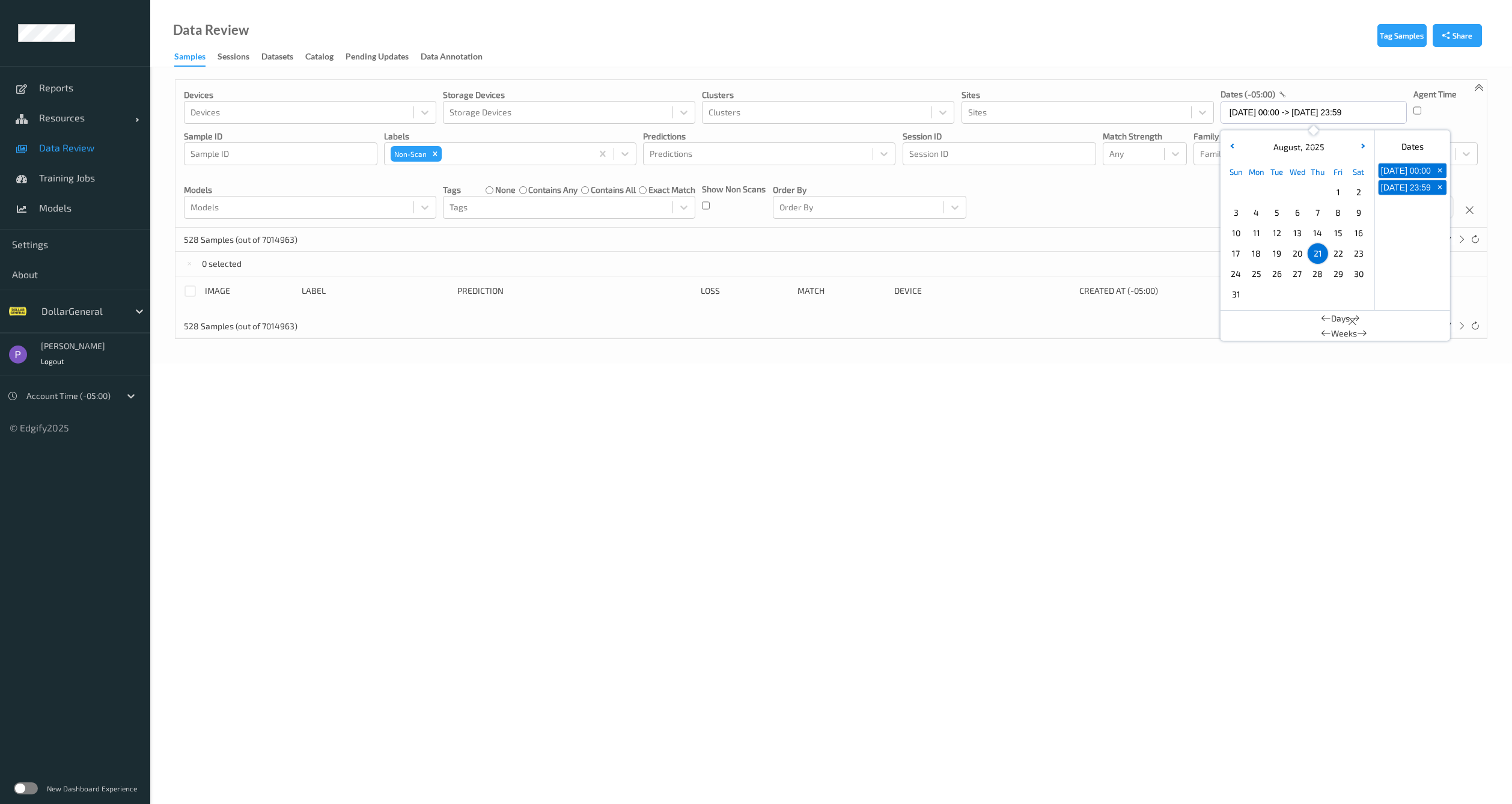
click at [1338, 252] on span "22" at bounding box center [1338, 254] width 16 height 16
click at [1355, 254] on span "23" at bounding box center [1359, 254] width 16 height 16
click at [1243, 275] on span "24" at bounding box center [1235, 274] width 16 height 16
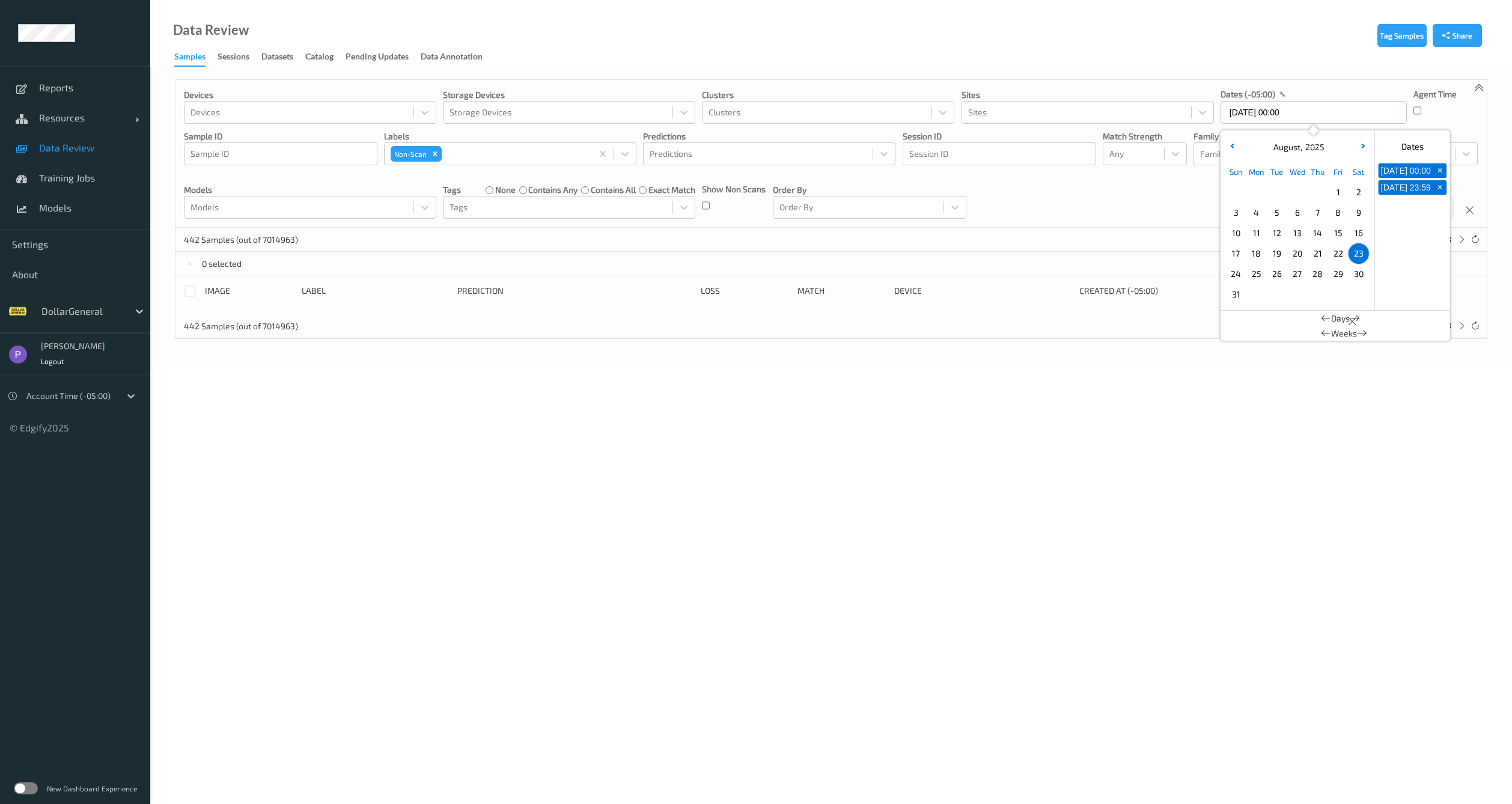
click at [1243, 275] on span "24" at bounding box center [1235, 274] width 16 height 16
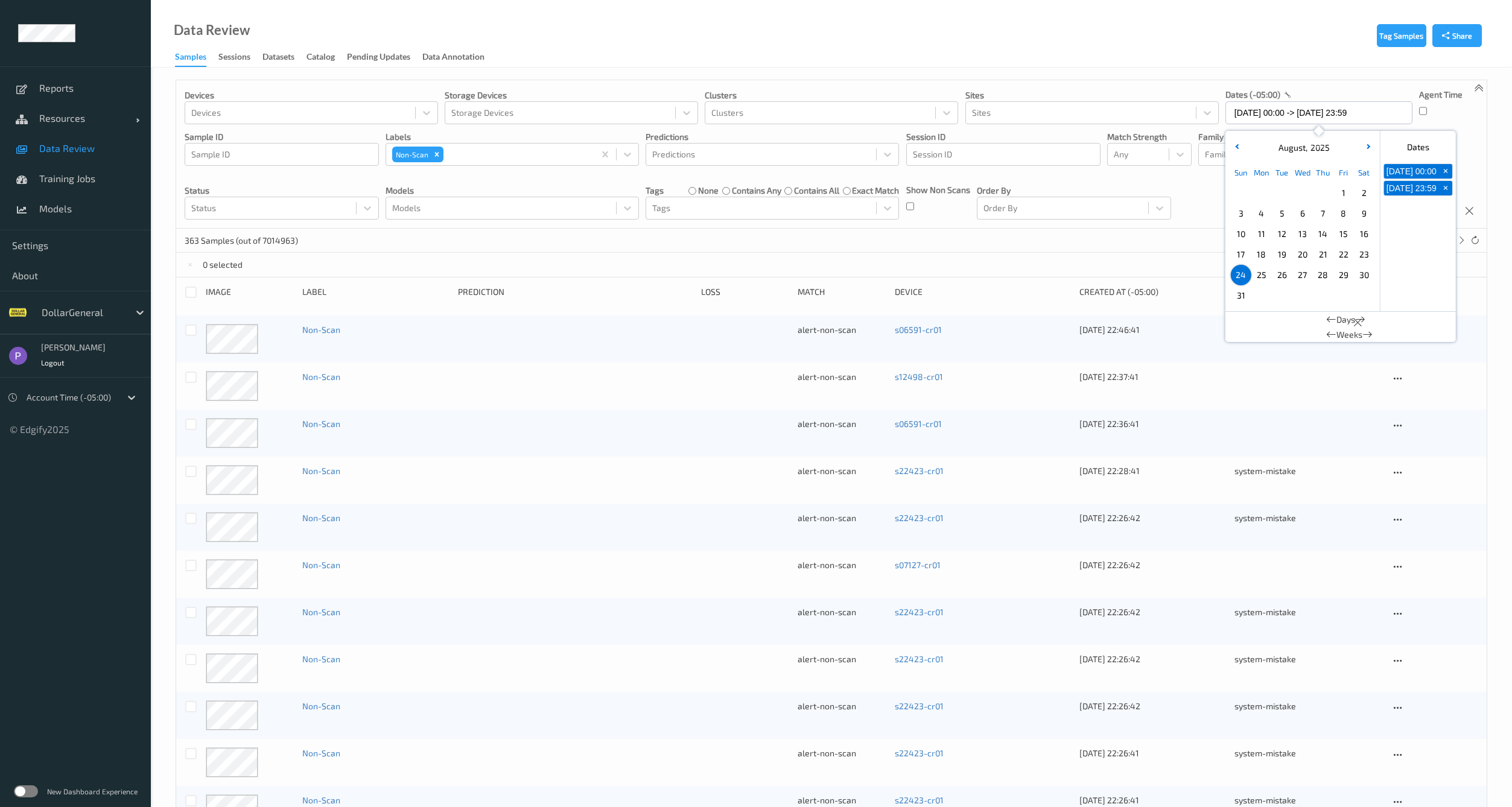
click at [1137, 255] on div "0 selected" at bounding box center [832, 265] width 1311 height 24
click at [192, 289] on div at bounding box center [191, 293] width 12 height 12
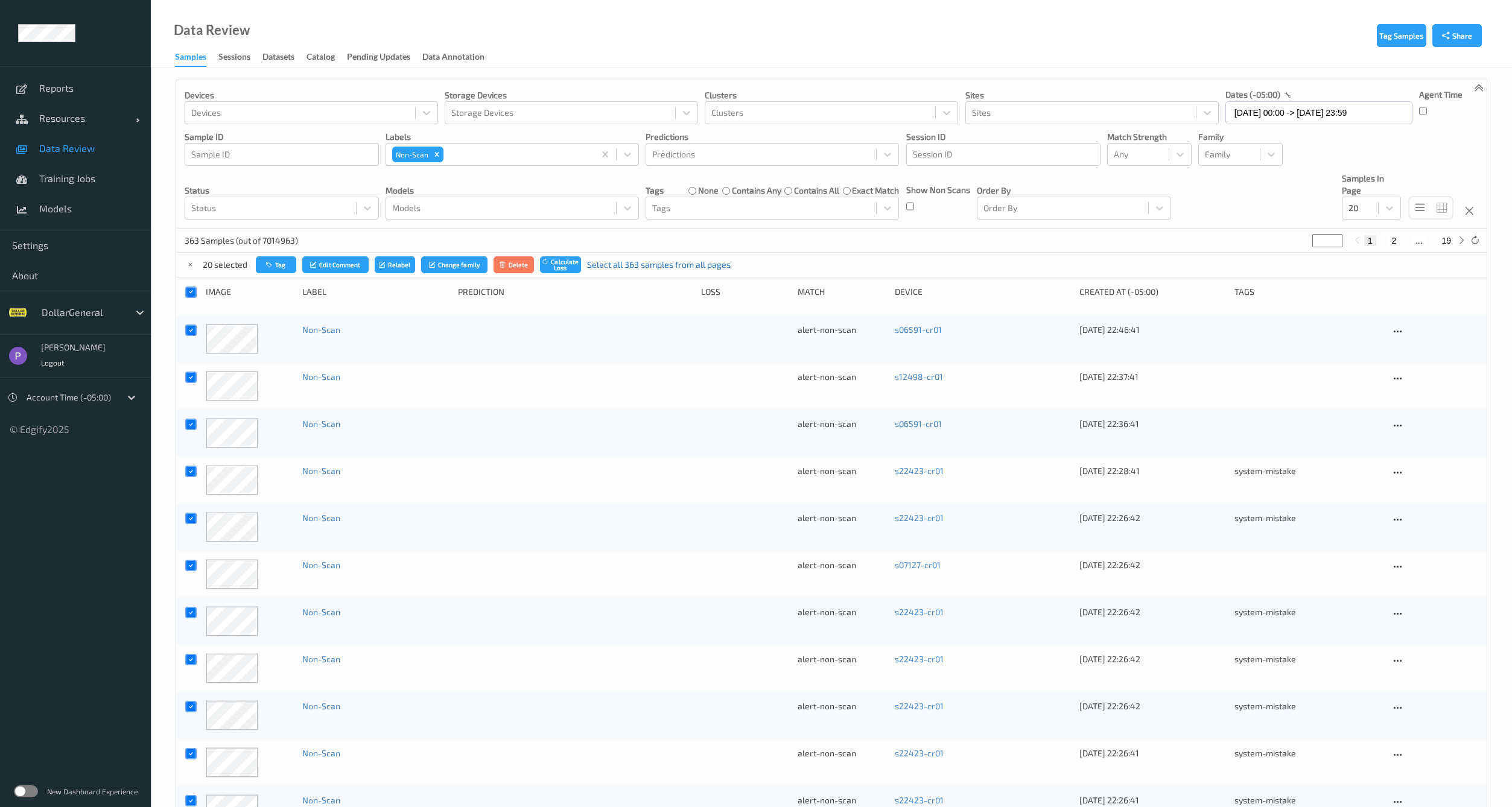
click at [632, 265] on link "Select all 363 samples from all pages" at bounding box center [659, 265] width 143 height 12
click at [515, 267] on button "Delete" at bounding box center [519, 265] width 41 height 17
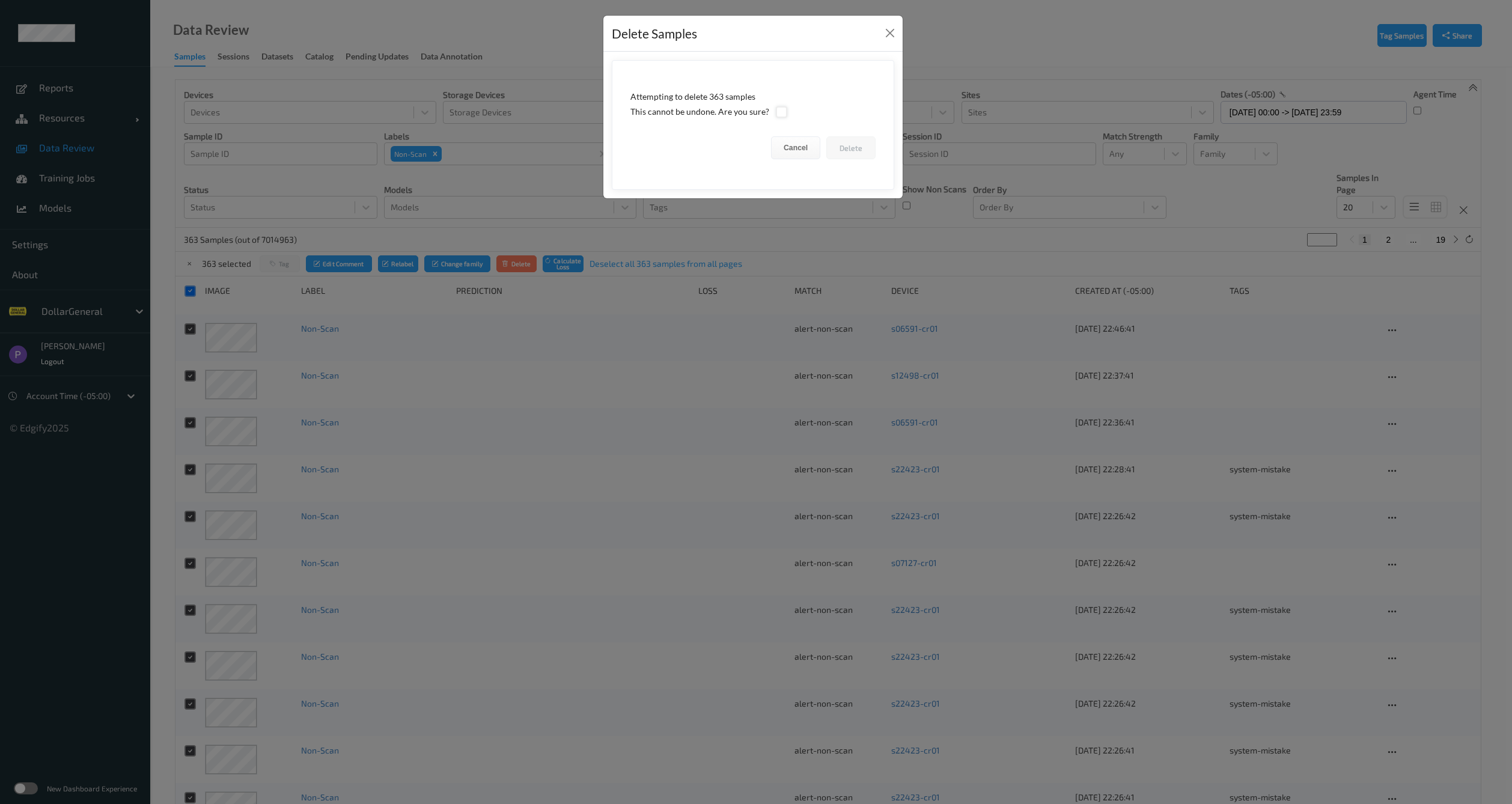
click at [781, 107] on div at bounding box center [781, 113] width 11 height 11
click at [844, 145] on button "Delete" at bounding box center [850, 148] width 49 height 23
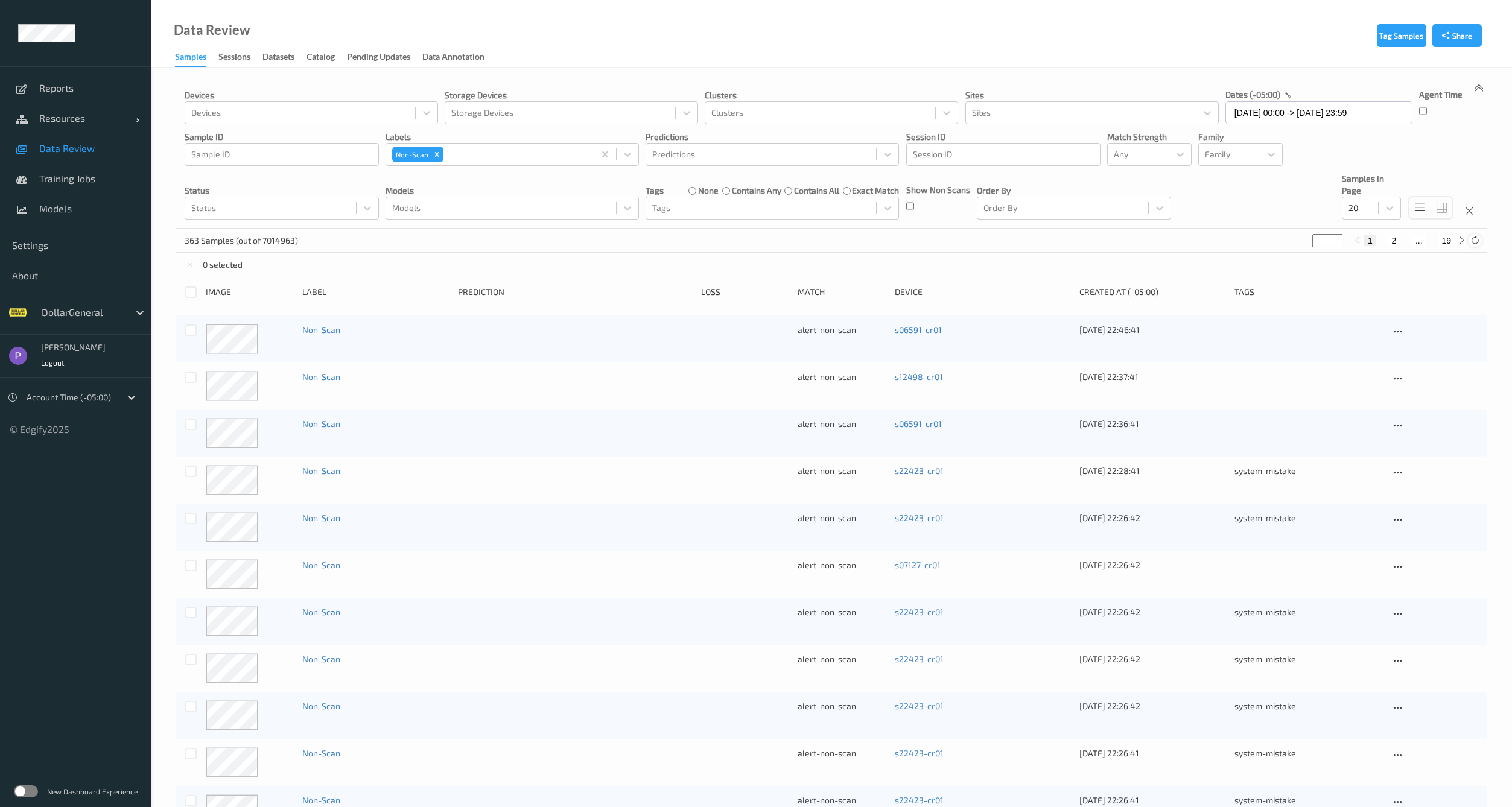
click at [1477, 241] on icon at bounding box center [1475, 240] width 9 height 9
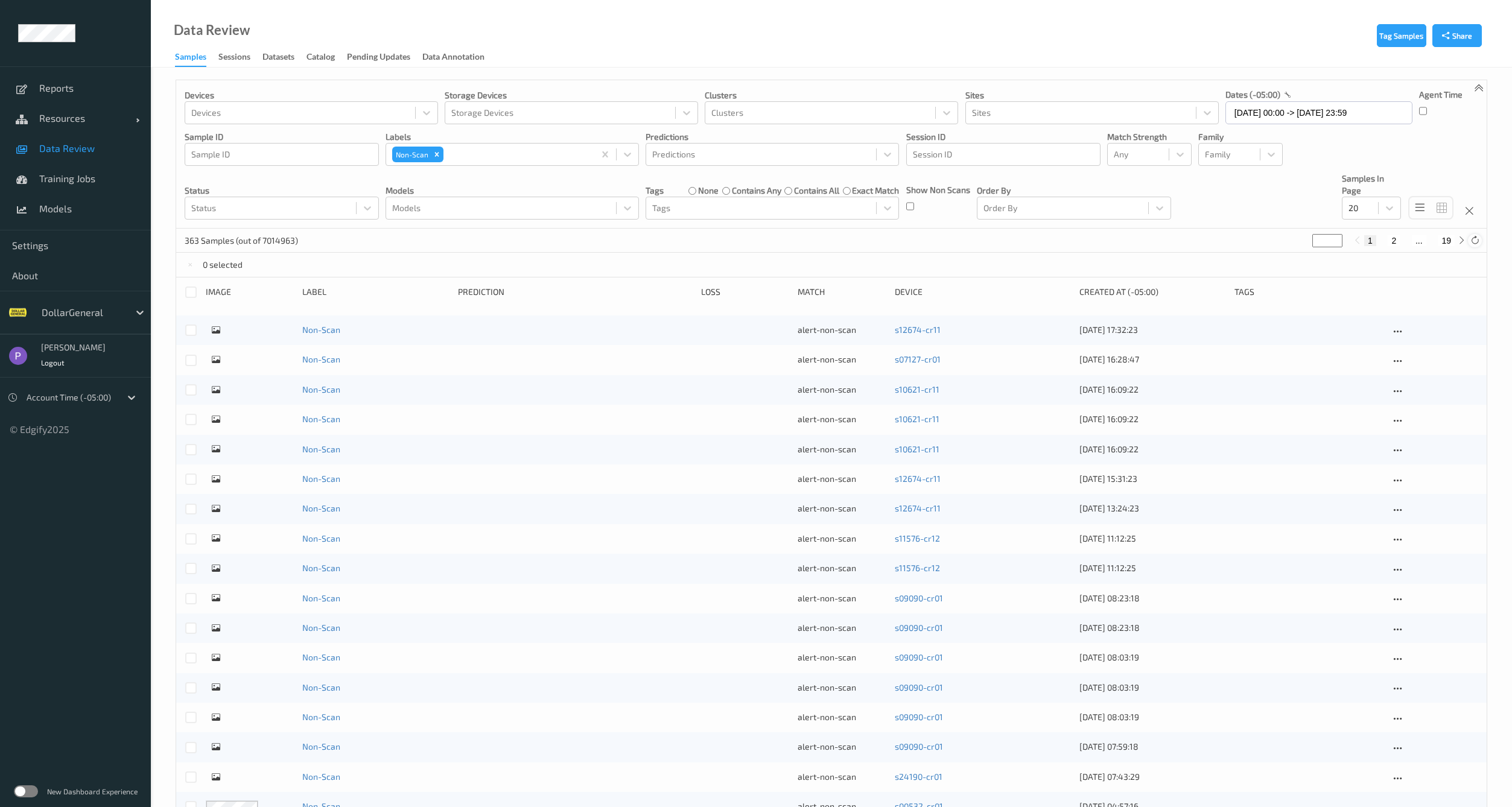
click at [1477, 241] on icon at bounding box center [1475, 240] width 9 height 9
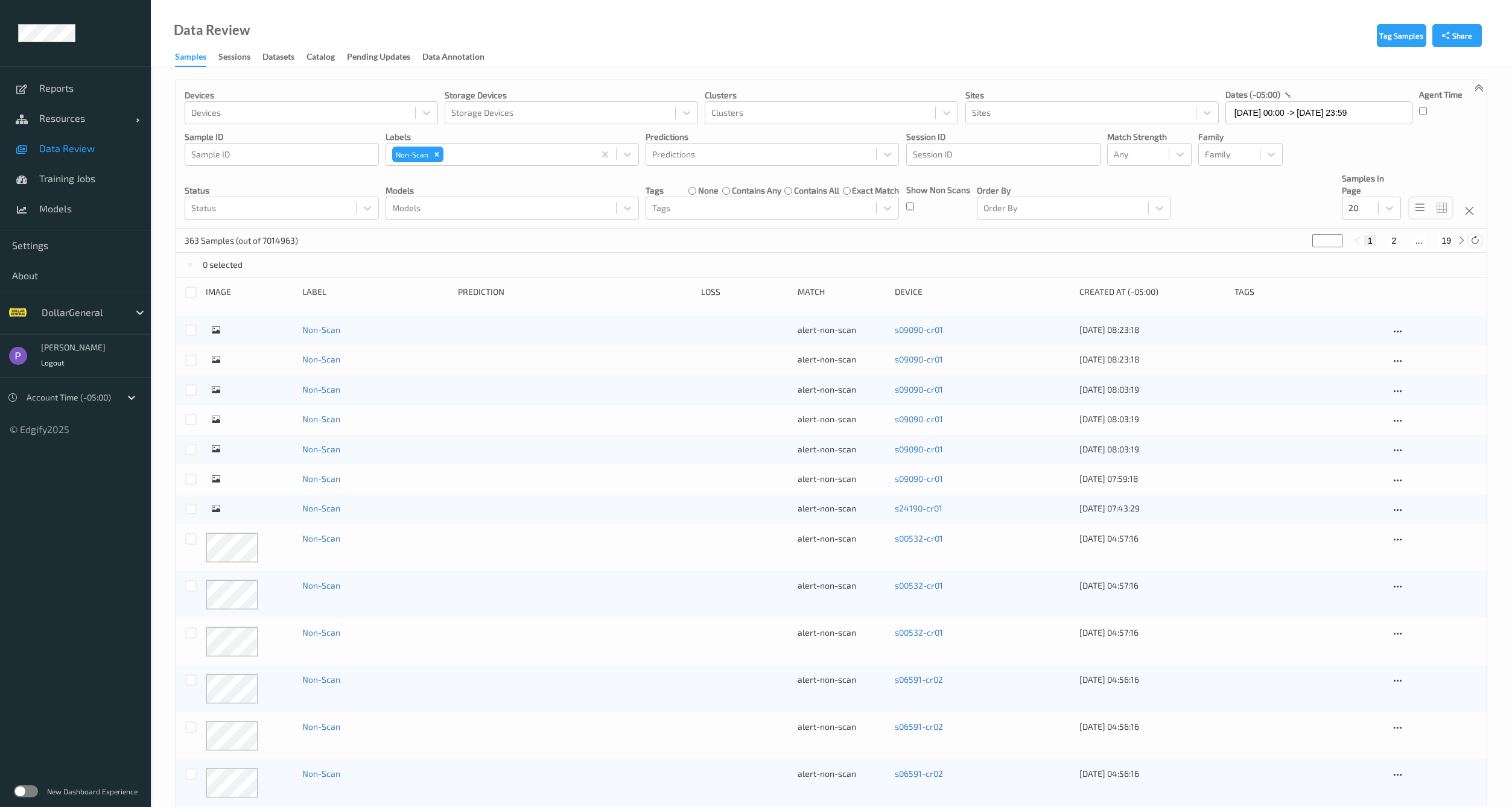
click at [1472, 239] on icon at bounding box center [1475, 240] width 9 height 9
click at [191, 292] on div at bounding box center [191, 293] width 12 height 12
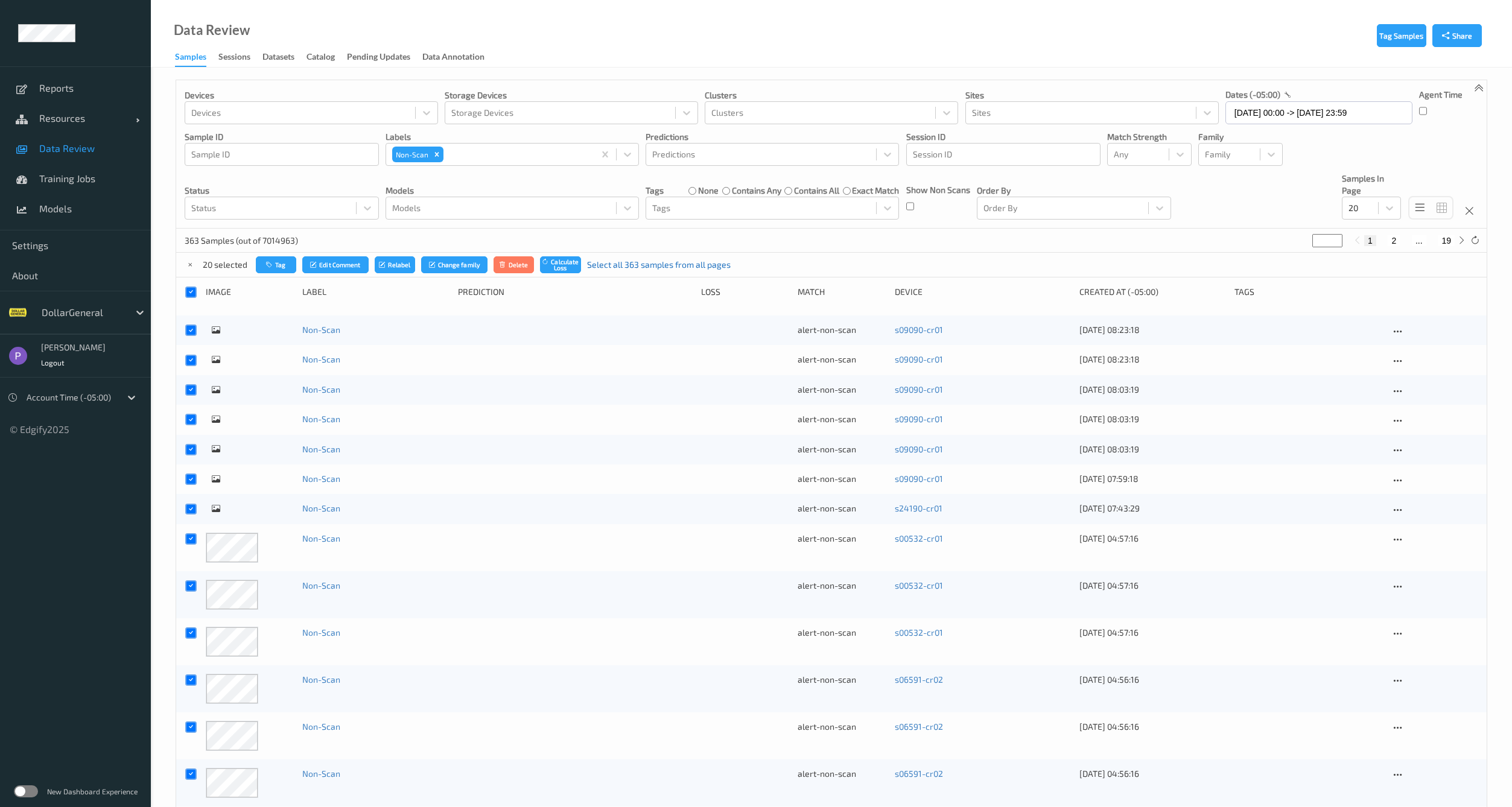
click at [617, 266] on link "Select all 363 samples from all pages" at bounding box center [659, 265] width 143 height 12
click at [512, 265] on icon "submit" at bounding box center [508, 265] width 9 height 7
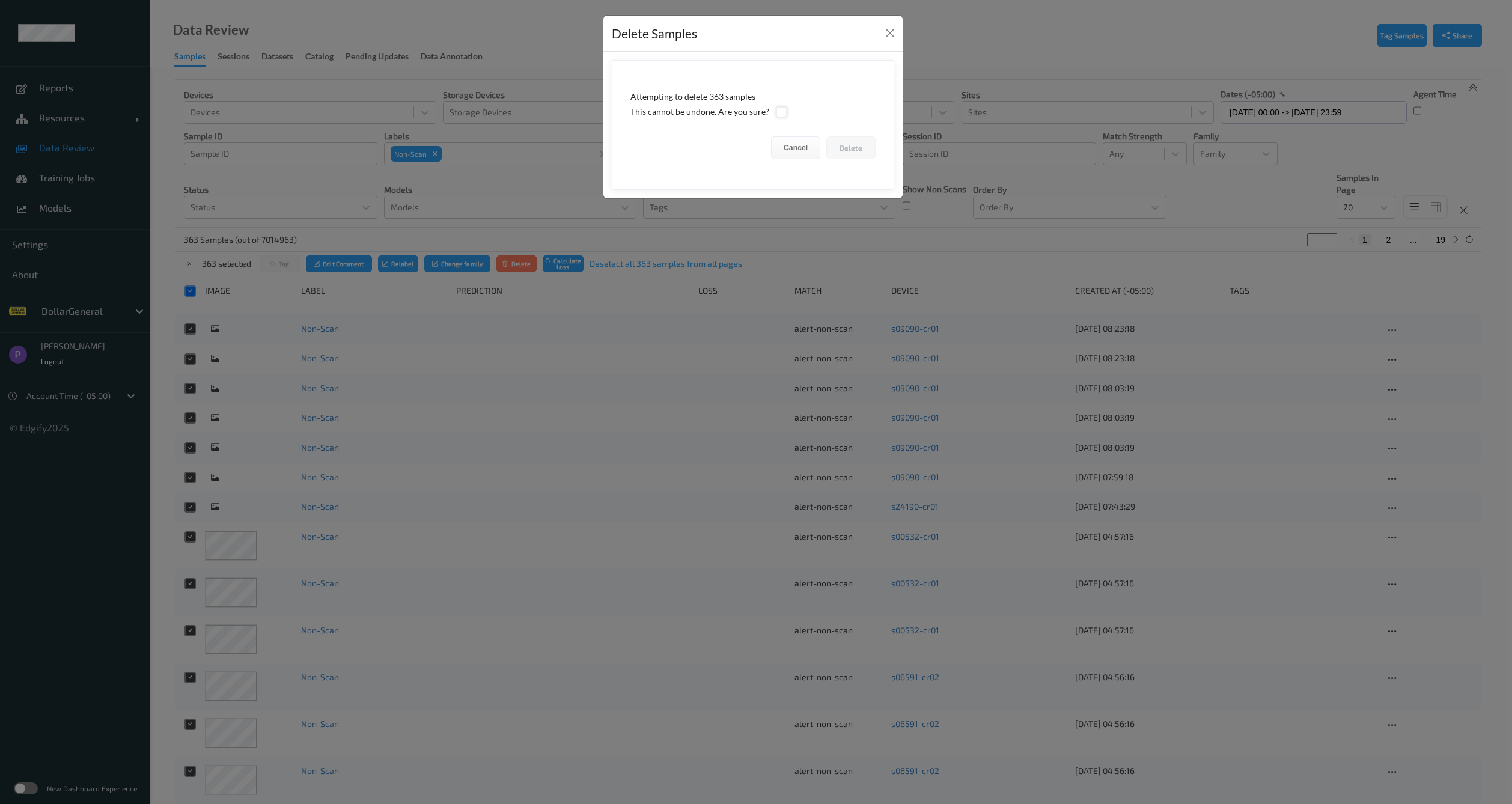
click at [781, 110] on div at bounding box center [781, 113] width 11 height 11
click at [863, 158] on button "Delete" at bounding box center [850, 148] width 49 height 23
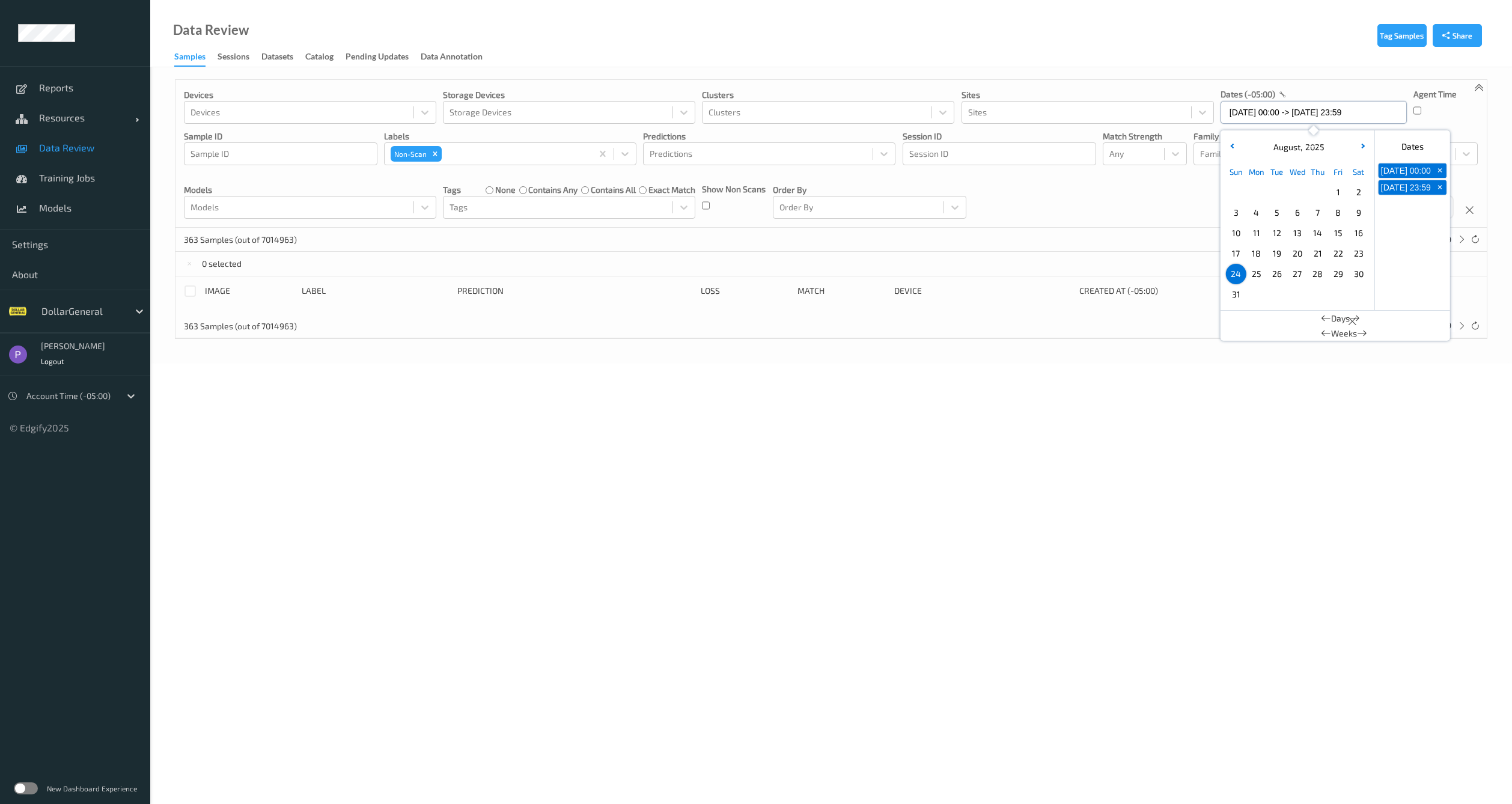
click at [1281, 114] on input "24/08/2025 00:00 -> 24/08/2025 23:59" at bounding box center [1313, 113] width 186 height 23
click at [1236, 278] on span "24" at bounding box center [1235, 274] width 16 height 16
click at [1237, 277] on span "24" at bounding box center [1235, 274] width 16 height 16
click at [1257, 277] on span "25" at bounding box center [1256, 274] width 16 height 16
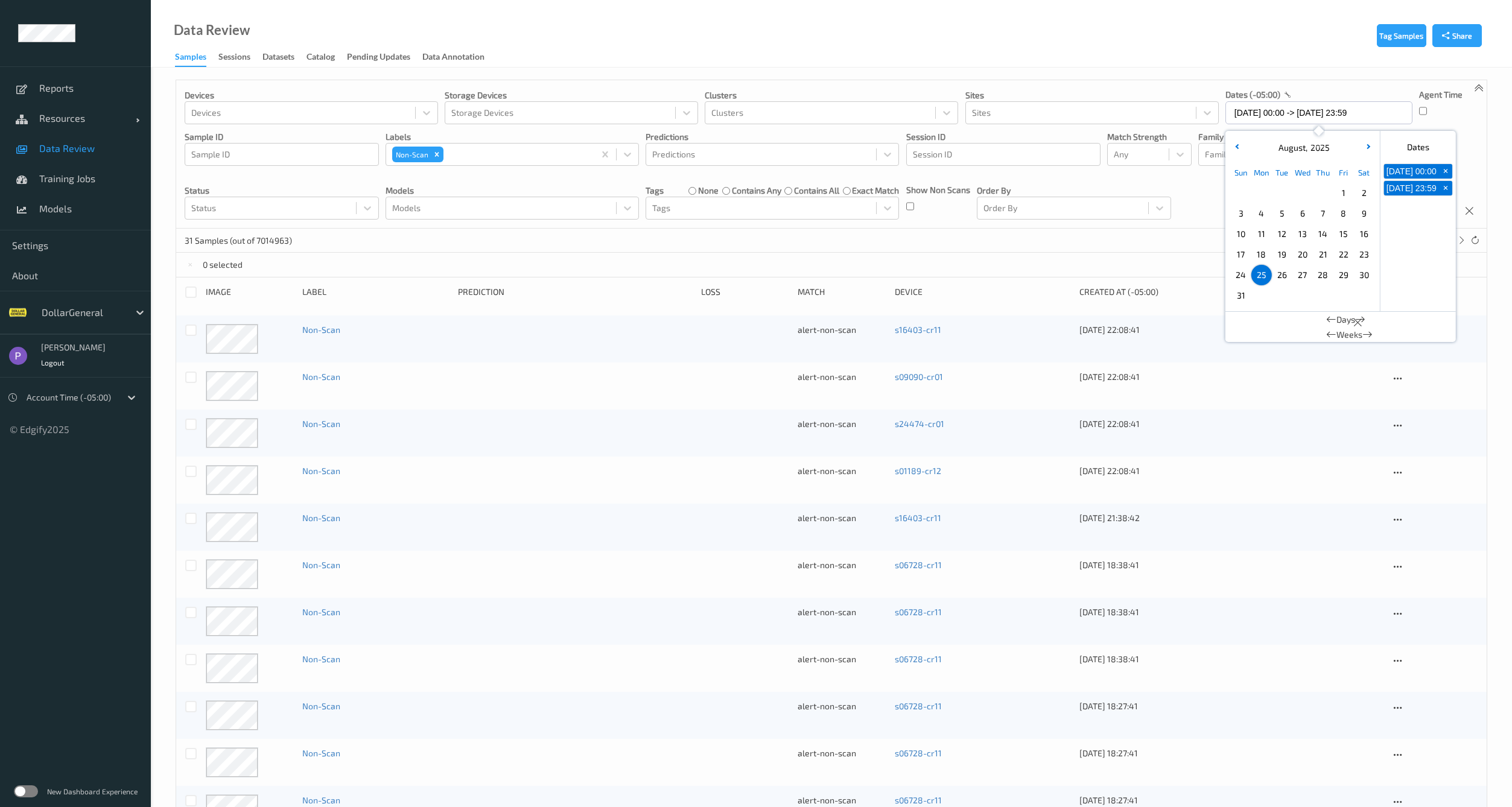
click at [1001, 244] on div "31 Samples (out of 7014963) * 1 2" at bounding box center [832, 240] width 1311 height 24
click at [197, 294] on div at bounding box center [190, 292] width 12 height 12
click at [193, 292] on div at bounding box center [191, 293] width 12 height 12
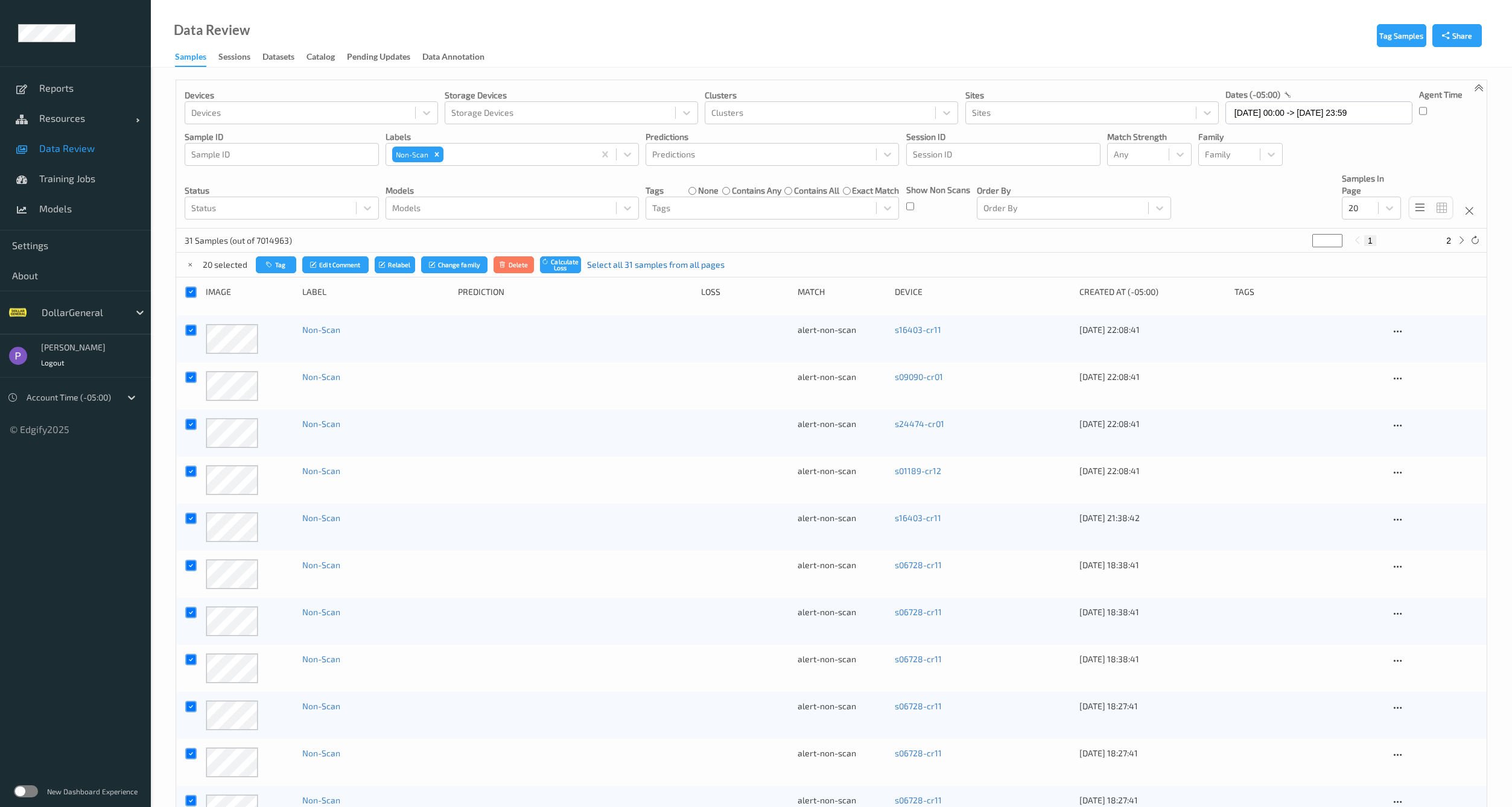
click at [619, 265] on link "Select all 31 samples from all pages" at bounding box center [655, 265] width 138 height 12
click at [516, 265] on button "Delete" at bounding box center [513, 265] width 41 height 17
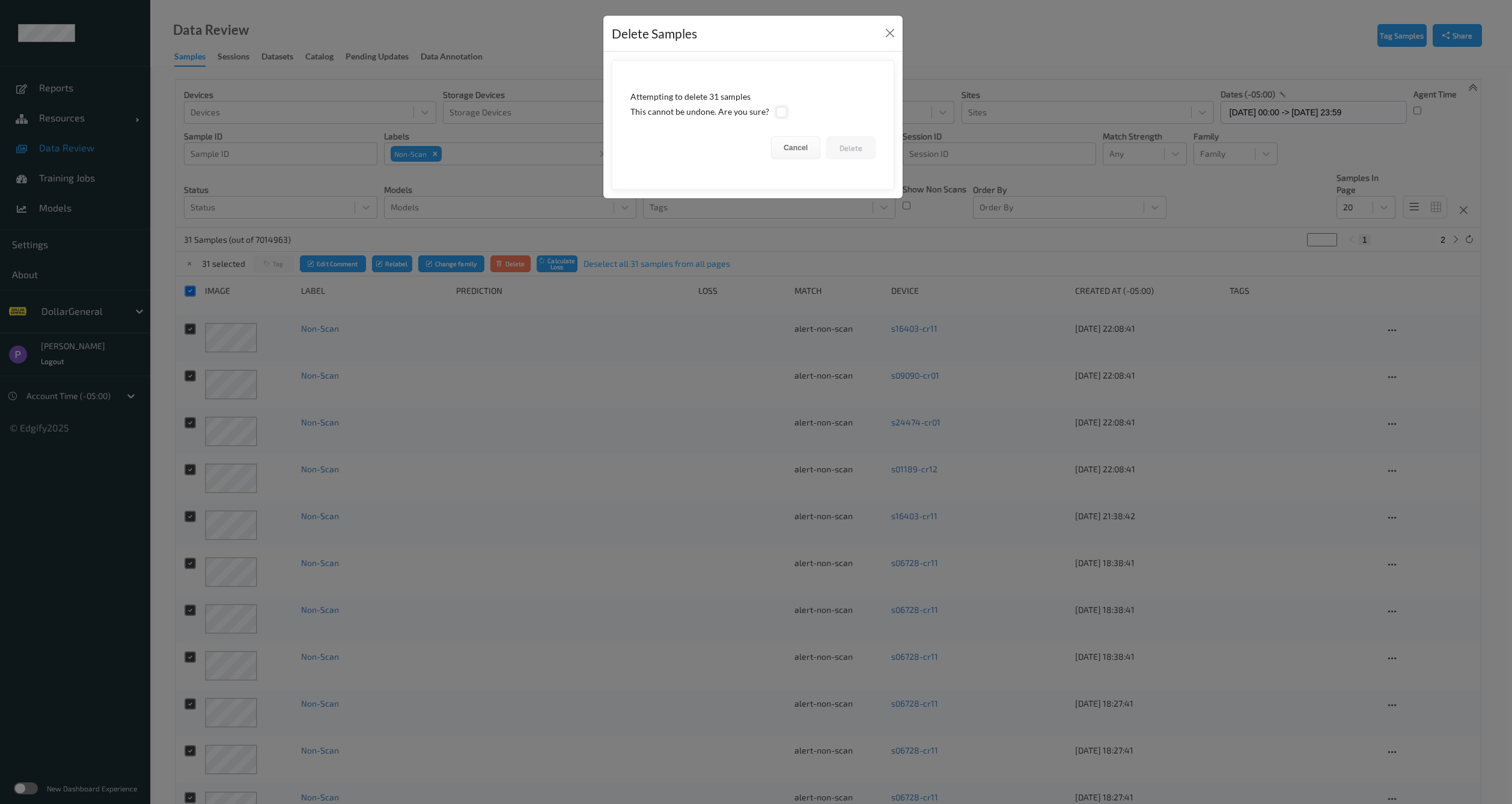
click at [778, 111] on div at bounding box center [781, 113] width 11 height 11
click at [855, 149] on button "Delete" at bounding box center [850, 148] width 49 height 23
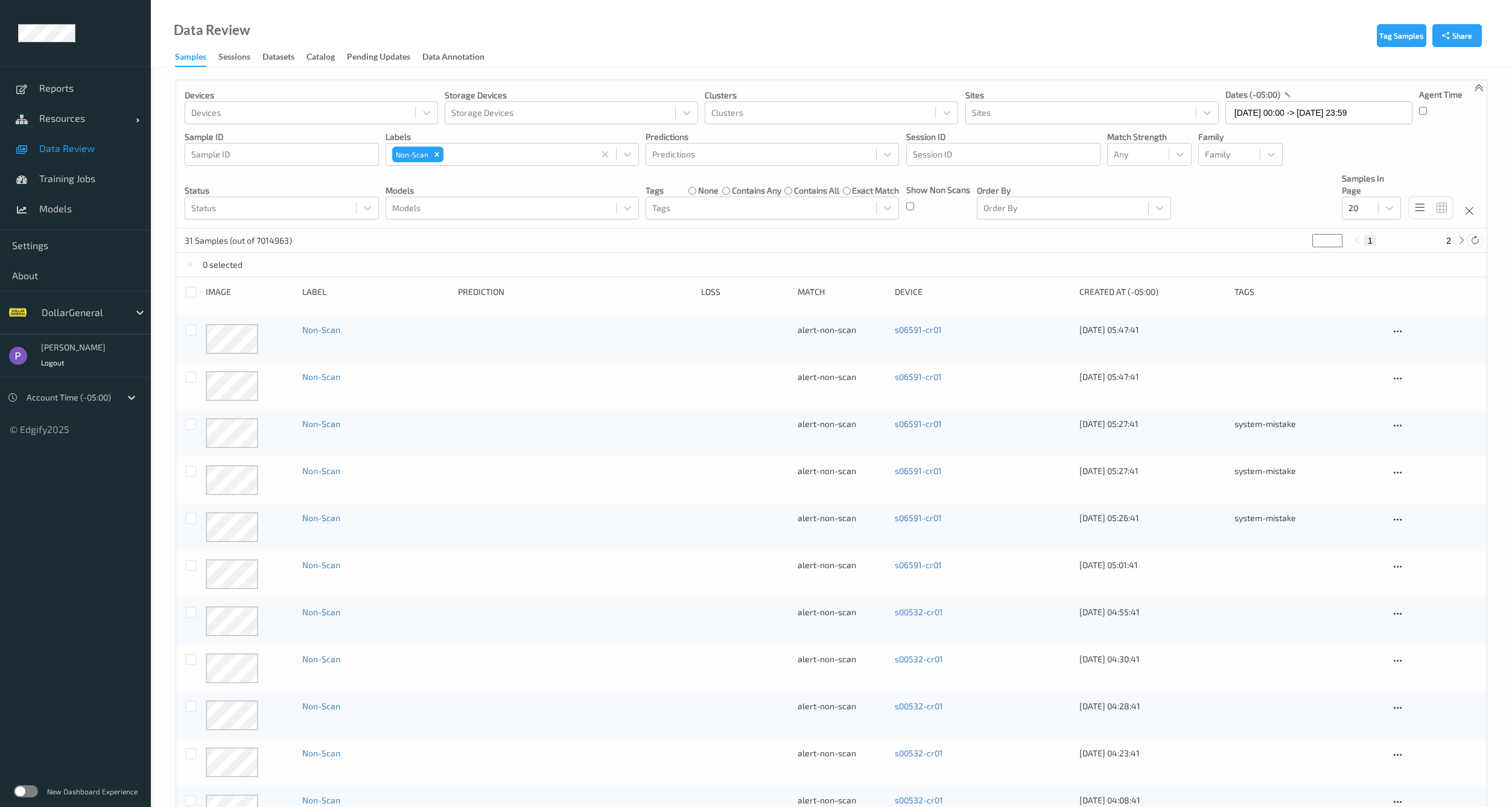
drag, startPoint x: 1484, startPoint y: 241, endPoint x: 1475, endPoint y: 242, distance: 9.1
click at [1482, 241] on div "31 Samples (out of 7014963) * 1 2" at bounding box center [832, 240] width 1311 height 24
click at [1475, 242] on icon at bounding box center [1475, 240] width 9 height 9
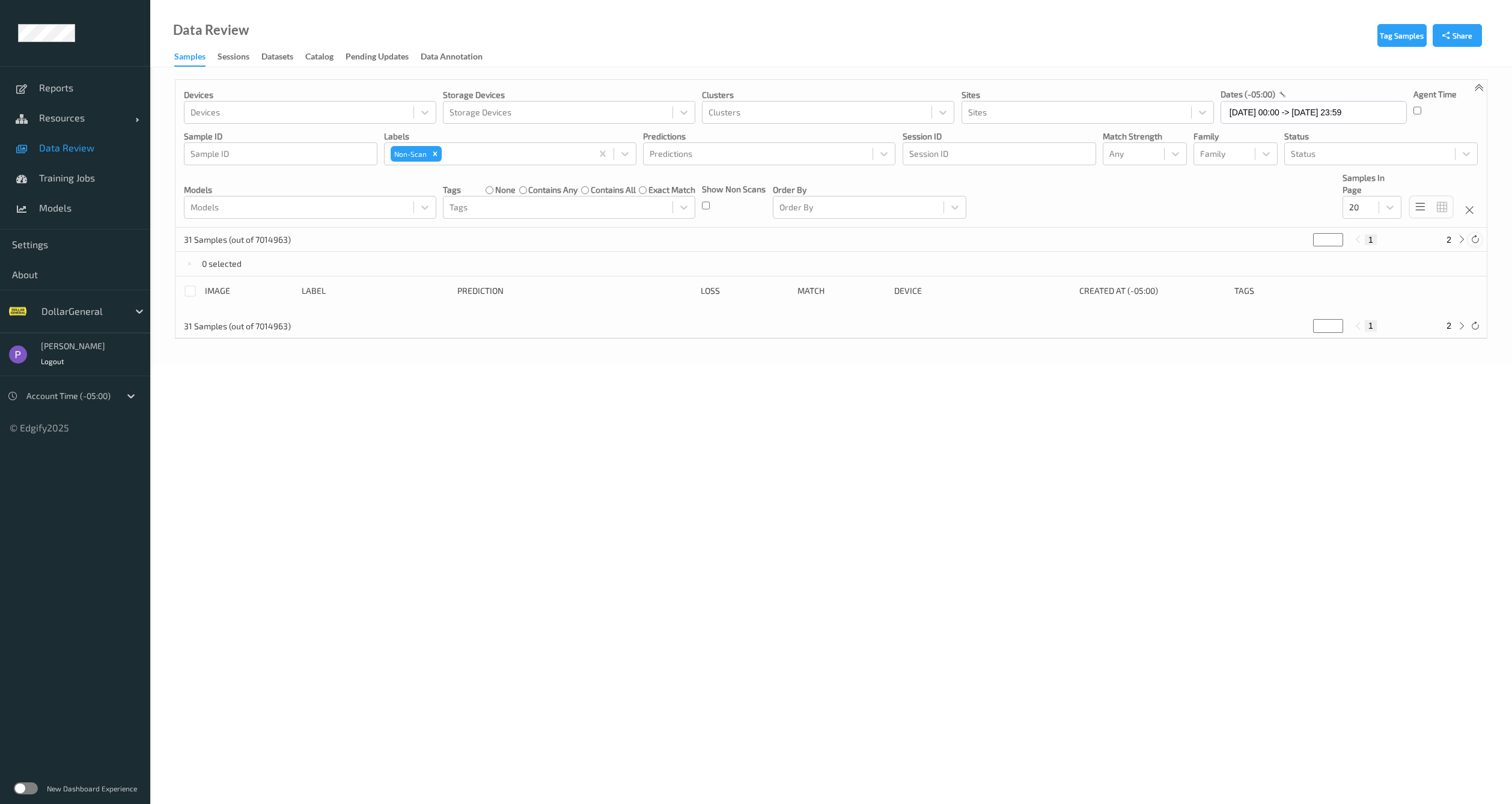
click at [1468, 241] on div at bounding box center [1474, 240] width 13 height 13
click at [1262, 108] on input "25/08/2025 00:00 -> 25/08/2025 23:59" at bounding box center [1313, 113] width 186 height 23
click at [1272, 275] on span "26" at bounding box center [1276, 274] width 16 height 16
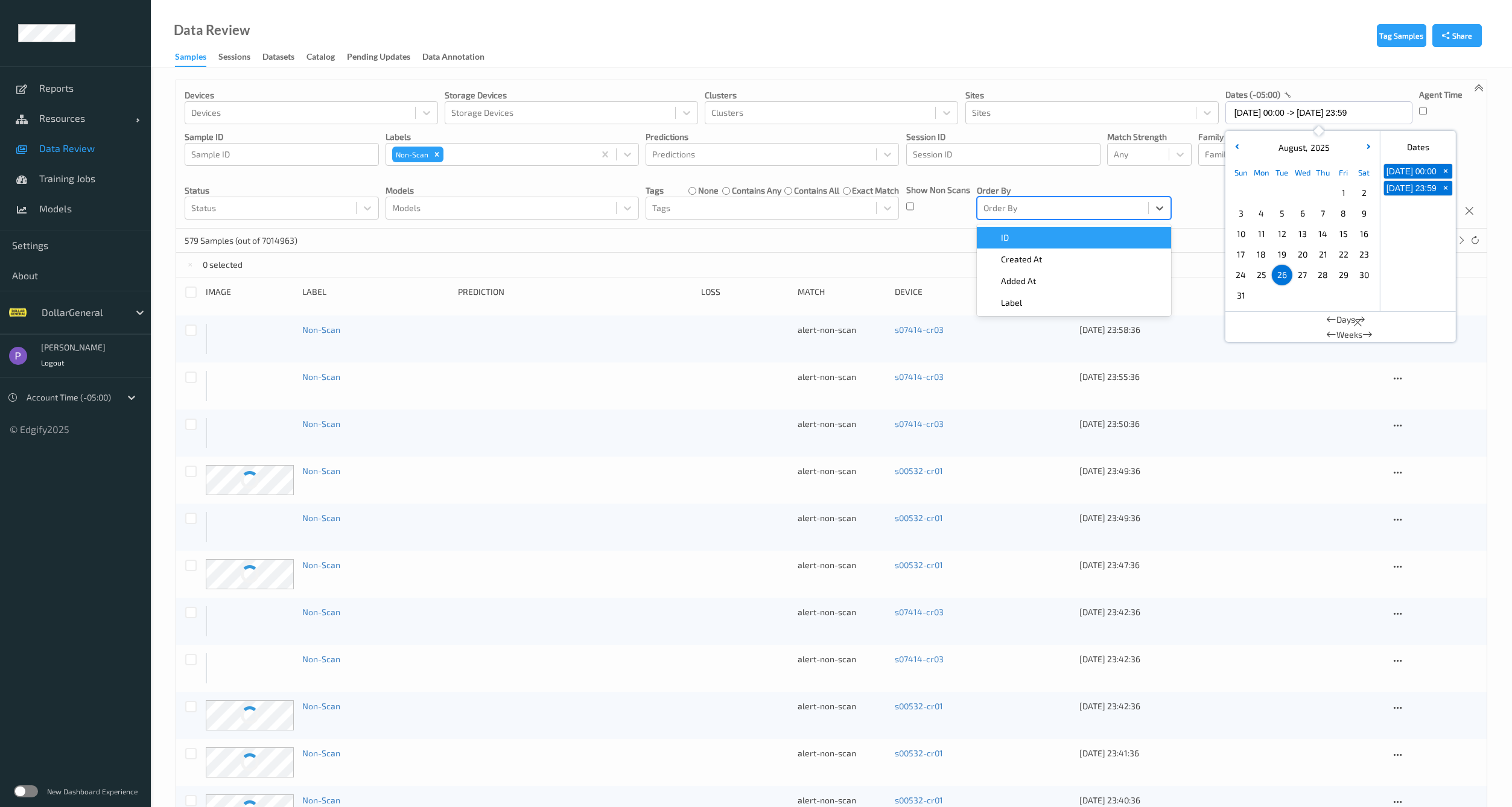
click at [1071, 213] on div at bounding box center [1063, 209] width 159 height 15
drag, startPoint x: 664, startPoint y: 251, endPoint x: 657, endPoint y: 252, distance: 7.1
click at [662, 251] on div "579 Samples (out of 7014963) * 1 2 ... 29" at bounding box center [832, 240] width 1311 height 24
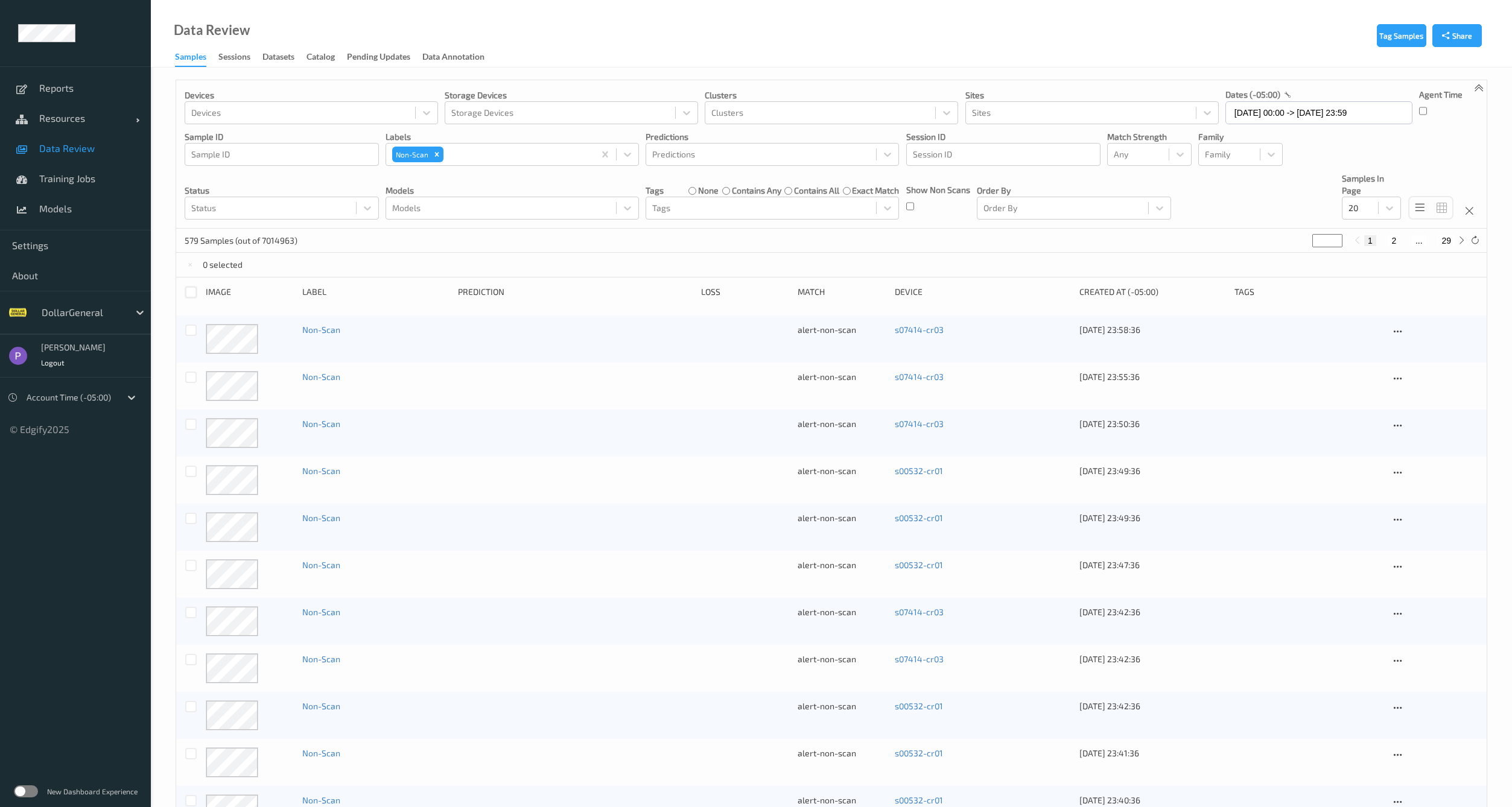
click at [187, 293] on div at bounding box center [191, 293] width 12 height 12
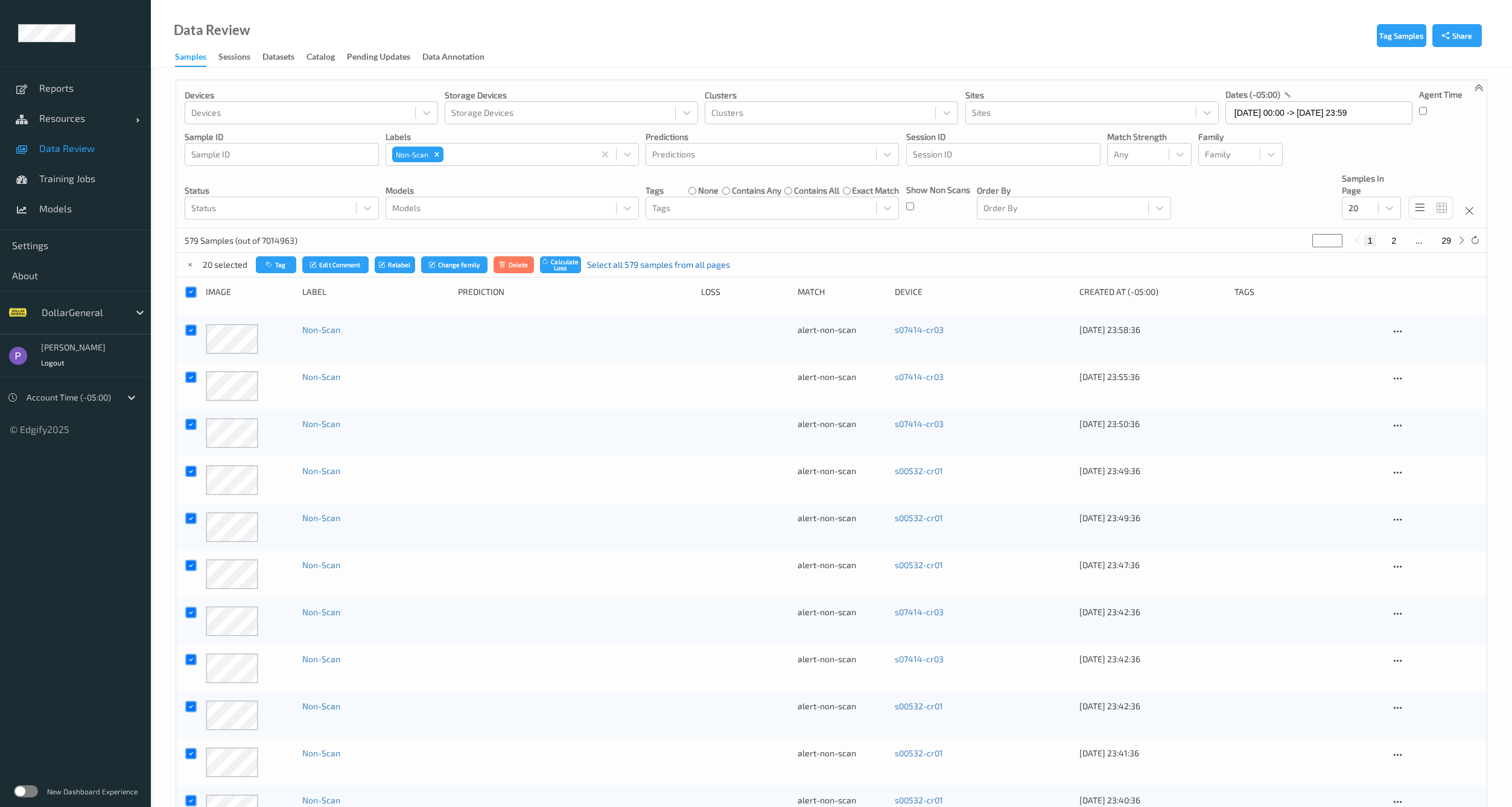
click at [645, 265] on link "Select all 579 samples from all pages" at bounding box center [658, 265] width 143 height 12
click at [527, 264] on button "Delete" at bounding box center [519, 265] width 41 height 17
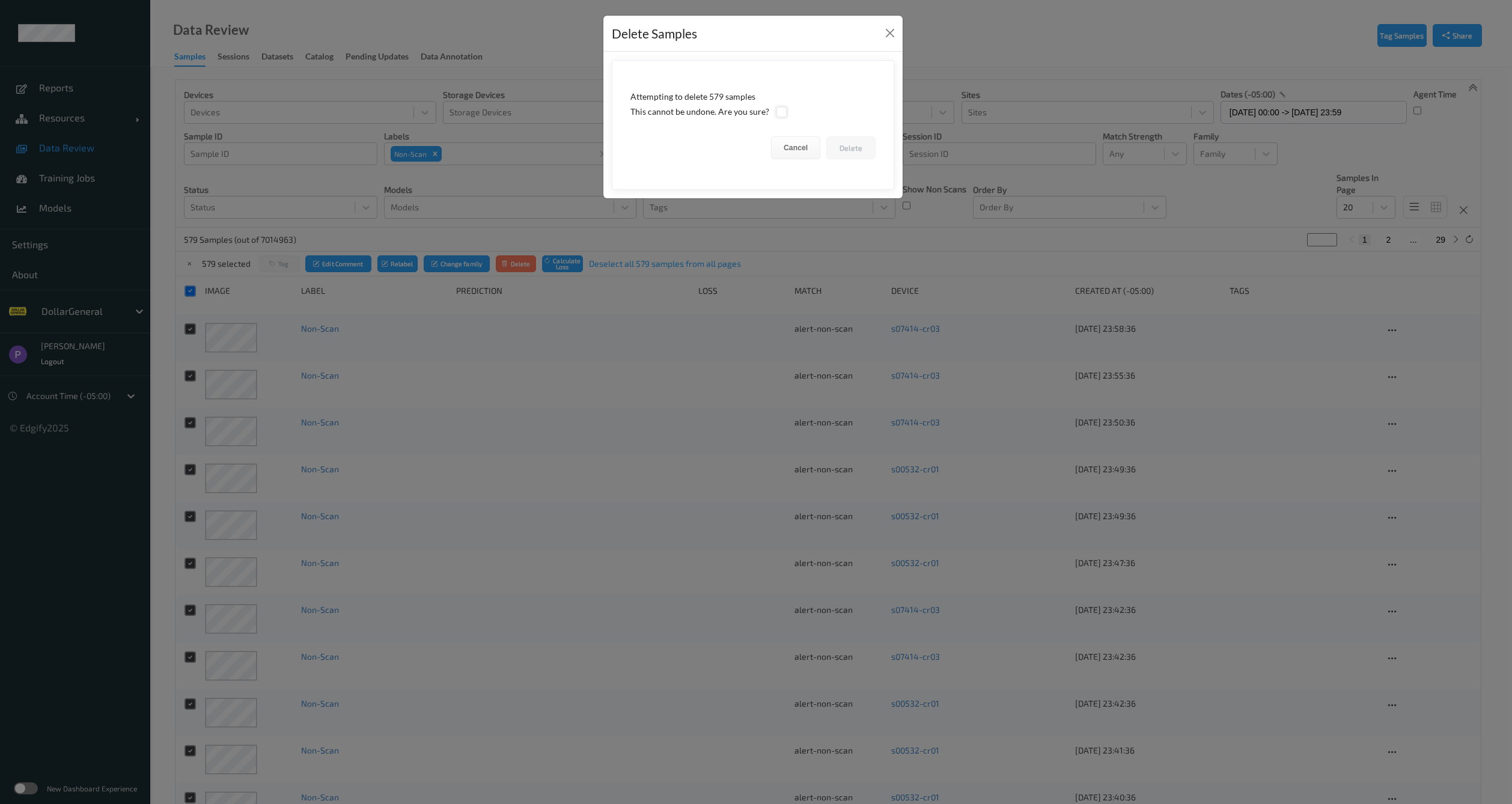
click at [779, 113] on div at bounding box center [781, 113] width 11 height 11
click at [850, 145] on button "Delete" at bounding box center [850, 148] width 49 height 23
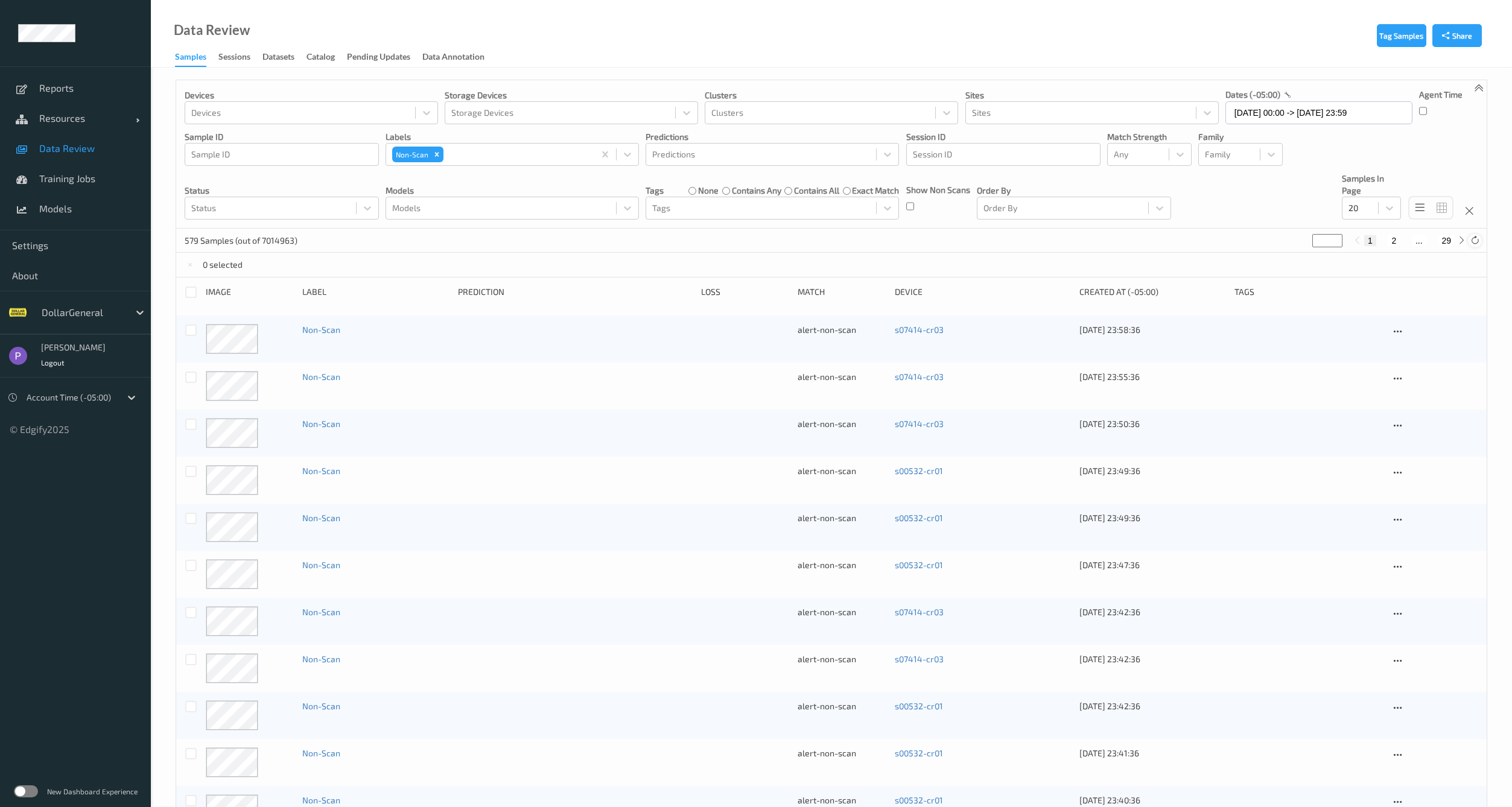
click at [1480, 240] on icon at bounding box center [1475, 240] width 9 height 9
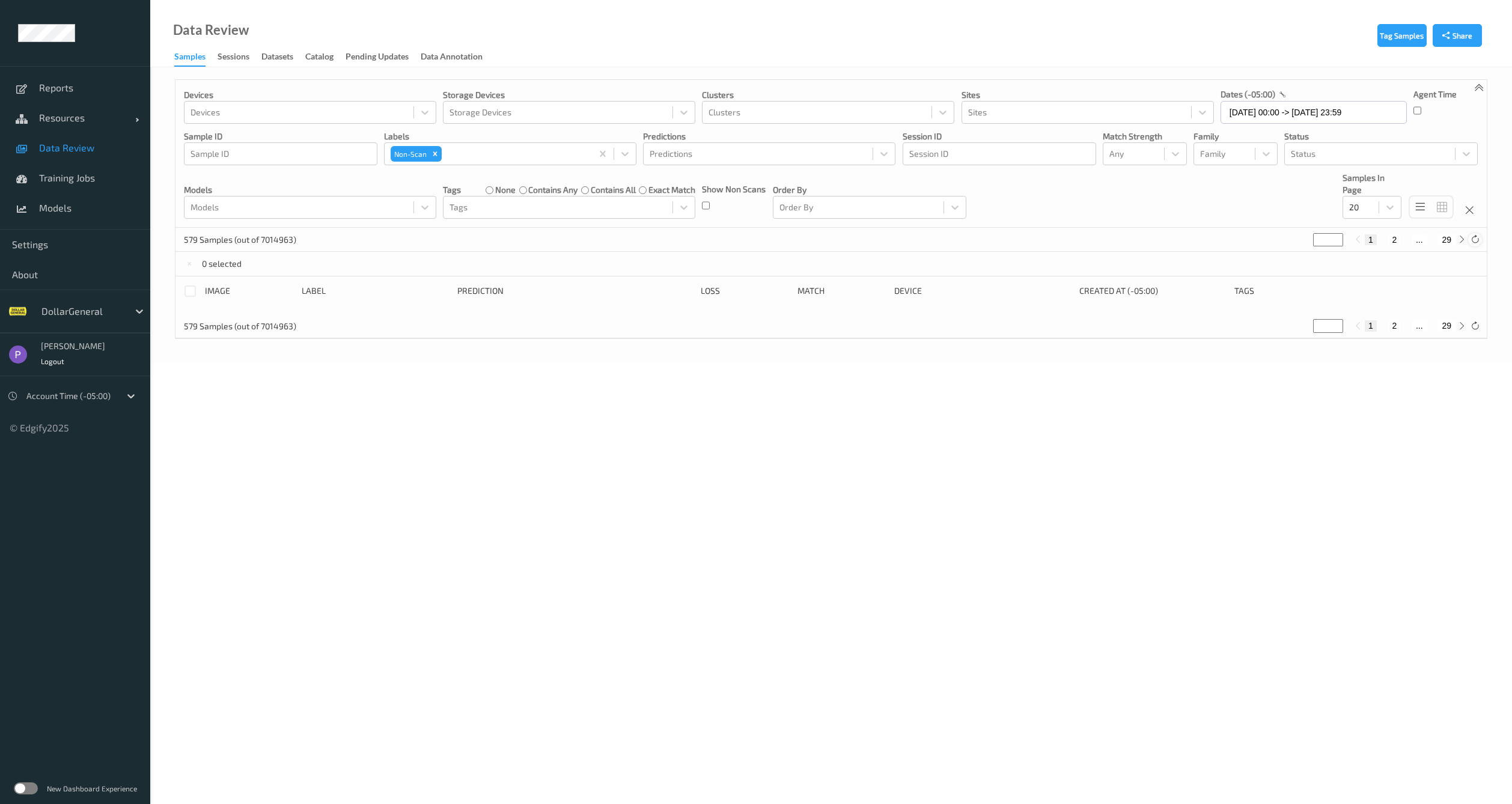
click at [1473, 239] on icon at bounding box center [1474, 239] width 9 height 9
click at [1278, 109] on input "26/08/2025 00:00 -> 26/08/2025 23:59" at bounding box center [1313, 113] width 186 height 23
click at [1294, 279] on span "27" at bounding box center [1297, 274] width 16 height 16
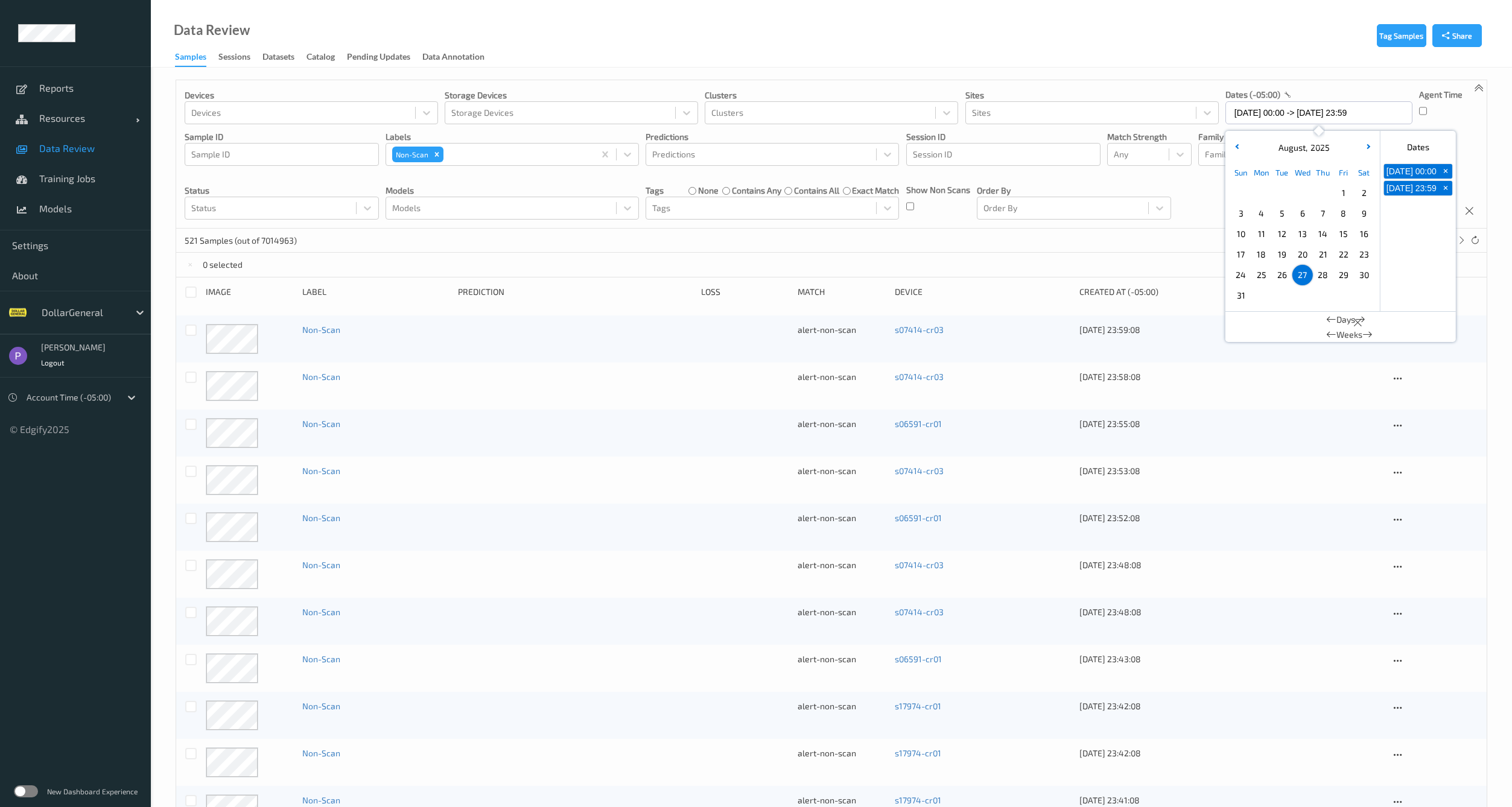
click at [1082, 229] on div "521 Samples (out of 7014963) * 1 2 ... 27" at bounding box center [832, 240] width 1311 height 24
click at [188, 293] on div at bounding box center [191, 293] width 12 height 12
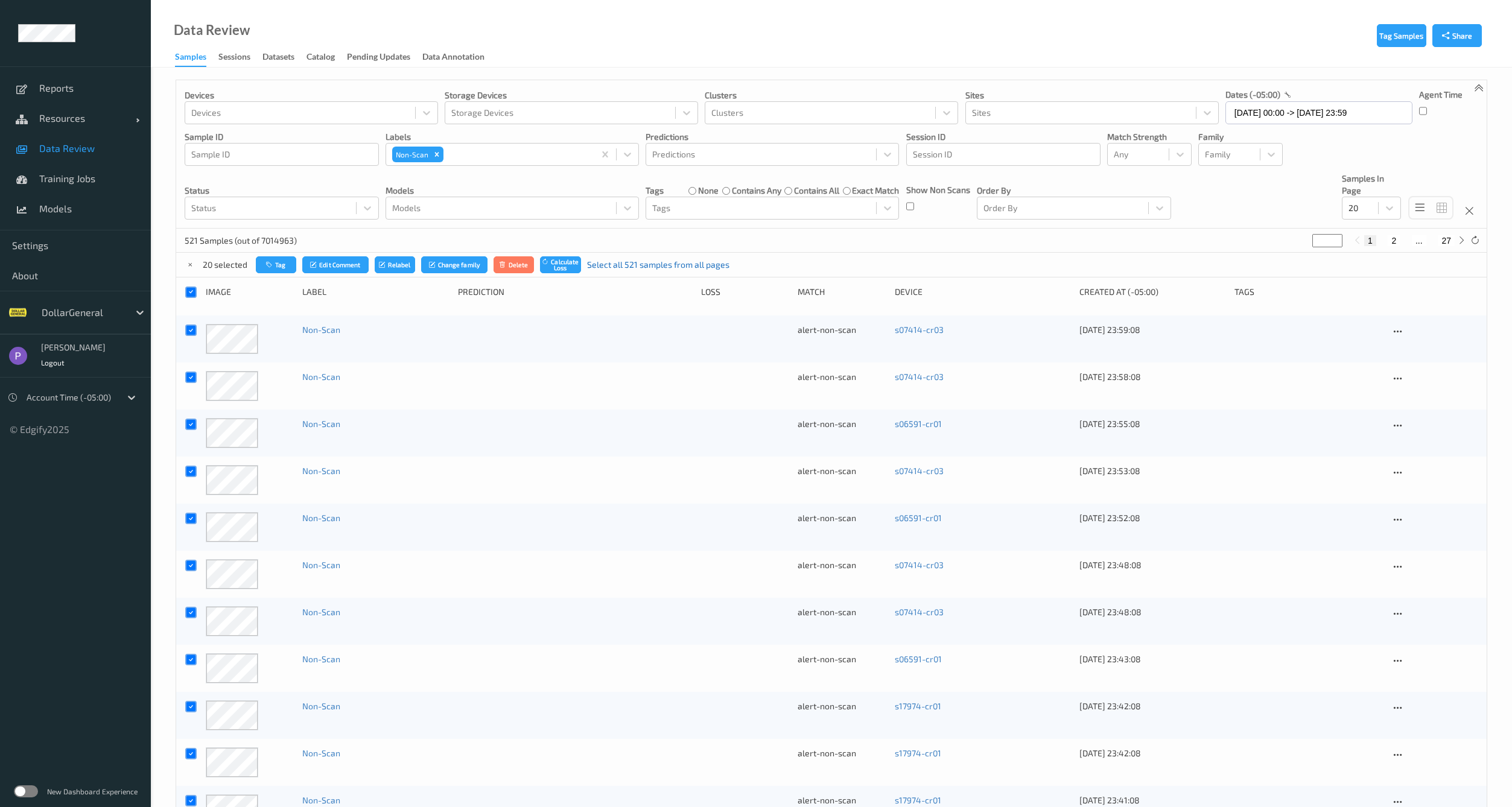
click at [622, 268] on link "Select all 521 samples from all pages" at bounding box center [658, 265] width 143 height 12
click at [519, 267] on button "Delete" at bounding box center [518, 265] width 41 height 17
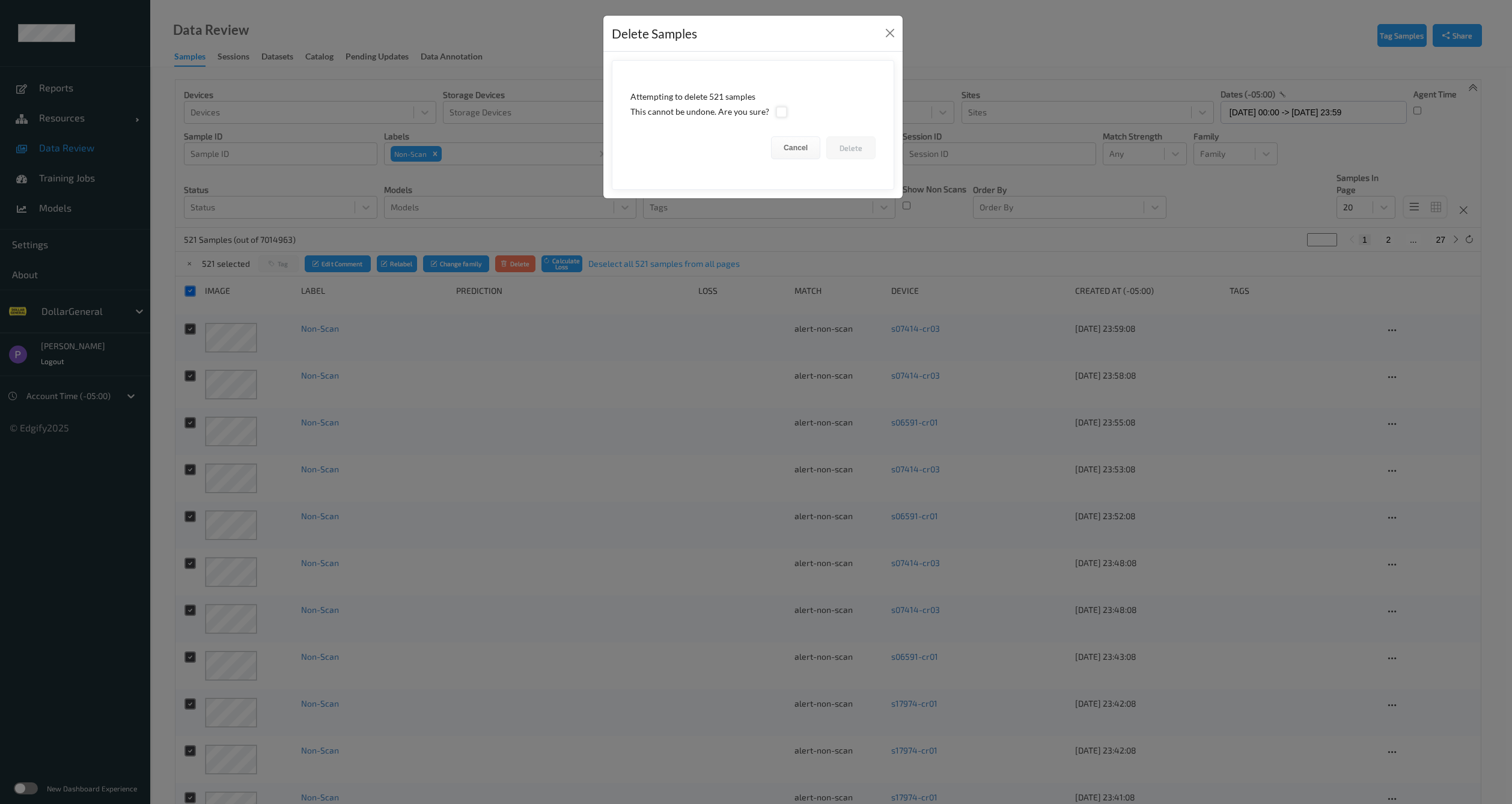
click at [776, 109] on div at bounding box center [781, 113] width 11 height 11
click at [850, 142] on button "Delete" at bounding box center [850, 148] width 49 height 23
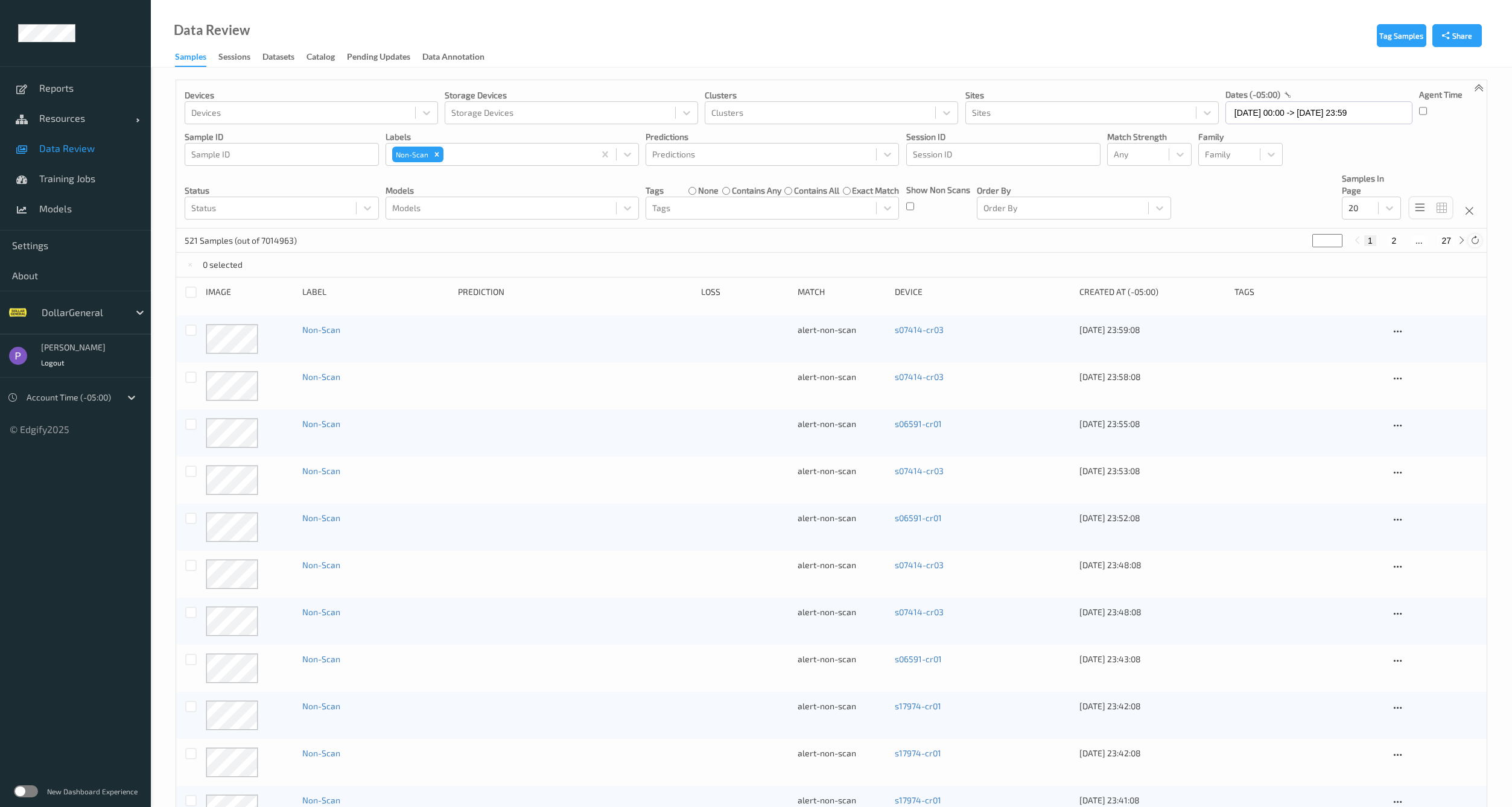
click at [1472, 241] on icon at bounding box center [1475, 240] width 9 height 9
click at [1474, 241] on icon at bounding box center [1475, 240] width 9 height 9
click at [1474, 242] on icon at bounding box center [1475, 240] width 9 height 9
click at [1474, 242] on icon at bounding box center [1475, 240] width 9 height 9
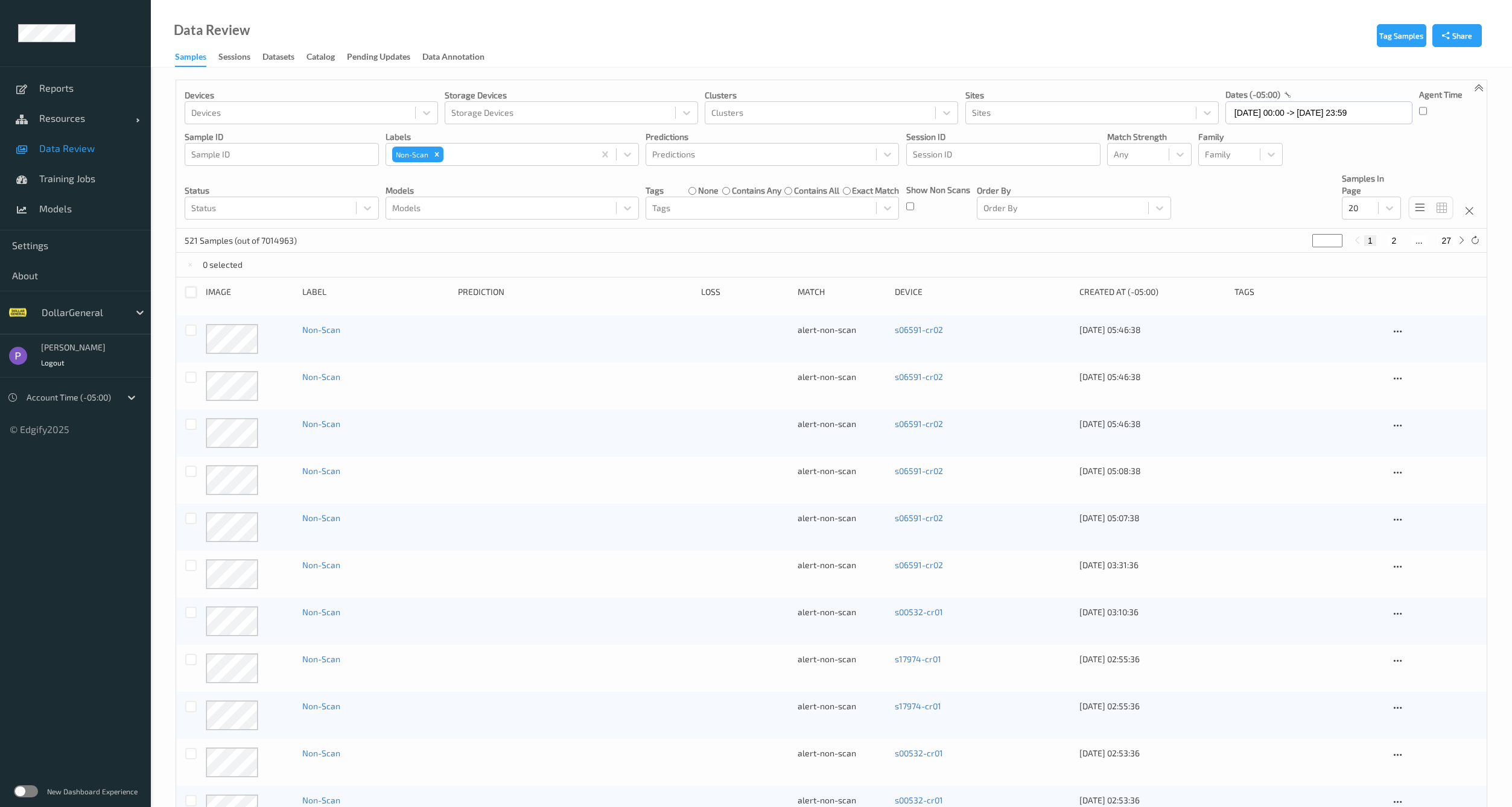
click at [194, 296] on div at bounding box center [191, 293] width 12 height 12
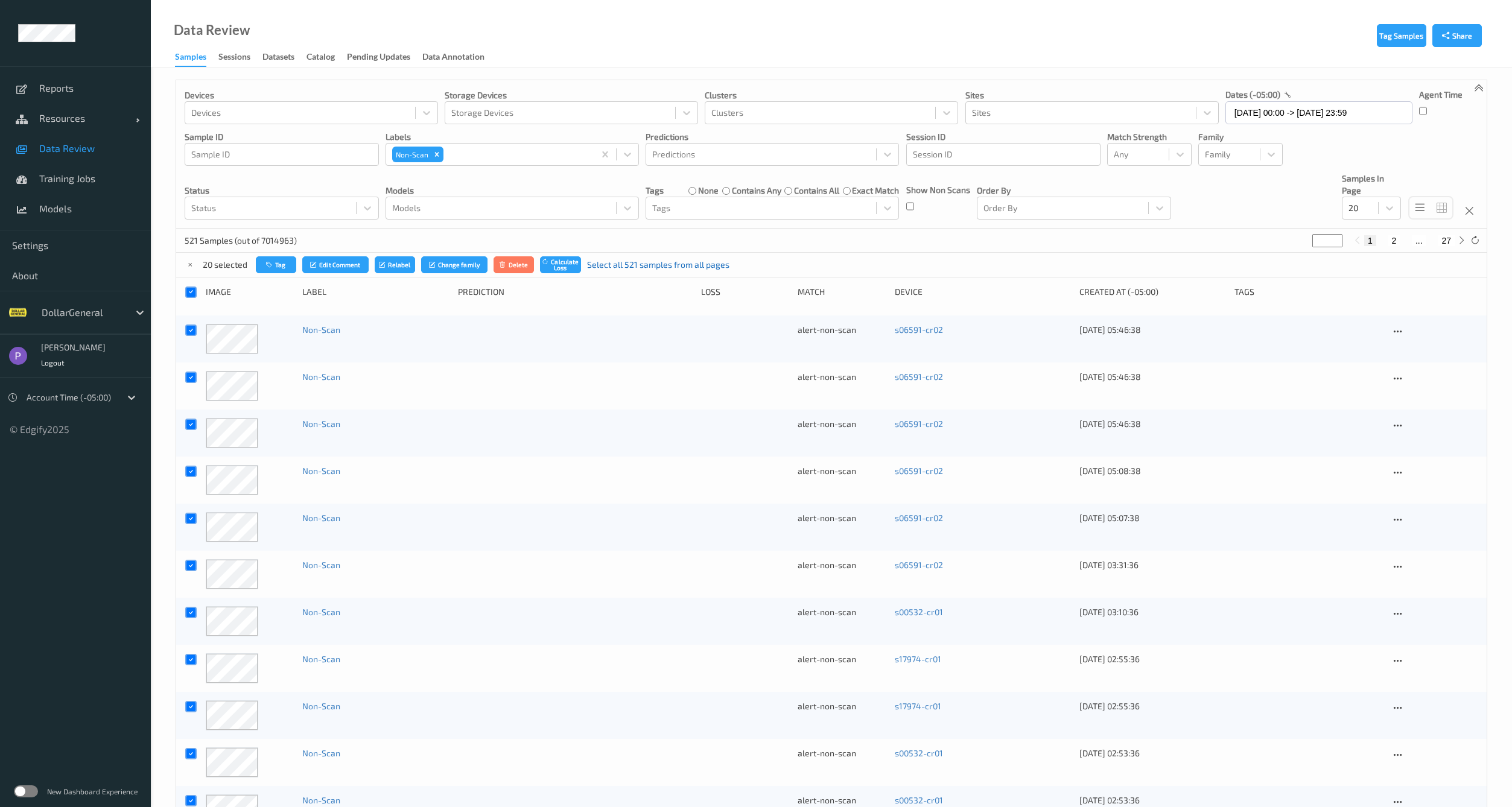
click at [634, 267] on link "Select all 521 samples from all pages" at bounding box center [658, 265] width 143 height 12
click at [514, 265] on button "Delete" at bounding box center [518, 265] width 41 height 17
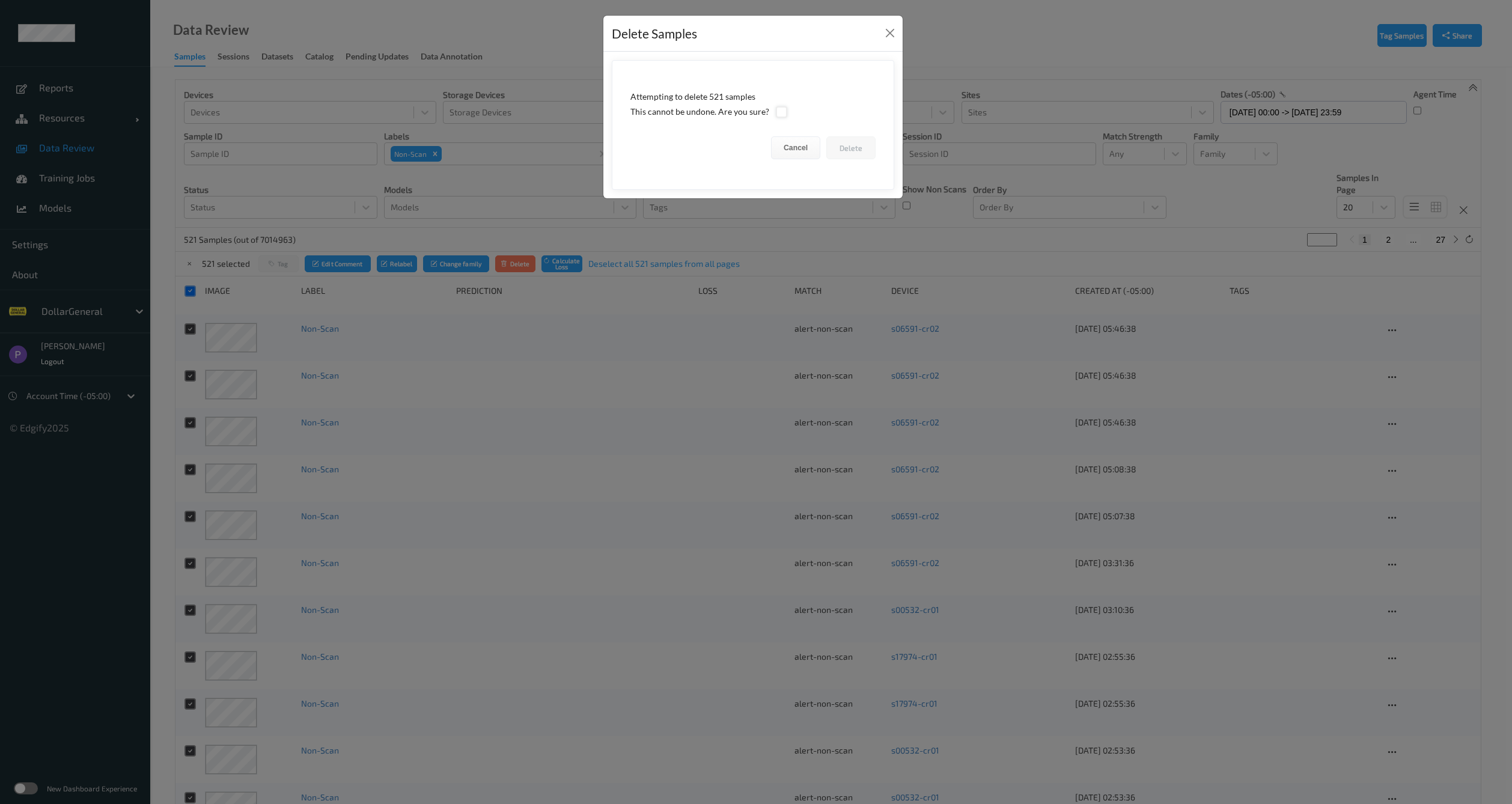
click at [777, 113] on div at bounding box center [781, 113] width 11 height 11
click at [864, 151] on button "Delete" at bounding box center [850, 148] width 49 height 23
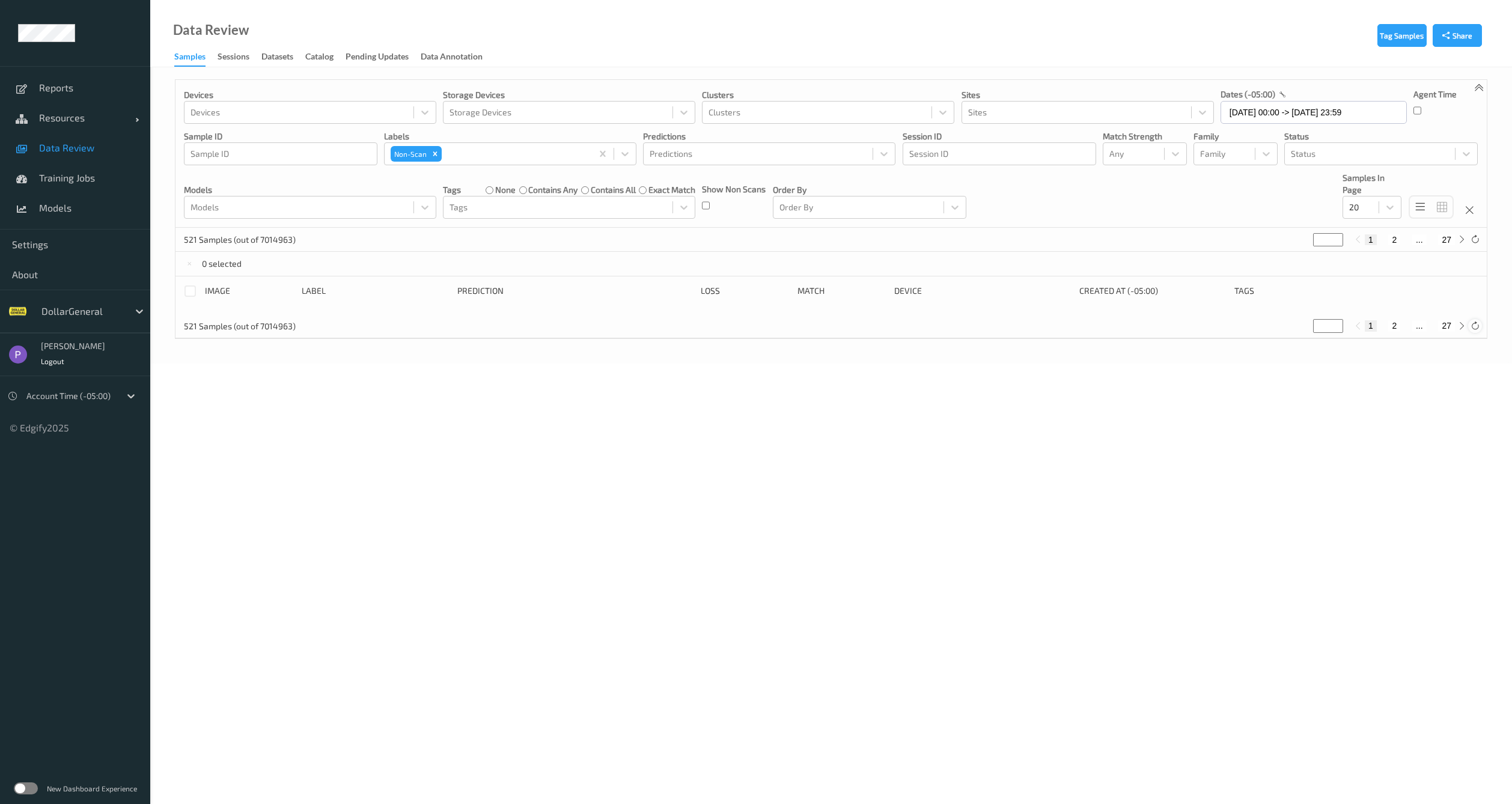
click at [1478, 331] on div at bounding box center [1474, 326] width 13 height 13
click at [1478, 330] on div at bounding box center [1474, 326] width 13 height 13
click at [1271, 117] on input "27/08/2025 00:00 -> 27/08/2025 23:59" at bounding box center [1313, 113] width 186 height 23
click at [1317, 270] on span "28" at bounding box center [1317, 274] width 16 height 16
click at [1318, 270] on span "28" at bounding box center [1317, 274] width 16 height 16
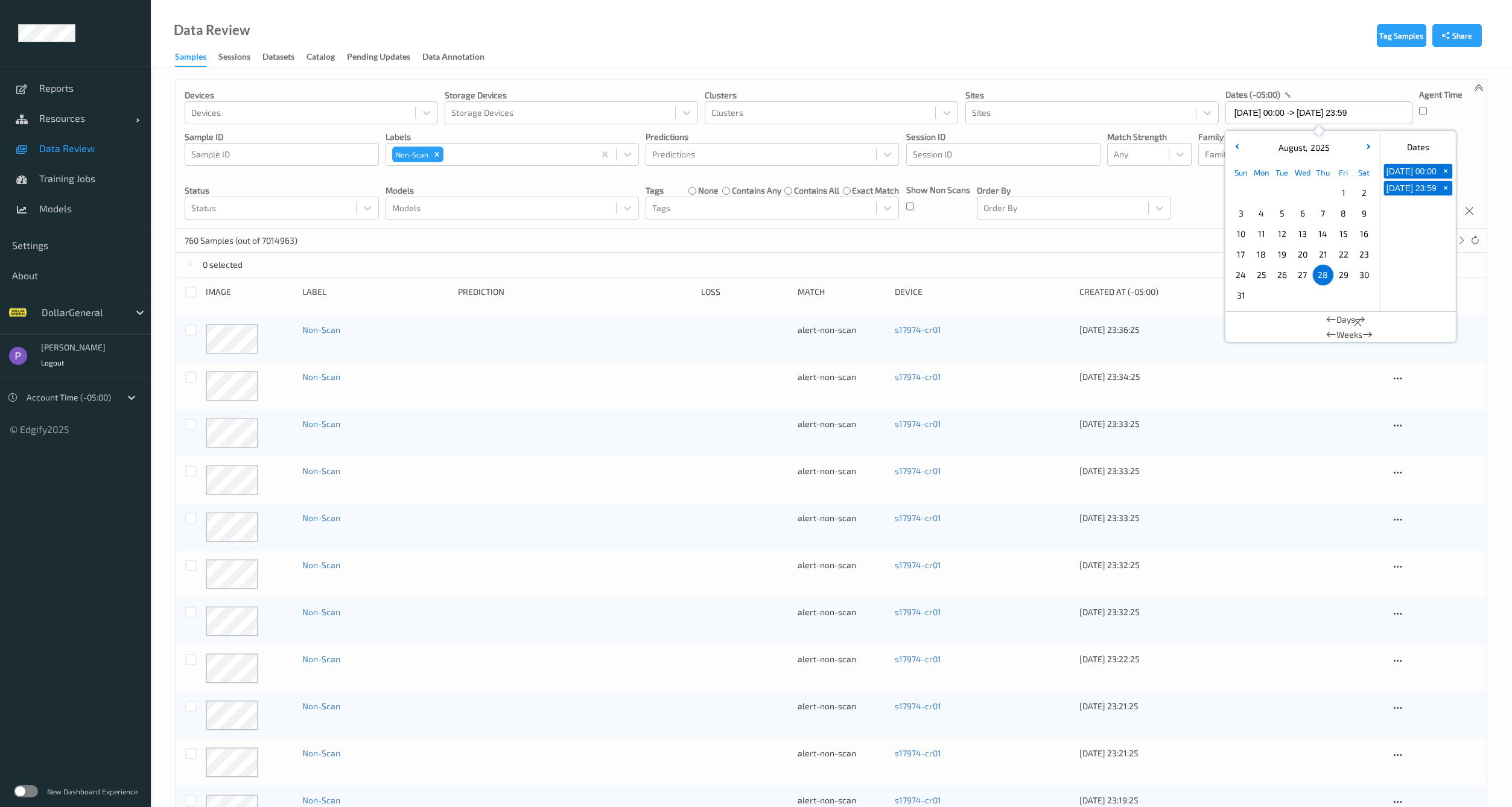
click at [1148, 229] on div "760 Samples (out of 7014963) * 1 2 ... 38" at bounding box center [832, 240] width 1311 height 24
click at [190, 289] on div at bounding box center [191, 293] width 12 height 12
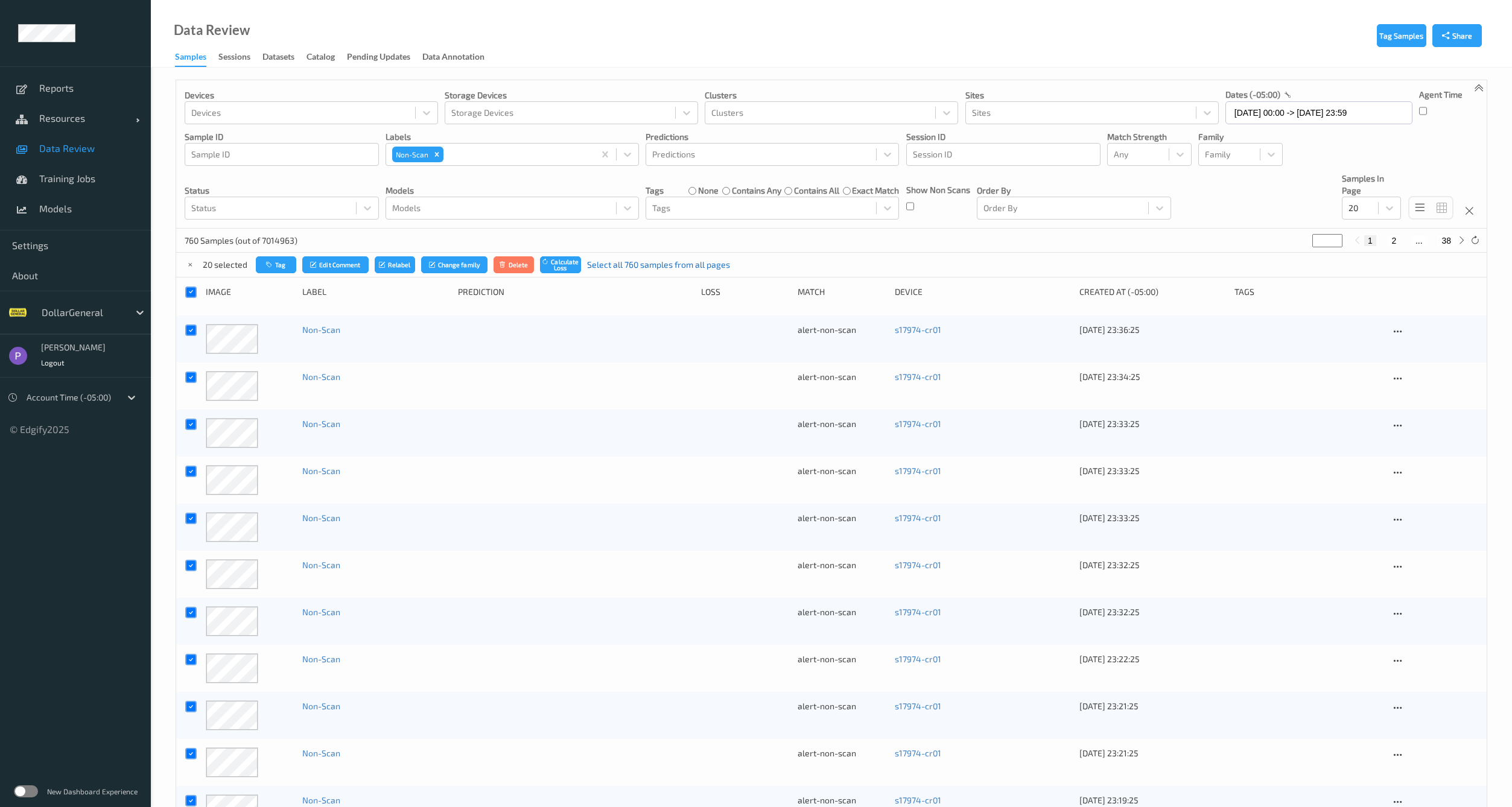
click at [636, 268] on link "Select all 760 samples from all pages" at bounding box center [658, 265] width 143 height 12
click at [529, 268] on button "Delete" at bounding box center [519, 265] width 41 height 17
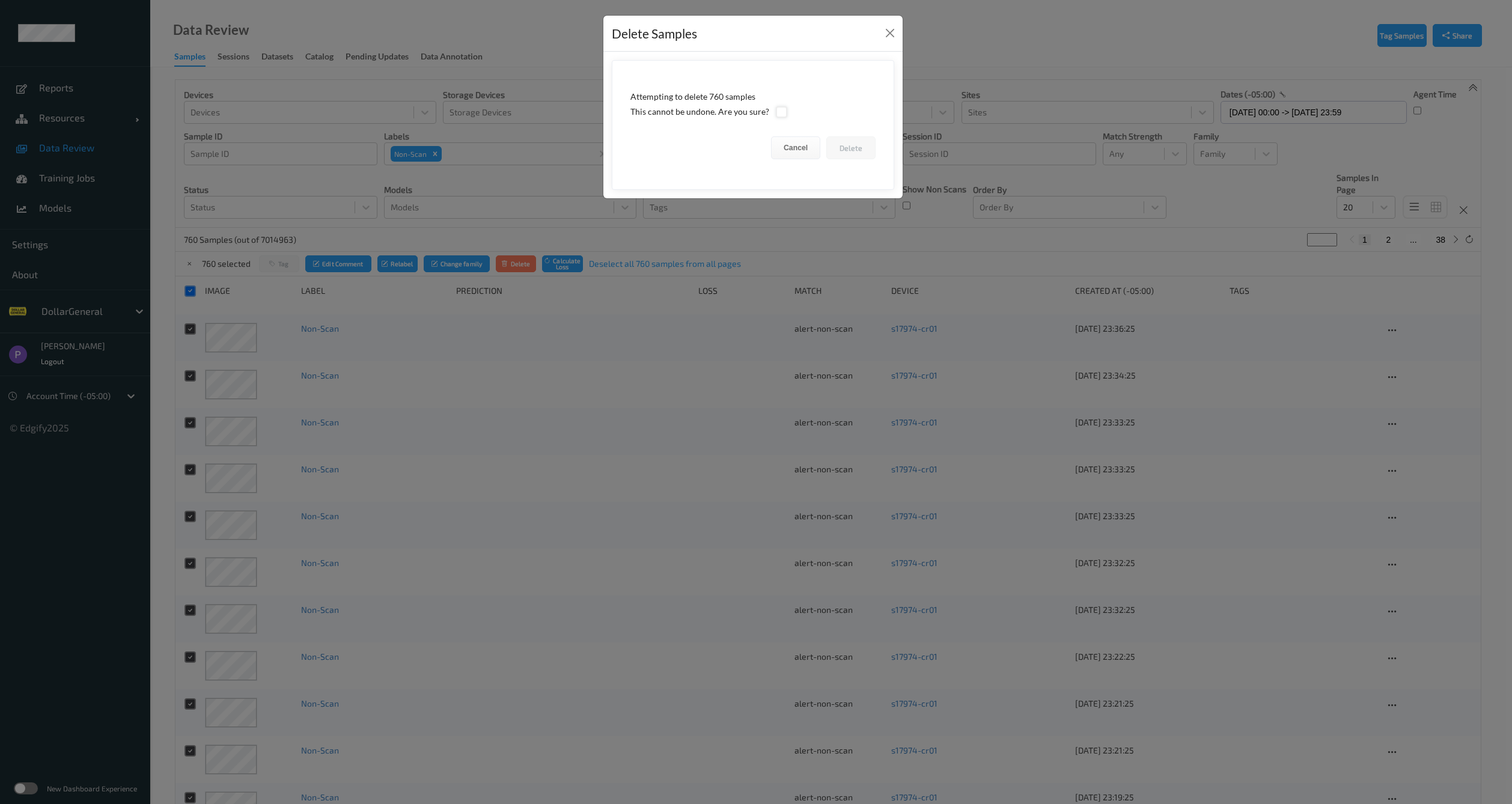
click at [779, 111] on div at bounding box center [781, 113] width 11 height 11
click at [846, 151] on button "Delete" at bounding box center [850, 148] width 49 height 23
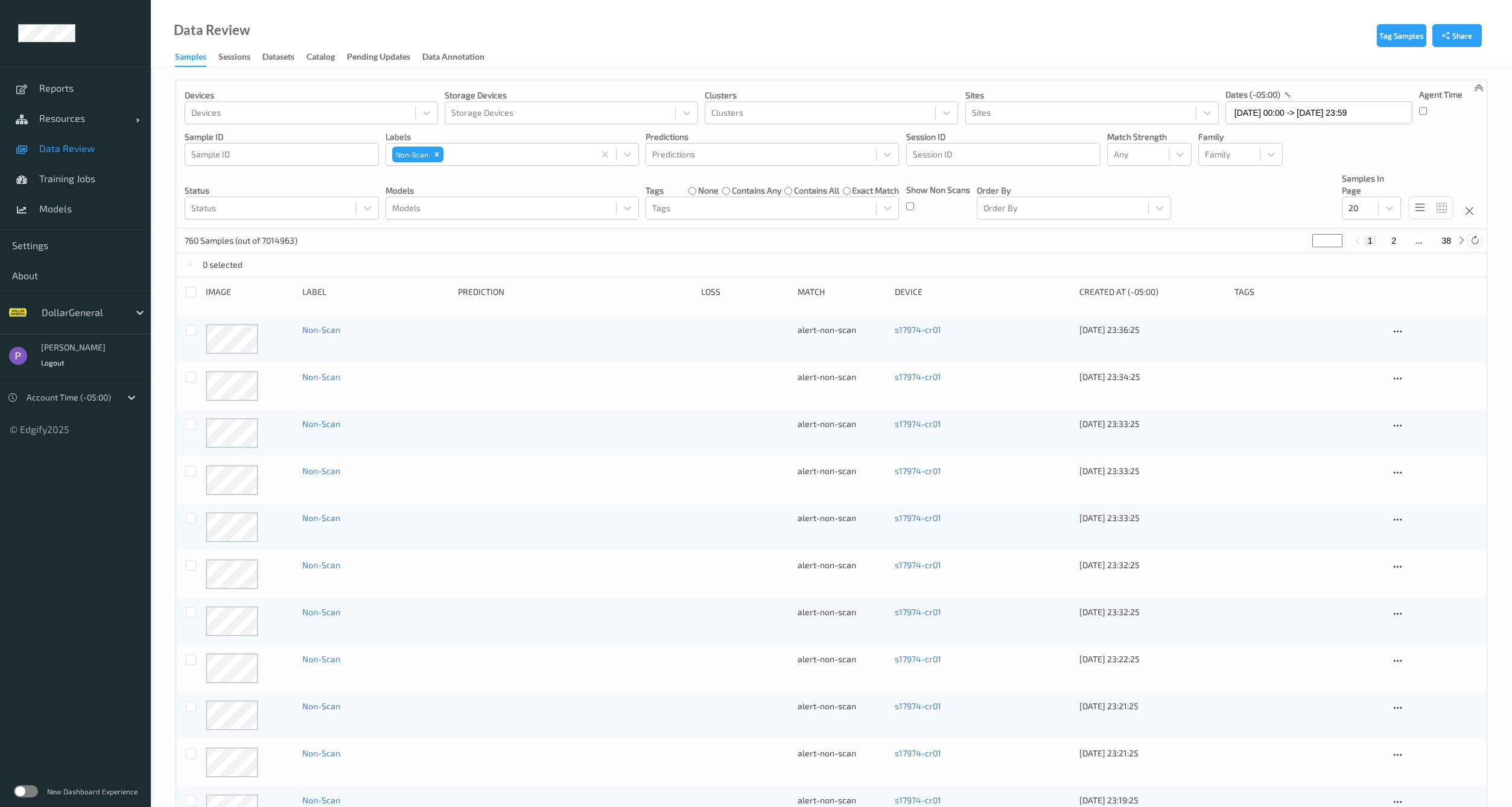
click at [1476, 238] on icon at bounding box center [1475, 240] width 9 height 9
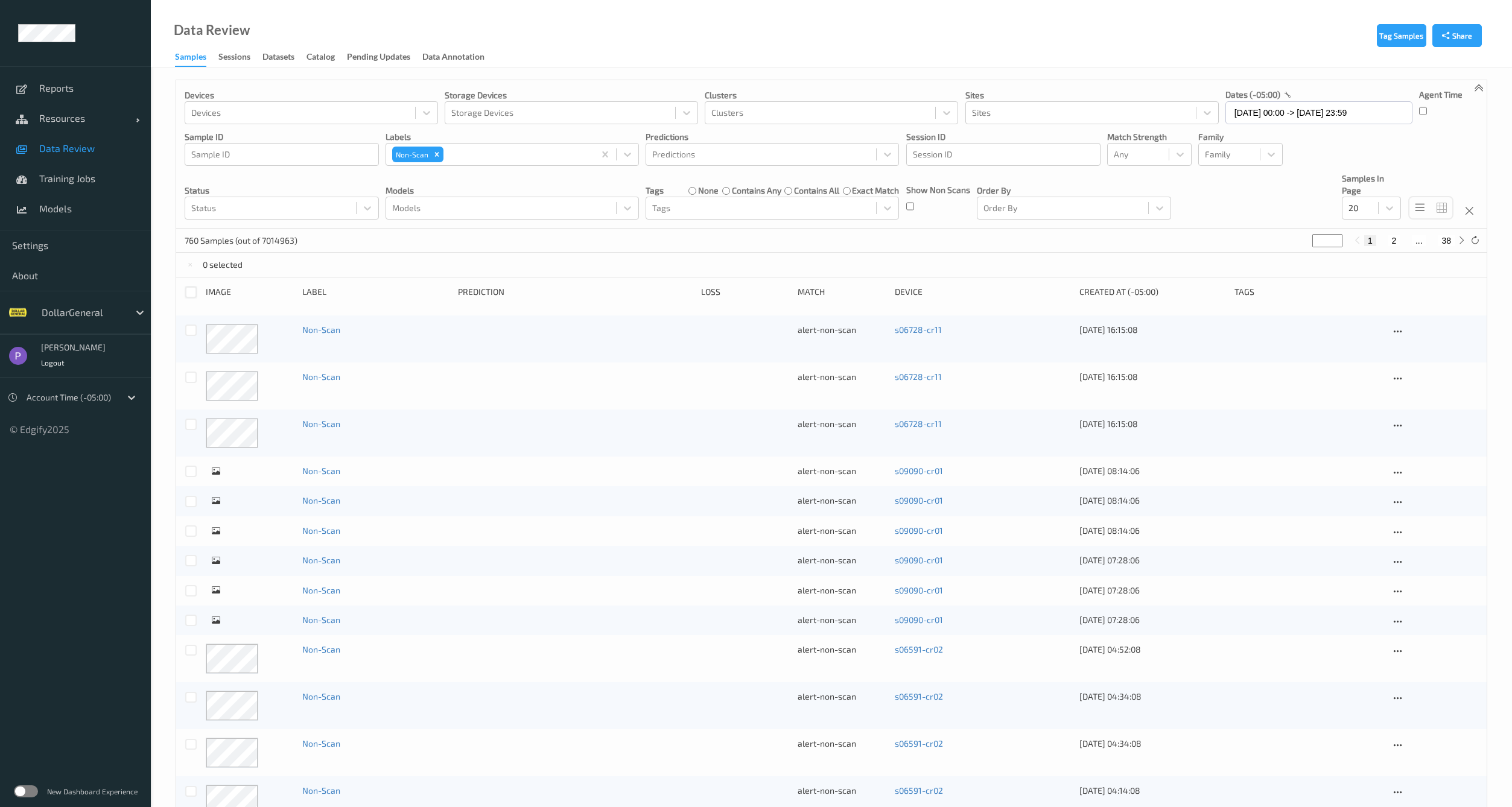
click at [190, 290] on div at bounding box center [191, 293] width 12 height 12
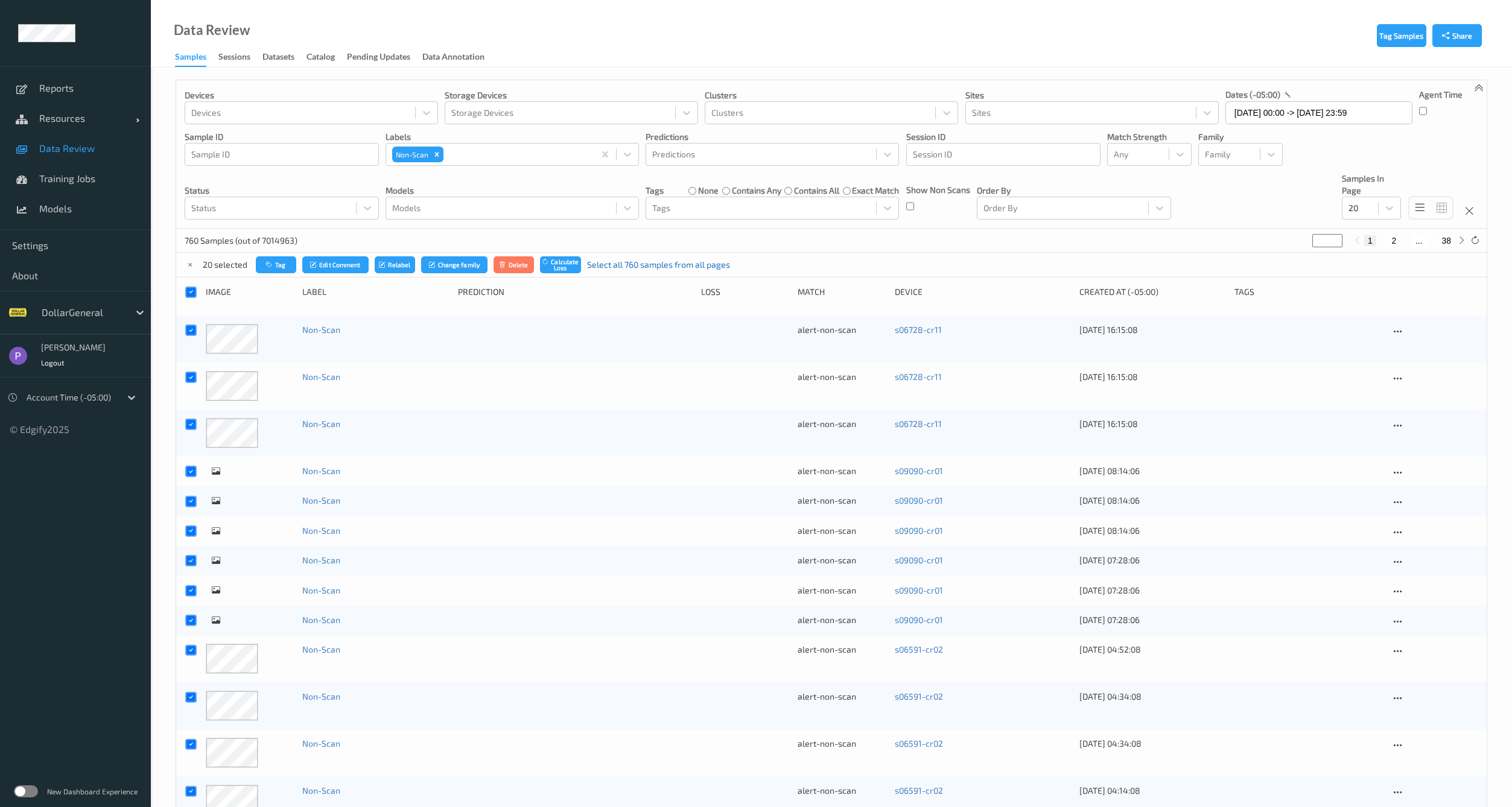
click at [622, 268] on link "Select all 760 samples from all pages" at bounding box center [658, 265] width 143 height 12
click at [520, 263] on button "Delete" at bounding box center [519, 265] width 41 height 17
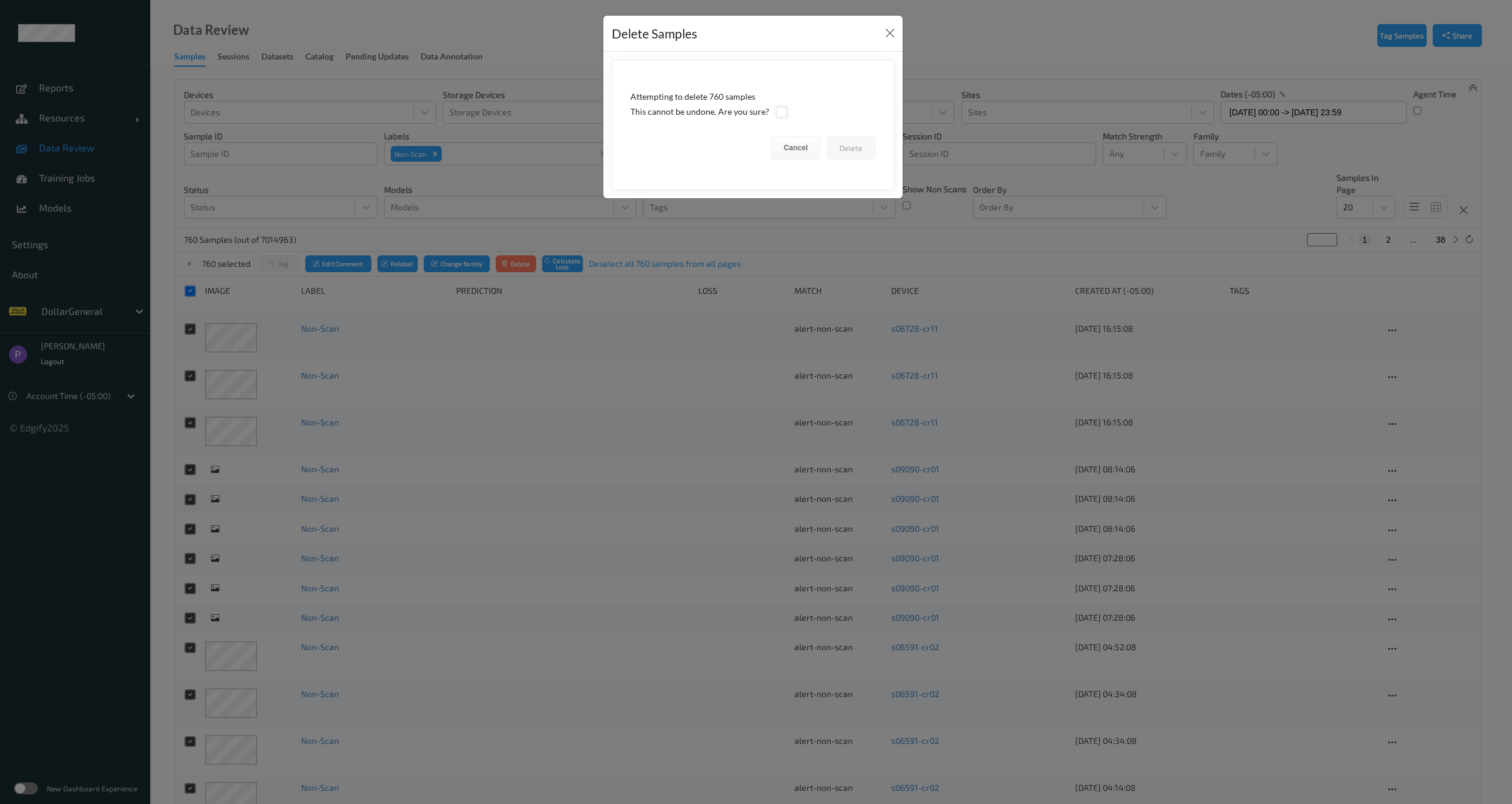
click at [777, 113] on div at bounding box center [781, 113] width 11 height 11
click at [849, 147] on button "Delete" at bounding box center [850, 148] width 49 height 23
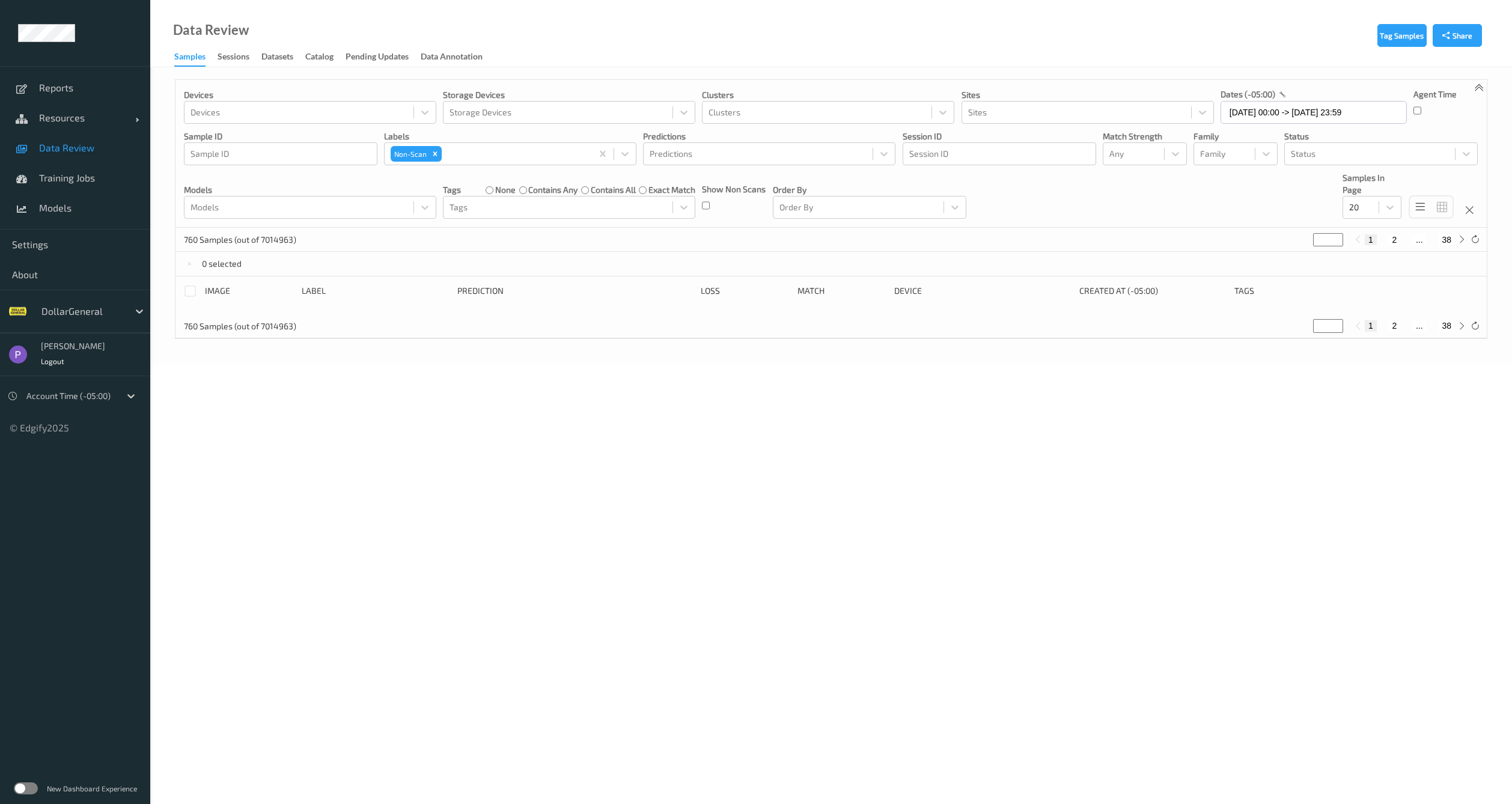
click at [696, 267] on div "0 selected" at bounding box center [831, 264] width 1311 height 24
click at [1267, 111] on input "28/08/2025 00:00 -> 28/08/2025 23:59" at bounding box center [1313, 113] width 186 height 23
click at [1345, 278] on span "29" at bounding box center [1338, 274] width 16 height 16
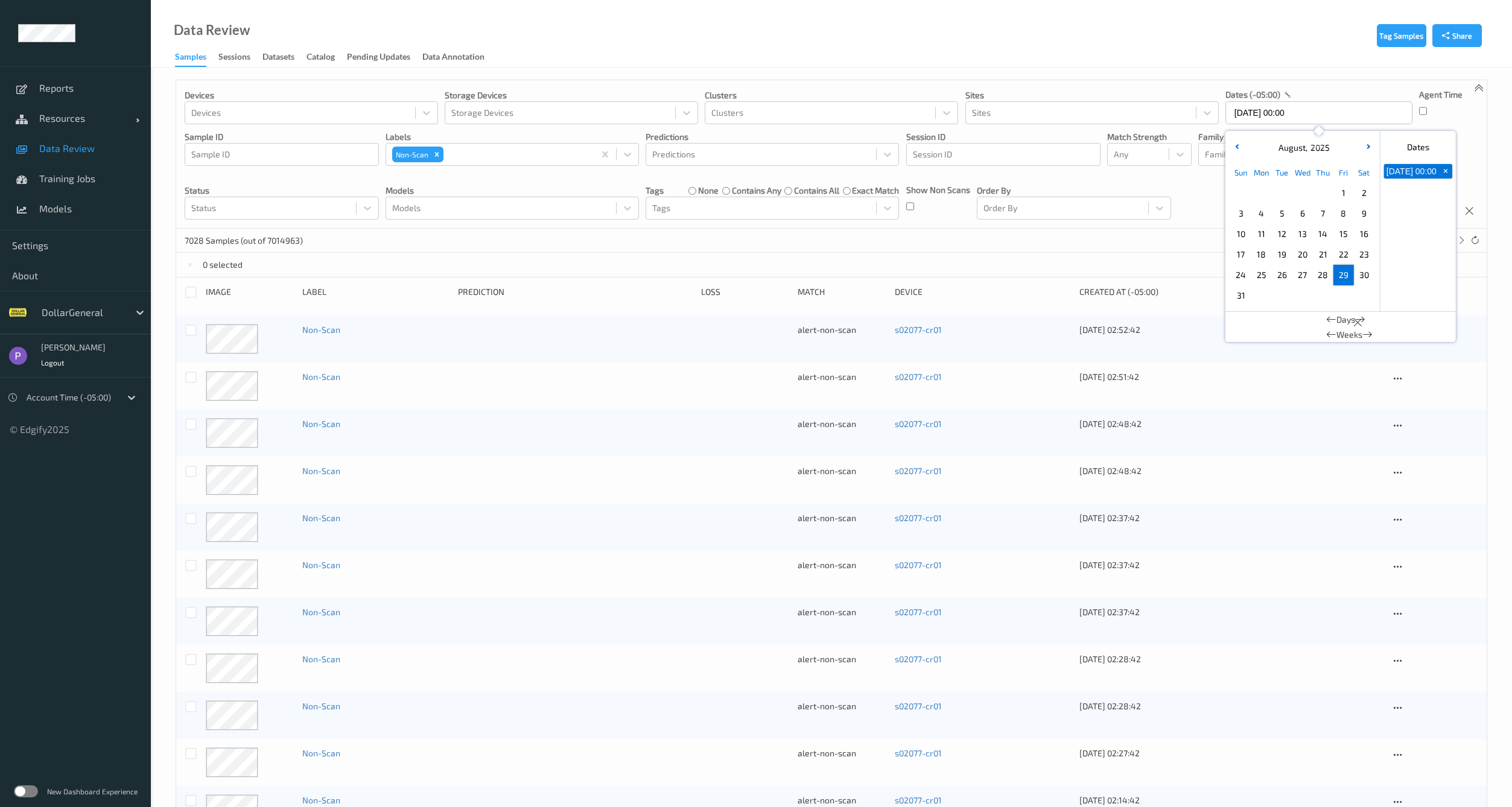
click at [1343, 274] on span "29" at bounding box center [1344, 275] width 16 height 16
click at [1057, 229] on div "~261 Samples (out of 7014963) * 1 2 ..." at bounding box center [832, 240] width 1311 height 24
click at [188, 296] on div at bounding box center [191, 293] width 12 height 12
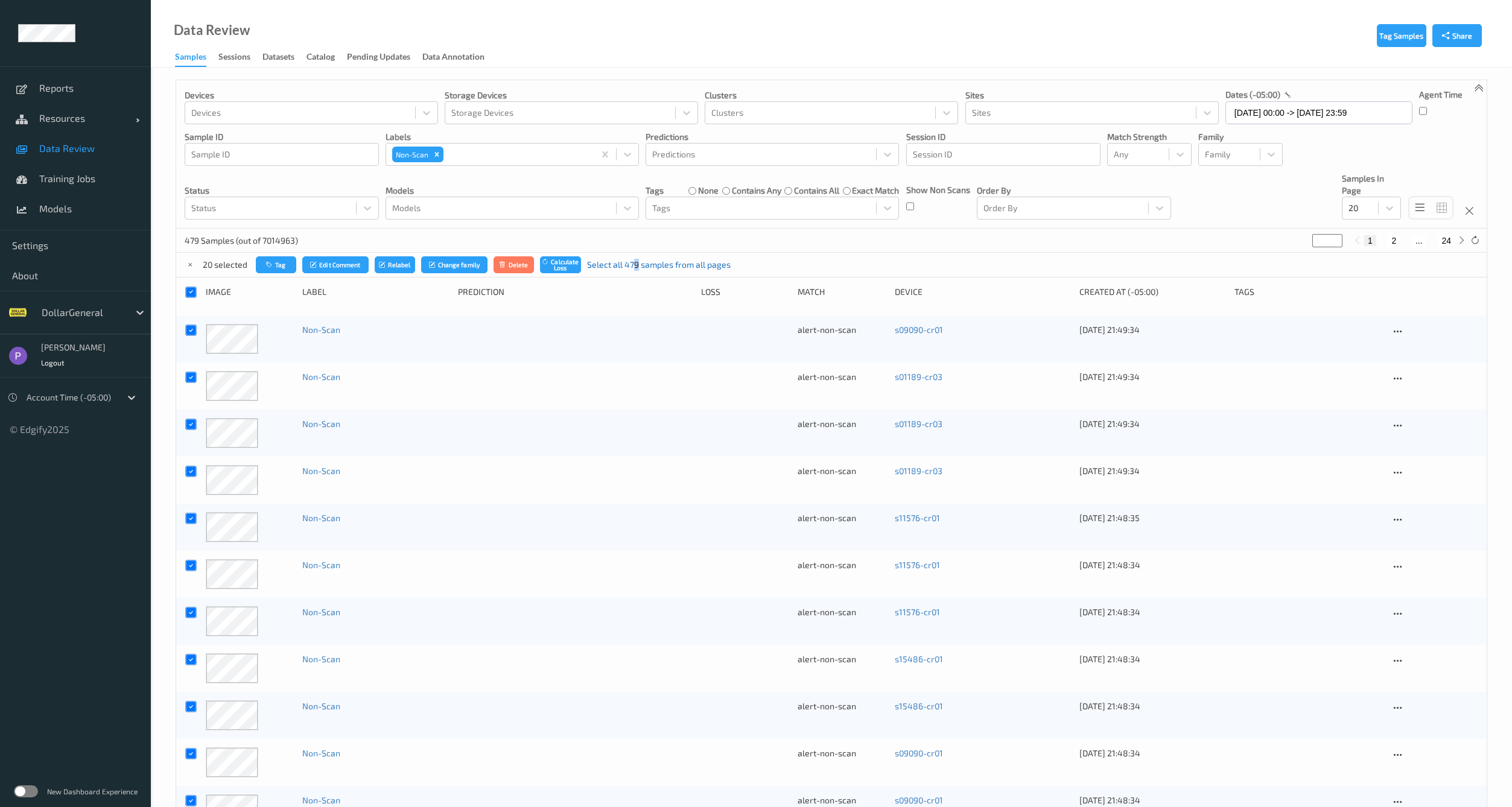
drag, startPoint x: 635, startPoint y: 264, endPoint x: 618, endPoint y: 262, distance: 17.1
click at [634, 264] on link "Select all 479 samples from all pages" at bounding box center [659, 265] width 143 height 12
click at [518, 262] on button "Delete" at bounding box center [519, 265] width 41 height 17
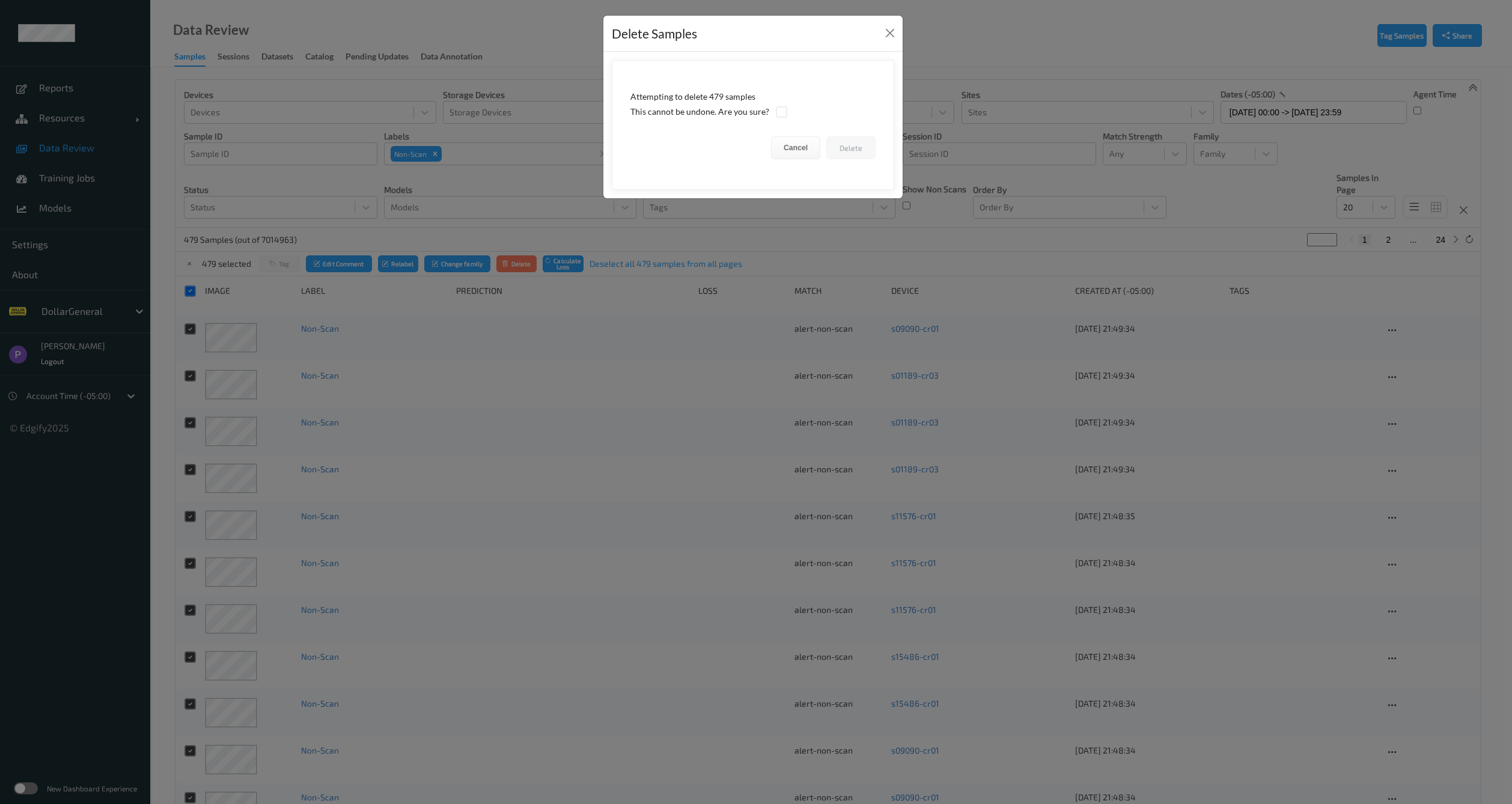
drag, startPoint x: 790, startPoint y: 106, endPoint x: 784, endPoint y: 108, distance: 6.3
click at [788, 107] on div "This cannot be undone. Are you sure?" at bounding box center [753, 112] width 245 height 12
click at [780, 109] on div at bounding box center [781, 113] width 11 height 11
click at [849, 149] on button "Delete" at bounding box center [850, 148] width 49 height 23
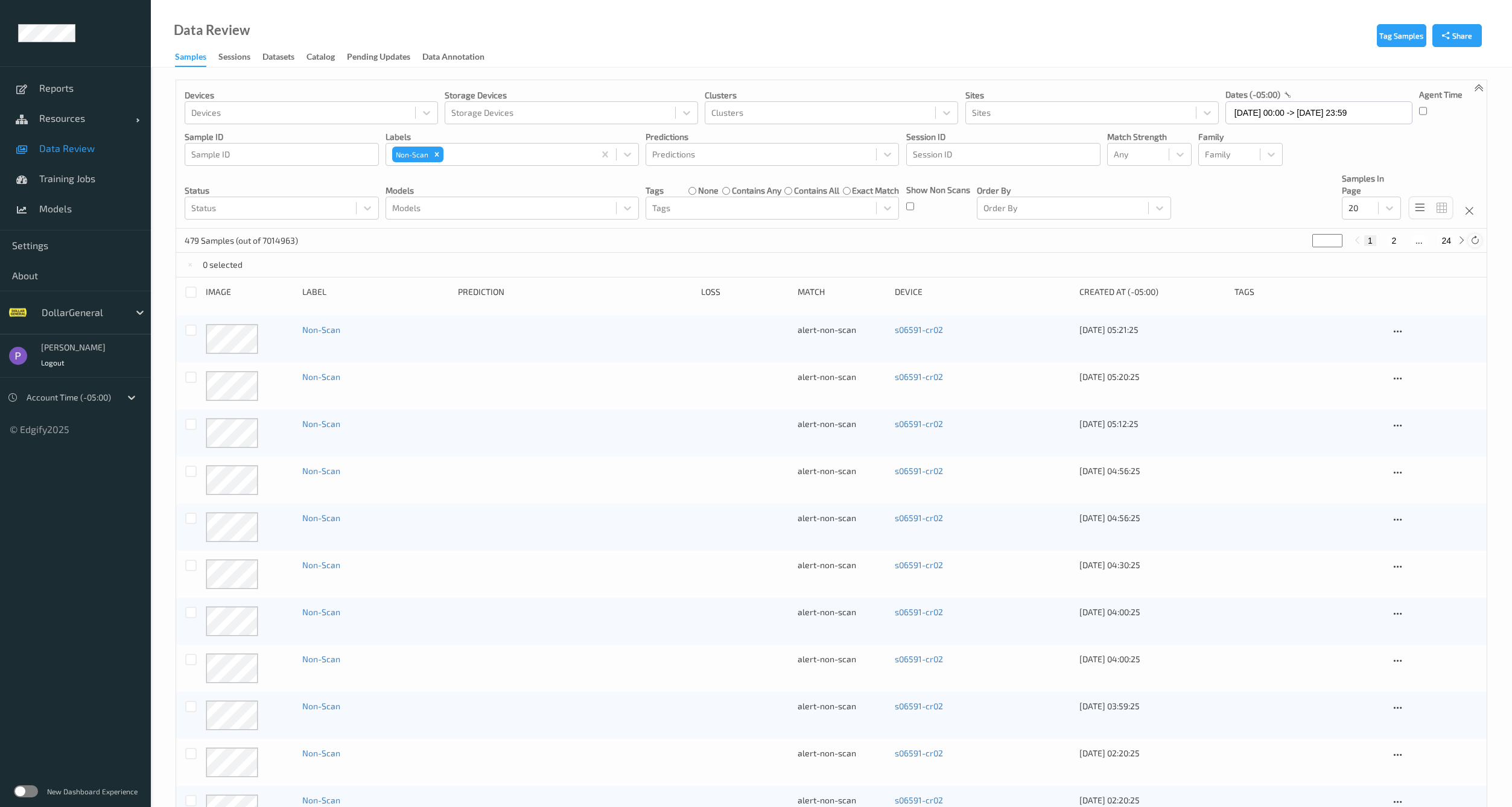
click at [1476, 238] on icon at bounding box center [1475, 240] width 9 height 9
click at [190, 289] on div at bounding box center [191, 293] width 12 height 12
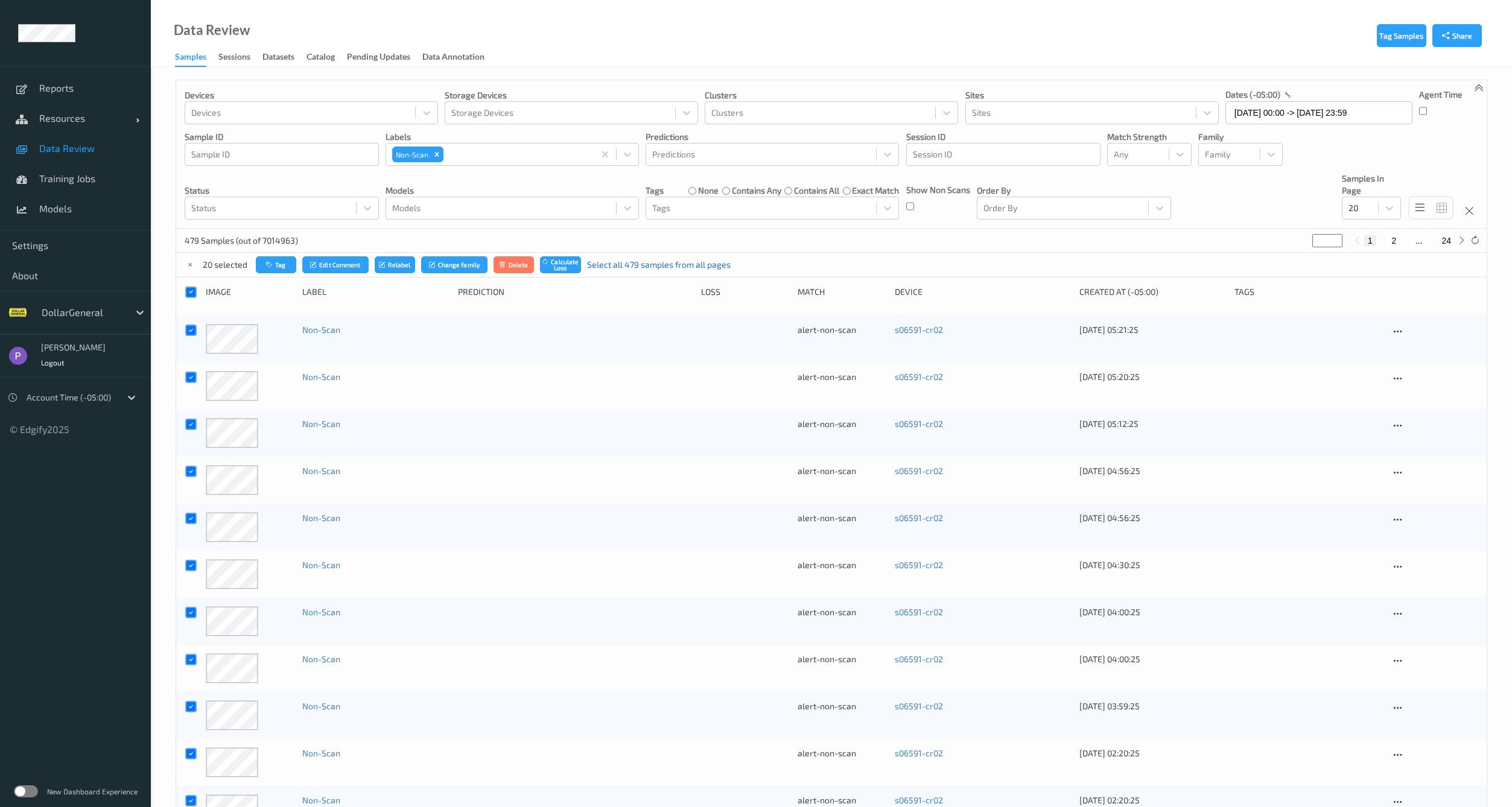
click at [624, 268] on link "Select all 479 samples from all pages" at bounding box center [659, 265] width 143 height 12
click at [522, 265] on button "Delete" at bounding box center [519, 265] width 41 height 17
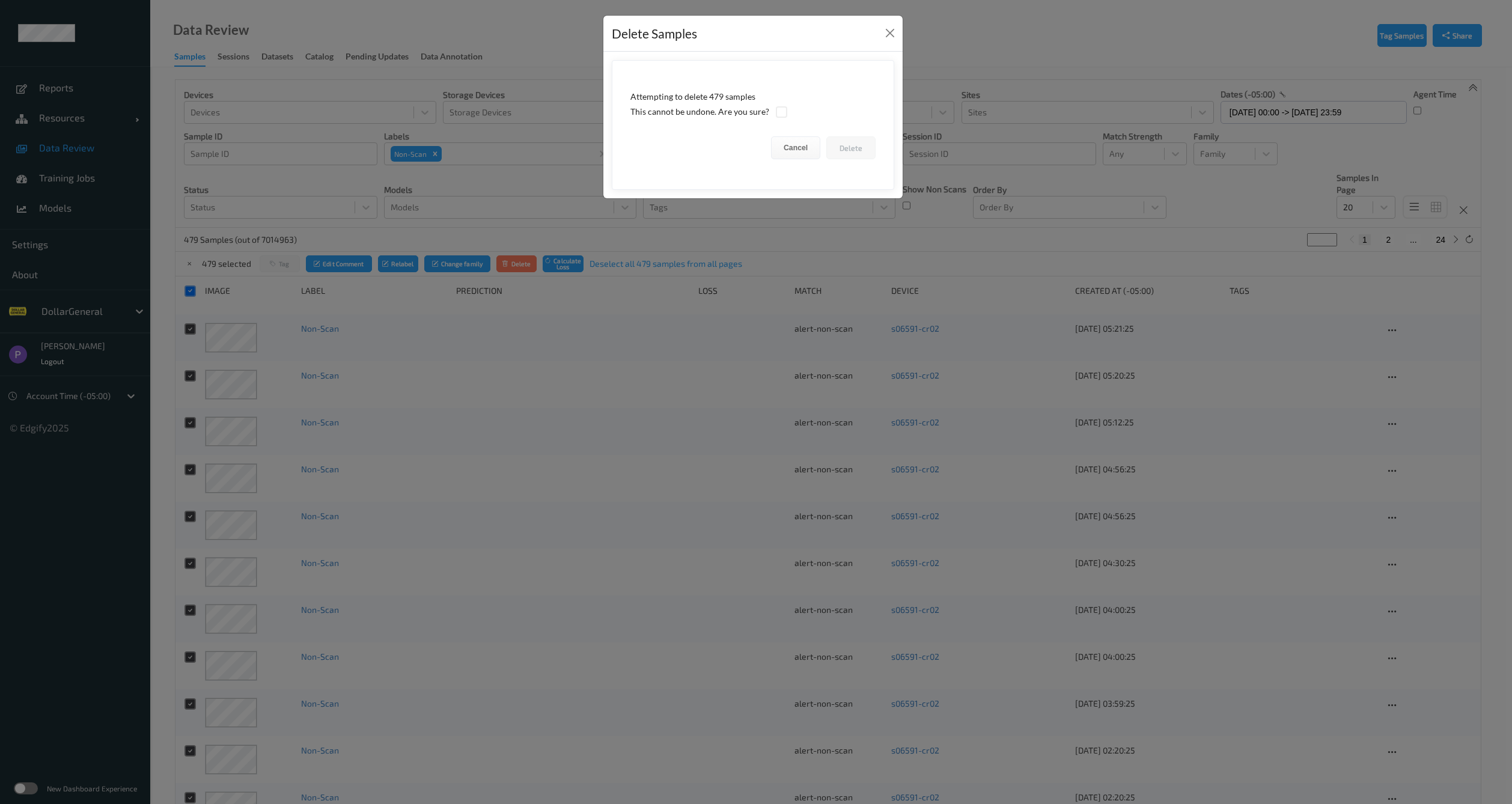
drag, startPoint x: 777, startPoint y: 112, endPoint x: 786, endPoint y: 113, distance: 9.1
click at [777, 112] on div at bounding box center [781, 113] width 11 height 11
click at [850, 156] on button "Delete" at bounding box center [850, 148] width 49 height 23
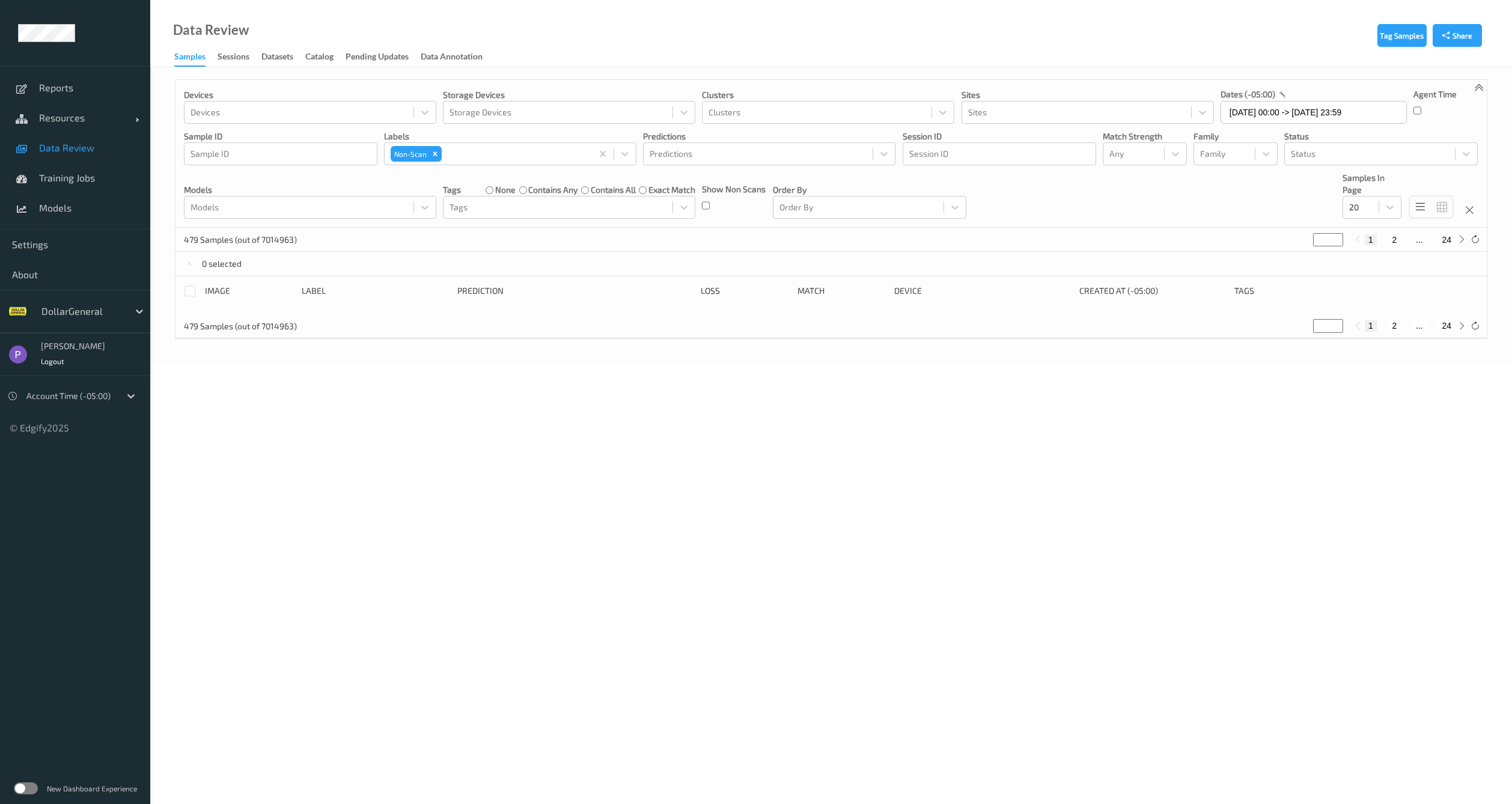
click at [700, 260] on div "0 selected" at bounding box center [831, 264] width 1311 height 24
click at [1297, 103] on input "29/08/2025 00:00 -> 29/08/2025 23:59" at bounding box center [1313, 113] width 186 height 23
click at [1355, 279] on span "30" at bounding box center [1359, 274] width 16 height 16
click at [963, 234] on div "22 Samples (out of 7014963) * 1 2" at bounding box center [831, 239] width 1311 height 24
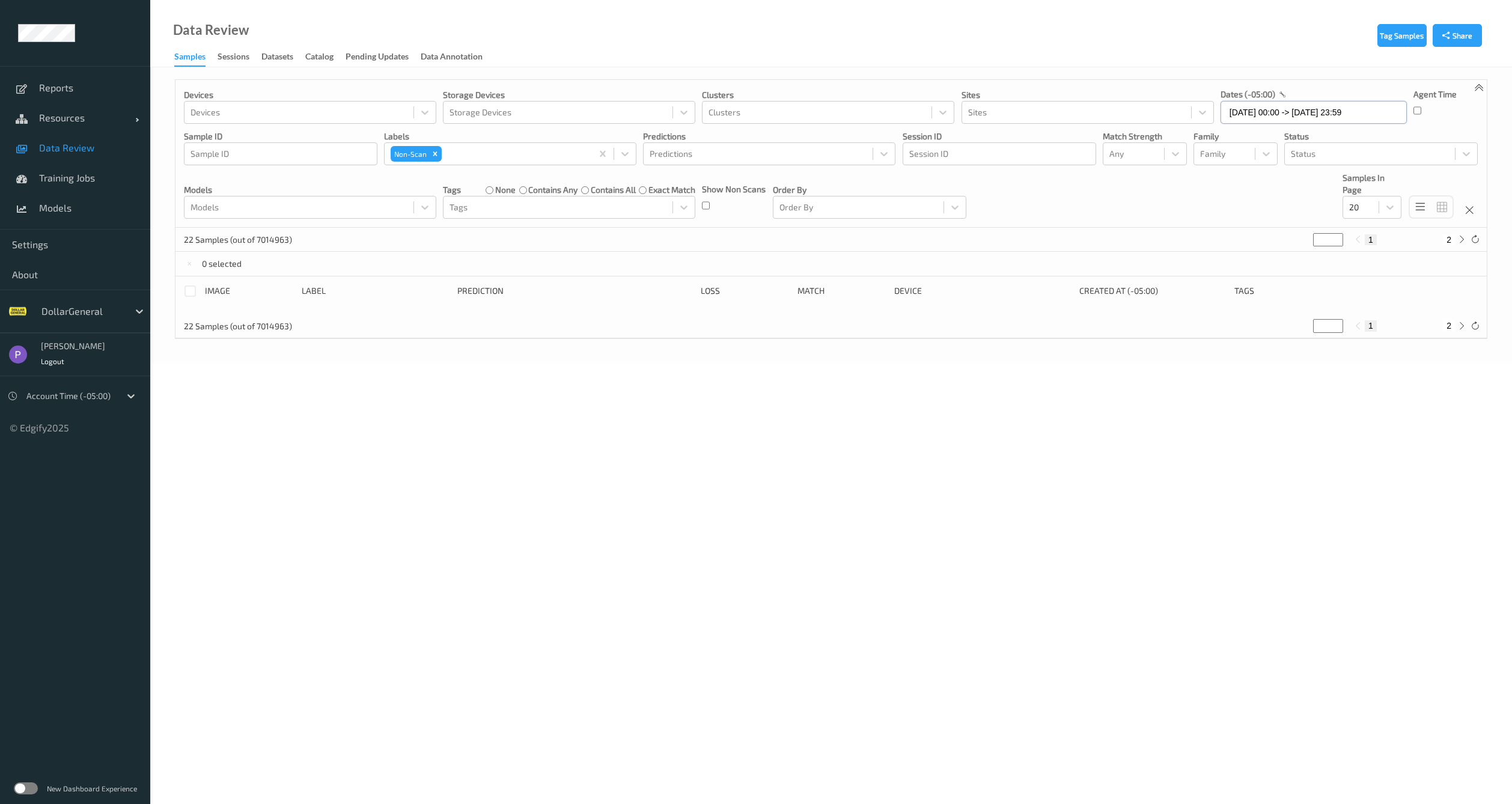
click at [1241, 109] on input "30/08/2025 00:00 -> 30/08/2025 23:59" at bounding box center [1313, 113] width 186 height 23
click at [1235, 292] on span "31" at bounding box center [1235, 294] width 16 height 16
click at [1232, 272] on span "24" at bounding box center [1235, 274] width 16 height 16
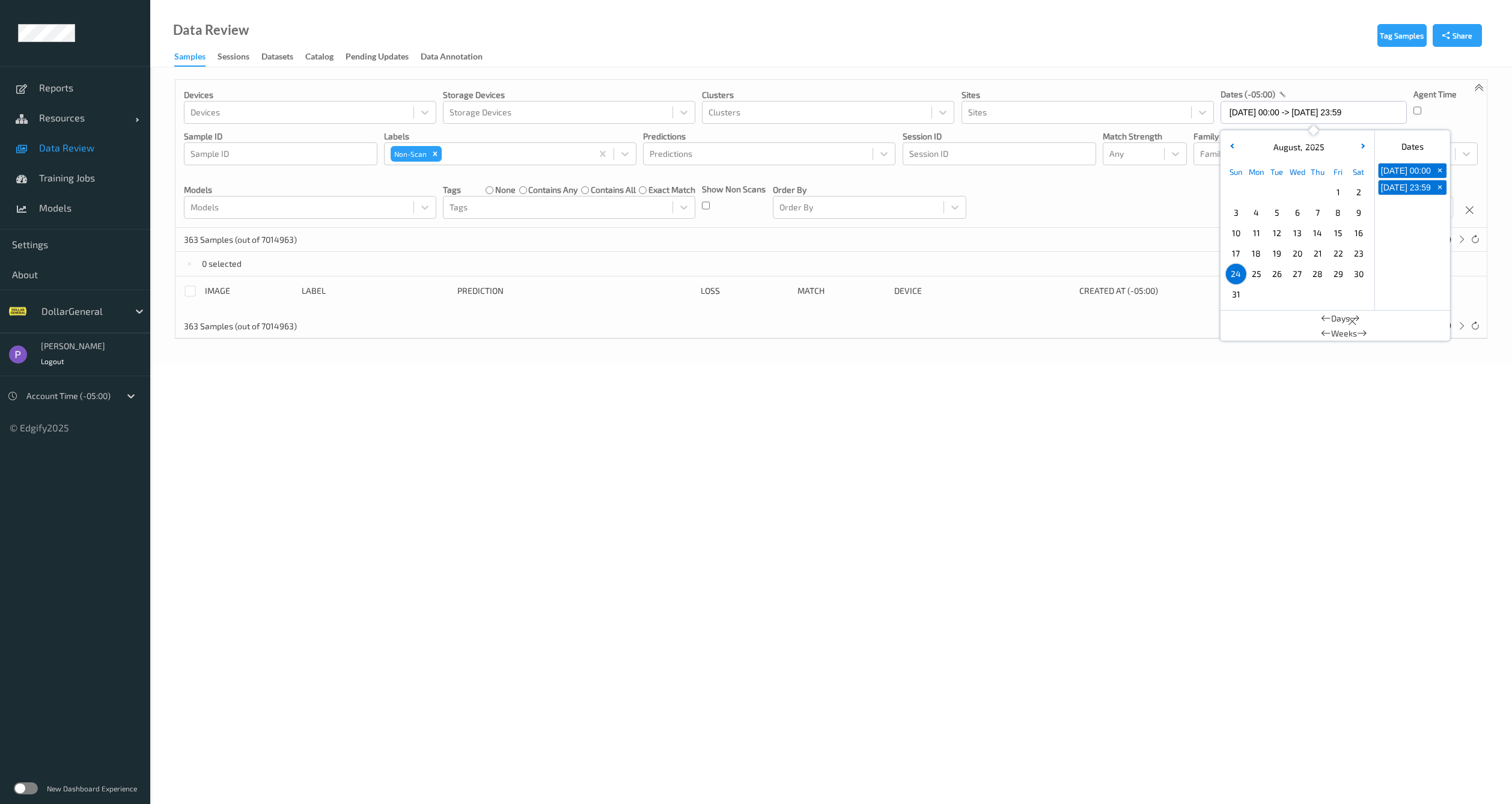
click at [1249, 274] on span "25" at bounding box center [1256, 274] width 16 height 16
click at [1274, 275] on span "26" at bounding box center [1276, 274] width 16 height 16
click at [1293, 278] on span "27" at bounding box center [1297, 274] width 16 height 16
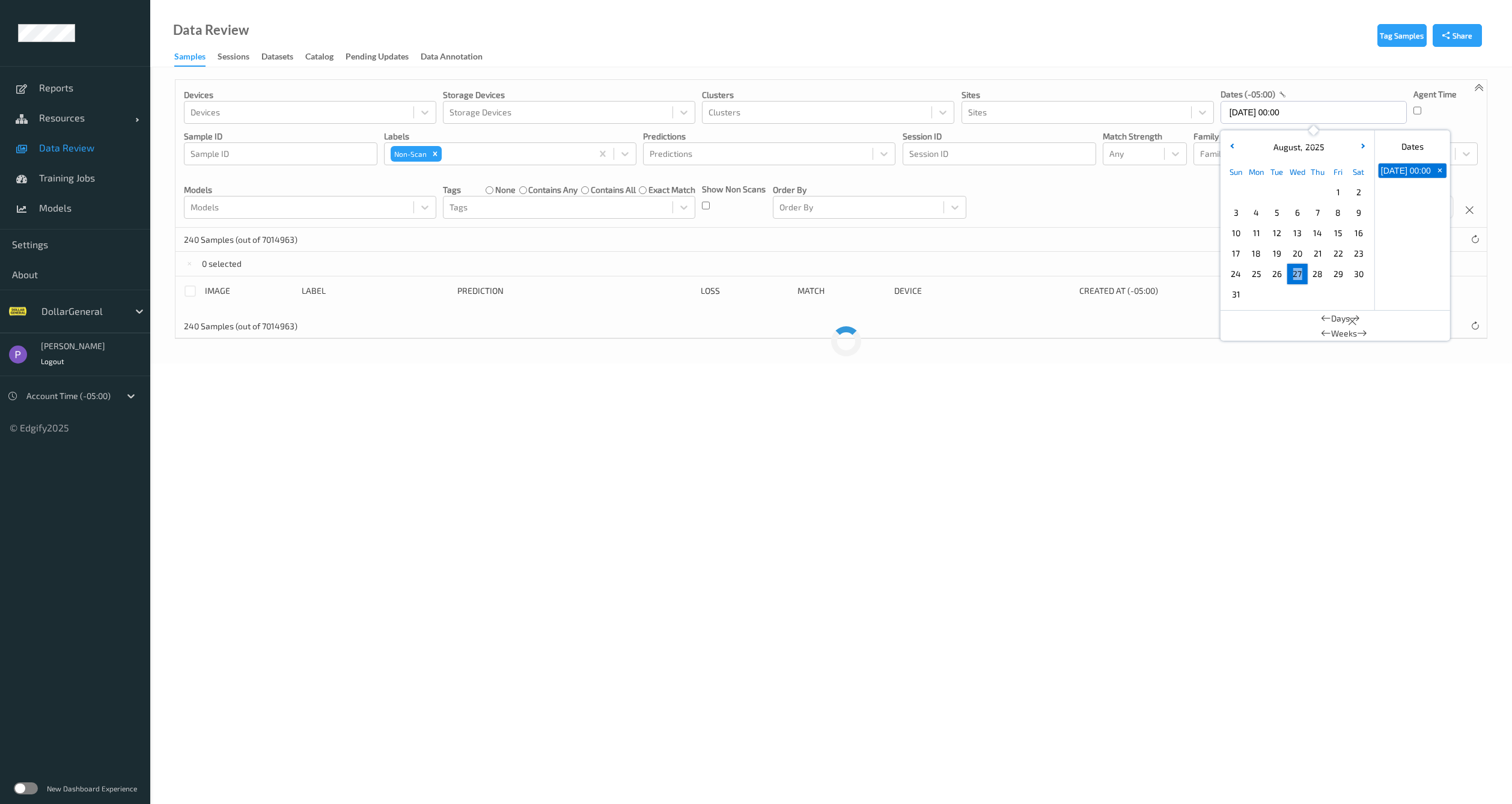
click at [1293, 278] on span "27" at bounding box center [1297, 274] width 16 height 16
click at [1317, 277] on span "28" at bounding box center [1317, 274] width 16 height 16
type input "28/08/2025 00:00 -> 28/08/2025 23:59"
click at [1024, 225] on div "Devices Devices Storage Devices Storage Devices Clusters Clusters Sites Sites d…" at bounding box center [831, 154] width 1311 height 148
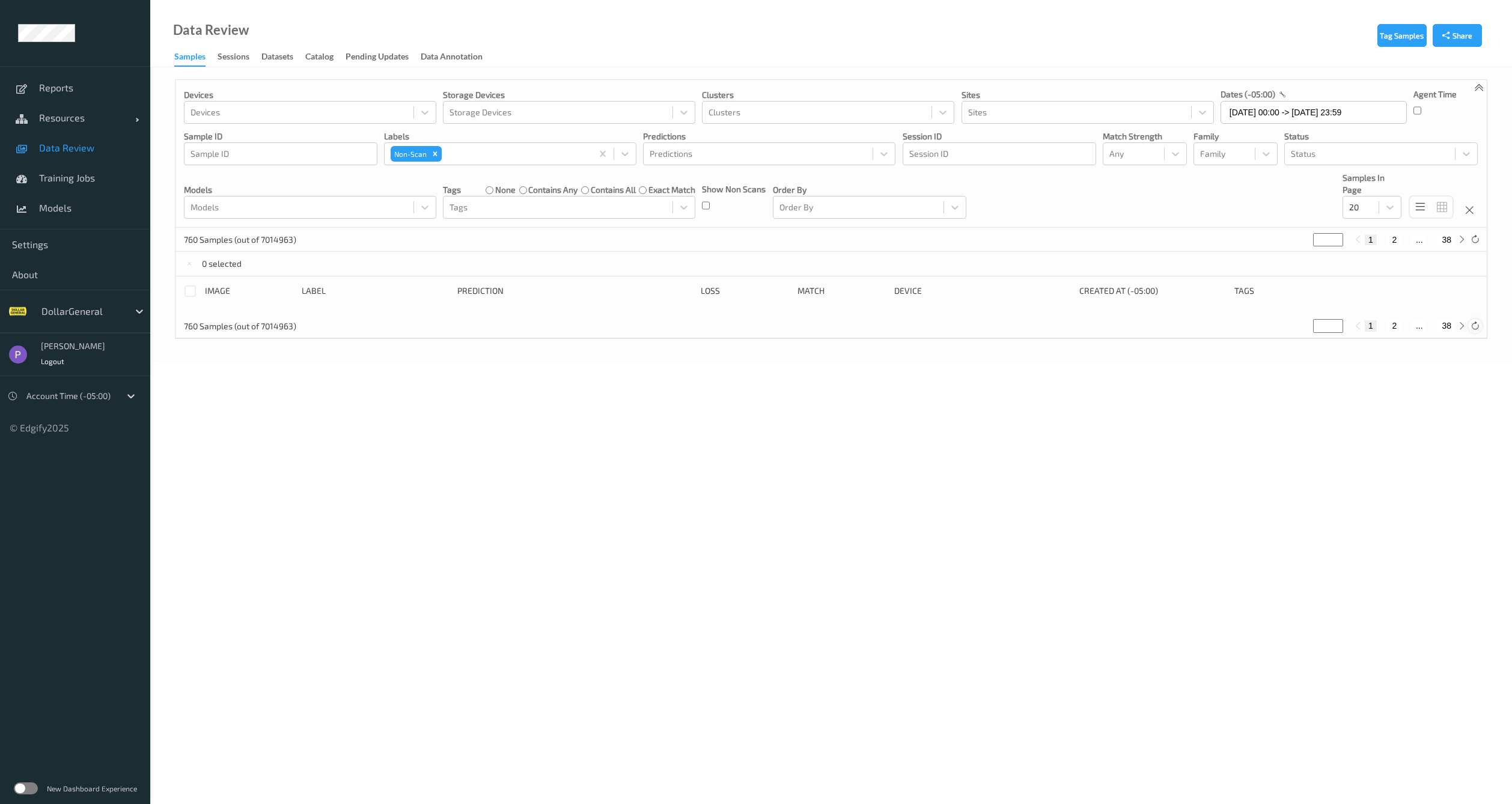
click at [1473, 328] on icon at bounding box center [1474, 326] width 9 height 9
click at [1476, 330] on div at bounding box center [1474, 326] width 13 height 13
click at [238, 59] on div "Sessions" at bounding box center [233, 57] width 32 height 15
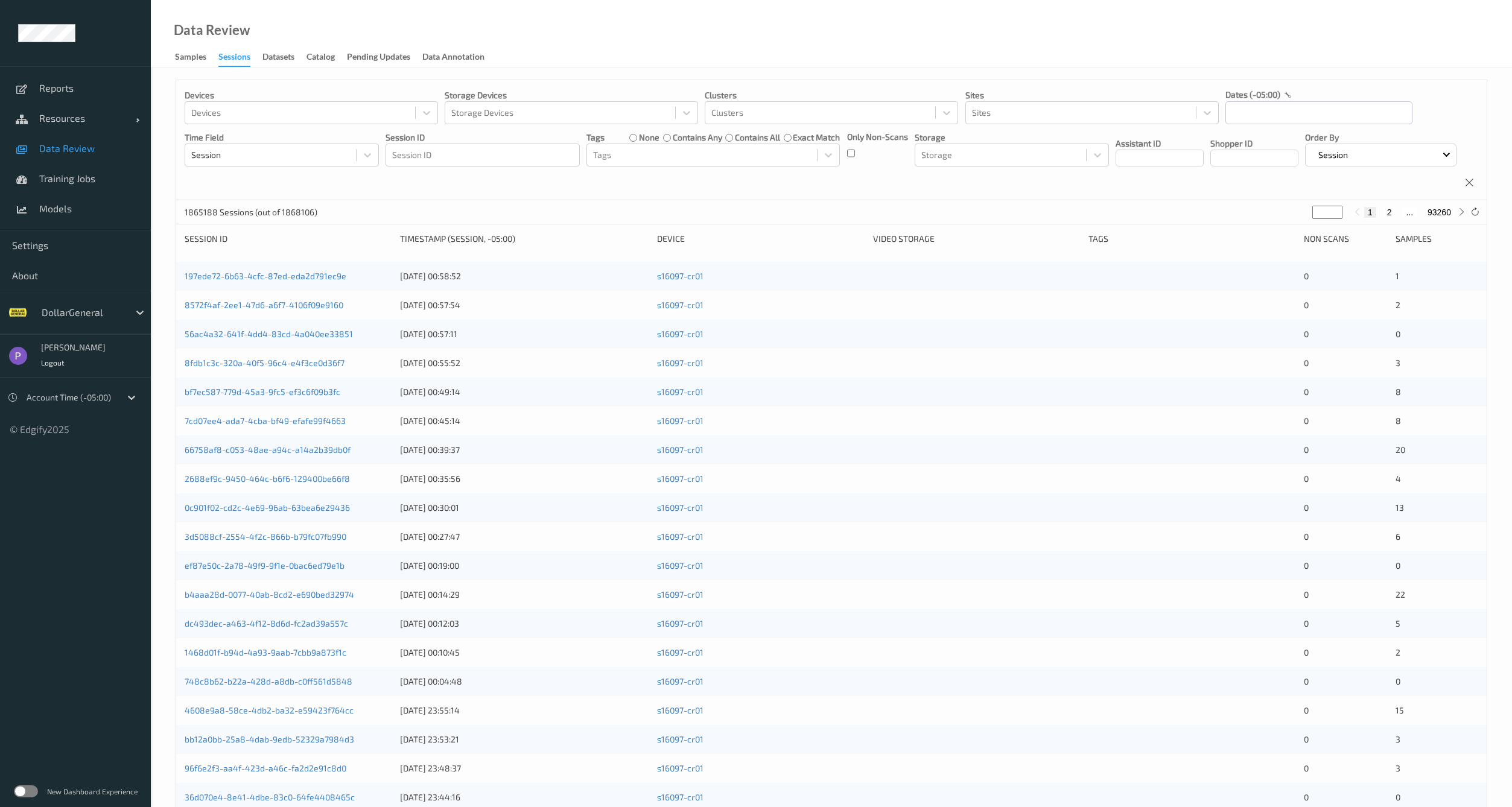
click at [739, 200] on div "Devices Devices Storage Devices Storage Devices Clusters Clusters Sites Sites d…" at bounding box center [832, 140] width 1311 height 120
click at [1265, 118] on input "text" at bounding box center [1319, 113] width 187 height 23
click at [1238, 151] on button "button" at bounding box center [1237, 148] width 12 height 12
click at [1266, 252] on span "18" at bounding box center [1261, 255] width 16 height 16
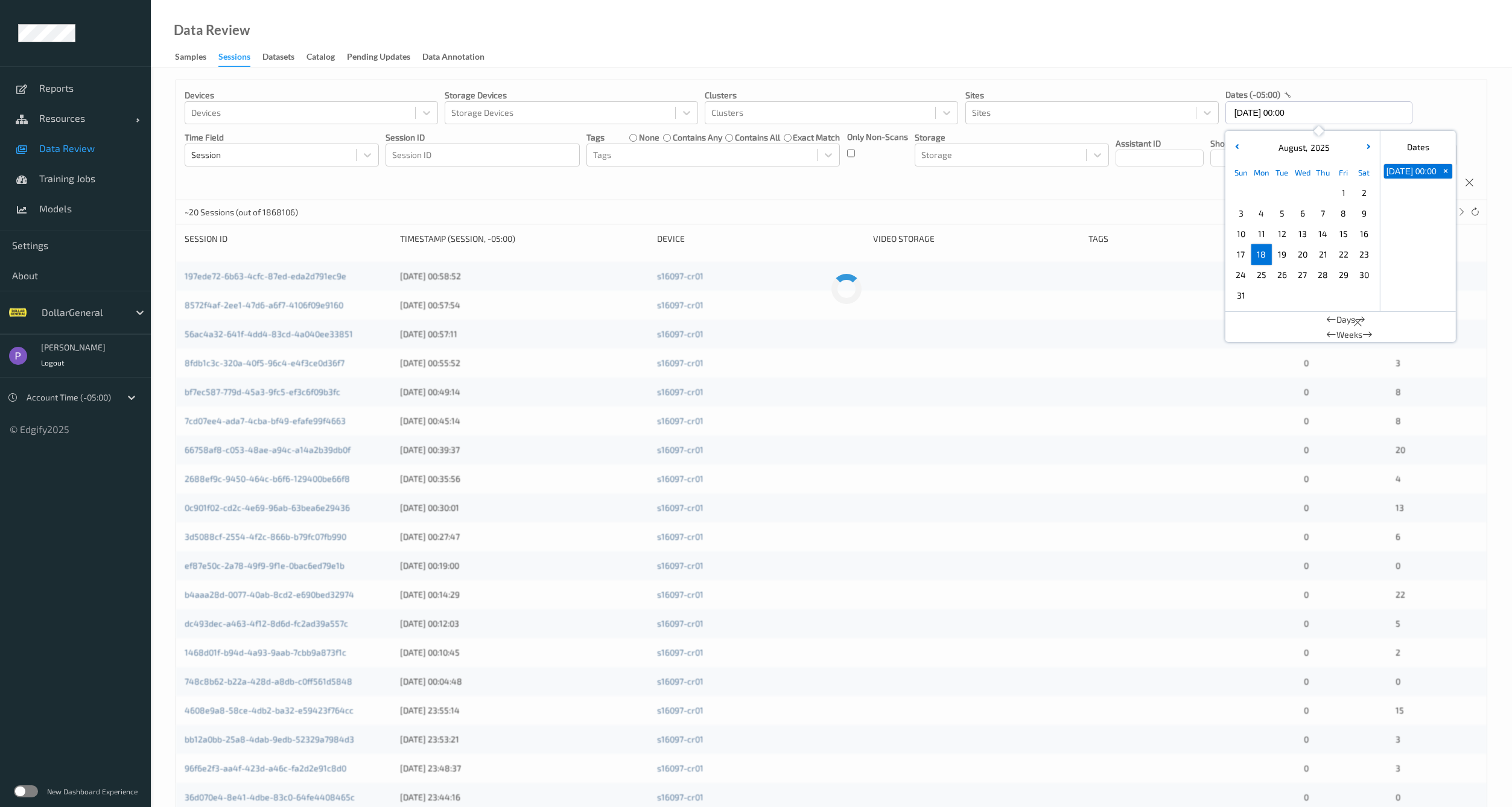
type input "18/08/2025 00:00 -> 18/08/2025 23:59"
click at [1098, 200] on div "Devices Devices Storage Devices Storage Devices Clusters Clusters Sites Sites d…" at bounding box center [832, 140] width 1311 height 120
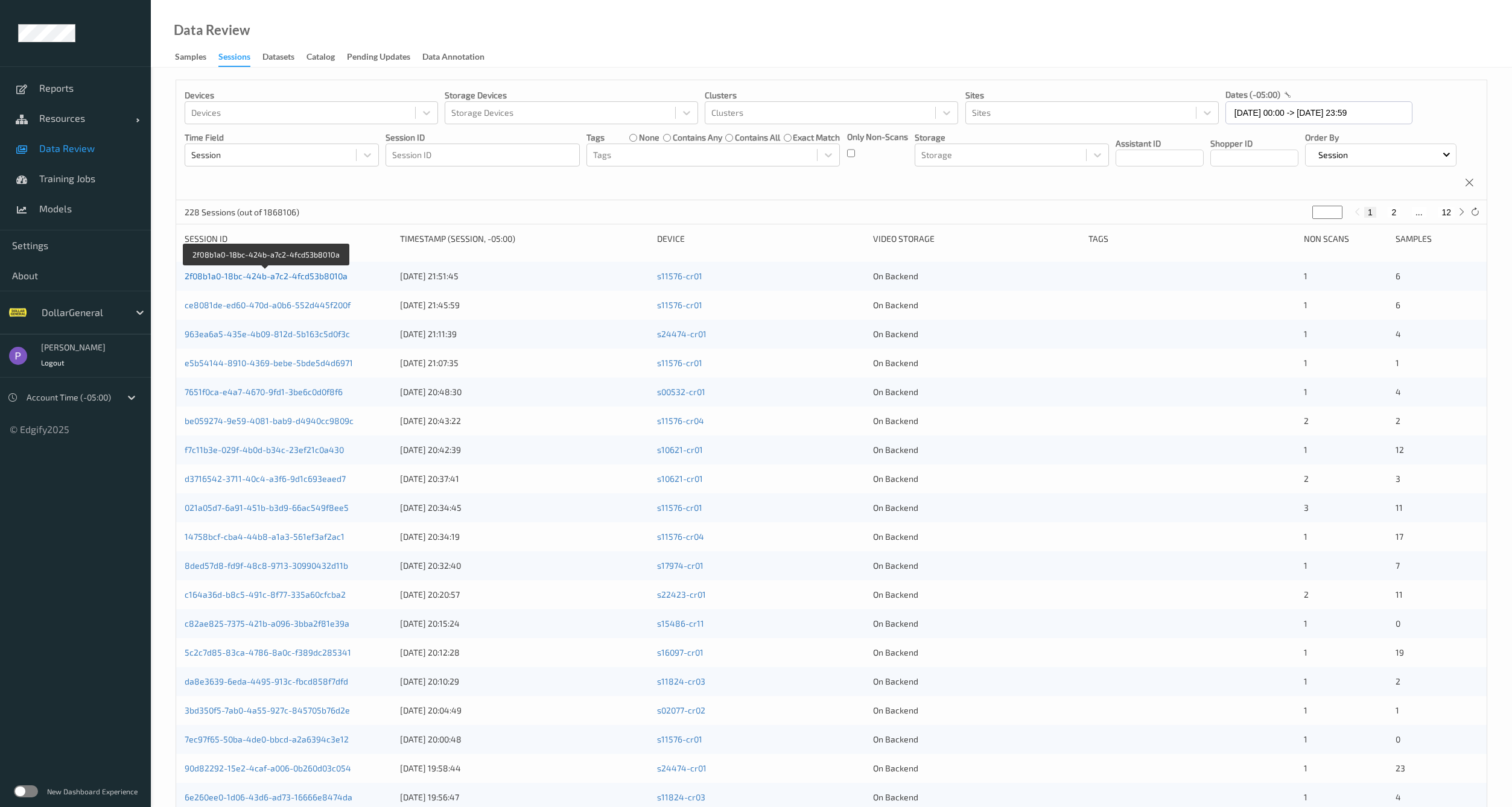
click at [317, 281] on link "2f08b1a0-18bc-424b-a7c2-4fcd53b8010a" at bounding box center [266, 276] width 163 height 10
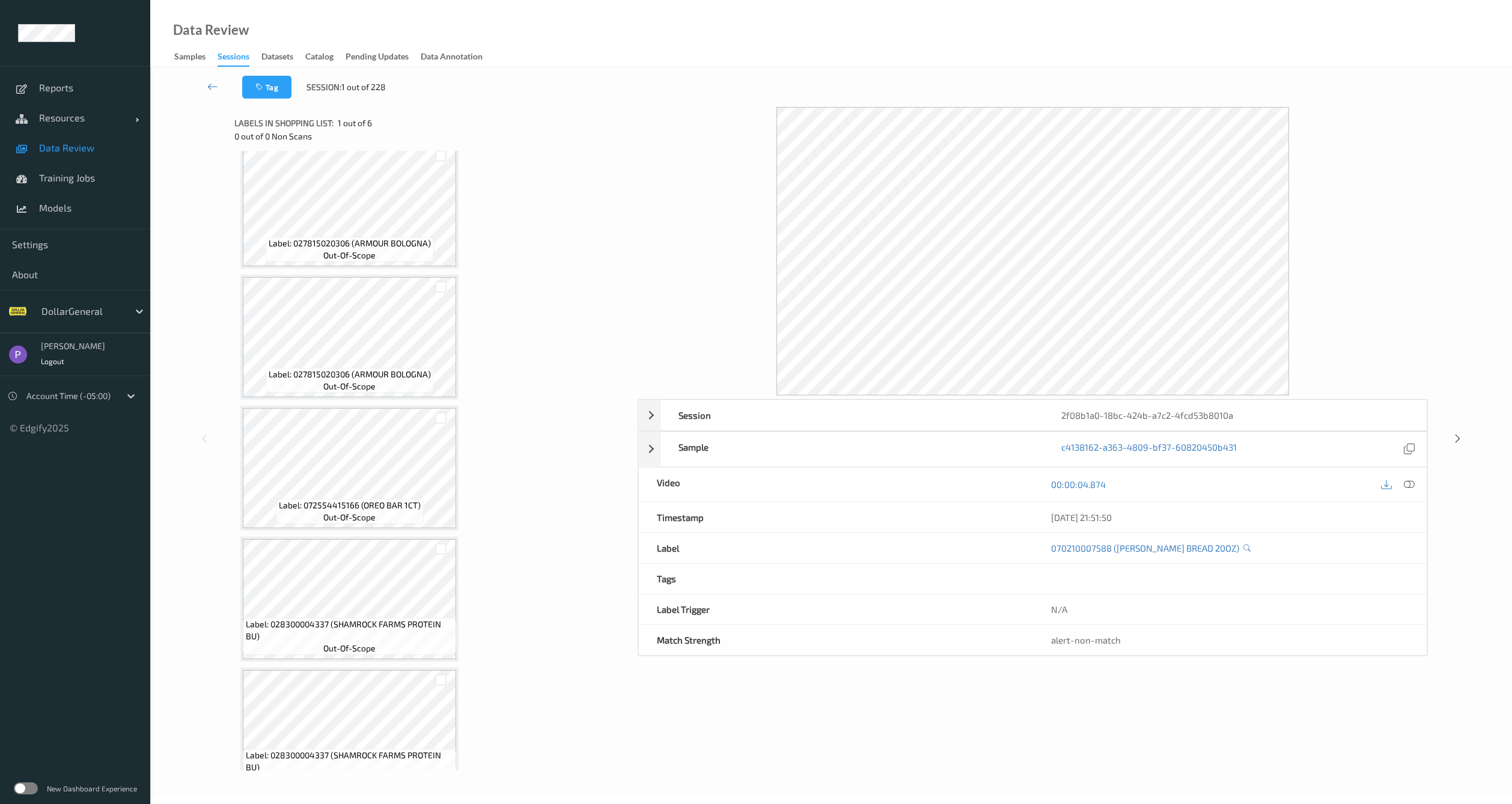
scroll to position [172, 0]
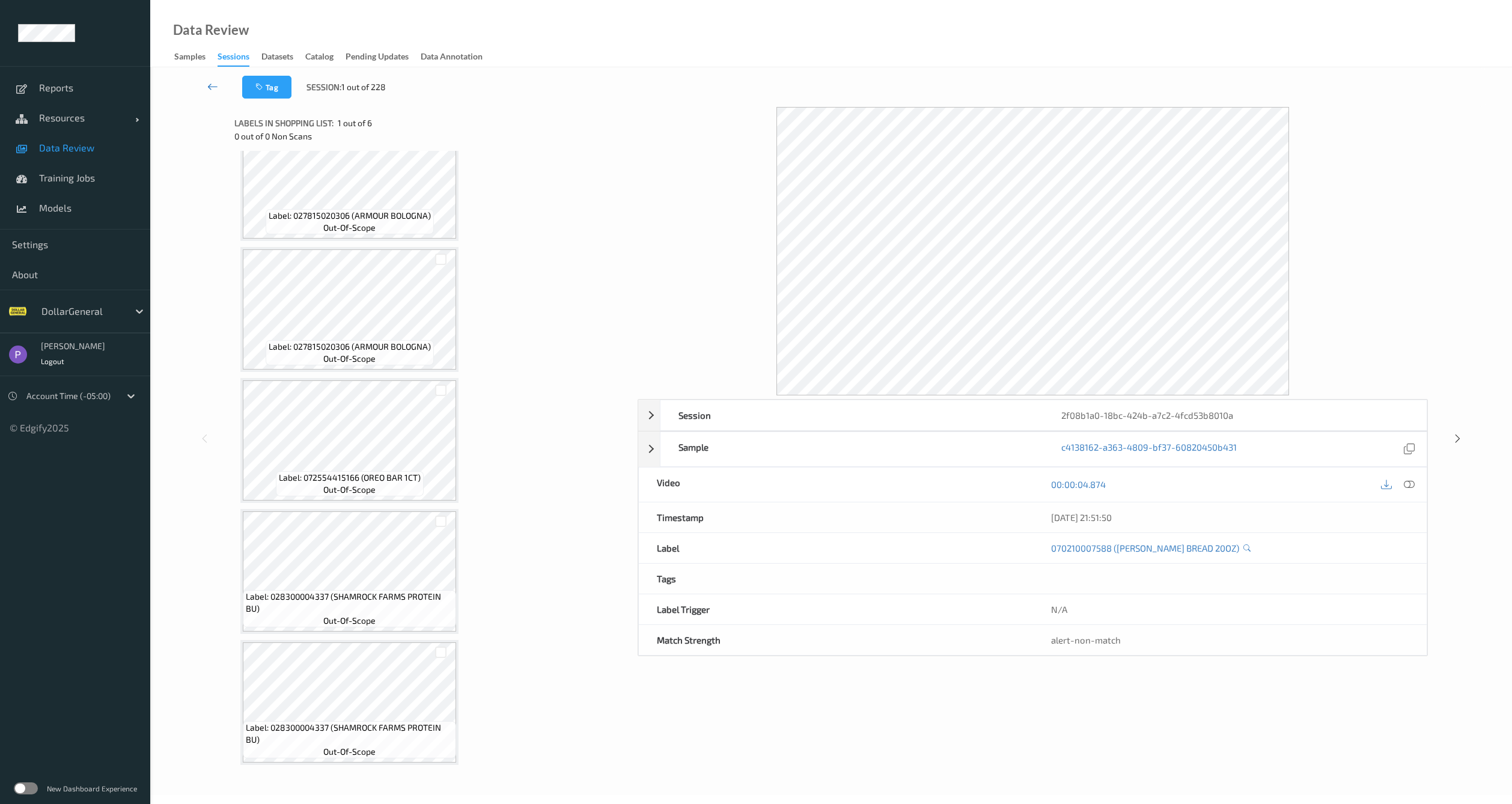
click at [207, 93] on link at bounding box center [213, 87] width 59 height 23
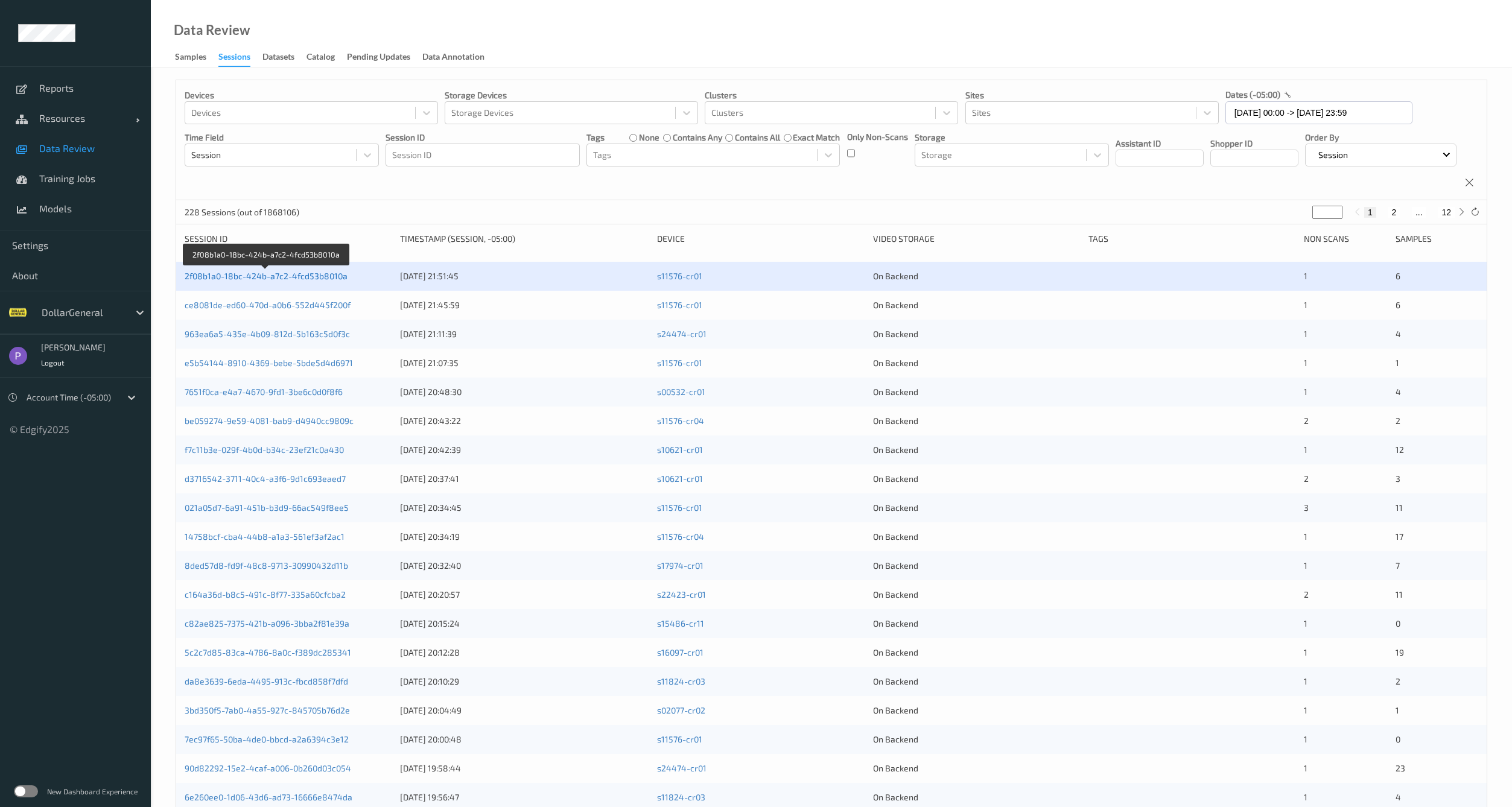
click at [338, 281] on link "2f08b1a0-18bc-424b-a7c2-4fcd53b8010a" at bounding box center [266, 276] width 163 height 10
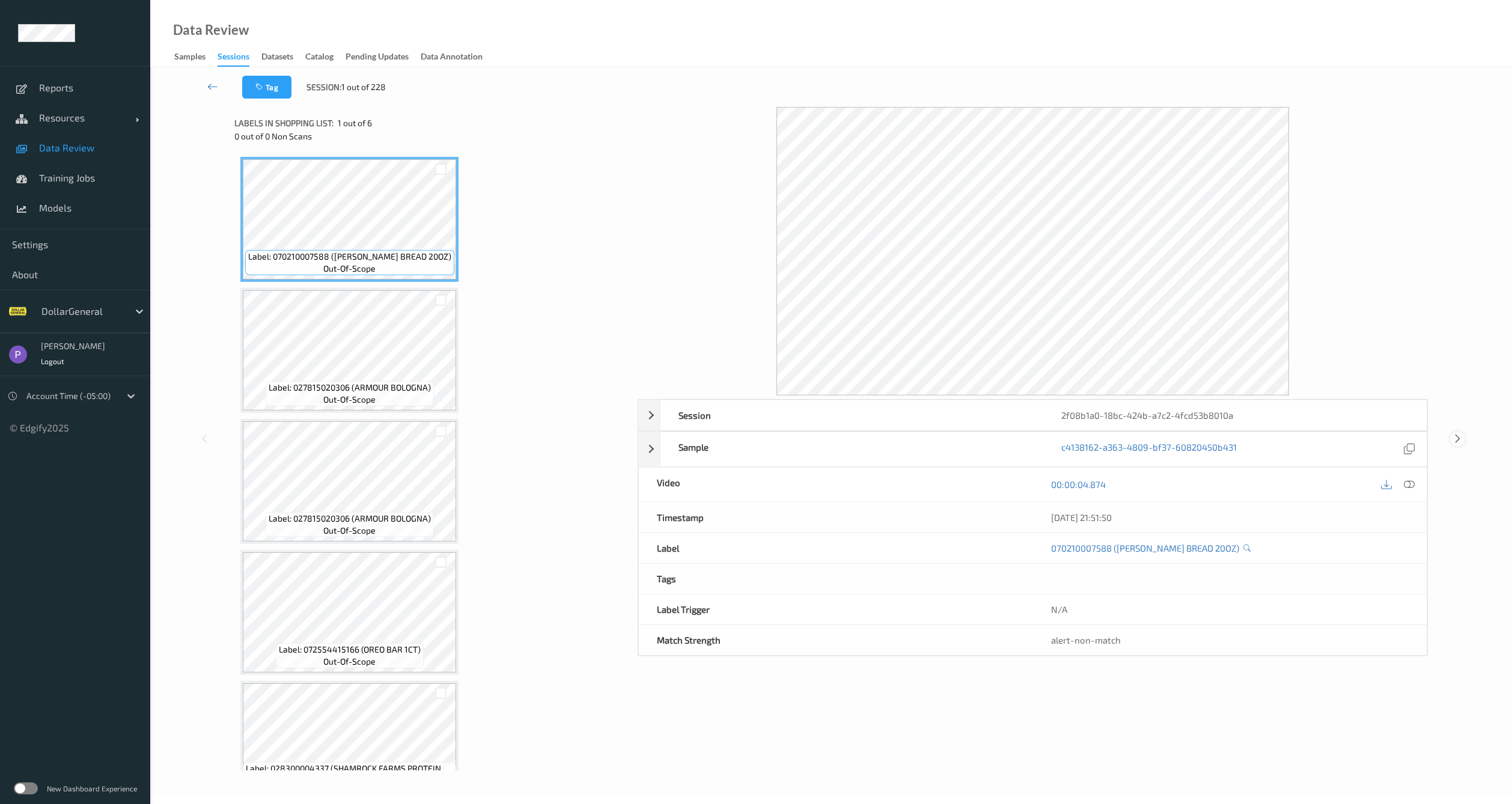
click at [1455, 435] on icon at bounding box center [1457, 439] width 10 height 11
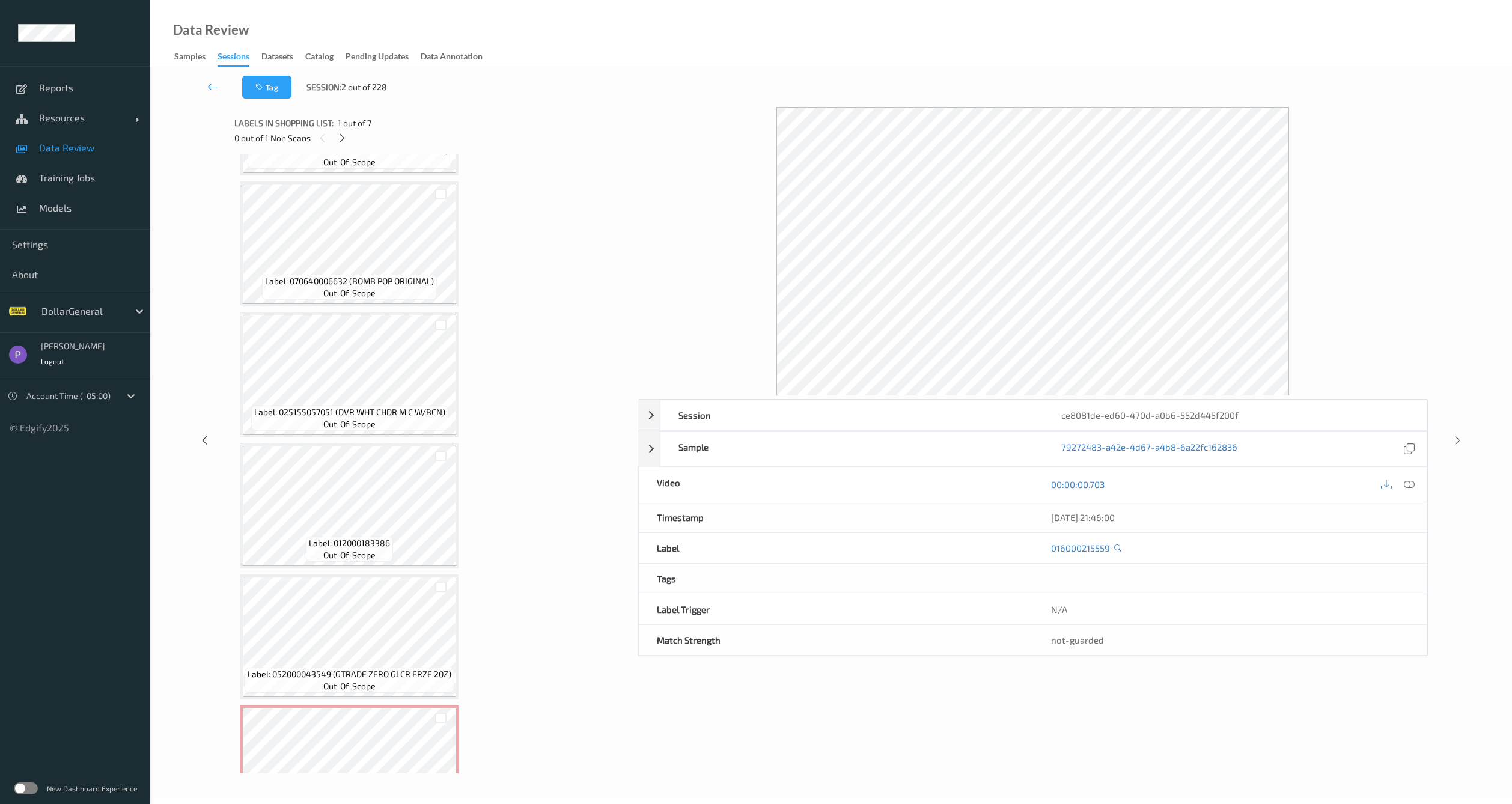
scroll to position [303, 0]
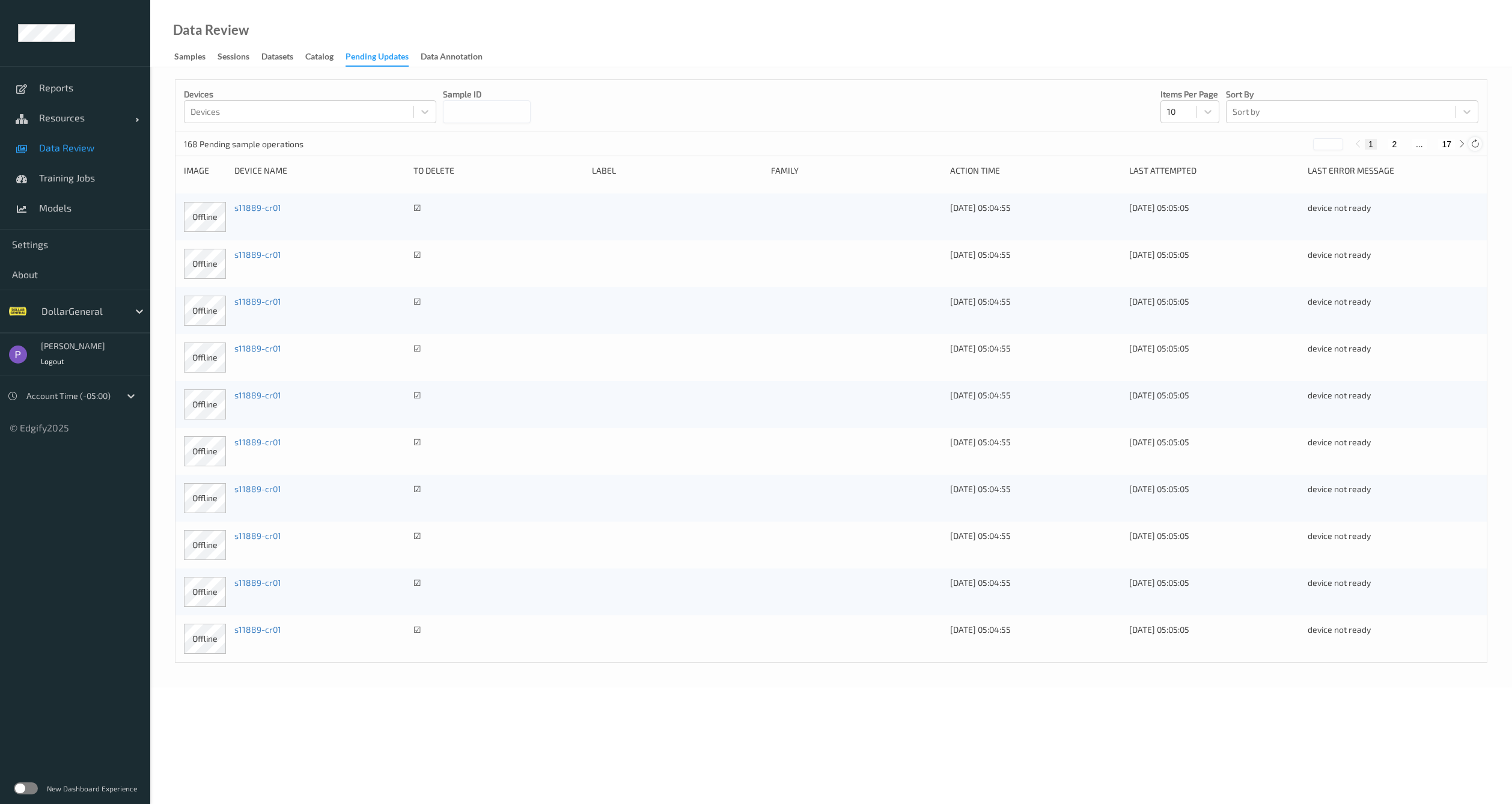
click at [1478, 143] on icon at bounding box center [1474, 144] width 9 height 9
click at [1399, 145] on button "2" at bounding box center [1394, 144] width 12 height 11
click at [1407, 145] on button "3" at bounding box center [1406, 144] width 12 height 11
click at [1417, 146] on button "4" at bounding box center [1413, 144] width 12 height 11
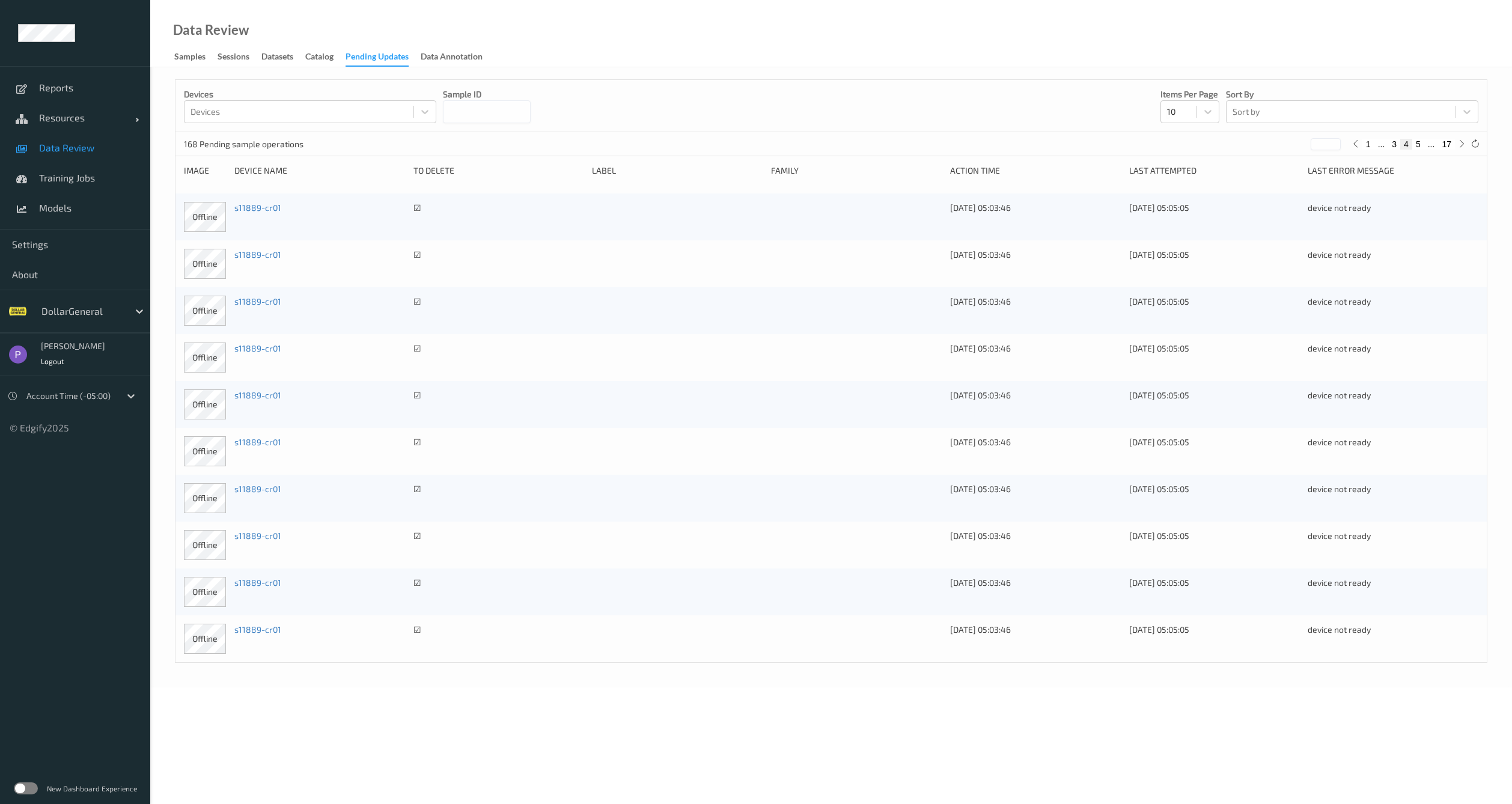
drag, startPoint x: 1423, startPoint y: 146, endPoint x: 1427, endPoint y: 149, distance: 5.0
click at [1427, 149] on div "1 ... 3 4 5 ... 17" at bounding box center [1409, 144] width 120 height 13
click at [1432, 149] on div "1 ... 3 4 5 ... 17" at bounding box center [1409, 144] width 120 height 13
click at [1418, 142] on button "5" at bounding box center [1418, 144] width 12 height 11
click at [1418, 145] on button "6" at bounding box center [1418, 144] width 12 height 11
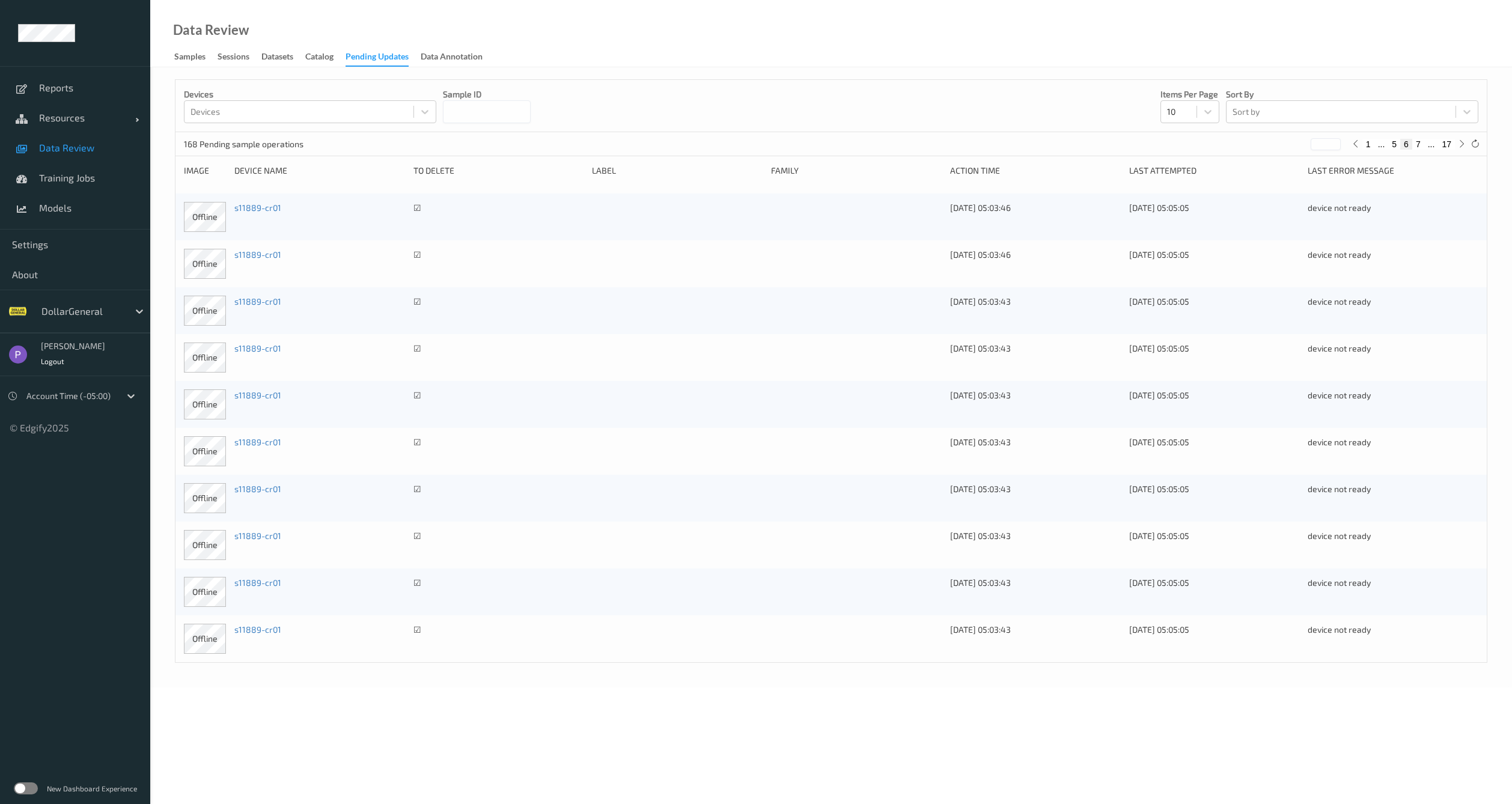
click at [1419, 145] on button "7" at bounding box center [1418, 144] width 12 height 11
click at [1420, 145] on button "8" at bounding box center [1418, 144] width 12 height 11
type input "*"
click at [270, 252] on link "s11889-cr01" at bounding box center [257, 255] width 47 height 10
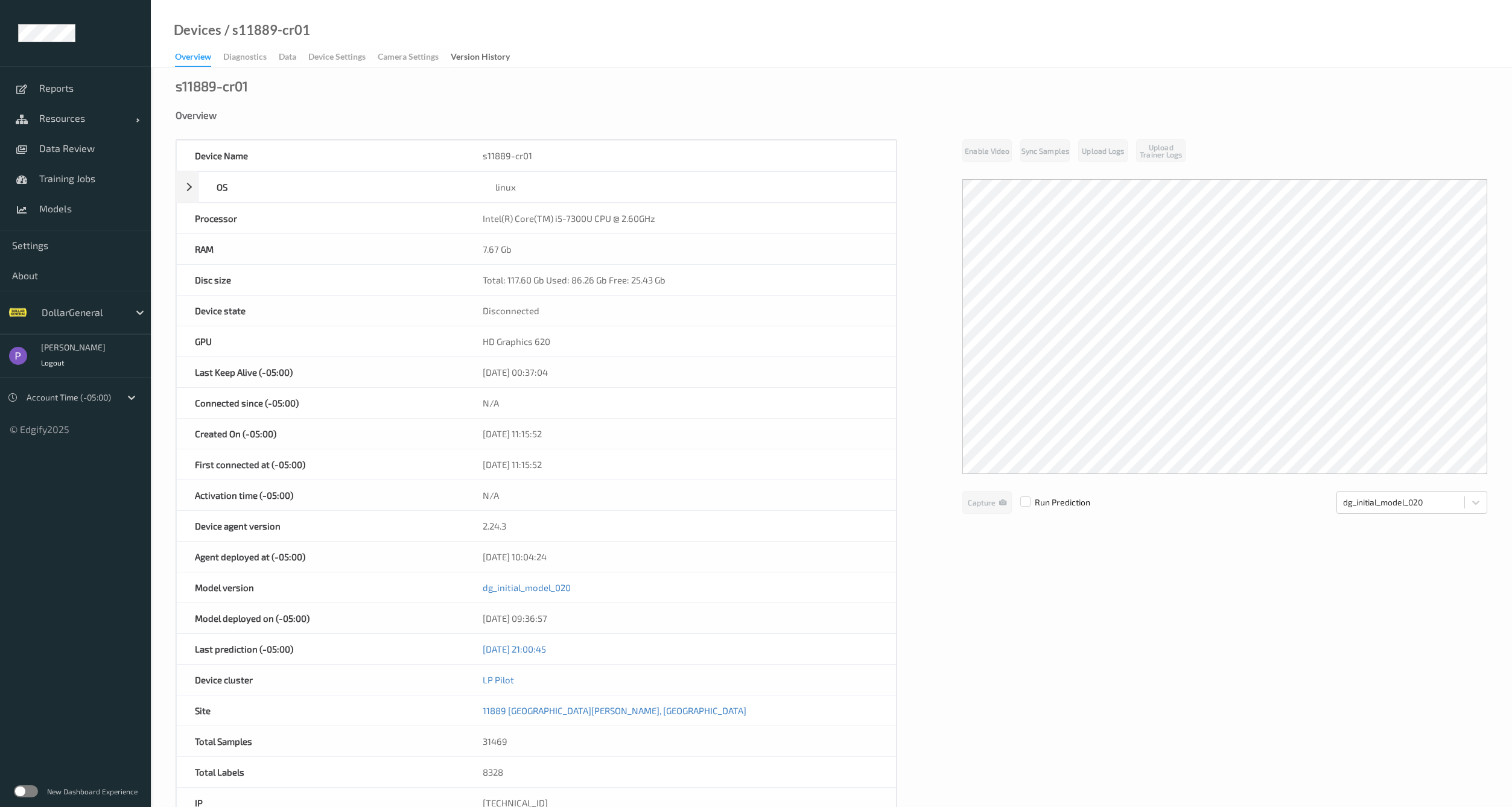
scroll to position [96, 0]
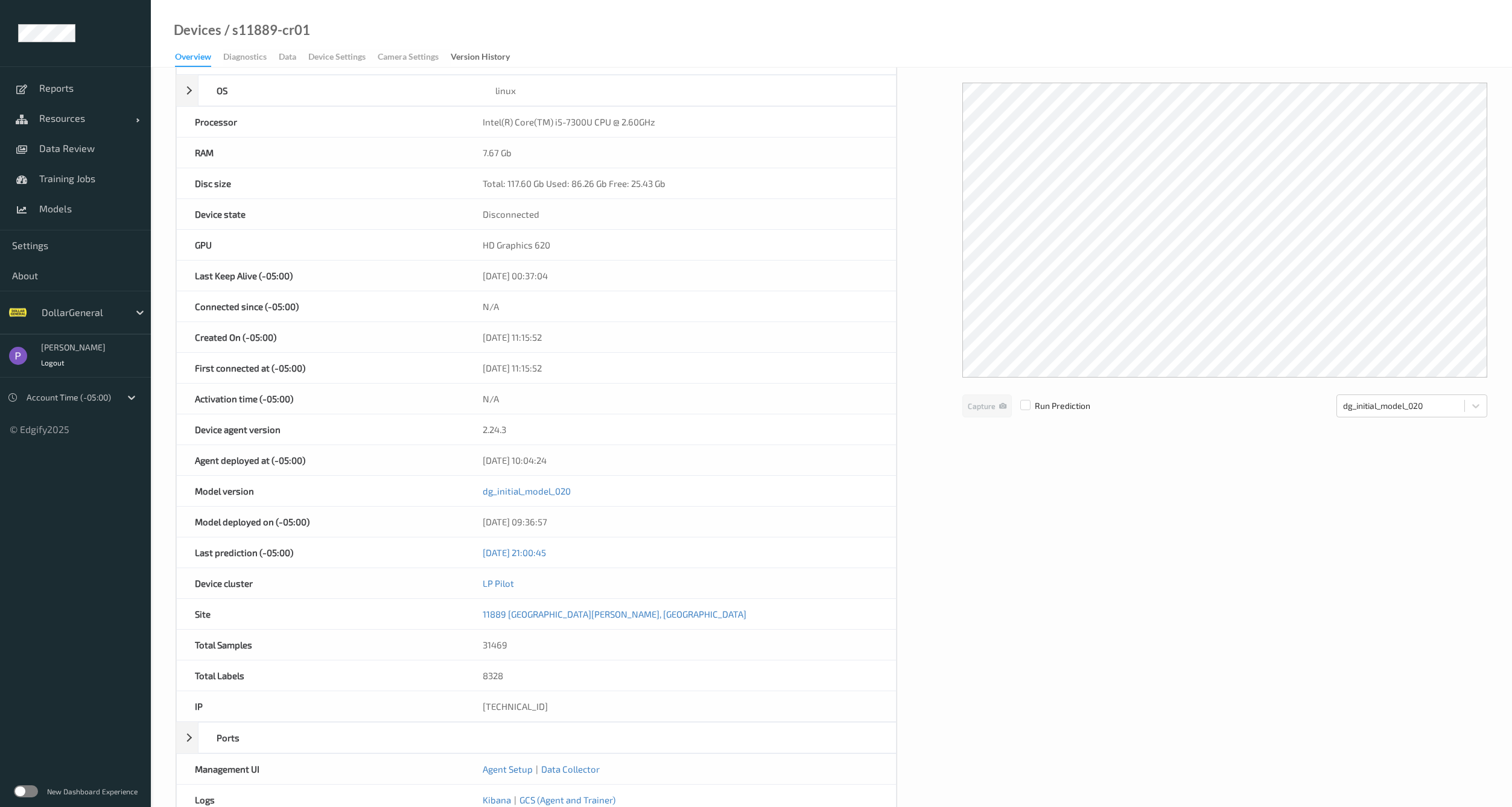
click at [307, 265] on div "Last Keep Alive (-05:00)" at bounding box center [320, 275] width 288 height 30
click at [77, 317] on div at bounding box center [82, 312] width 82 height 15
click at [78, 314] on div at bounding box center [82, 312] width 82 height 15
click at [69, 398] on div at bounding box center [70, 398] width 88 height 15
click at [81, 444] on span "Local (+03:00)" at bounding box center [72, 448] width 54 height 12
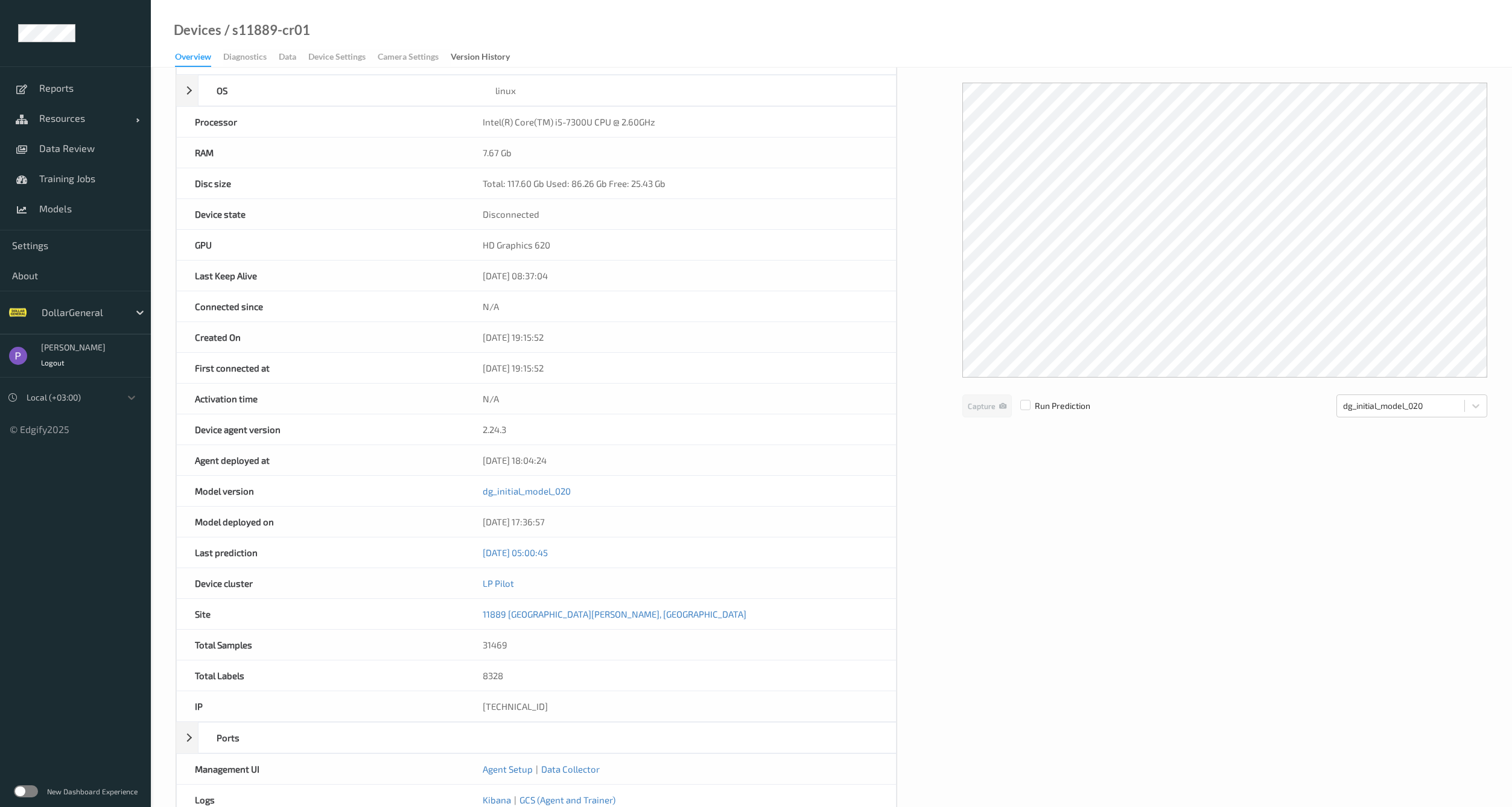
click at [77, 397] on div at bounding box center [70, 398] width 88 height 15
click at [82, 423] on span "Account Time (-05:00)" at bounding box center [87, 427] width 84 height 12
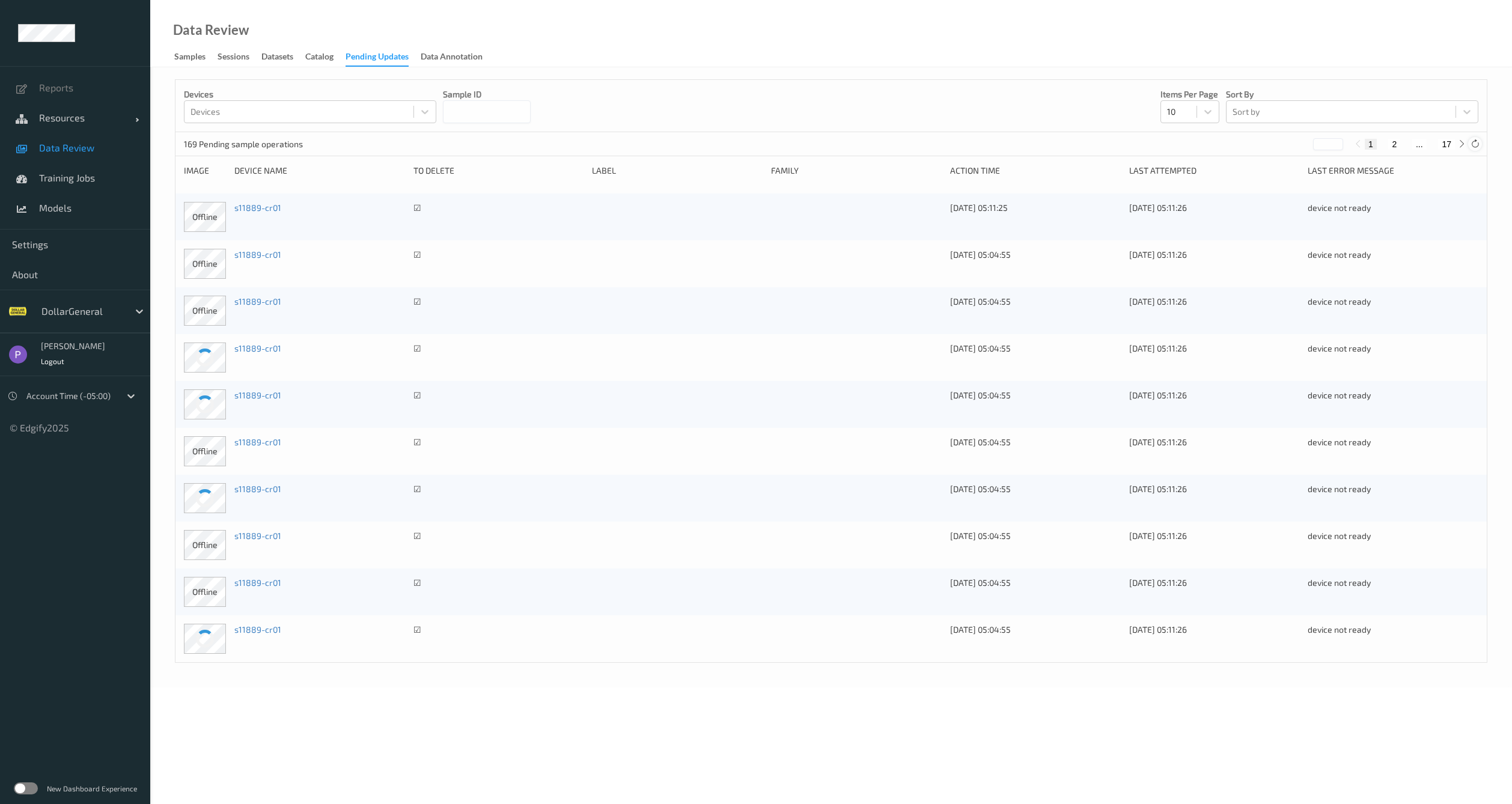
click at [1471, 145] on icon at bounding box center [1474, 144] width 9 height 9
click at [393, 62] on div "Pending Updates" at bounding box center [377, 58] width 63 height 16
click at [1475, 140] on icon at bounding box center [1474, 144] width 9 height 9
click at [1476, 140] on icon at bounding box center [1474, 144] width 9 height 9
click at [1202, 107] on div at bounding box center [1207, 112] width 21 height 21
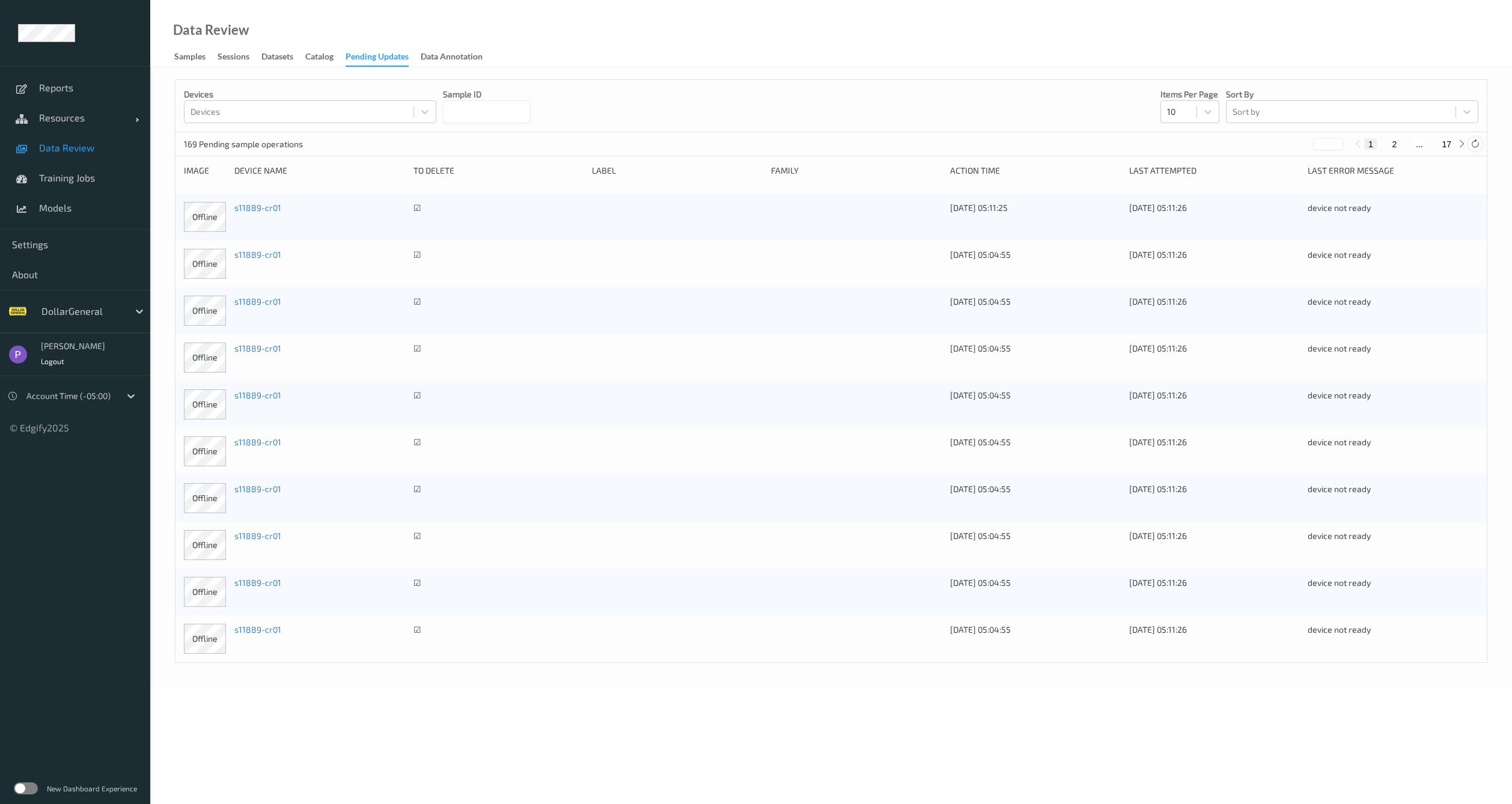
click at [1473, 148] on icon at bounding box center [1474, 144] width 9 height 9
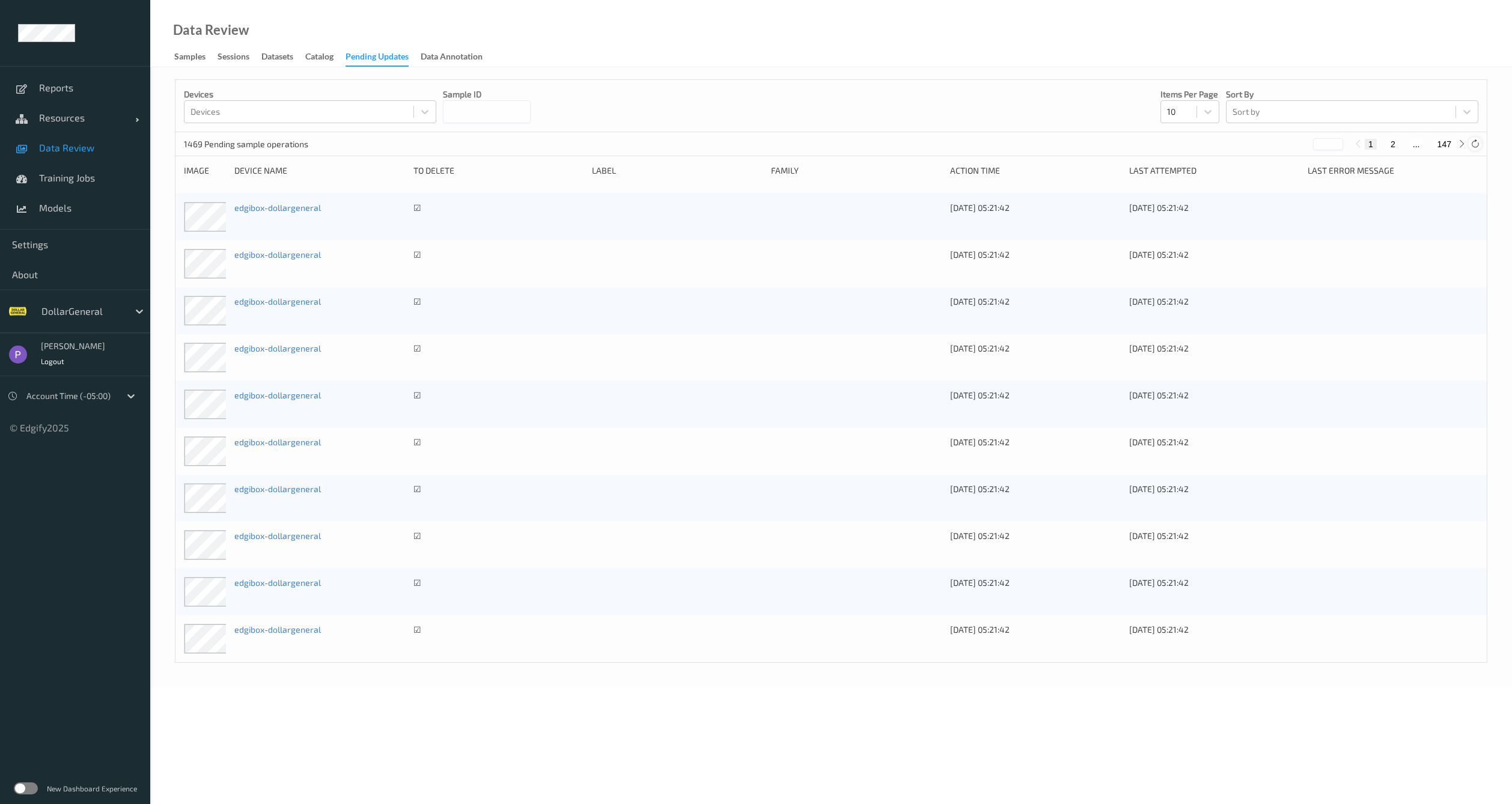
click at [1473, 148] on div at bounding box center [1474, 144] width 13 height 13
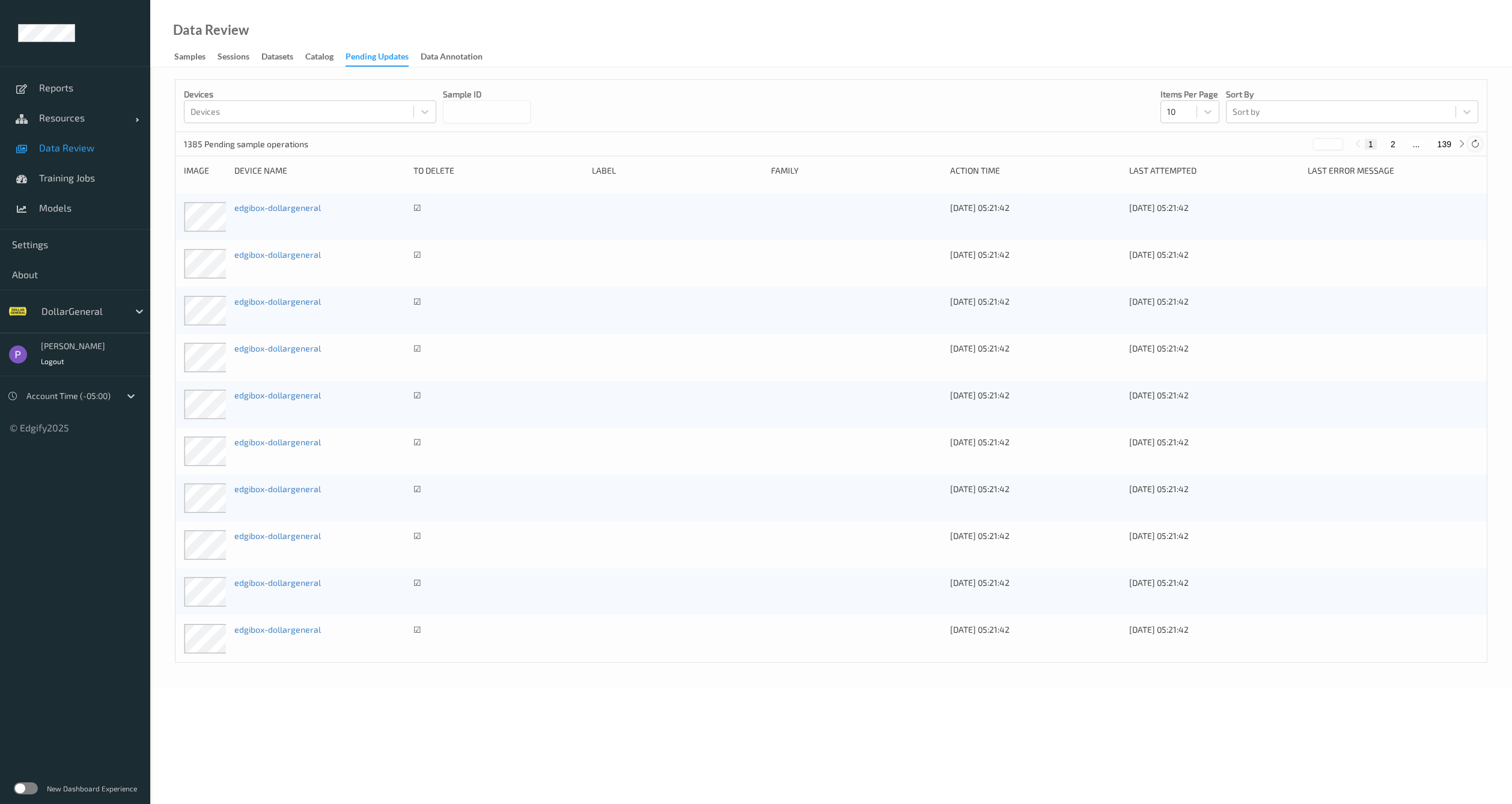
click at [1473, 148] on div at bounding box center [1474, 144] width 13 height 13
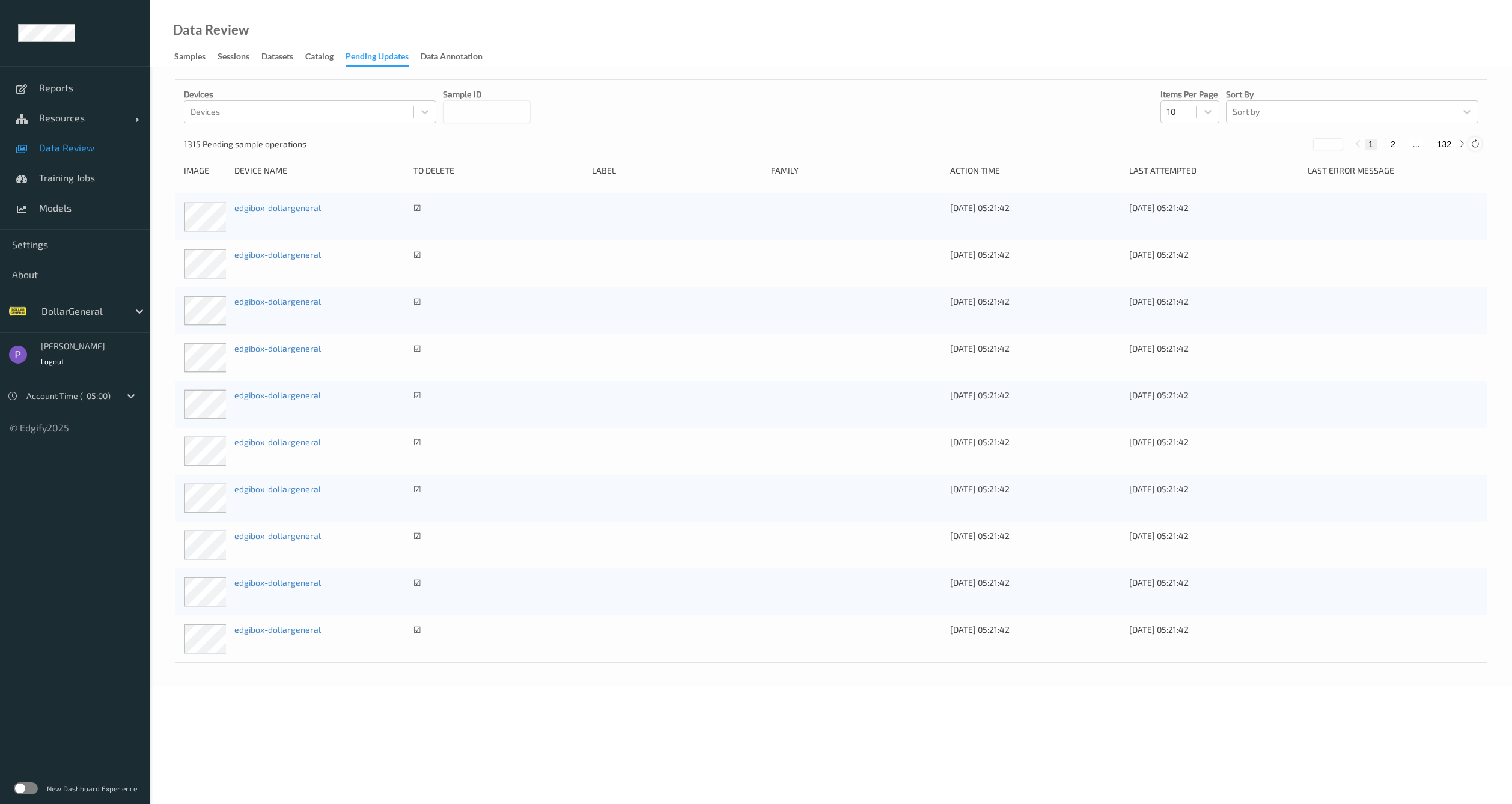
click at [1473, 148] on div at bounding box center [1474, 144] width 13 height 13
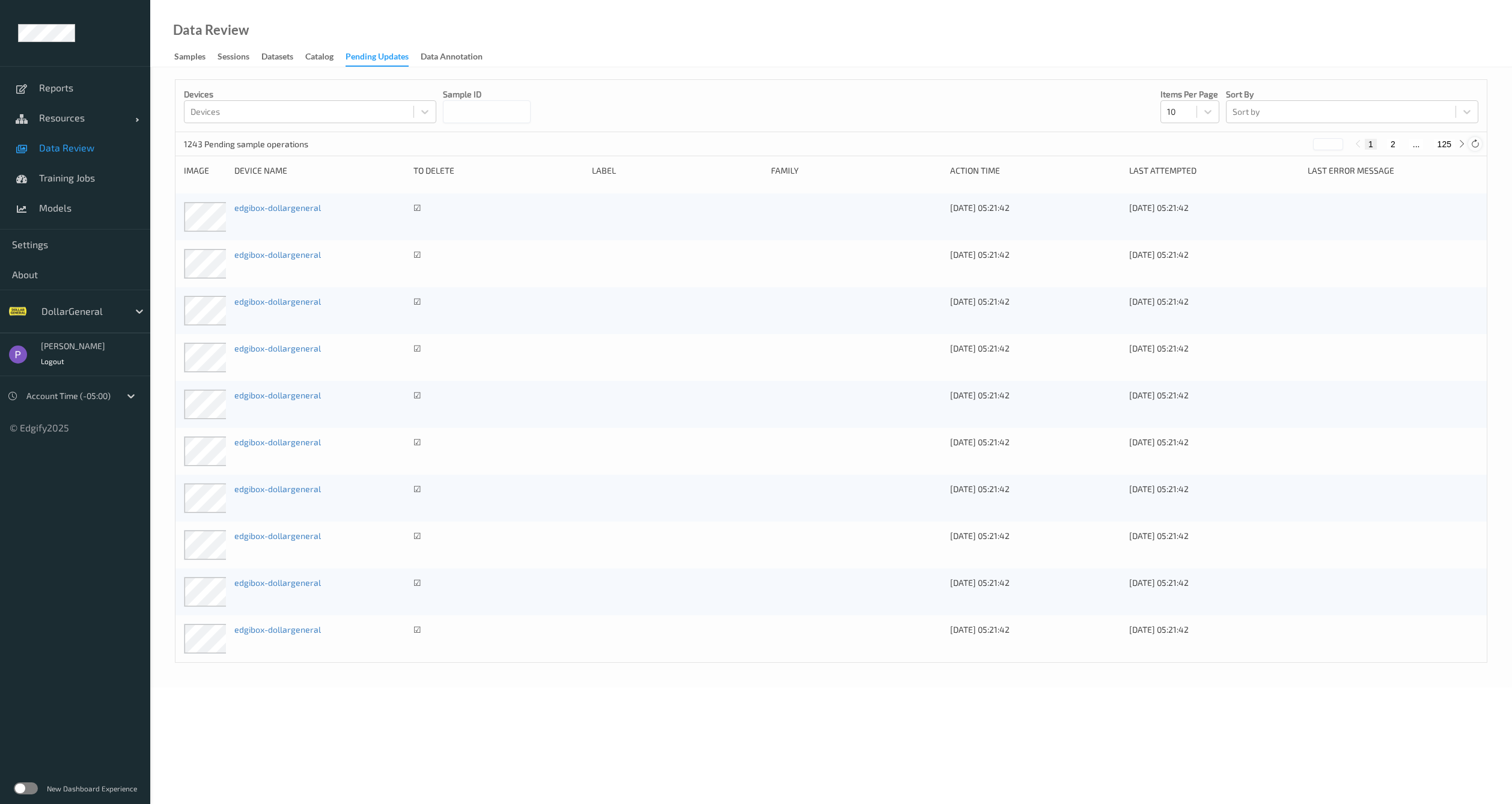
click at [1473, 148] on div at bounding box center [1474, 144] width 13 height 13
click at [1480, 140] on div at bounding box center [1474, 144] width 13 height 13
click at [1471, 147] on icon at bounding box center [1474, 144] width 9 height 9
click at [1478, 142] on icon at bounding box center [1474, 144] width 9 height 9
click at [1476, 142] on icon at bounding box center [1474, 144] width 9 height 9
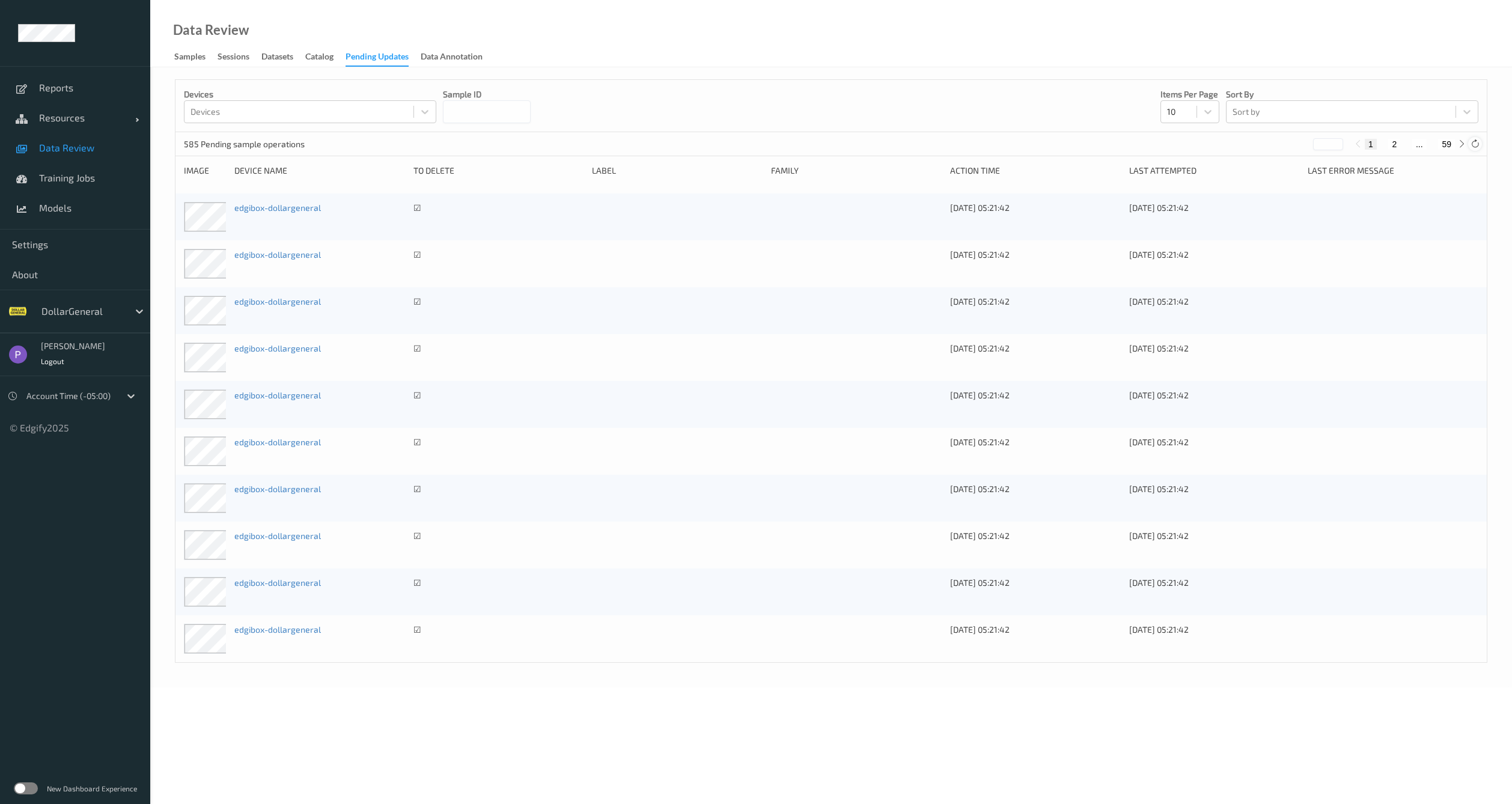
click at [1476, 142] on icon at bounding box center [1474, 144] width 9 height 9
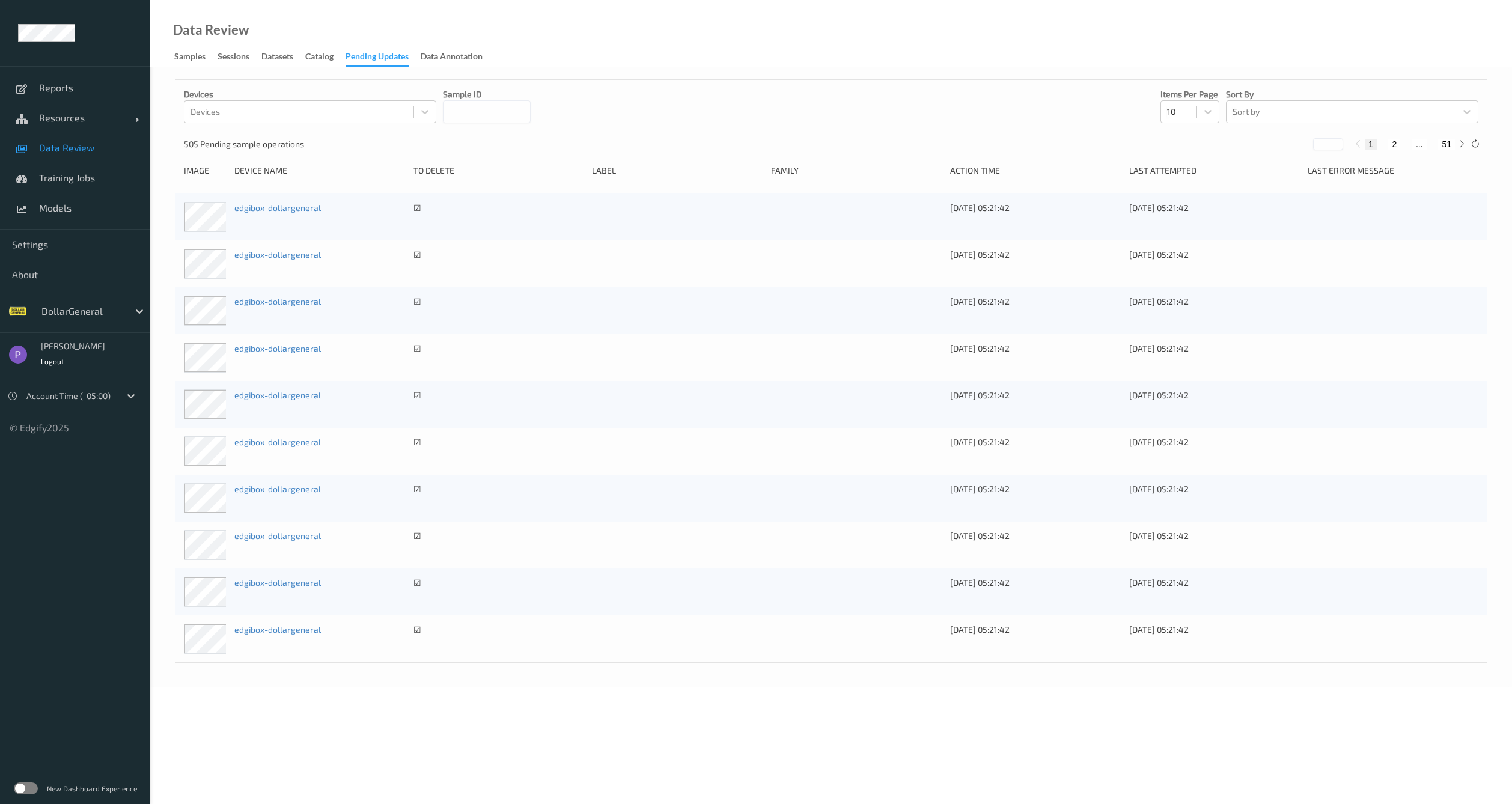
click at [1390, 140] on button "2" at bounding box center [1394, 144] width 12 height 11
click at [1375, 145] on button "1" at bounding box center [1370, 144] width 12 height 11
type input "*"
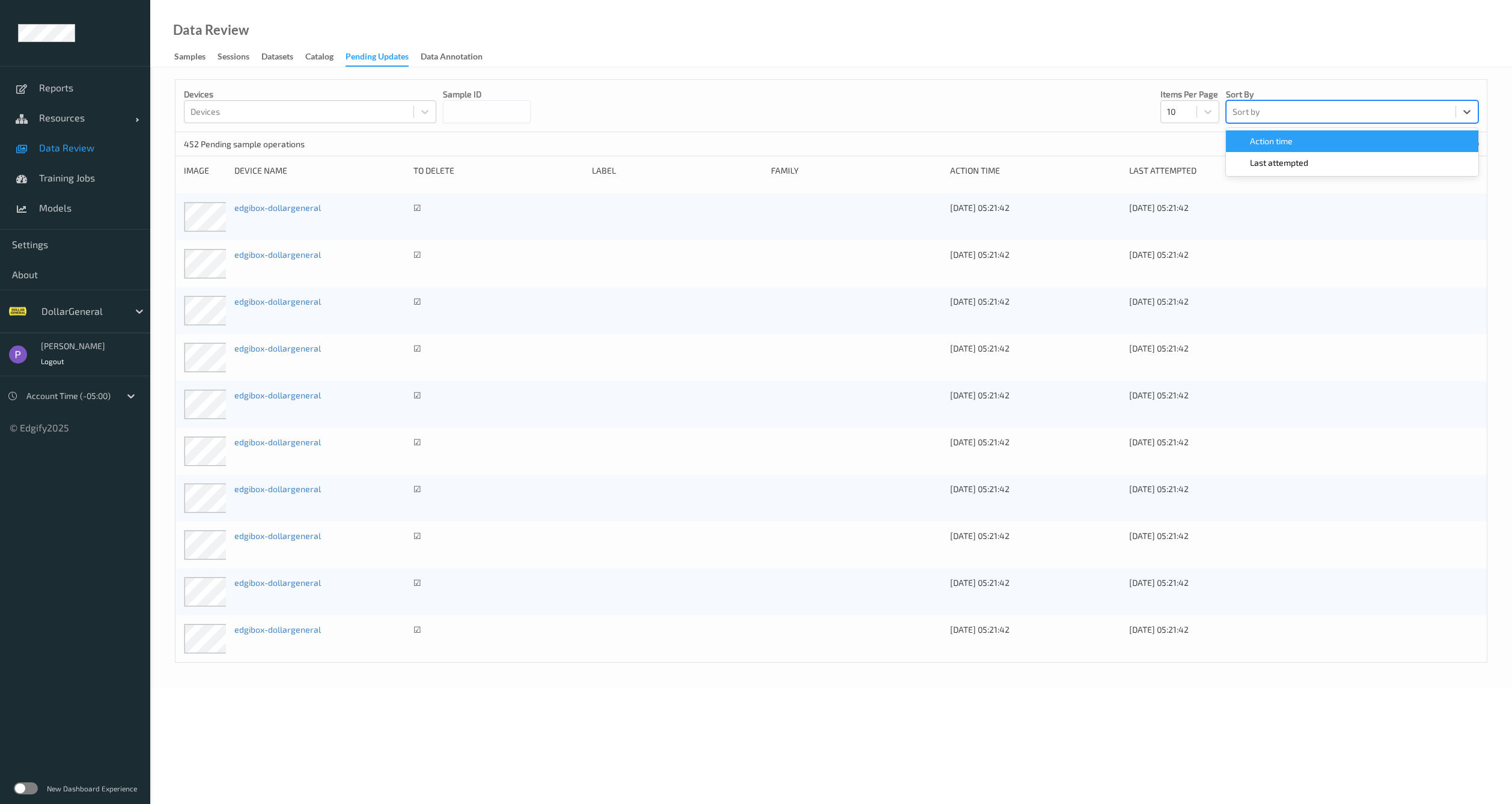
click at [1349, 117] on div at bounding box center [1340, 112] width 217 height 15
click at [1071, 72] on div "Devices Devices Sample ID Items per page 10 Sort by option Action time focused,…" at bounding box center [831, 377] width 1362 height 620
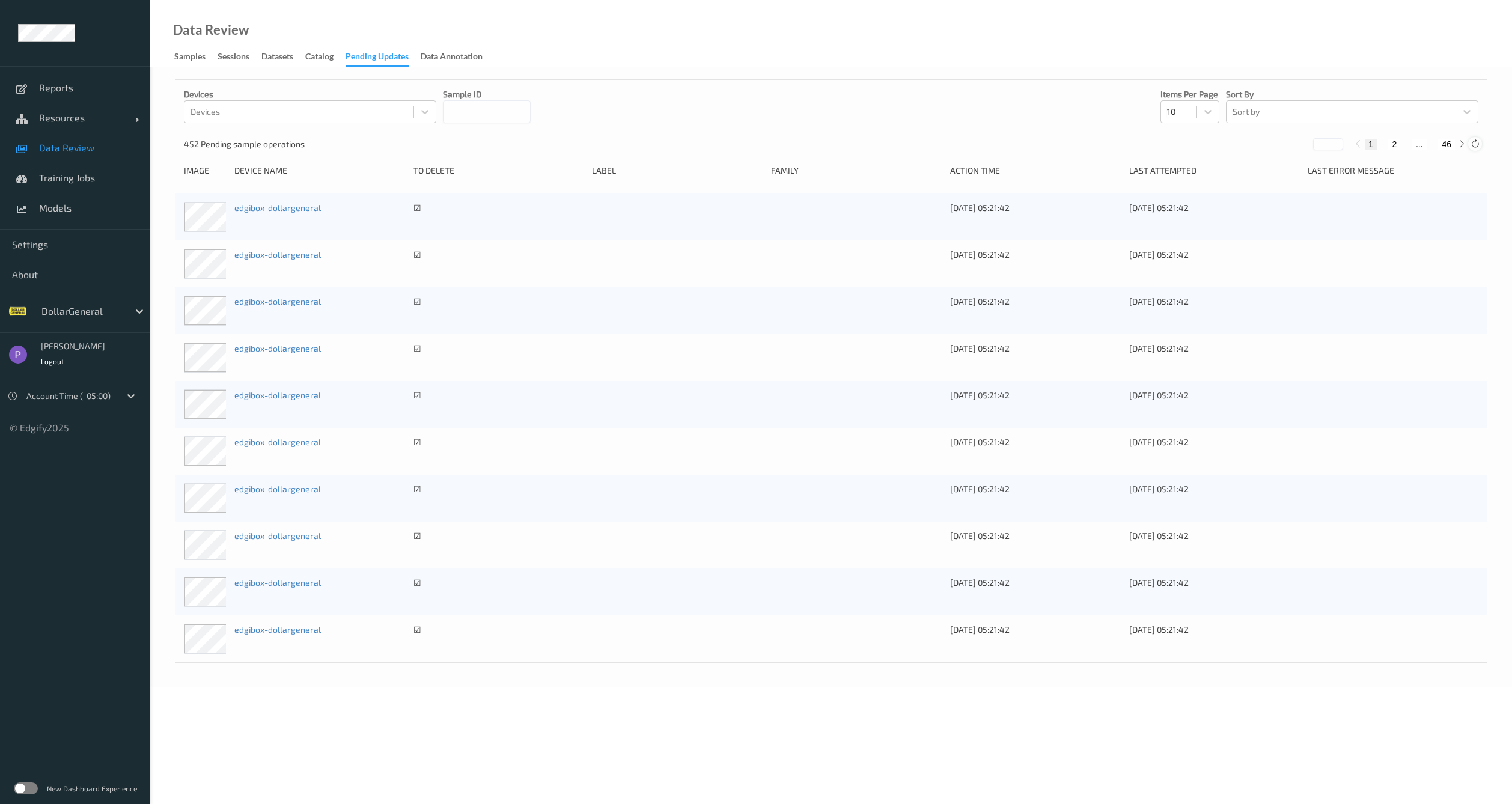
click at [1476, 147] on icon at bounding box center [1474, 144] width 9 height 9
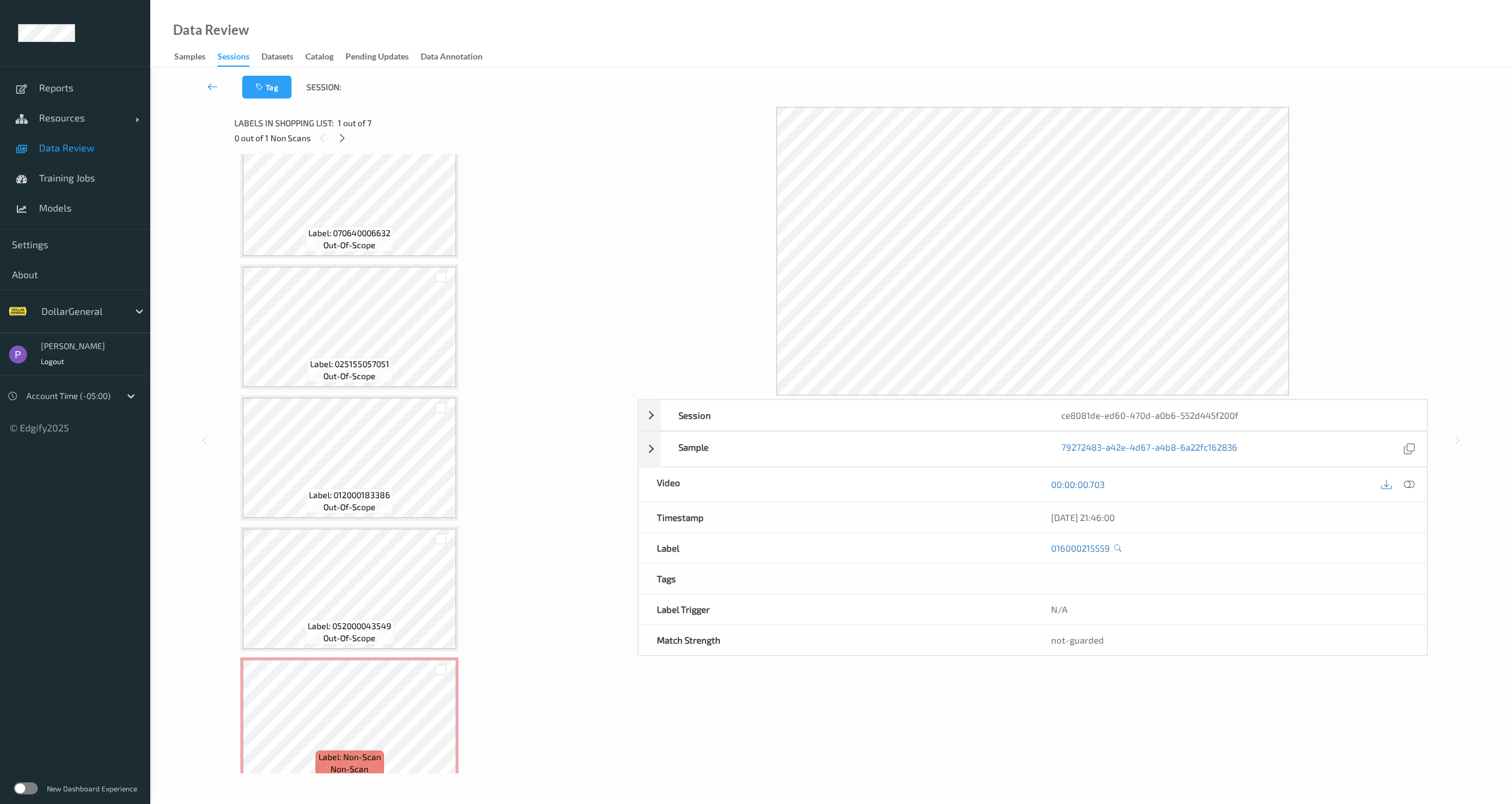
scroll to position [303, 0]
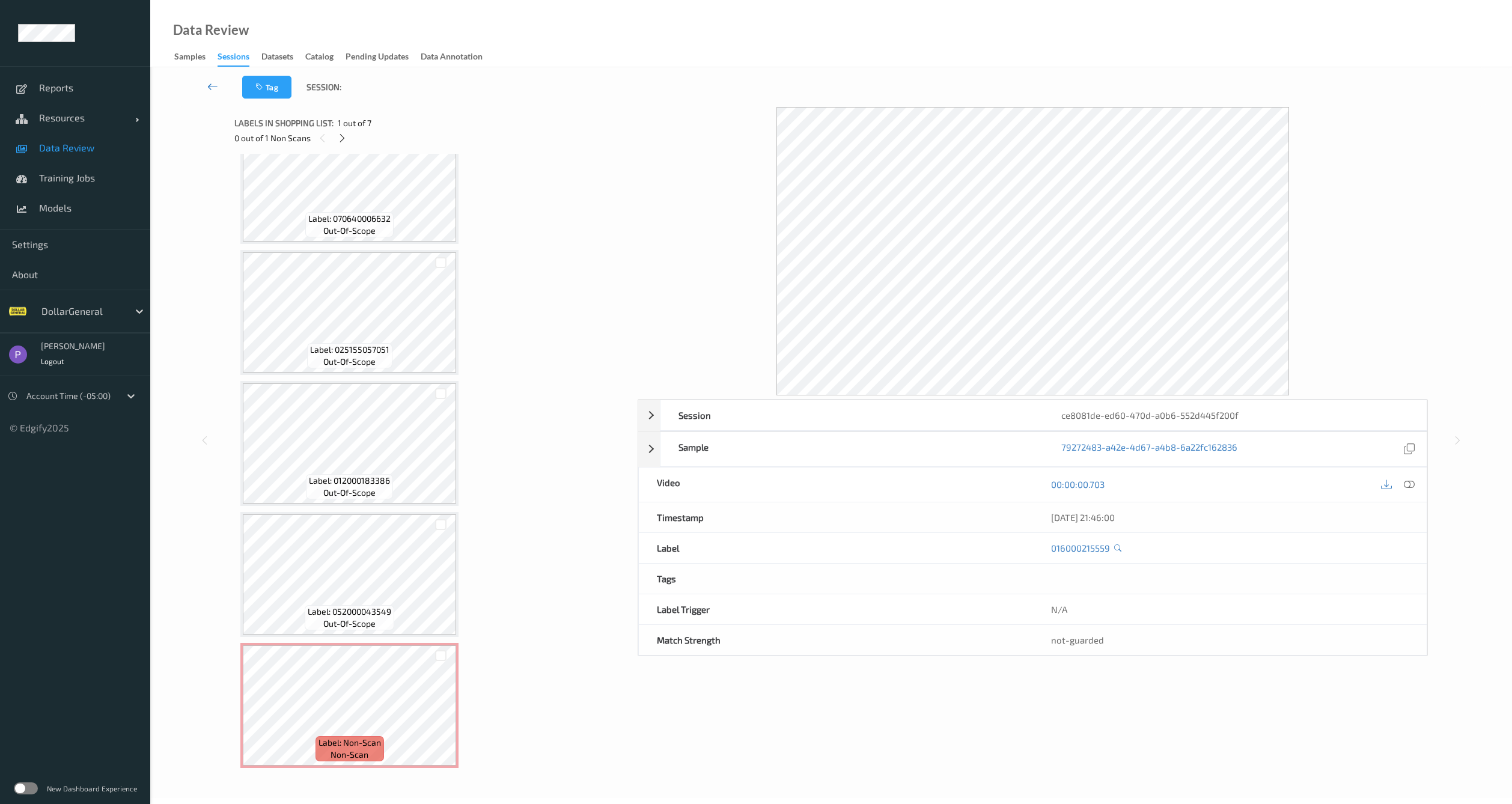
click at [217, 89] on icon at bounding box center [213, 86] width 11 height 12
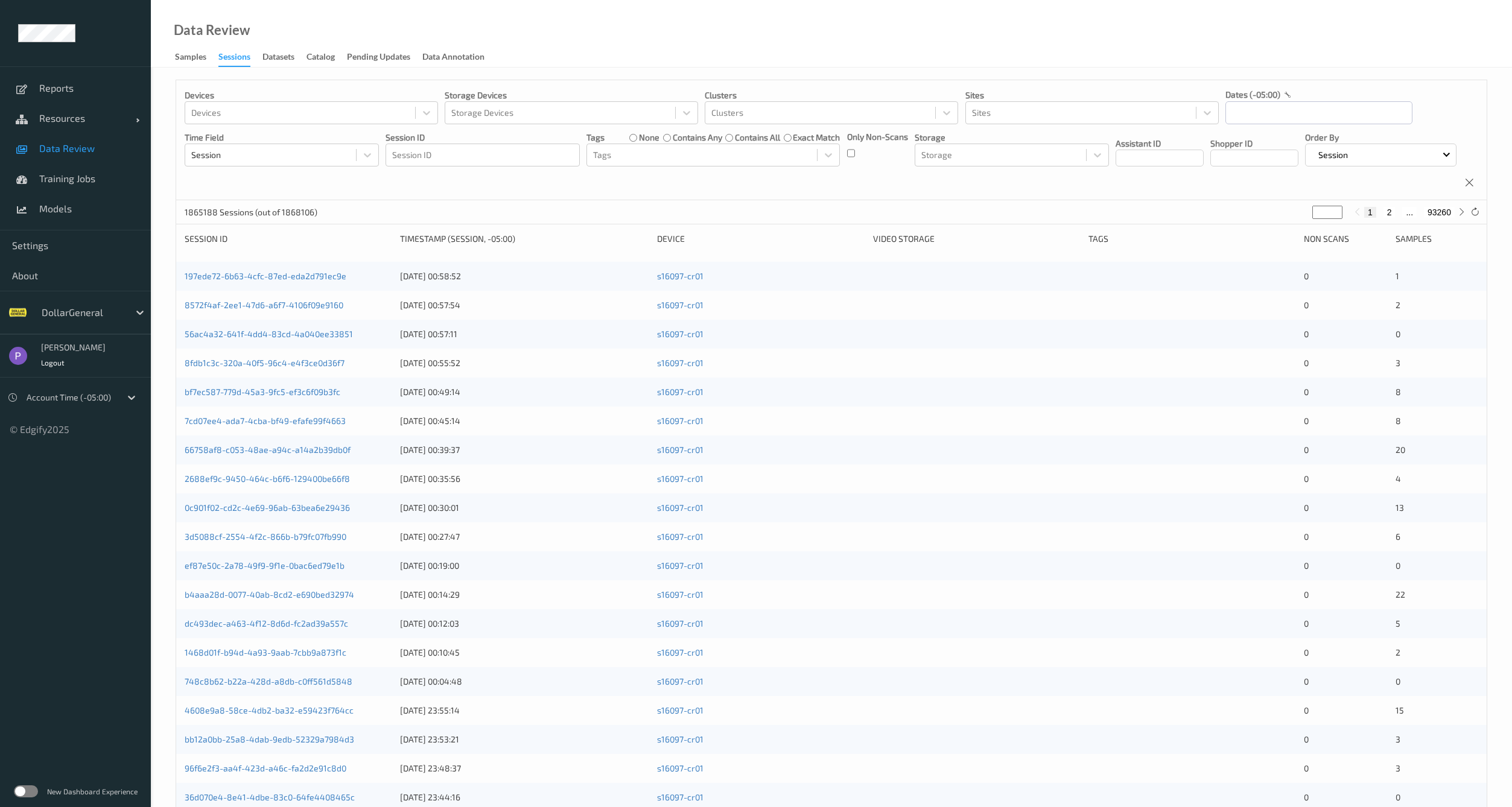
click at [1383, 218] on button "2" at bounding box center [1389, 212] width 12 height 11
type input "*"
click at [1369, 218] on button "1" at bounding box center [1370, 212] width 12 height 11
type input "*"
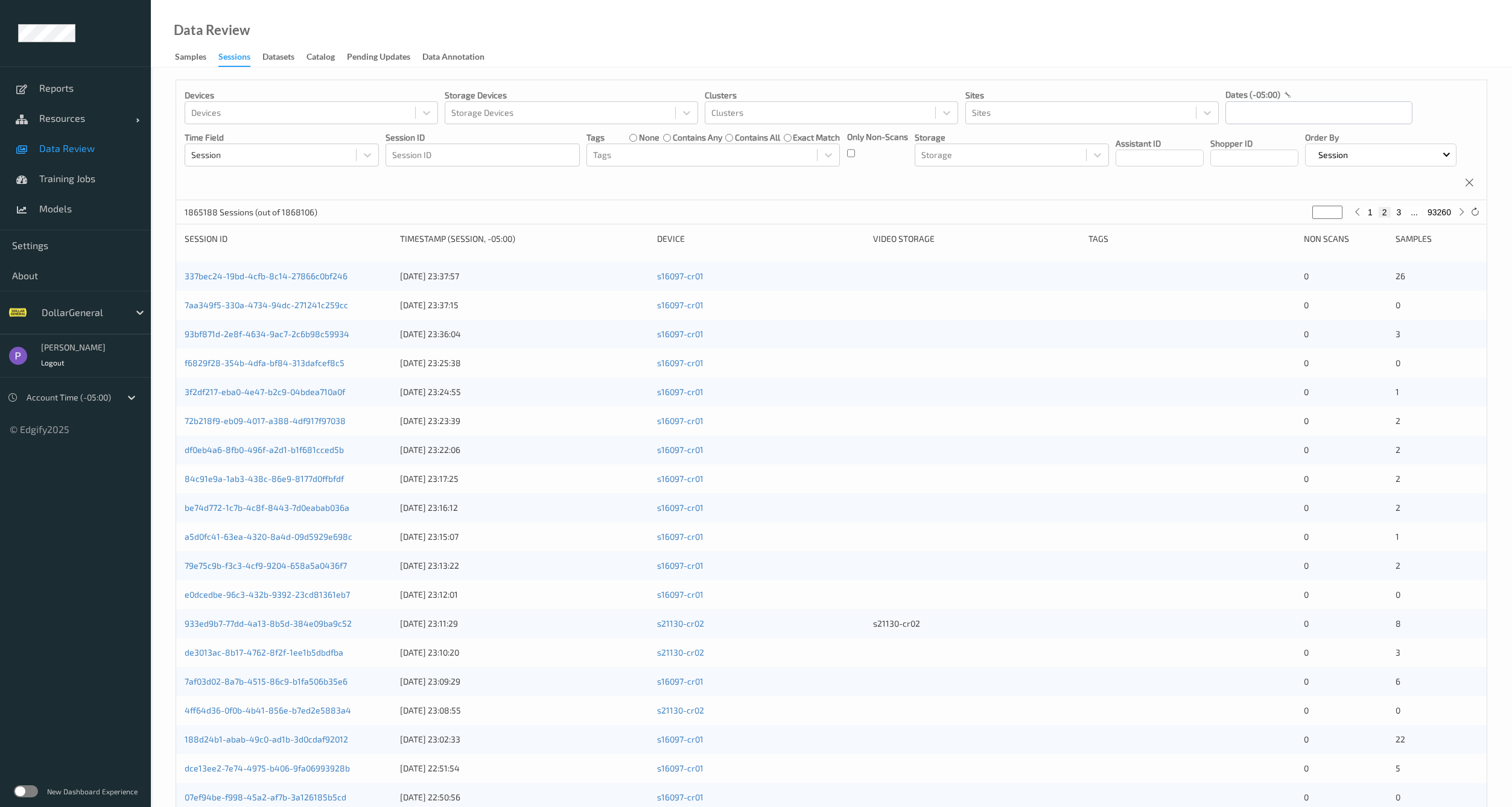
type input "*"
click at [314, 283] on div "aa9dbfc3-a952-4147-88e9-9a2761825fe0" at bounding box center [288, 276] width 207 height 12
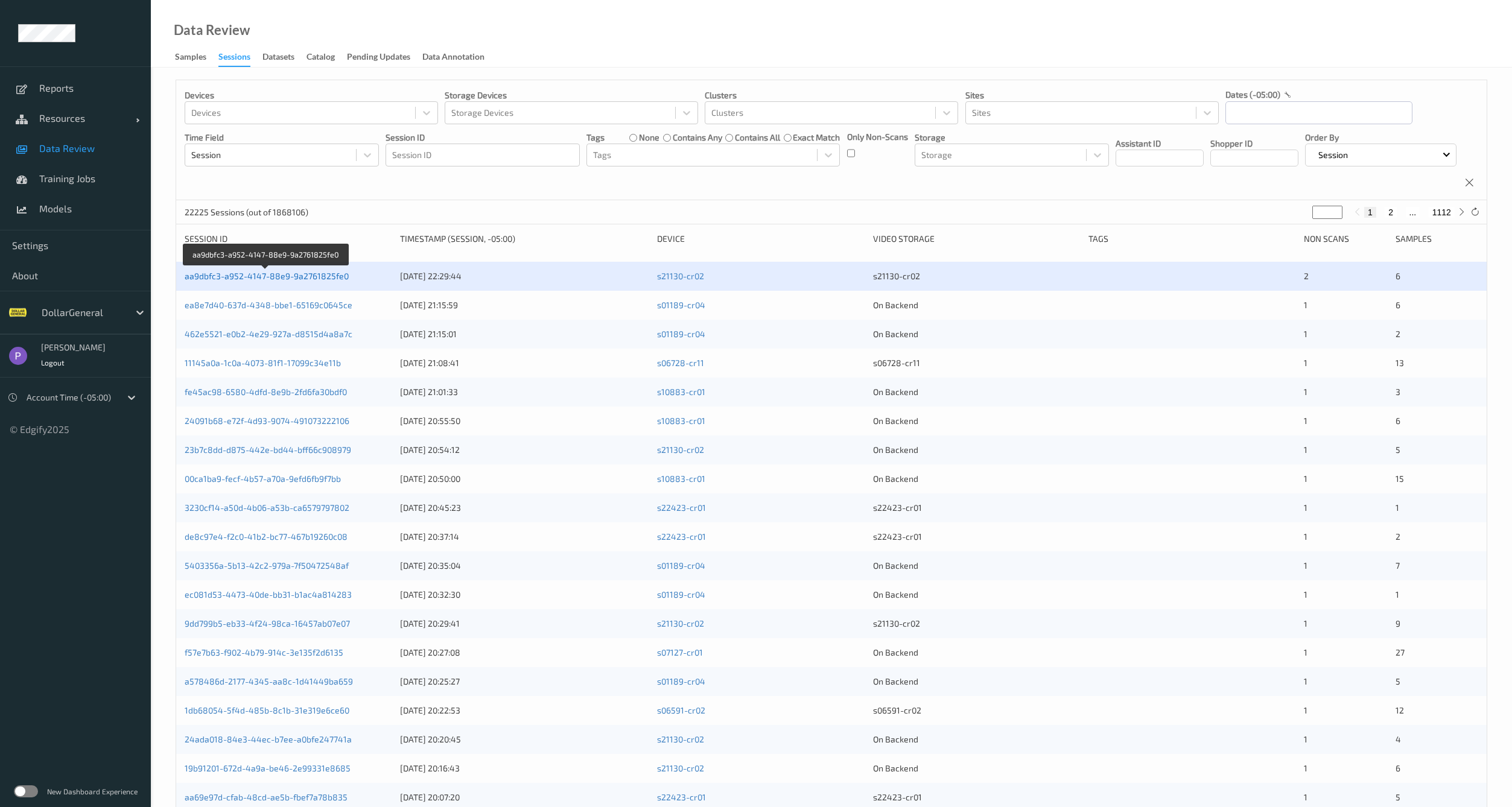
click at [312, 281] on link "aa9dbfc3-a952-4147-88e9-9a2761825fe0" at bounding box center [266, 276] width 164 height 10
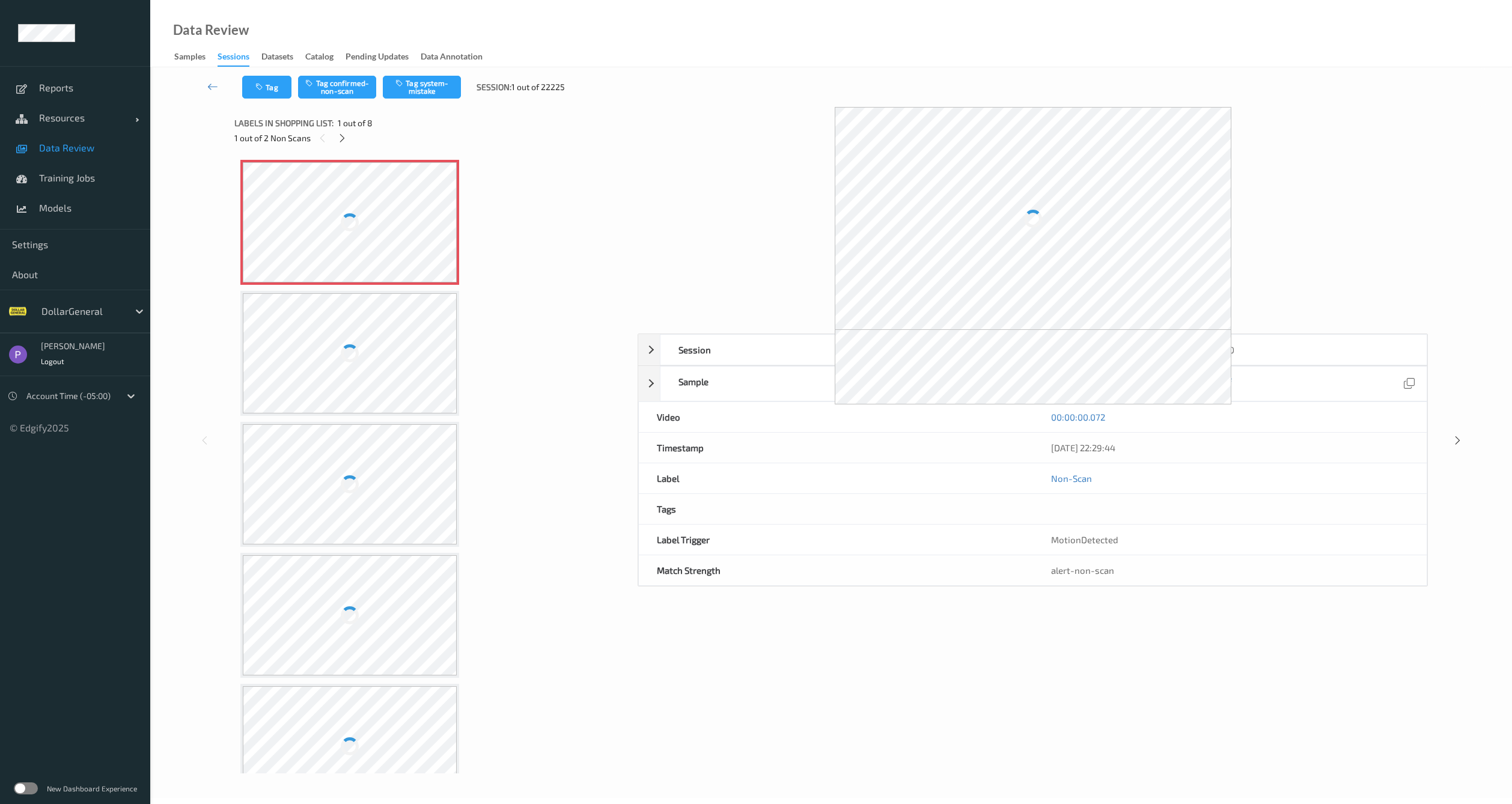
click at [394, 368] on div at bounding box center [350, 353] width 214 height 120
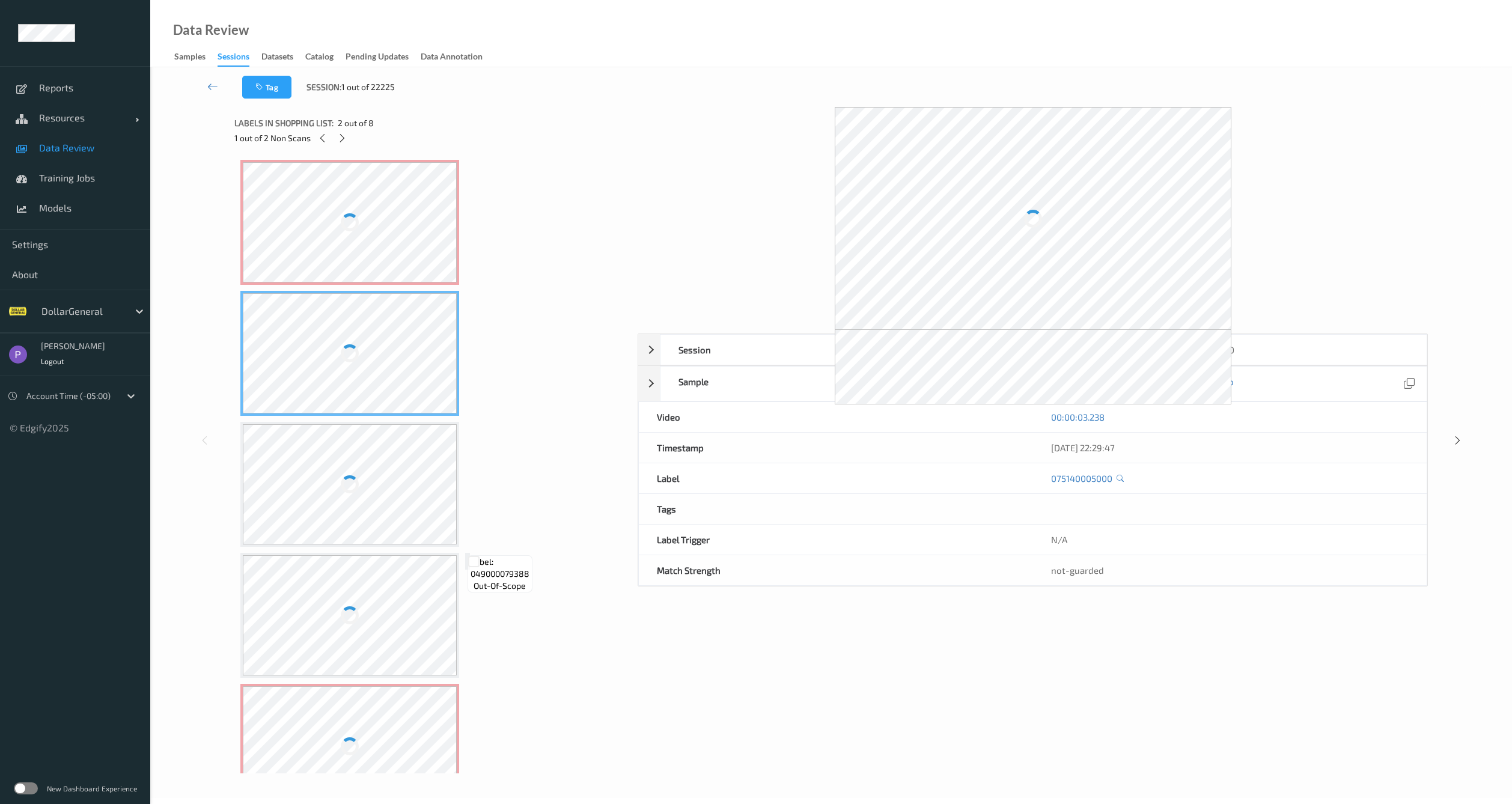
click at [364, 250] on div at bounding box center [350, 223] width 214 height 120
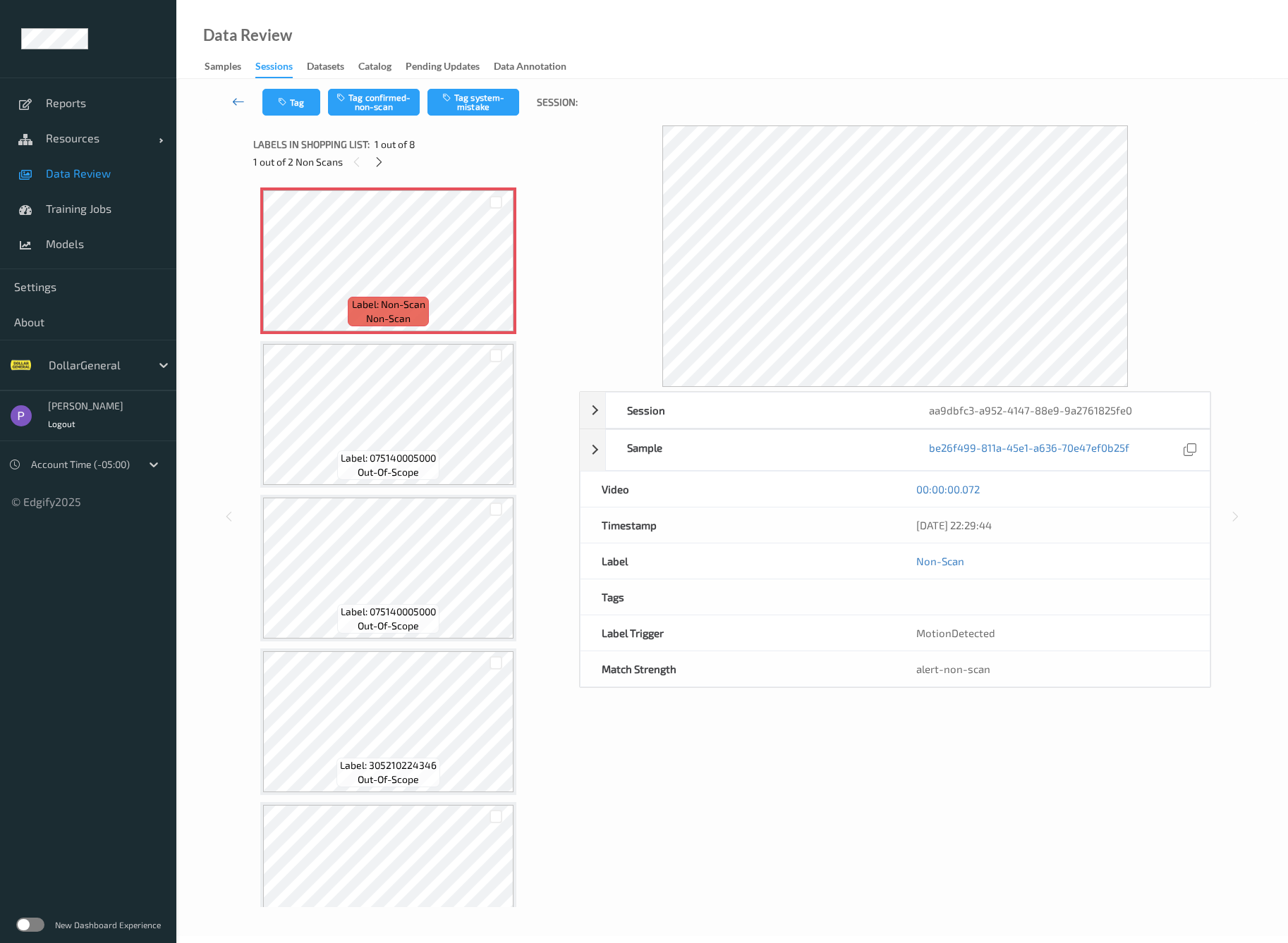
click at [245, 111] on link at bounding box center [238, 102] width 47 height 27
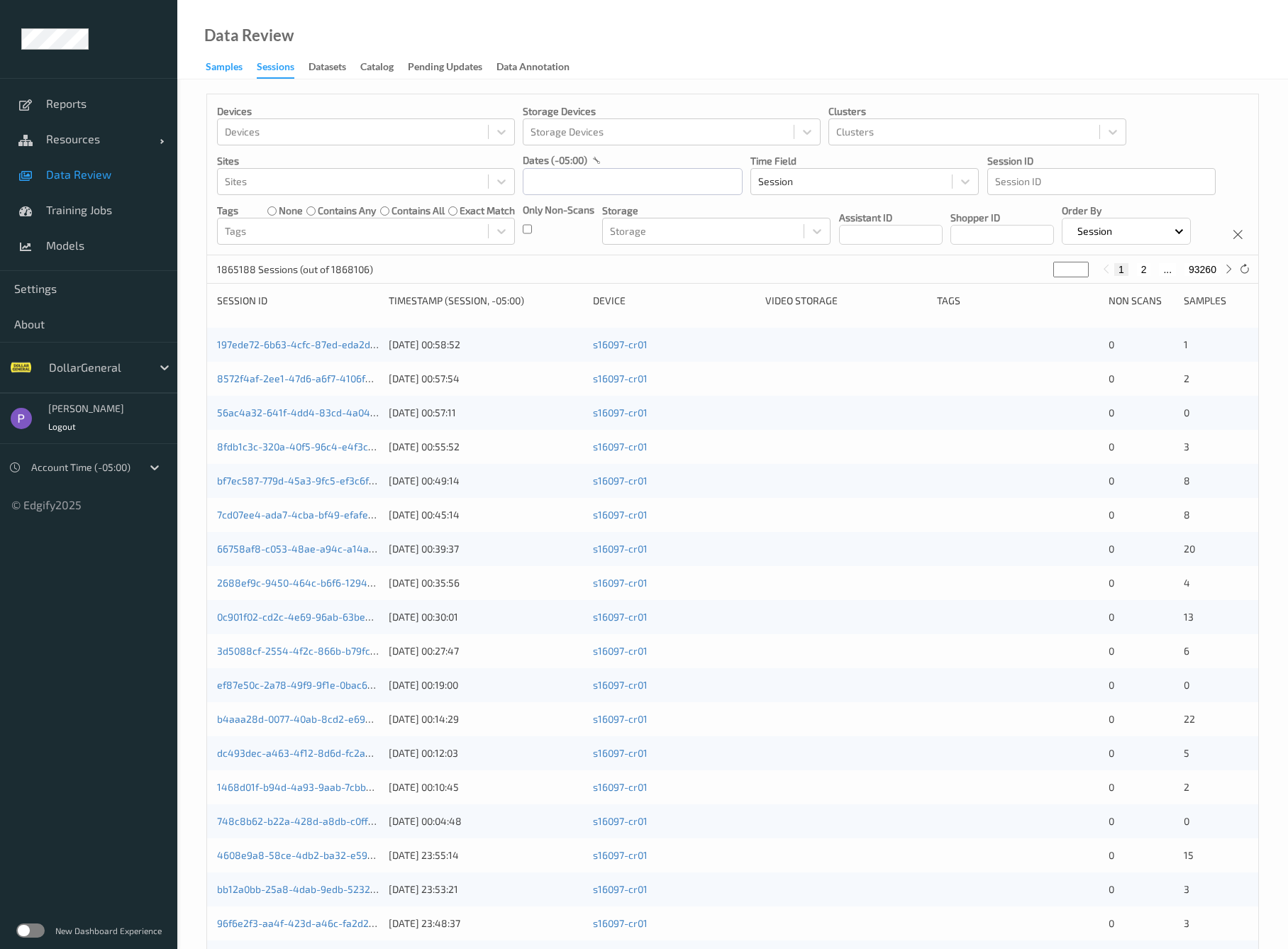
click at [235, 70] on div "Samples" at bounding box center [224, 68] width 37 height 17
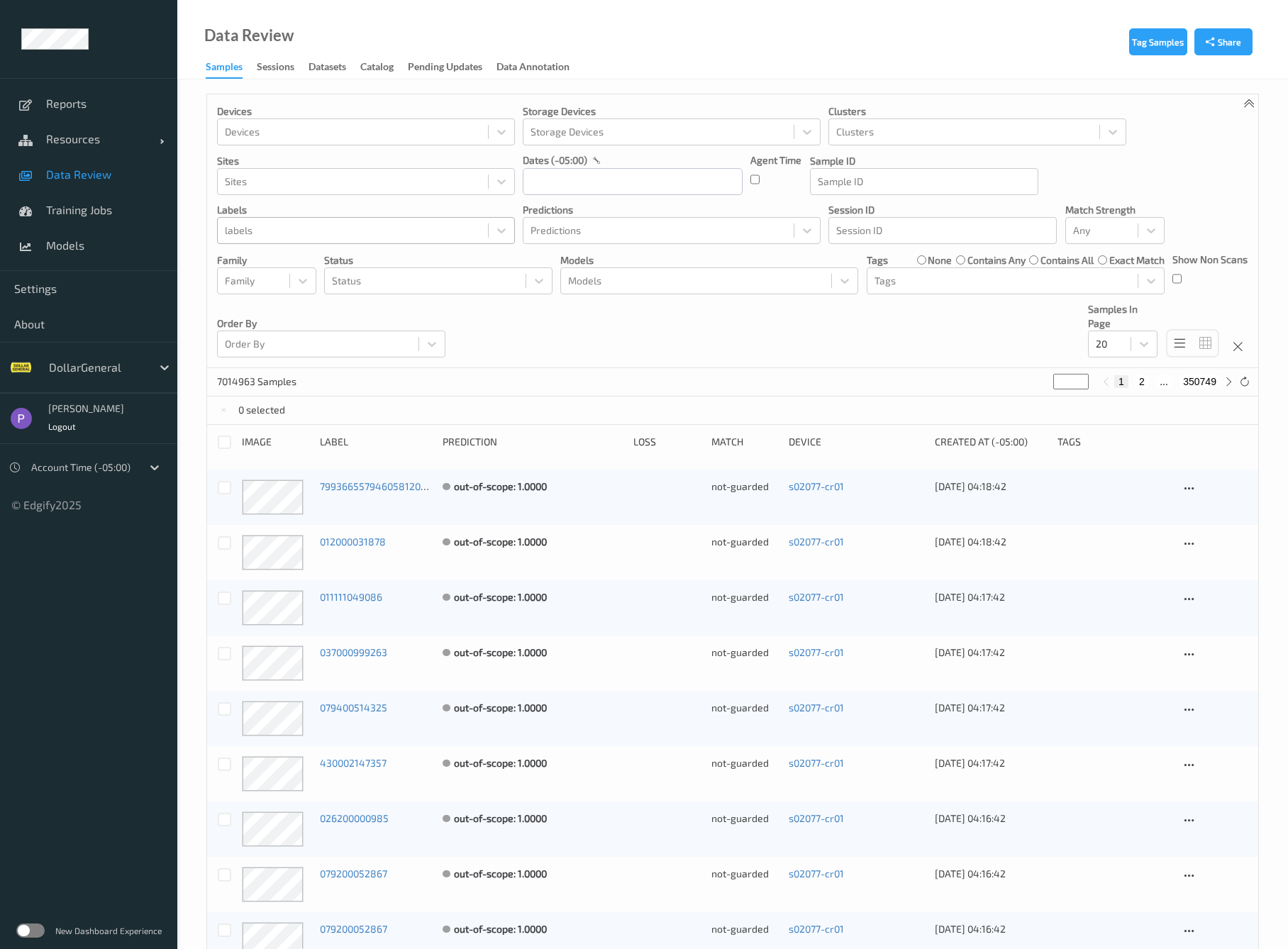
click at [330, 233] on div at bounding box center [353, 231] width 256 height 17
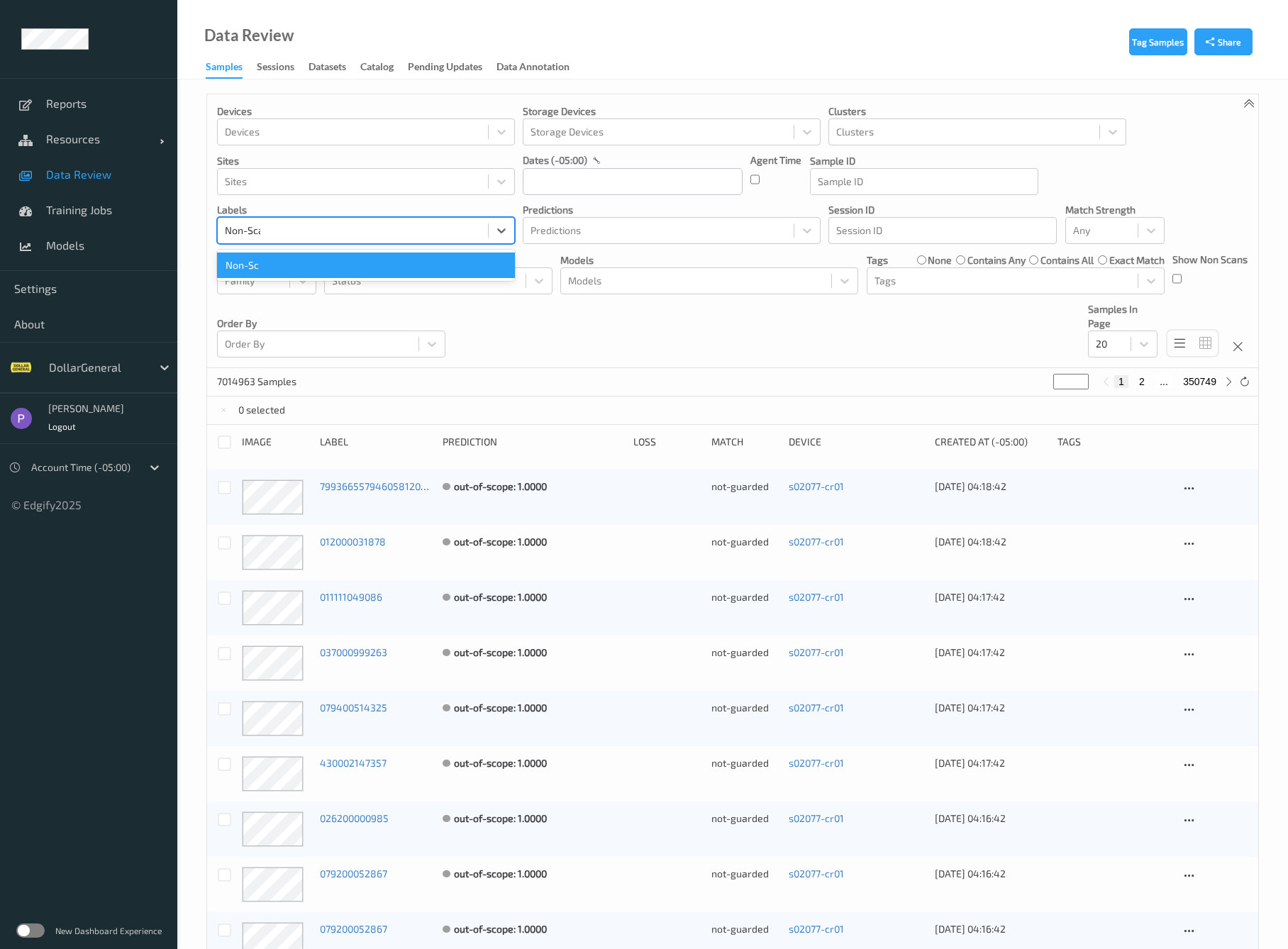
type input "Non-Scan"
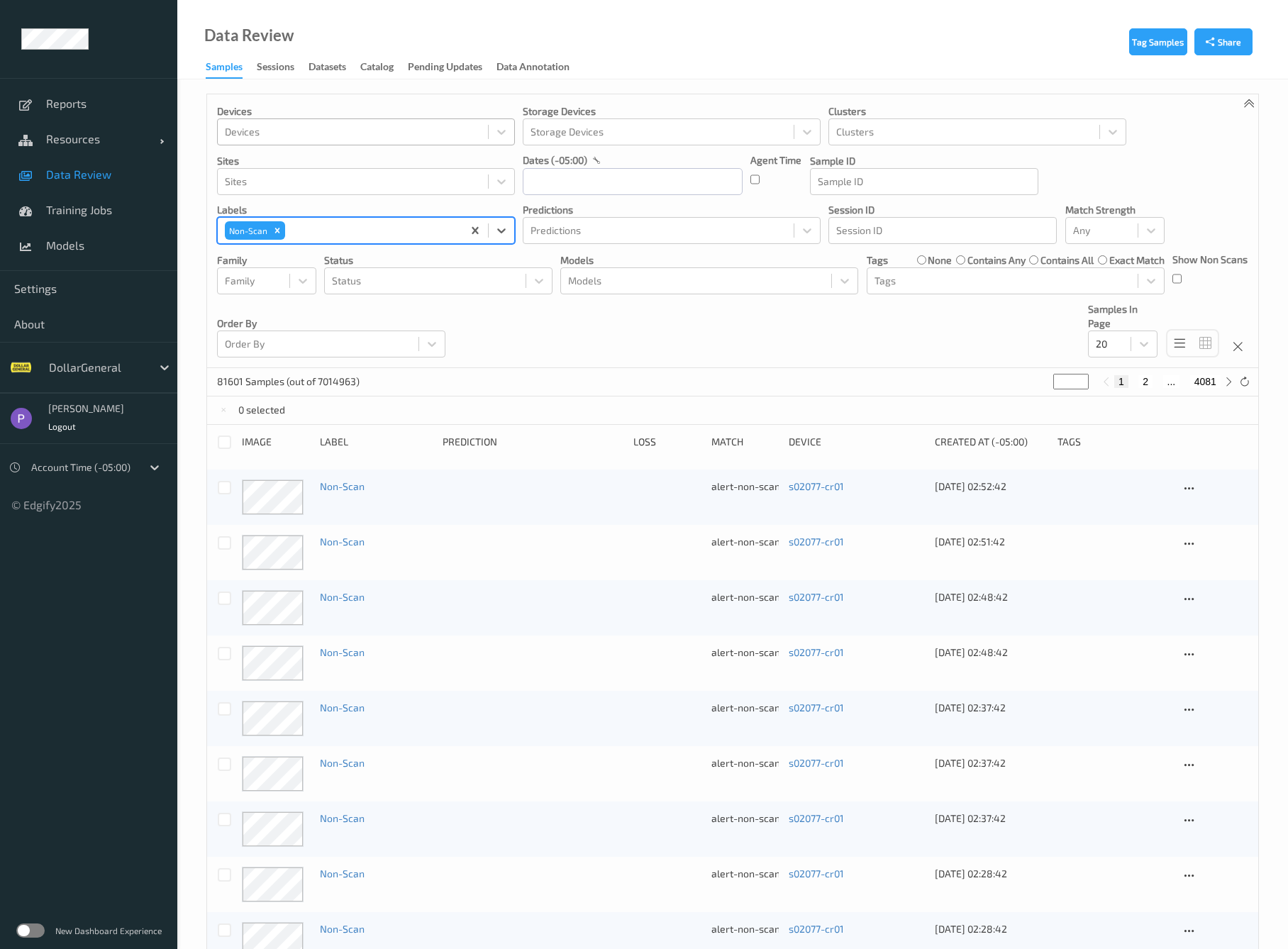
click at [350, 128] on div at bounding box center [353, 132] width 256 height 17
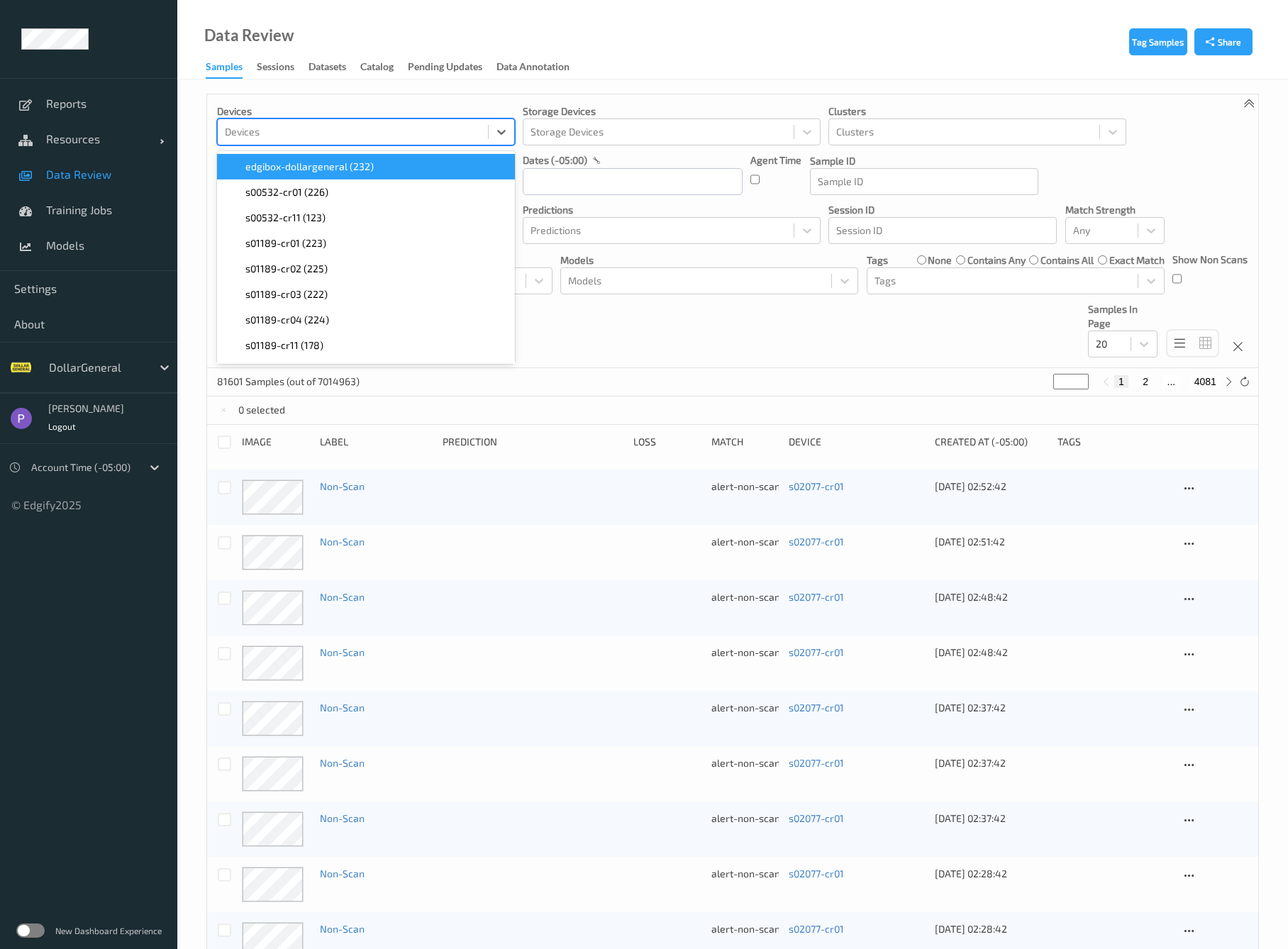
click at [350, 128] on div at bounding box center [353, 132] width 256 height 17
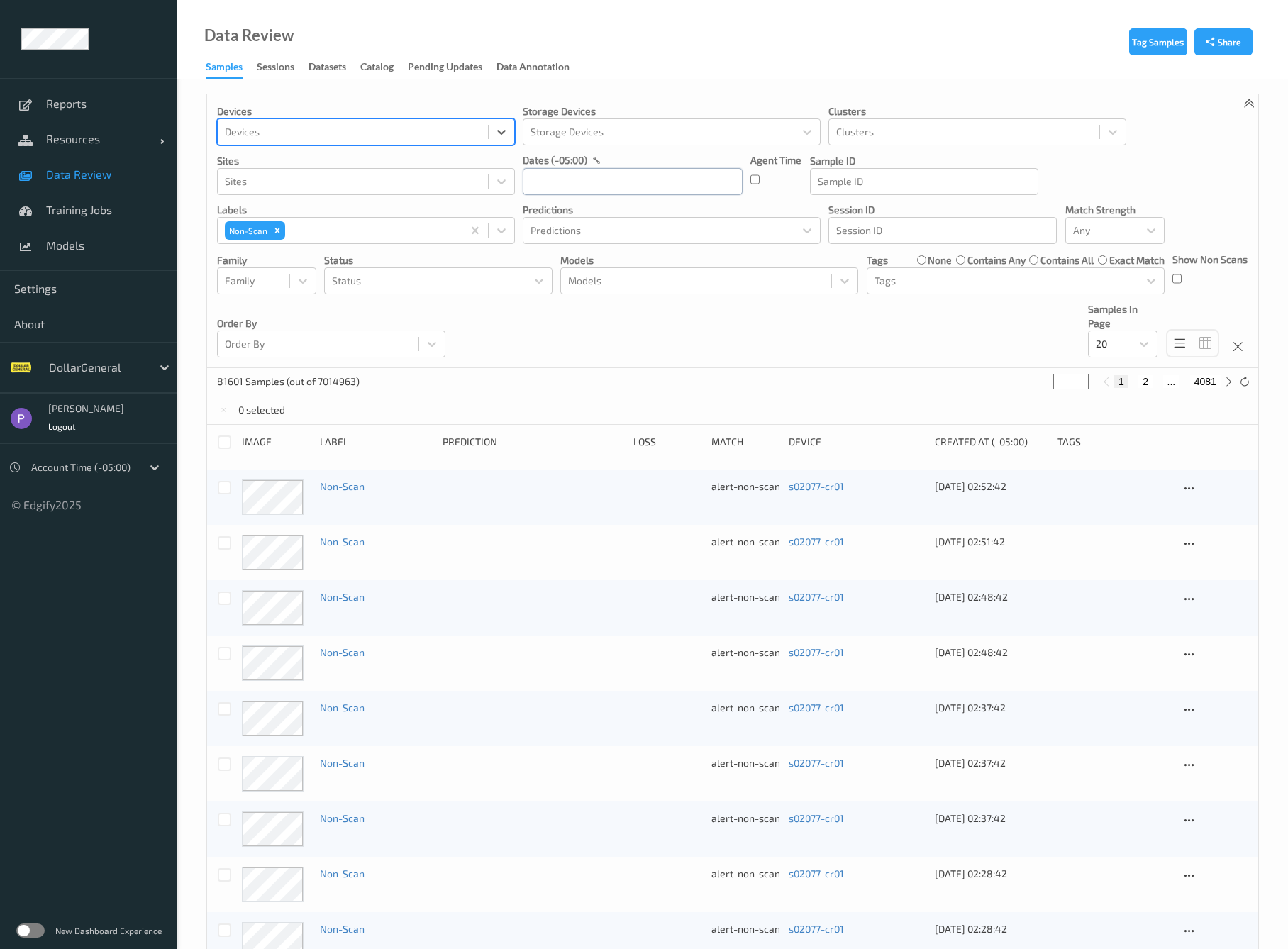
click at [593, 178] on input "text" at bounding box center [632, 181] width 220 height 27
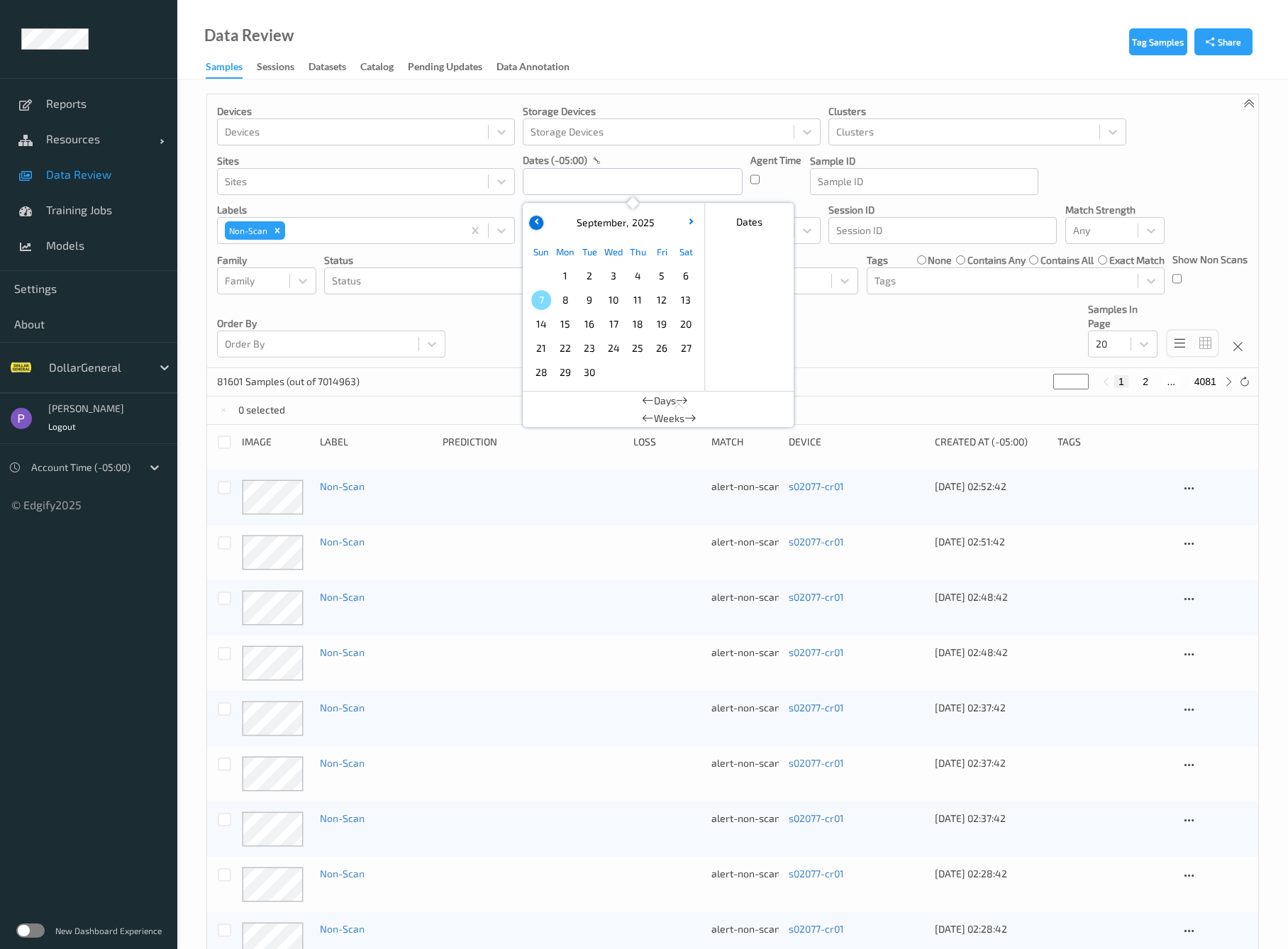
click at [539, 219] on icon "button" at bounding box center [537, 221] width 6 height 6
click at [566, 342] on span "18" at bounding box center [565, 348] width 19 height 19
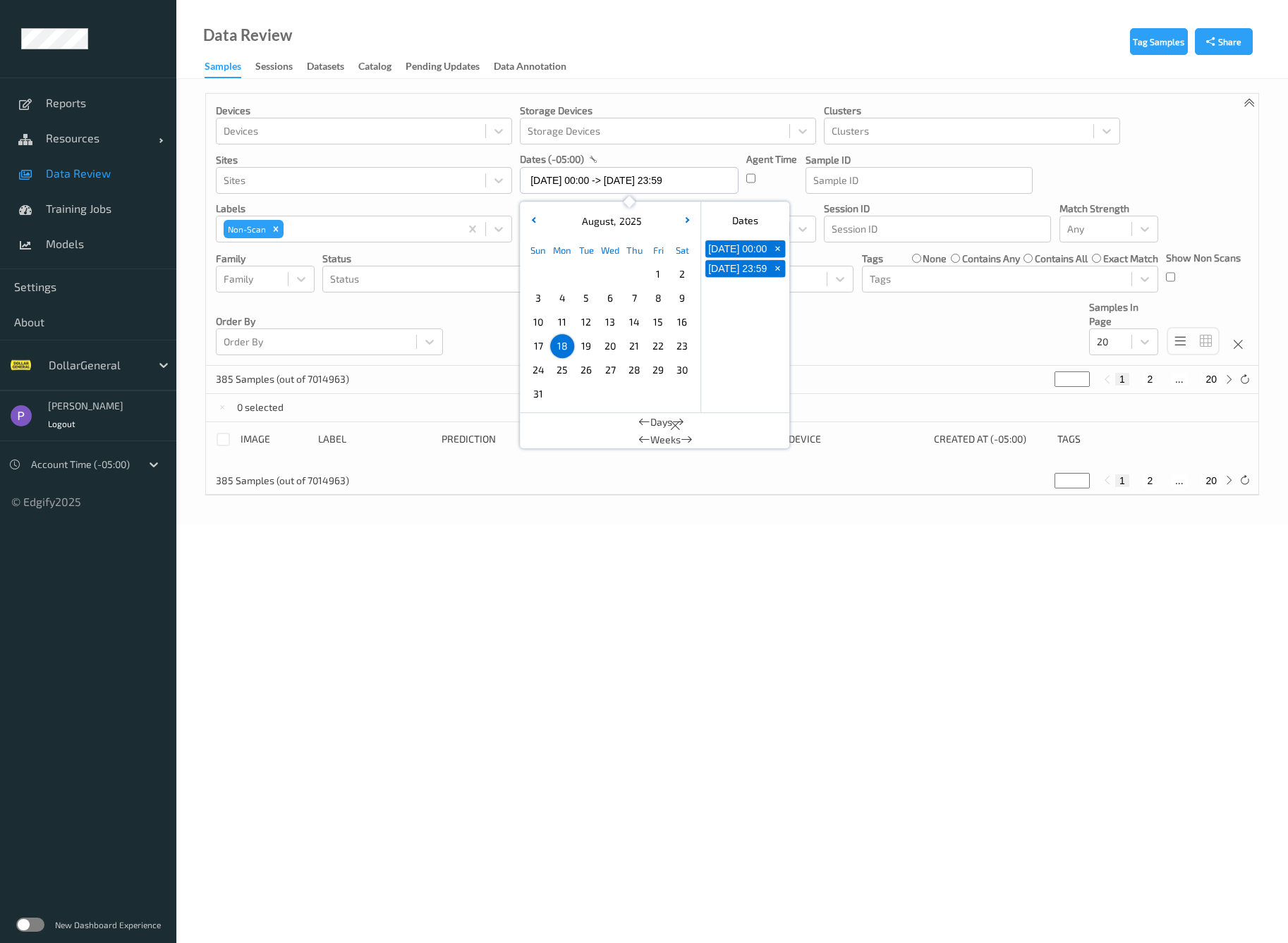
click at [539, 349] on span "17" at bounding box center [538, 346] width 19 height 19
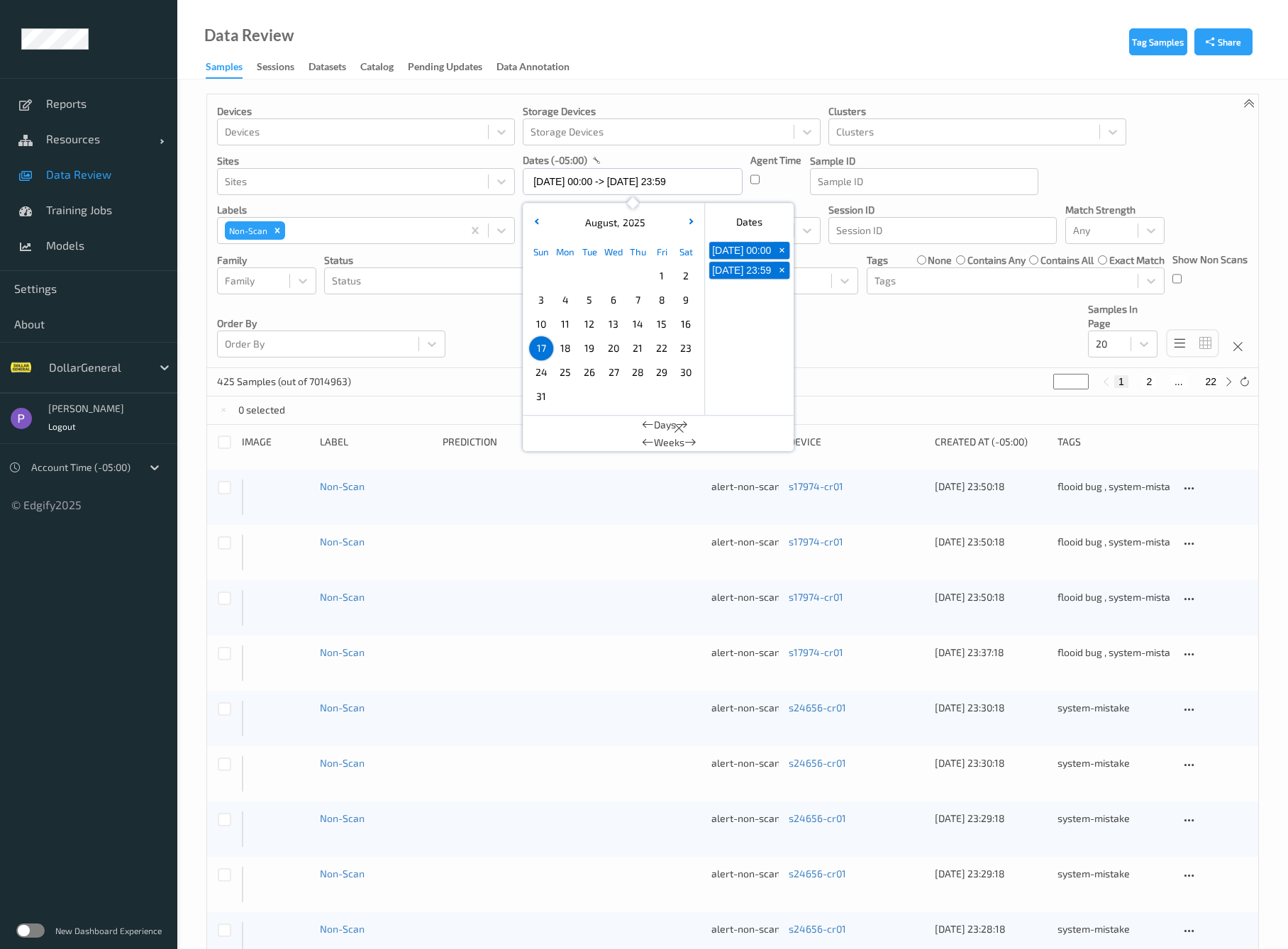
click at [565, 351] on span "18" at bounding box center [565, 348] width 19 height 19
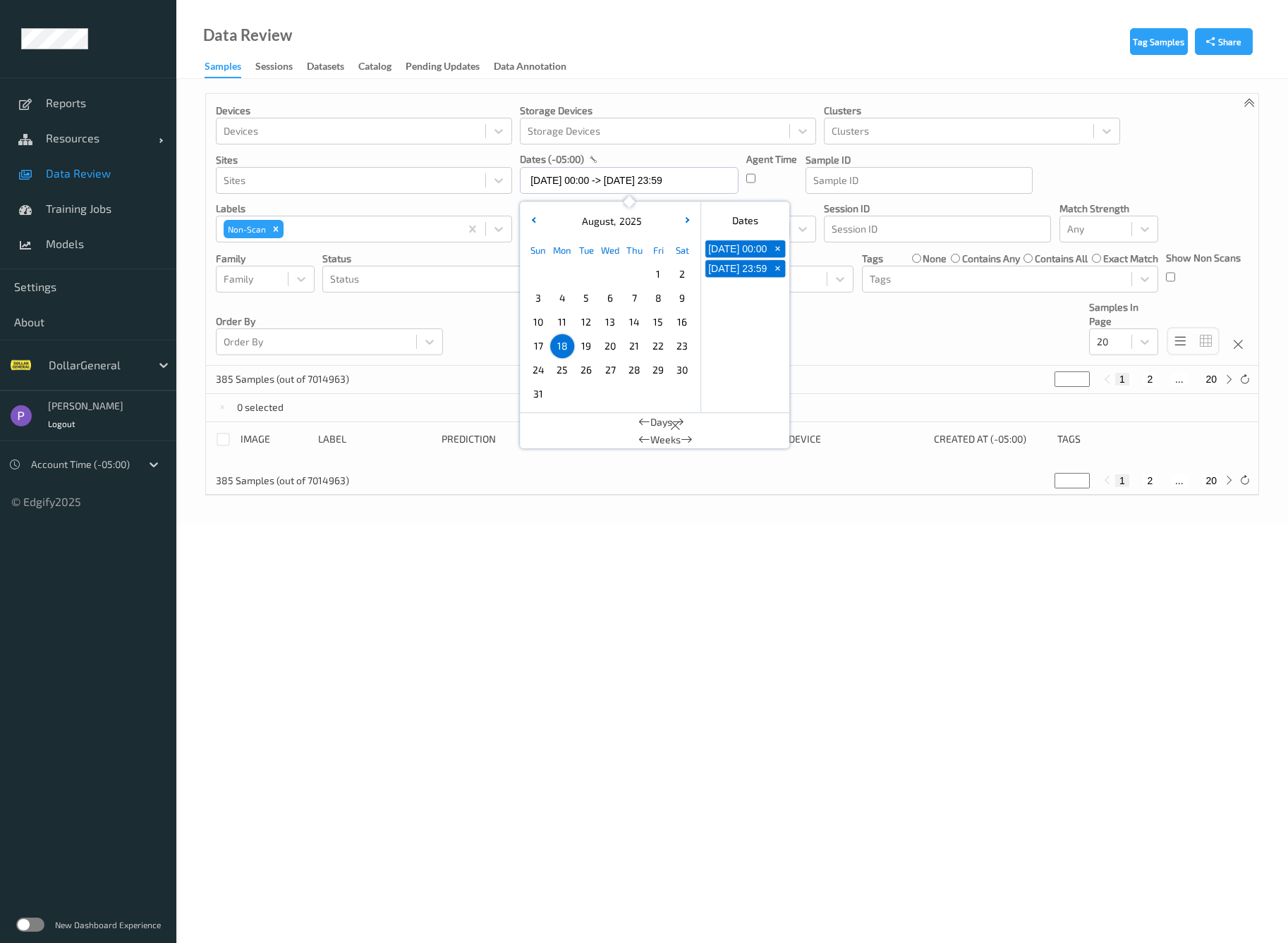
click at [586, 349] on span "19" at bounding box center [586, 346] width 19 height 19
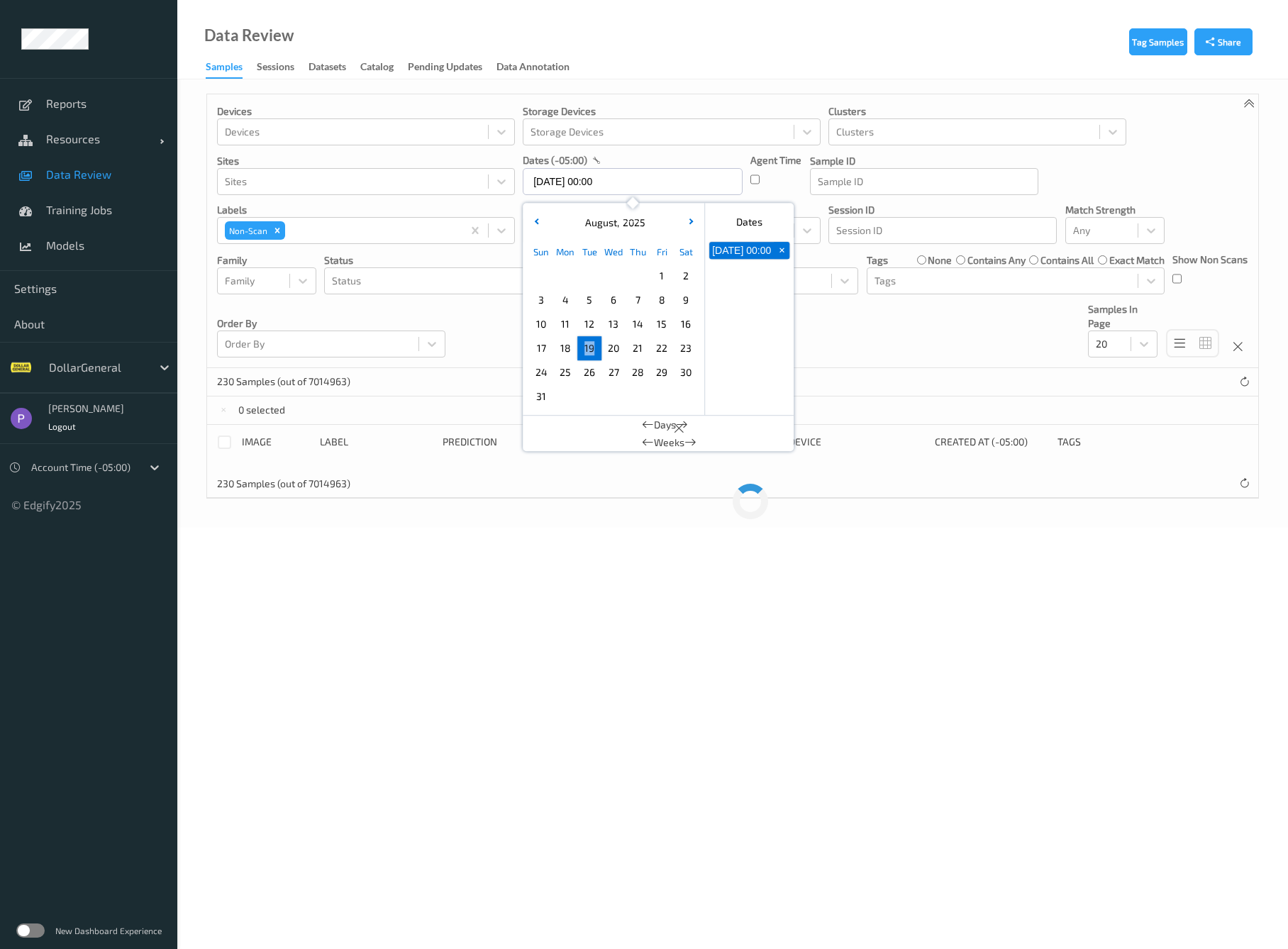
click at [589, 351] on span "19" at bounding box center [589, 348] width 19 height 19
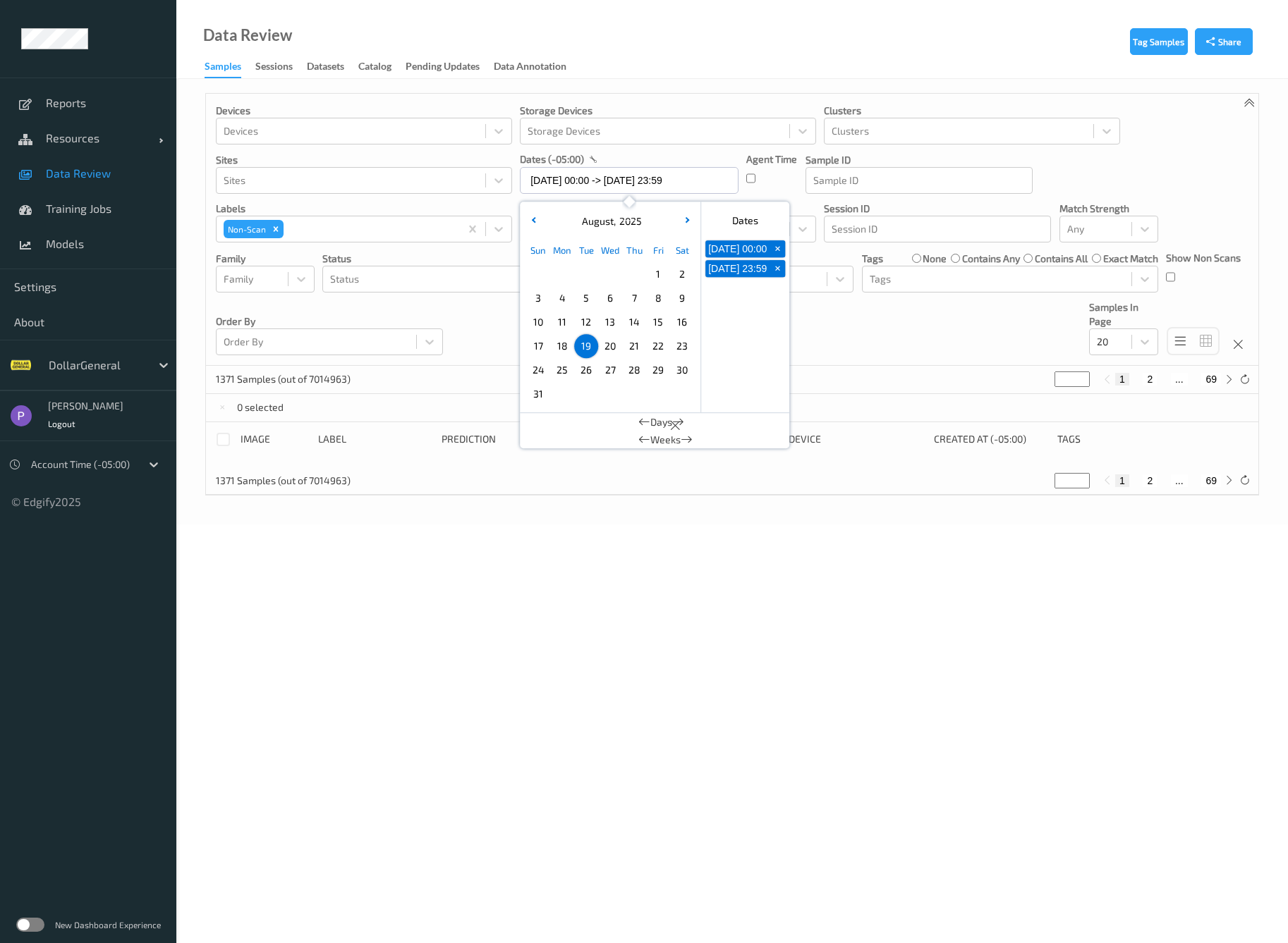
click at [609, 348] on span "20" at bounding box center [610, 346] width 19 height 19
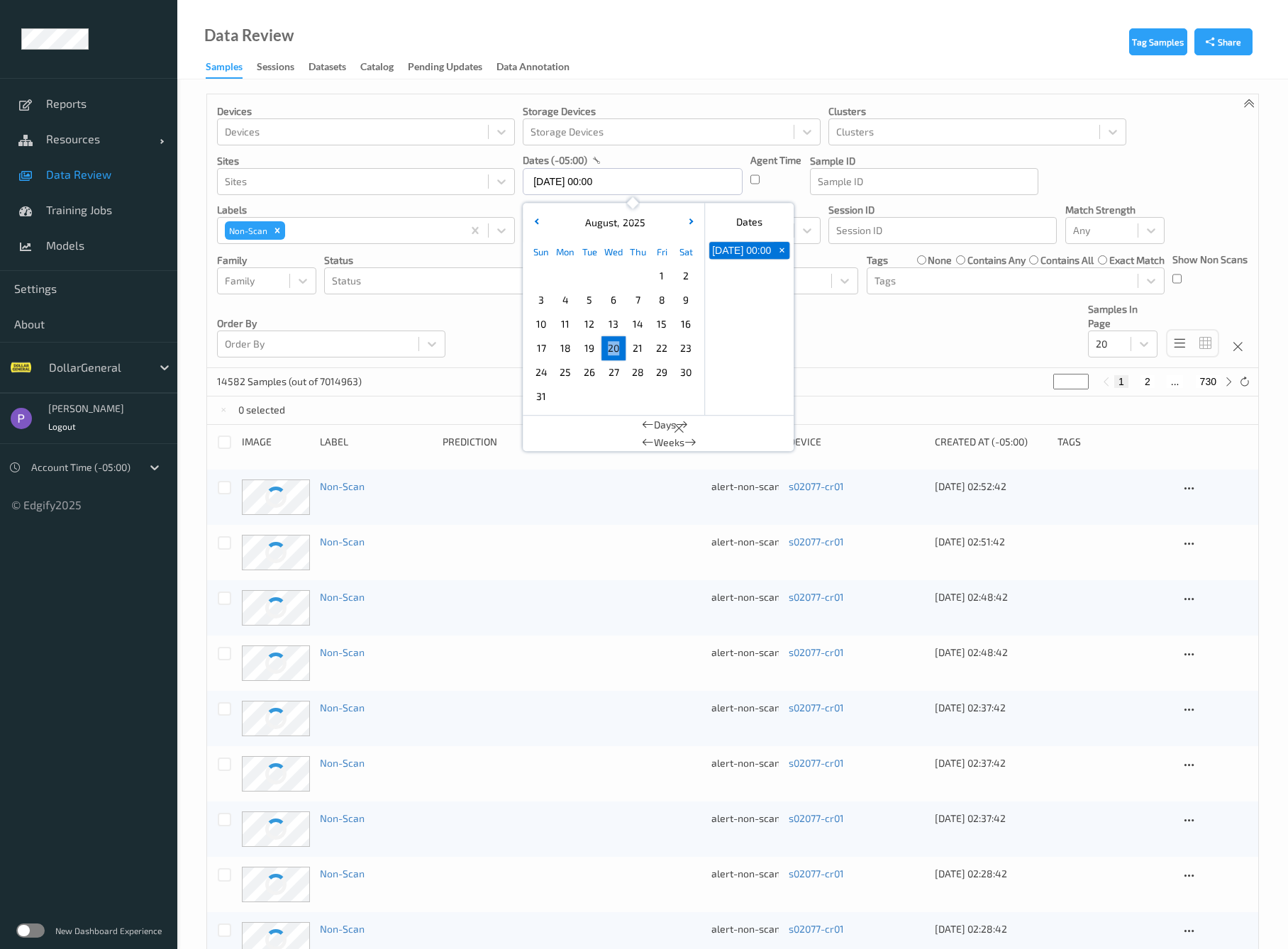
click at [613, 350] on span "20" at bounding box center [613, 348] width 19 height 19
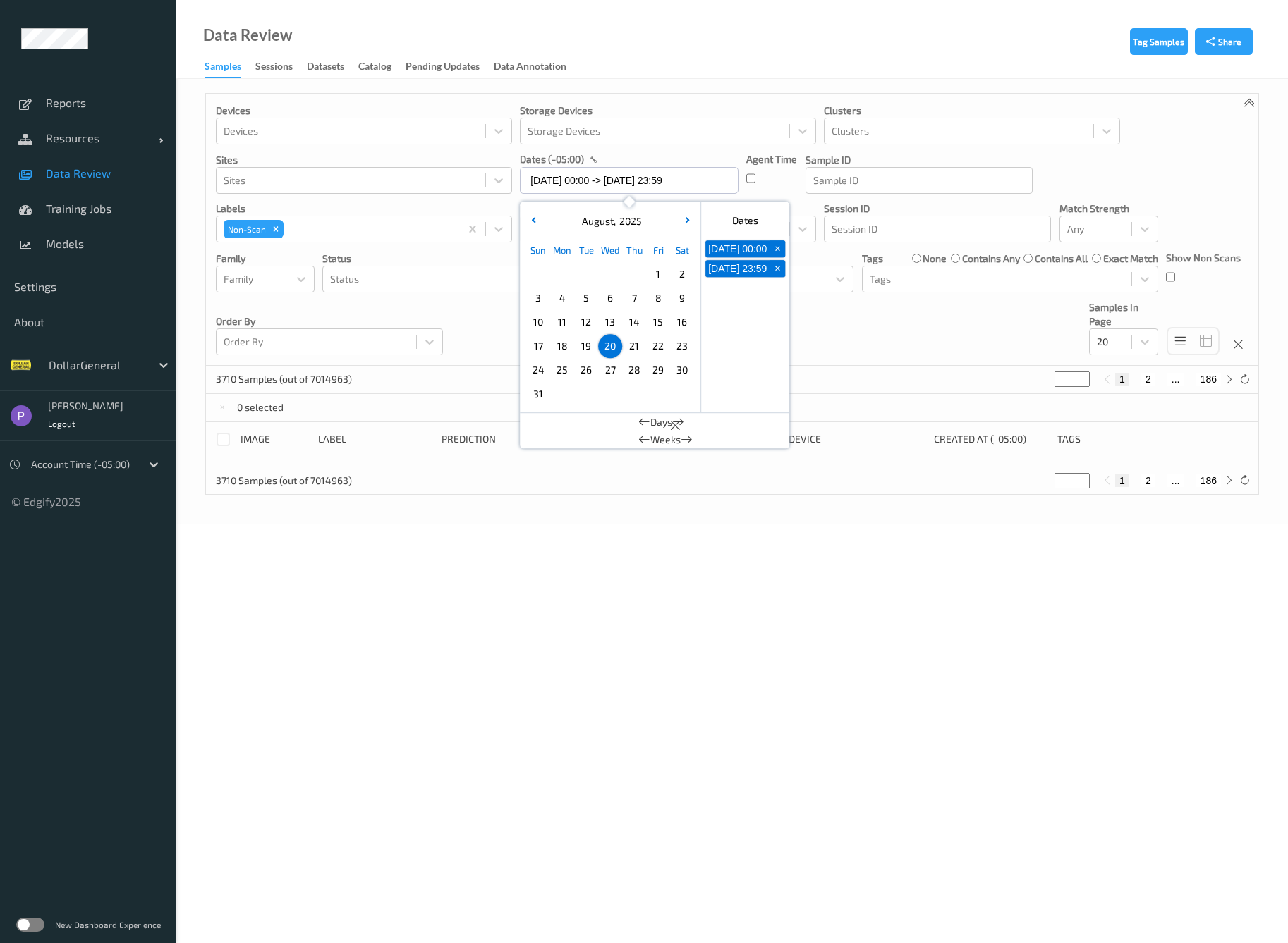
click at [633, 349] on span "21" at bounding box center [634, 346] width 19 height 19
click at [662, 352] on span "22" at bounding box center [658, 346] width 19 height 19
click at [675, 347] on span "23" at bounding box center [682, 346] width 19 height 19
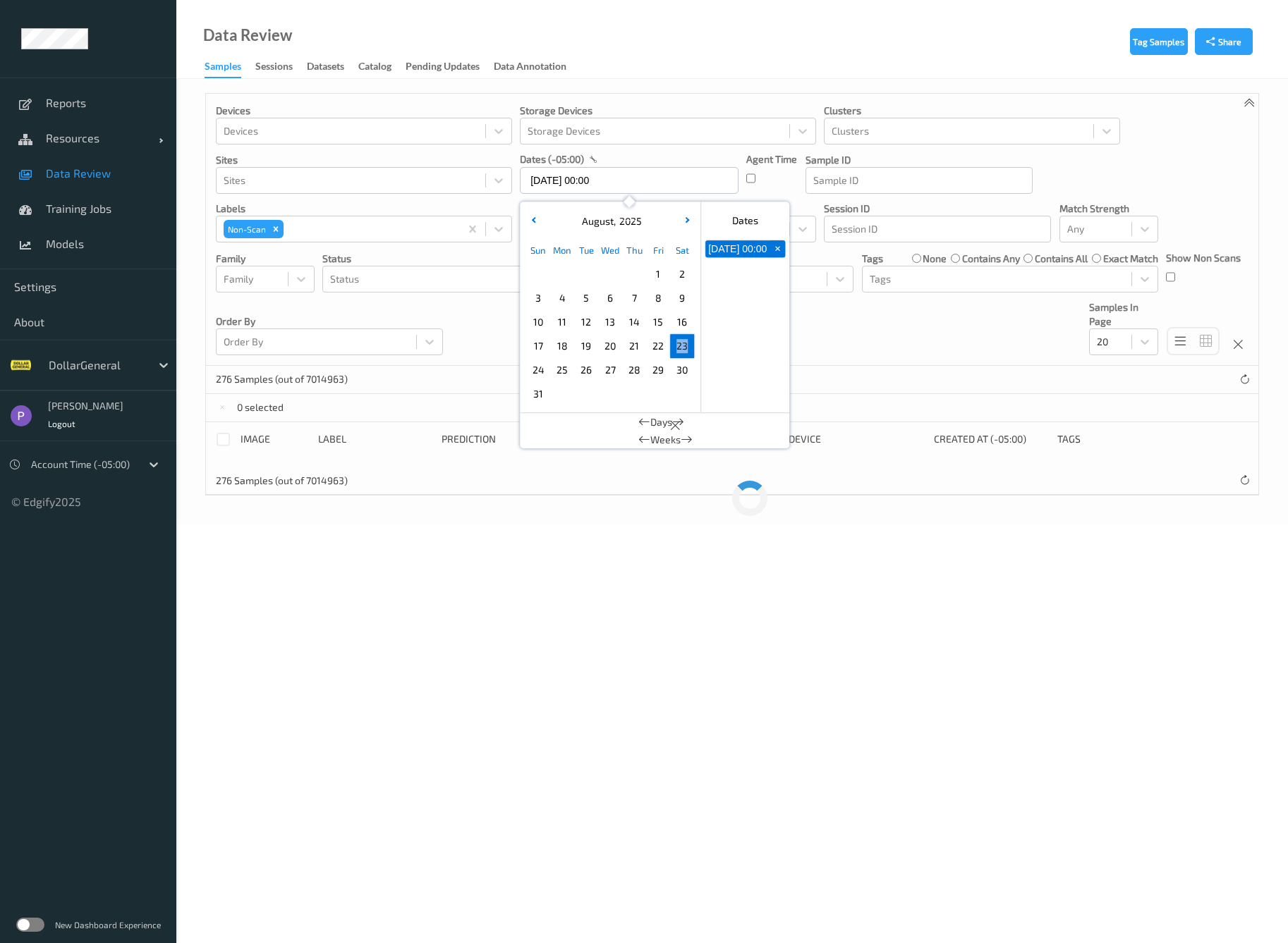
click at [675, 347] on span "23" at bounding box center [682, 346] width 19 height 19
click at [540, 367] on span "24" at bounding box center [538, 370] width 19 height 19
click at [557, 371] on span "25" at bounding box center [562, 370] width 19 height 19
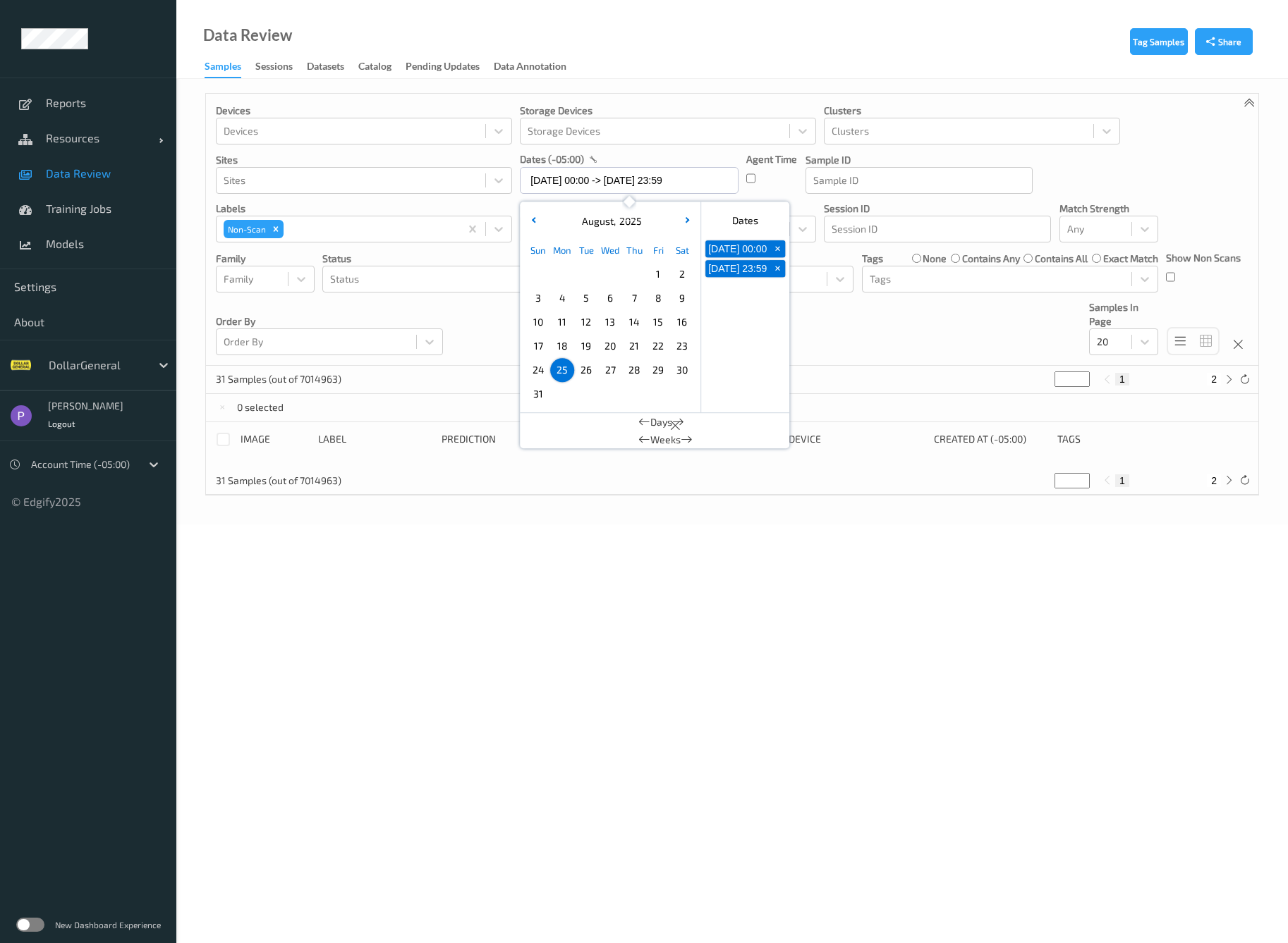
click at [590, 374] on span "26" at bounding box center [586, 370] width 19 height 19
click at [608, 372] on span "27" at bounding box center [610, 370] width 19 height 19
click at [632, 372] on span "28" at bounding box center [634, 370] width 19 height 19
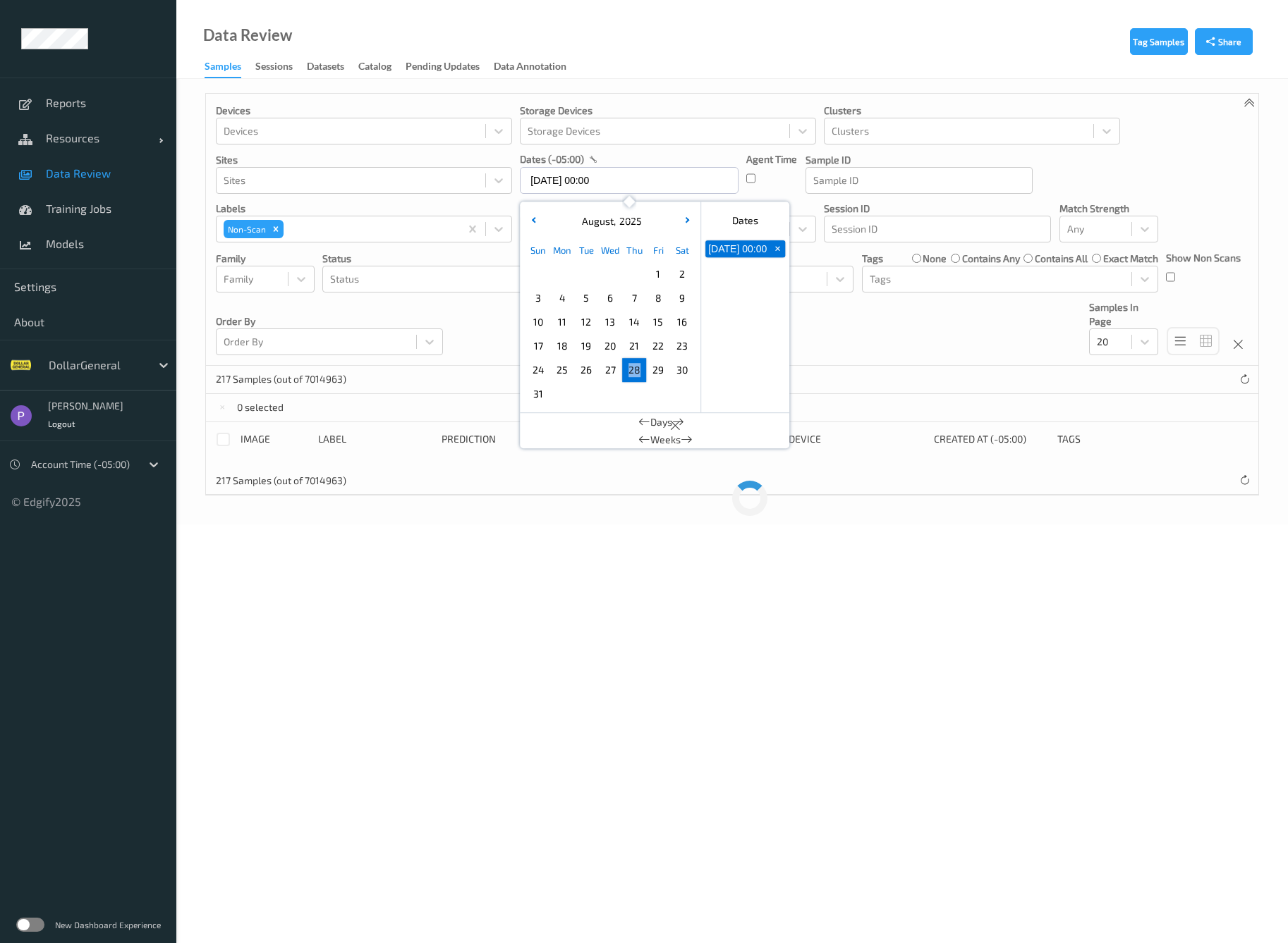
click at [632, 372] on span "28" at bounding box center [634, 370] width 19 height 19
click at [651, 373] on span "29" at bounding box center [658, 370] width 19 height 19
click at [680, 374] on span "30" at bounding box center [682, 370] width 19 height 19
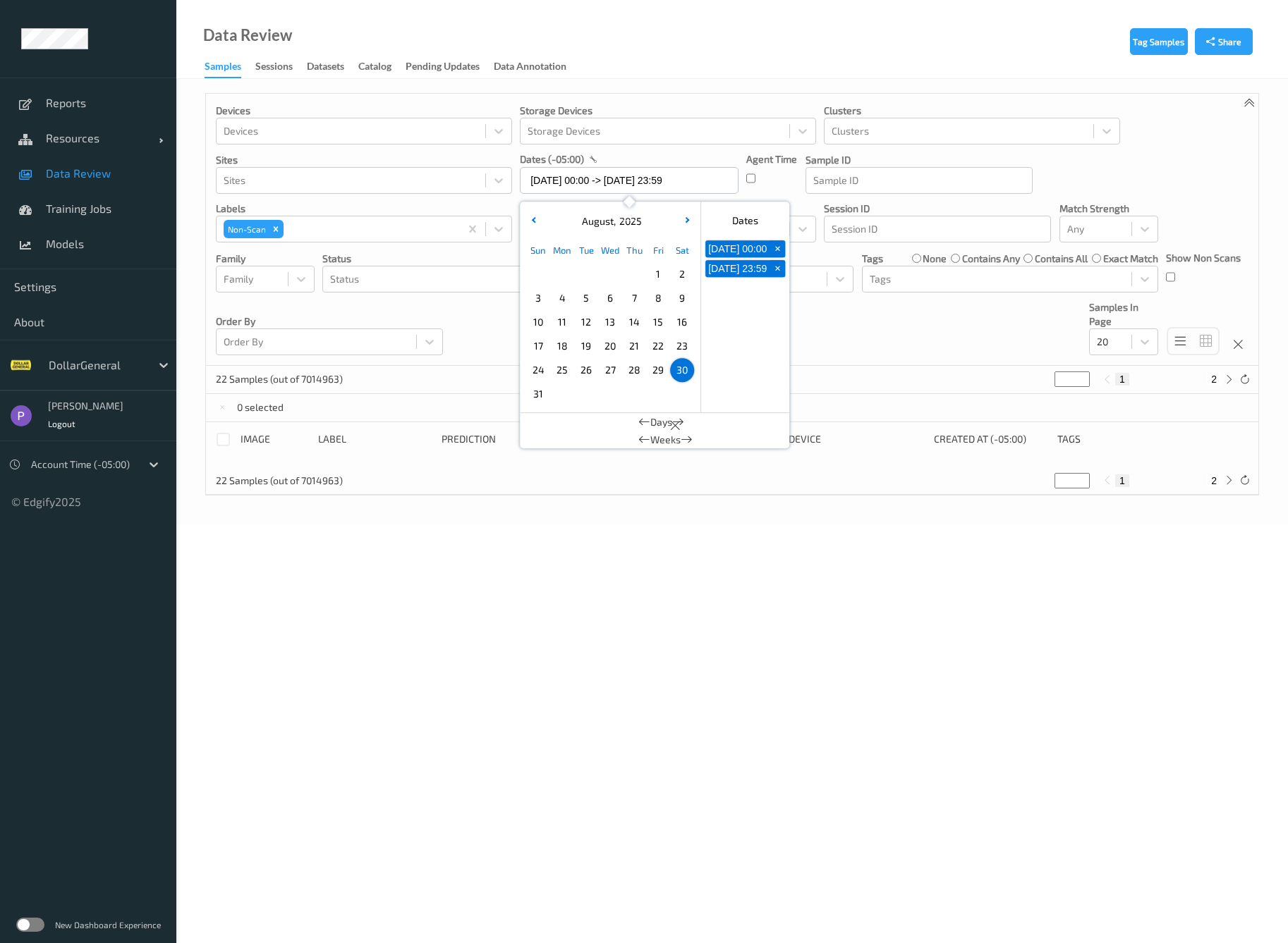
click at [546, 388] on span "31" at bounding box center [538, 394] width 19 height 19
click at [469, 340] on div "Devices Devices Storage Devices Storage Devices Clusters Clusters Sites Sites d…" at bounding box center [732, 229] width 1052 height 273
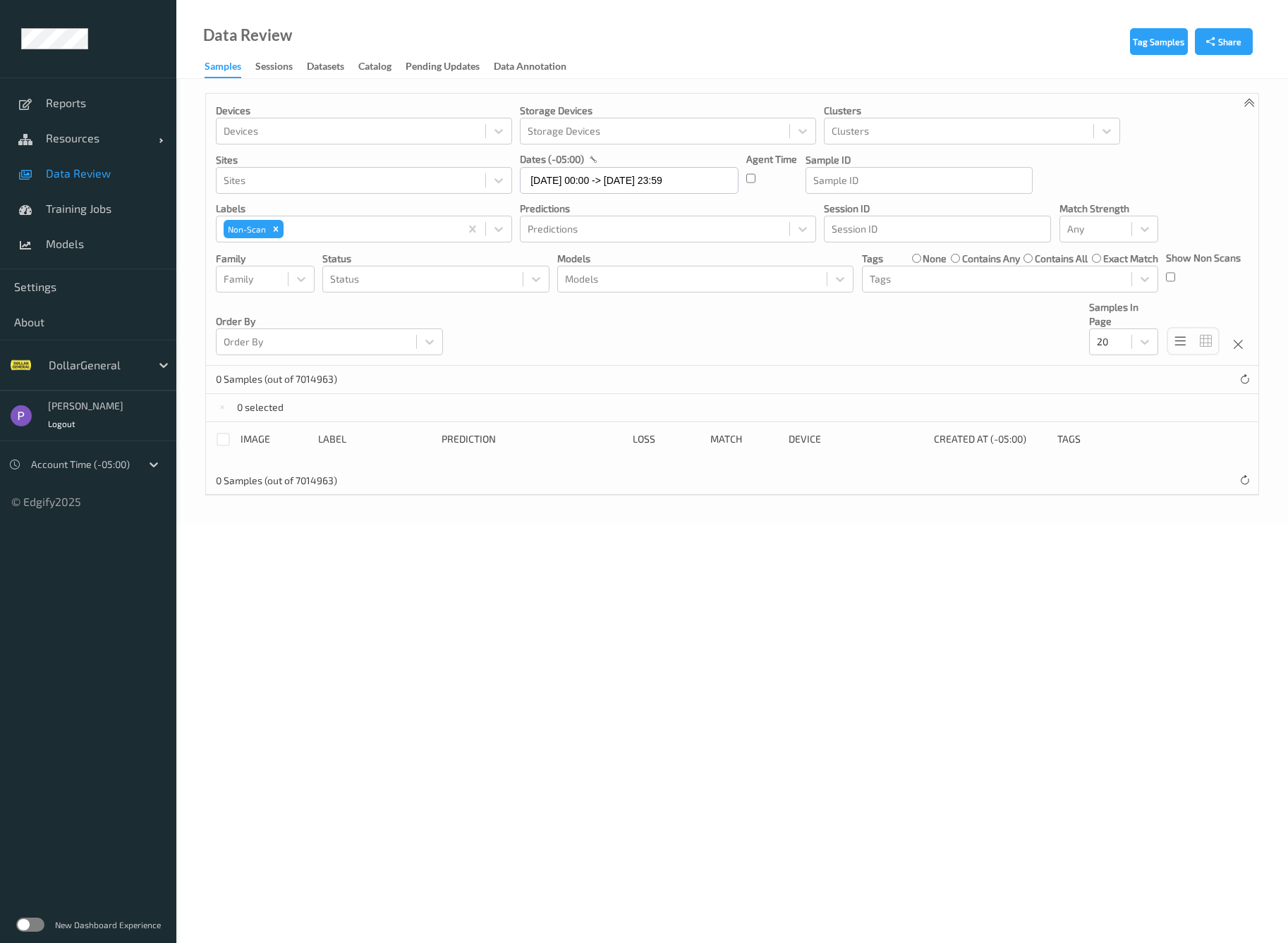
click at [757, 175] on div "Agent Time" at bounding box center [771, 172] width 51 height 41
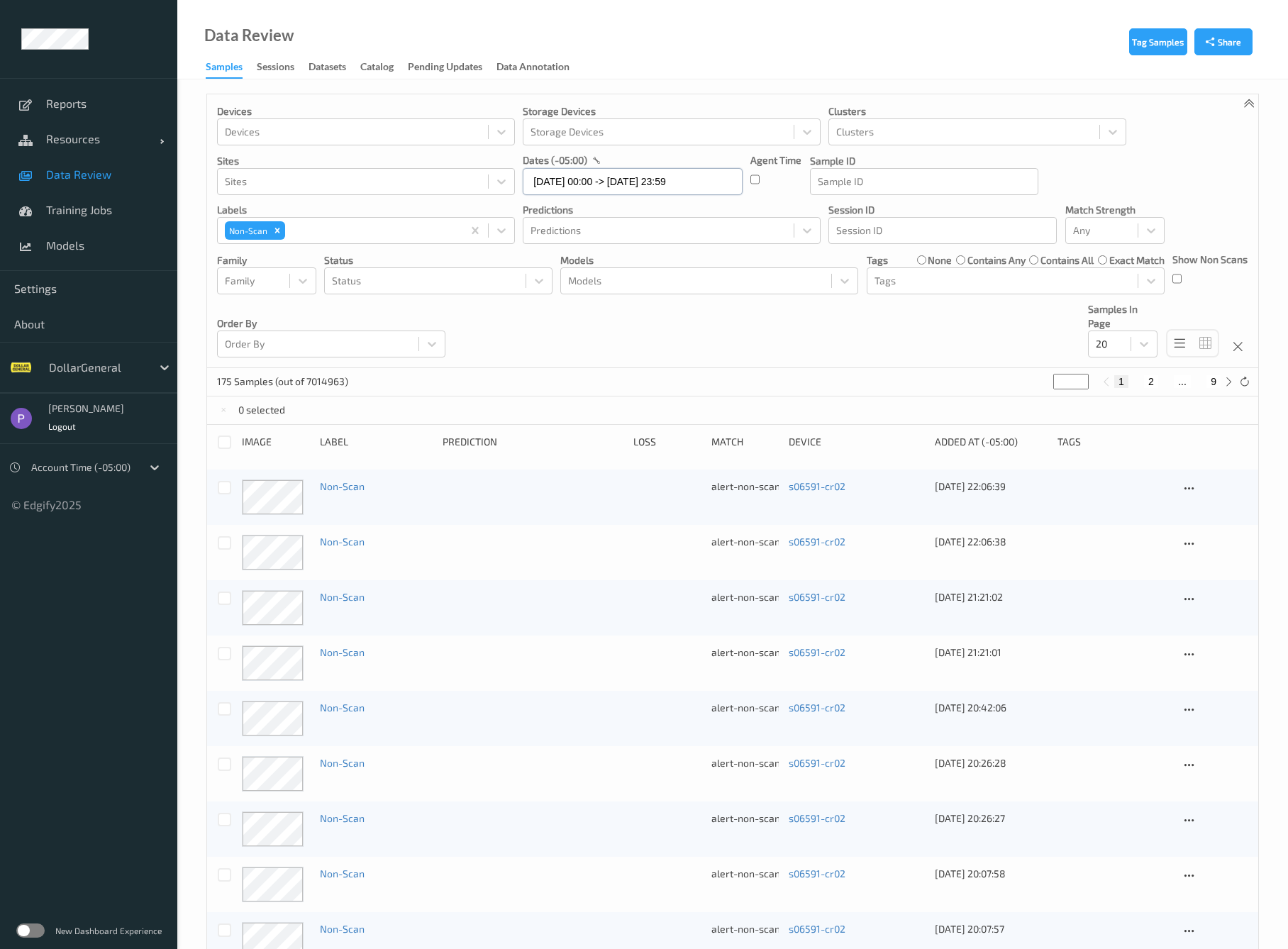
click at [641, 176] on input "31/08/2025 00:00 -> 31/08/2025 23:59" at bounding box center [632, 181] width 220 height 27
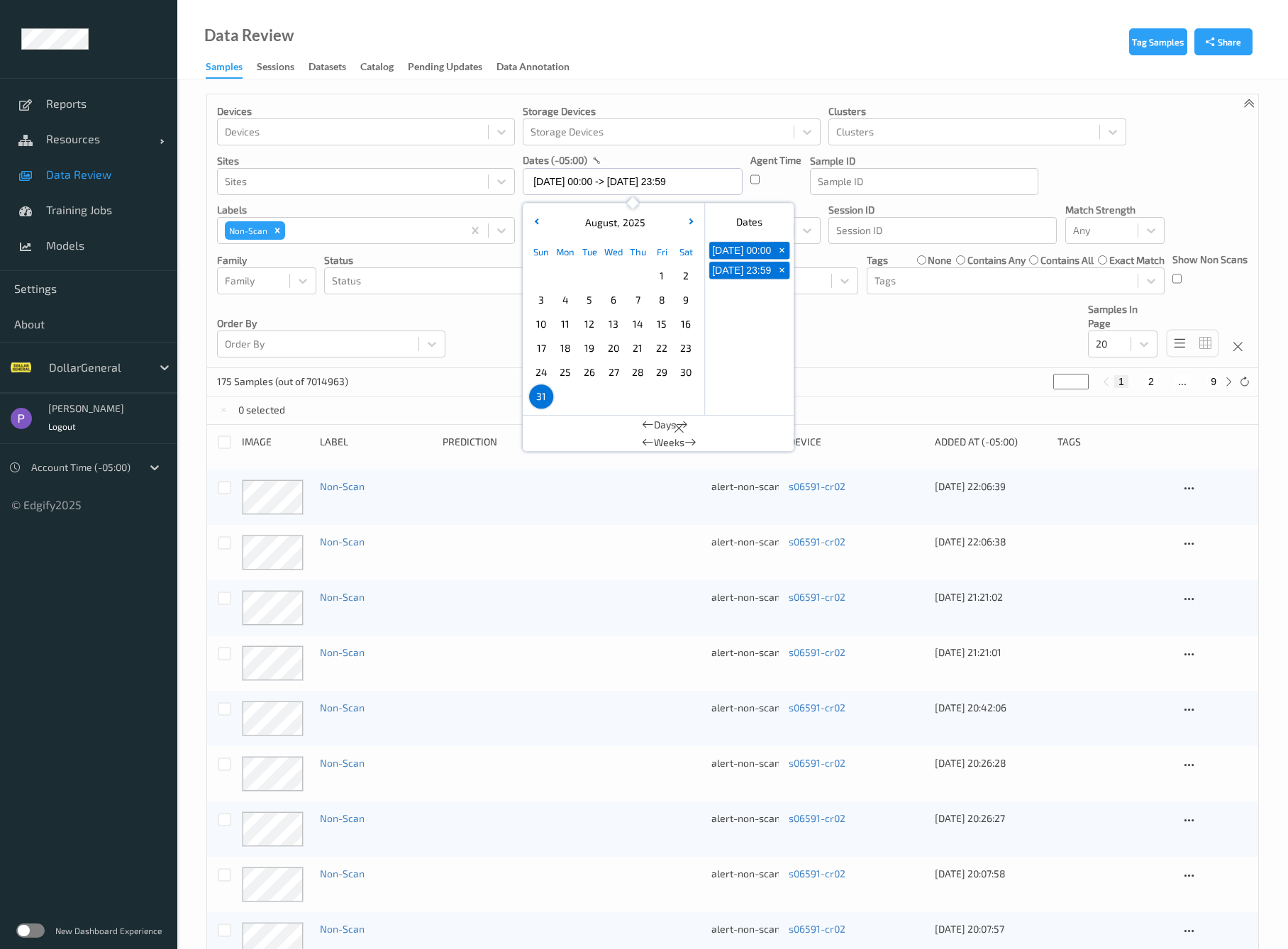
click at [569, 347] on span "18" at bounding box center [565, 348] width 19 height 19
click at [585, 355] on span "19" at bounding box center [589, 348] width 19 height 19
click at [568, 352] on span "18" at bounding box center [565, 348] width 19 height 19
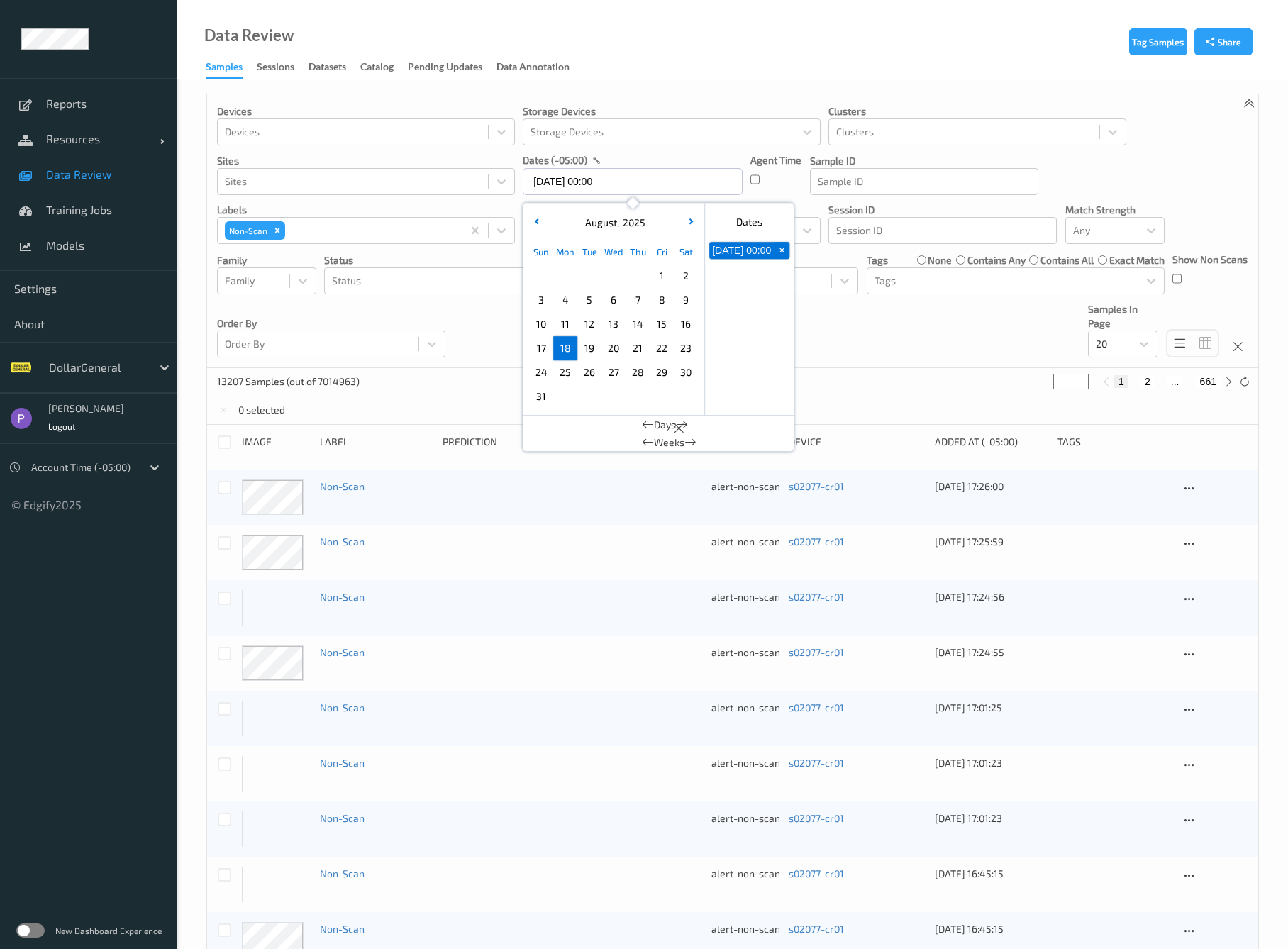
click at [568, 352] on span "18" at bounding box center [565, 348] width 19 height 19
click at [563, 354] on span "18" at bounding box center [565, 348] width 19 height 19
click at [550, 398] on span "31" at bounding box center [541, 396] width 19 height 19
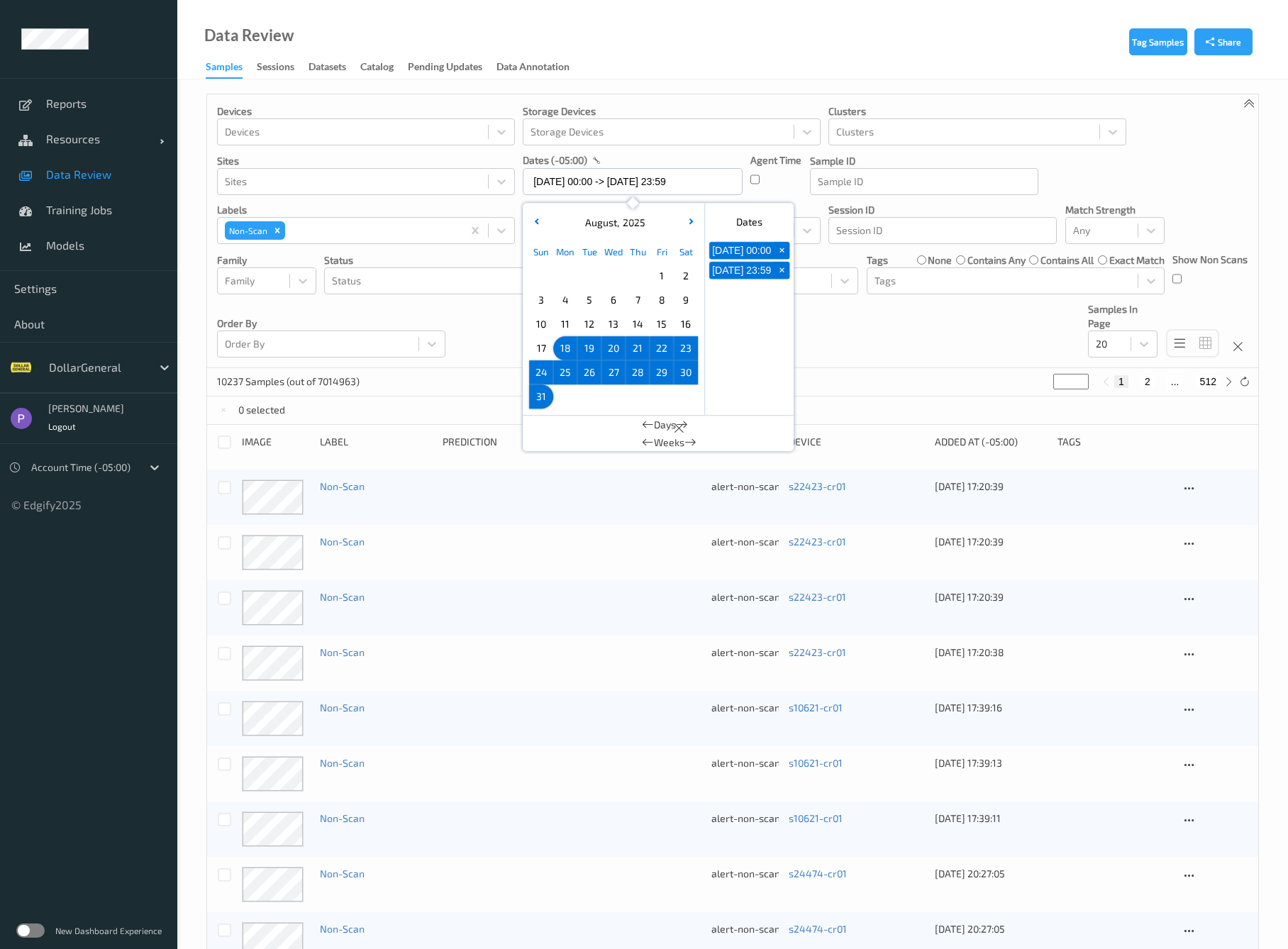
click at [456, 333] on div "Devices Devices Storage Devices Storage Devices Clusters Clusters Sites Sites d…" at bounding box center [733, 231] width 1052 height 274
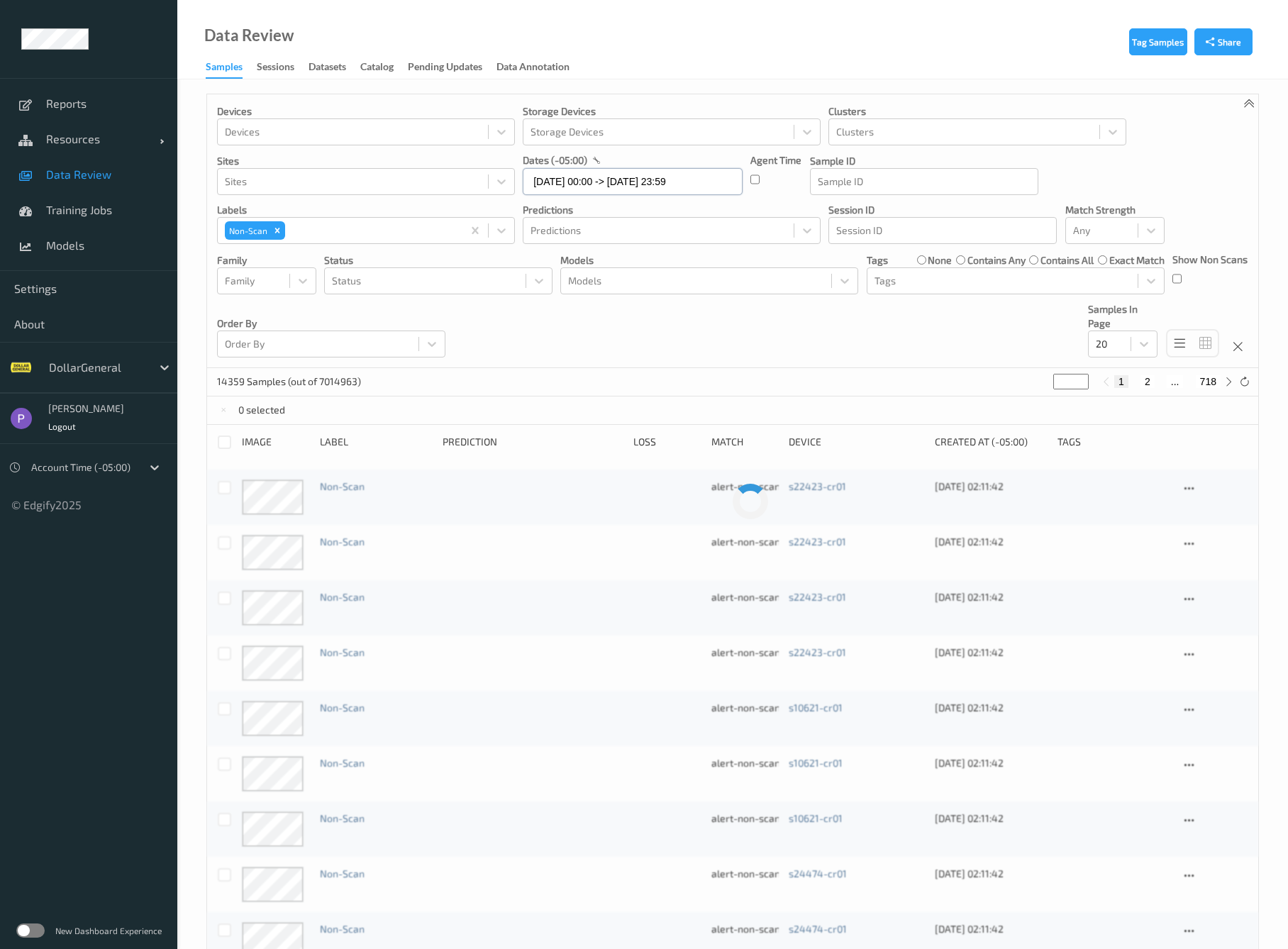
click at [698, 182] on input "[DATE] 00:00 -> [DATE] 23:59" at bounding box center [632, 181] width 220 height 27
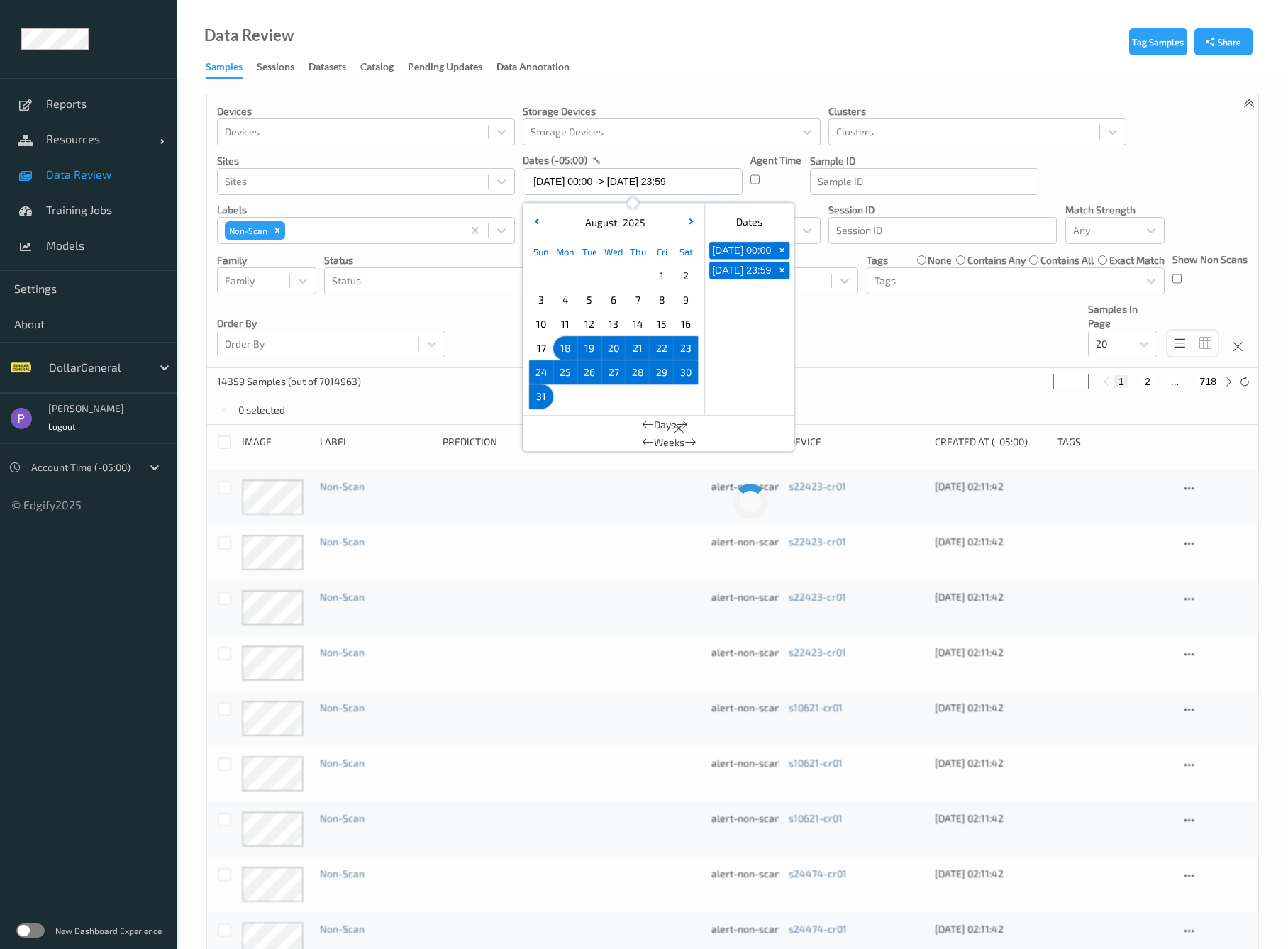
click at [561, 354] on span "18" at bounding box center [565, 348] width 19 height 19
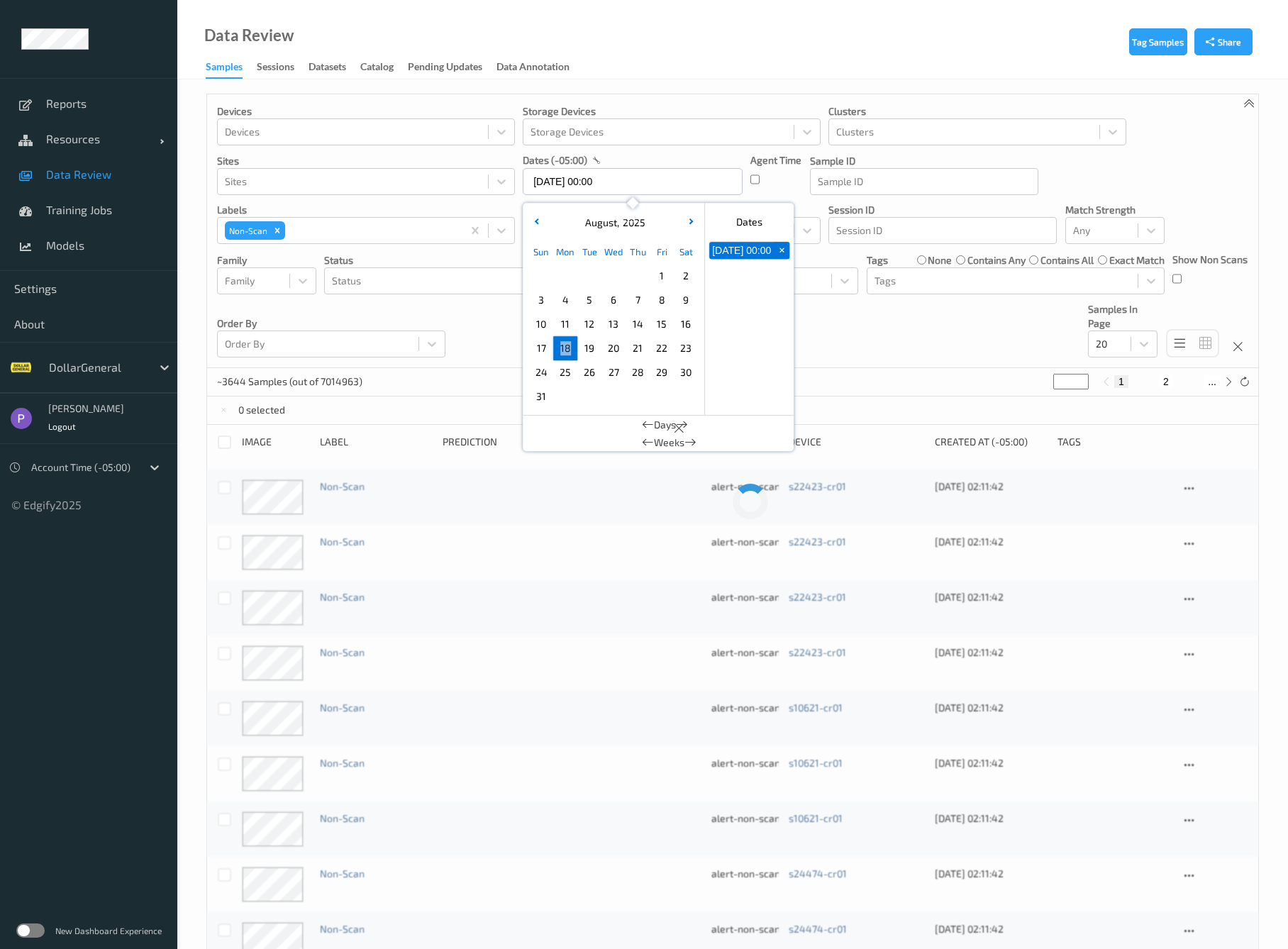
click at [561, 354] on span "18" at bounding box center [565, 348] width 19 height 19
type input "18/08/2025 00:00 -> 18/08/2025 23:59"
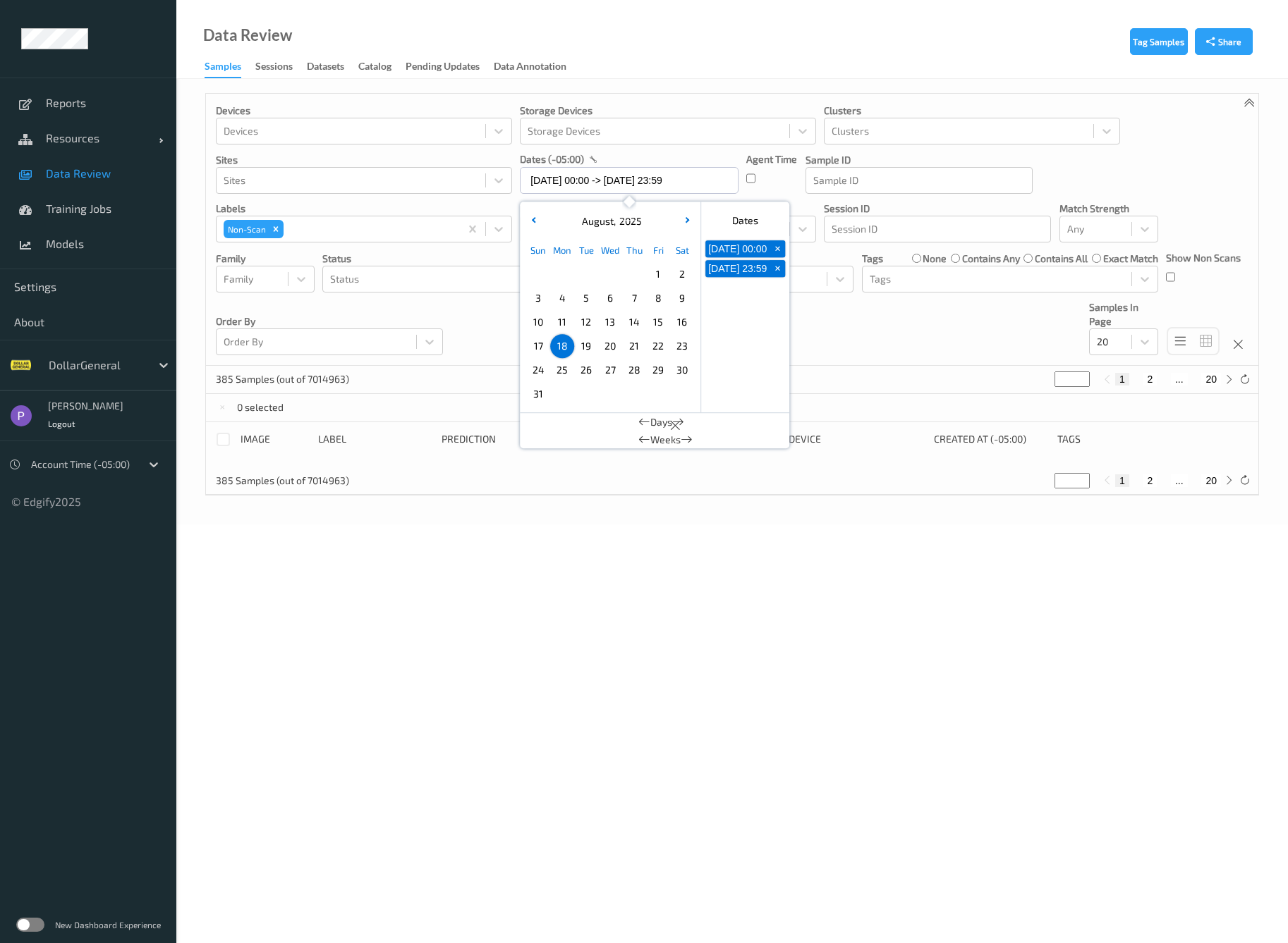
click at [483, 331] on div "Devices Devices Storage Devices Storage Devices Clusters Clusters Sites Sites d…" at bounding box center [732, 229] width 1052 height 273
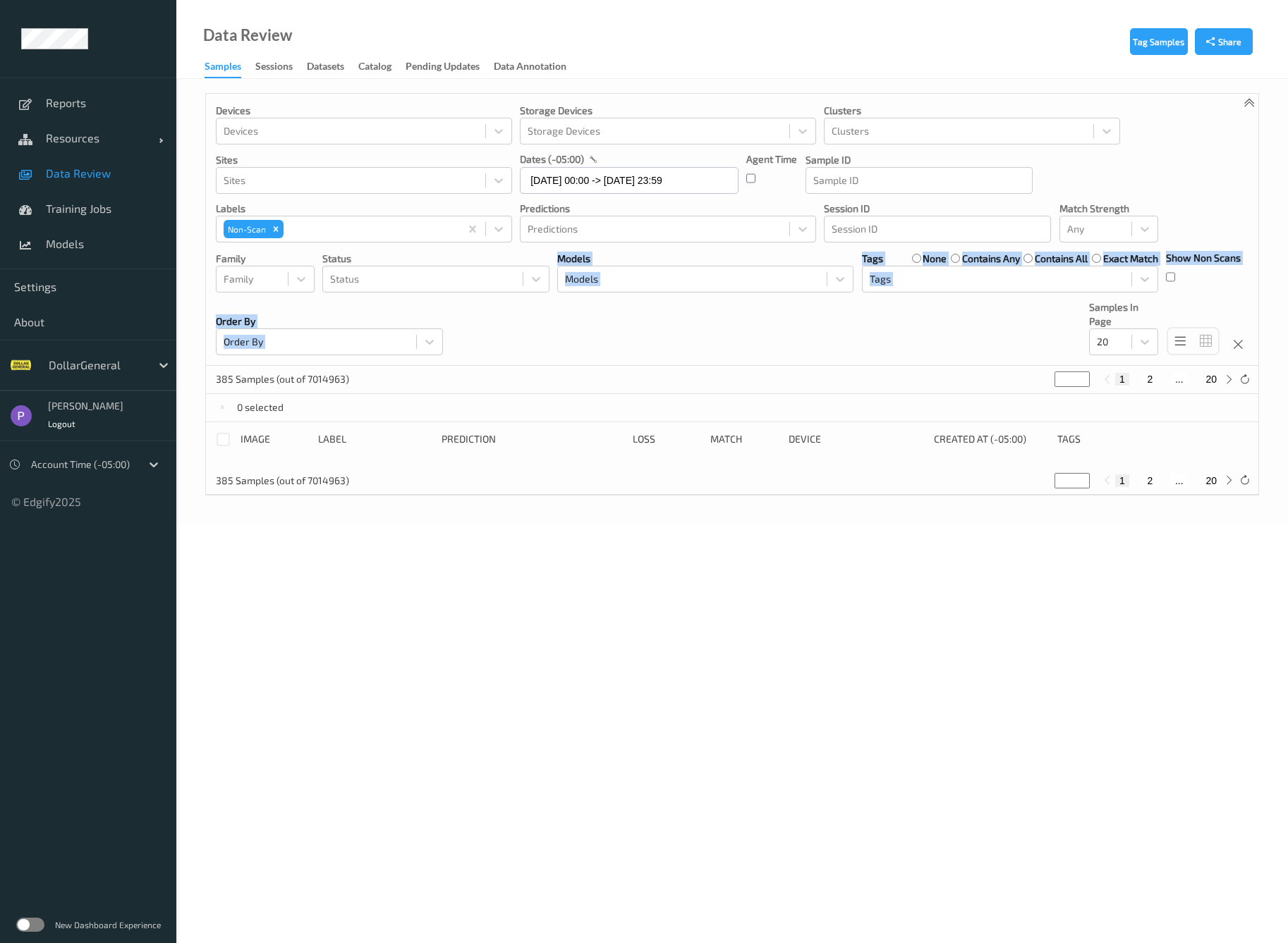
click at [636, 341] on div "Devices Devices Storage Devices Storage Devices Clusters Clusters Sites Sites d…" at bounding box center [732, 229] width 1052 height 273
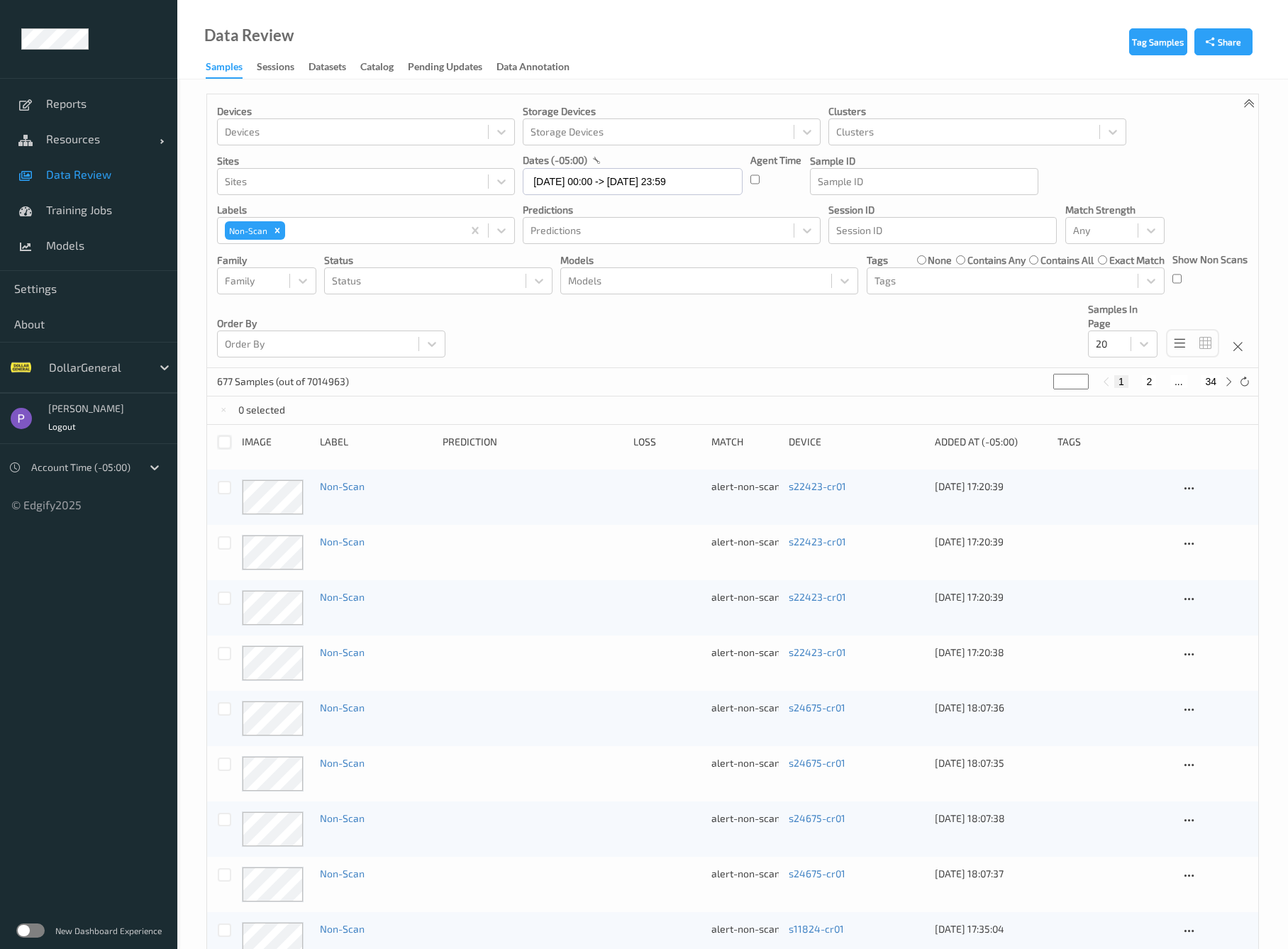
click at [223, 443] on div at bounding box center [225, 442] width 14 height 14
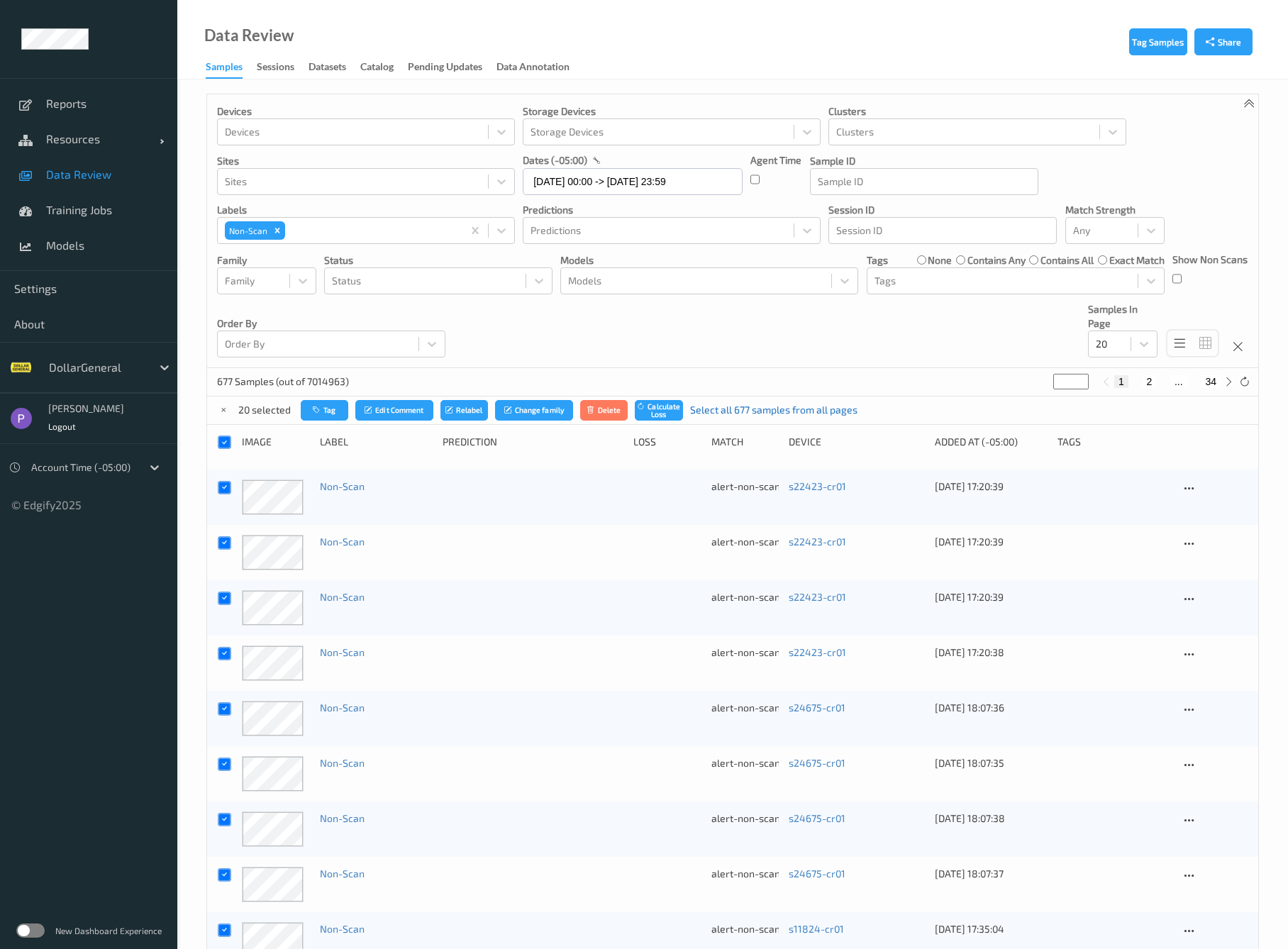
click at [707, 409] on link "Select all 677 samples from all pages" at bounding box center [773, 410] width 168 height 15
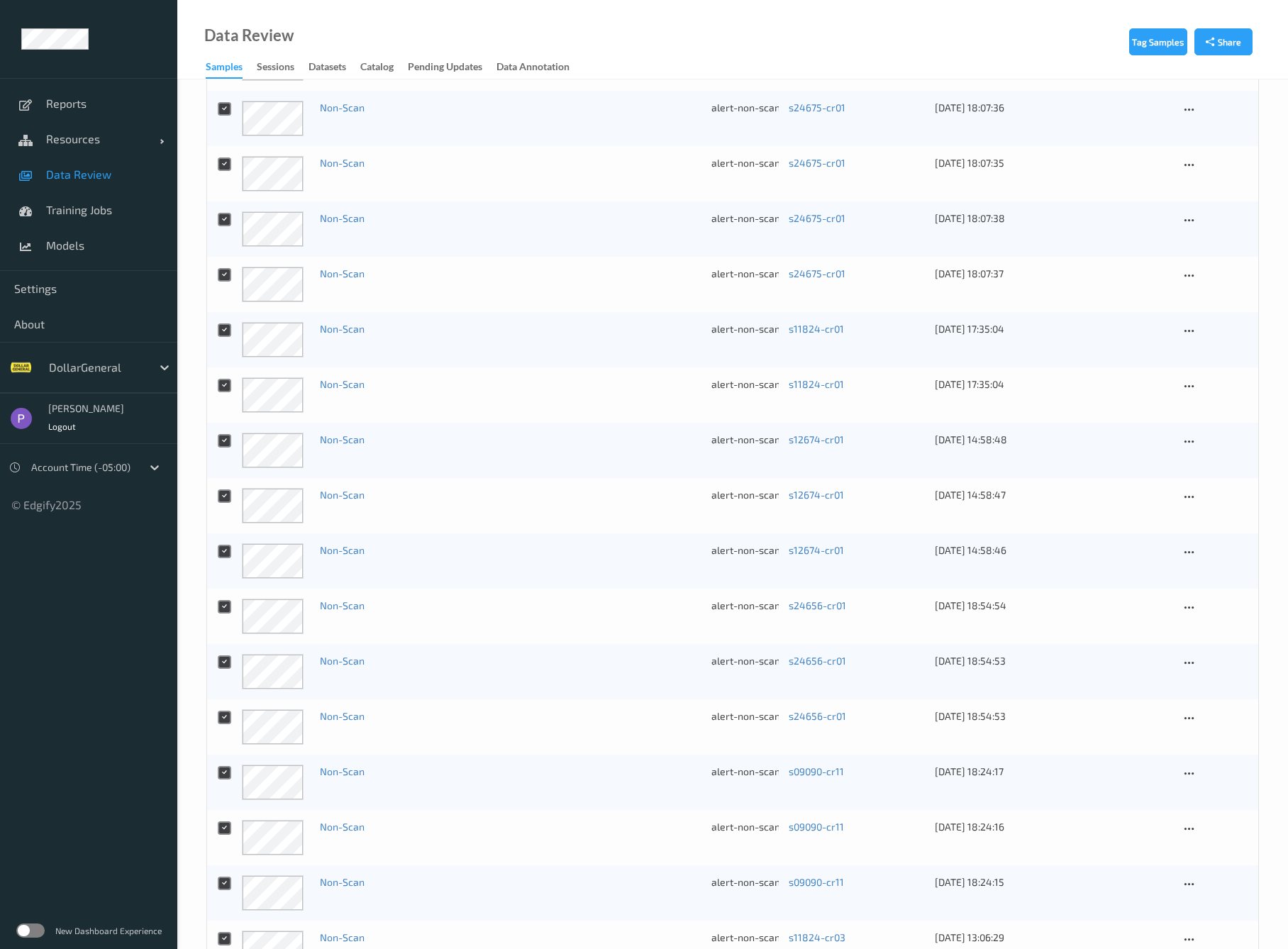
scroll to position [684, 0]
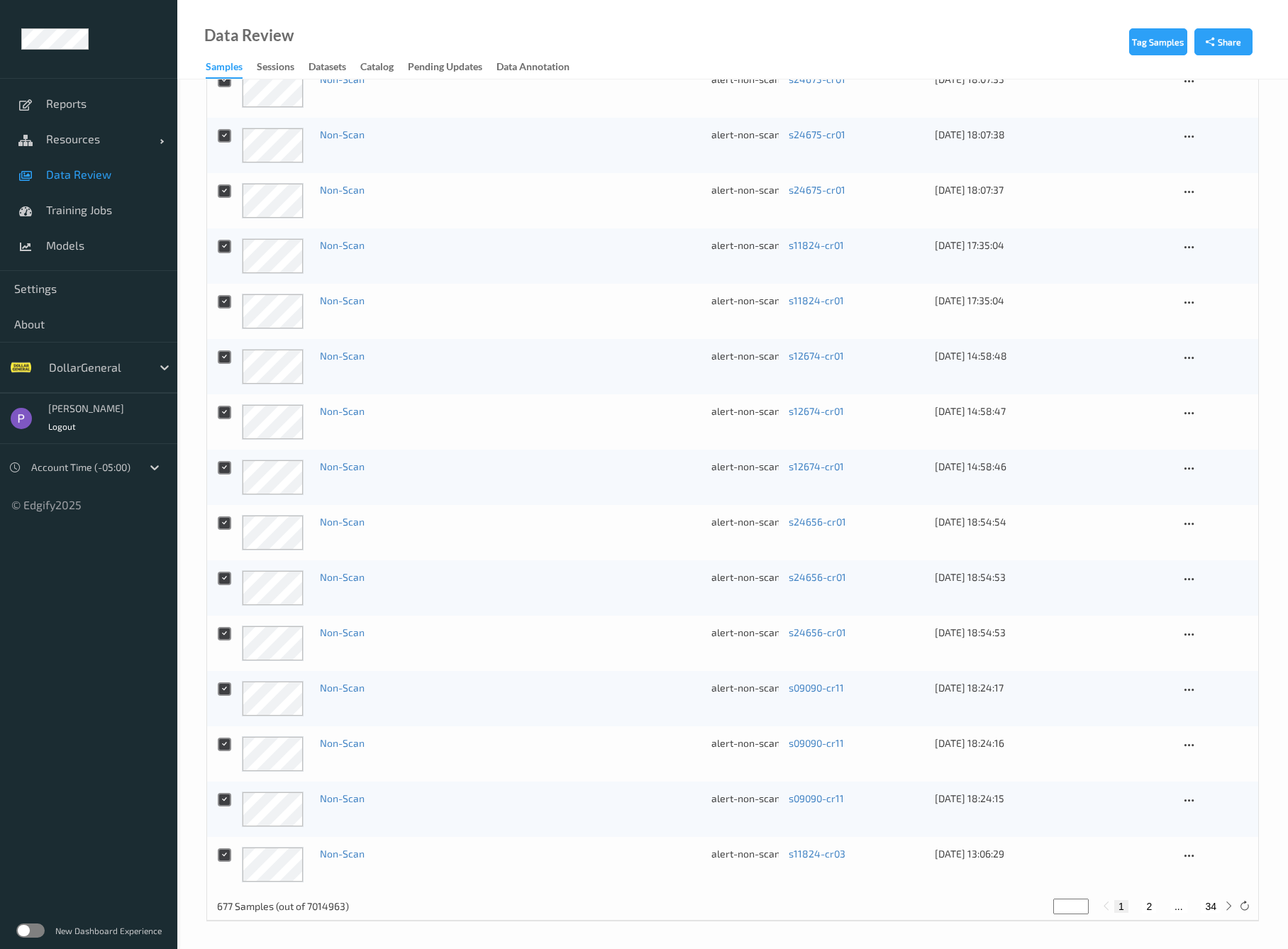
click at [1208, 906] on button "34" at bounding box center [1210, 906] width 19 height 13
type input "**"
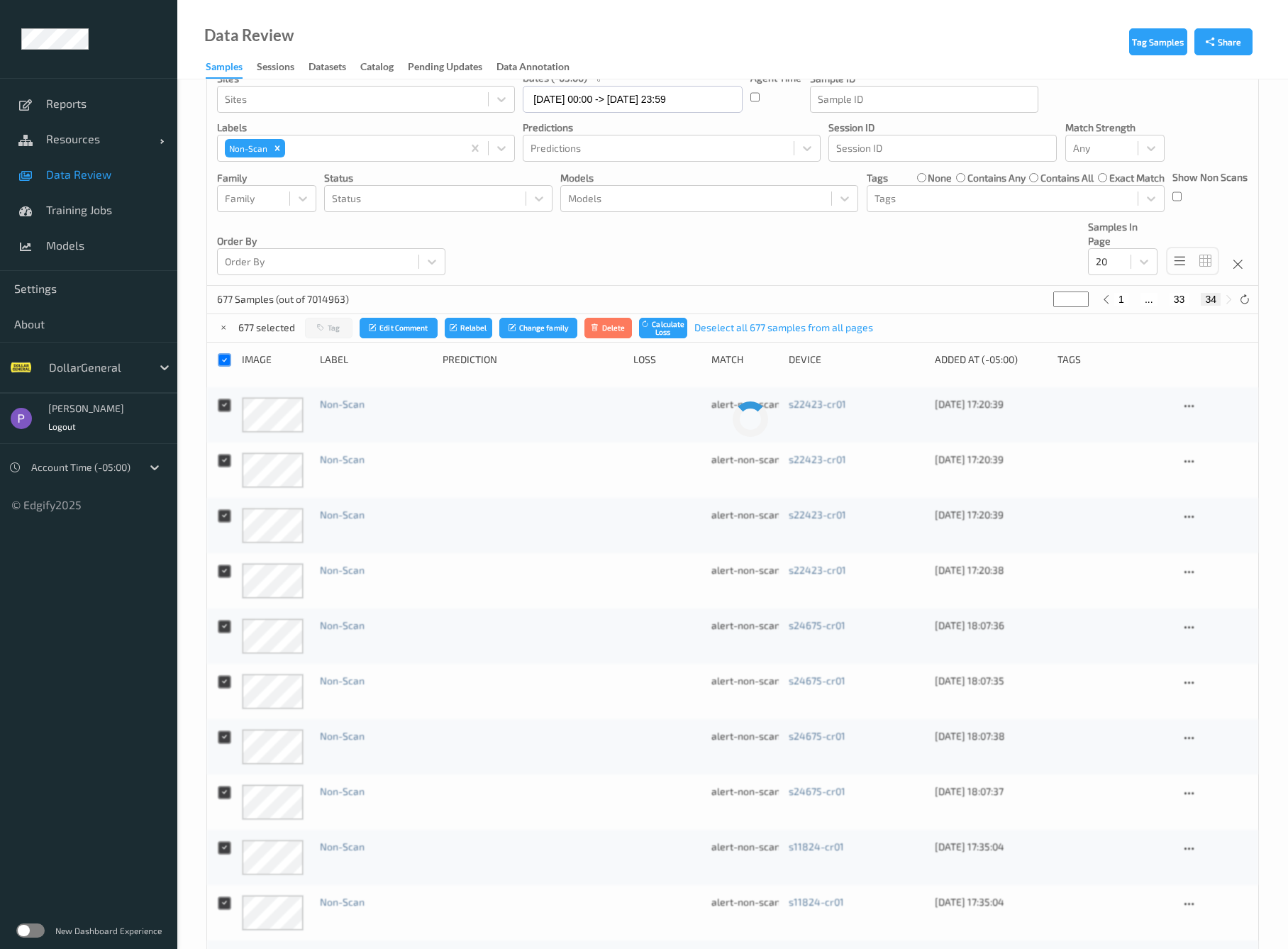
scroll to position [0, 0]
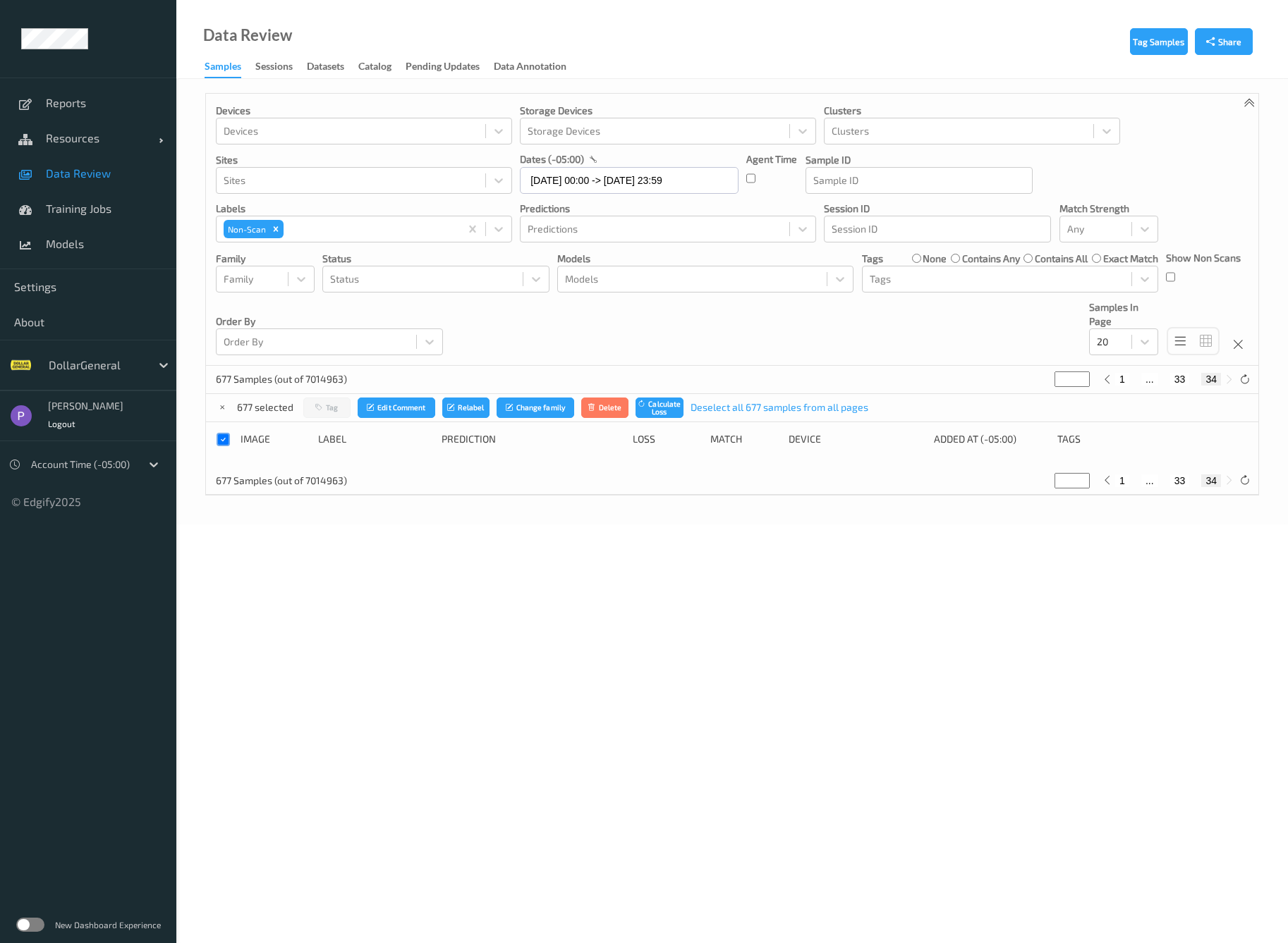
click at [1175, 479] on button "33" at bounding box center [1179, 481] width 19 height 13
type input "**"
click at [1167, 482] on button "32" at bounding box center [1164, 481] width 19 height 13
type input "**"
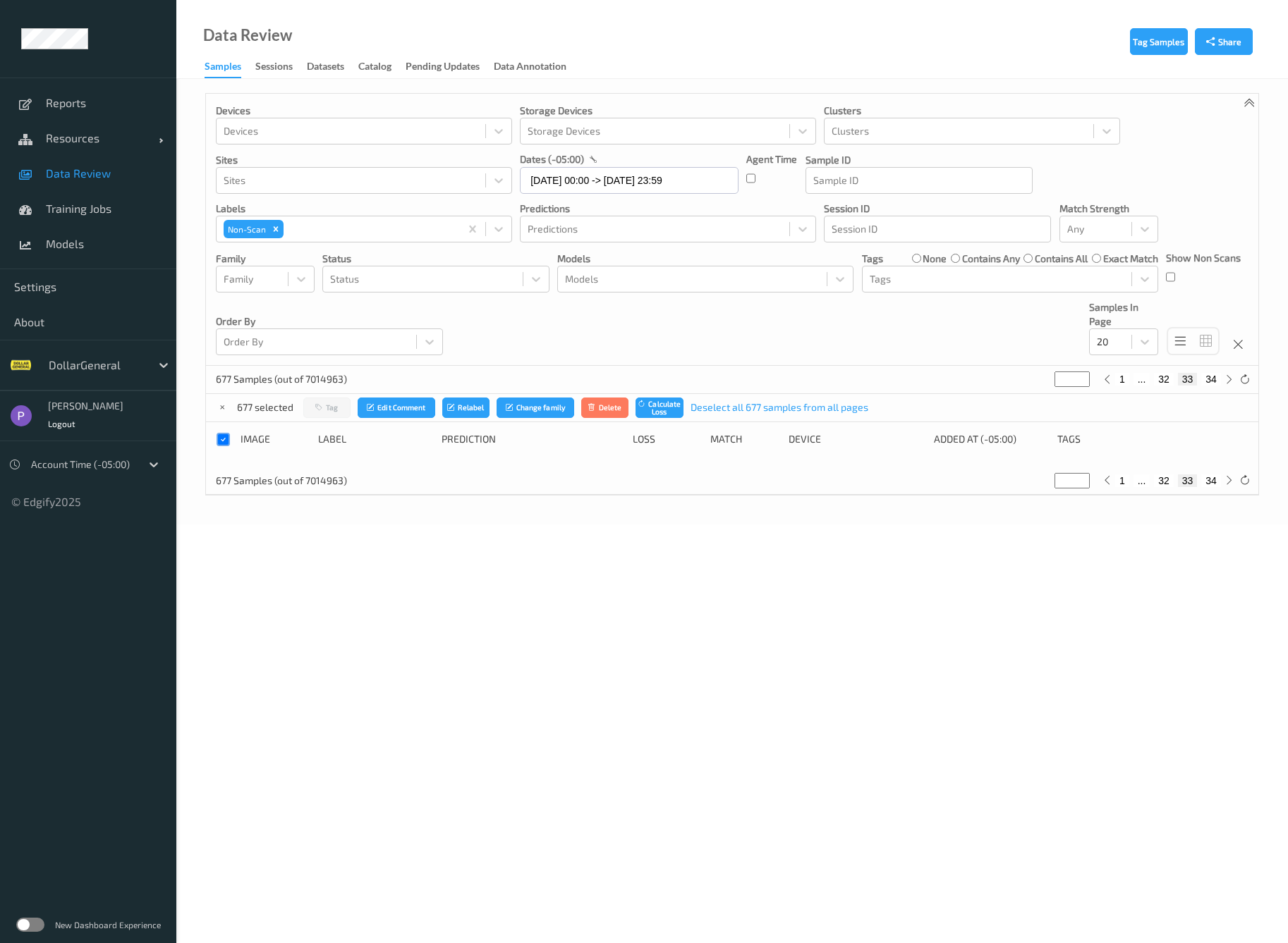
type input "**"
click at [1150, 483] on button "31" at bounding box center [1153, 481] width 19 height 13
type input "**"
click at [1136, 483] on button "30" at bounding box center [1136, 481] width 19 height 13
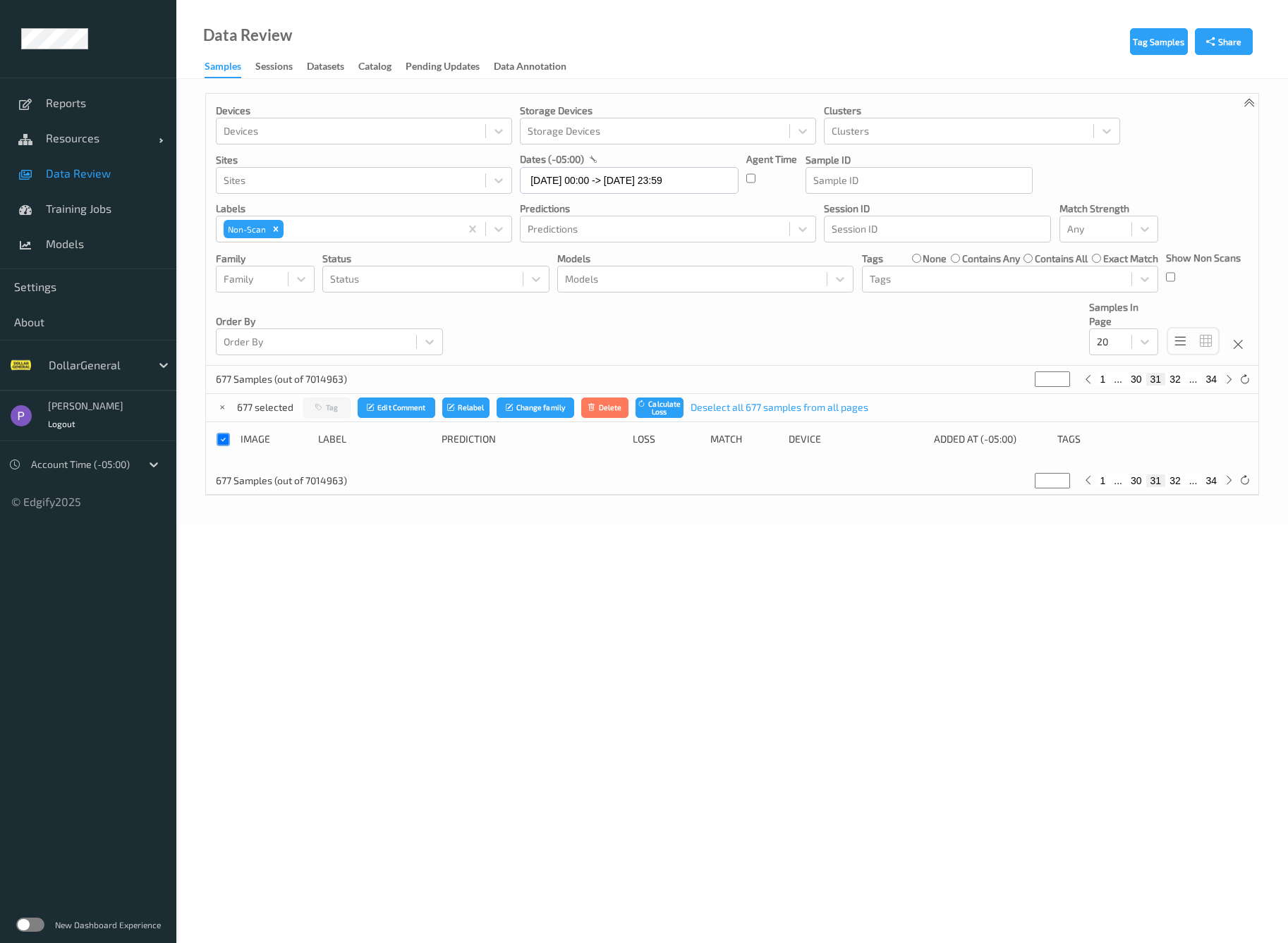
type input "**"
click at [1104, 481] on button "1" at bounding box center [1103, 481] width 14 height 13
type input "*"
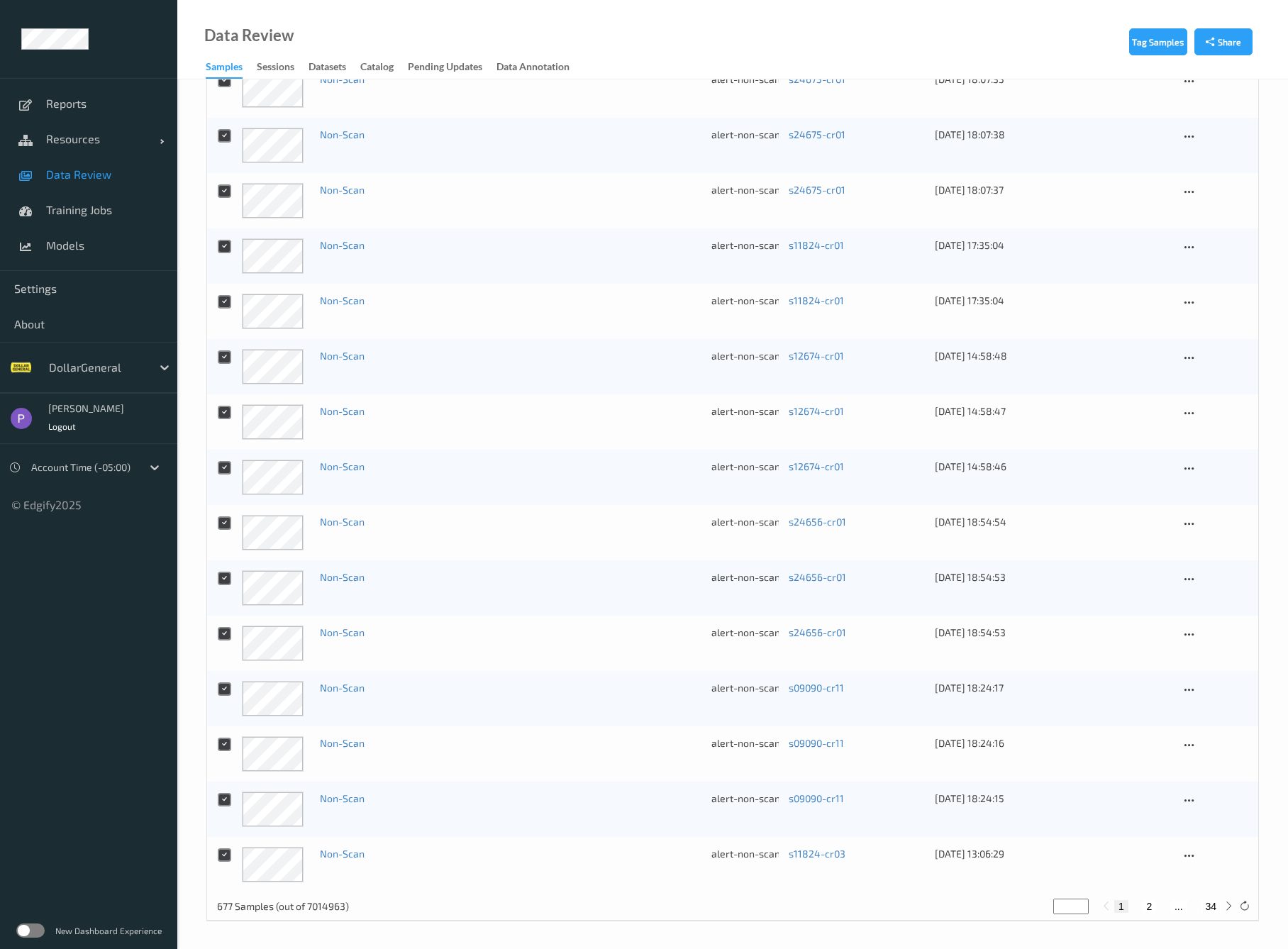
click at [1149, 904] on button "2" at bounding box center [1148, 906] width 15 height 13
type input "*"
click at [1160, 906] on button "3" at bounding box center [1163, 906] width 15 height 13
type input "*"
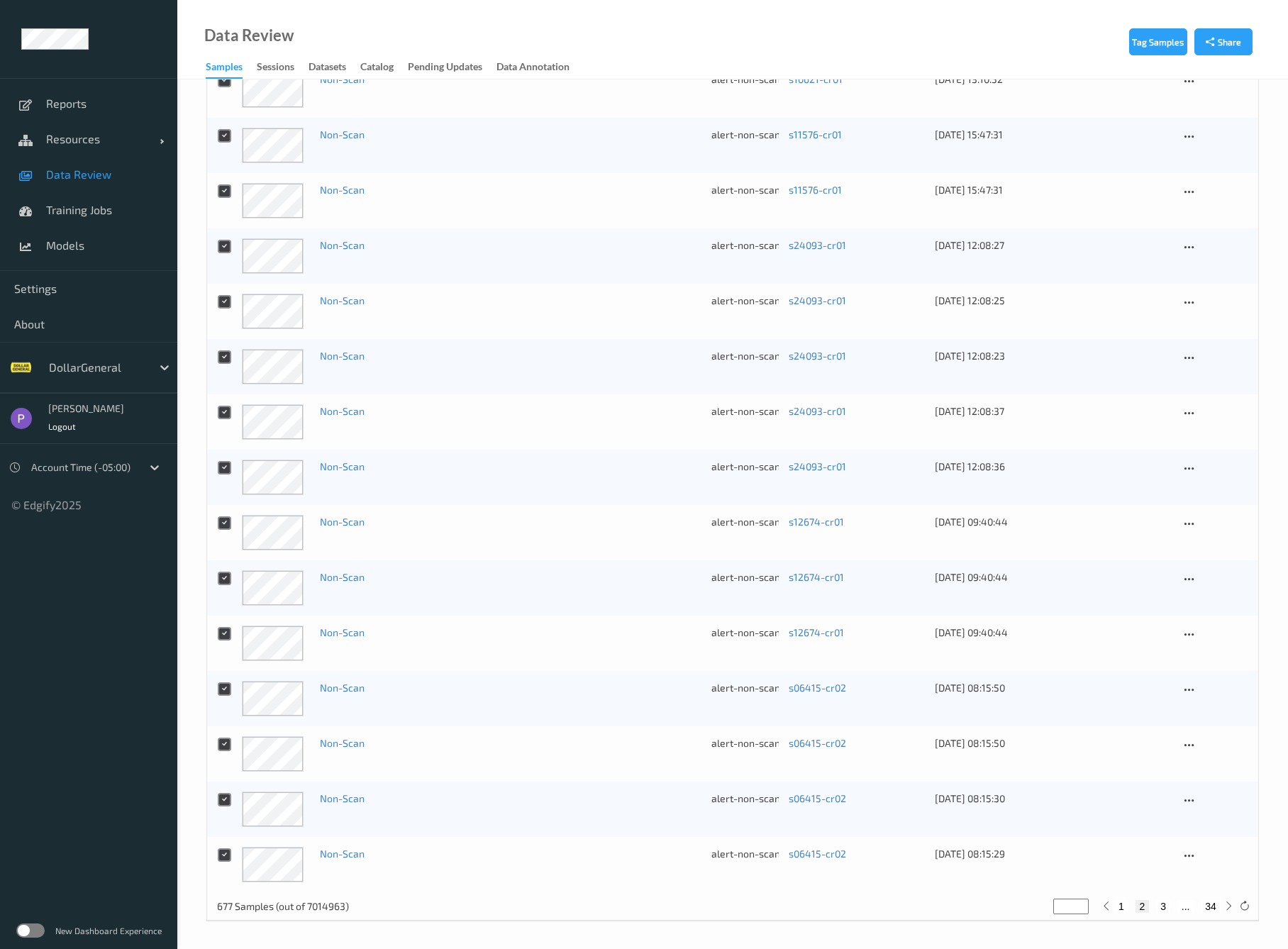
type input "*"
click at [1172, 905] on button "4" at bounding box center [1172, 906] width 15 height 13
type input "*"
click at [1177, 908] on button "5" at bounding box center [1178, 906] width 15 height 13
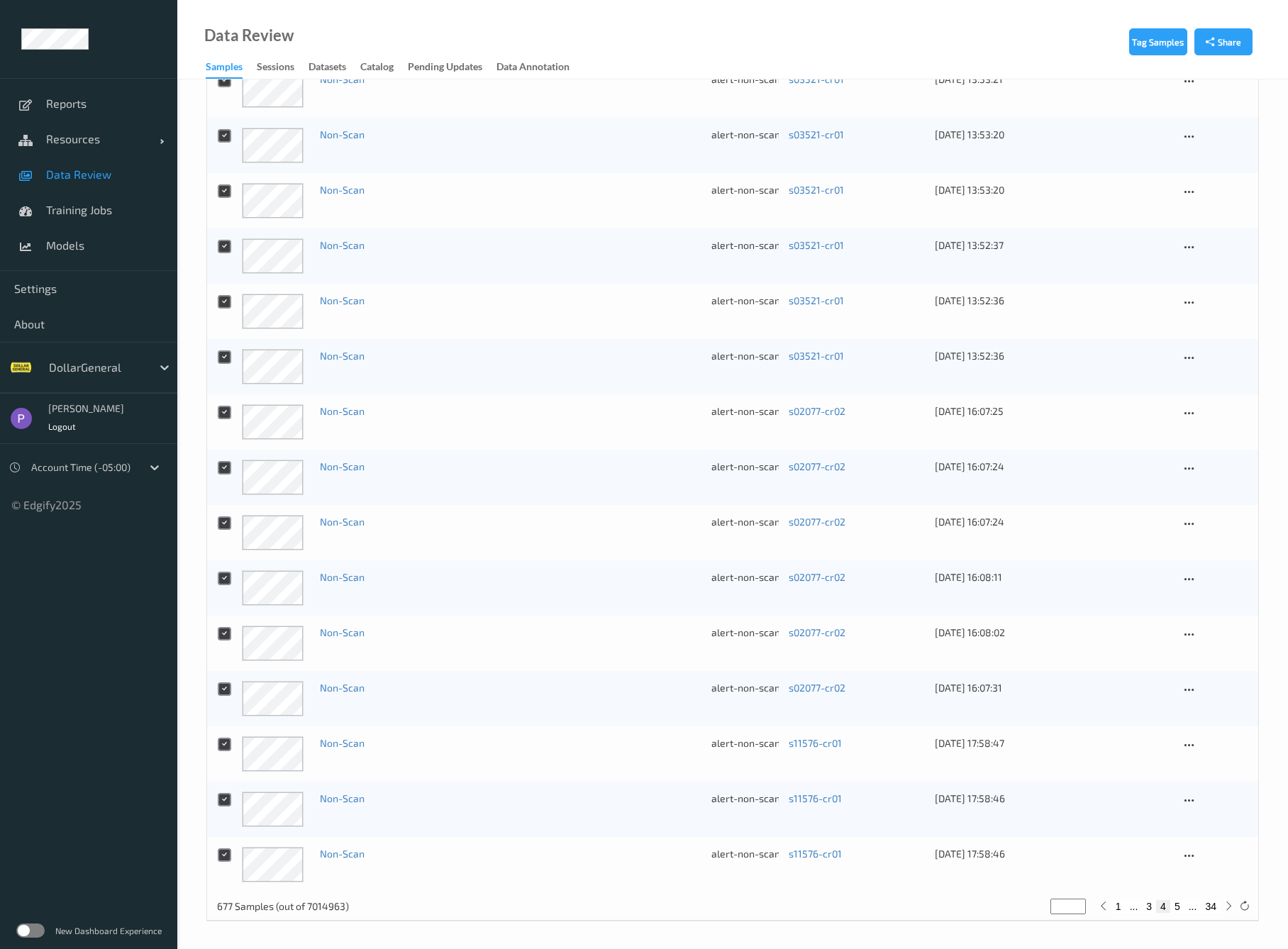
type input "*"
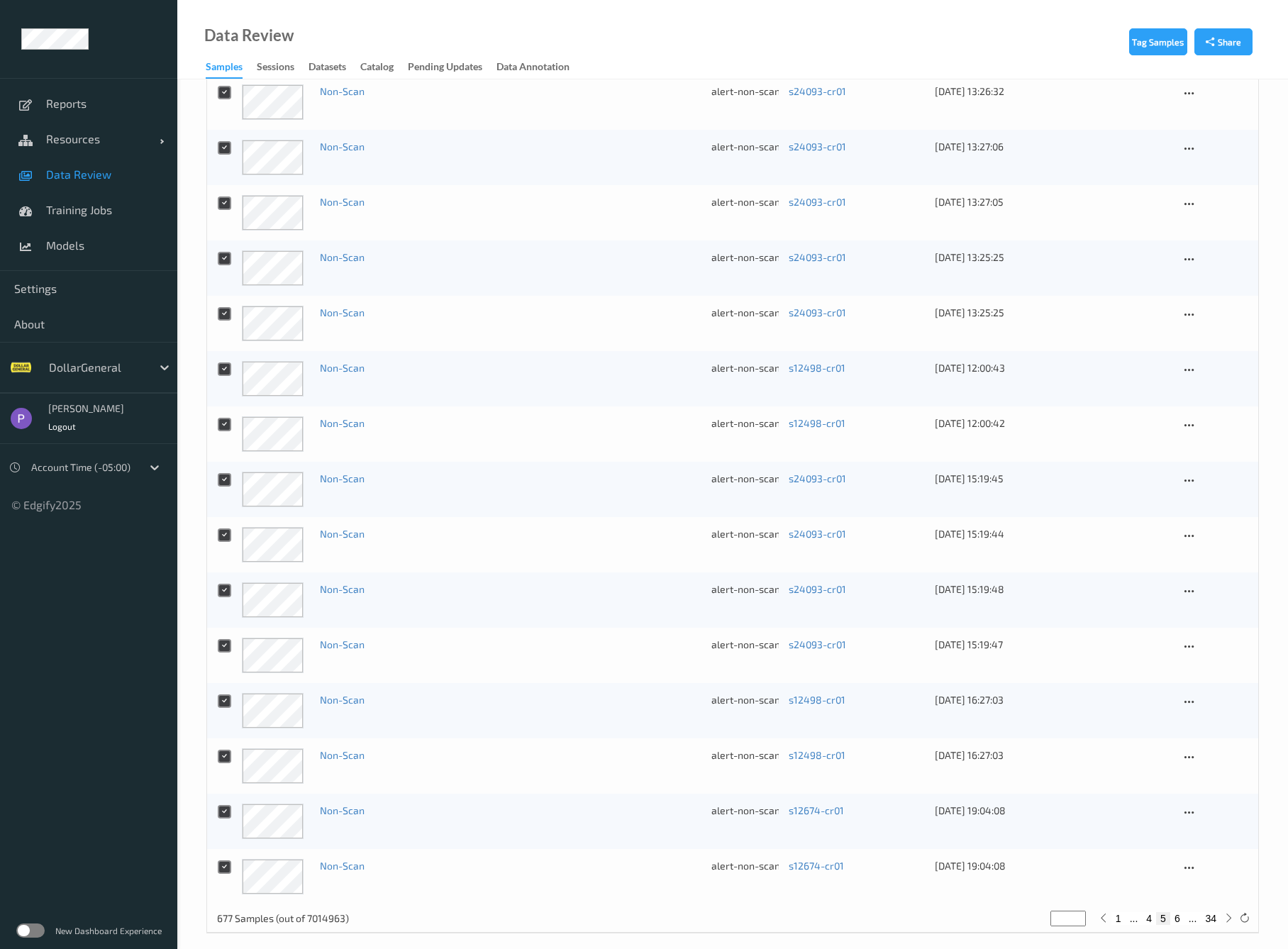
scroll to position [684, 0]
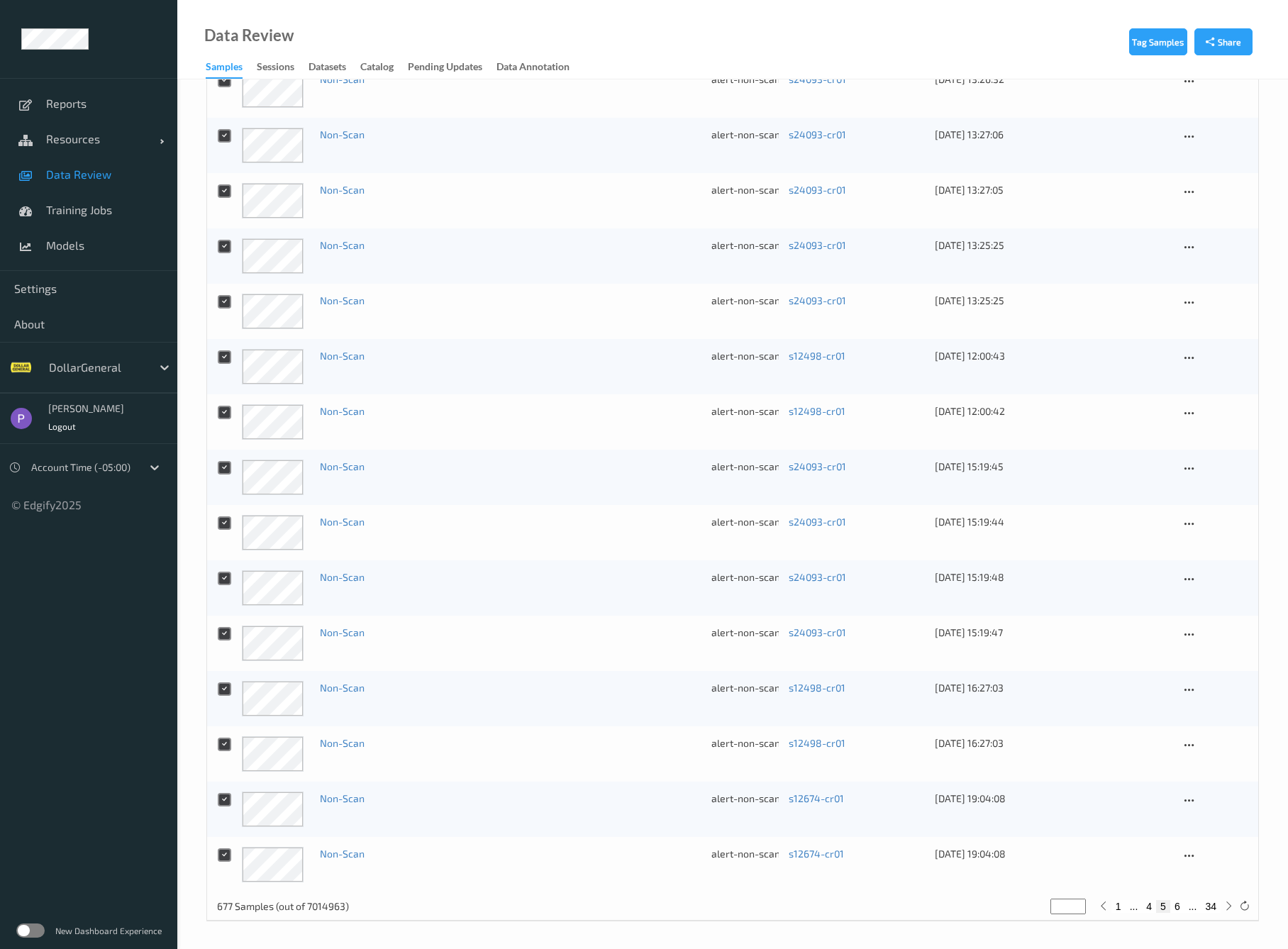
click at [1177, 906] on button "6" at bounding box center [1178, 906] width 15 height 13
type input "*"
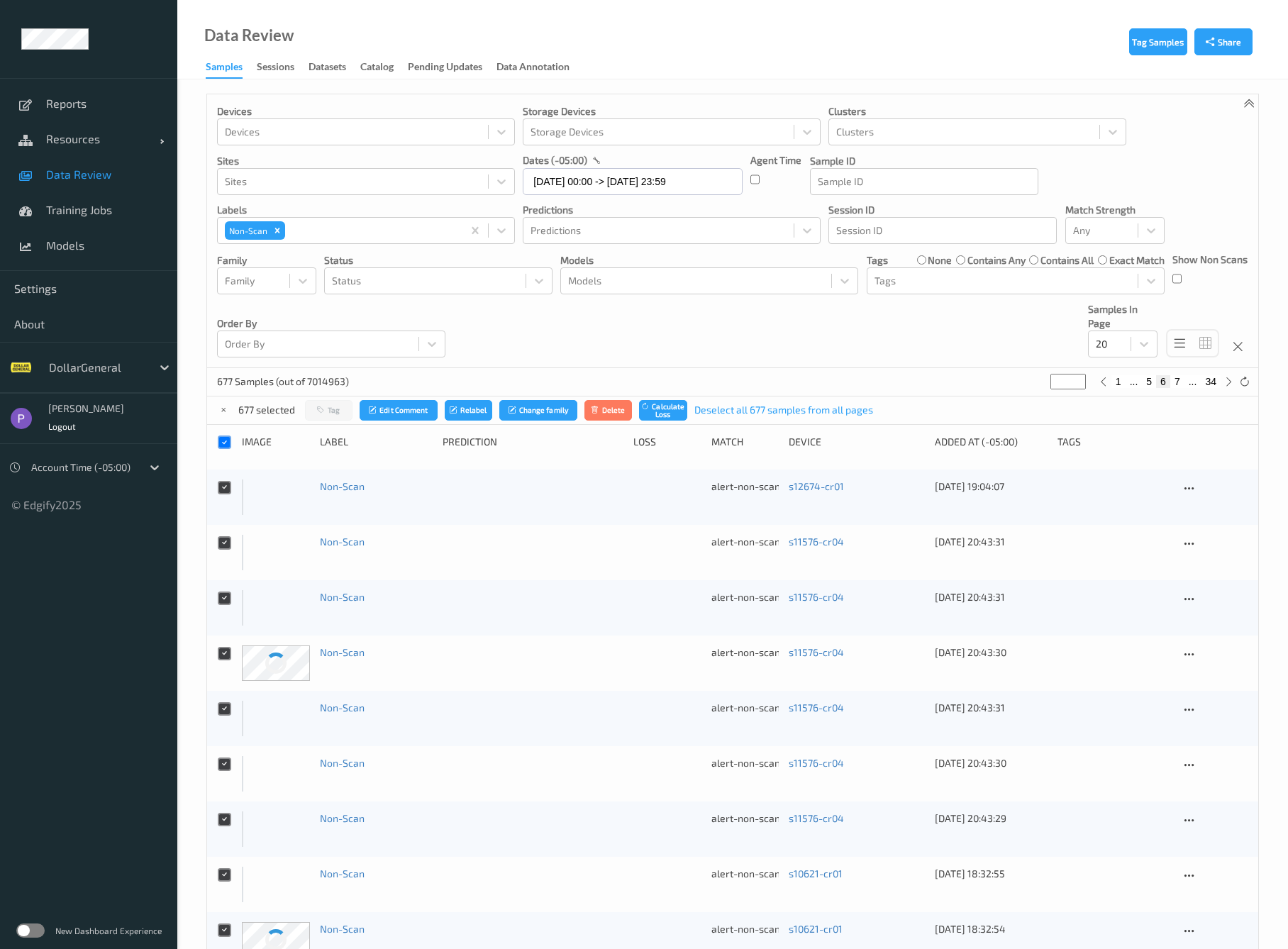
scroll to position [0, 0]
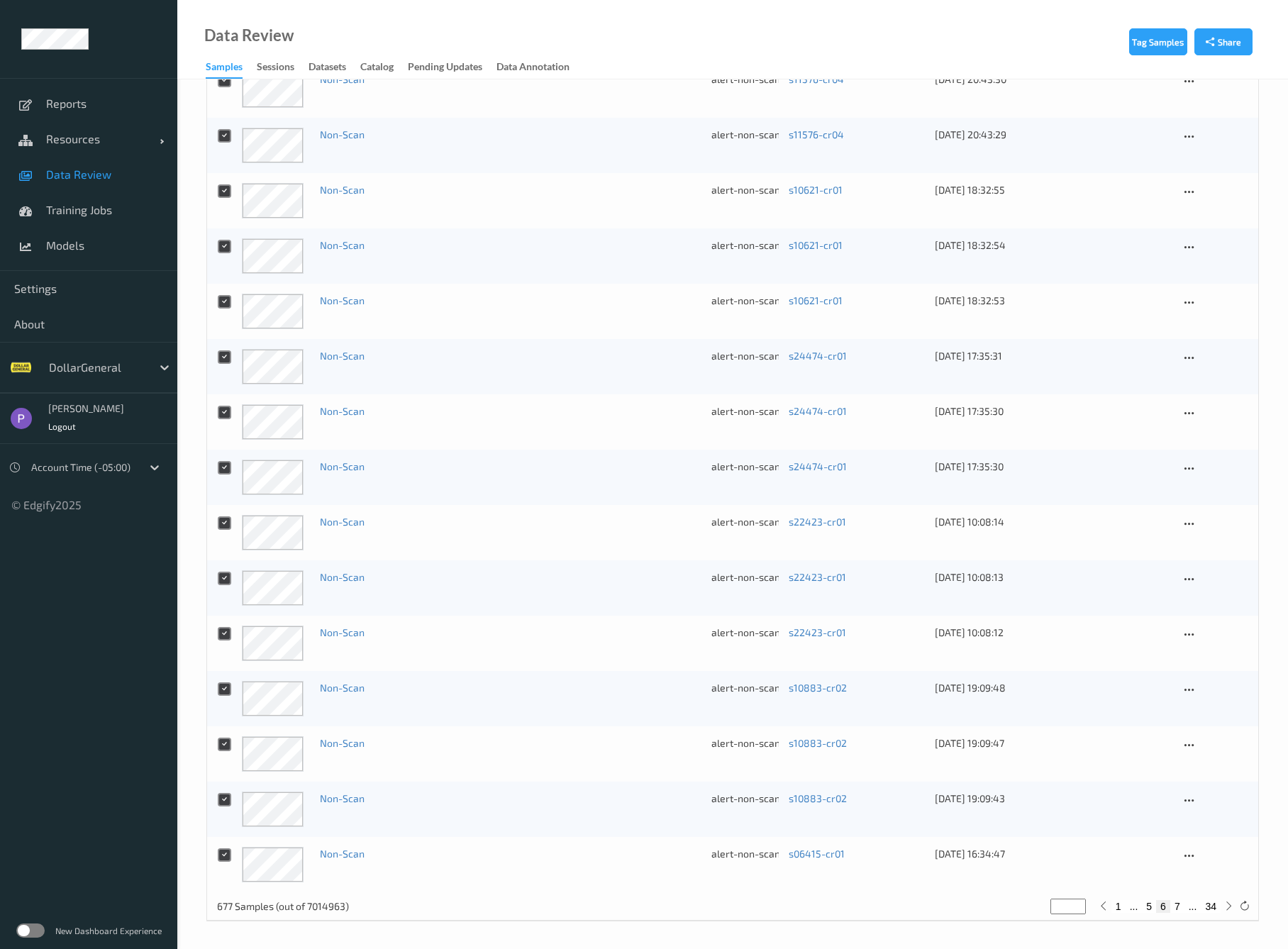
click at [1178, 906] on button "7" at bounding box center [1178, 906] width 15 height 13
type input "*"
click at [1177, 904] on button "8" at bounding box center [1178, 906] width 15 height 13
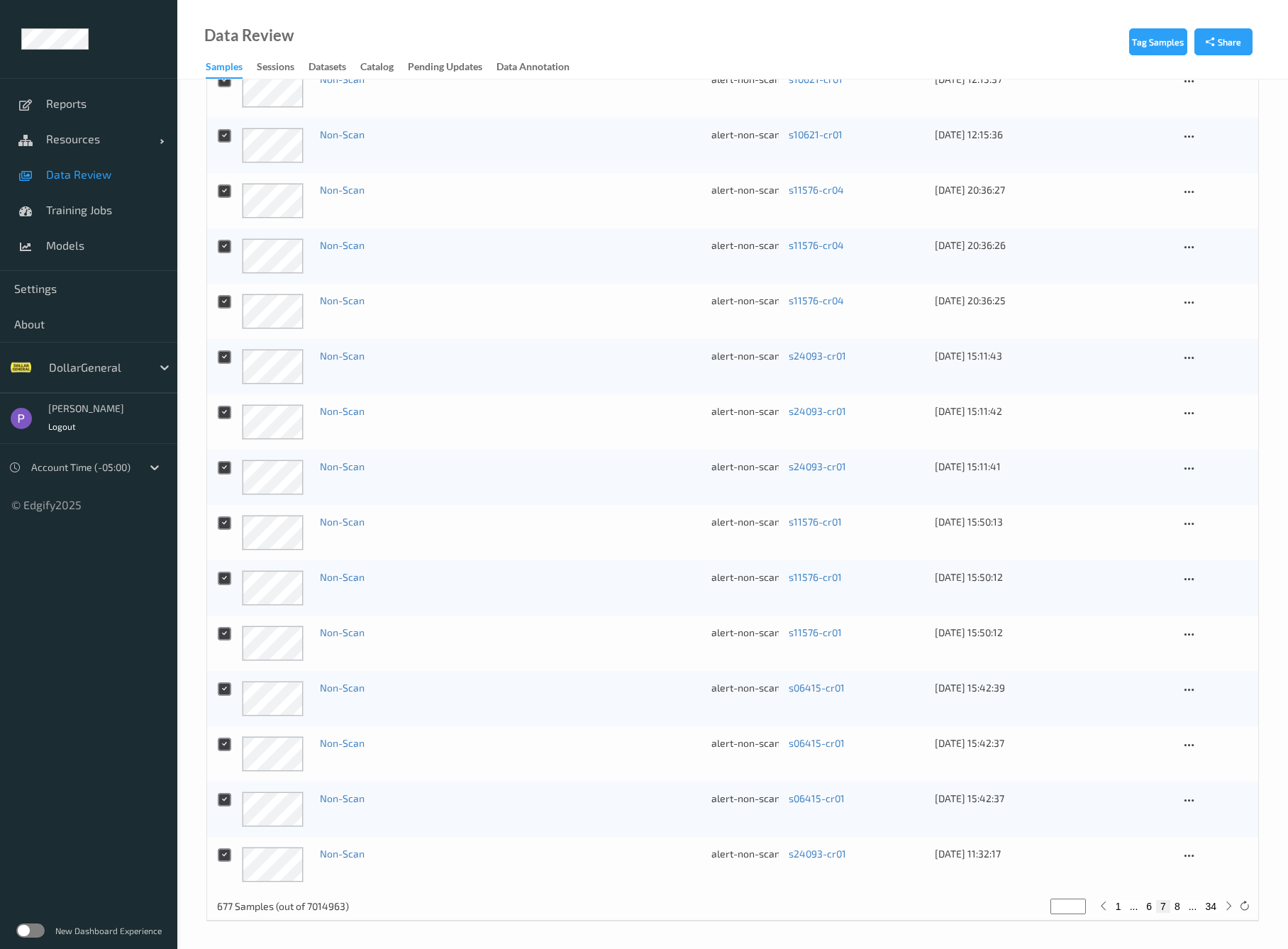
type input "*"
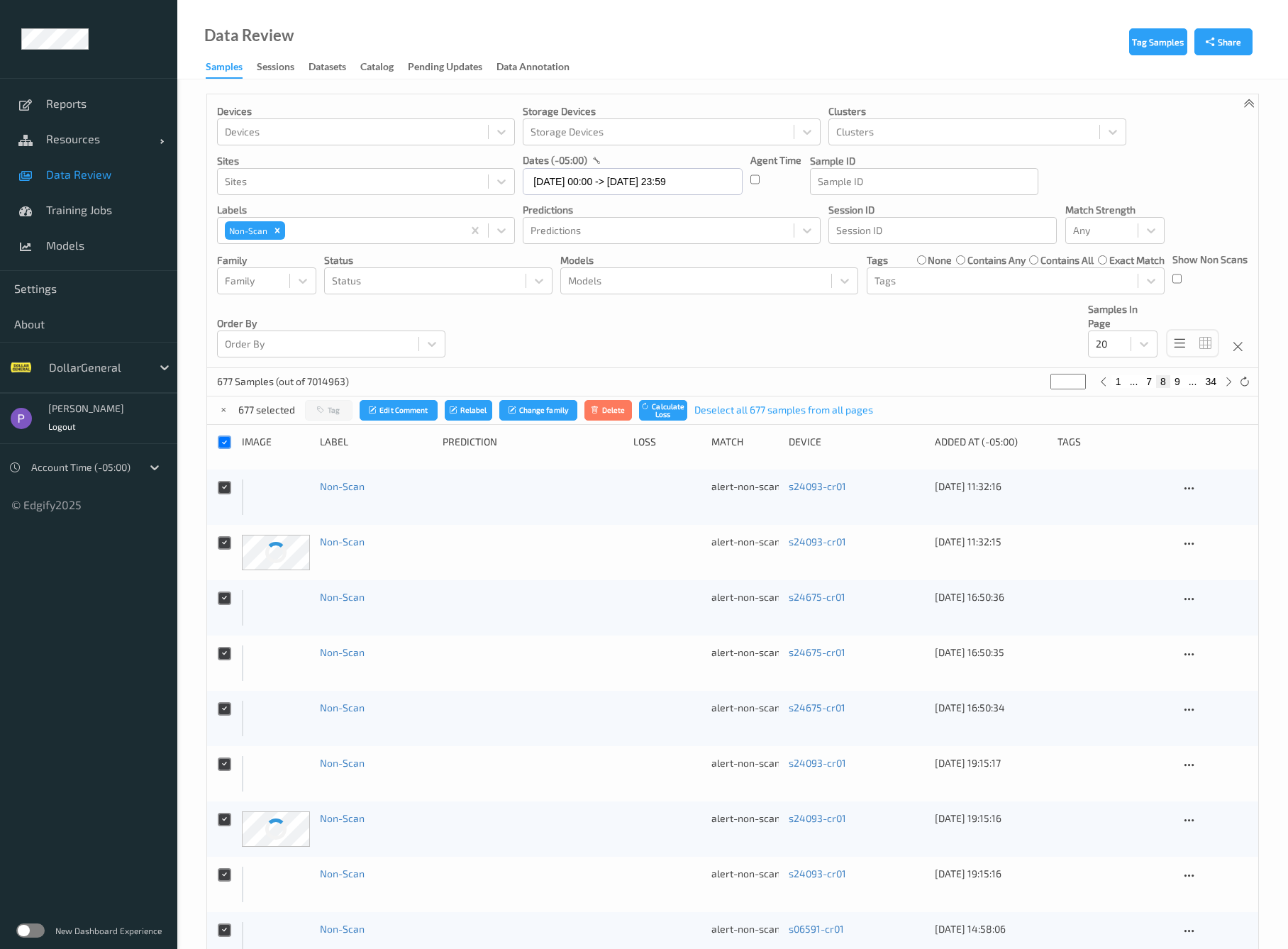
scroll to position [0, 0]
click at [1221, 383] on div at bounding box center [1229, 382] width 16 height 16
type input "*"
click at [1226, 383] on icon at bounding box center [1229, 382] width 11 height 11
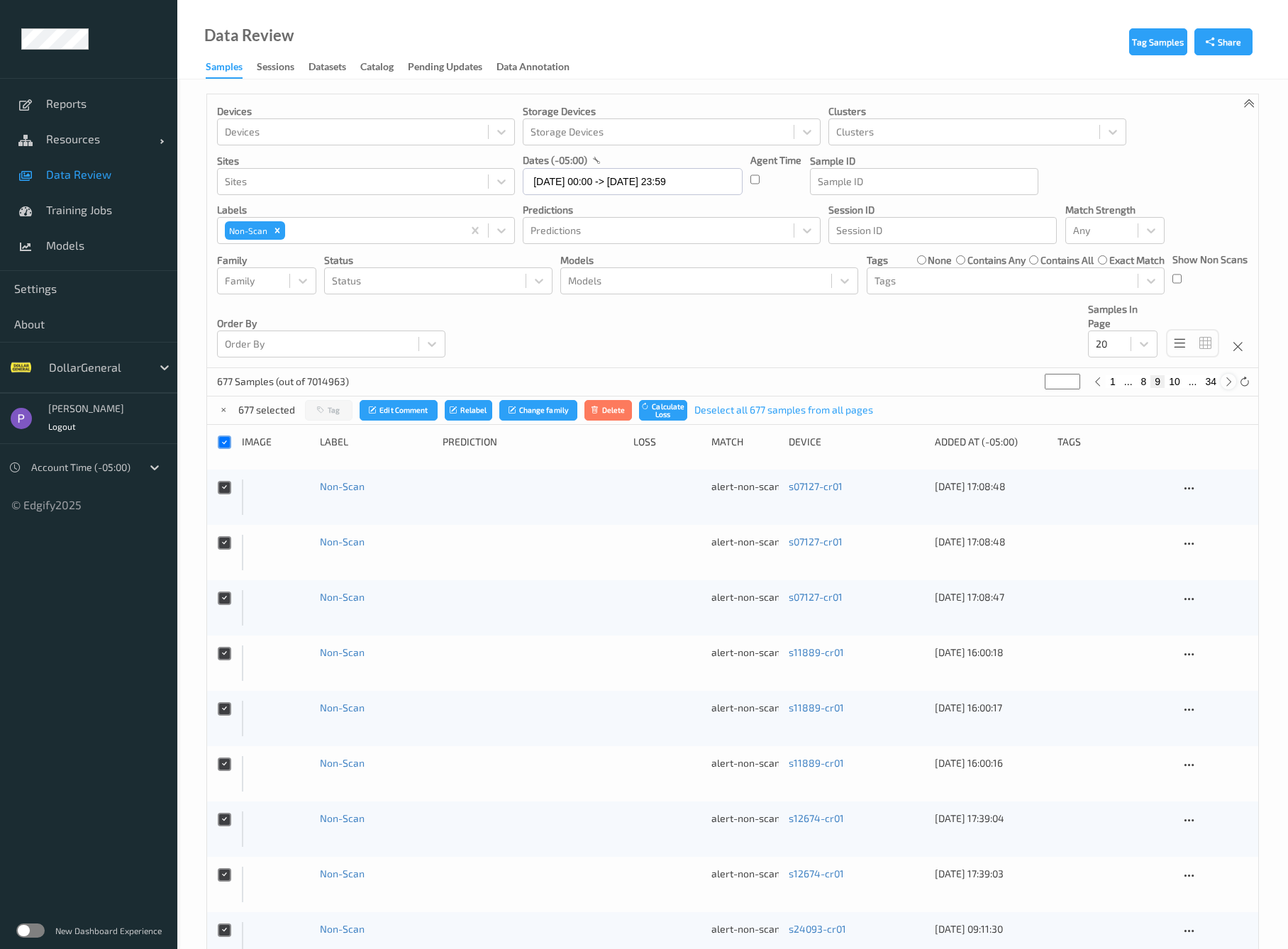
type input "**"
click at [1226, 383] on icon at bounding box center [1229, 382] width 11 height 11
type input "**"
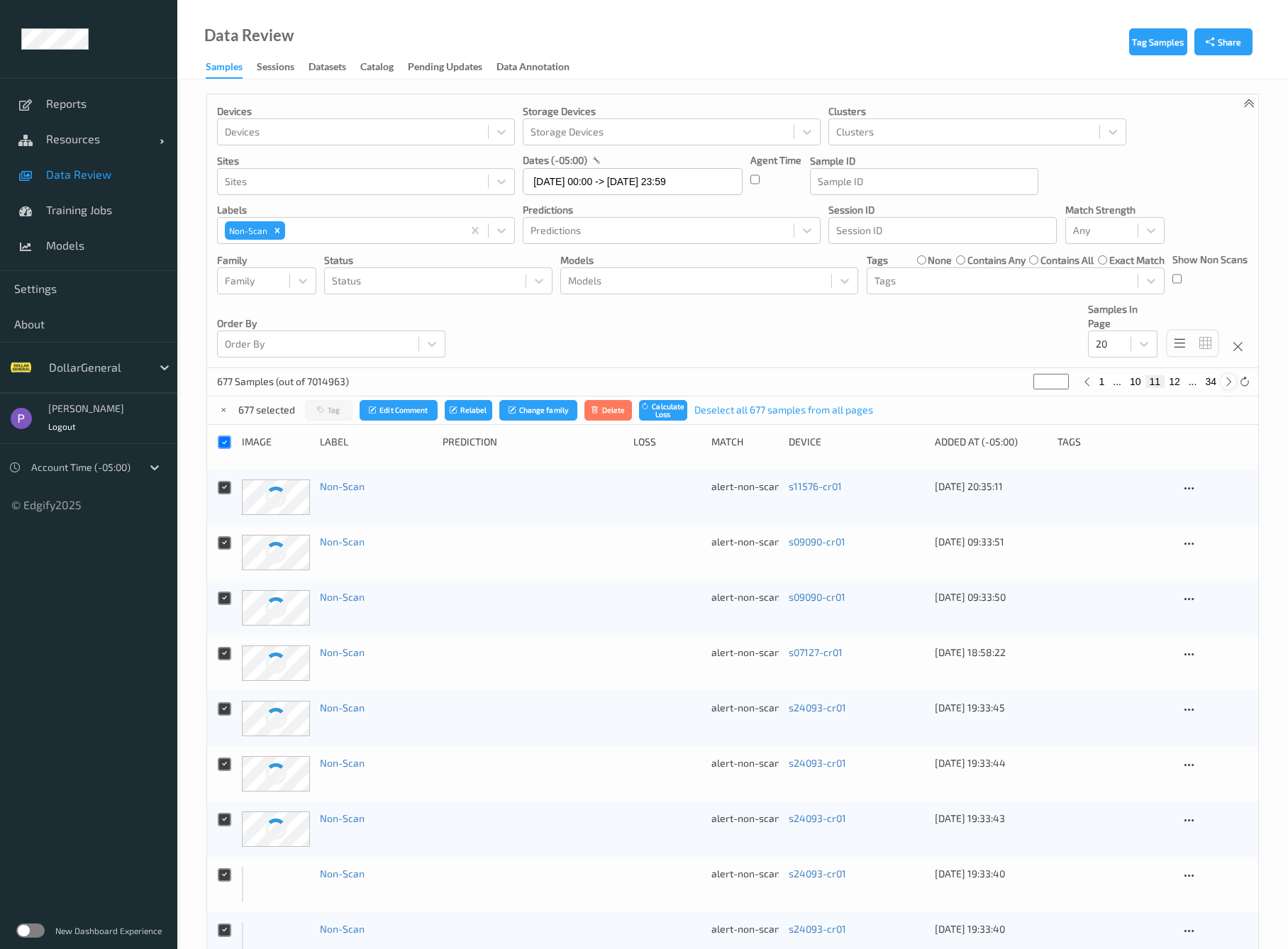
click at [1226, 383] on icon at bounding box center [1229, 382] width 11 height 11
type input "**"
click at [1226, 383] on icon at bounding box center [1229, 382] width 11 height 11
type input "**"
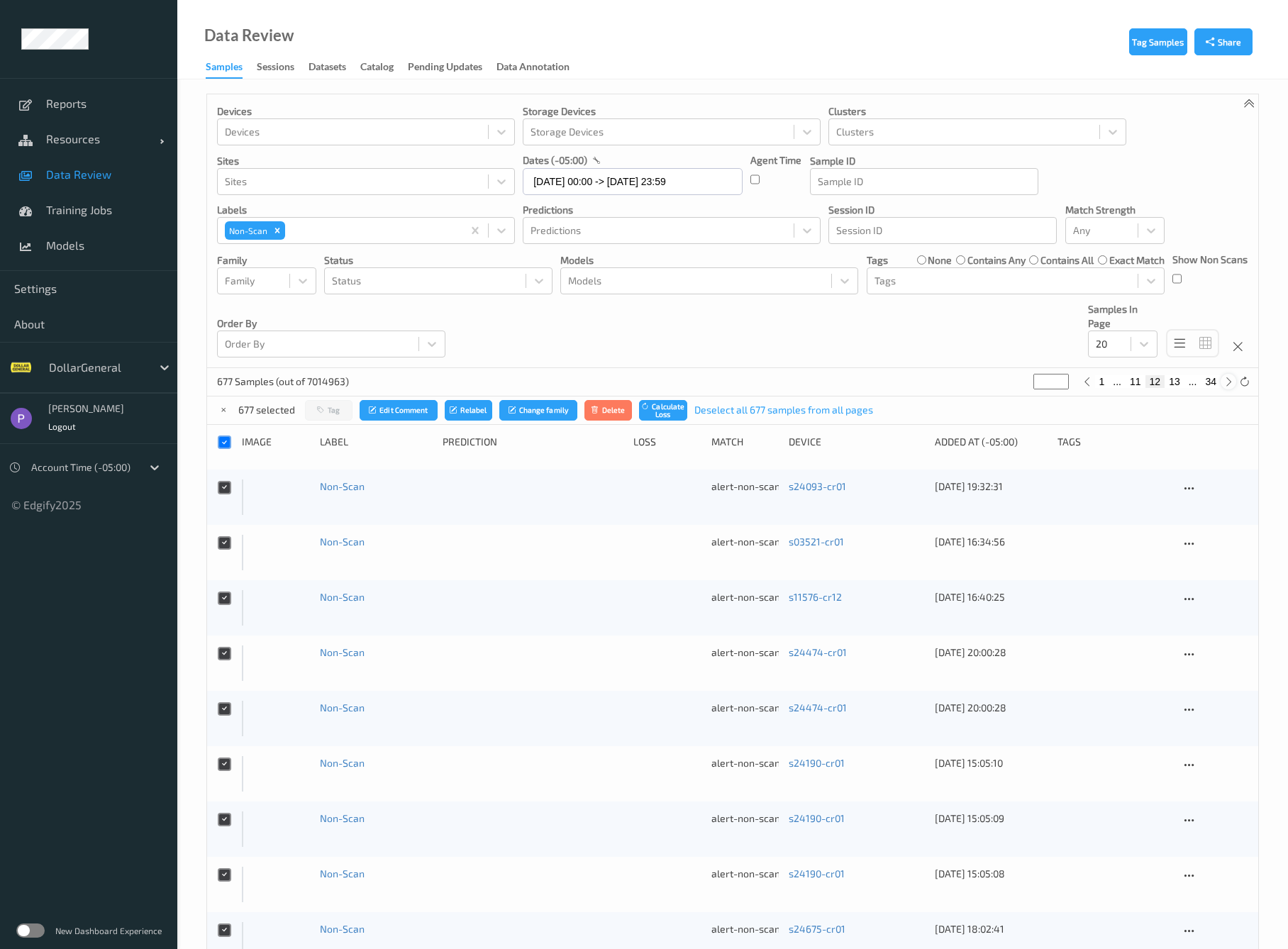
type input "**"
click at [1226, 383] on icon at bounding box center [1229, 382] width 11 height 11
type input "**"
click at [1226, 383] on icon at bounding box center [1229, 382] width 11 height 11
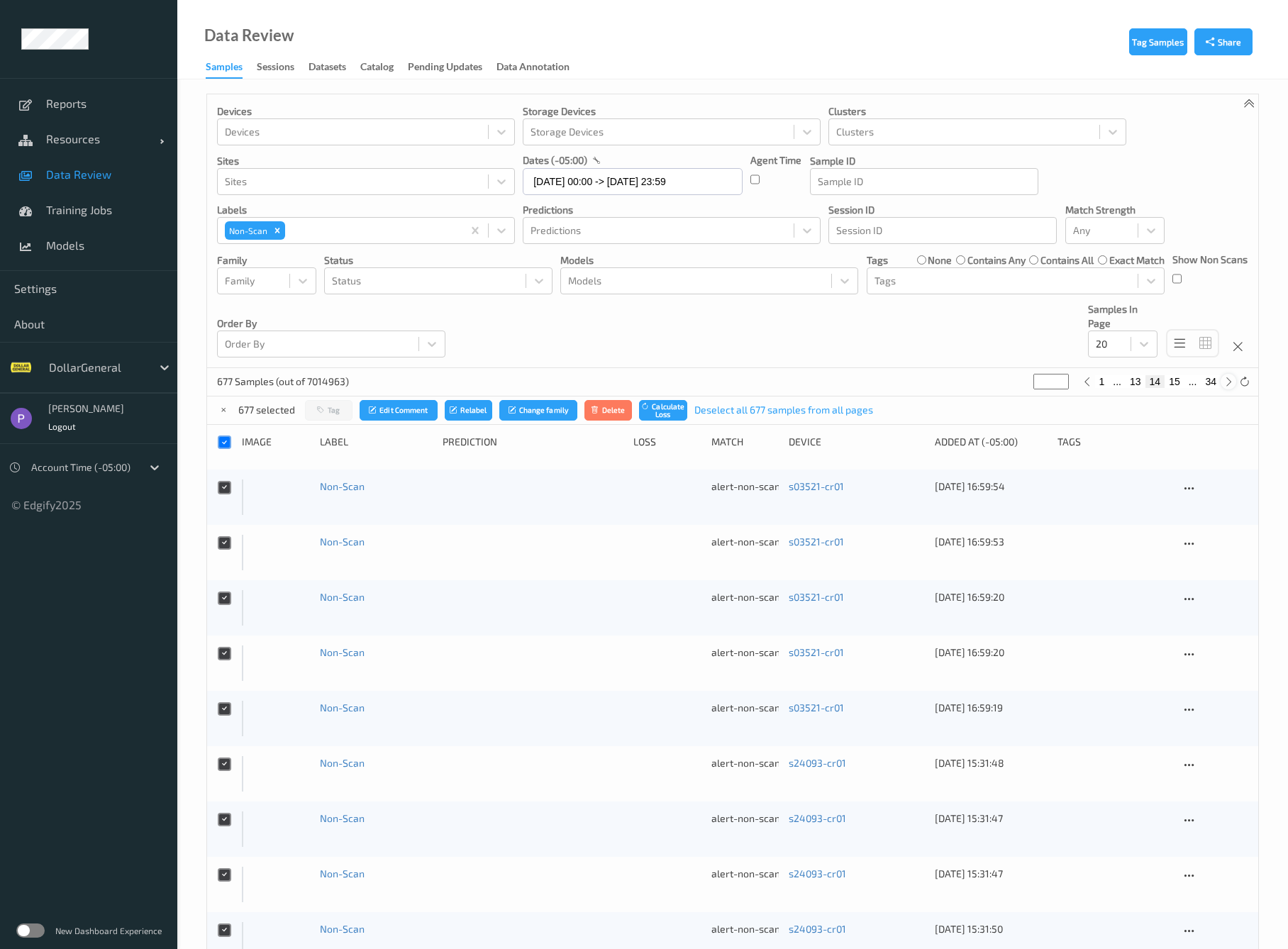
type input "**"
click at [1226, 383] on icon at bounding box center [1229, 382] width 11 height 11
type input "**"
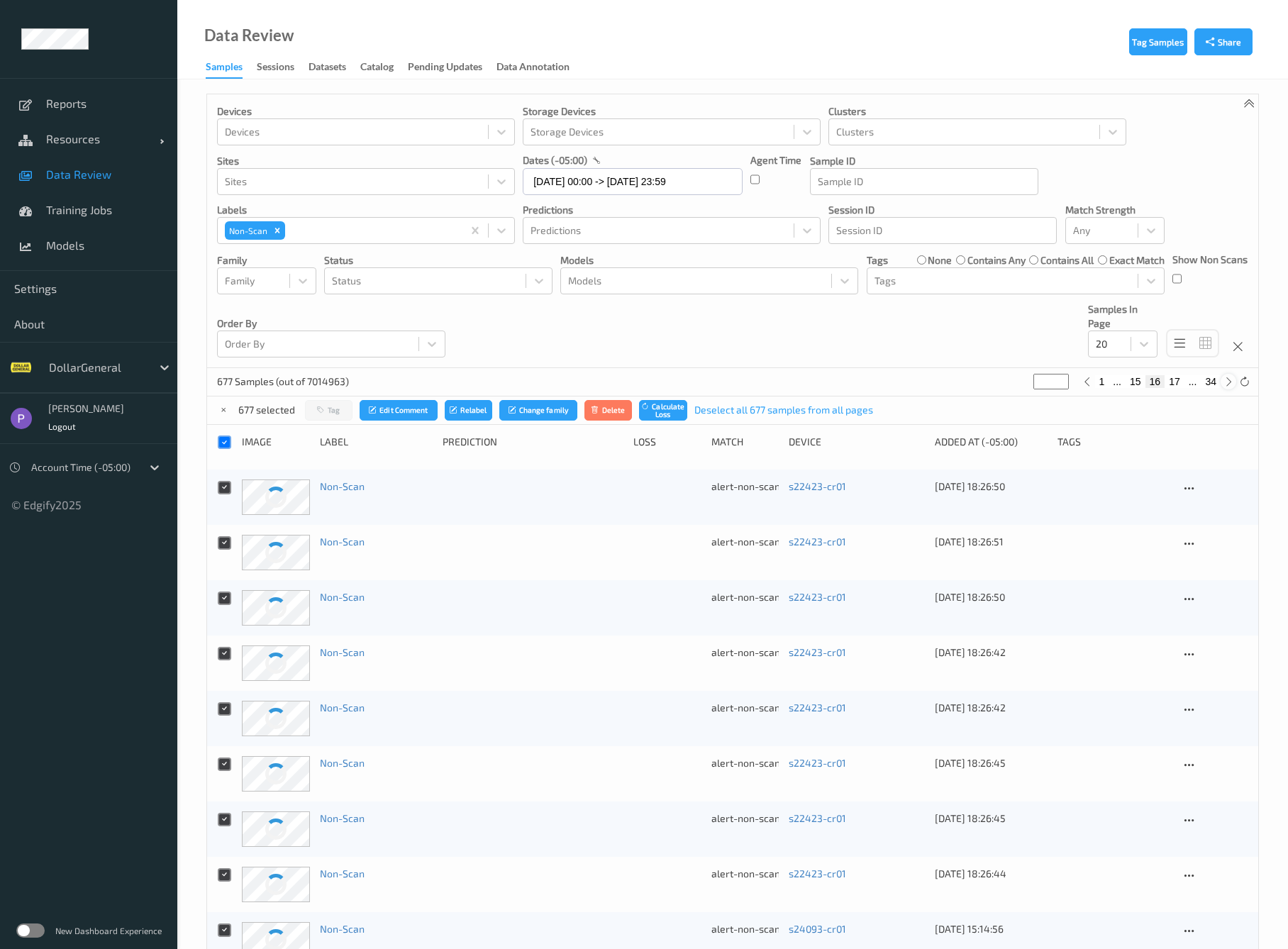
click at [1226, 383] on icon at bounding box center [1229, 382] width 11 height 11
type input "**"
click at [1226, 383] on icon at bounding box center [1229, 382] width 11 height 11
type input "**"
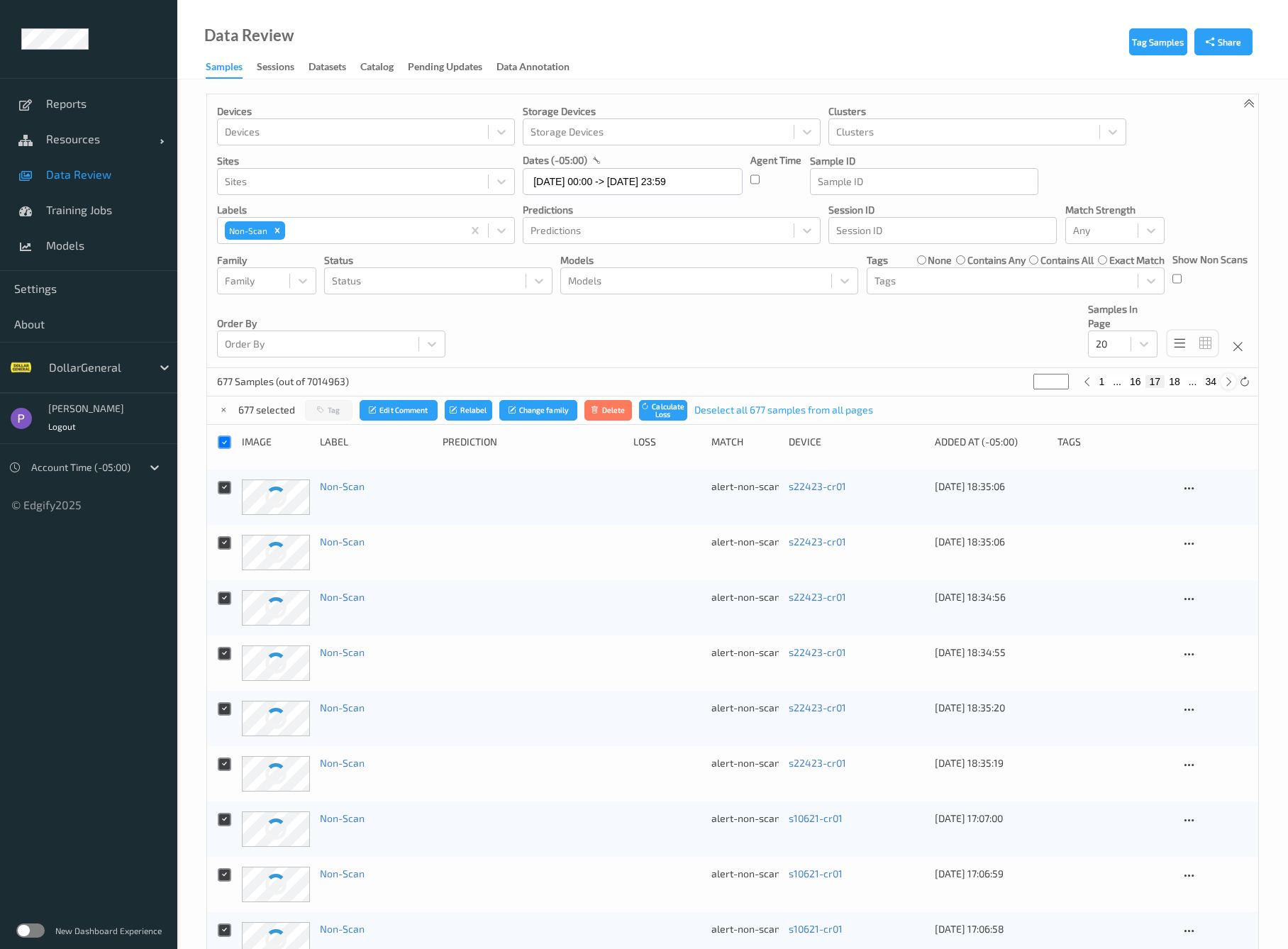
type input "**"
click at [1226, 383] on icon at bounding box center [1229, 382] width 11 height 11
type input "**"
click at [1226, 383] on icon at bounding box center [1229, 382] width 11 height 11
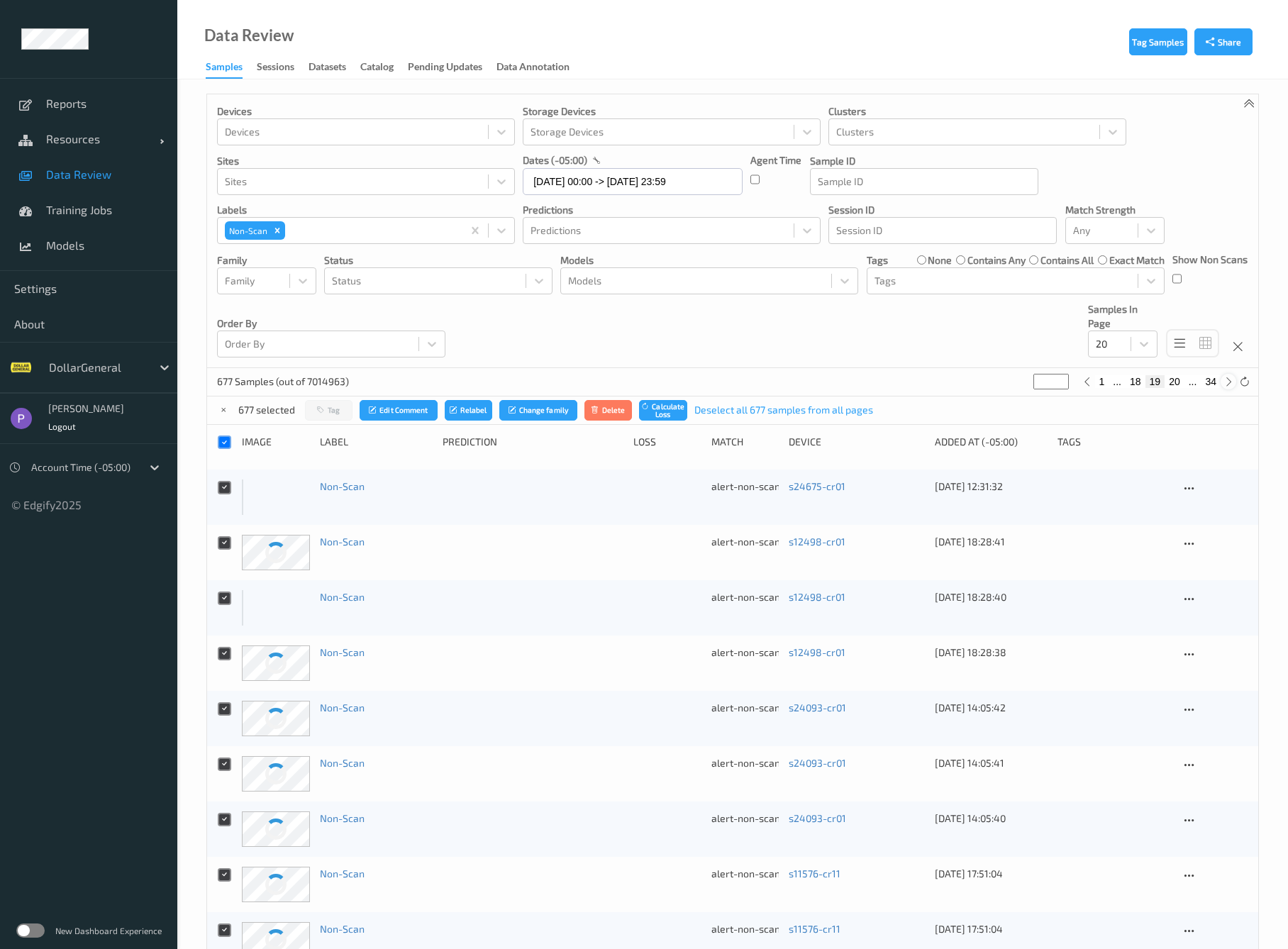
type input "**"
click at [1226, 383] on icon at bounding box center [1229, 382] width 11 height 11
type input "**"
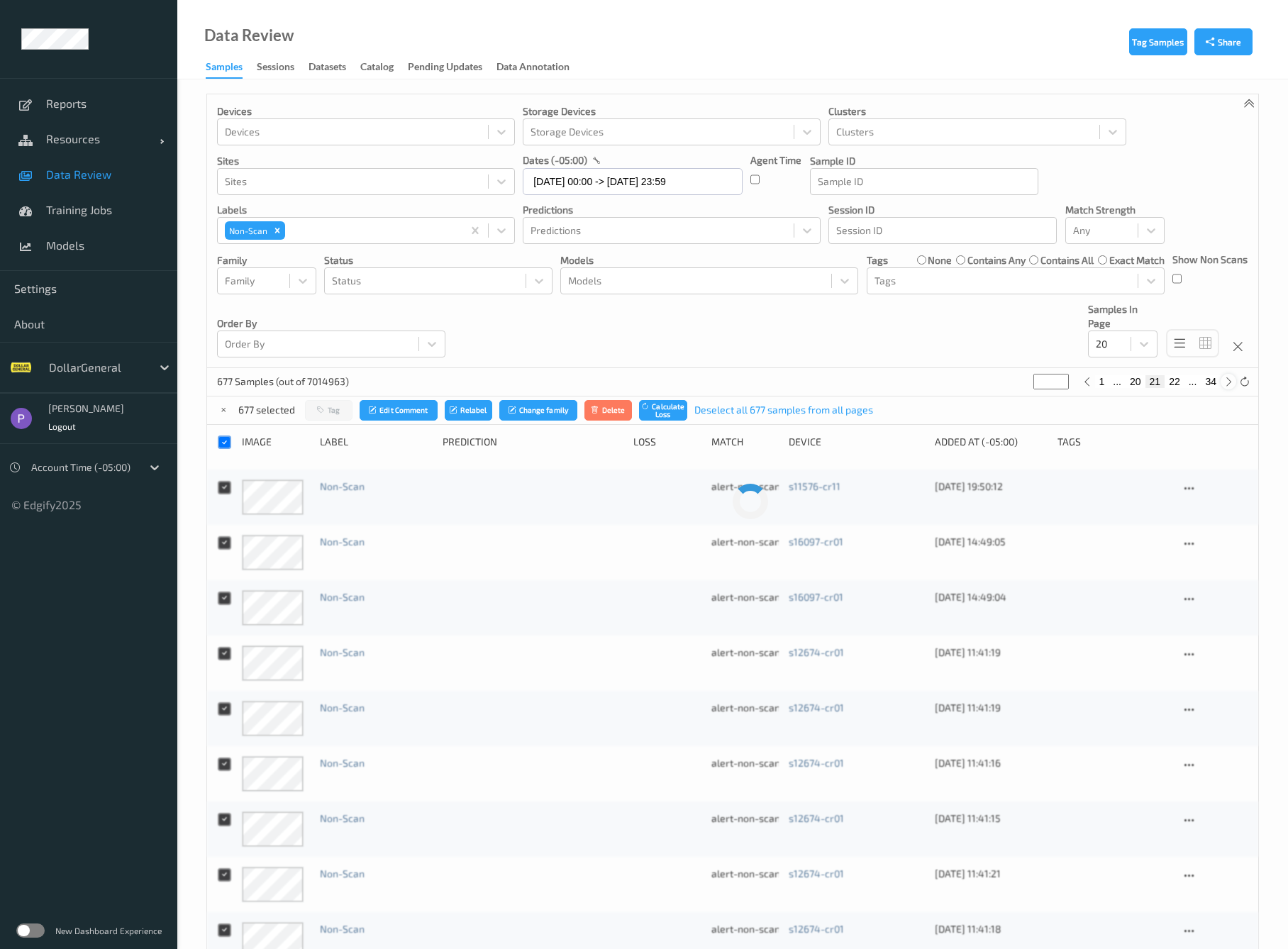
click at [1226, 383] on icon at bounding box center [1229, 382] width 11 height 11
type input "**"
click at [451, 317] on div "Devices Devices Storage Devices Storage Devices Clusters Clusters Sites Sites d…" at bounding box center [733, 231] width 1052 height 274
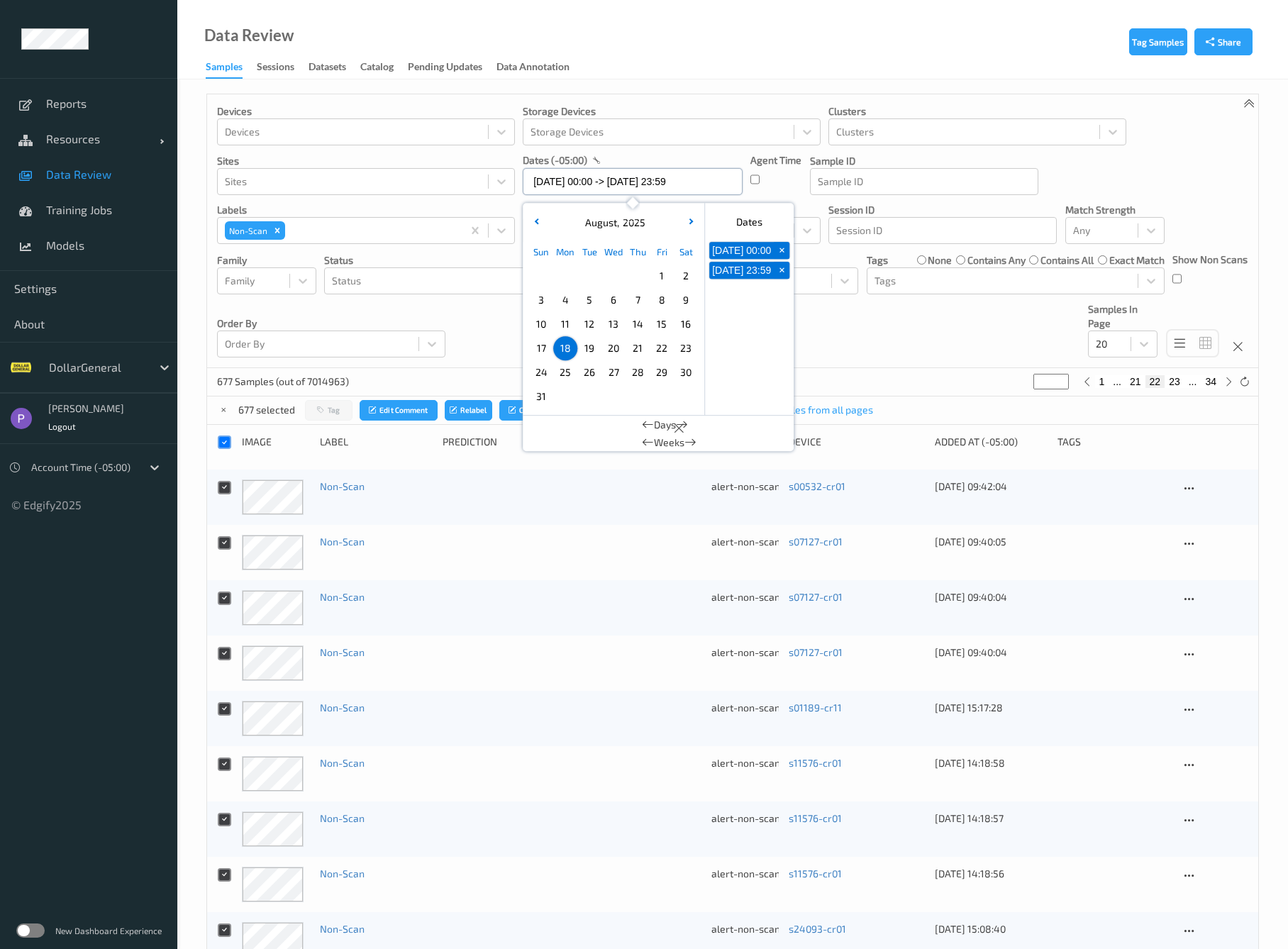
click at [639, 178] on input "18/08/2025 00:00 -> 18/08/2025 23:59" at bounding box center [632, 181] width 220 height 27
click at [587, 351] on span "19" at bounding box center [589, 348] width 19 height 19
type input "19/08/2025 00:00"
type input "*"
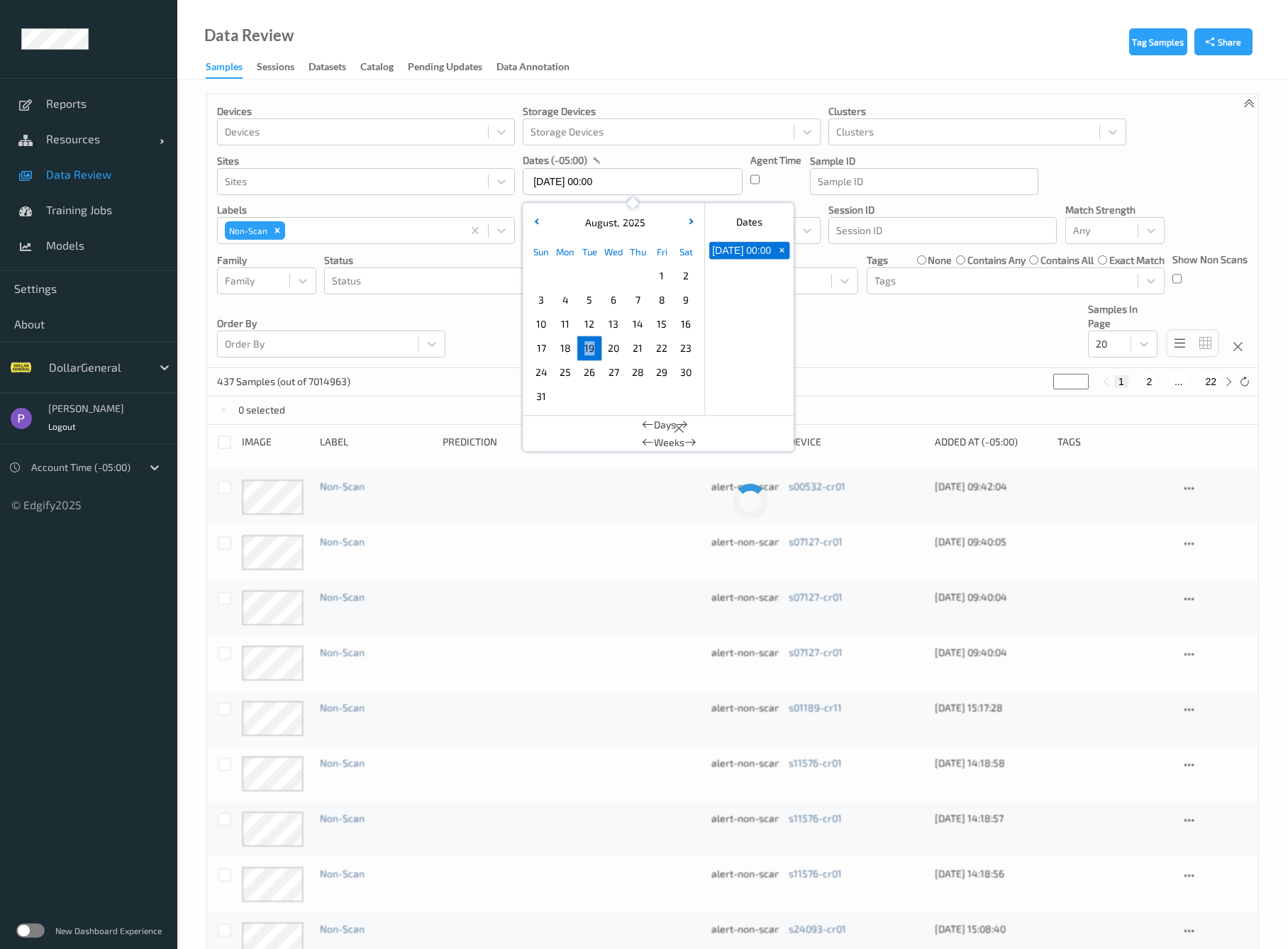
click at [587, 351] on span "19" at bounding box center [589, 348] width 19 height 19
click at [571, 356] on span "18" at bounding box center [565, 348] width 19 height 19
click at [497, 335] on div "Devices Devices Storage Devices Storage Devices Clusters Clusters Sites Sites d…" at bounding box center [733, 231] width 1052 height 274
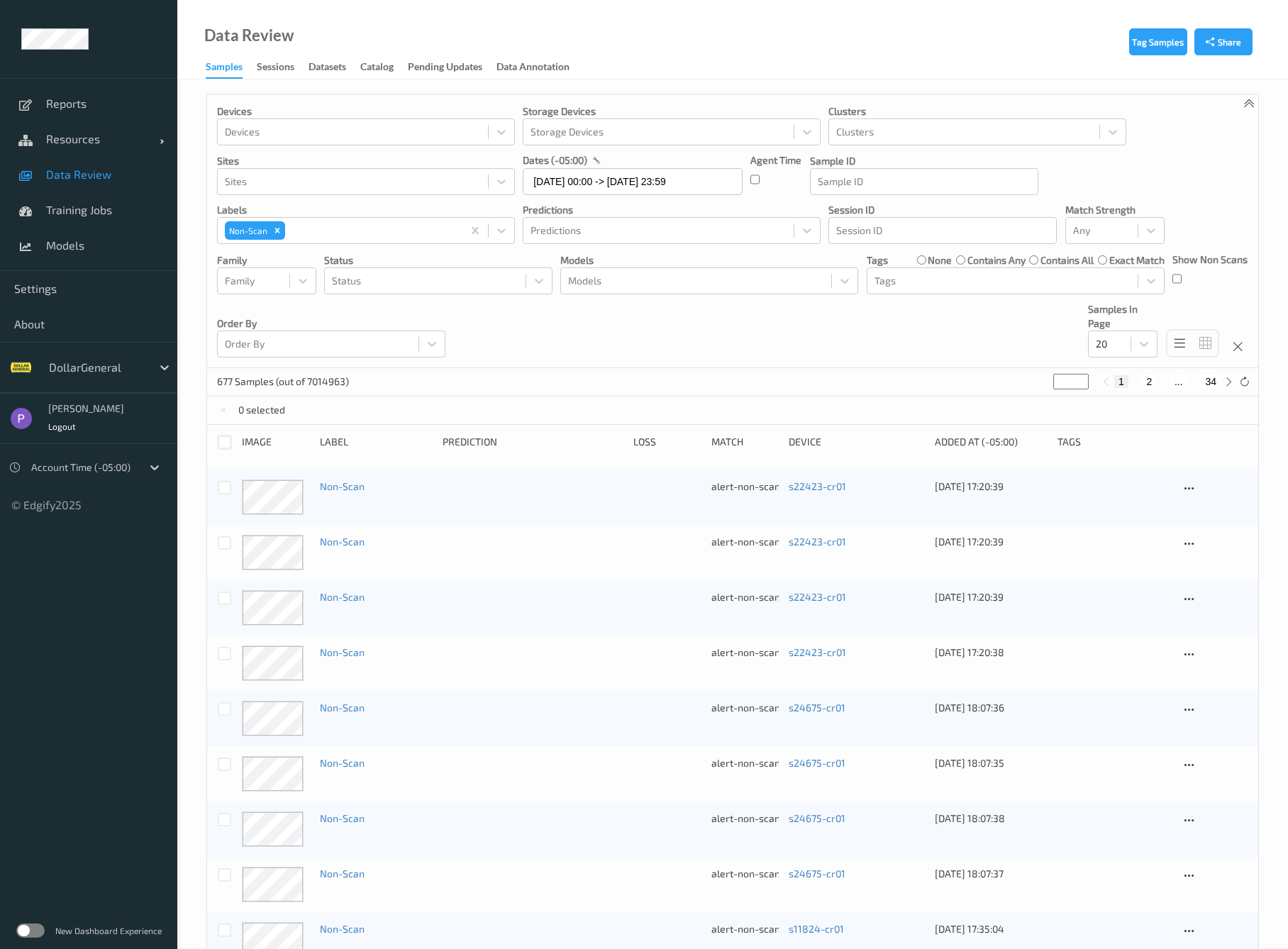
click at [228, 441] on div at bounding box center [225, 442] width 14 height 14
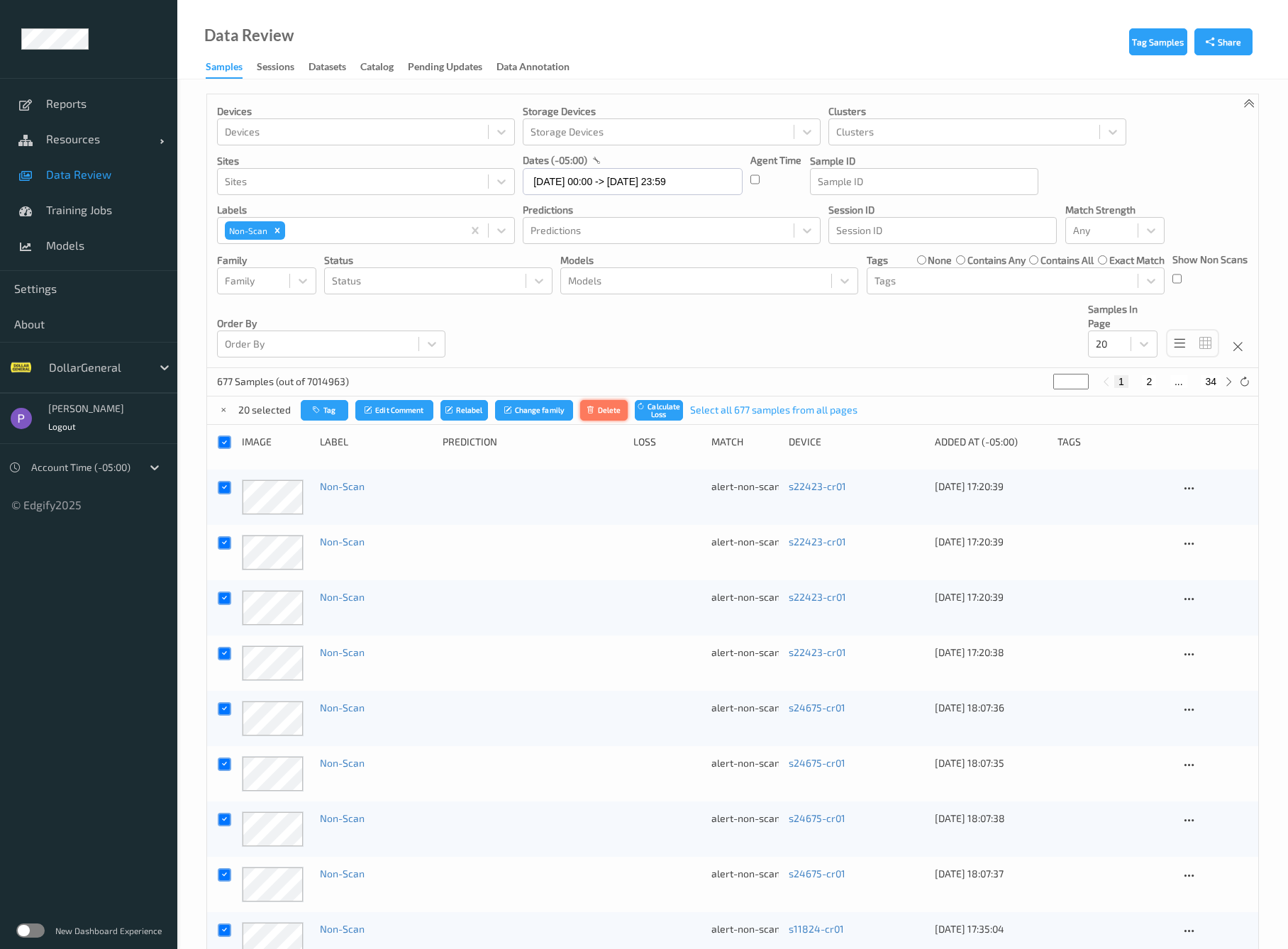
click at [610, 412] on button "Delete" at bounding box center [605, 410] width 48 height 20
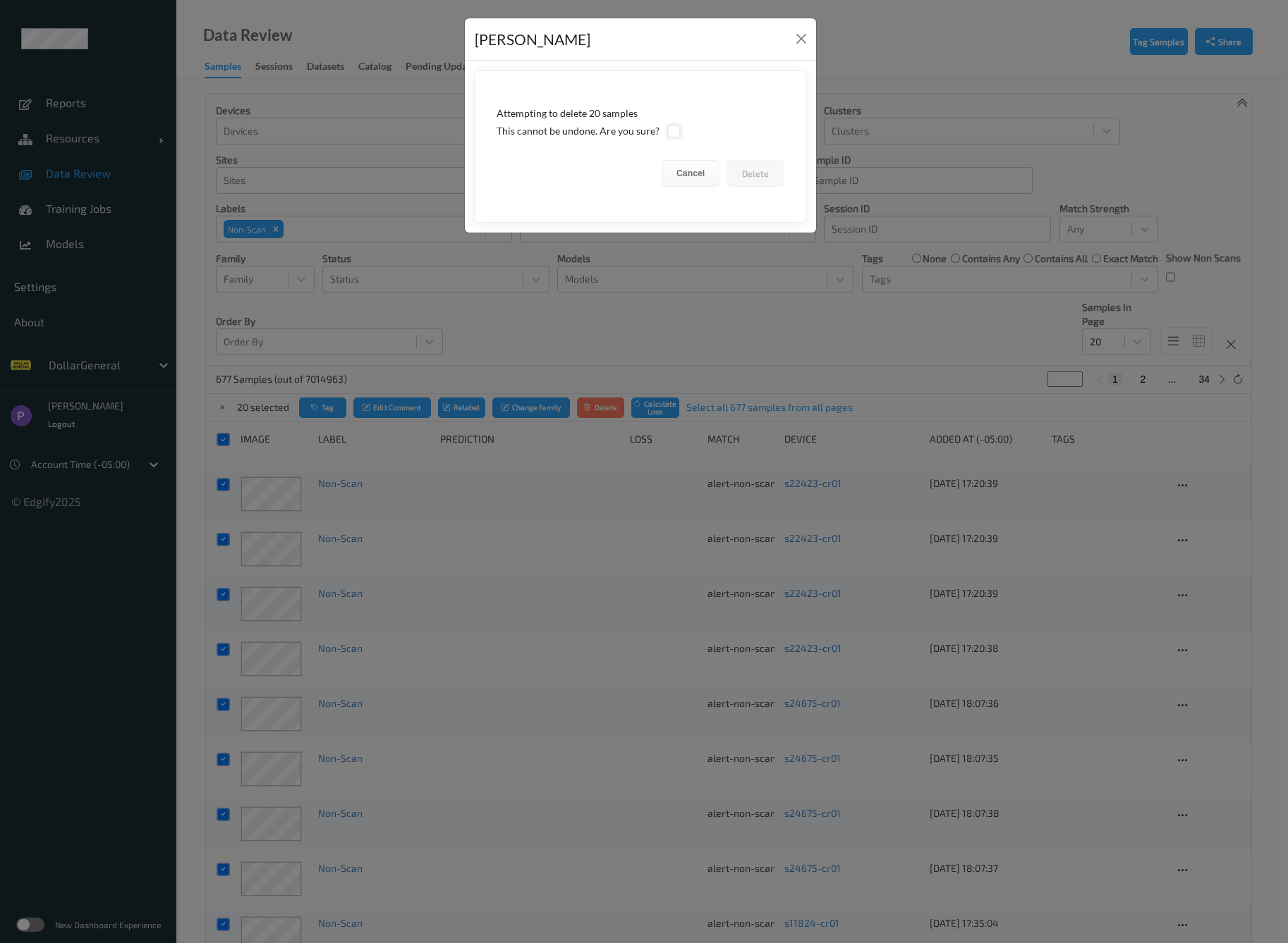
click at [675, 132] on div at bounding box center [673, 132] width 13 height 13
click at [749, 183] on button "Delete" at bounding box center [755, 173] width 58 height 27
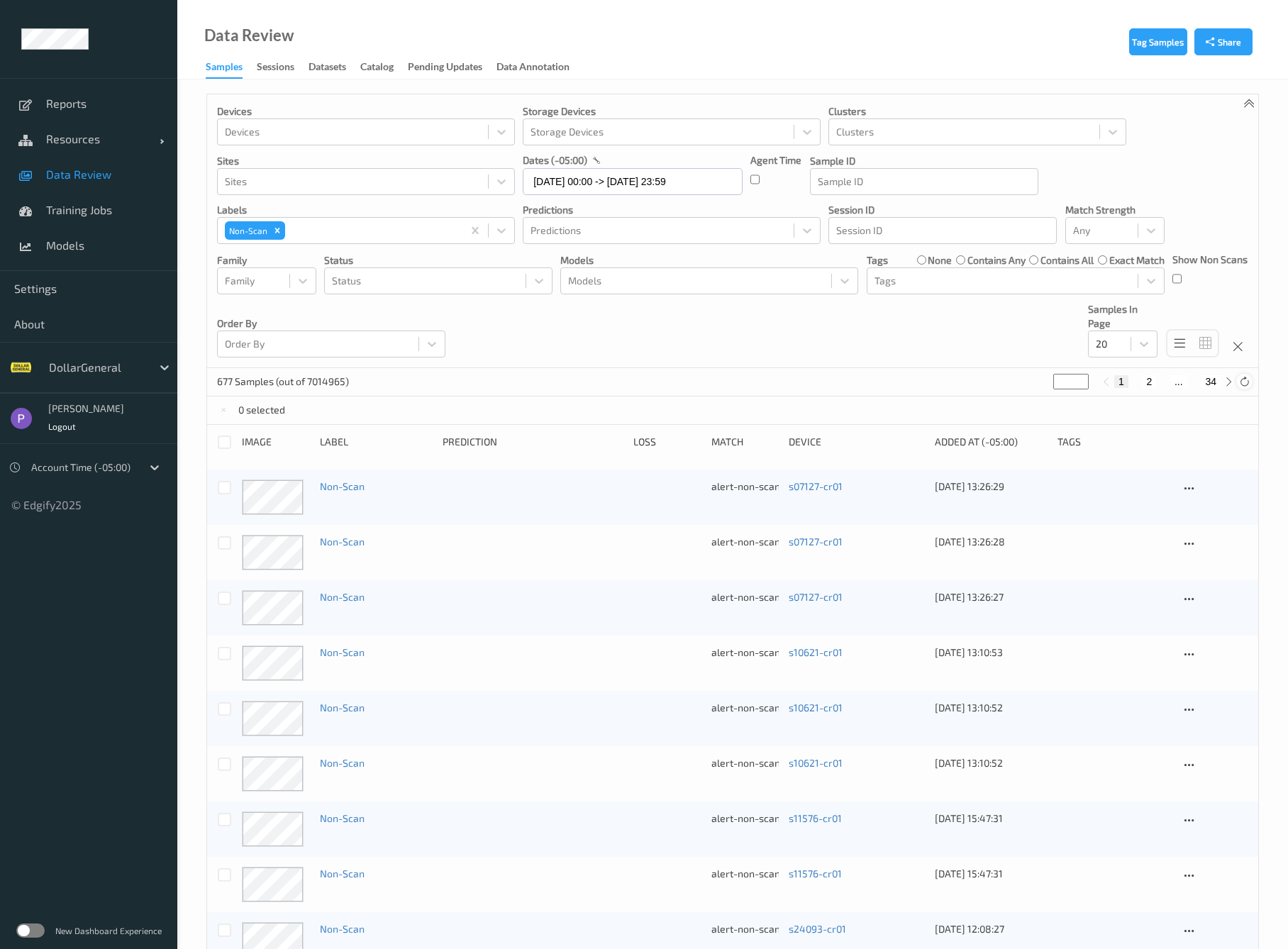
click at [1253, 379] on div "677 Samples (out of 7014965) * 1 2 ... 34" at bounding box center [733, 382] width 1052 height 28
click at [1248, 380] on icon at bounding box center [1244, 382] width 11 height 11
click at [229, 443] on div at bounding box center [225, 442] width 14 height 14
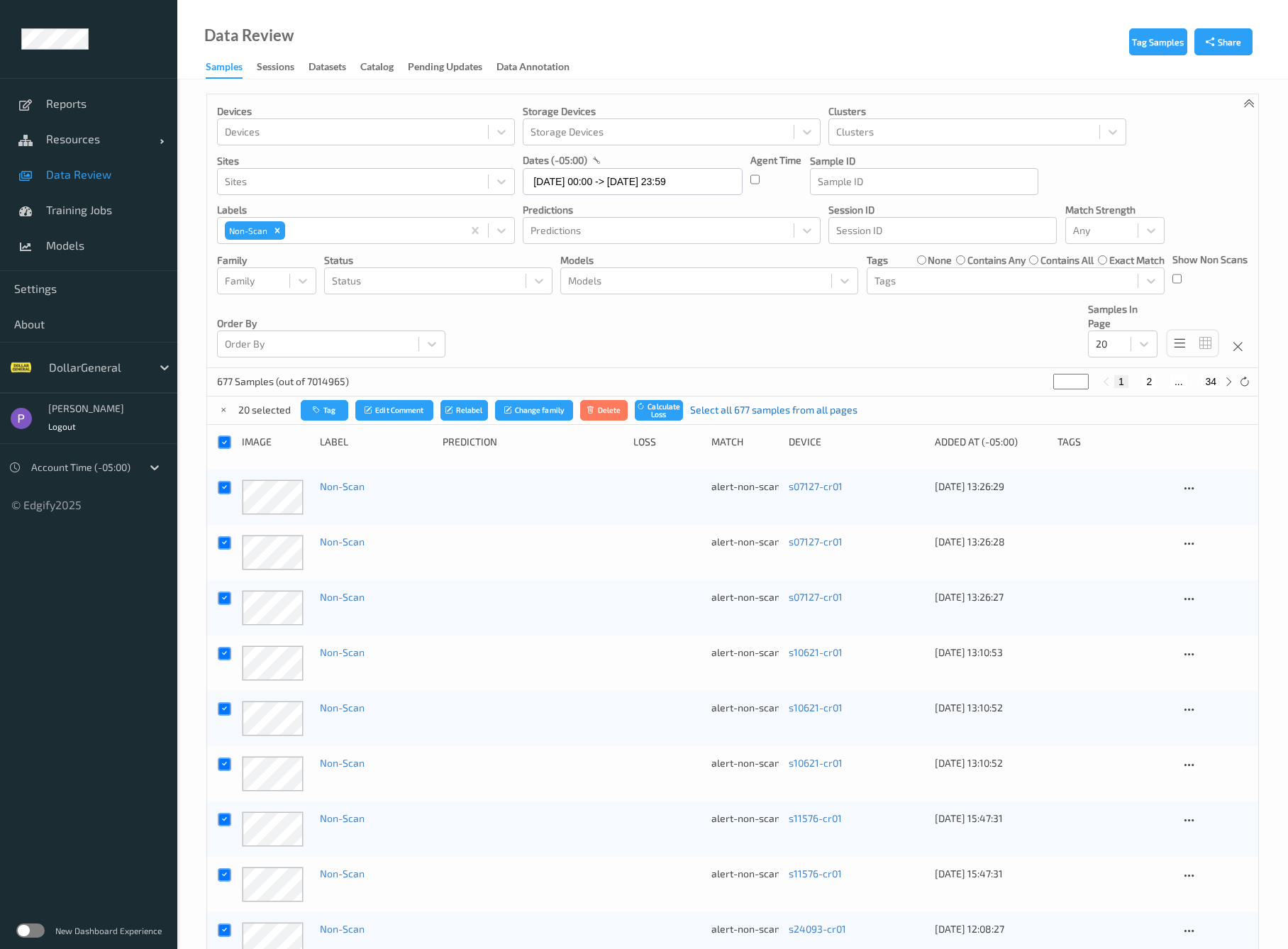
drag, startPoint x: 728, startPoint y: 410, endPoint x: 704, endPoint y: 406, distance: 24.3
click at [727, 410] on link "Select all 677 samples from all pages" at bounding box center [773, 410] width 168 height 15
click at [600, 410] on icon "submit" at bounding box center [596, 410] width 11 height 9
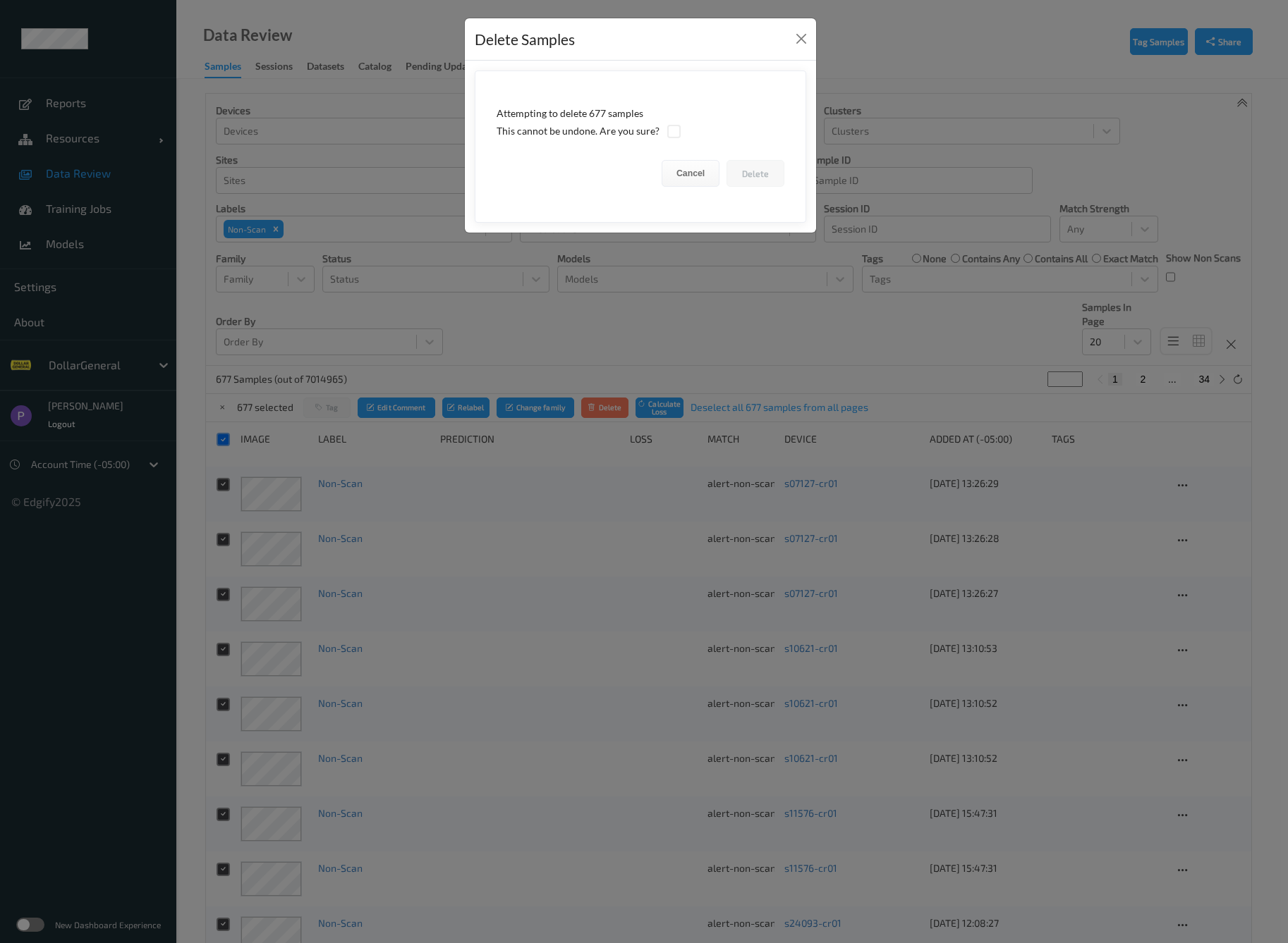
click at [679, 131] on div "This cannot be undone. Are you sure?" at bounding box center [640, 131] width 288 height 14
click at [675, 131] on div at bounding box center [673, 132] width 13 height 13
click at [762, 173] on button "Delete" at bounding box center [755, 173] width 58 height 27
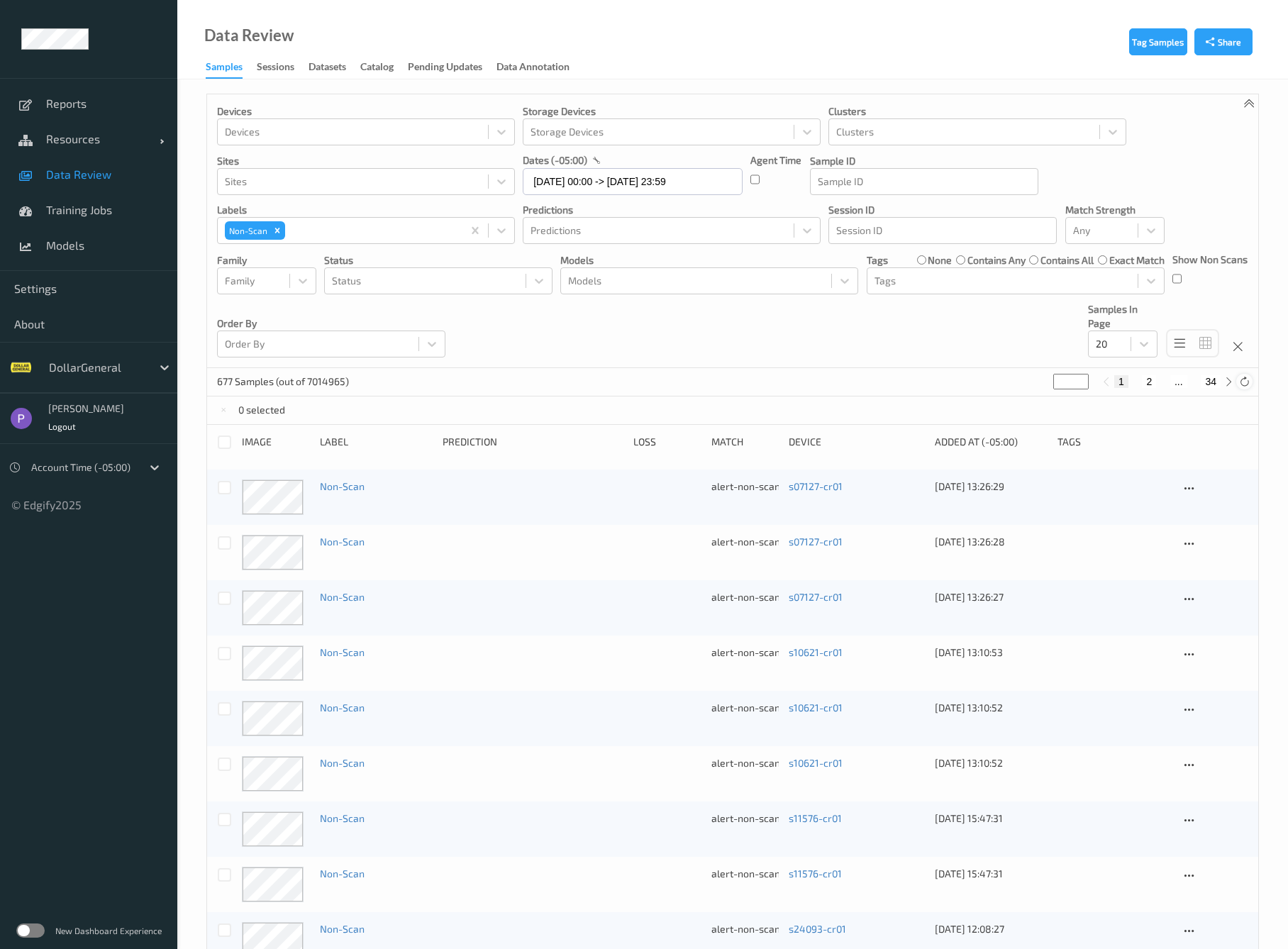
click at [1247, 379] on icon at bounding box center [1244, 382] width 11 height 11
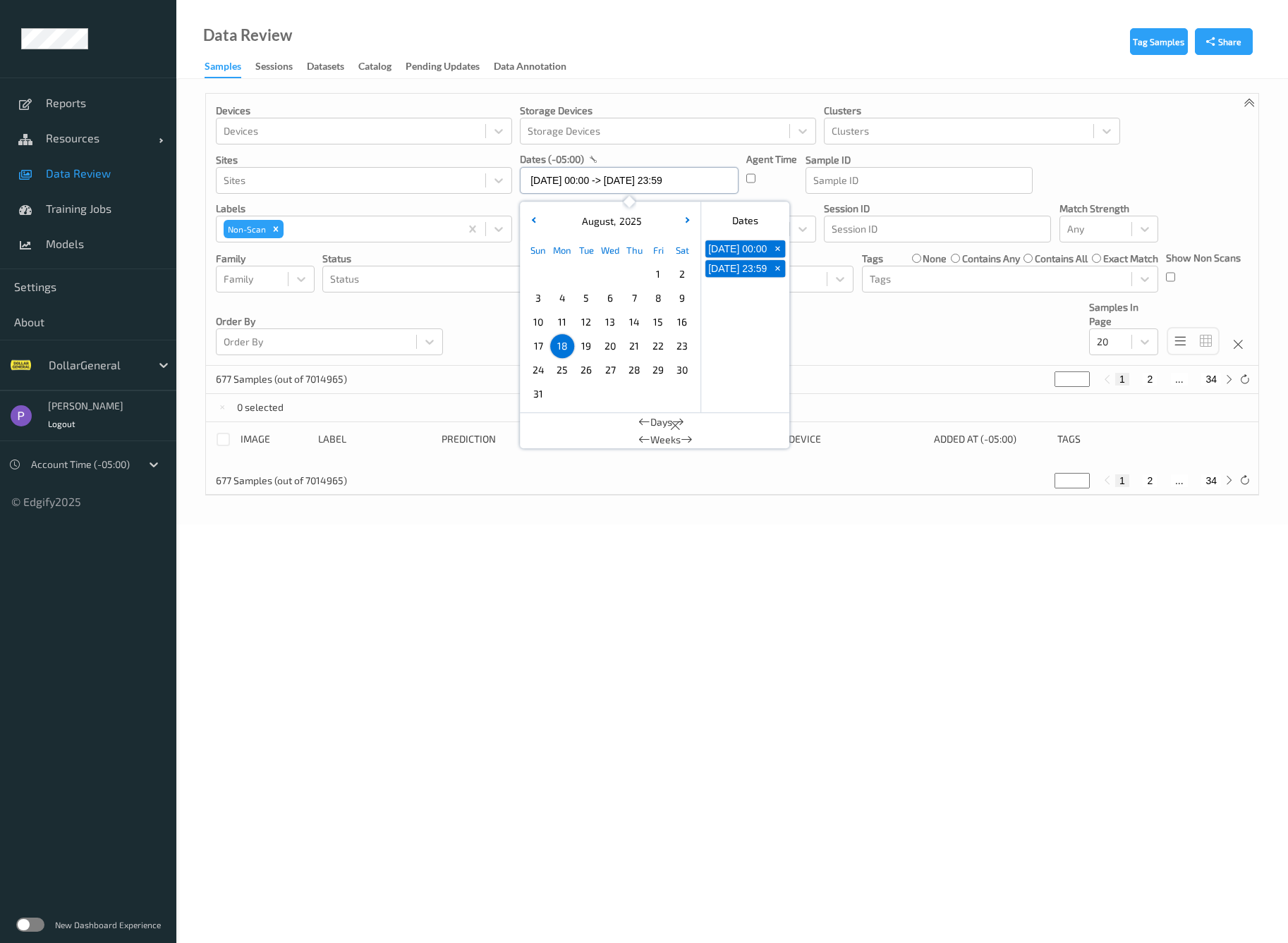
click at [622, 176] on input "18/08/2025 00:00 -> 18/08/2025 23:59" at bounding box center [628, 180] width 219 height 27
click at [591, 343] on span "19" at bounding box center [586, 346] width 19 height 19
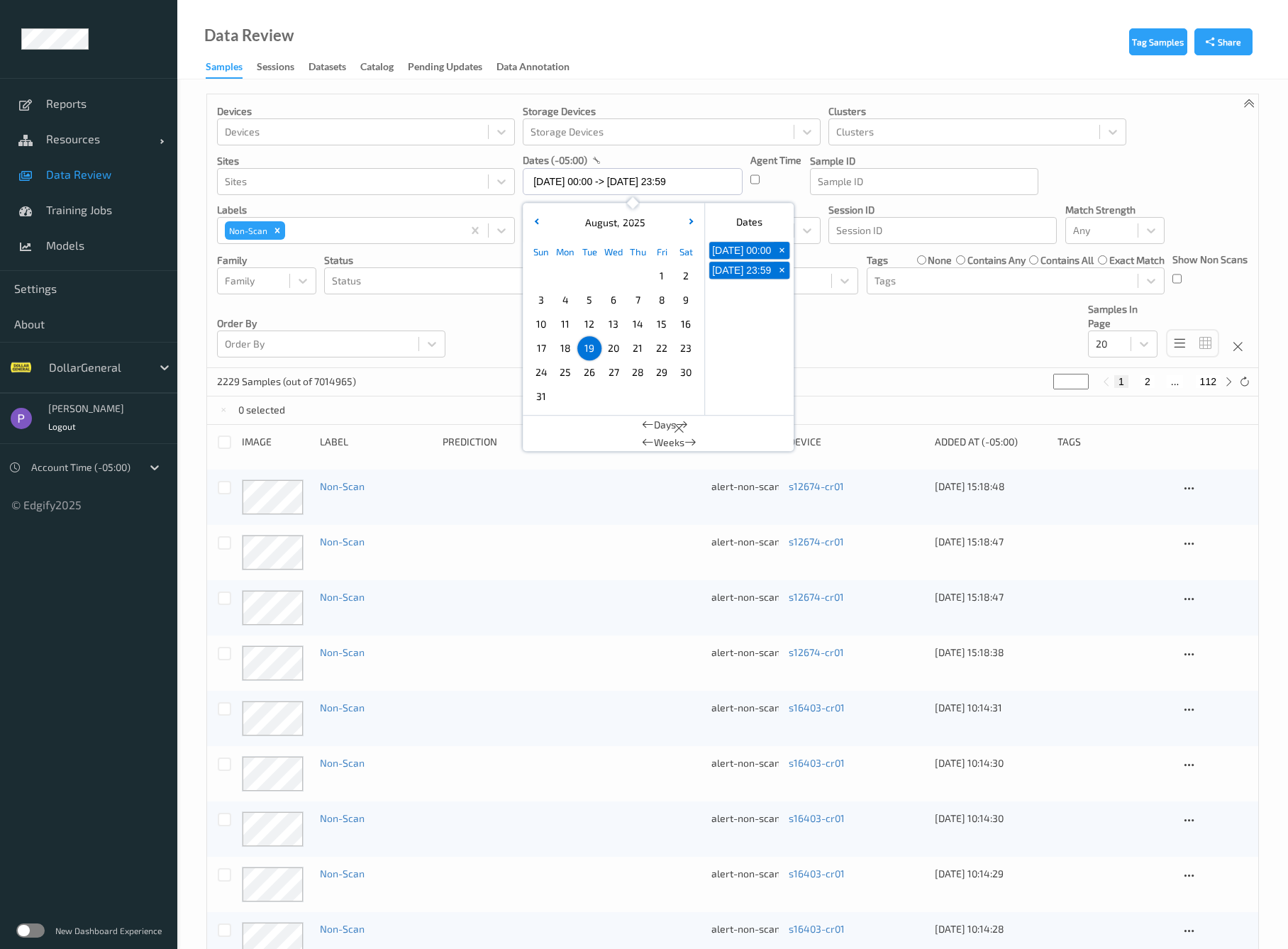
click at [591, 346] on span "19" at bounding box center [589, 348] width 19 height 19
click at [691, 348] on span "23" at bounding box center [686, 348] width 19 height 19
click at [494, 337] on div "Devices Devices Storage Devices Storage Devices Clusters Clusters Sites Sites d…" at bounding box center [733, 231] width 1052 height 274
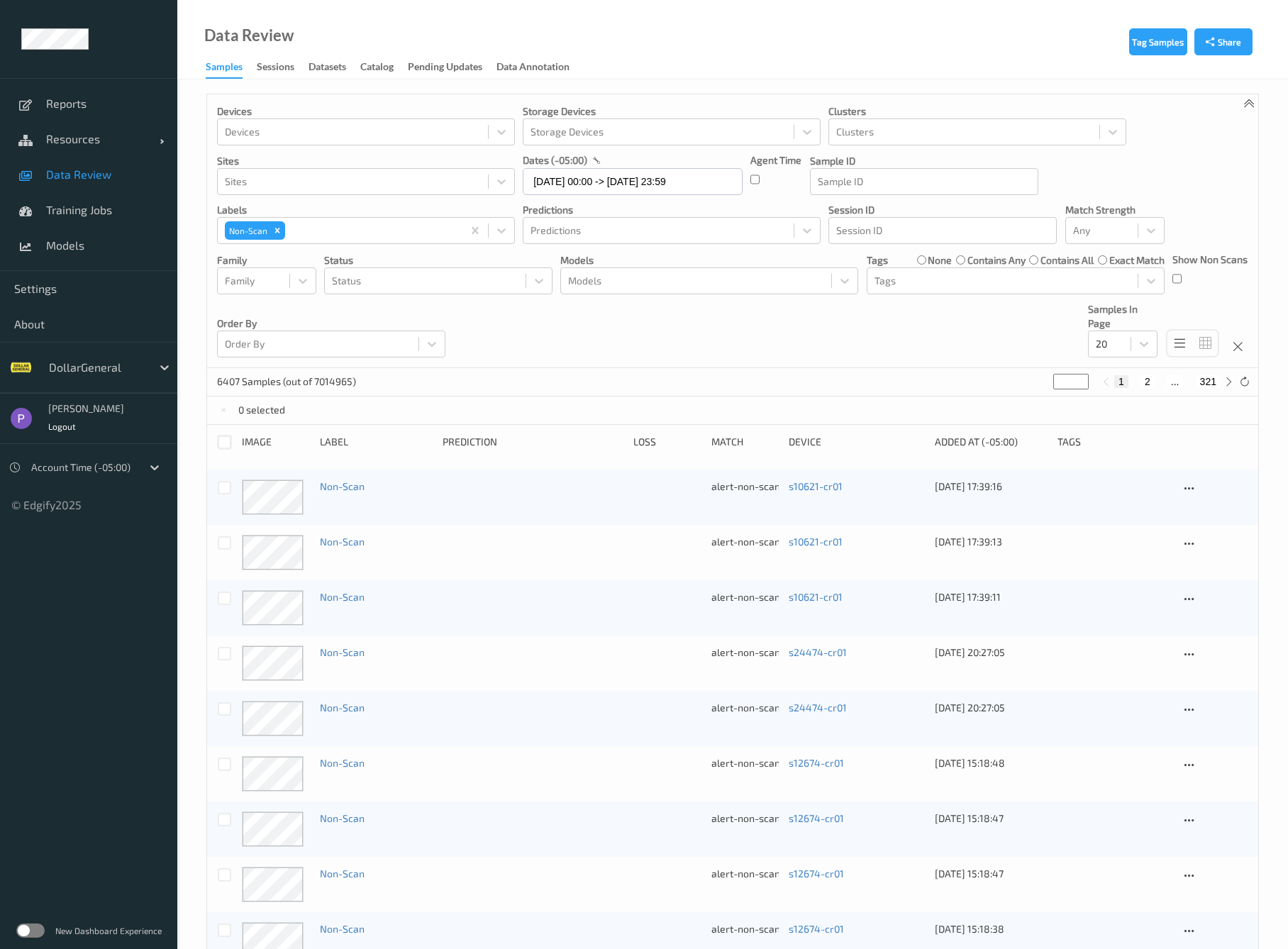
click at [223, 439] on div at bounding box center [225, 442] width 14 height 14
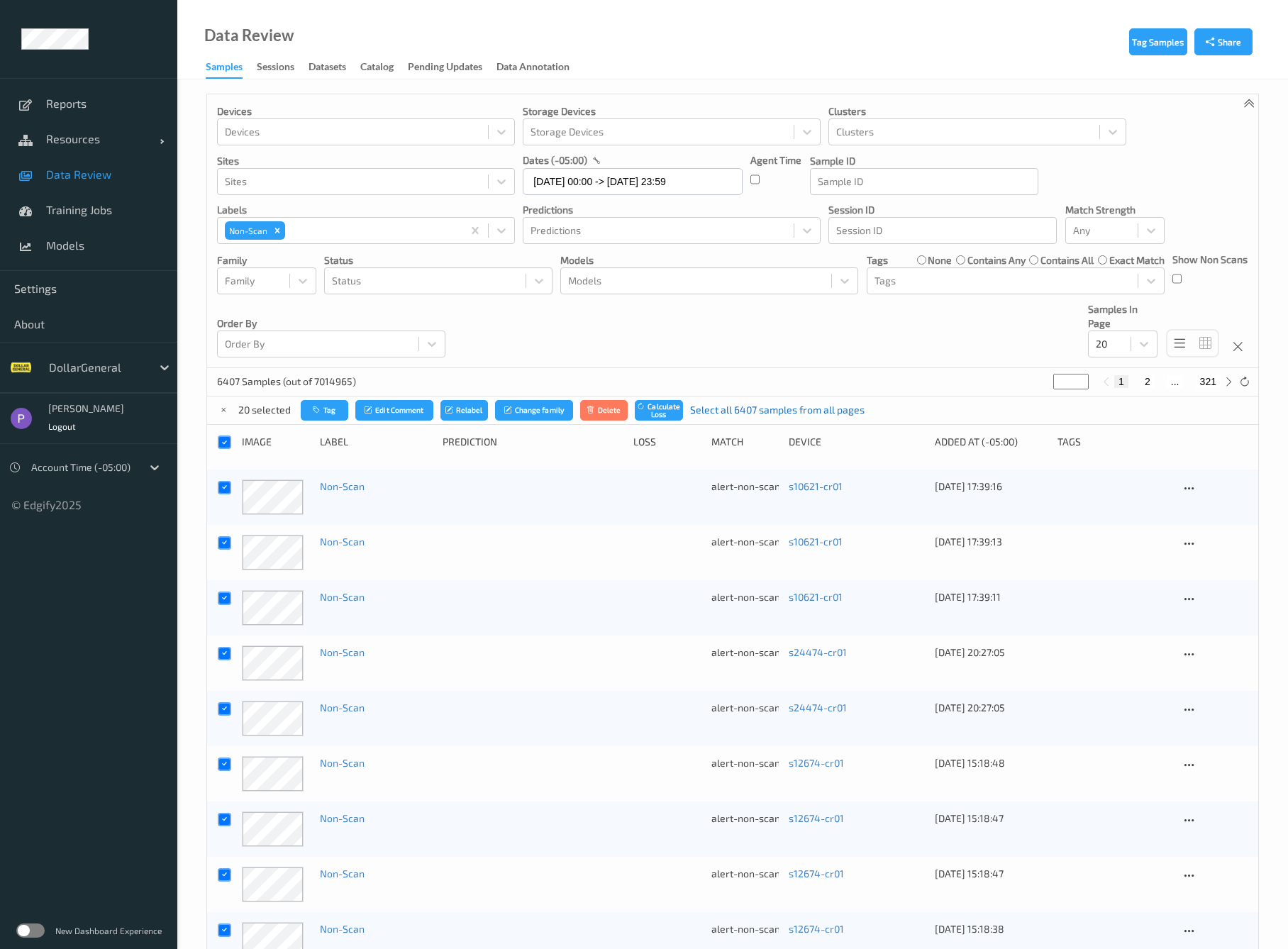
click at [729, 406] on link "Select all 6407 samples from all pages" at bounding box center [777, 410] width 174 height 15
click at [627, 412] on button "Delete" at bounding box center [615, 410] width 48 height 20
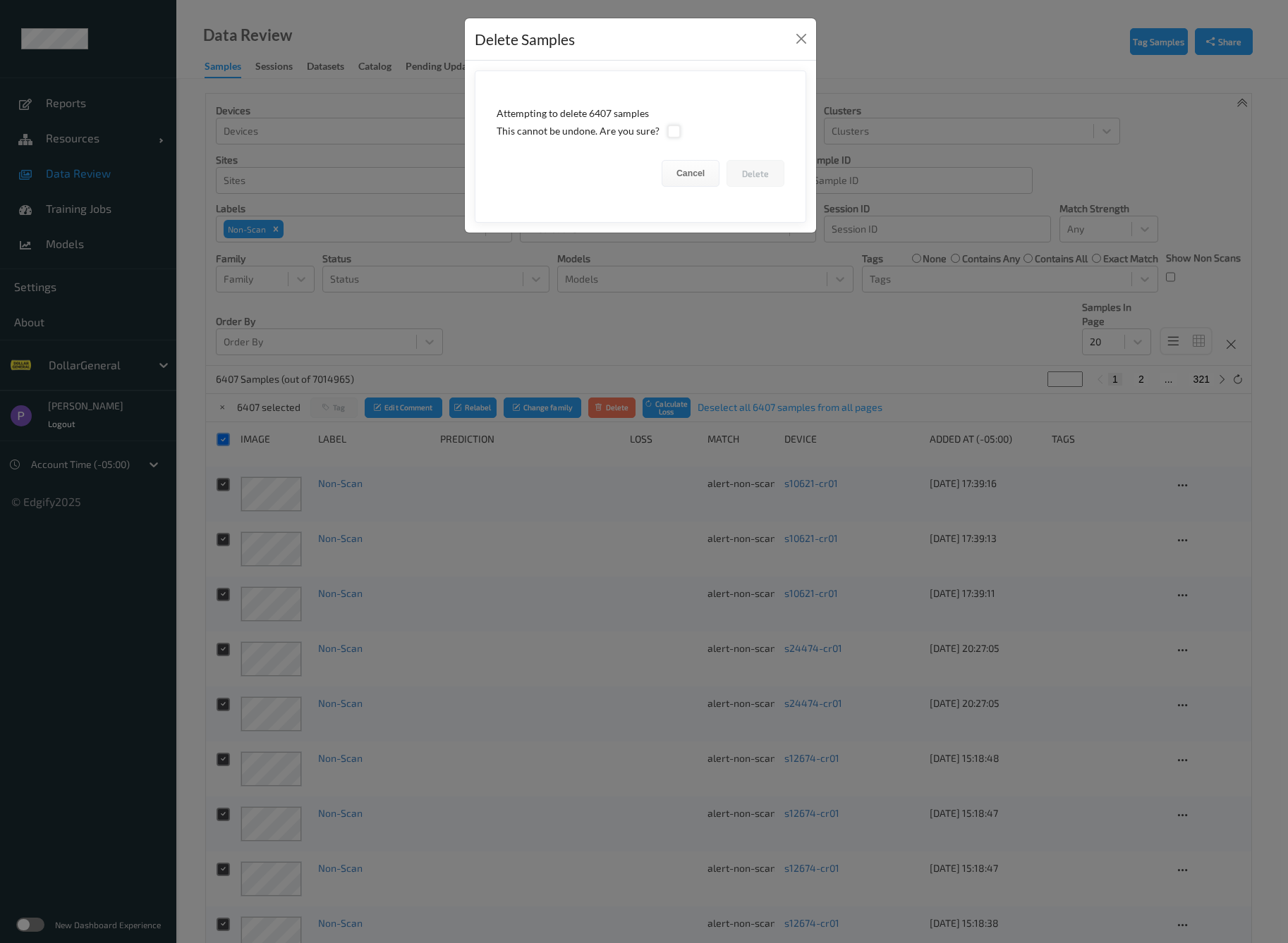
click at [674, 131] on div at bounding box center [673, 132] width 13 height 13
click at [746, 180] on button "Delete" at bounding box center [755, 173] width 58 height 27
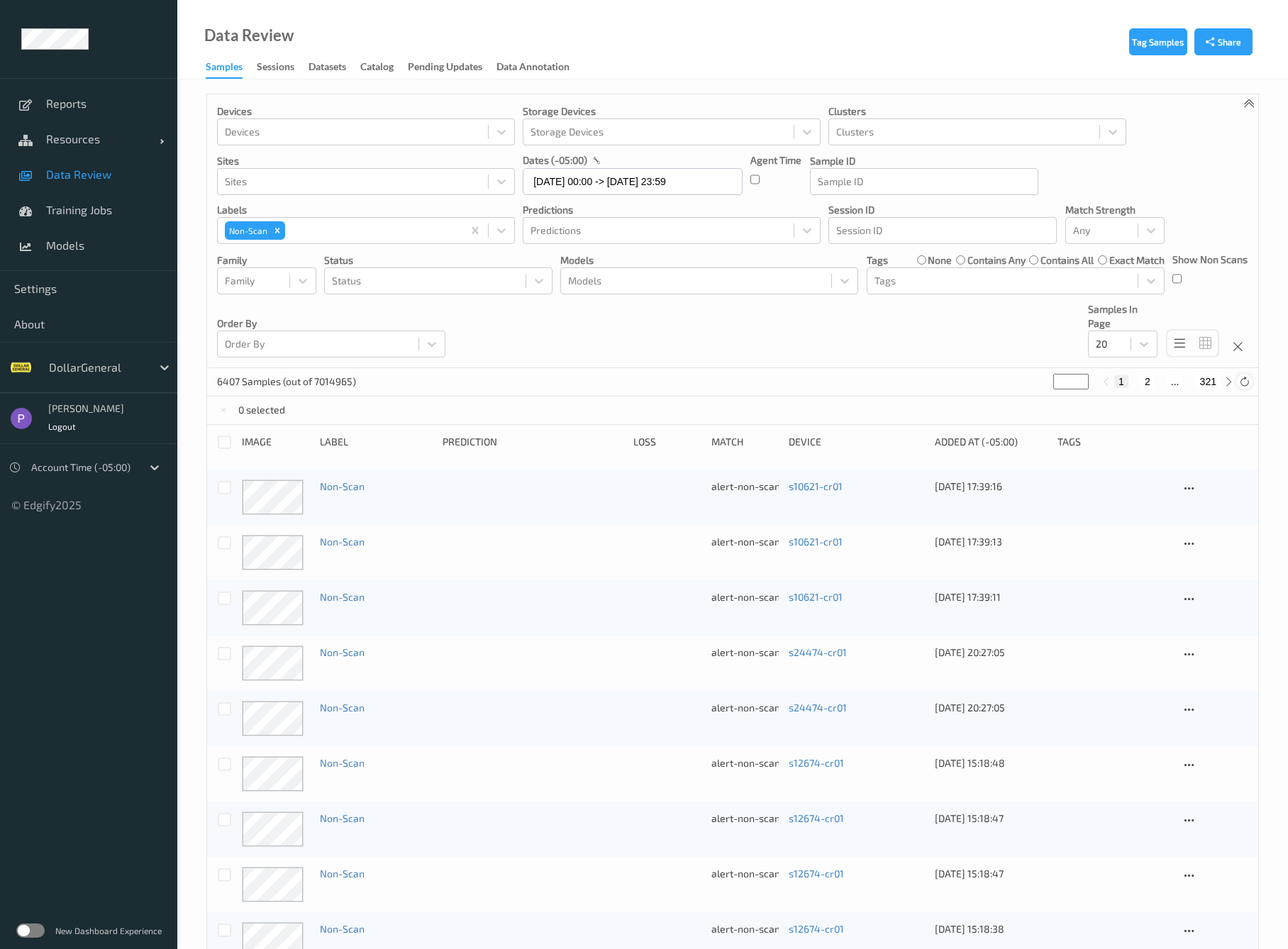
click at [1248, 378] on icon at bounding box center [1244, 382] width 11 height 11
click at [1250, 386] on icon at bounding box center [1244, 382] width 11 height 11
click at [221, 449] on div "image Label Prediction Loss Match Device Added At (-05:00) Tags" at bounding box center [733, 448] width 1031 height 25
click at [224, 444] on div at bounding box center [225, 442] width 14 height 14
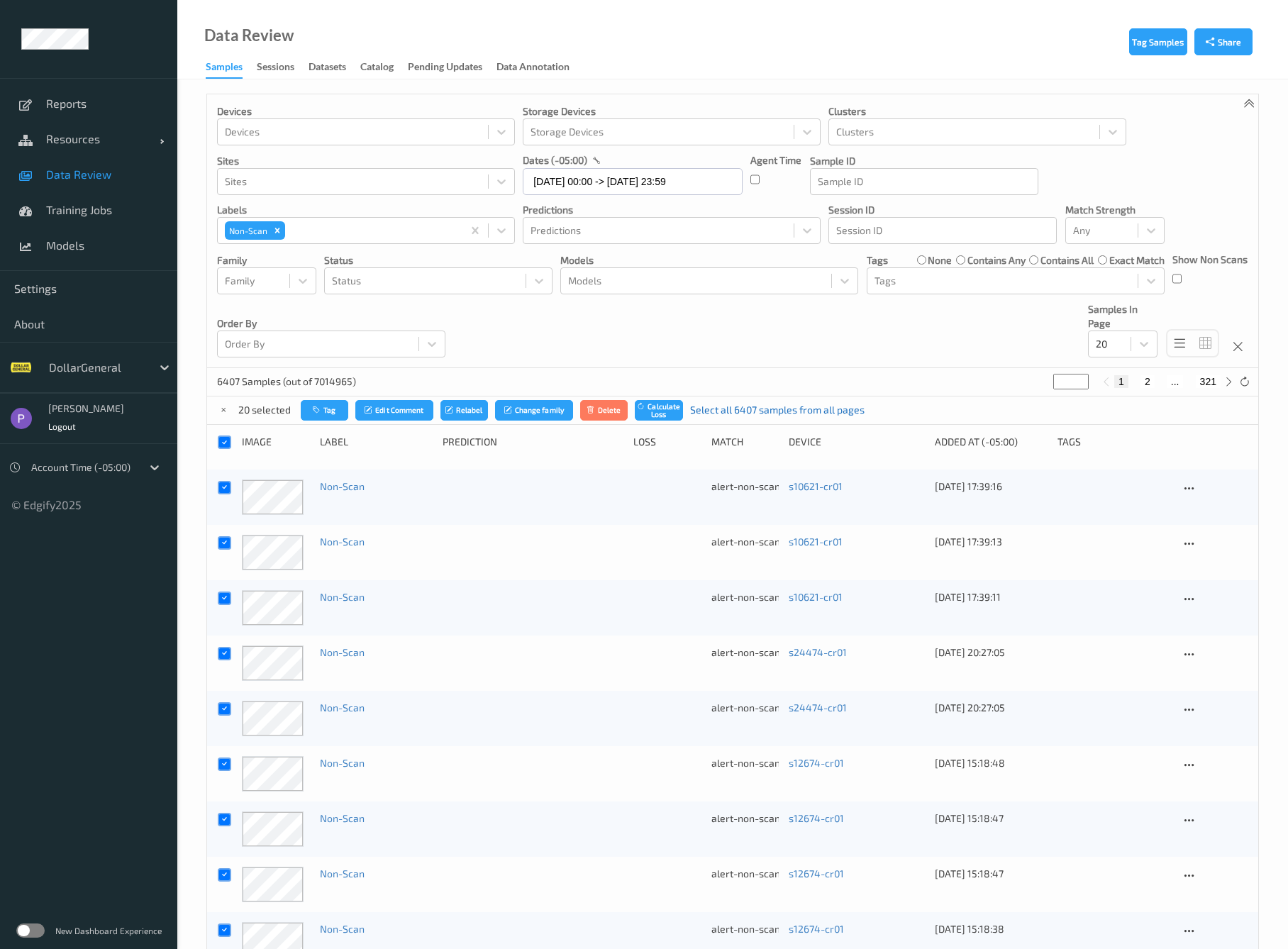
click at [735, 416] on link "Select all 6407 samples from all pages" at bounding box center [777, 410] width 174 height 15
click at [620, 413] on button "Delete" at bounding box center [615, 410] width 48 height 20
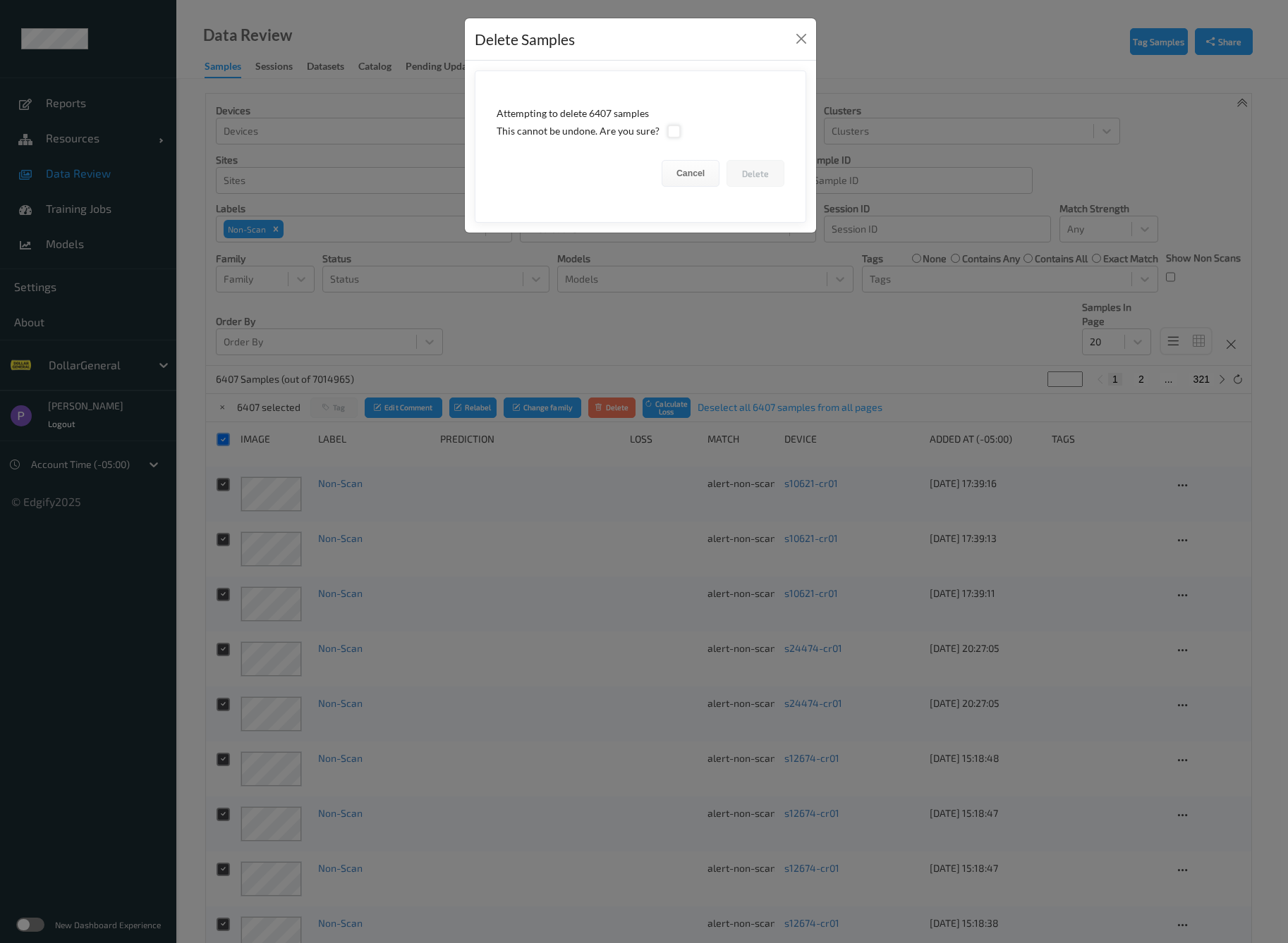
click at [669, 134] on div at bounding box center [673, 132] width 13 height 13
click at [753, 172] on button "Delete" at bounding box center [755, 173] width 58 height 27
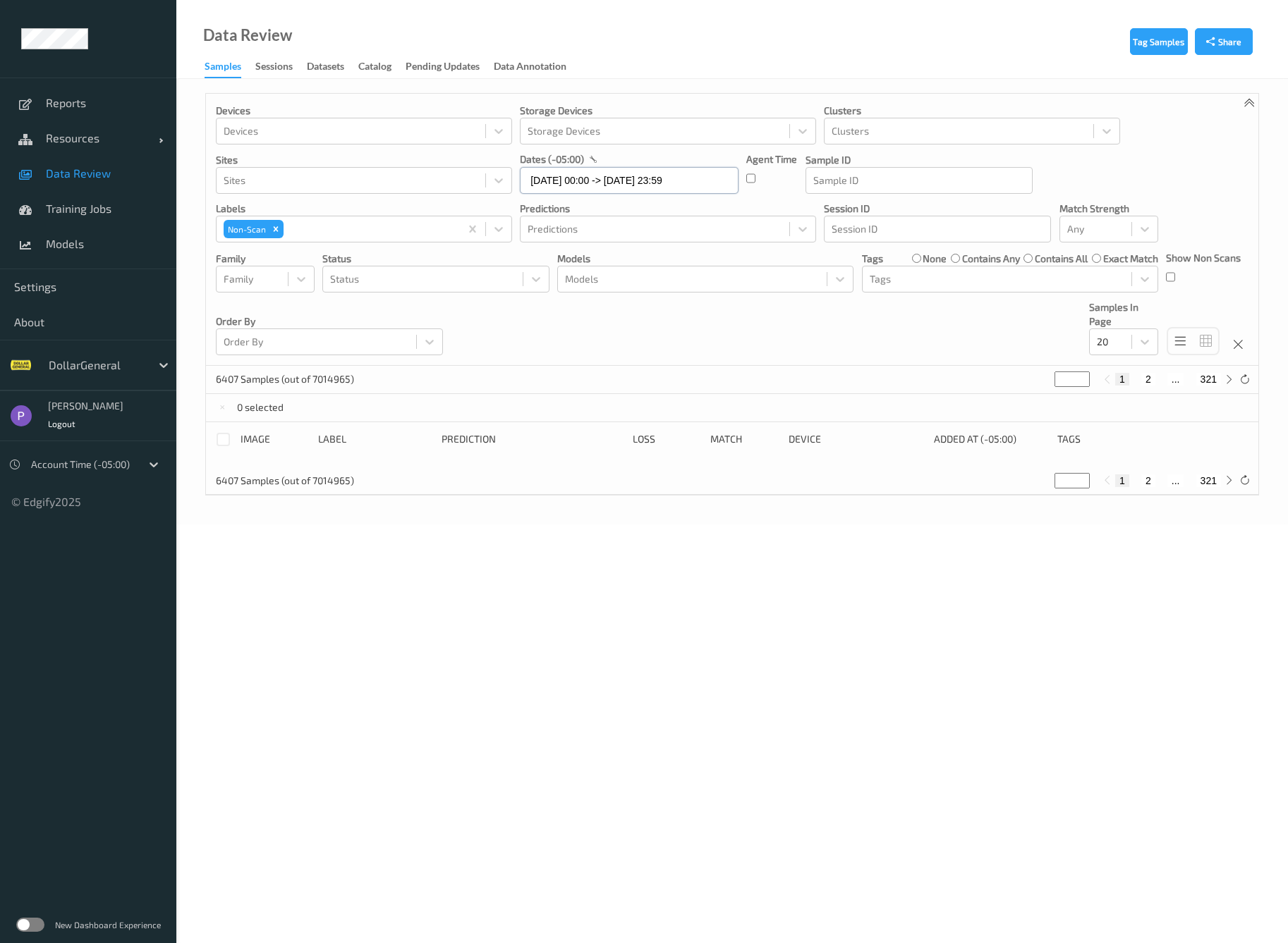
click at [543, 180] on input "19/08/2025 00:00 -> 23/08/2025 23:59" at bounding box center [628, 180] width 219 height 27
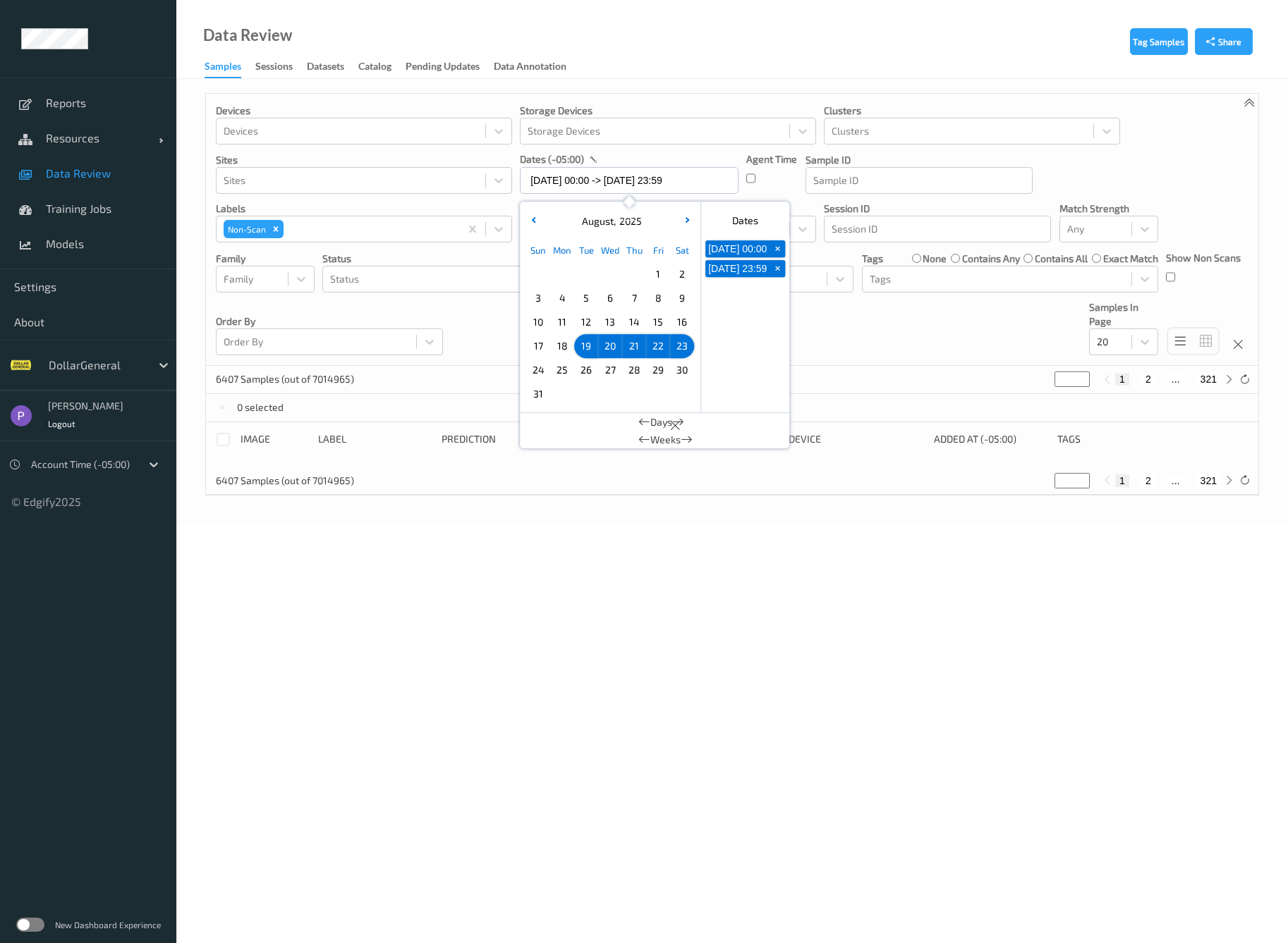
click at [541, 371] on span "24" at bounding box center [538, 370] width 19 height 19
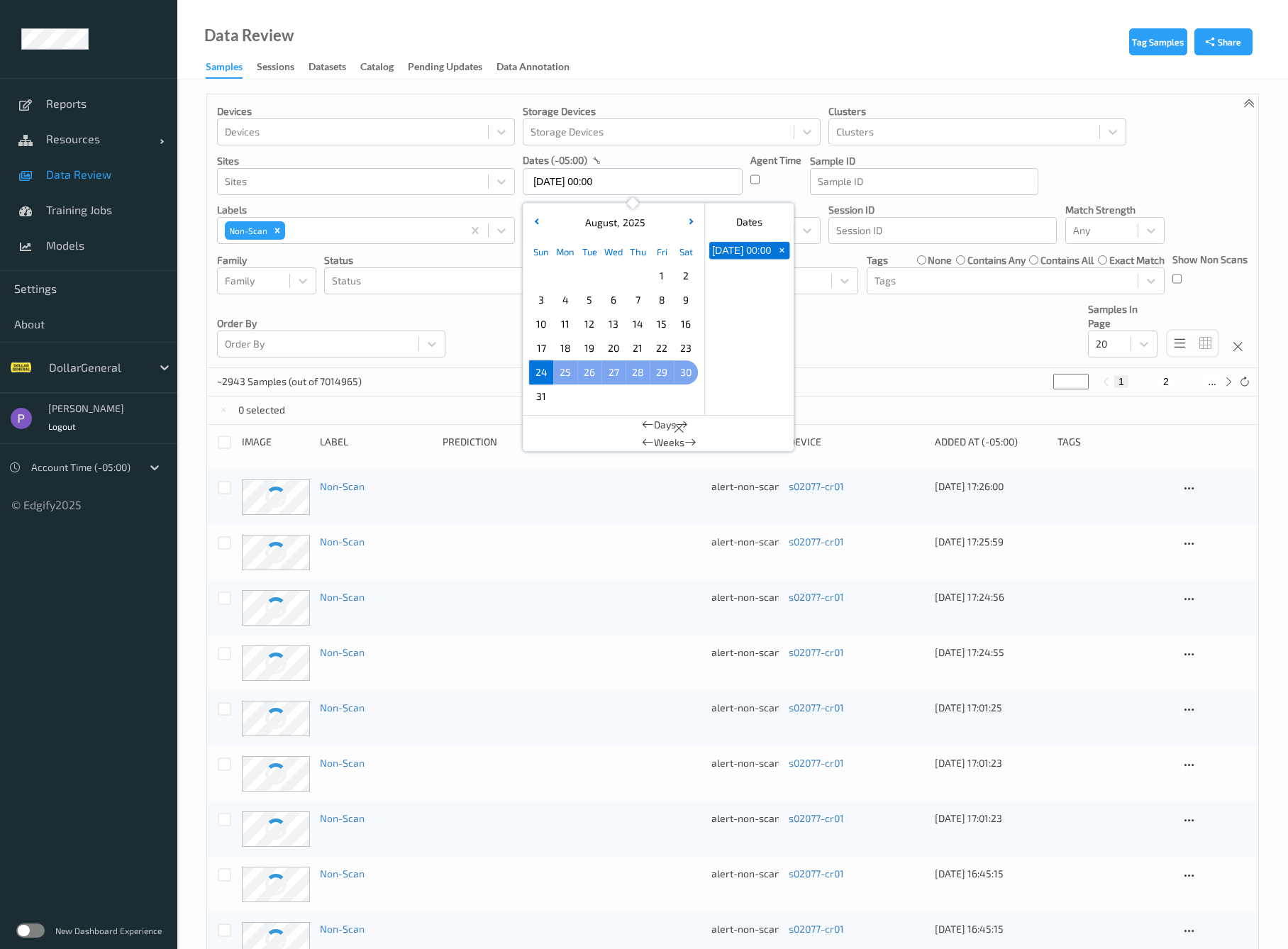
click at [688, 375] on span "30" at bounding box center [686, 372] width 19 height 19
click at [477, 378] on div "~1835 Samples (out of 7014965) * 1 2 ..." at bounding box center [733, 382] width 1052 height 28
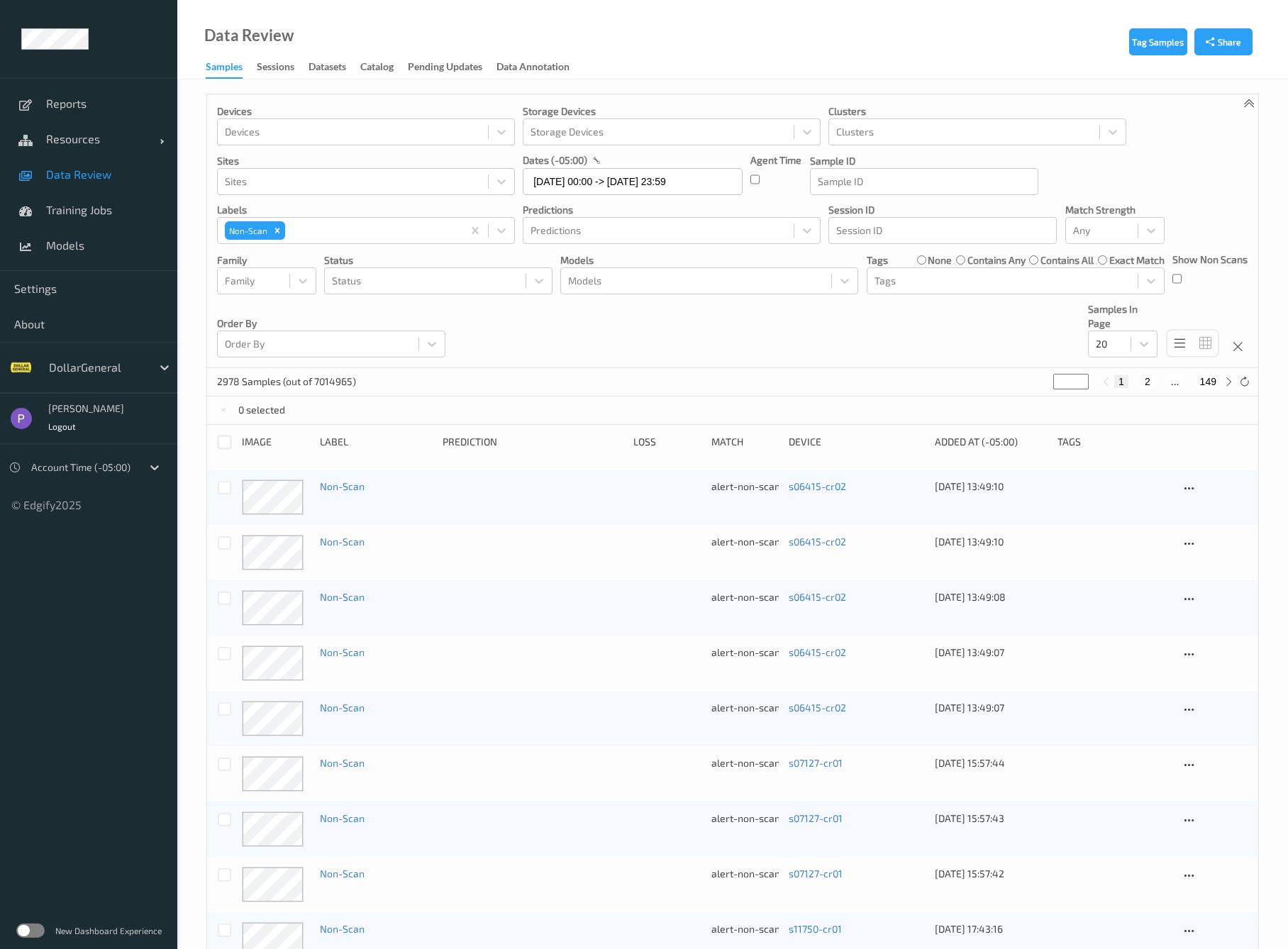
click at [227, 445] on div at bounding box center [225, 442] width 14 height 14
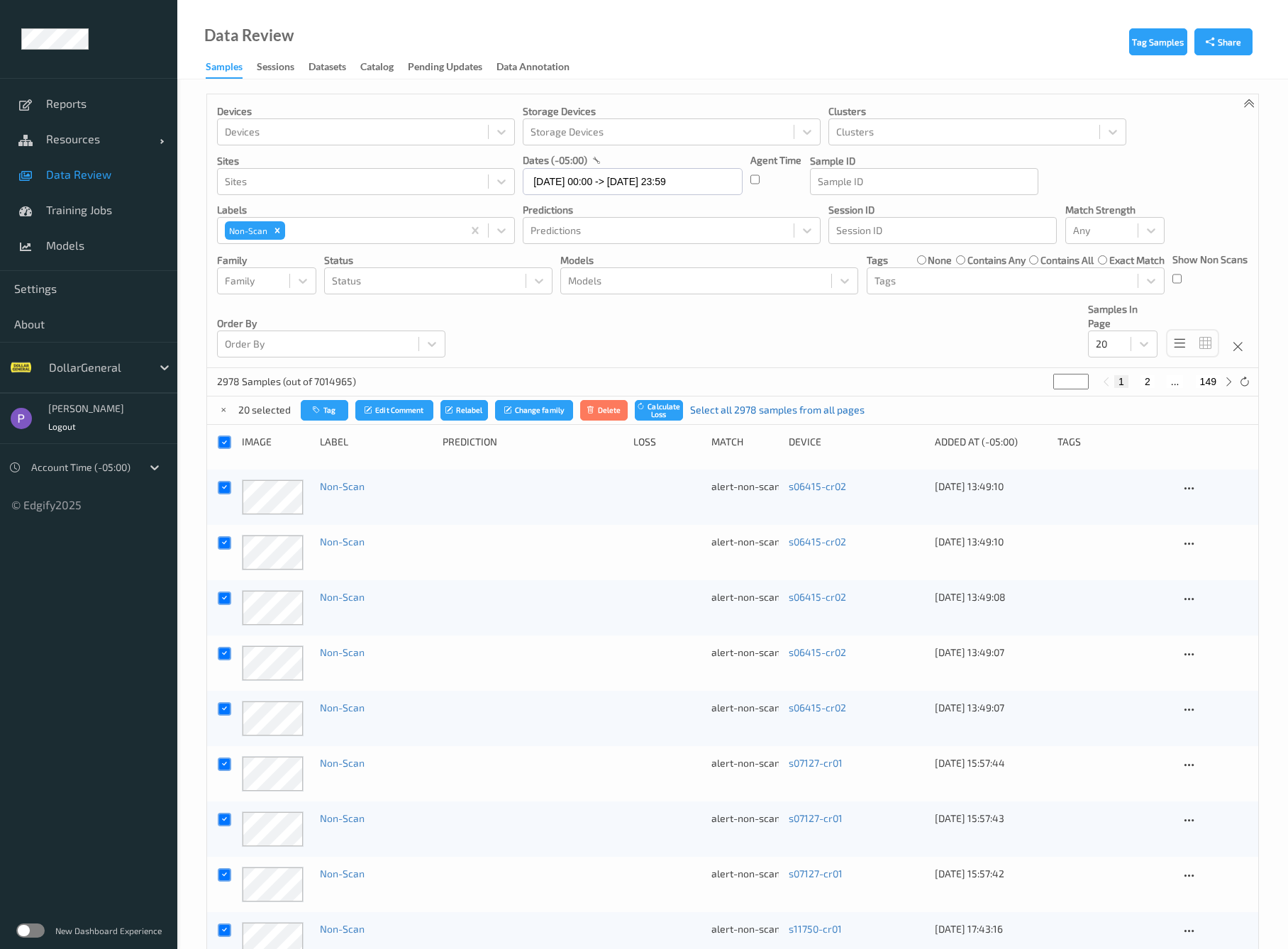
click at [735, 410] on link "Select all 2978 samples from all pages" at bounding box center [777, 410] width 174 height 15
click at [606, 407] on icon "submit" at bounding box center [603, 410] width 11 height 9
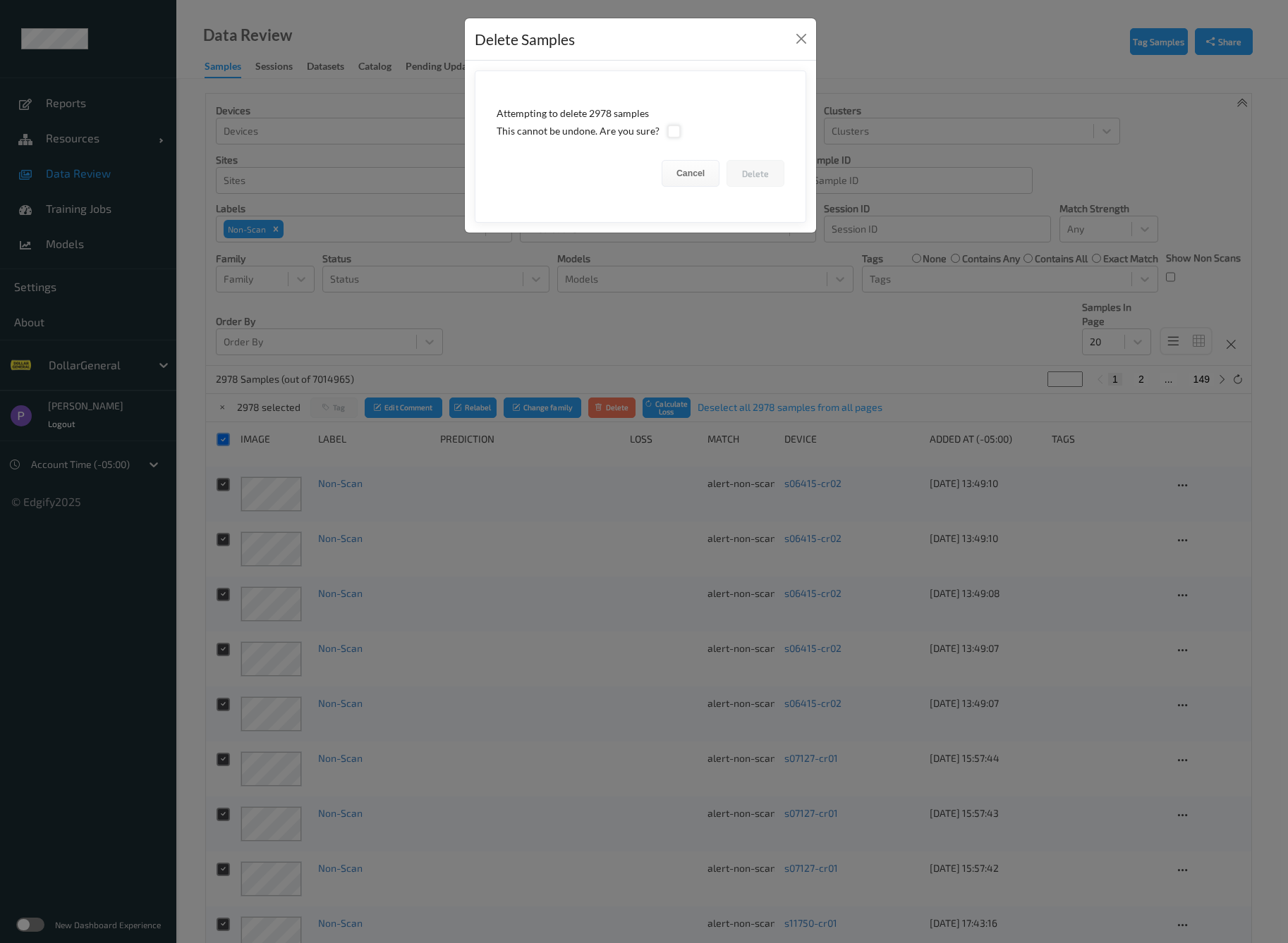
click at [670, 128] on div at bounding box center [673, 132] width 13 height 13
click at [756, 178] on button "Delete" at bounding box center [755, 173] width 58 height 27
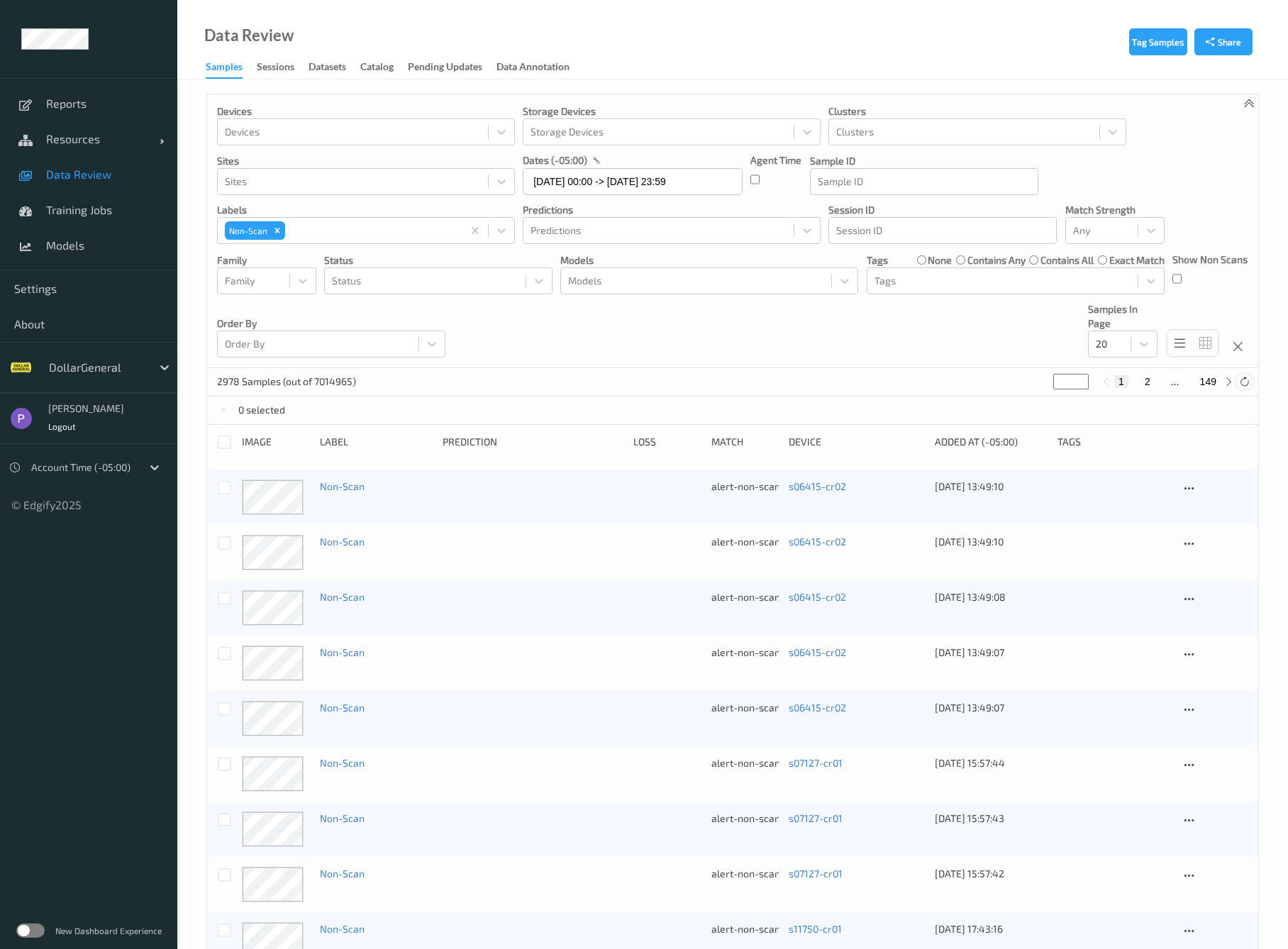
click at [1241, 380] on icon at bounding box center [1244, 382] width 11 height 11
click at [1244, 382] on icon at bounding box center [1244, 382] width 11 height 11
click at [226, 441] on div at bounding box center [225, 442] width 14 height 14
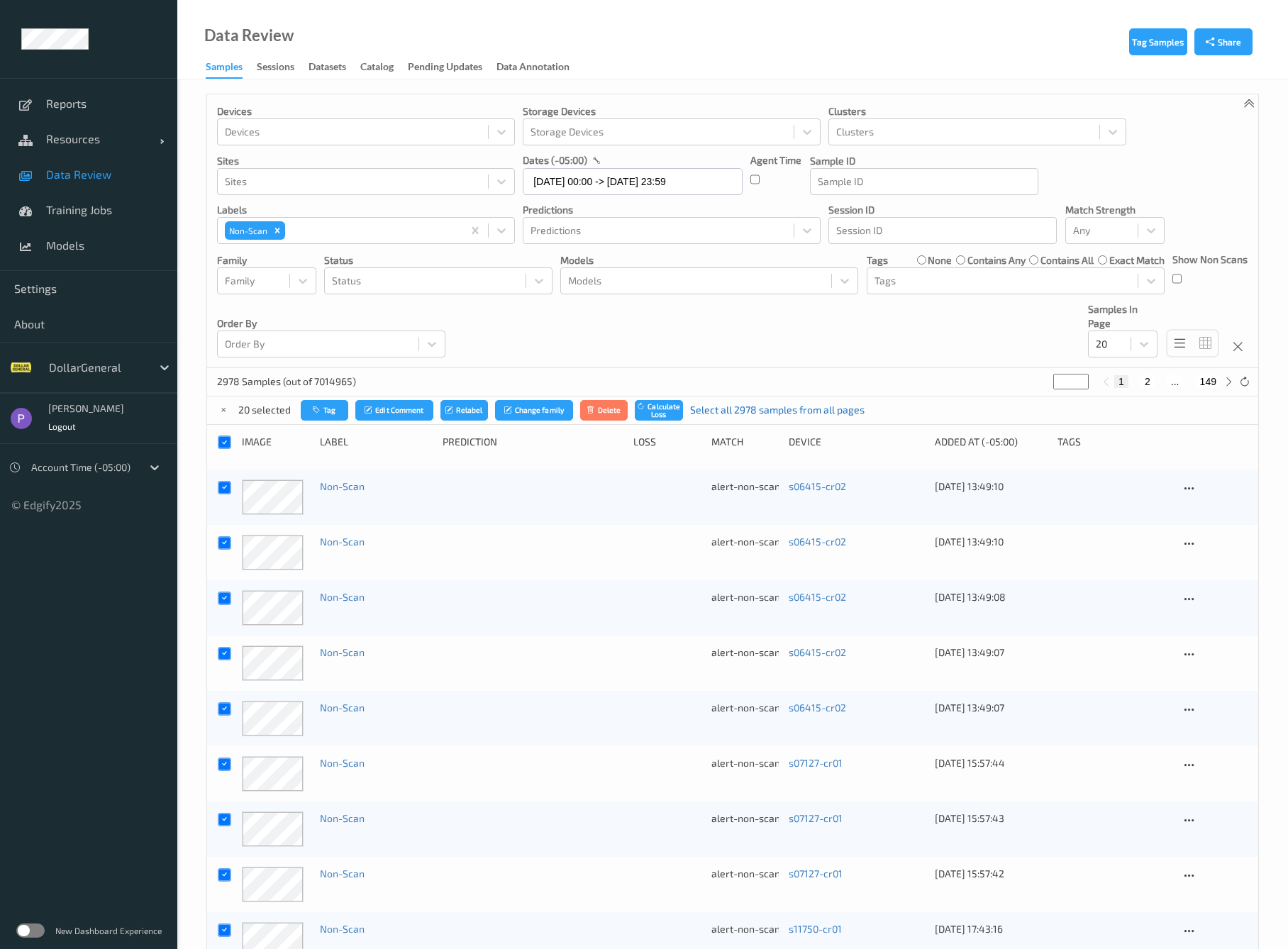
click at [737, 414] on link "Select all 2978 samples from all pages" at bounding box center [777, 410] width 174 height 15
click at [620, 409] on button "Delete" at bounding box center [615, 410] width 48 height 20
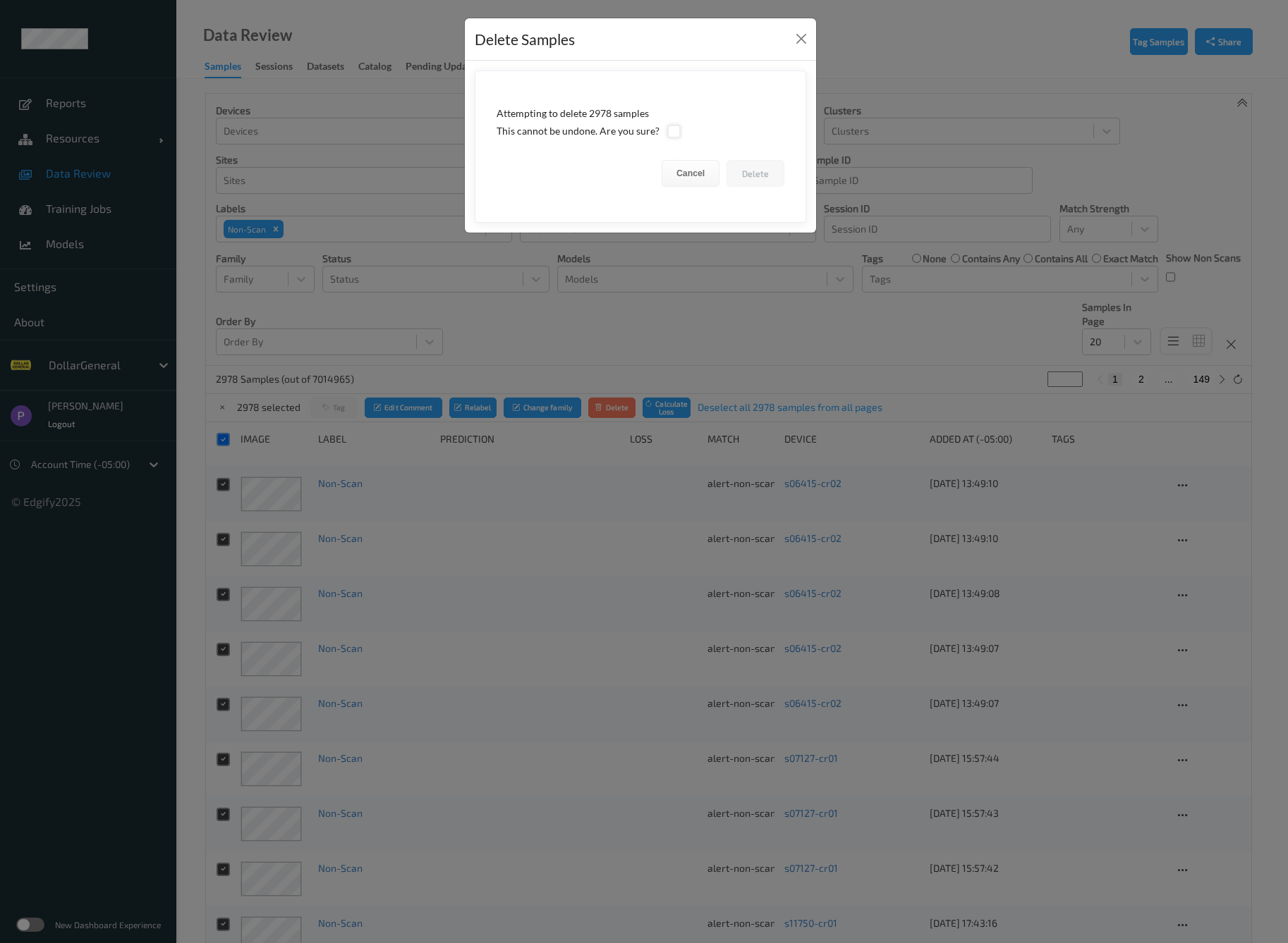
click at [672, 125] on div at bounding box center [673, 132] width 13 height 13
click at [755, 170] on button "Delete" at bounding box center [755, 173] width 58 height 27
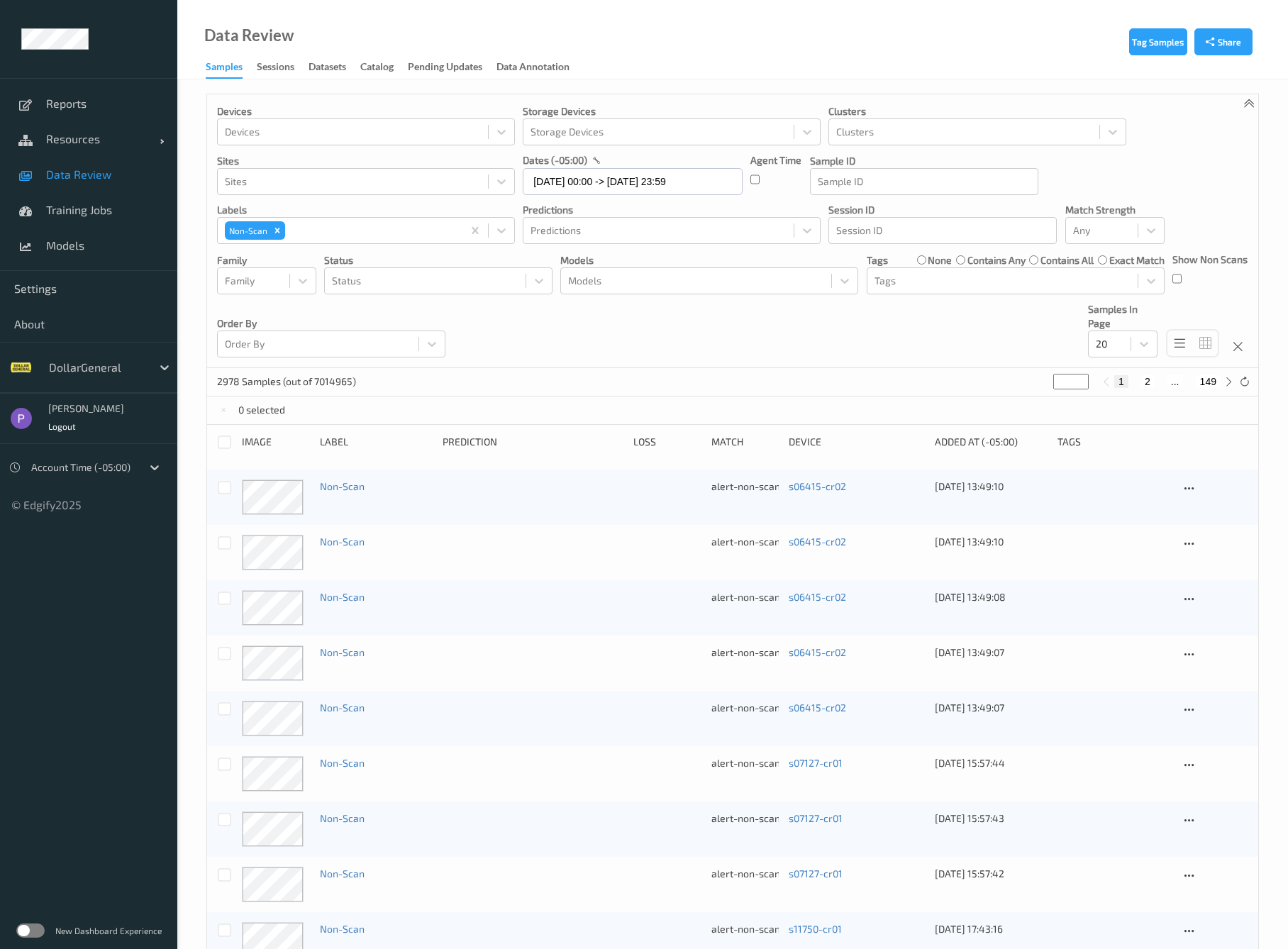
click at [1251, 376] on div at bounding box center [1244, 382] width 16 height 16
click at [1248, 377] on icon at bounding box center [1244, 382] width 11 height 11
click at [1248, 383] on icon at bounding box center [1244, 382] width 11 height 11
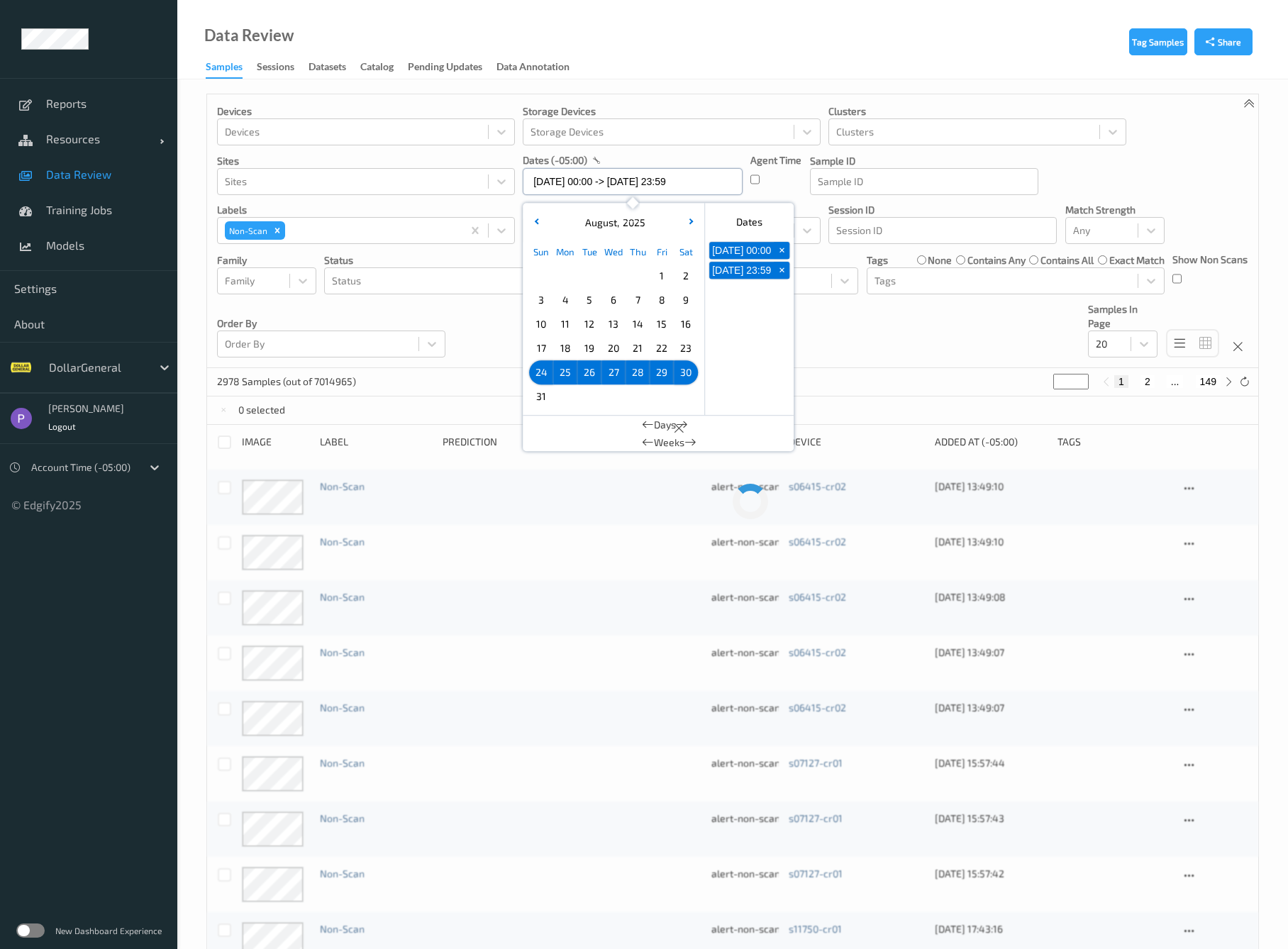
click at [652, 189] on input "24/08/2025 00:00 -> 30/08/2025 23:59" at bounding box center [632, 181] width 220 height 27
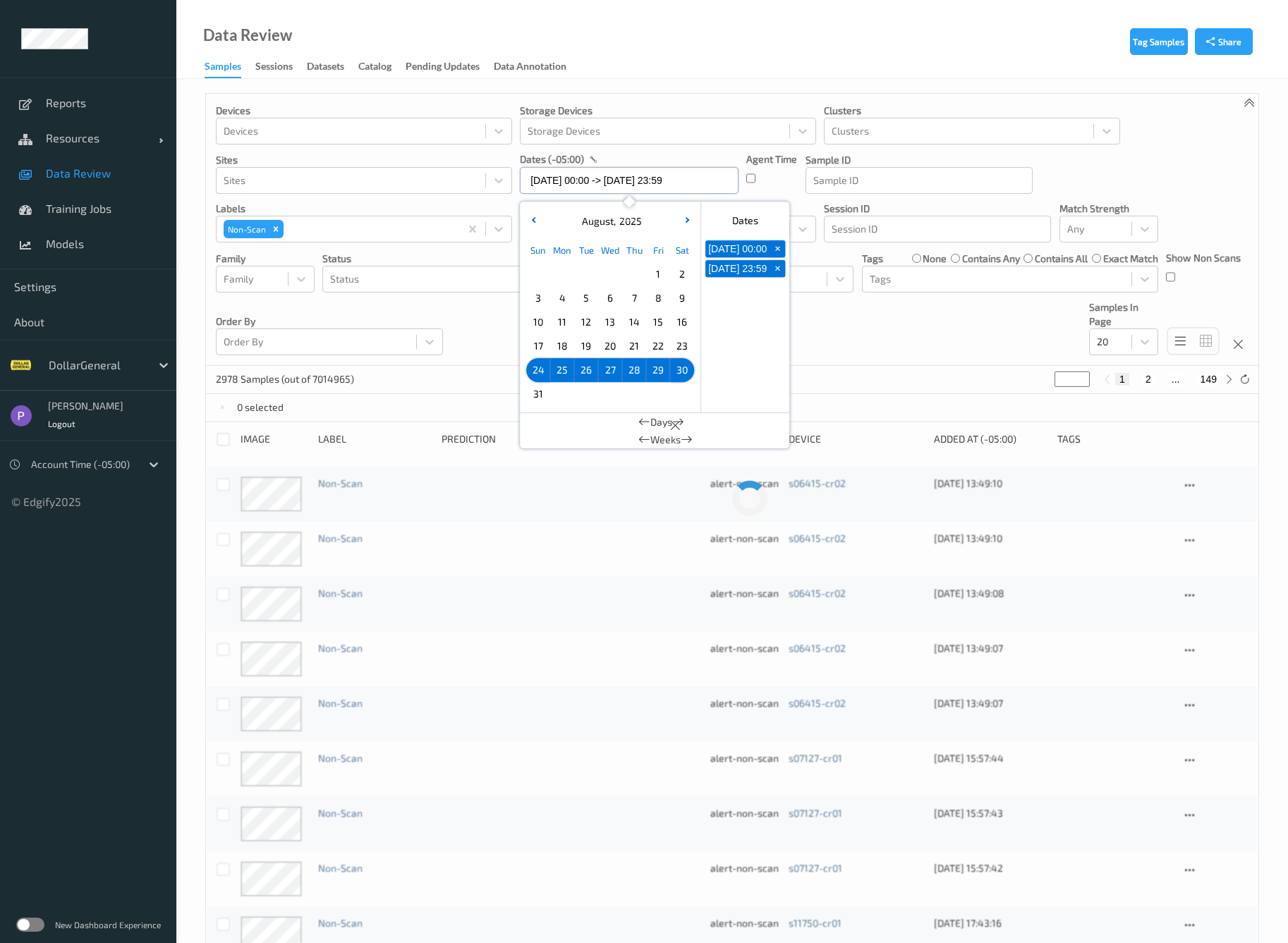
click at [648, 188] on input "24/08/2025 00:00 -> 30/08/2025 23:59" at bounding box center [628, 180] width 219 height 27
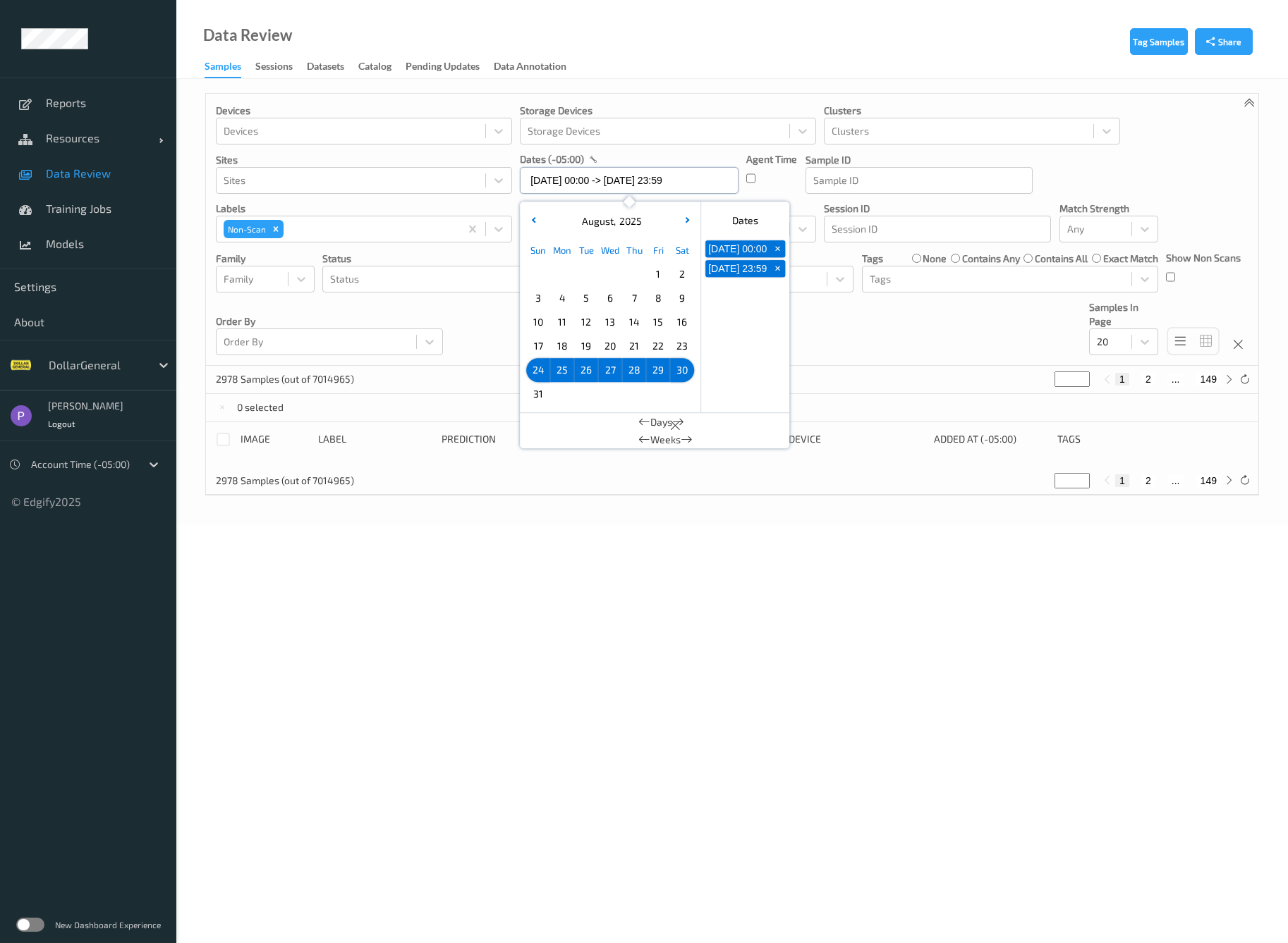
click at [648, 188] on input "24/08/2025 00:00 -> 30/08/2025 23:59" at bounding box center [628, 180] width 219 height 27
click at [509, 207] on p "labels" at bounding box center [363, 208] width 296 height 14
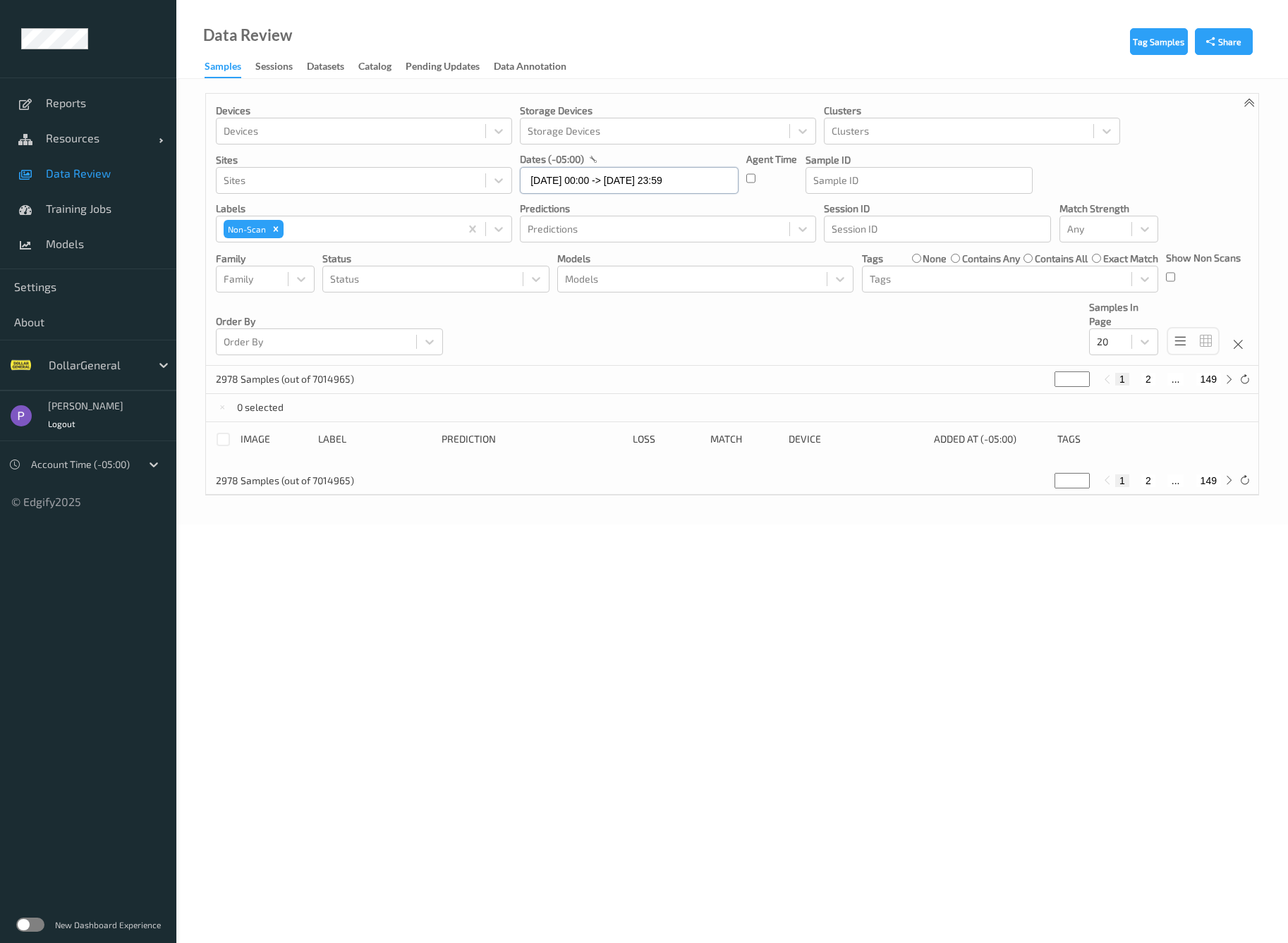
click at [546, 182] on input "24/08/2025 00:00 -> 30/08/2025 23:59" at bounding box center [628, 180] width 219 height 27
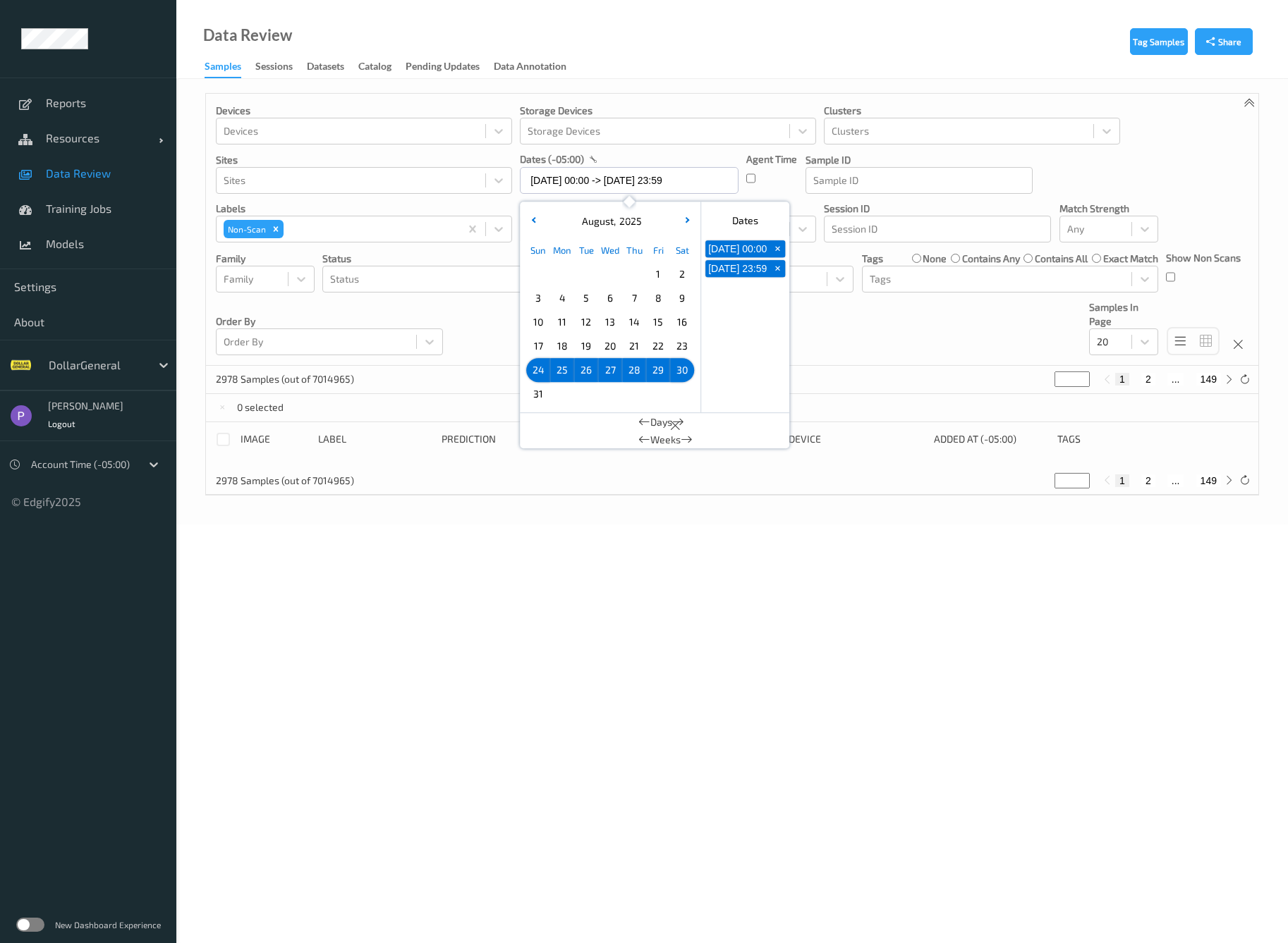
click at [541, 389] on span "31" at bounding box center [538, 394] width 19 height 19
click at [540, 389] on span "31" at bounding box center [538, 394] width 19 height 19
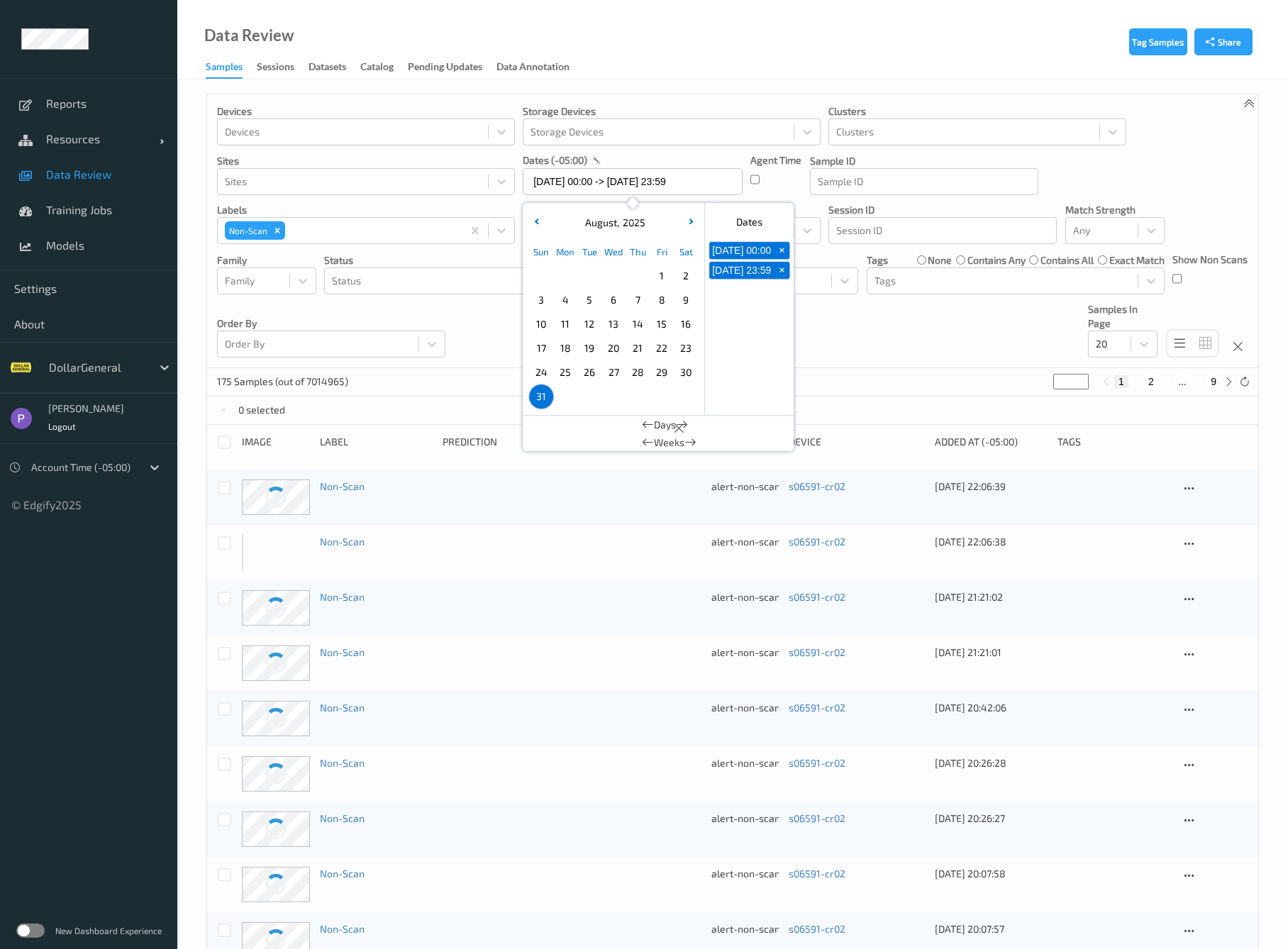
drag, startPoint x: 507, startPoint y: 255, endPoint x: 518, endPoint y: 255, distance: 11.0
click at [507, 255] on p "Status" at bounding box center [439, 260] width 229 height 15
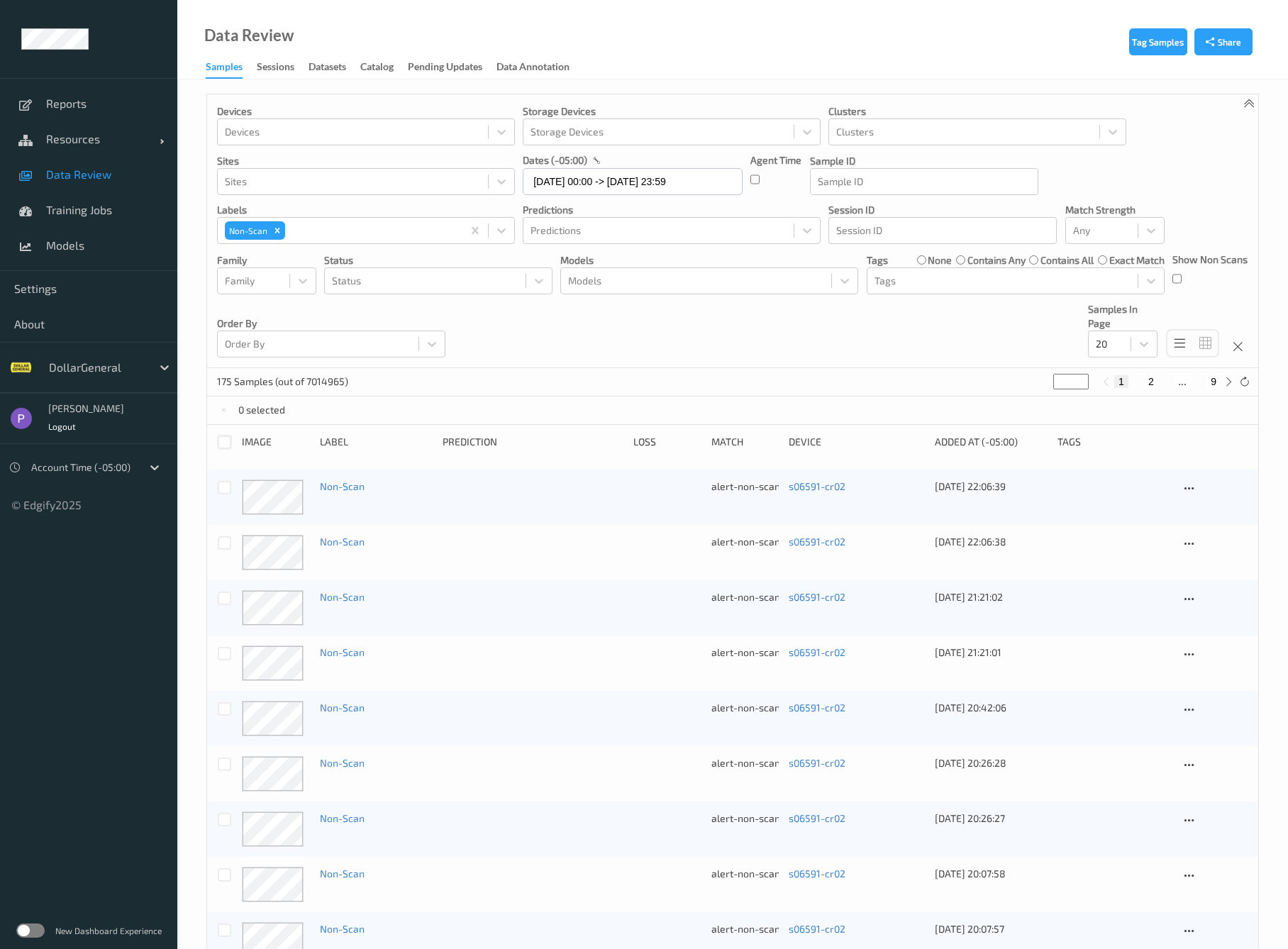
click at [229, 439] on div at bounding box center [225, 442] width 14 height 14
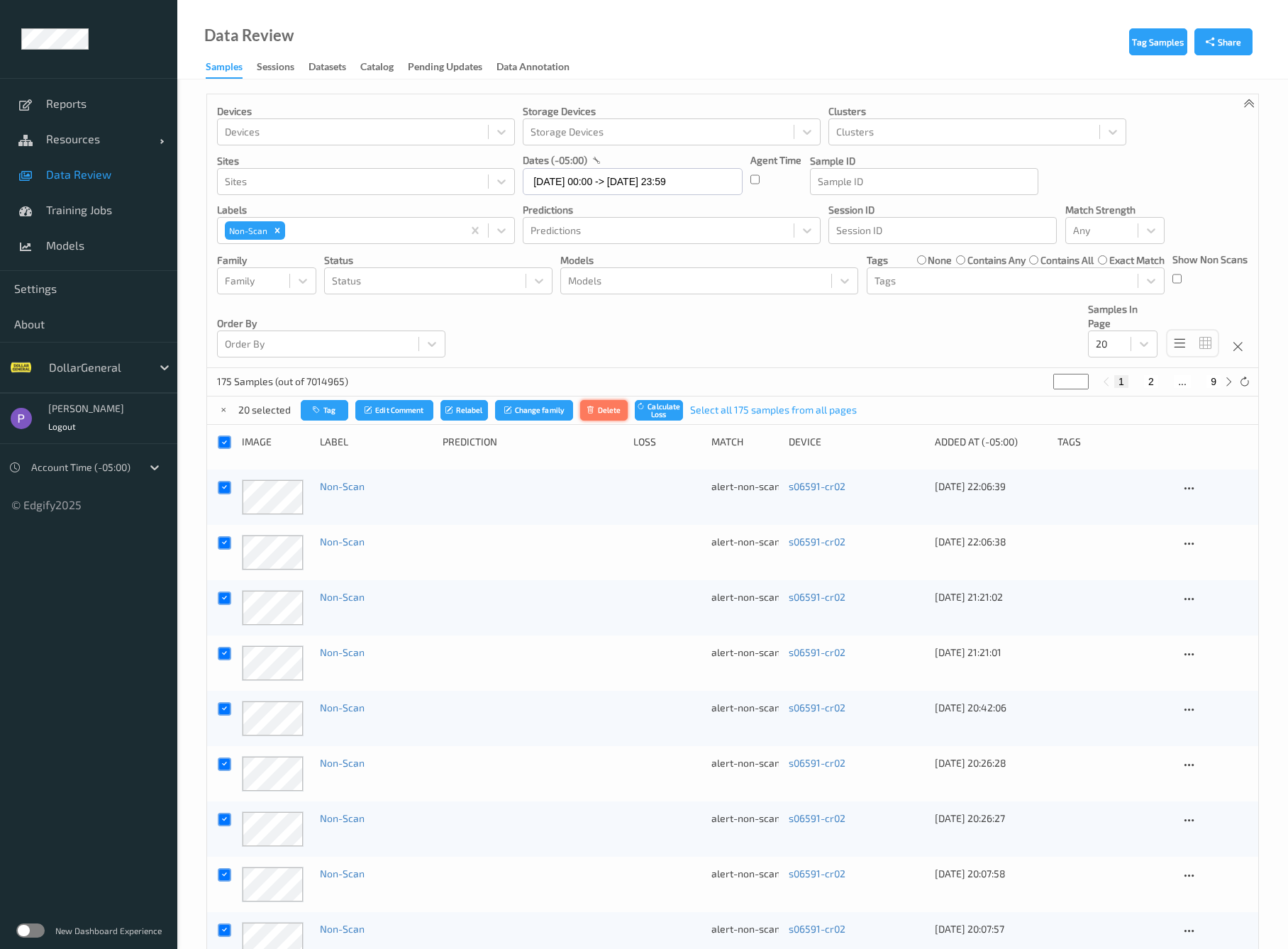
click at [594, 412] on icon "submit" at bounding box center [591, 410] width 11 height 9
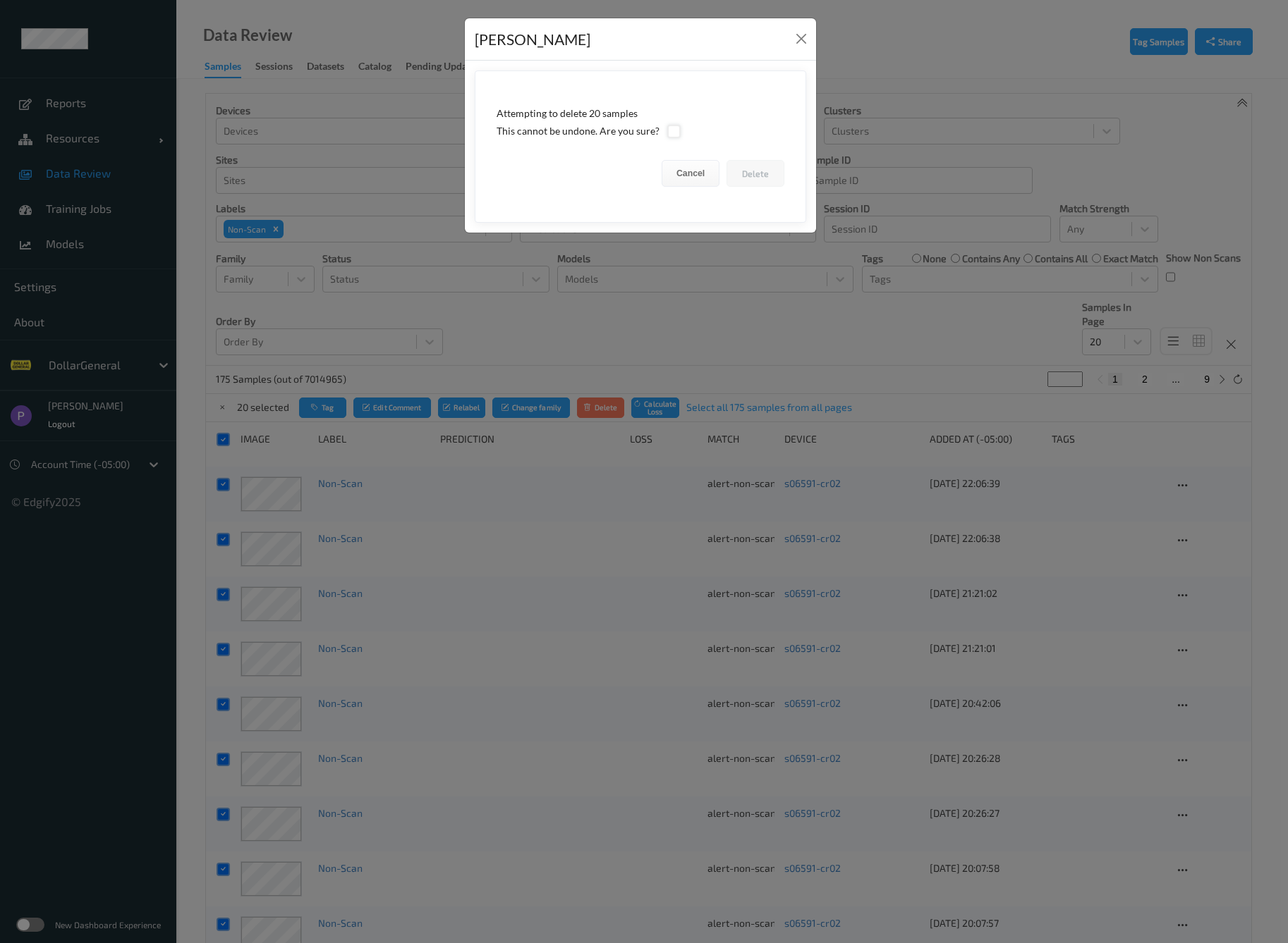
click at [668, 132] on div at bounding box center [673, 132] width 13 height 13
click at [756, 171] on button "Delete" at bounding box center [755, 173] width 58 height 27
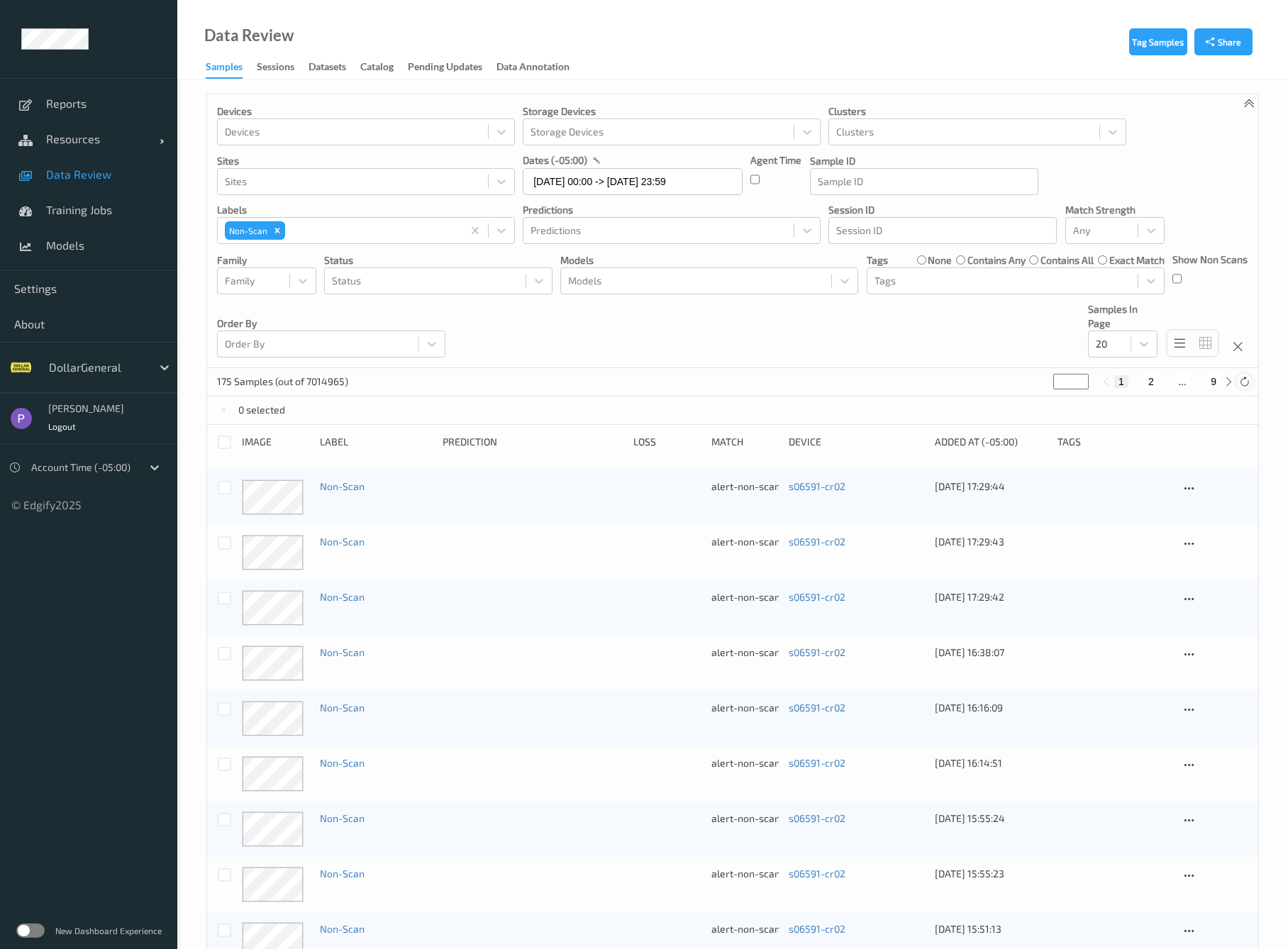
click at [1247, 380] on icon at bounding box center [1244, 382] width 11 height 11
click at [227, 441] on div at bounding box center [225, 442] width 14 height 14
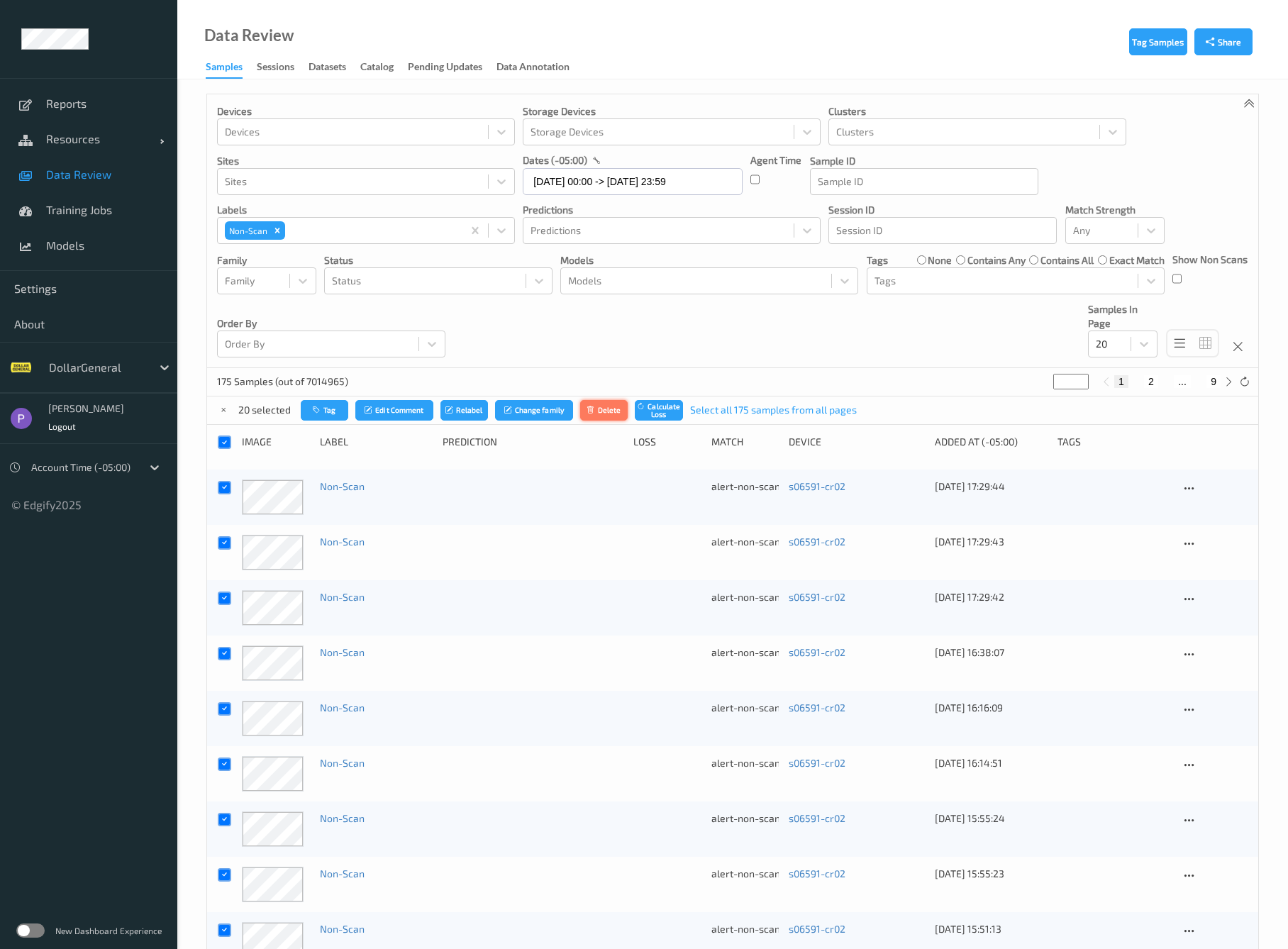
click at [599, 414] on button "Delete" at bounding box center [605, 410] width 48 height 20
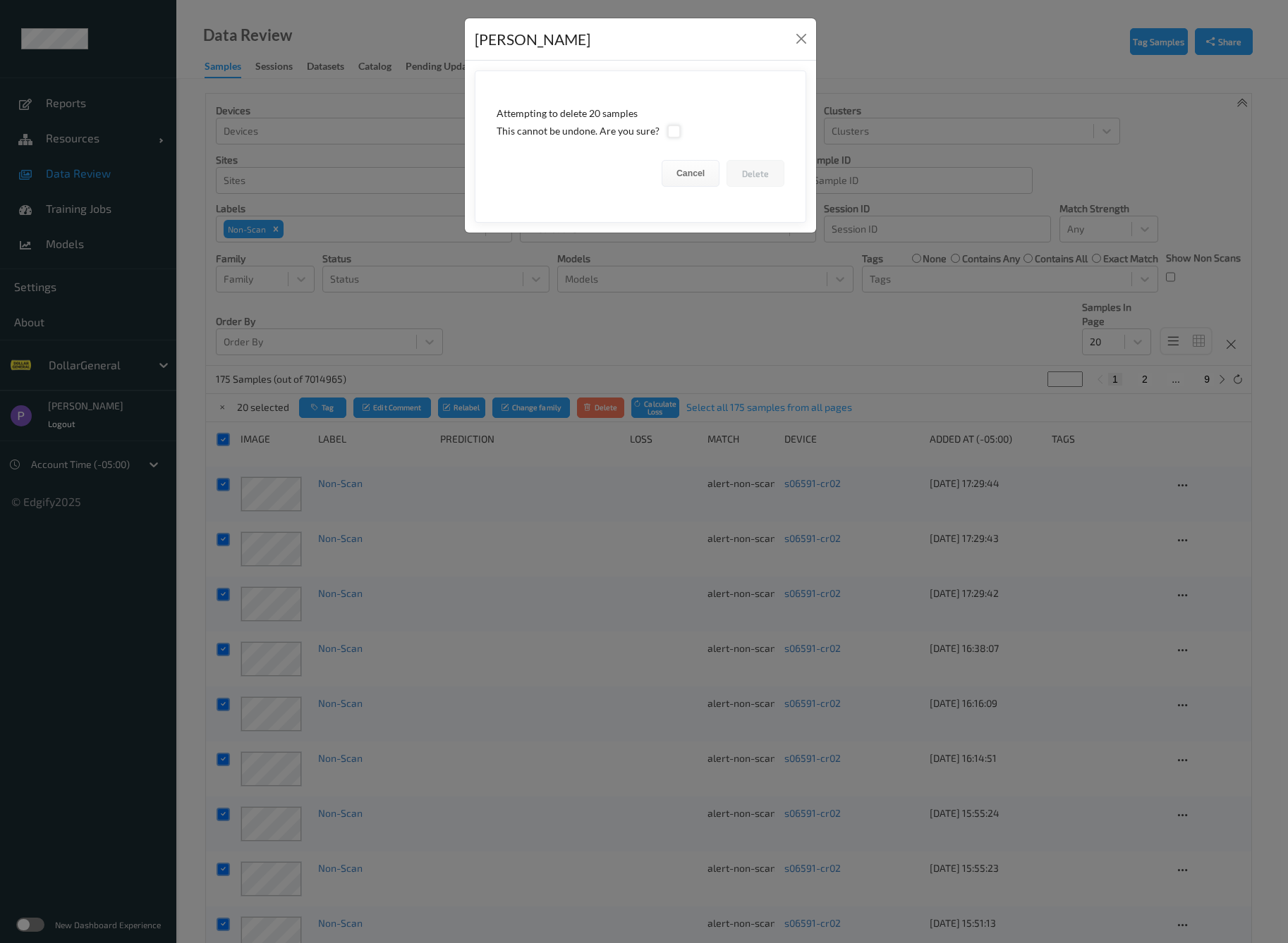
click at [675, 135] on div at bounding box center [673, 132] width 13 height 13
click at [759, 176] on button "Delete" at bounding box center [755, 173] width 58 height 27
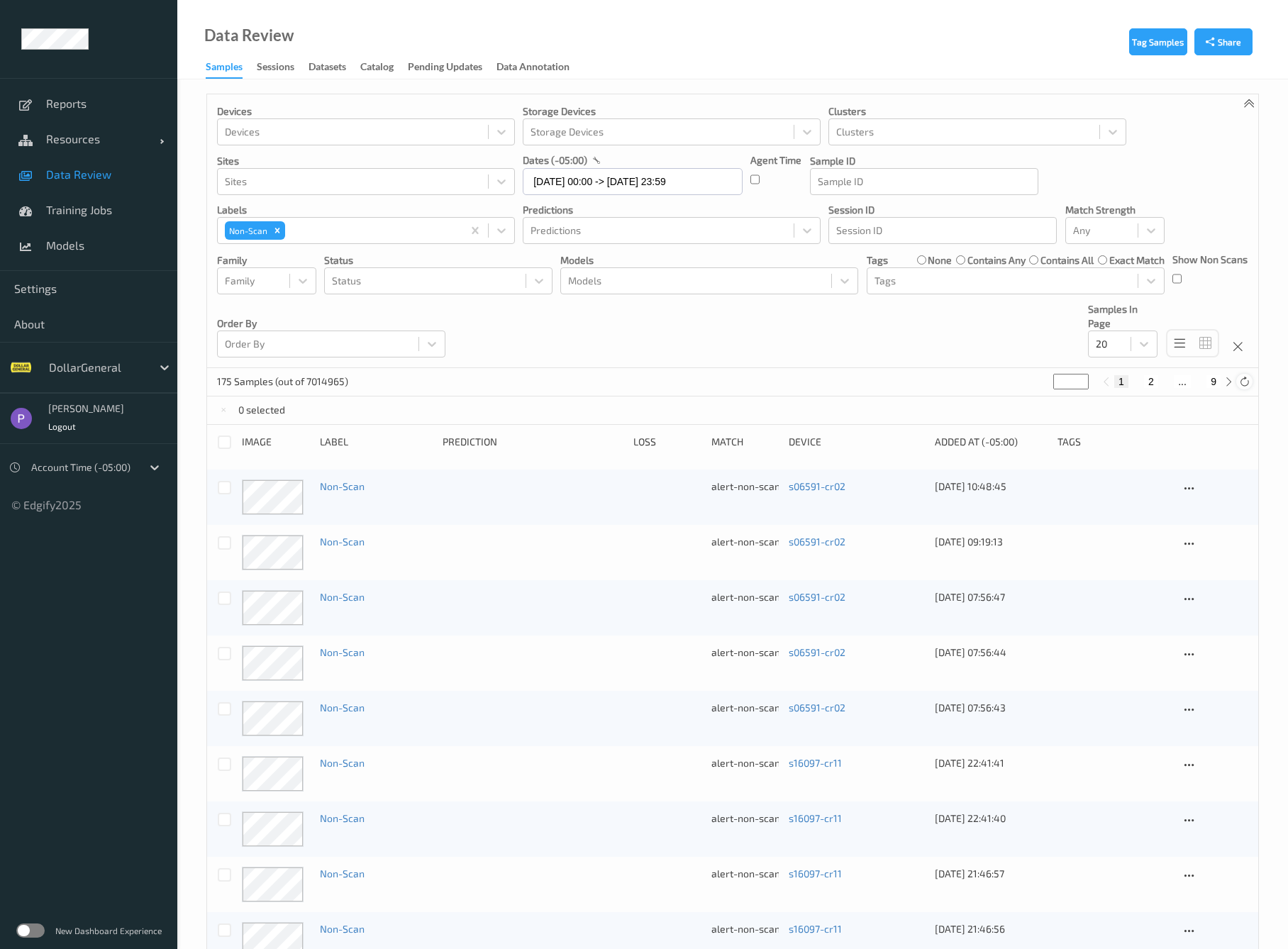
click at [1247, 380] on icon at bounding box center [1244, 382] width 11 height 11
click at [1246, 380] on icon at bounding box center [1244, 382] width 11 height 11
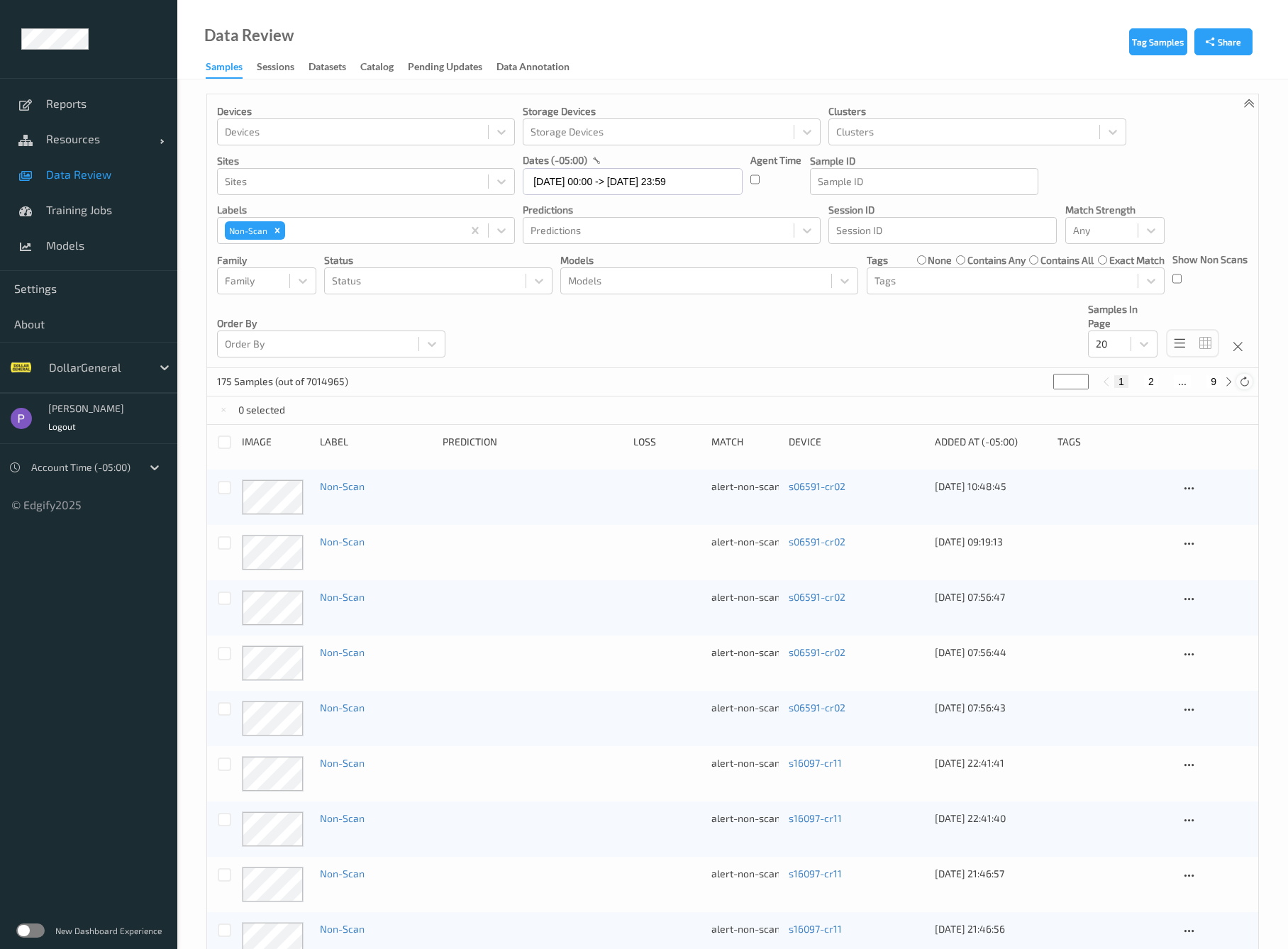
click at [1242, 377] on icon at bounding box center [1244, 382] width 11 height 11
click at [1247, 380] on icon at bounding box center [1244, 382] width 11 height 11
click at [224, 441] on div at bounding box center [225, 442] width 14 height 14
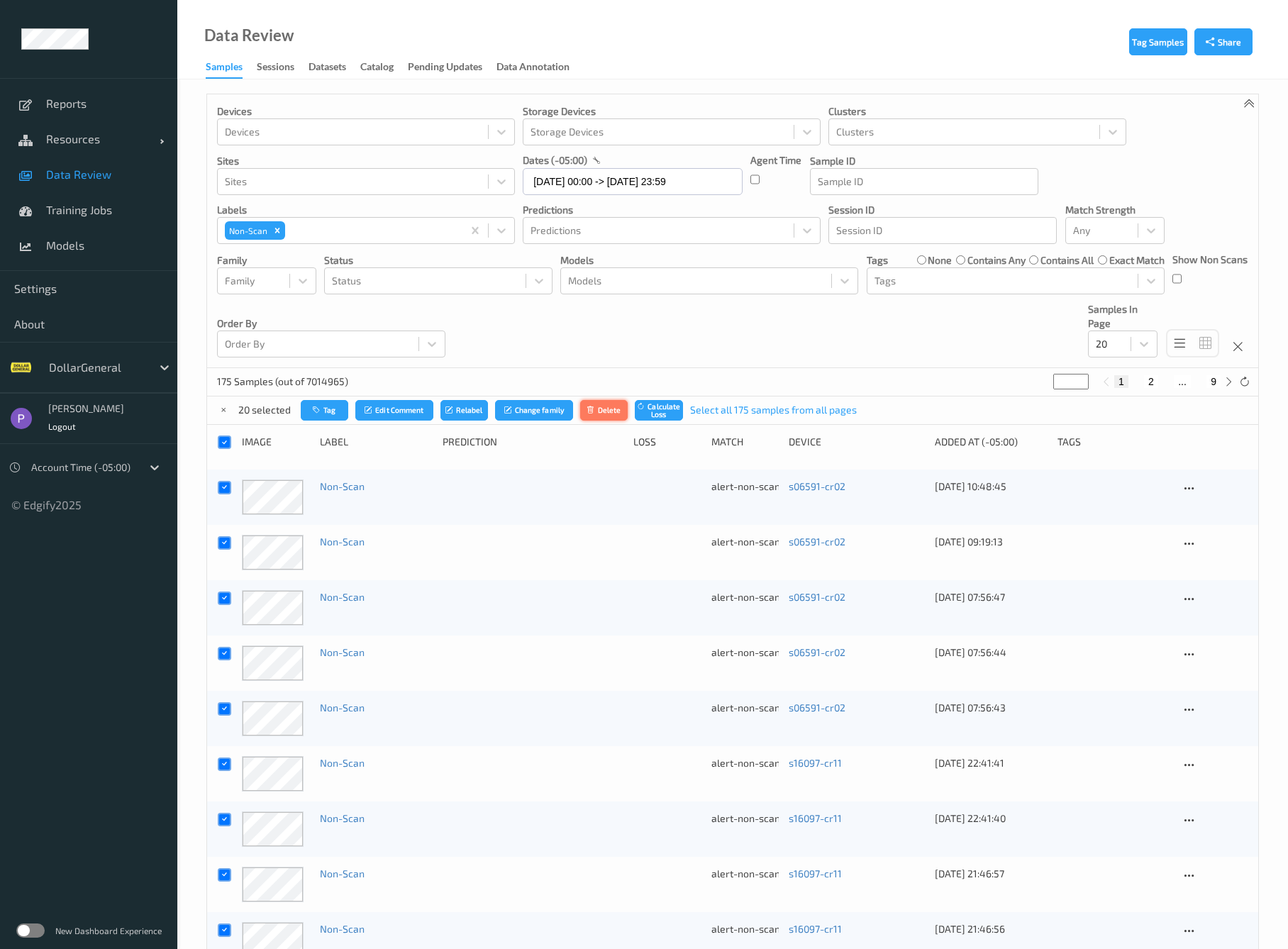
click at [602, 412] on button "Delete" at bounding box center [605, 410] width 48 height 20
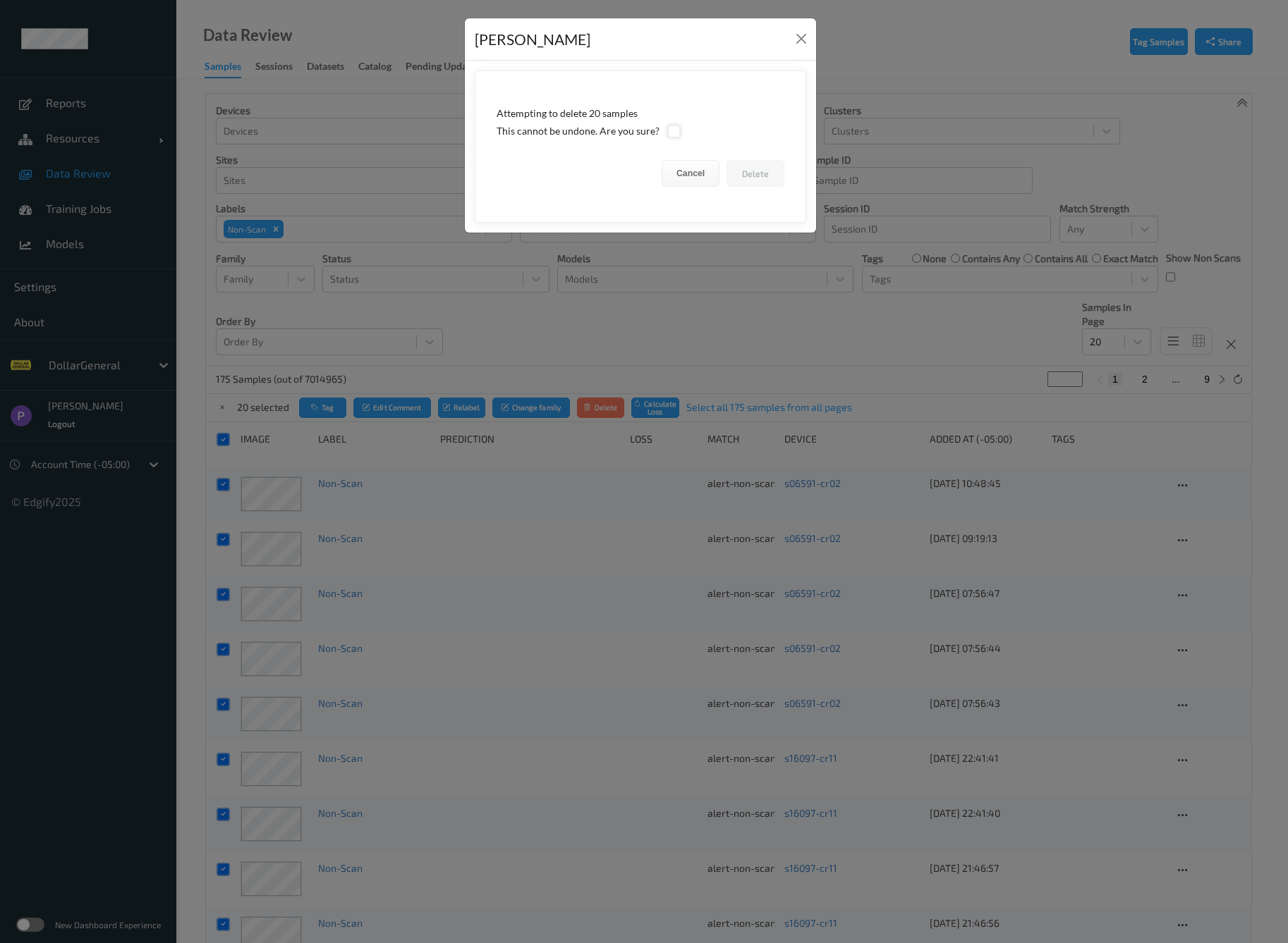
drag, startPoint x: 683, startPoint y: 134, endPoint x: 673, endPoint y: 134, distance: 10.0
click at [674, 134] on div "This cannot be undone. Are you sure?" at bounding box center [640, 131] width 288 height 14
click at [673, 134] on div at bounding box center [673, 132] width 13 height 13
click at [759, 177] on button "Delete" at bounding box center [755, 173] width 58 height 27
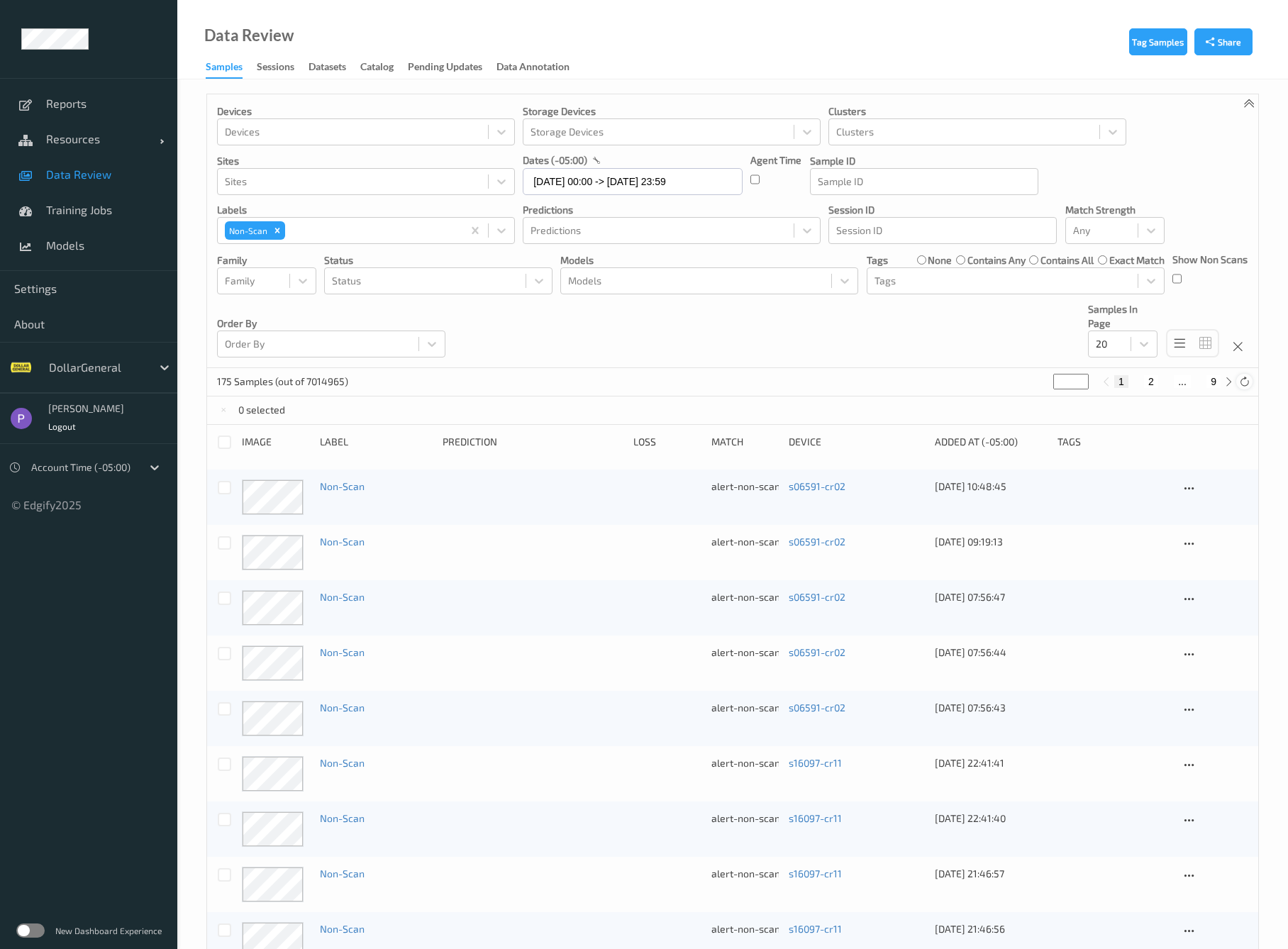
click at [1249, 379] on icon at bounding box center [1244, 382] width 11 height 11
click at [1249, 380] on icon at bounding box center [1244, 382] width 11 height 11
click at [228, 443] on div at bounding box center [225, 442] width 14 height 14
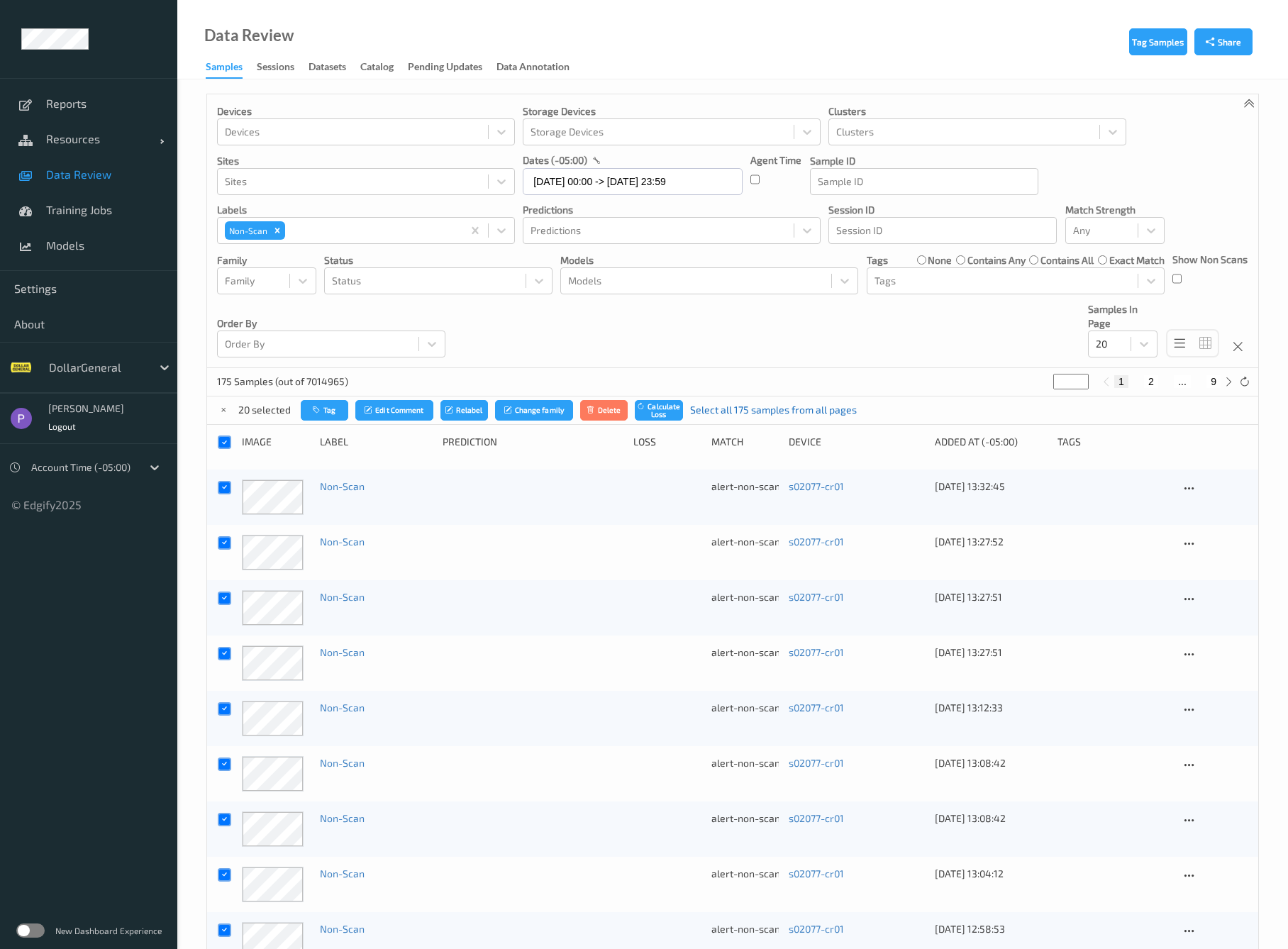
click at [712, 411] on link "Select all 175 samples from all pages" at bounding box center [773, 410] width 167 height 15
click at [594, 416] on button "Delete" at bounding box center [608, 410] width 48 height 20
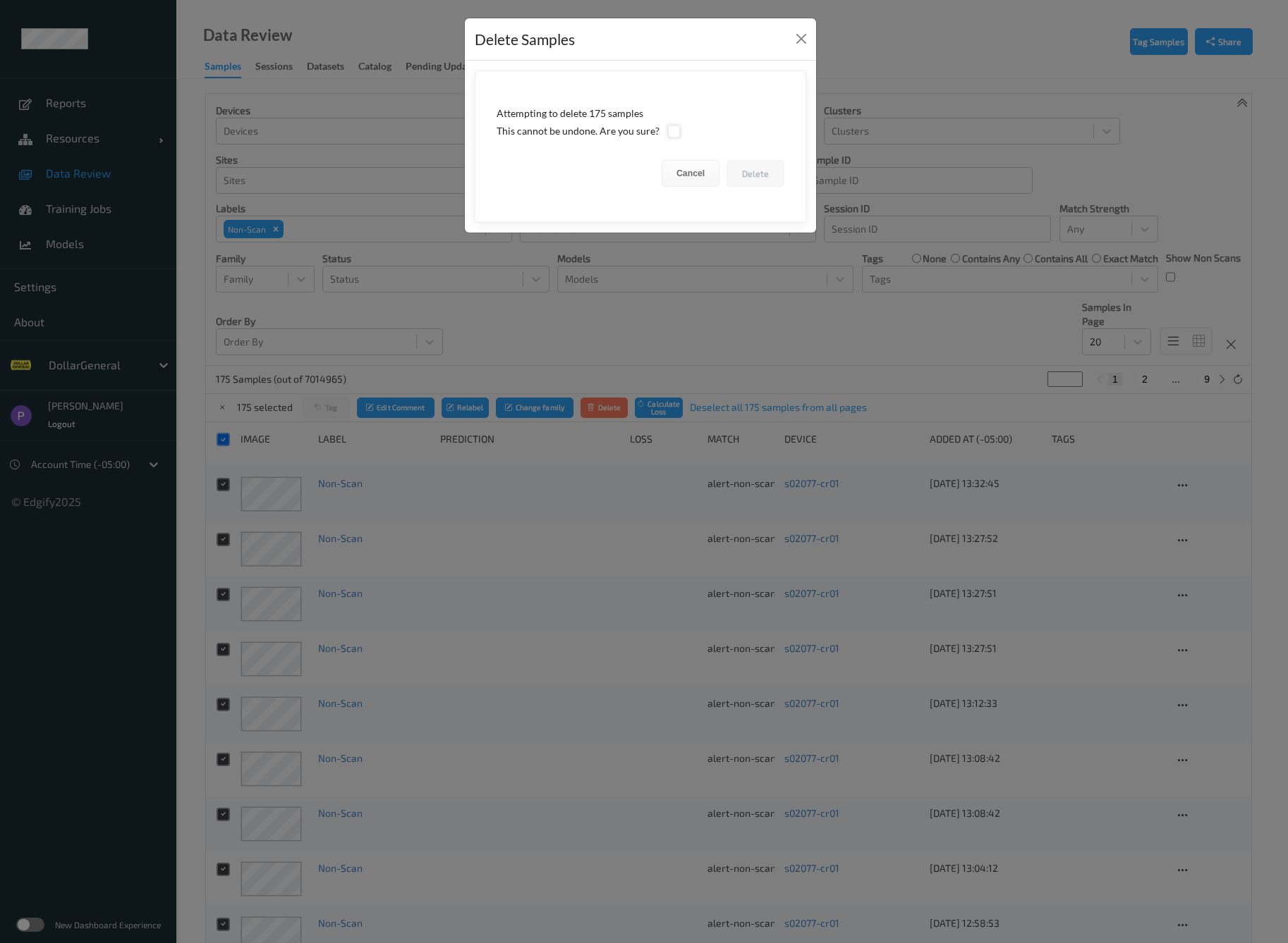
click at [667, 136] on div at bounding box center [673, 132] width 13 height 13
click at [757, 170] on button "Delete" at bounding box center [755, 173] width 58 height 27
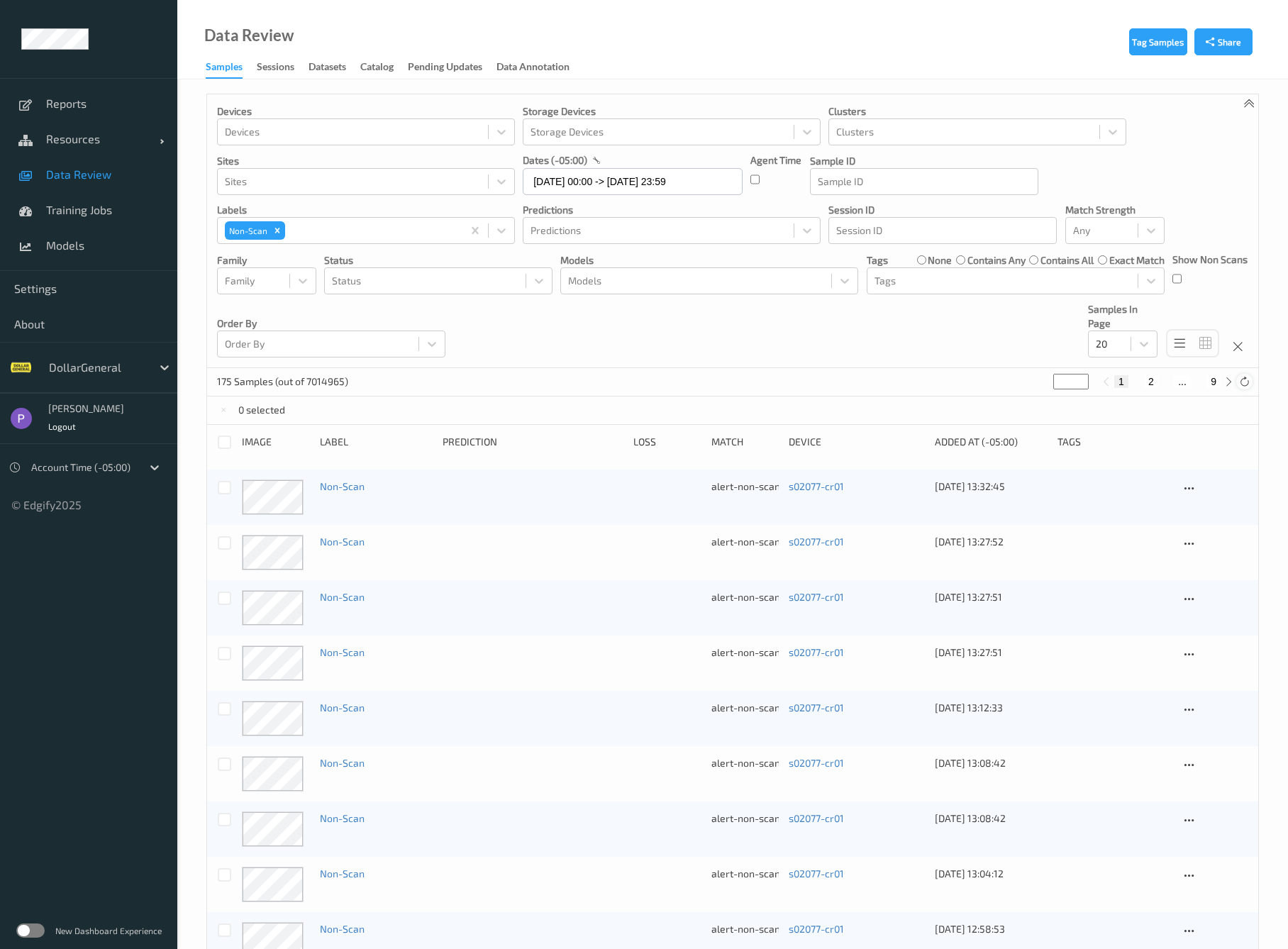
click at [1245, 384] on icon at bounding box center [1244, 382] width 11 height 11
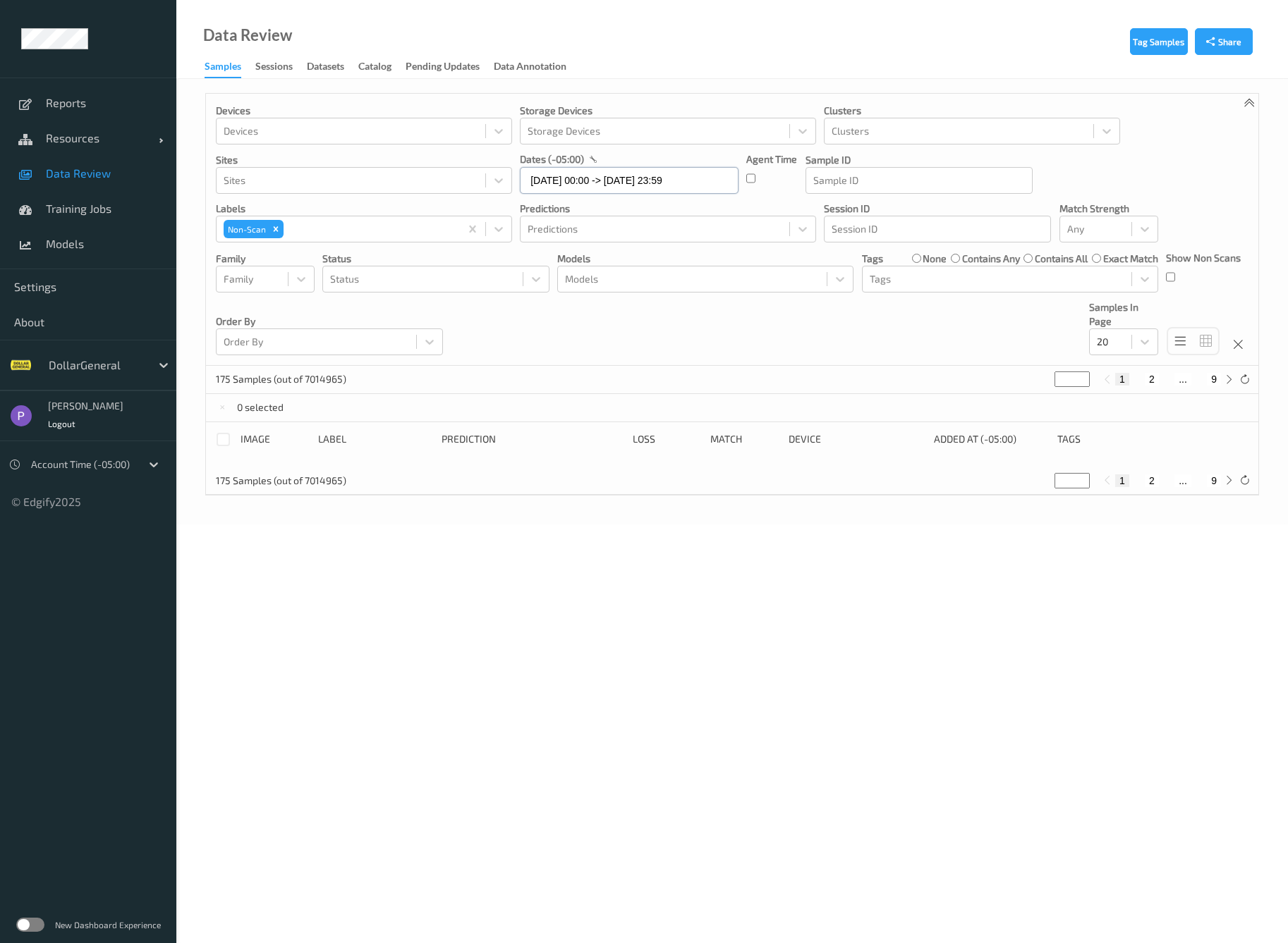
click at [615, 177] on input "31/08/2025 00:00 -> 31/08/2025 23:59" at bounding box center [628, 180] width 219 height 27
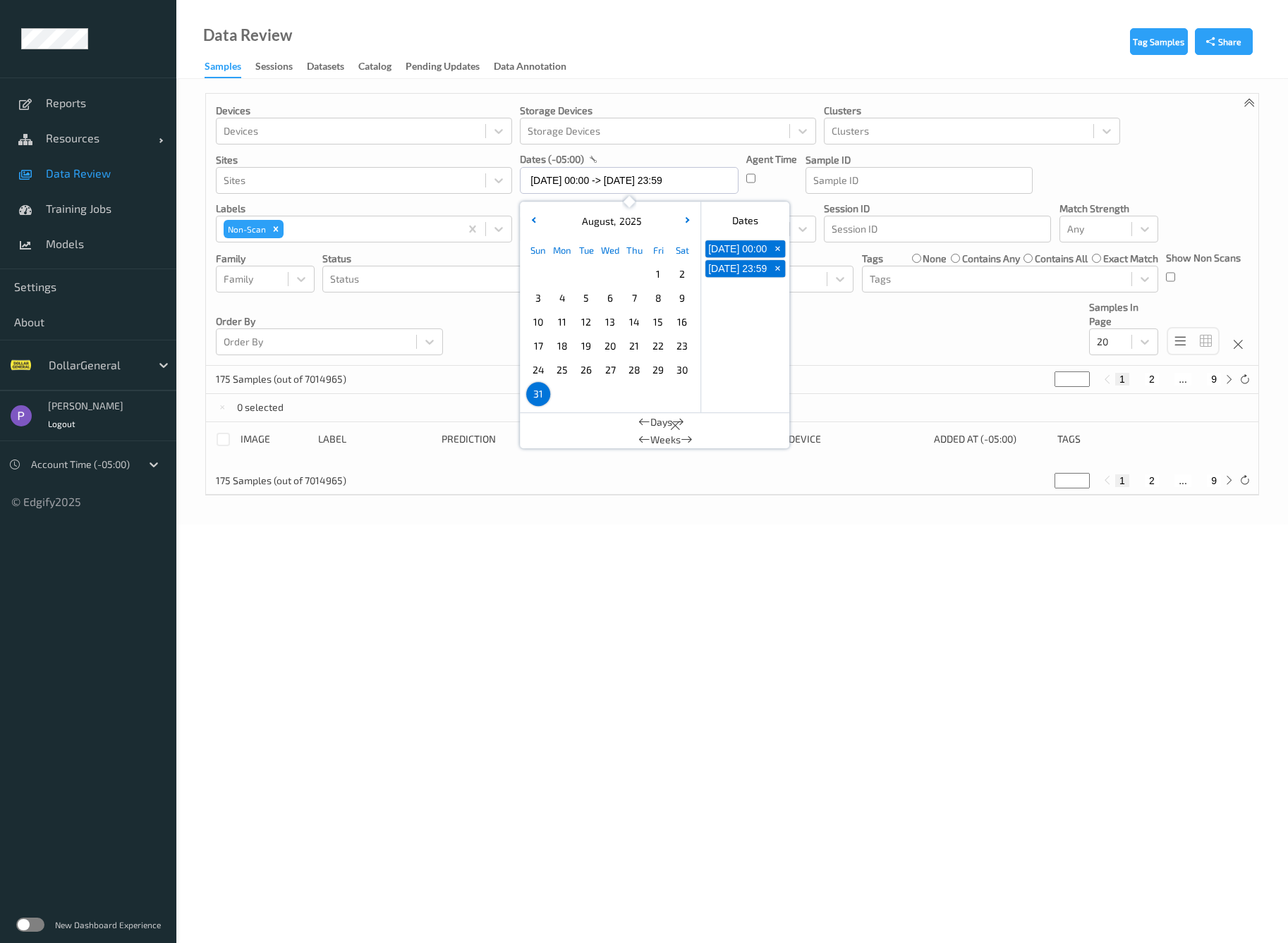
click at [683, 365] on span "30" at bounding box center [682, 370] width 19 height 19
click at [651, 369] on span "29" at bounding box center [658, 370] width 19 height 19
click at [635, 370] on span "28" at bounding box center [634, 370] width 19 height 19
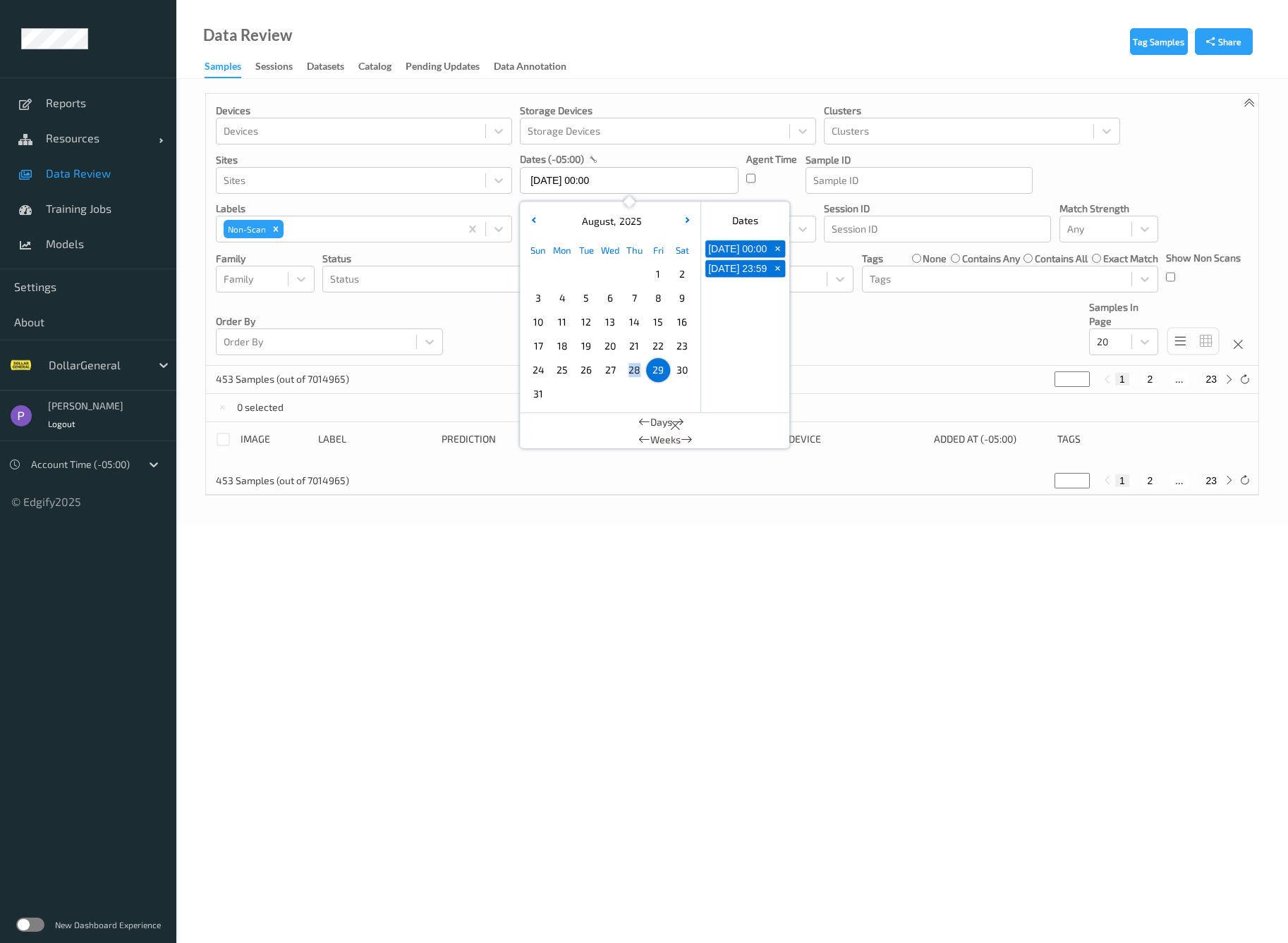
click at [635, 370] on span "28" at bounding box center [634, 370] width 19 height 19
click at [601, 370] on span "27" at bounding box center [610, 370] width 19 height 19
click at [586, 371] on span "26" at bounding box center [586, 370] width 19 height 19
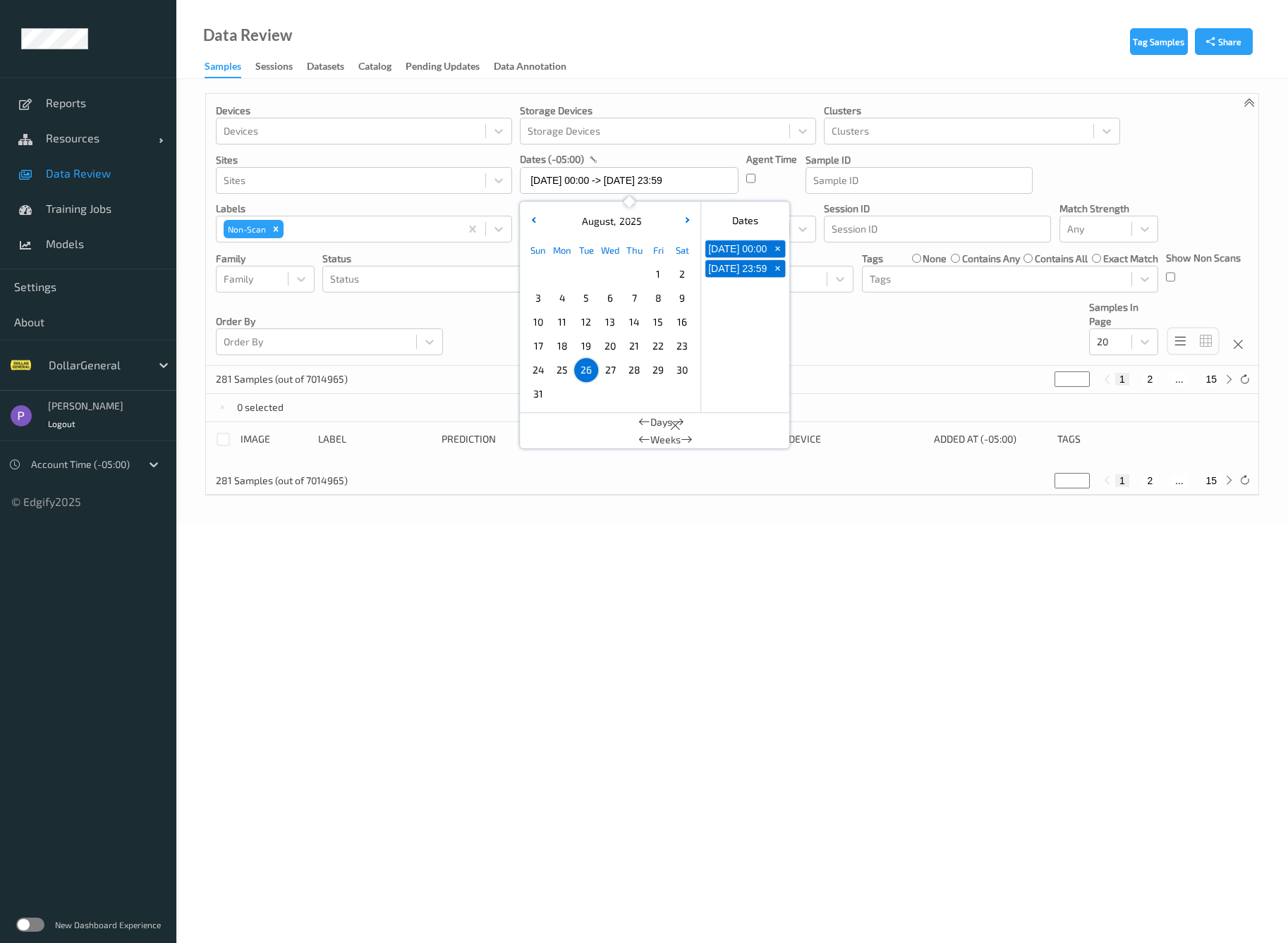
click at [565, 370] on span "25" at bounding box center [562, 370] width 19 height 19
click at [541, 372] on span "24" at bounding box center [538, 370] width 19 height 19
click at [677, 343] on span "23" at bounding box center [682, 346] width 19 height 19
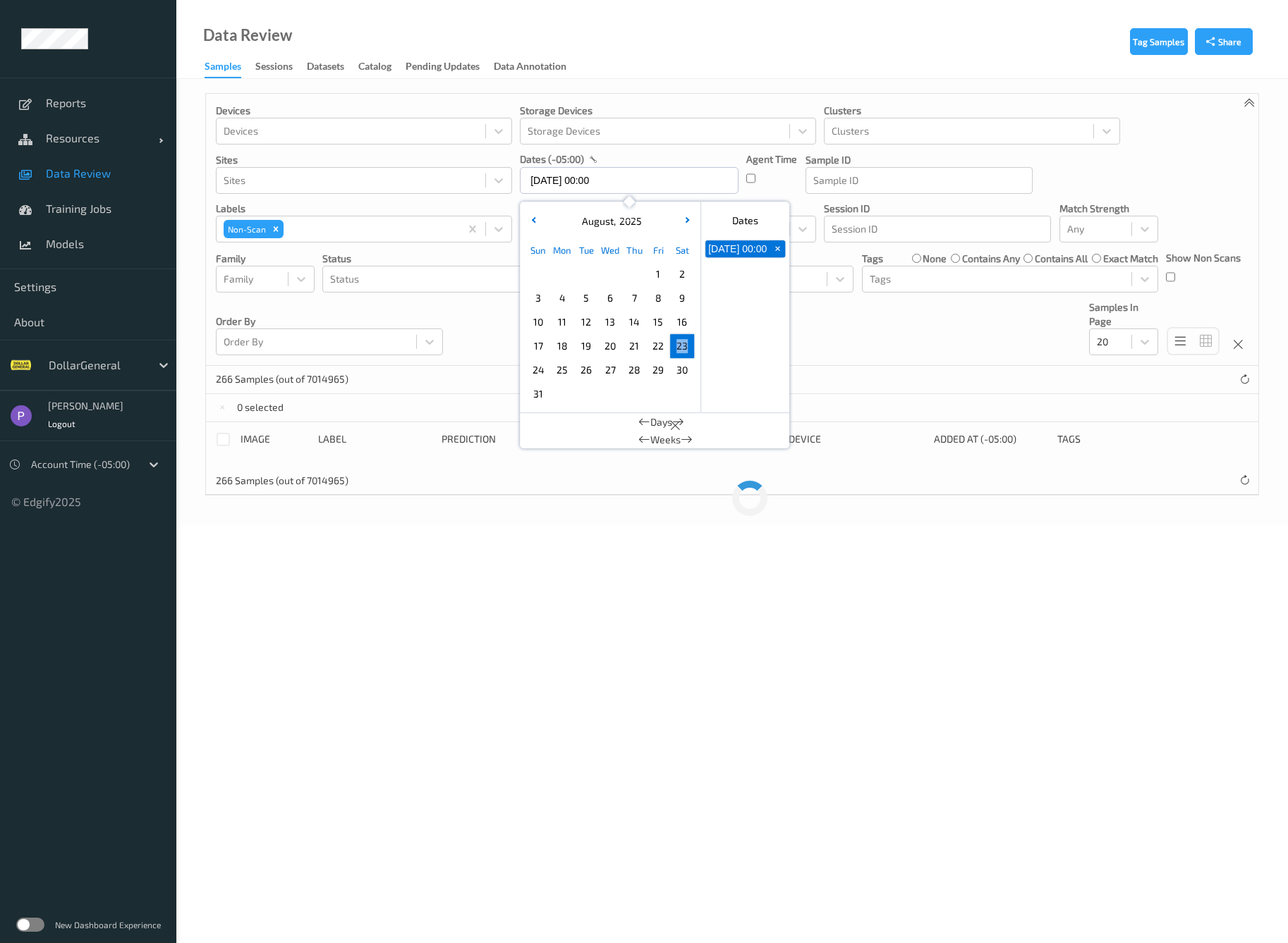
click at [677, 343] on span "23" at bounding box center [682, 346] width 19 height 19
click at [658, 348] on span "22" at bounding box center [658, 346] width 19 height 19
click at [633, 348] on span "21" at bounding box center [634, 346] width 19 height 19
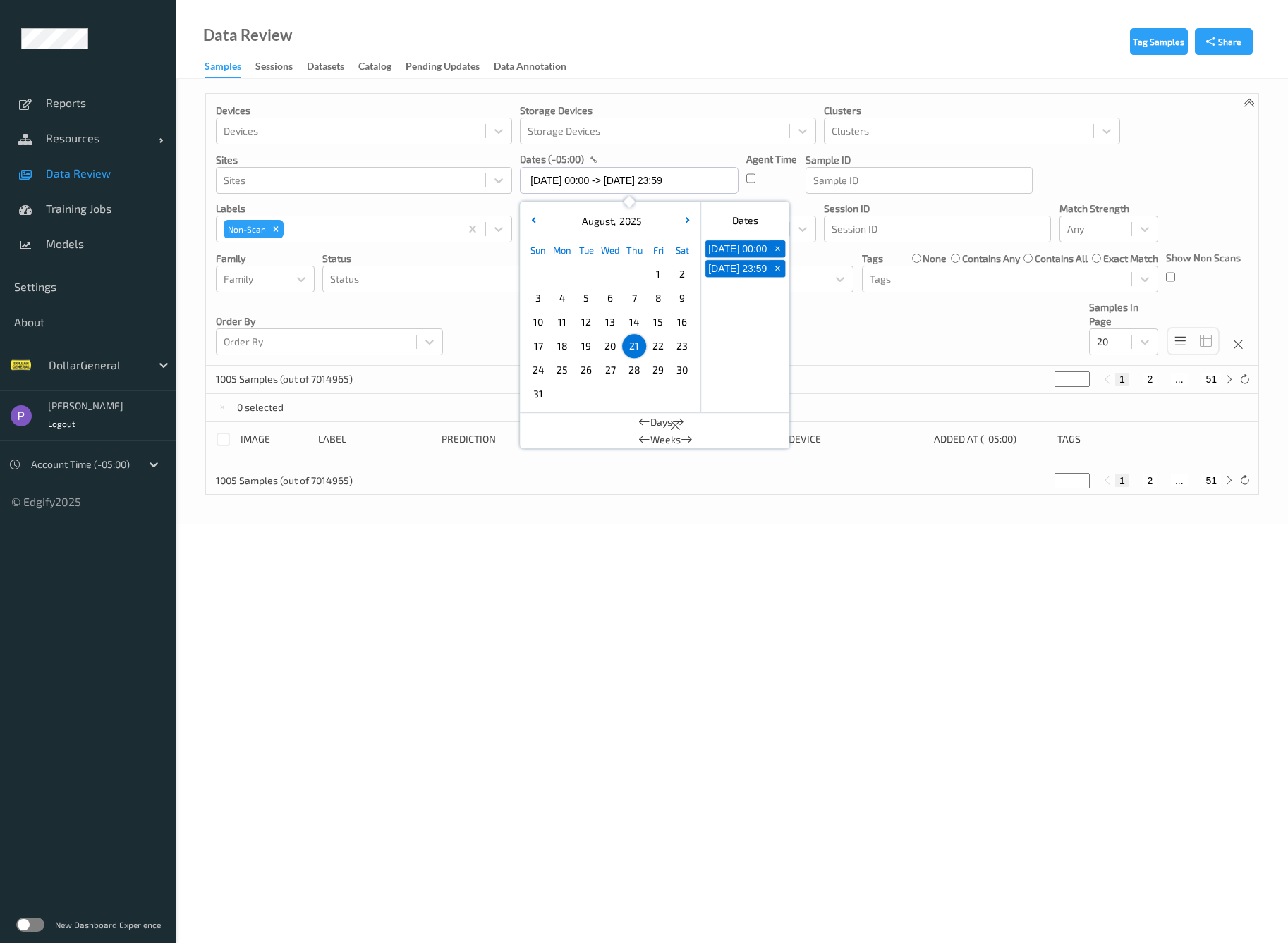
click at [604, 348] on span "20" at bounding box center [610, 346] width 19 height 19
click at [584, 349] on span "19" at bounding box center [586, 346] width 19 height 19
click at [560, 349] on span "18" at bounding box center [562, 346] width 19 height 19
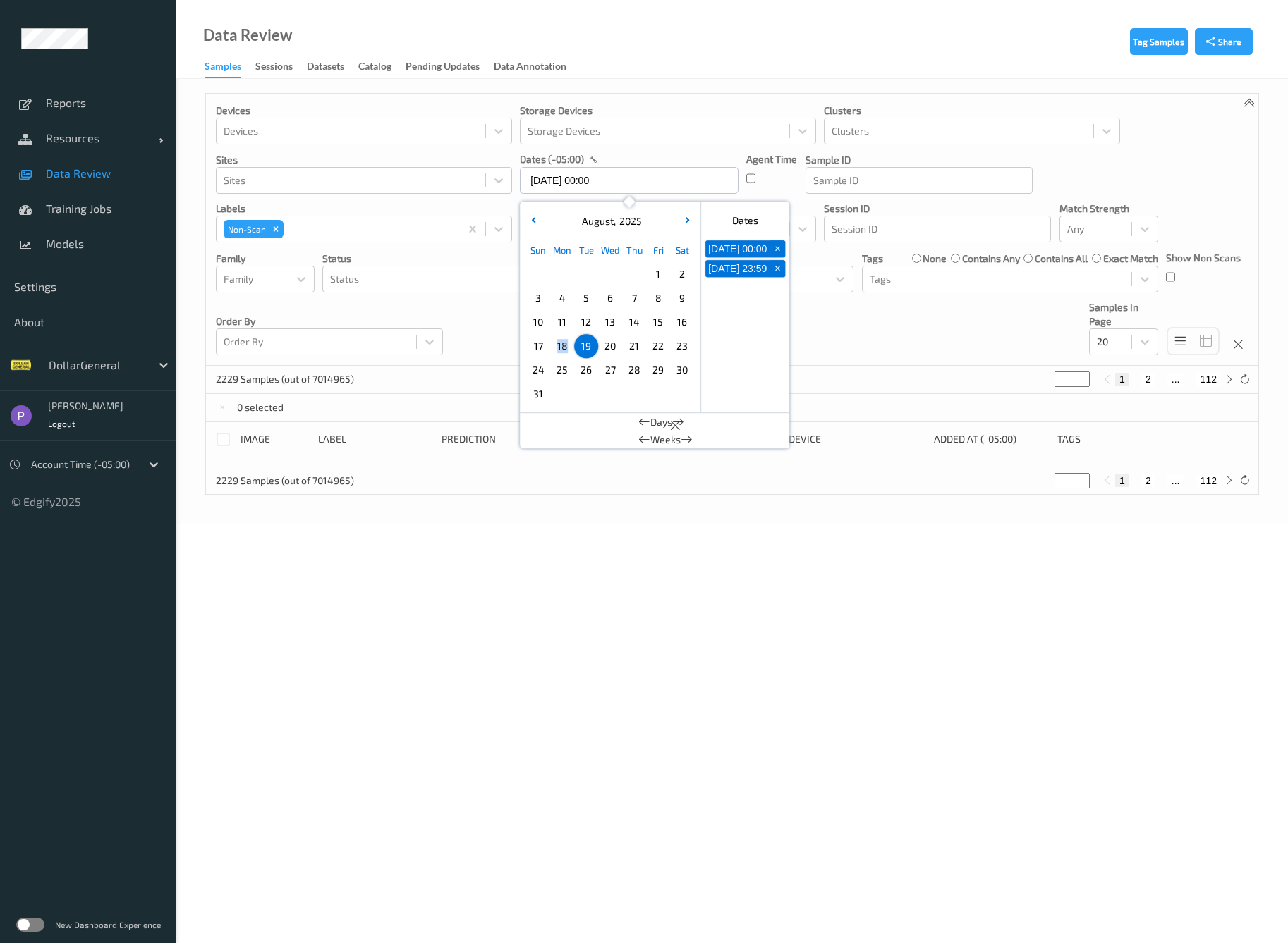
click at [560, 349] on span "18" at bounding box center [562, 346] width 19 height 19
type input "18/08/2025 00:00 -> 18/08/2025 23:59"
click at [488, 343] on div "Devices Devices Storage Devices Storage Devices Clusters Clusters Sites Sites d…" at bounding box center [732, 229] width 1052 height 273
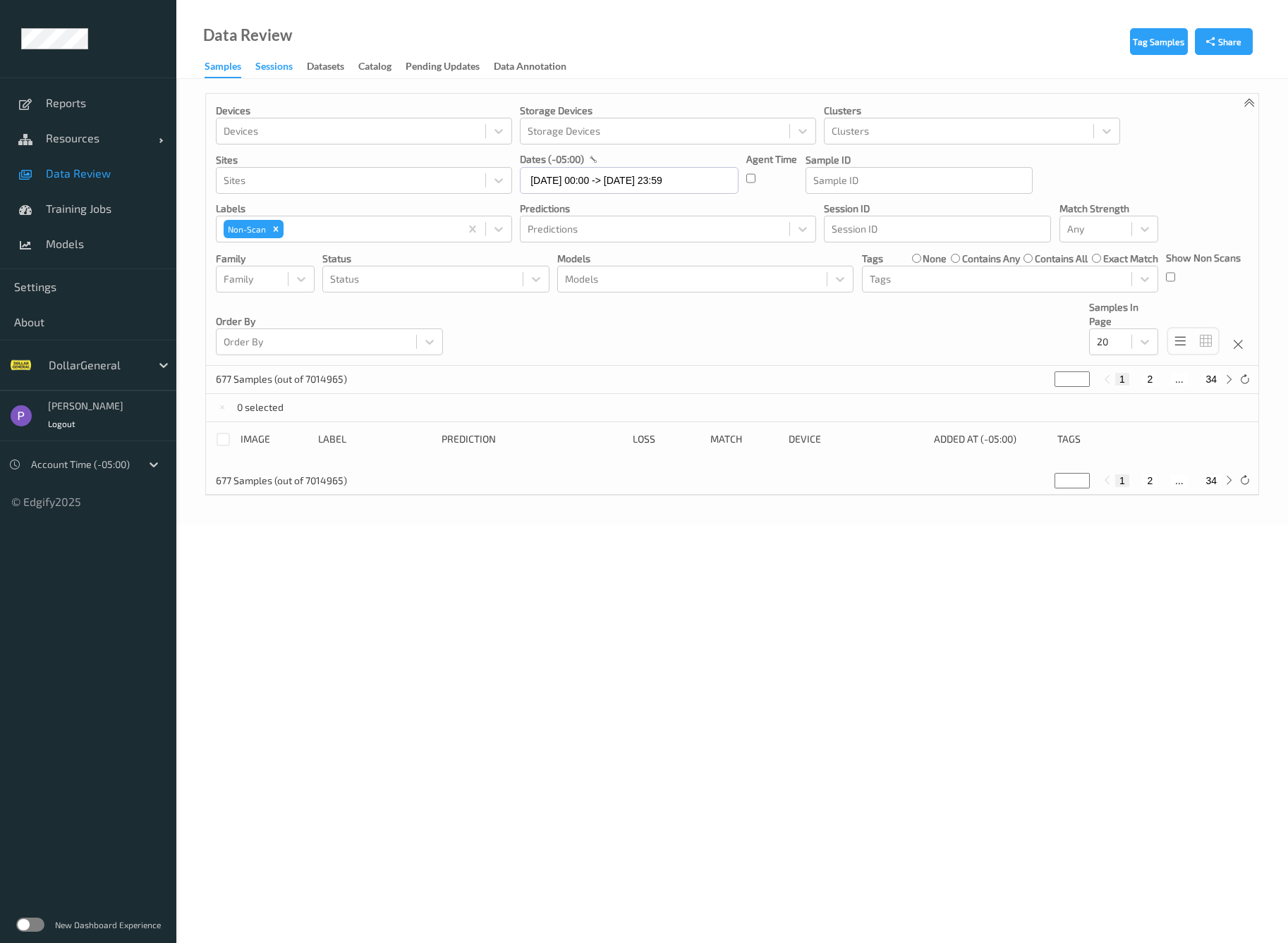
click at [283, 67] on div "Sessions" at bounding box center [274, 67] width 38 height 17
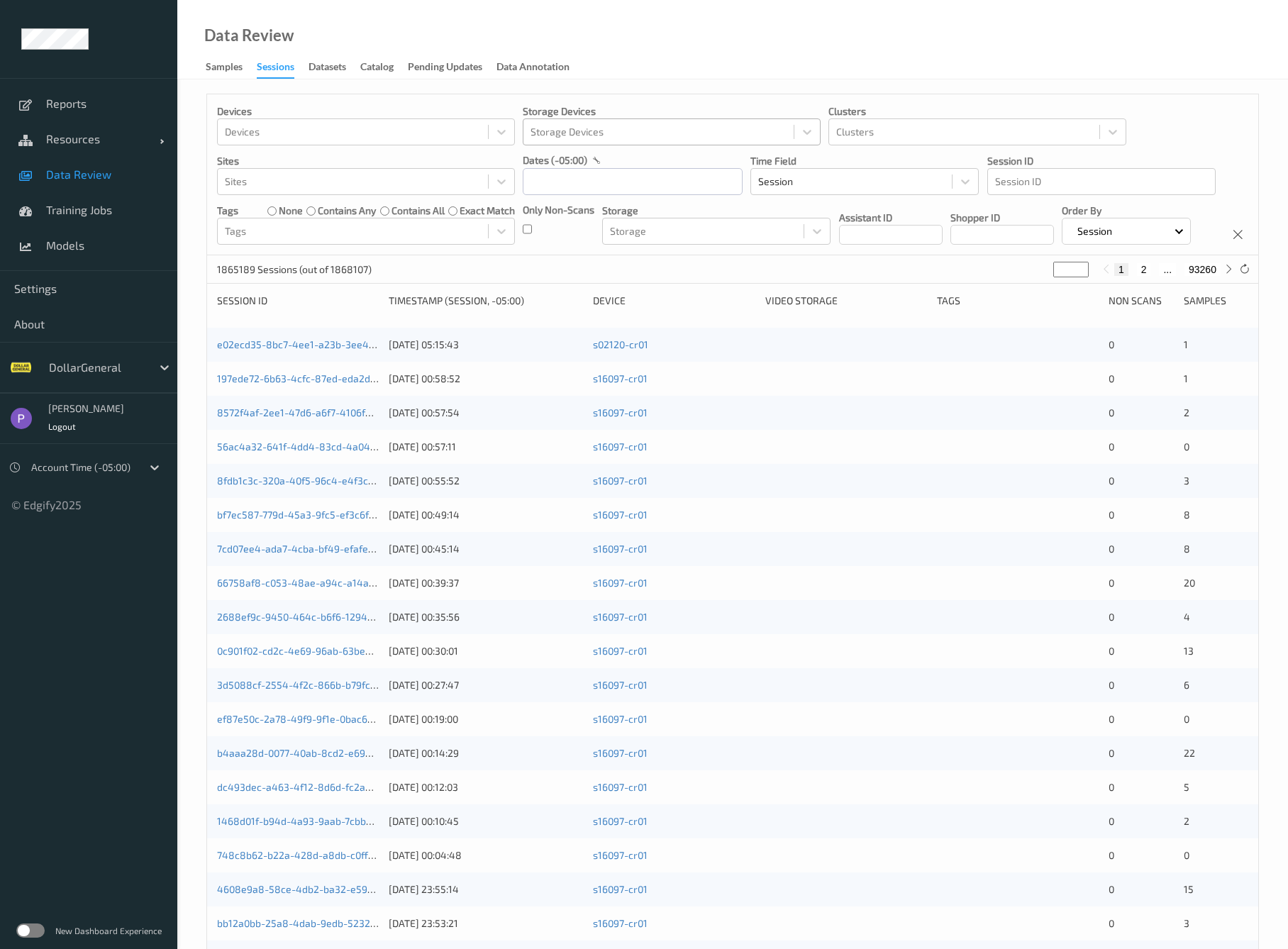
click at [583, 132] on div at bounding box center [659, 132] width 256 height 17
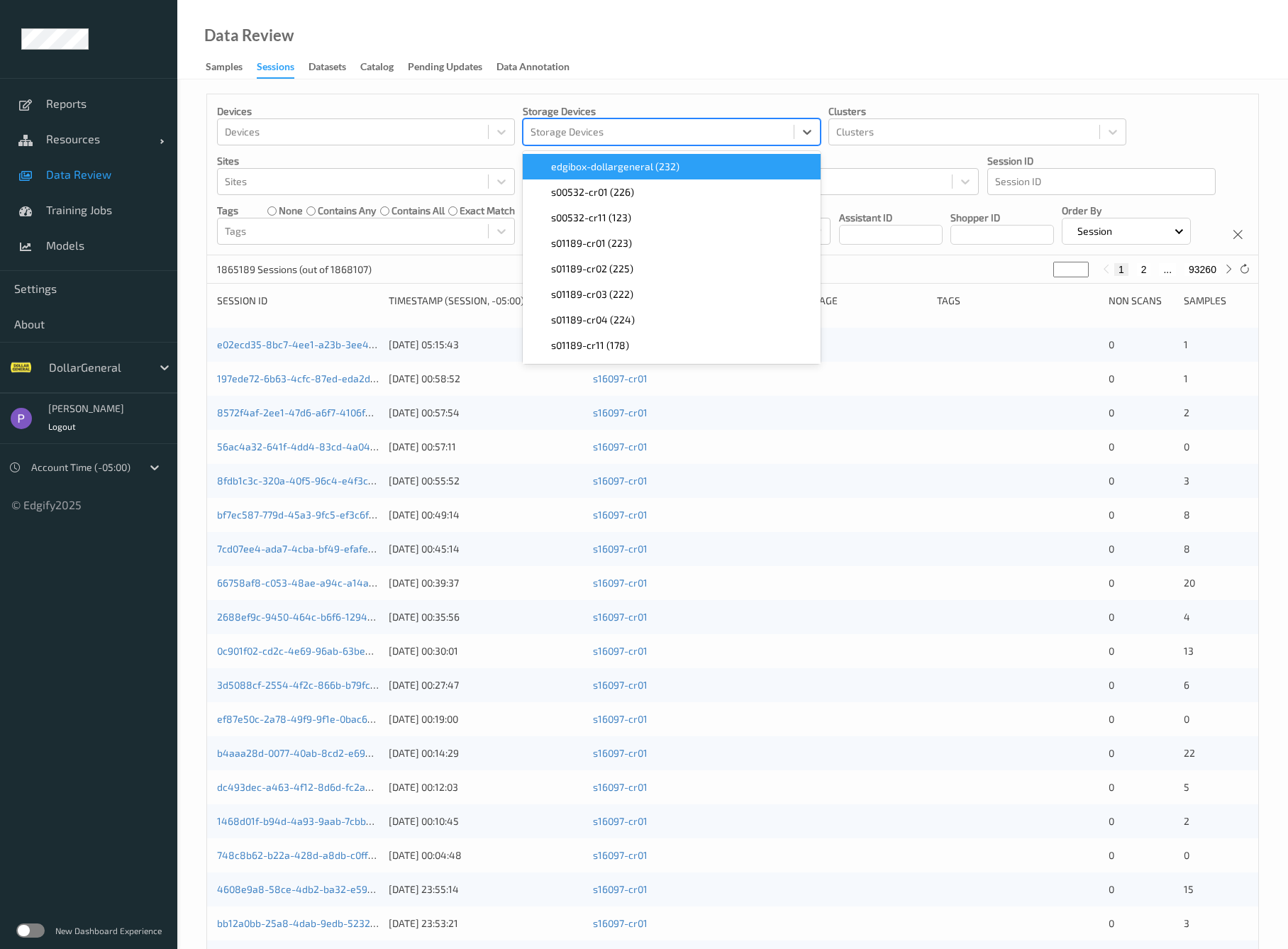
click at [583, 132] on div at bounding box center [659, 132] width 256 height 17
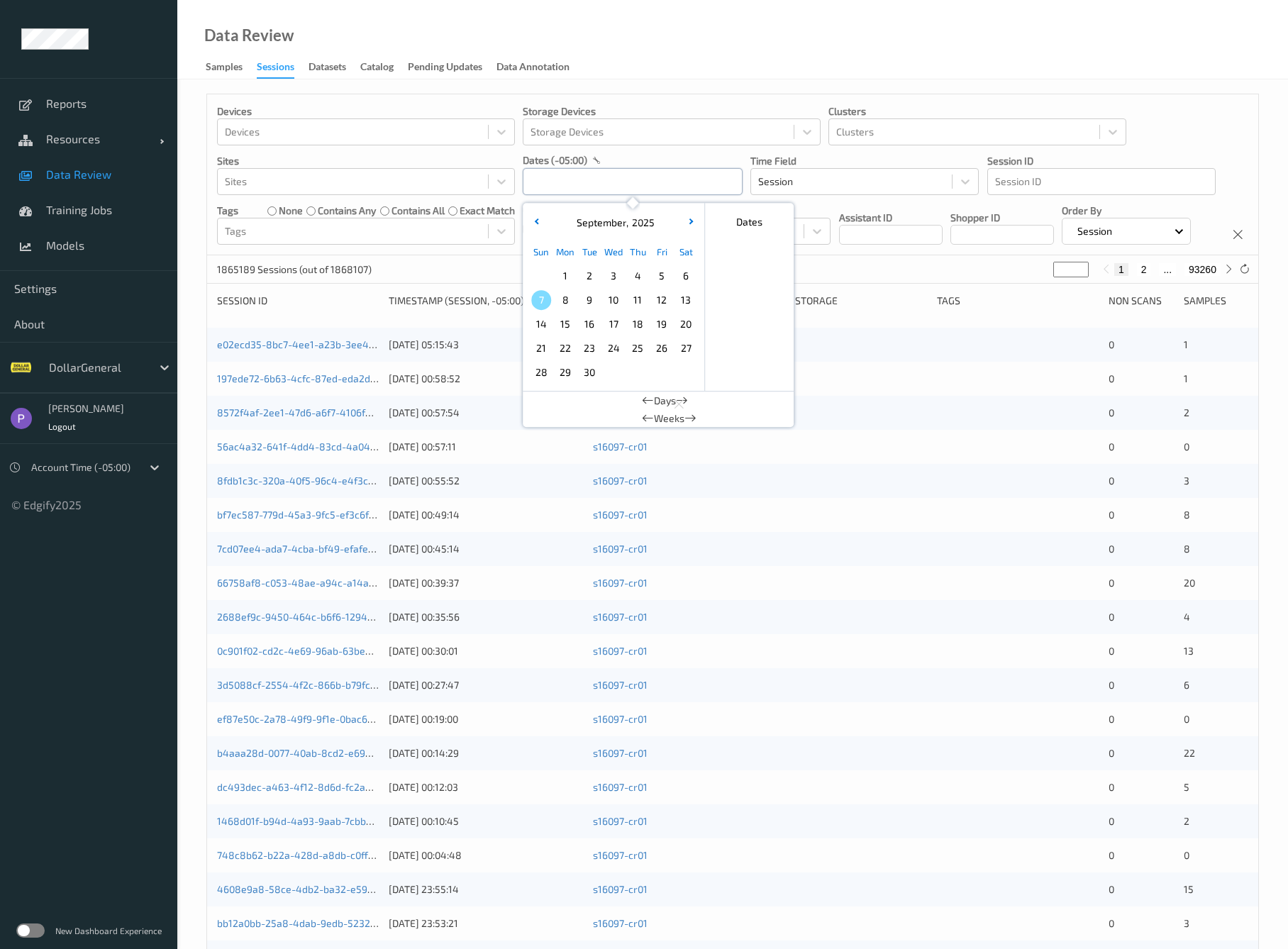
click at [541, 183] on input "text" at bounding box center [632, 181] width 220 height 27
click at [535, 223] on button "button" at bounding box center [536, 223] width 15 height 15
click at [569, 348] on span "18" at bounding box center [565, 348] width 19 height 19
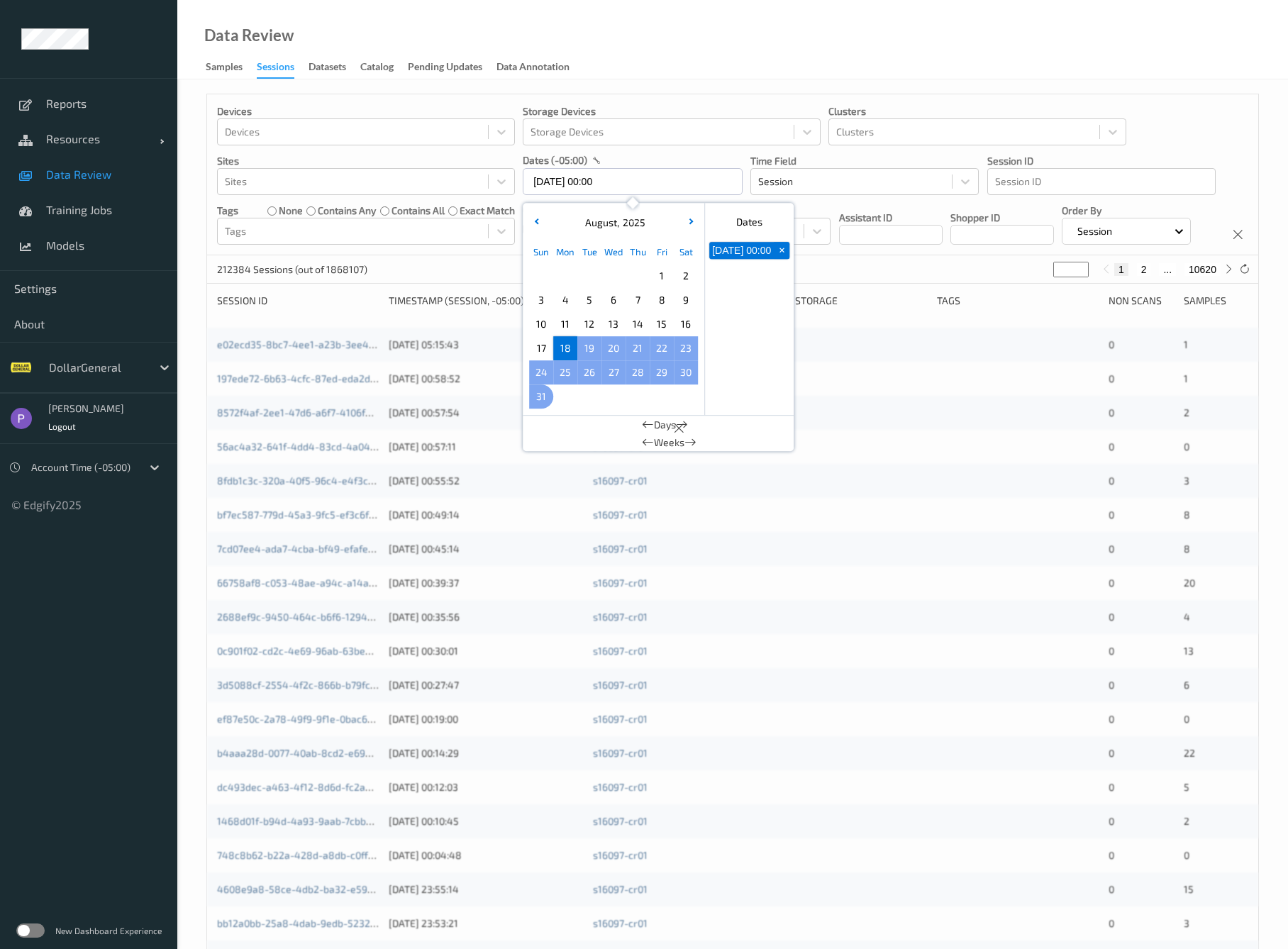
click at [542, 397] on span "31" at bounding box center [541, 396] width 19 height 19
type input "[DATE] 00:00 -> [DATE] 23:59"
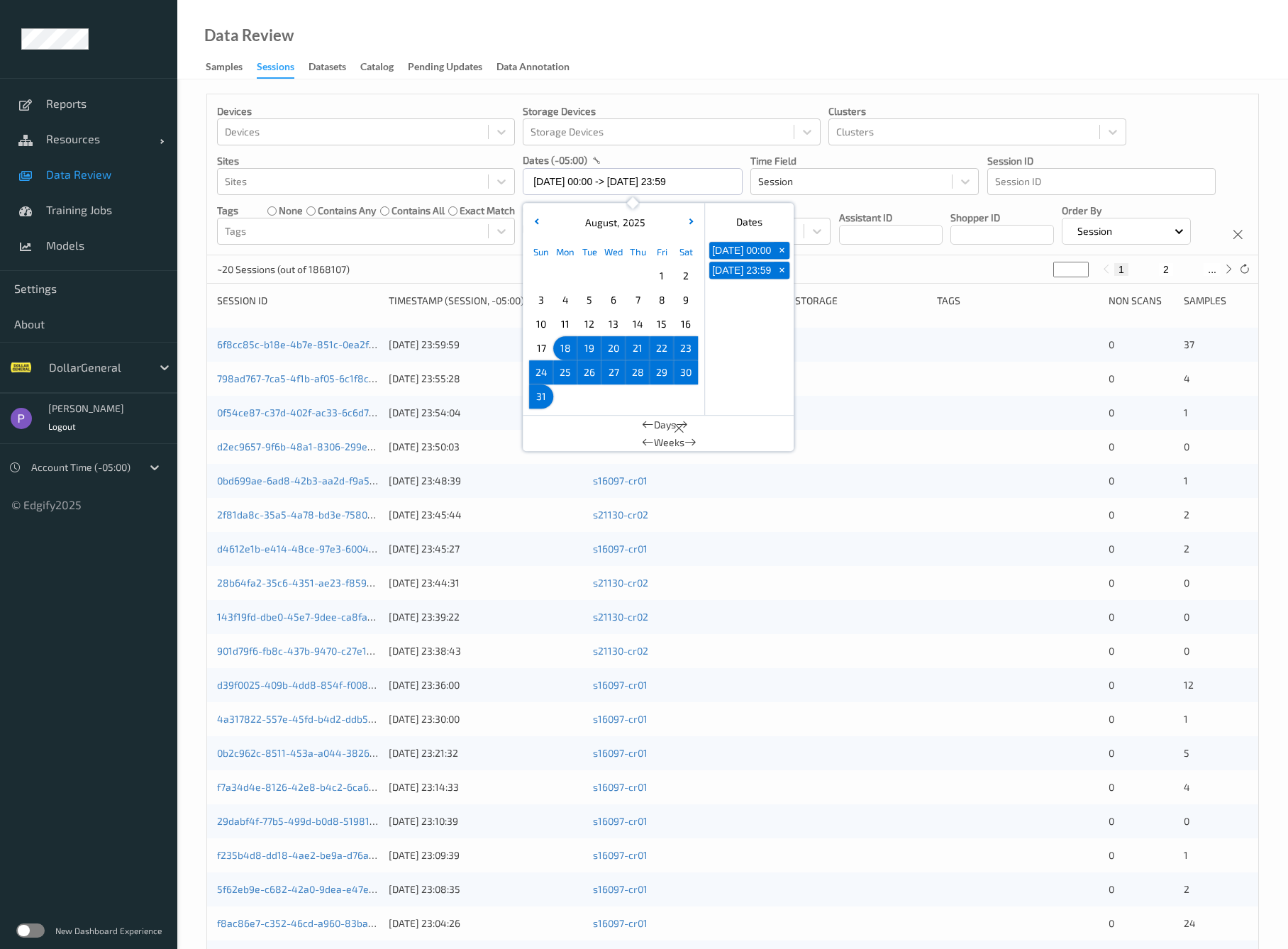
click at [477, 284] on div "~20 Sessions (out of 1868107) * 1 2 ..." at bounding box center [733, 269] width 1052 height 28
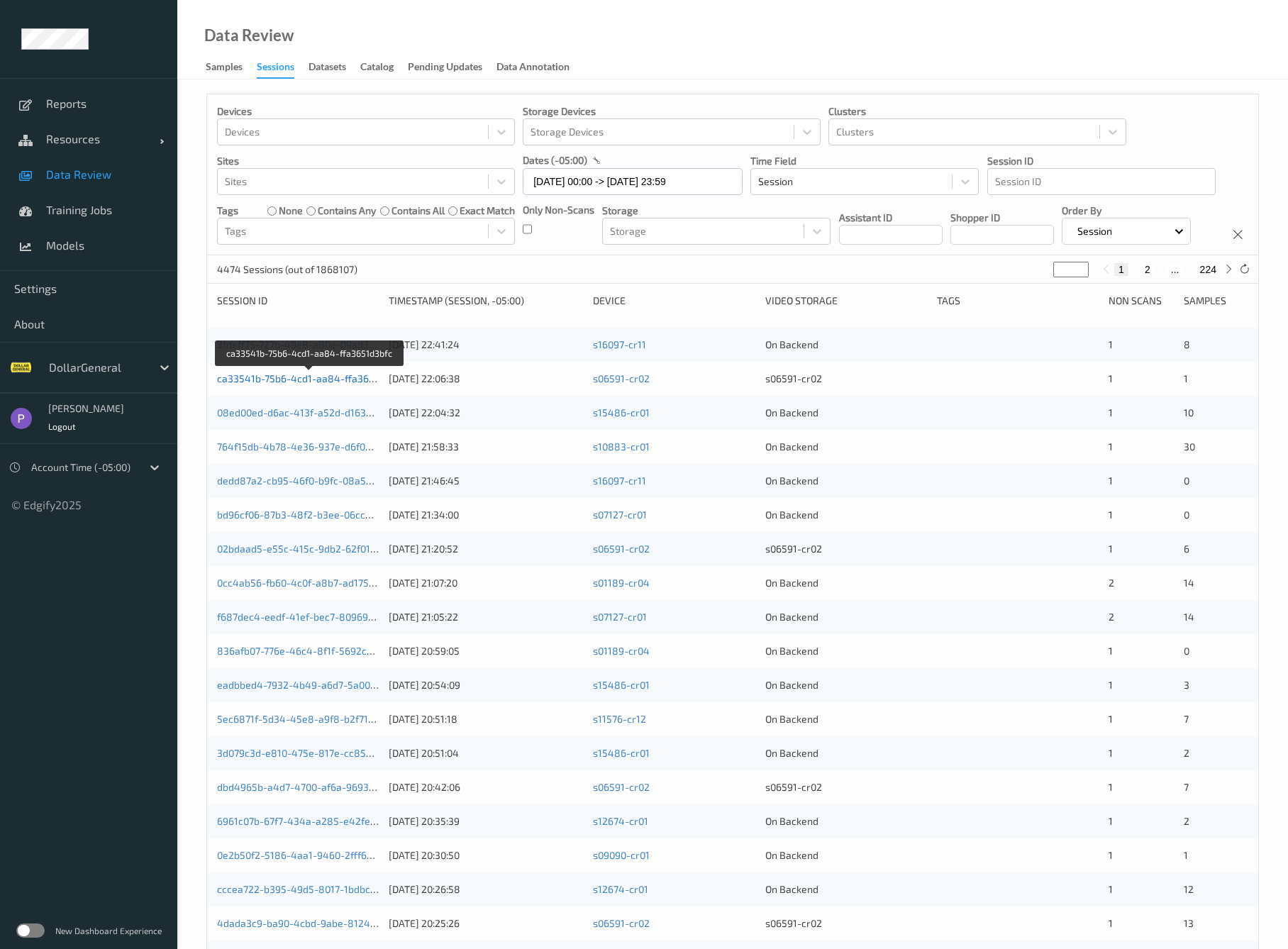
click at [310, 385] on link "ca33541b-75b6-4cd1-aa84-ffa3651d3bfc" at bounding box center [310, 378] width 187 height 12
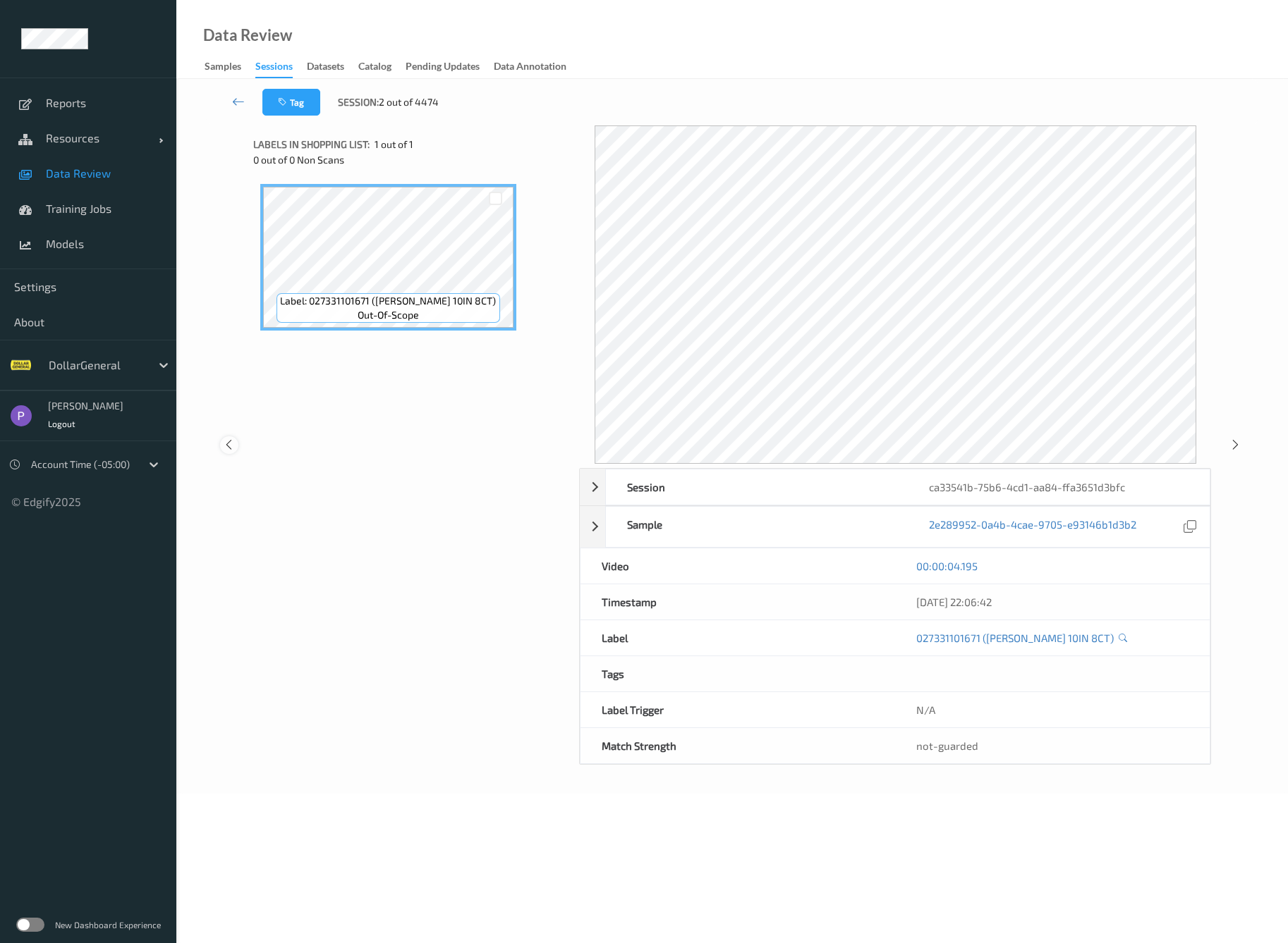
click at [232, 446] on icon at bounding box center [228, 444] width 12 height 13
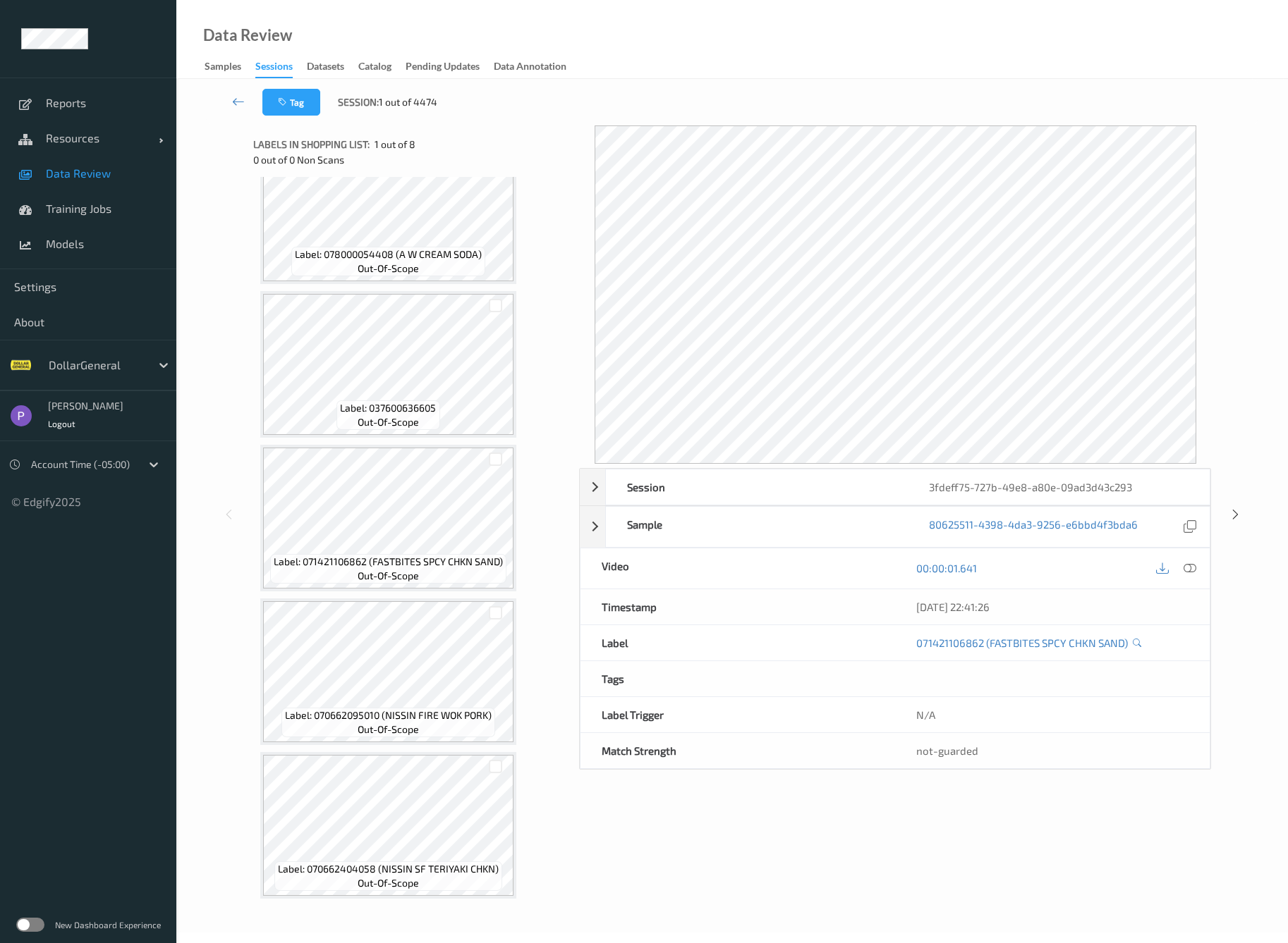
scroll to position [509, 0]
click at [1228, 507] on div "Session 3fdeff75-727b-49e8-a80e-09ad3d43c293 Session ID 3fdeff75-727b-49e8-a80e…" at bounding box center [732, 514] width 1054 height 778
click at [1243, 516] on div "Session 3fdeff75-727b-49e8-a80e-09ad3d43c293 Session ID 3fdeff75-727b-49e8-a80e…" at bounding box center [732, 514] width 1054 height 778
click at [1240, 516] on icon at bounding box center [1235, 514] width 12 height 13
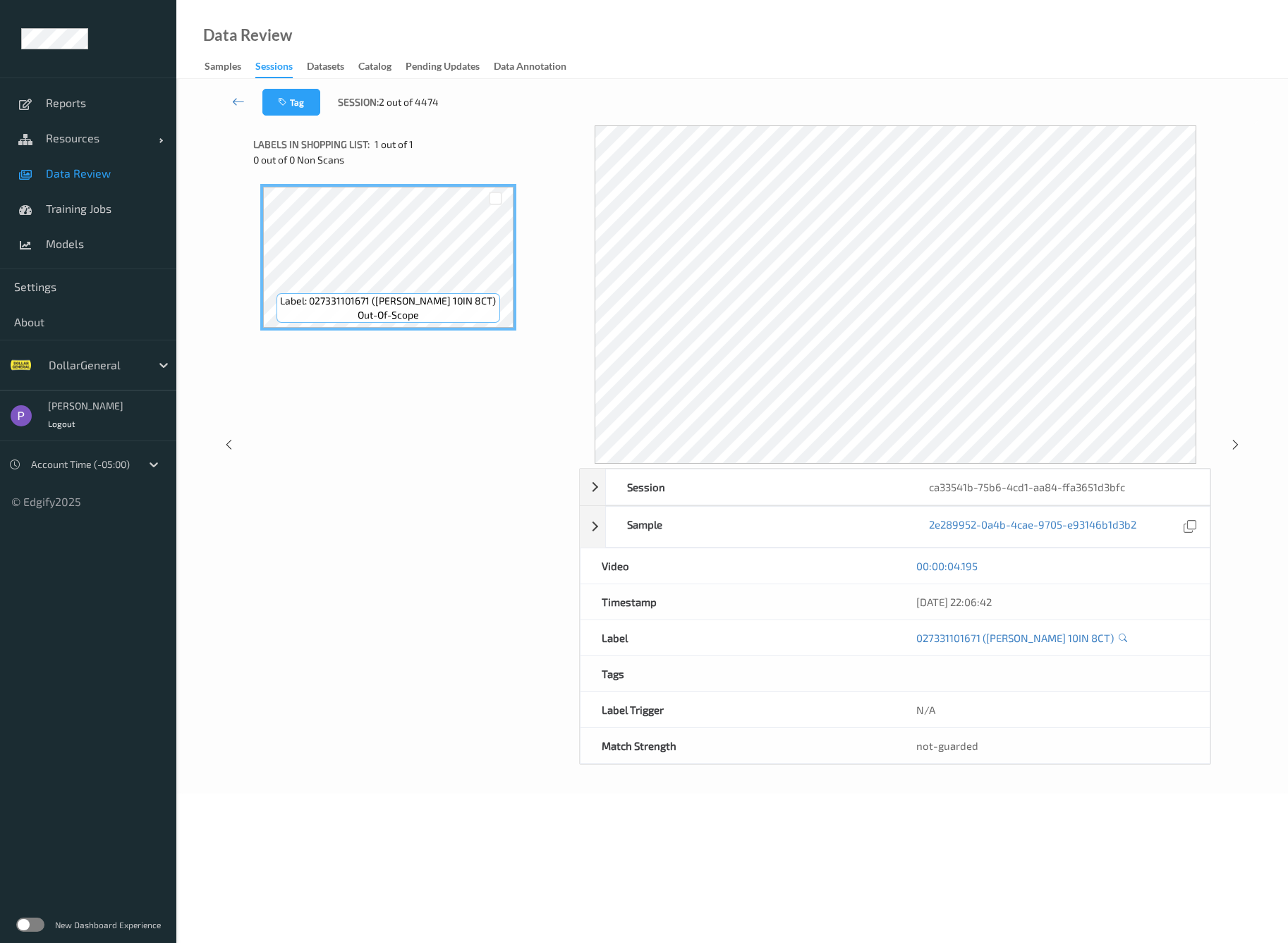
click at [1241, 516] on div "Session ca33541b-75b6-4cd1-aa84-ffa3651d3bfc Session ID ca33541b-75b6-4cd1-aa84…" at bounding box center [732, 445] width 1054 height 640
click at [1235, 440] on icon at bounding box center [1235, 444] width 12 height 13
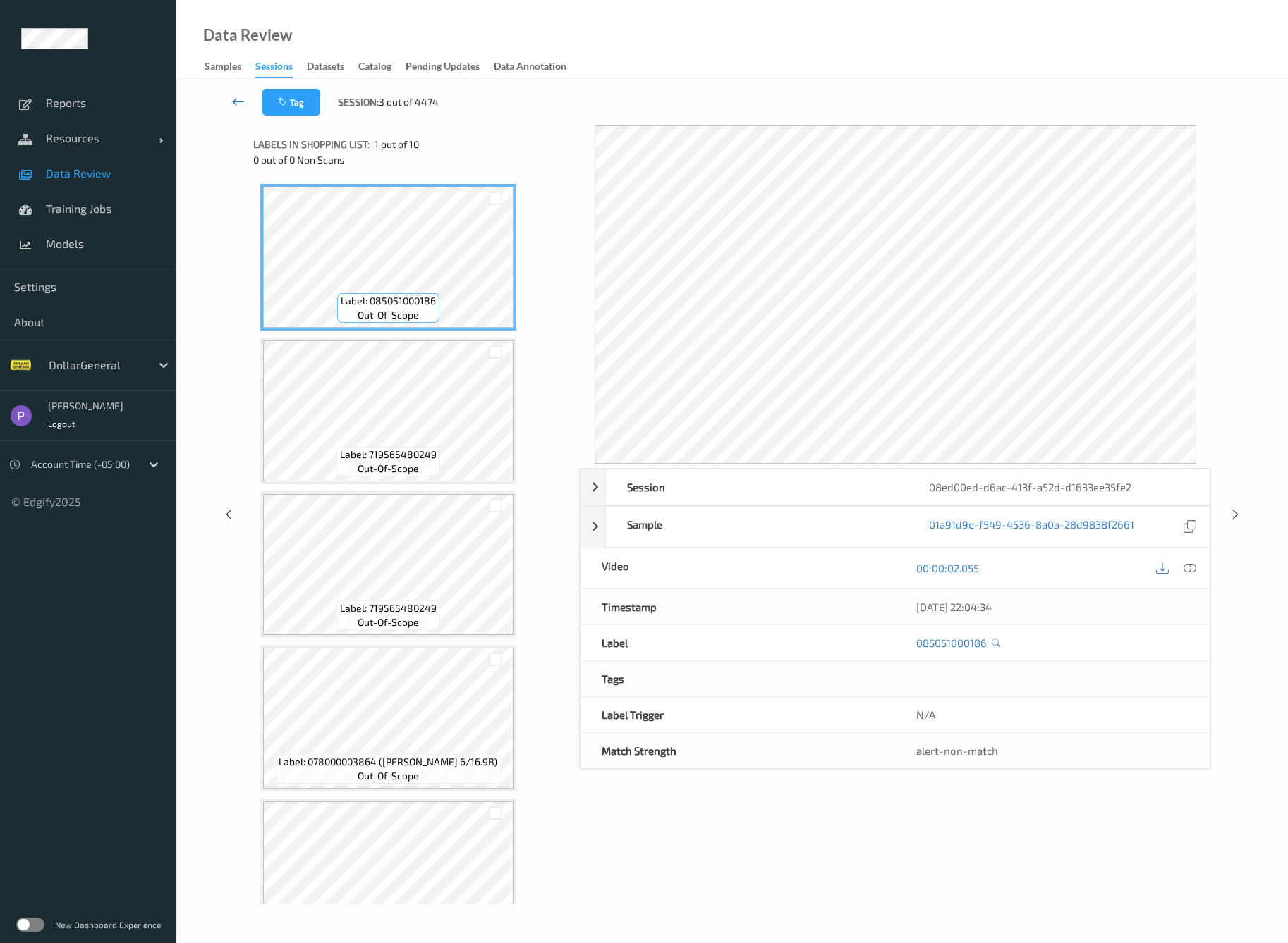
click at [241, 107] on icon at bounding box center [238, 101] width 13 height 14
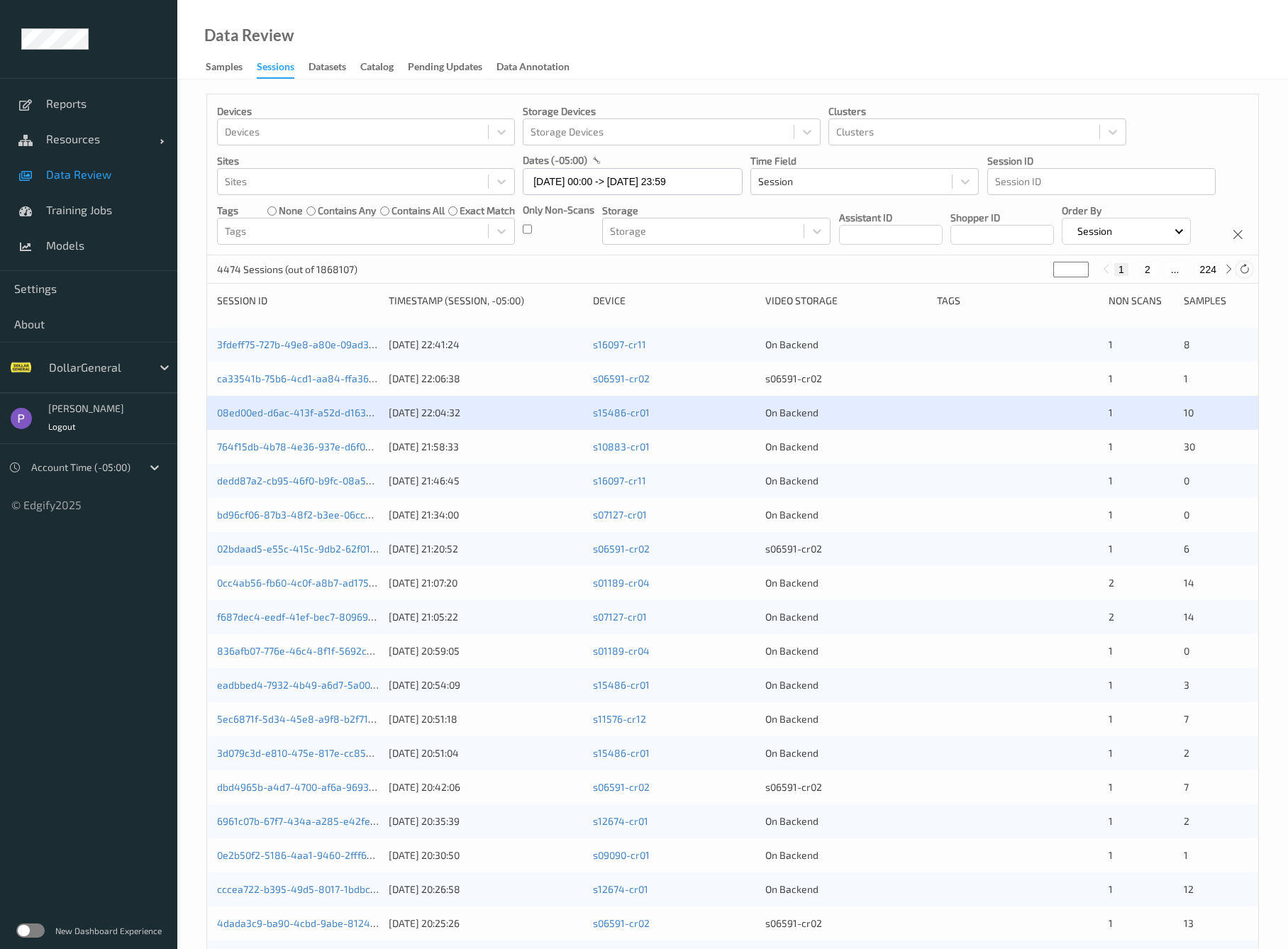
click at [1245, 274] on icon at bounding box center [1244, 269] width 11 height 11
click at [360, 419] on link "08ed00ed-d6ac-413f-a52d-d1633ee35fe2" at bounding box center [313, 412] width 192 height 12
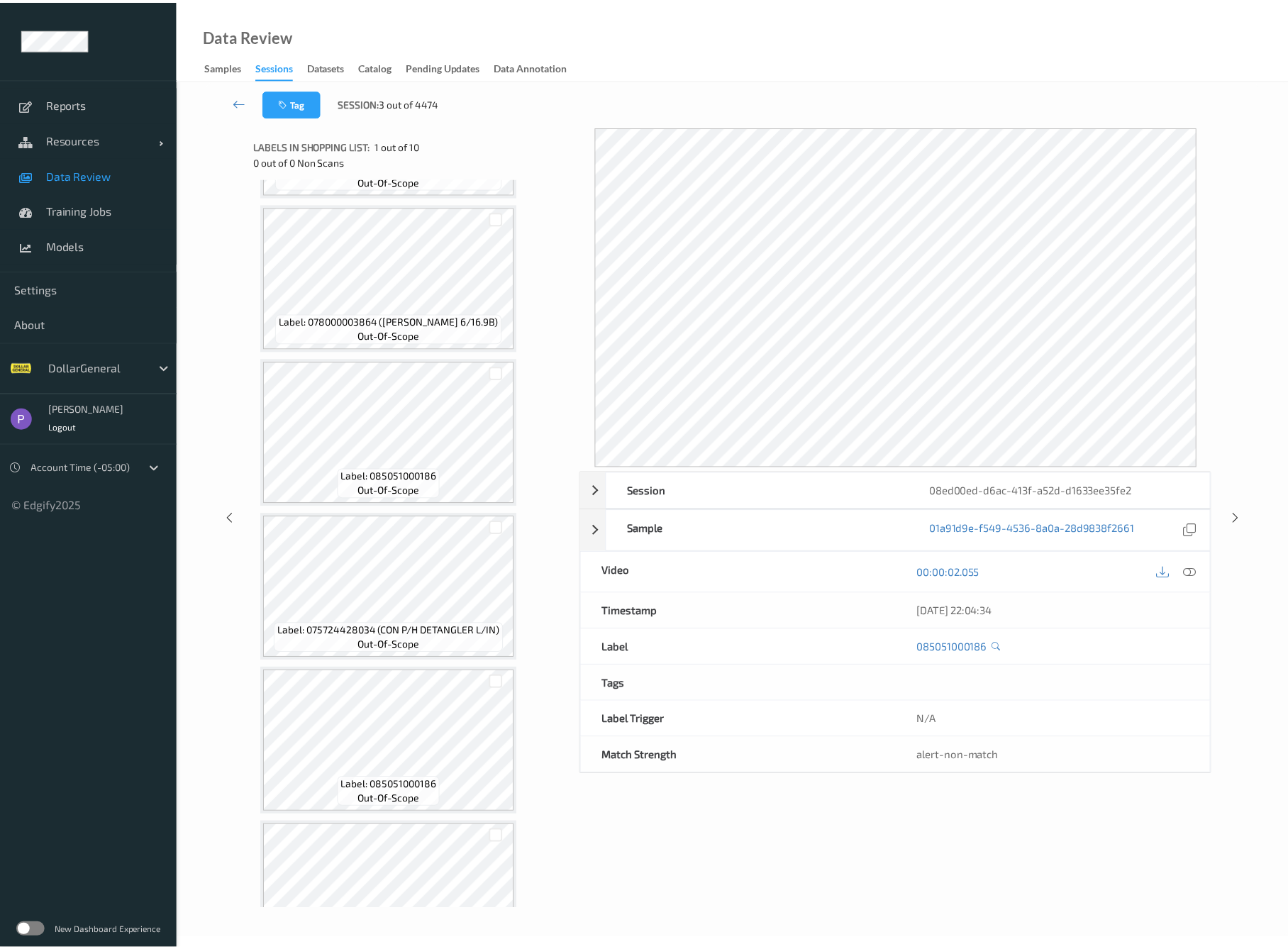
scroll to position [822, 0]
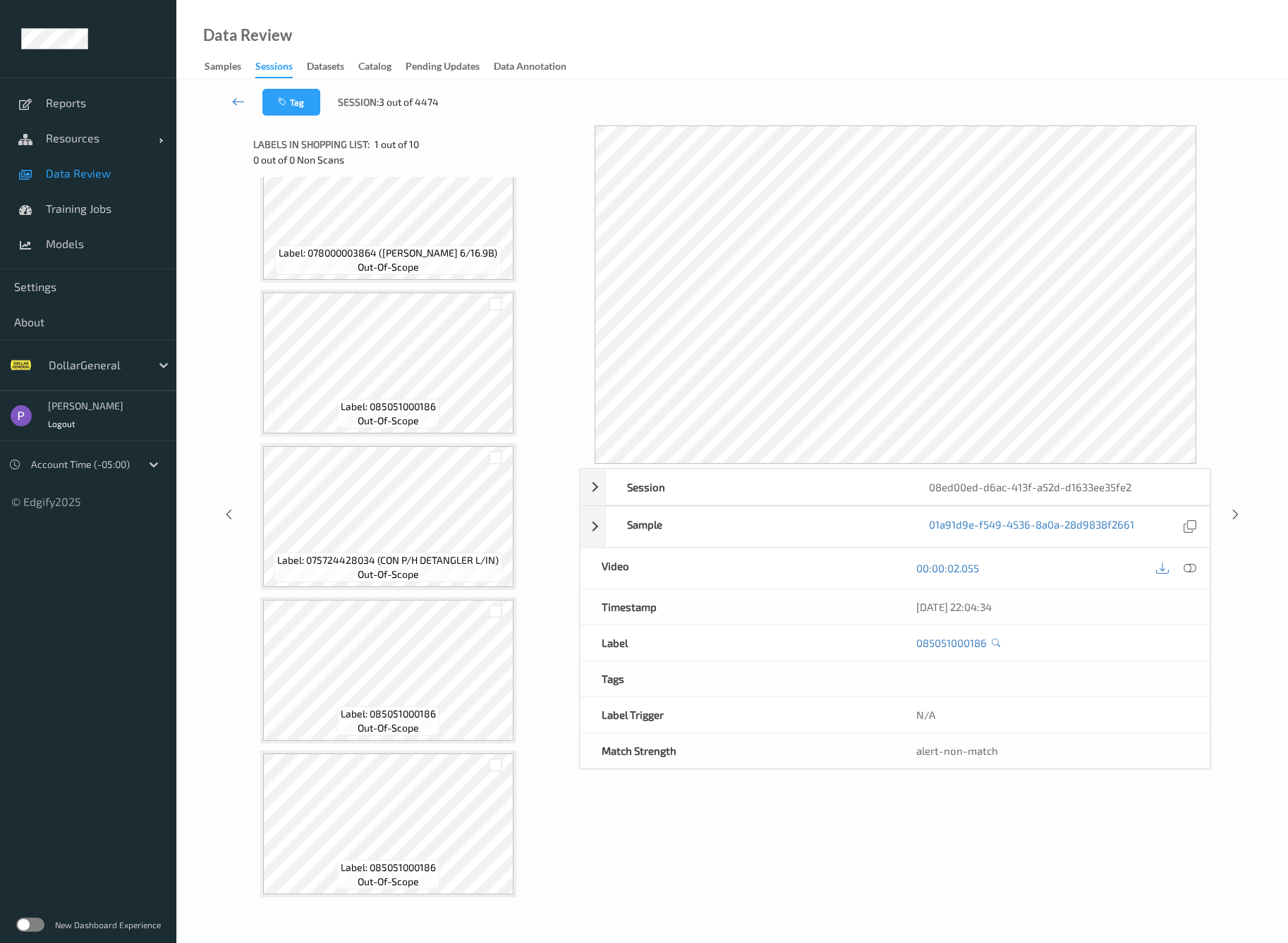
click at [247, 103] on link at bounding box center [238, 102] width 47 height 27
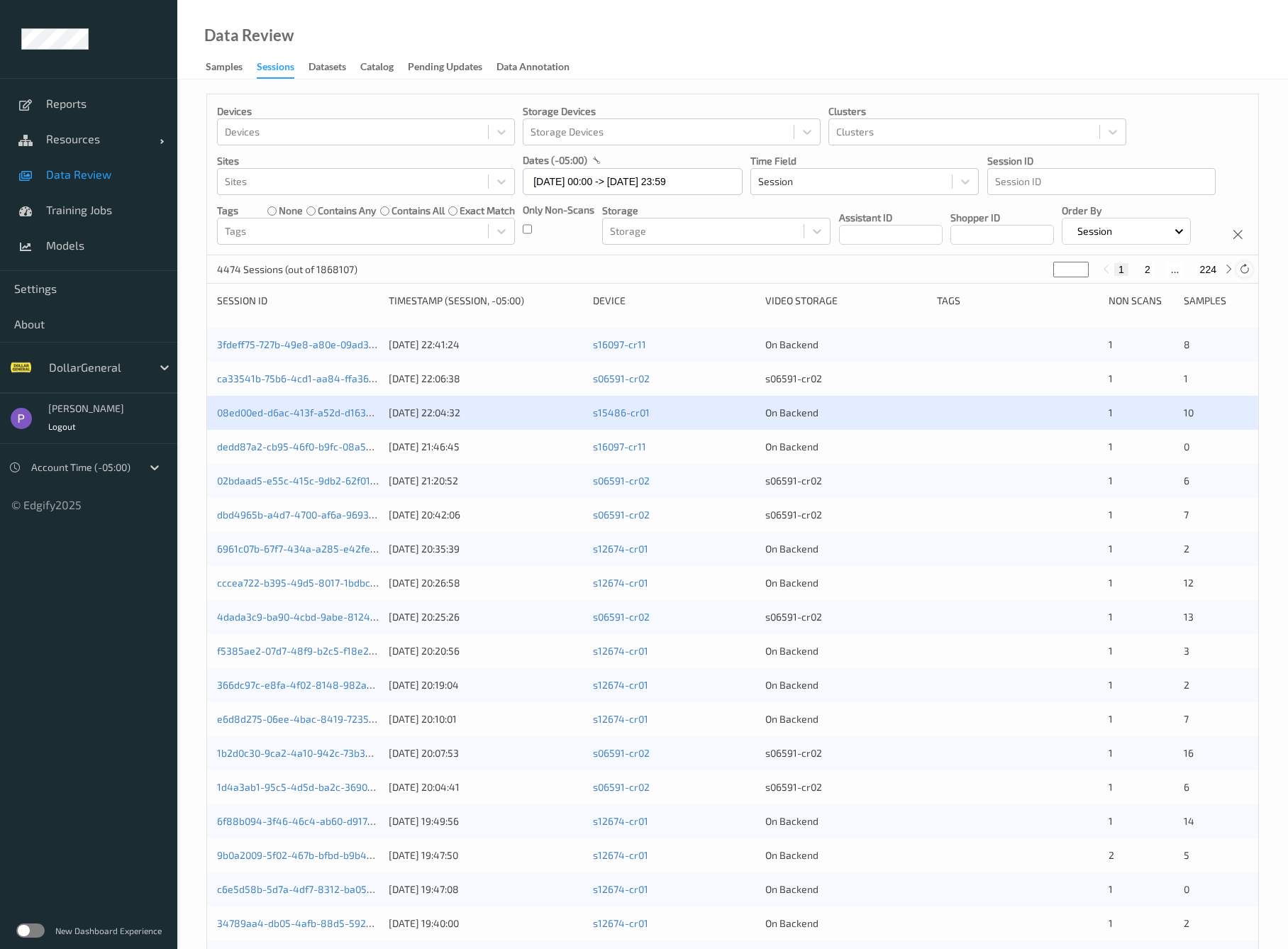
click at [1245, 274] on icon at bounding box center [1244, 269] width 11 height 11
click at [491, 256] on div "Devices Devices Storage Devices Storage Devices Clusters Clusters Sites Sites d…" at bounding box center [733, 174] width 1052 height 161
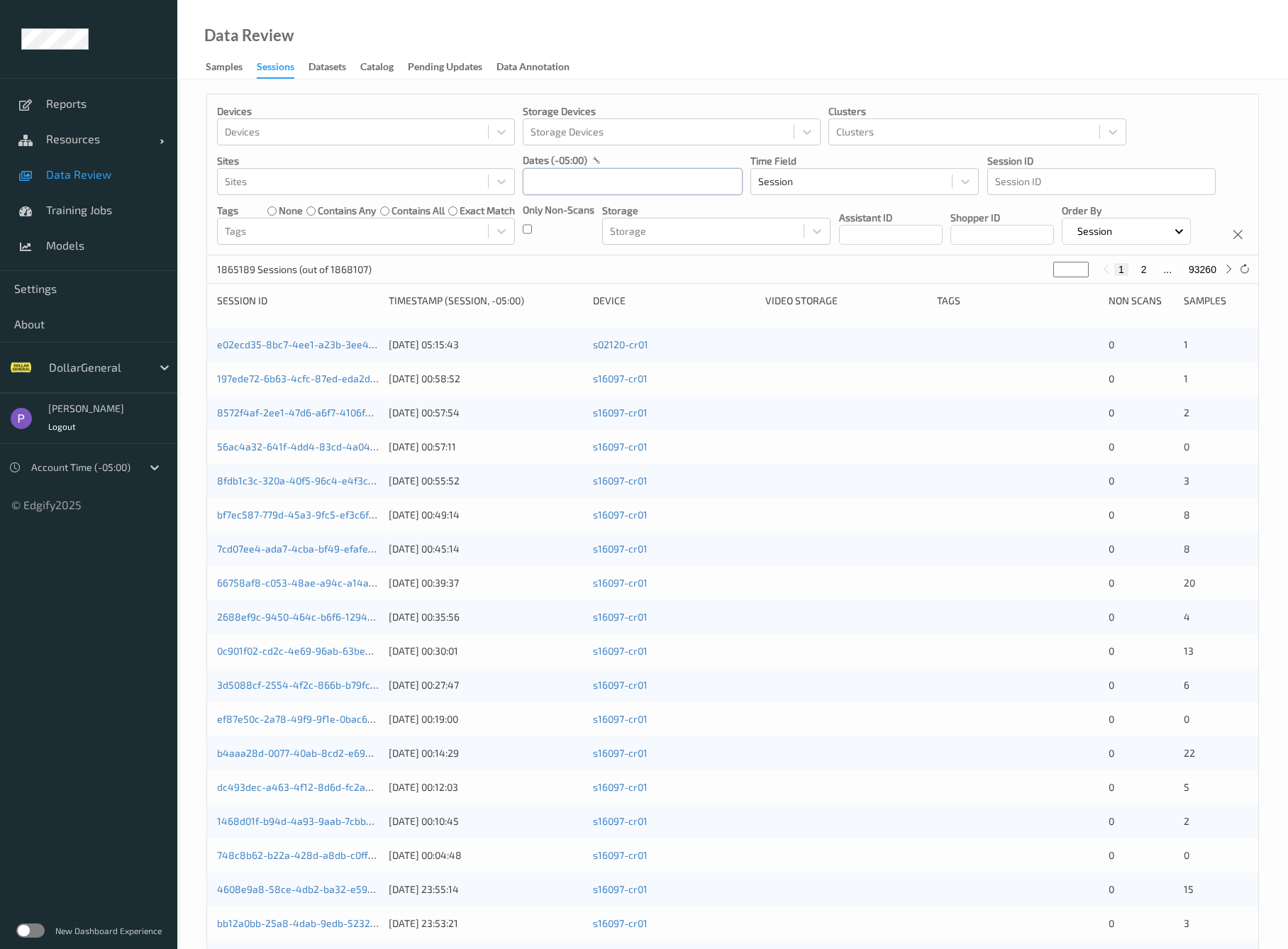
click at [556, 181] on input "text" at bounding box center [632, 181] width 220 height 27
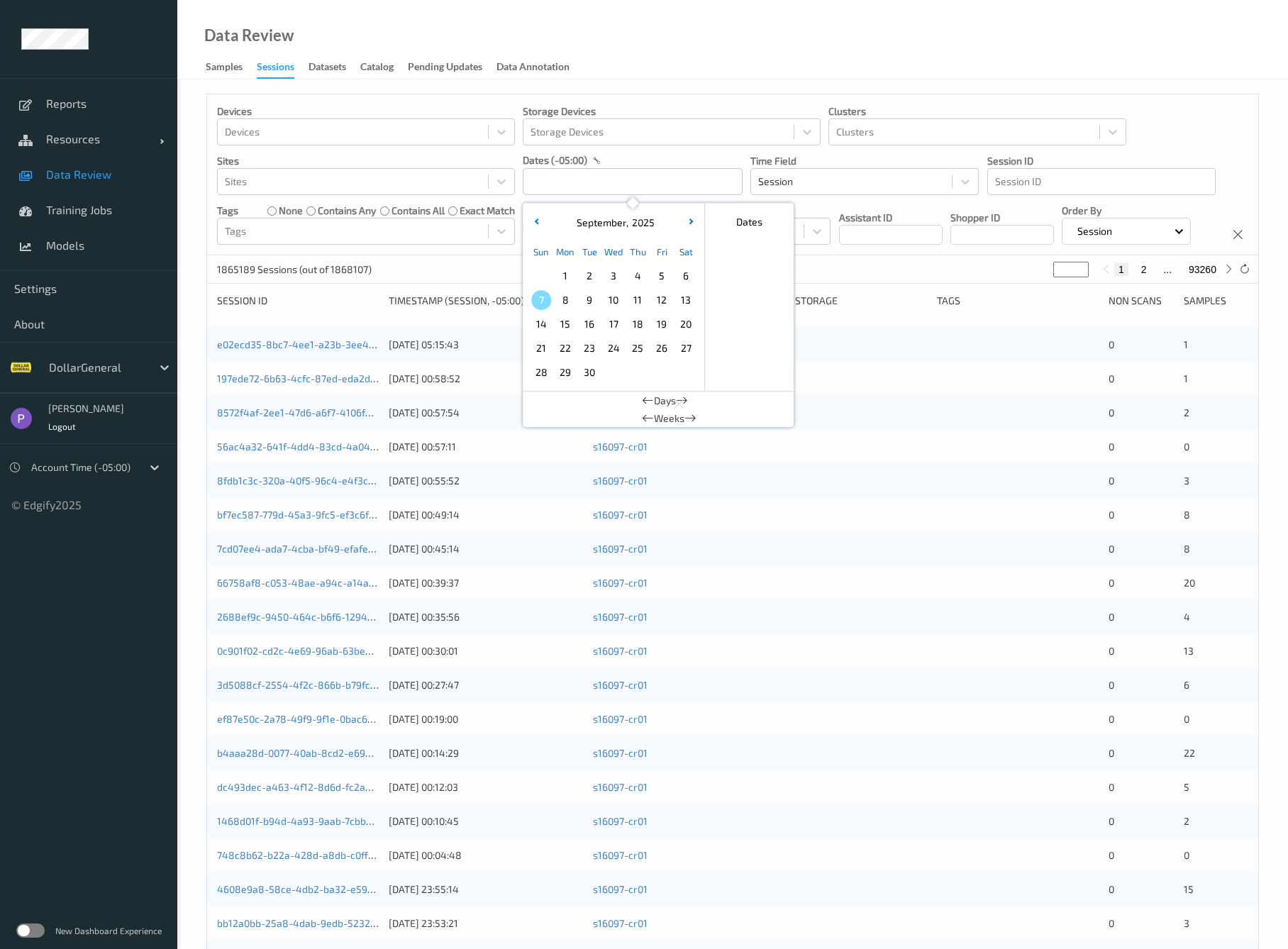
click at [536, 225] on button "button" at bounding box center [536, 223] width 15 height 15
click at [567, 347] on span "18" at bounding box center [565, 348] width 19 height 19
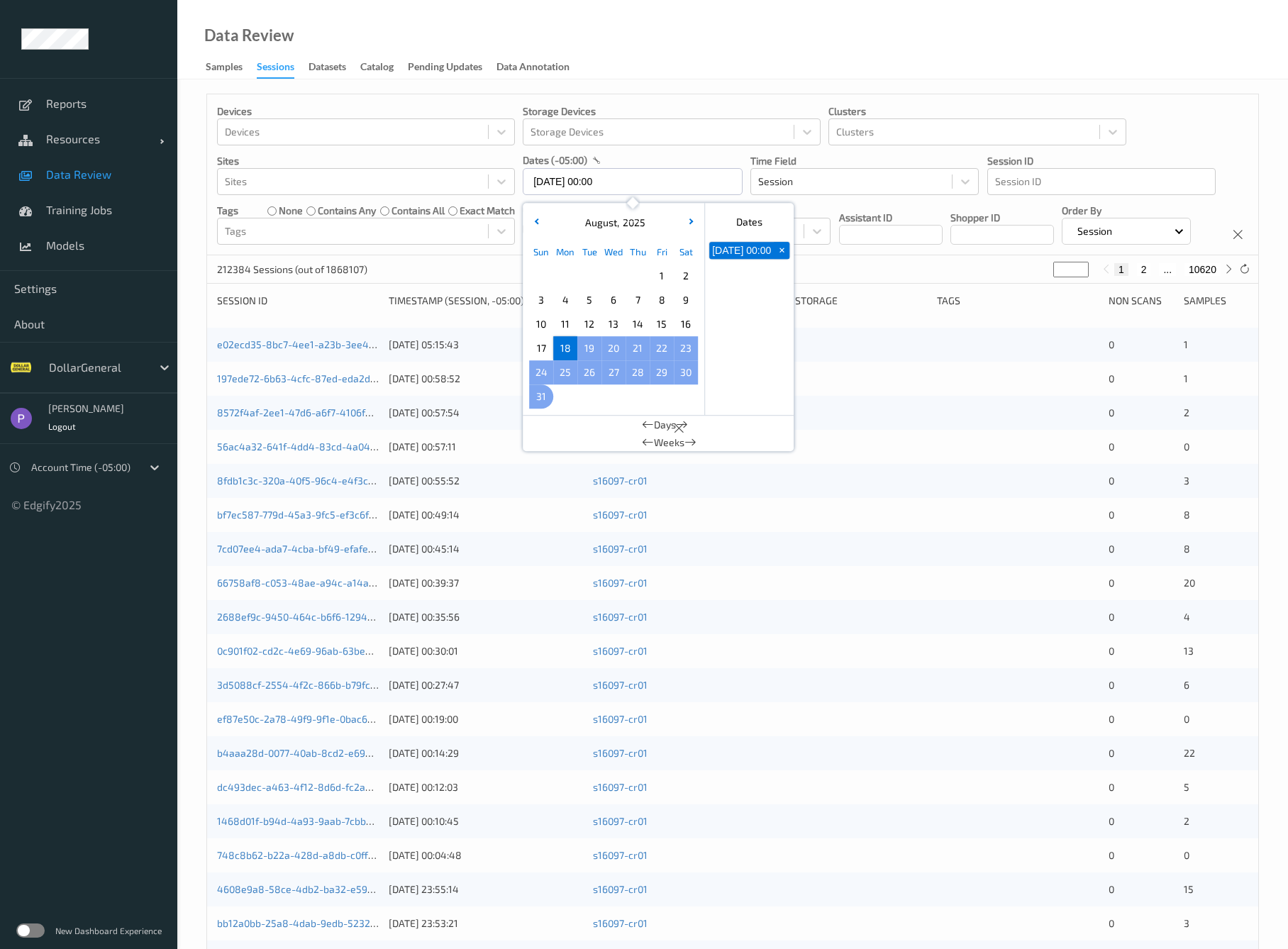
click at [532, 397] on span "31" at bounding box center [541, 396] width 19 height 19
type input "[DATE] 00:00 -> [DATE] 23:59"
drag, startPoint x: 327, startPoint y: 257, endPoint x: 362, endPoint y: 254, distance: 35.1
click at [328, 256] on div "Devices Devices Storage Devices Storage Devices Clusters Clusters Sites Sites d…" at bounding box center [733, 174] width 1052 height 161
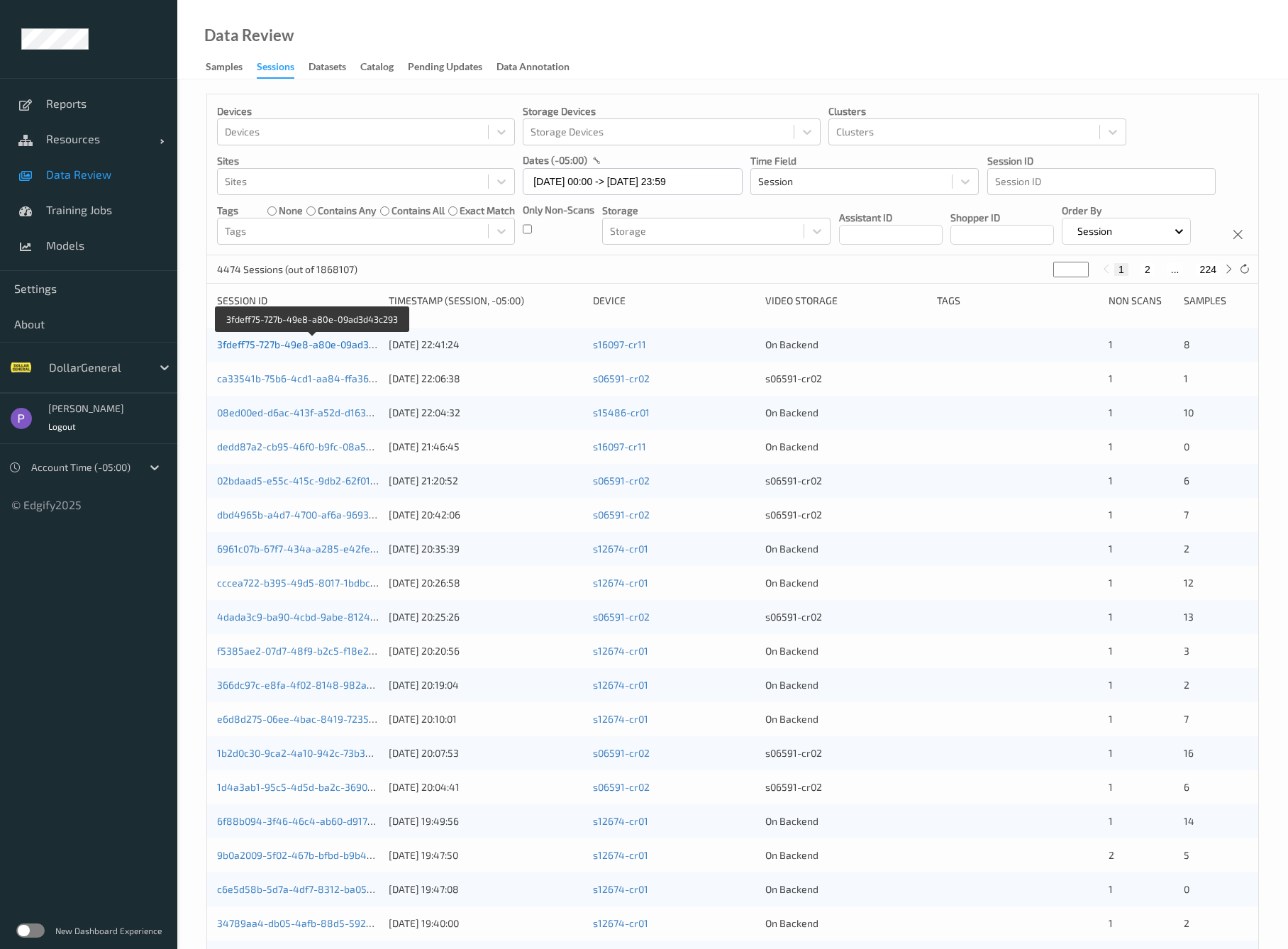
click at [355, 351] on link "3fdeff75-727b-49e8-a80e-09ad3d43c293" at bounding box center [313, 344] width 192 height 12
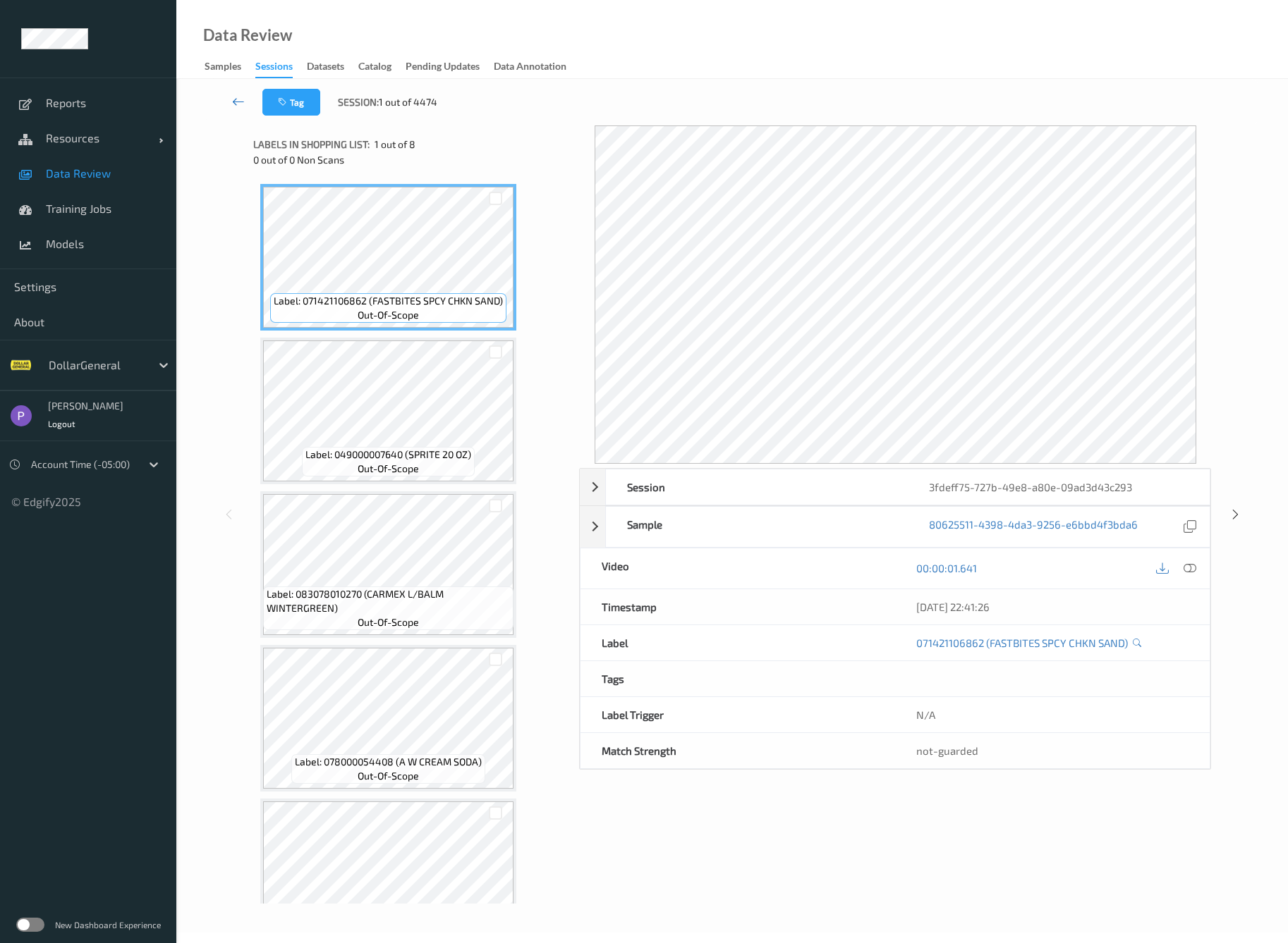
click at [235, 102] on icon at bounding box center [238, 101] width 13 height 14
